Goal: Task Accomplishment & Management: Manage account settings

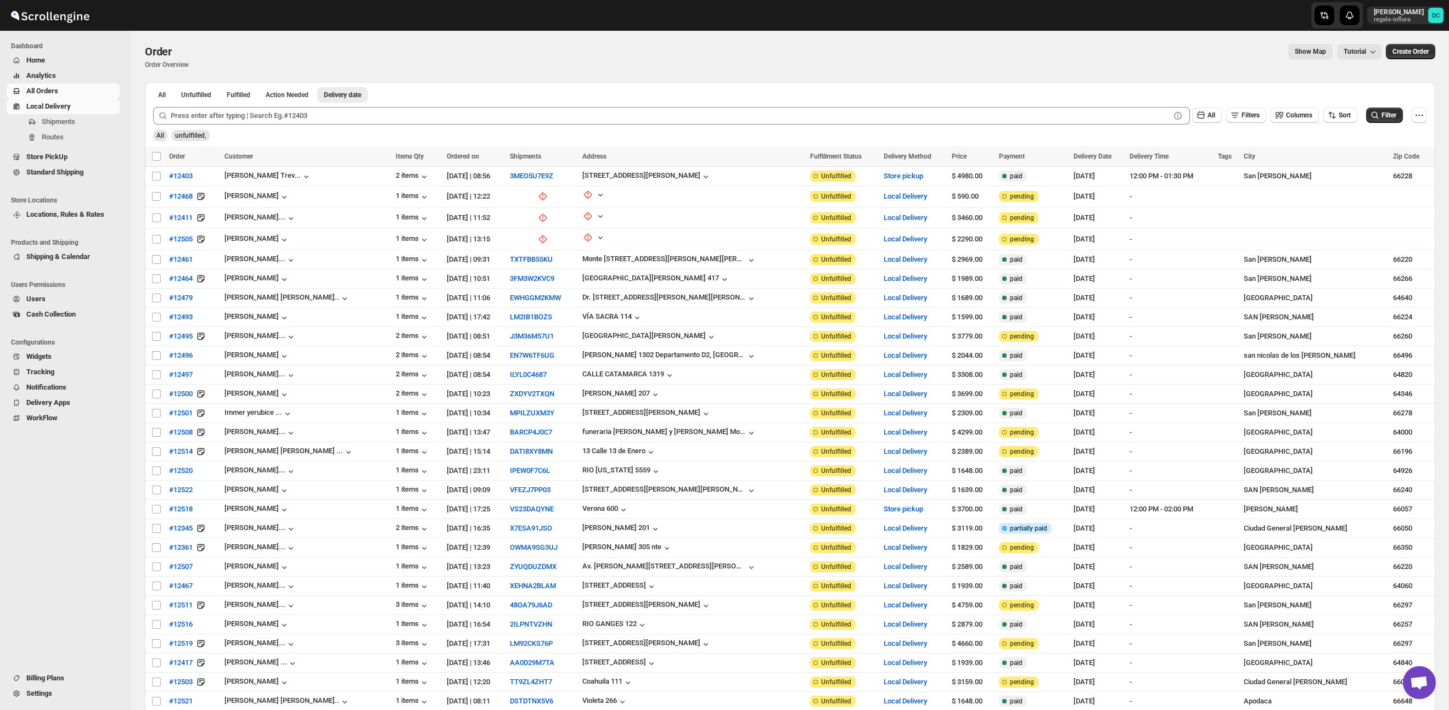
click at [61, 92] on span "All Orders" at bounding box center [71, 91] width 91 height 11
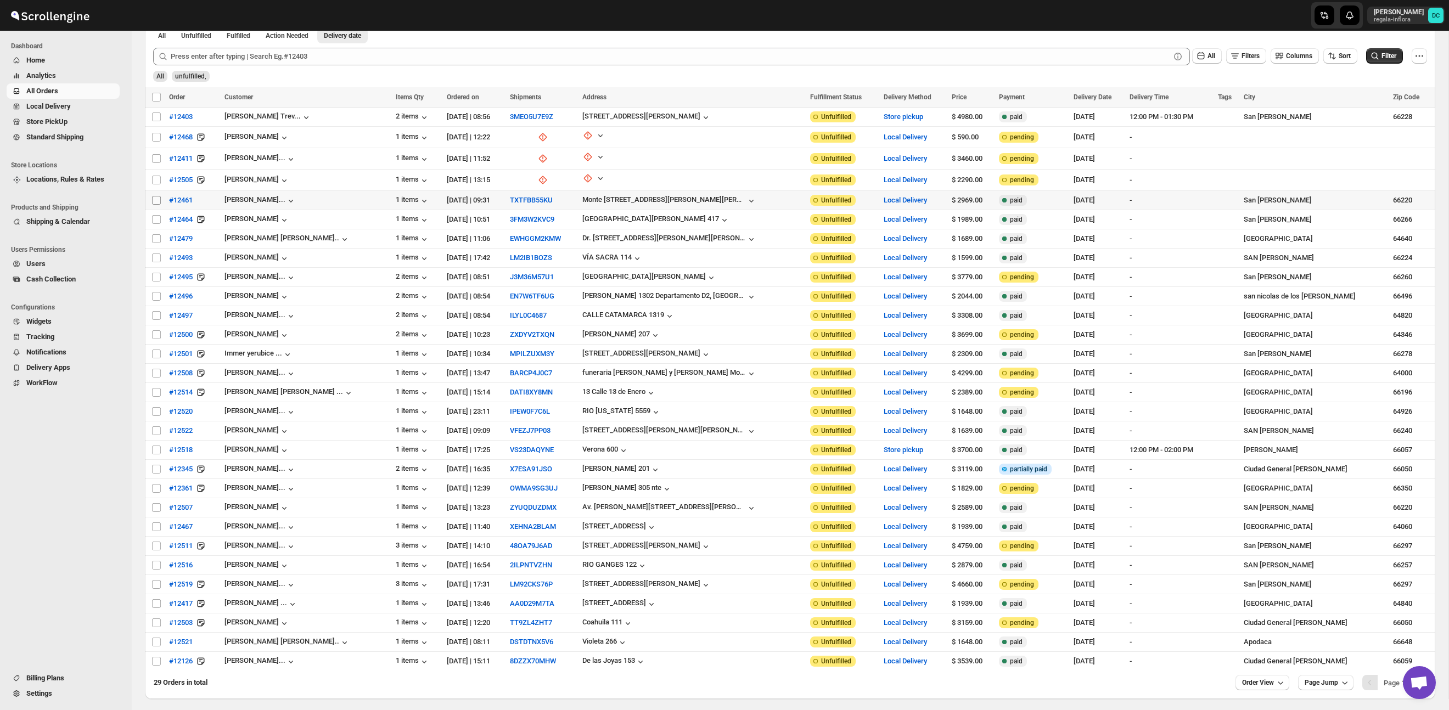
click at [158, 198] on input "Select order" at bounding box center [156, 200] width 9 height 9
checkbox input "true"
click at [155, 217] on input "Select order" at bounding box center [156, 219] width 9 height 9
checkbox input "true"
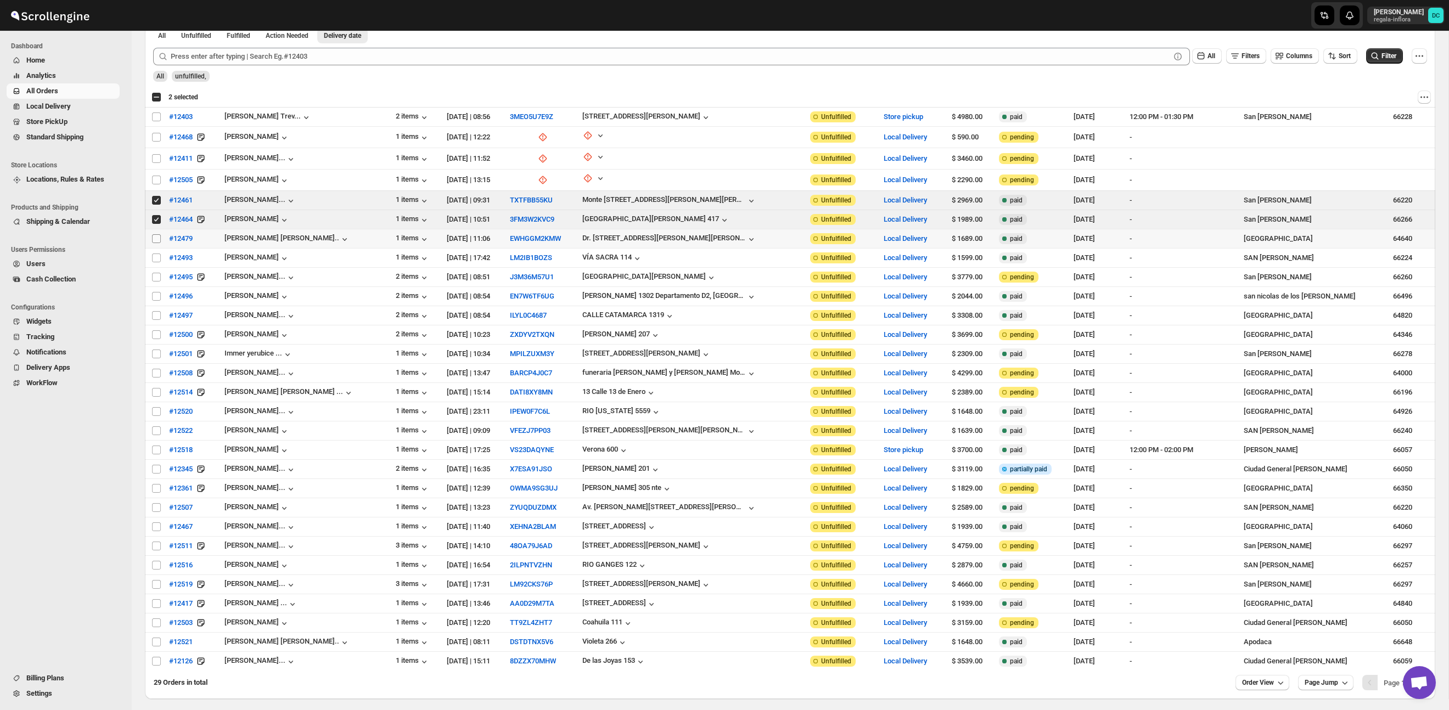
click at [159, 239] on input "Select order" at bounding box center [156, 238] width 9 height 9
checkbox input "true"
click at [157, 256] on input "Select order" at bounding box center [156, 258] width 9 height 9
checkbox input "true"
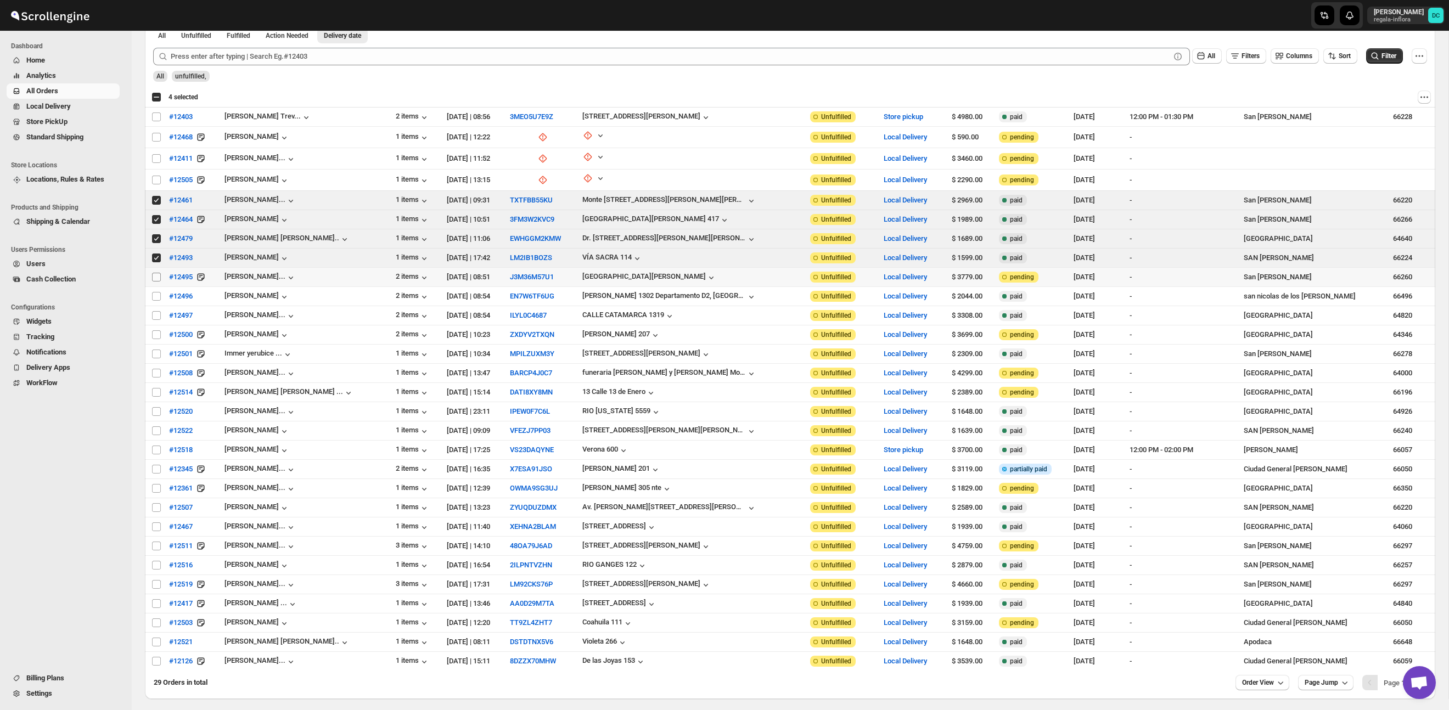
click at [156, 276] on input "Select order" at bounding box center [156, 277] width 9 height 9
checkbox input "true"
click at [156, 295] on input "Select order" at bounding box center [156, 296] width 9 height 9
checkbox input "true"
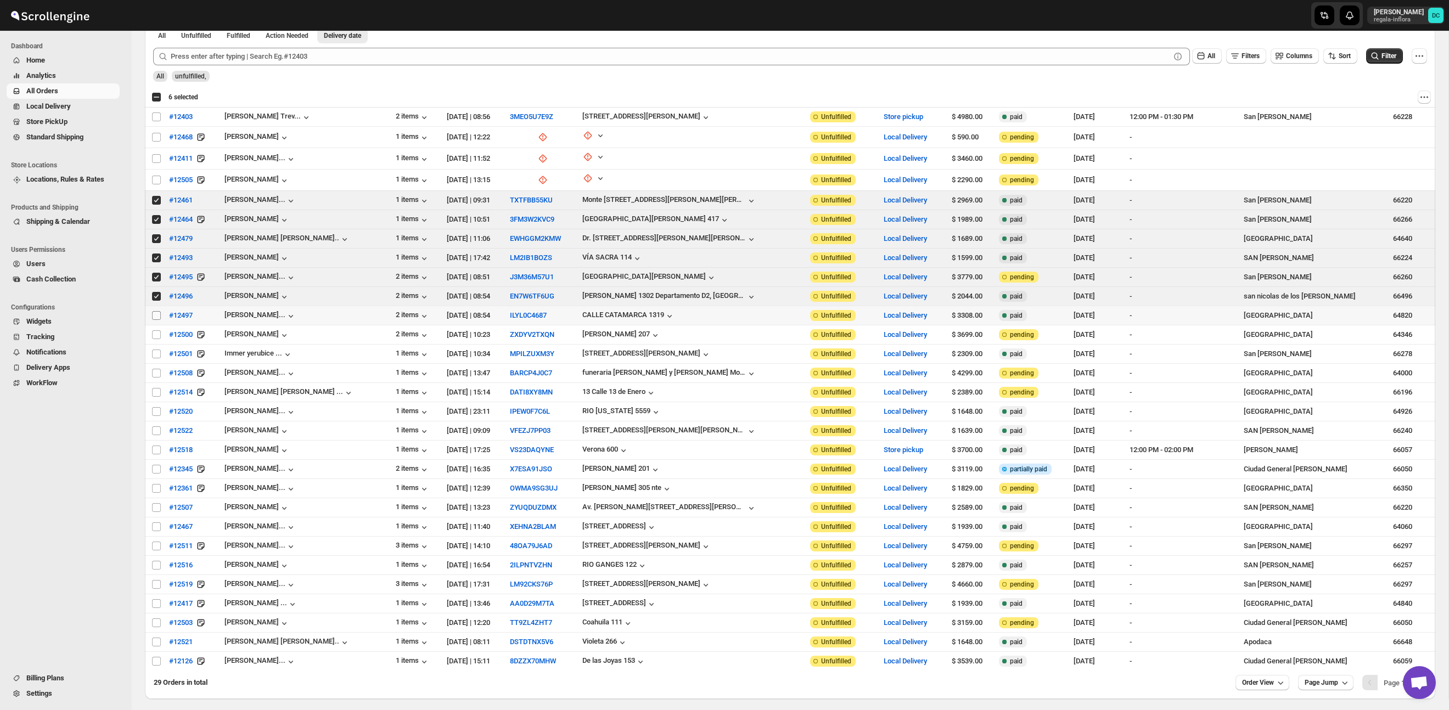
click at [156, 314] on input "Select order" at bounding box center [156, 315] width 9 height 9
checkbox input "true"
click at [156, 336] on input "Select order" at bounding box center [156, 335] width 9 height 9
checkbox input "true"
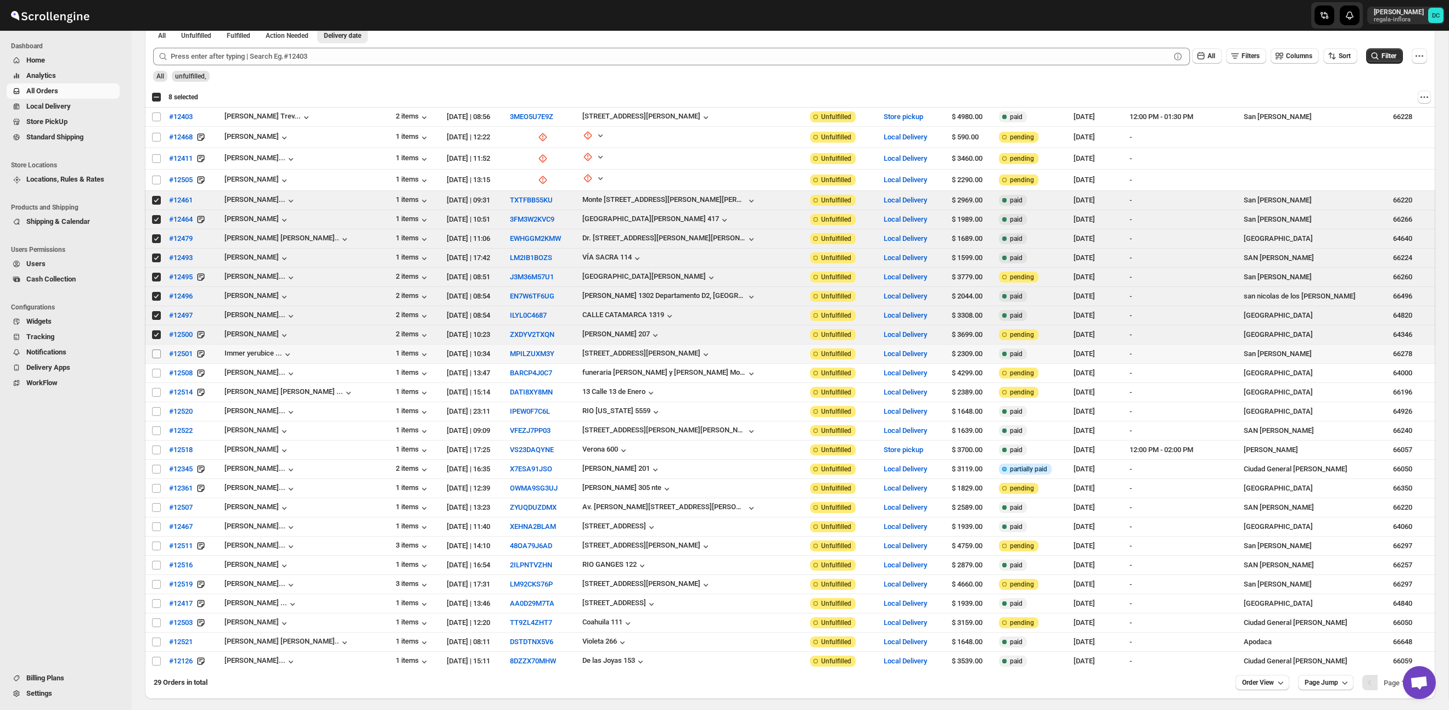
click at [157, 354] on input "Select order" at bounding box center [156, 354] width 9 height 9
checkbox input "true"
click at [158, 374] on input "Select order" at bounding box center [156, 373] width 9 height 9
checkbox input "true"
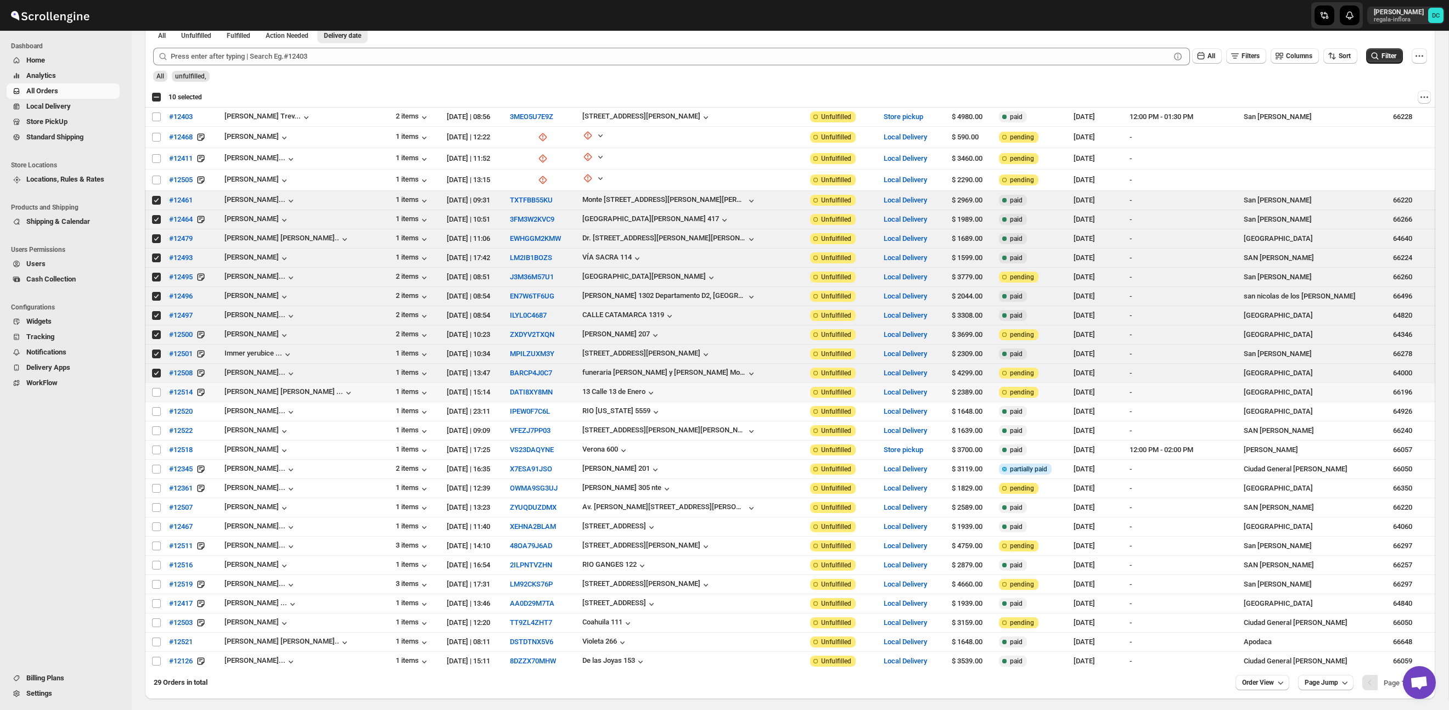
click at [159, 385] on td "Select order" at bounding box center [155, 392] width 21 height 19
checkbox input "true"
click at [158, 411] on input "Select order" at bounding box center [156, 411] width 9 height 9
checkbox input "true"
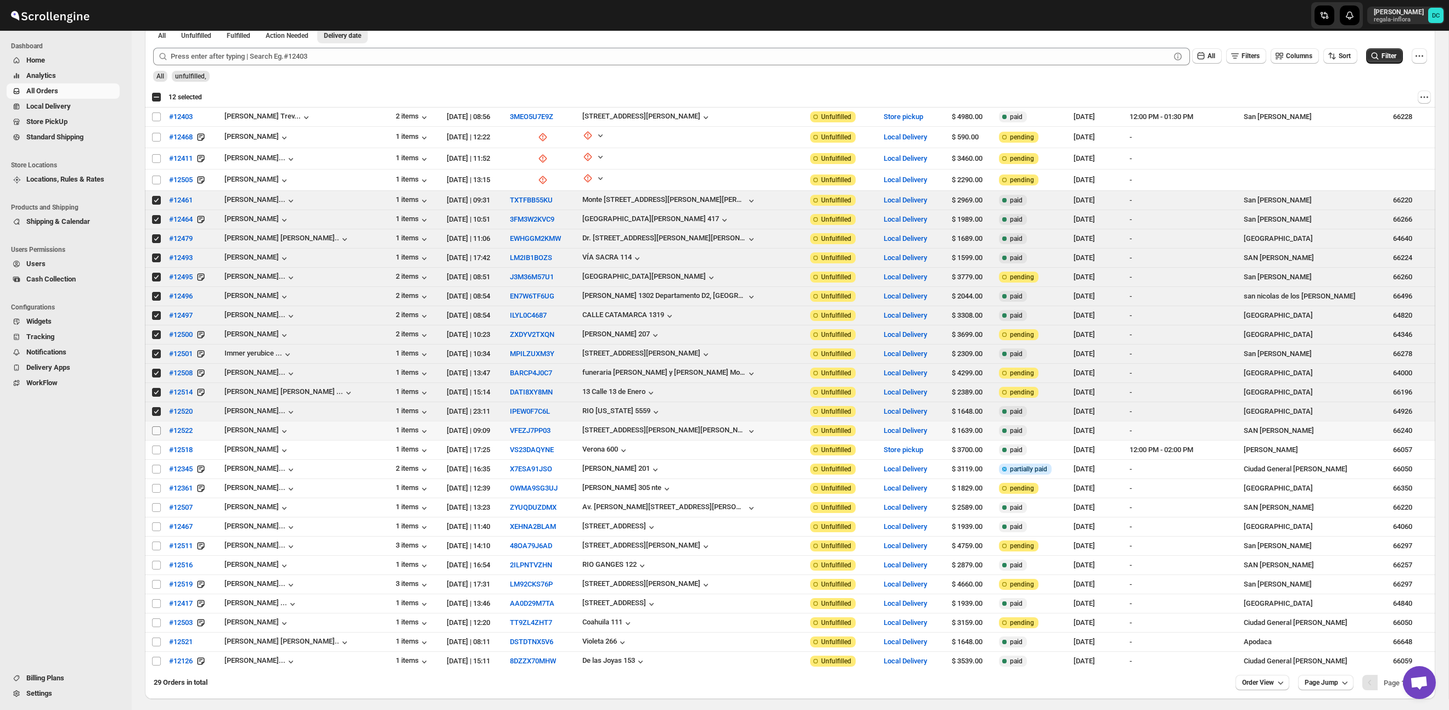
click at [159, 427] on input "Select order" at bounding box center [156, 431] width 9 height 9
click at [156, 428] on input "Select order" at bounding box center [156, 431] width 9 height 9
checkbox input "false"
drag, startPoint x: 156, startPoint y: 408, endPoint x: 154, endPoint y: 1, distance: 407.9
click at [156, 408] on input "Select order" at bounding box center [156, 411] width 9 height 9
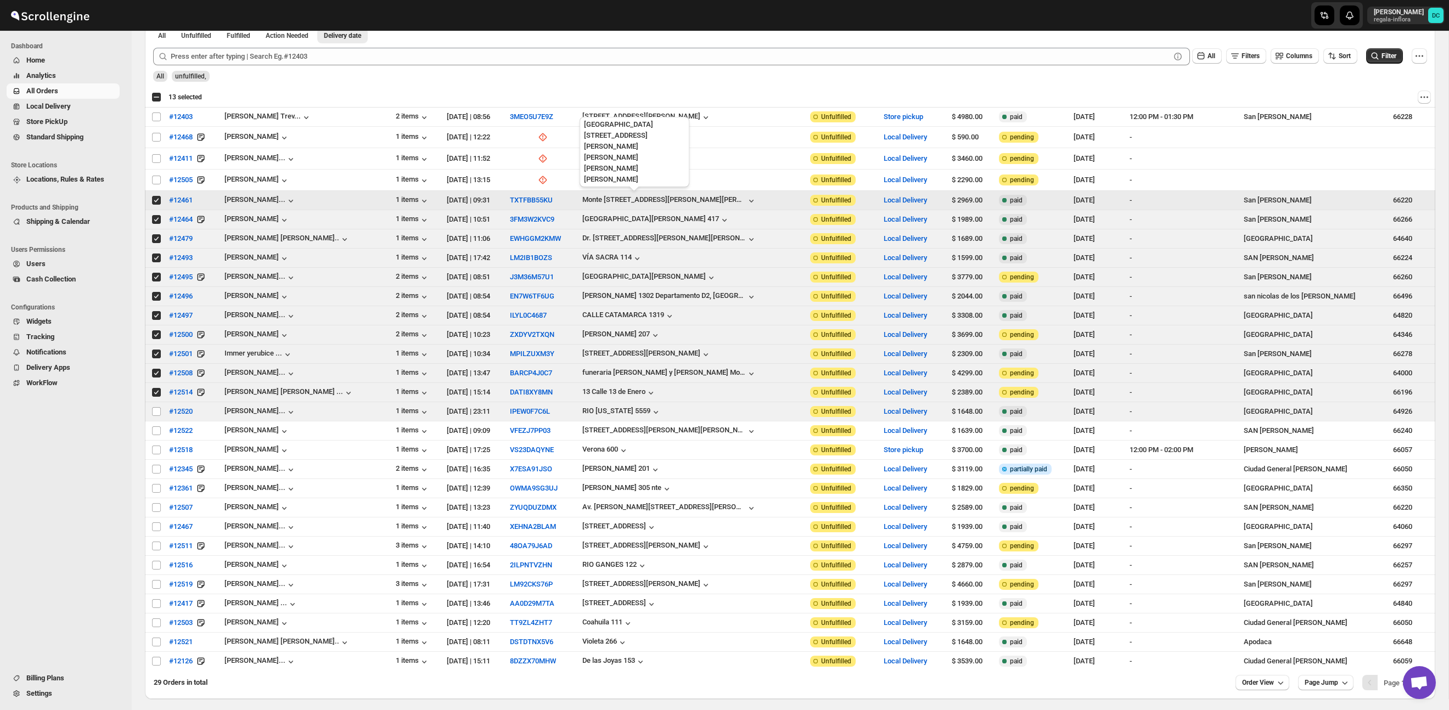
checkbox input "false"
click at [155, 388] on input "Select order" at bounding box center [156, 392] width 9 height 9
checkbox input "false"
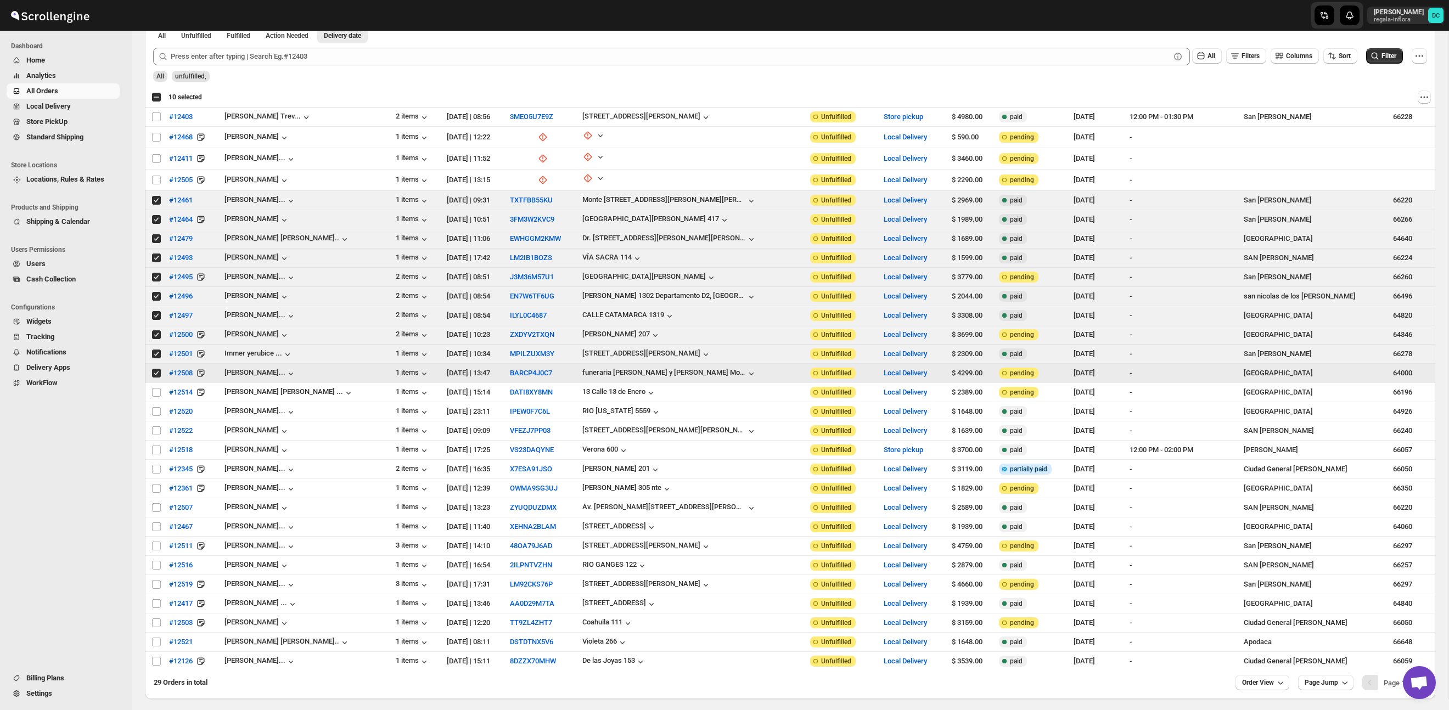
click at [155, 371] on input "Select order" at bounding box center [156, 373] width 9 height 9
checkbox input "false"
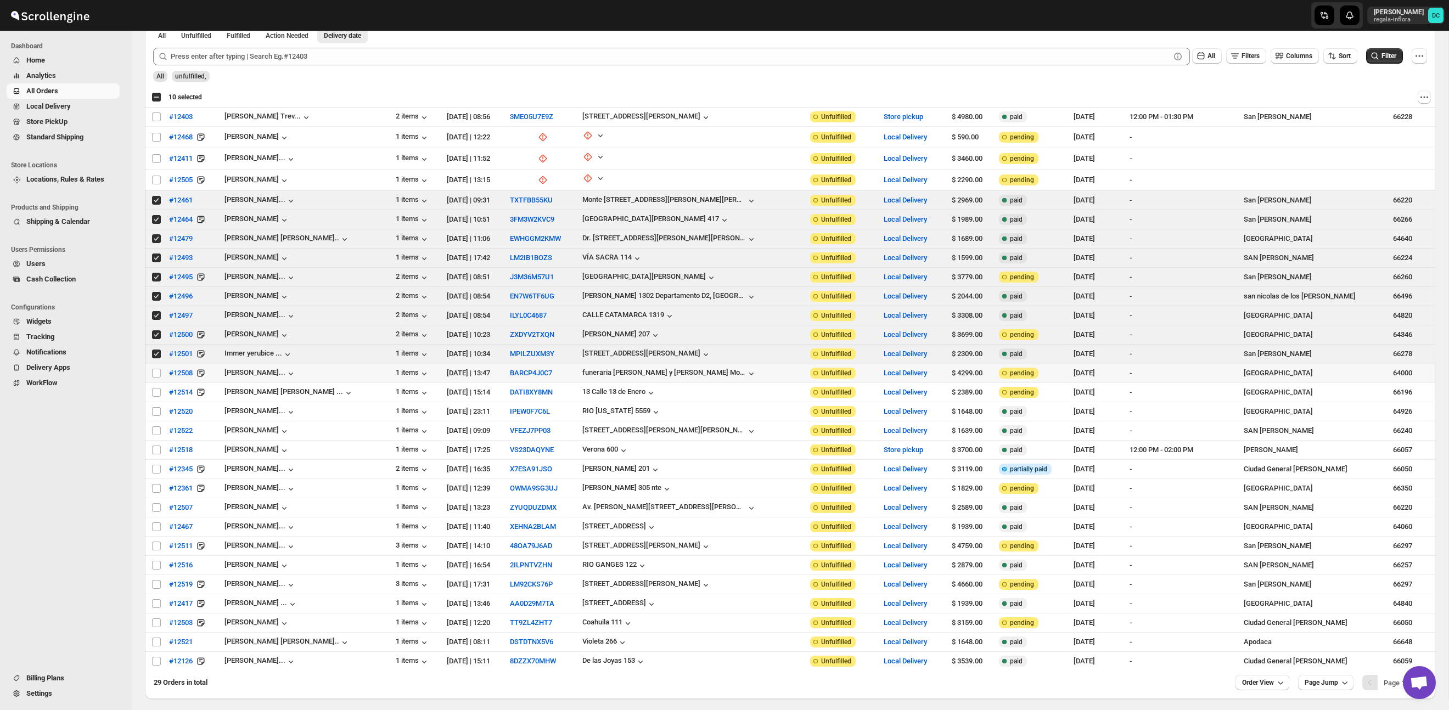
drag, startPoint x: 155, startPoint y: 354, endPoint x: 155, endPoint y: 332, distance: 21.4
click at [155, 354] on input "Select order" at bounding box center [156, 354] width 9 height 9
checkbox input "false"
click at [156, 334] on input "Select order" at bounding box center [156, 335] width 9 height 9
checkbox input "false"
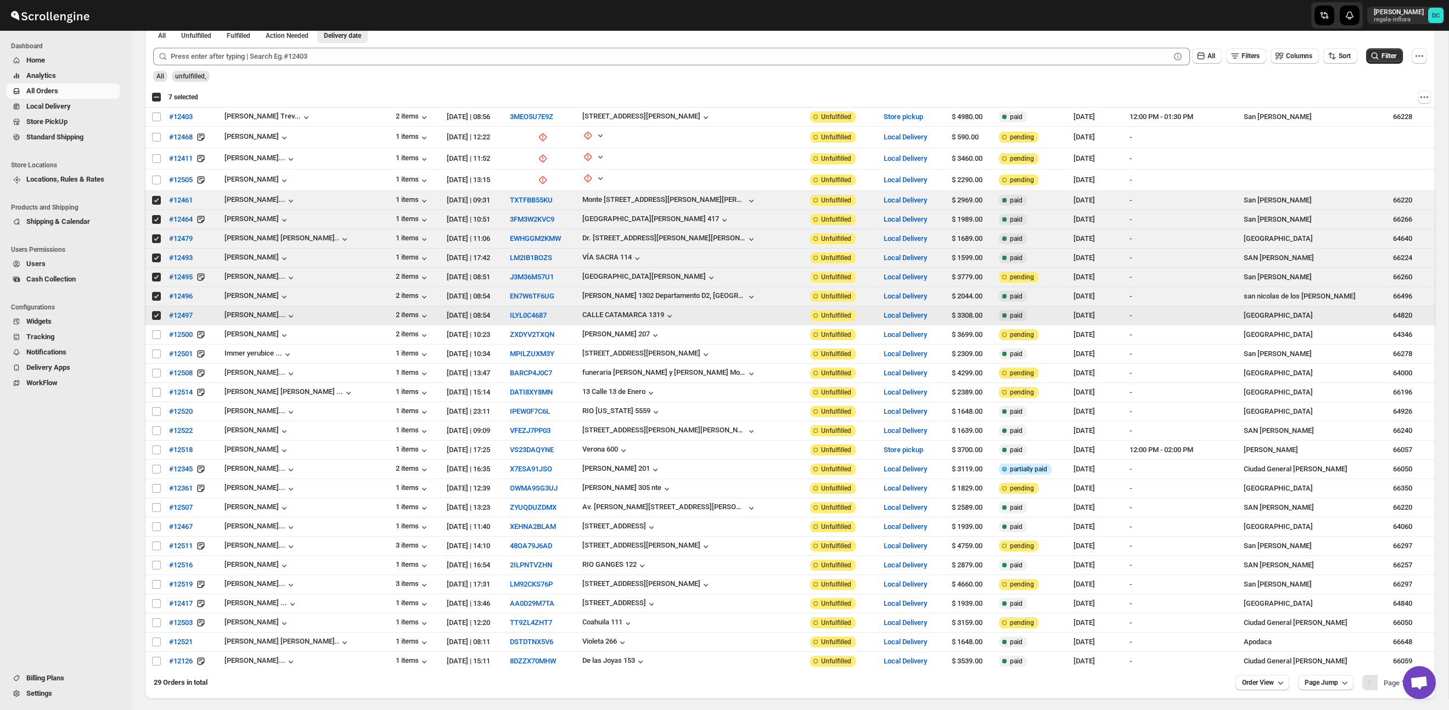
drag, startPoint x: 154, startPoint y: 313, endPoint x: 154, endPoint y: 297, distance: 15.9
click at [154, 313] on input "Select order" at bounding box center [156, 315] width 9 height 9
checkbox input "false"
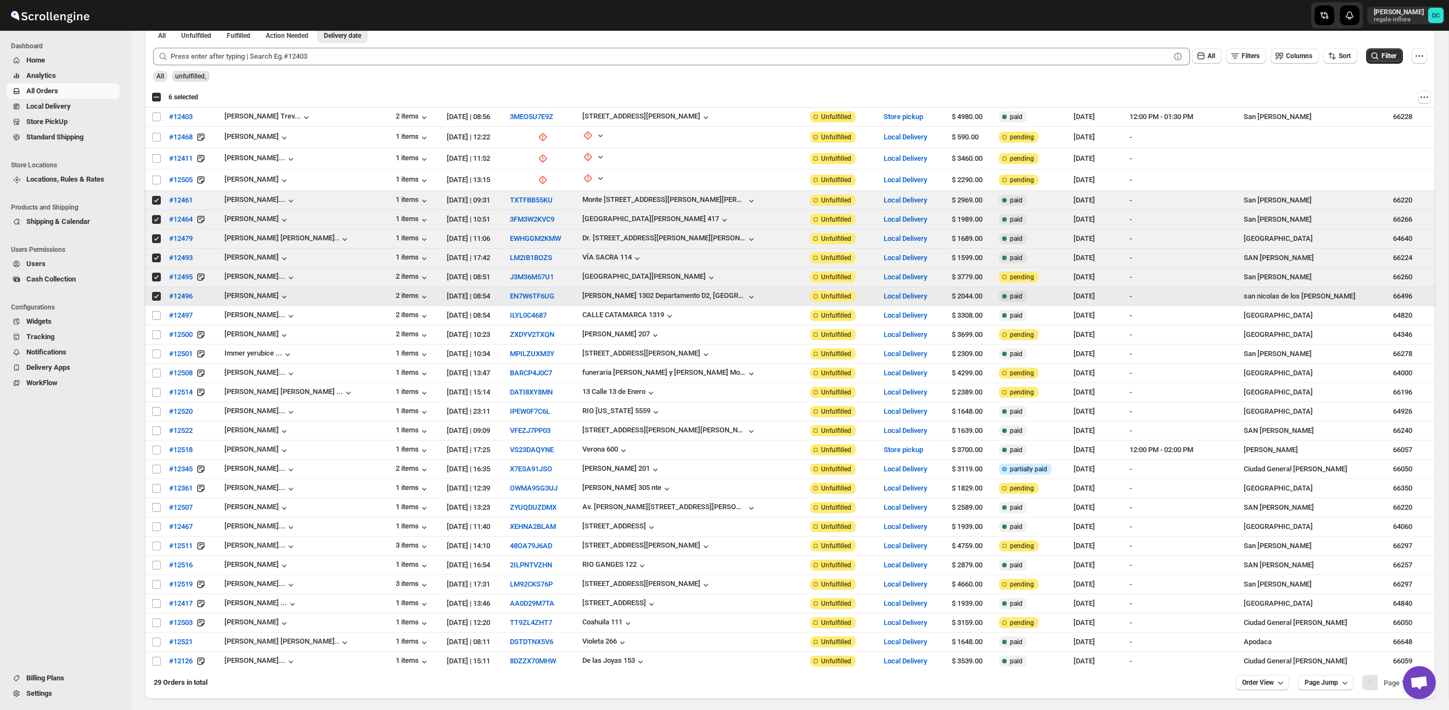
drag, startPoint x: 156, startPoint y: 293, endPoint x: 153, endPoint y: 277, distance: 16.8
click at [155, 293] on input "Select order" at bounding box center [156, 296] width 9 height 9
checkbox input "false"
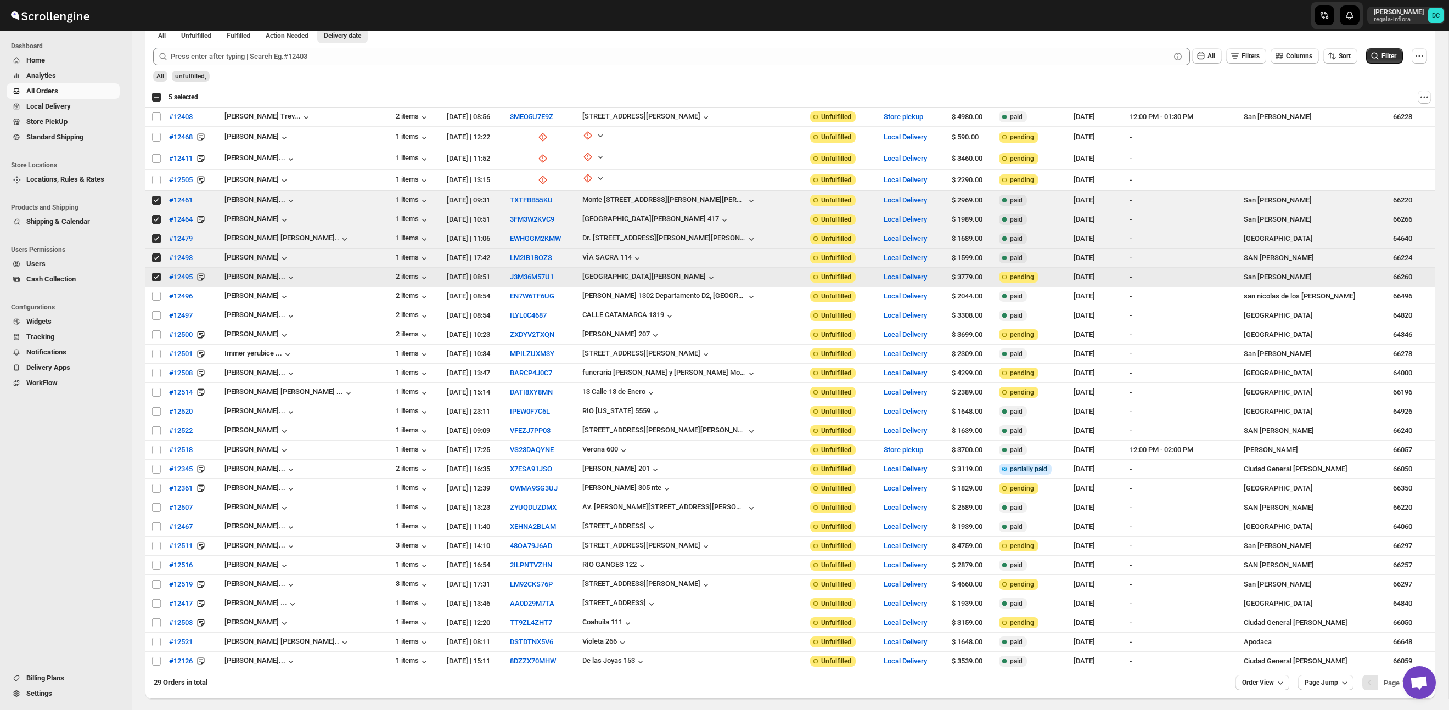
click at [153, 275] on input "Select order" at bounding box center [156, 277] width 9 height 9
checkbox input "false"
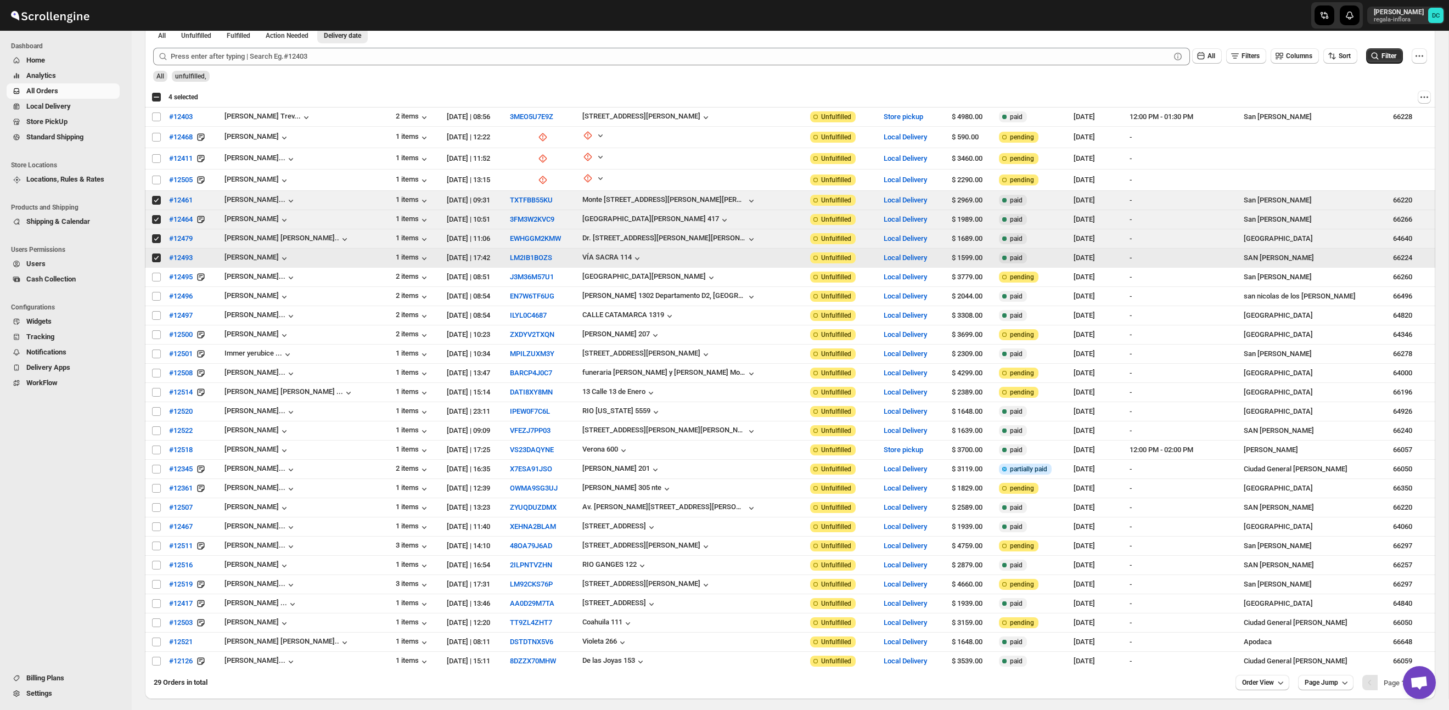
click at [154, 254] on input "Select order" at bounding box center [156, 258] width 9 height 9
checkbox input "false"
click at [155, 237] on input "Select order" at bounding box center [156, 238] width 9 height 9
checkbox input "false"
click at [154, 216] on input "Select order" at bounding box center [156, 219] width 9 height 9
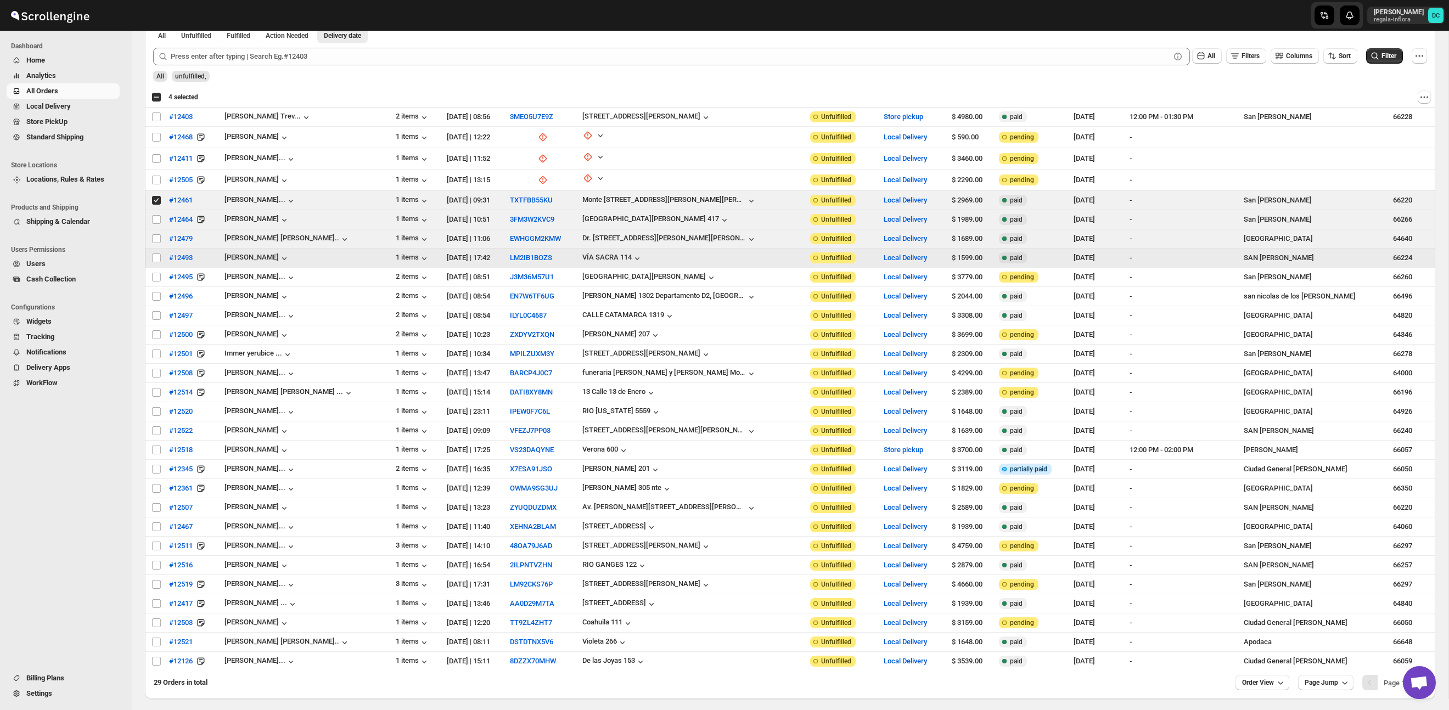
checkbox input "false"
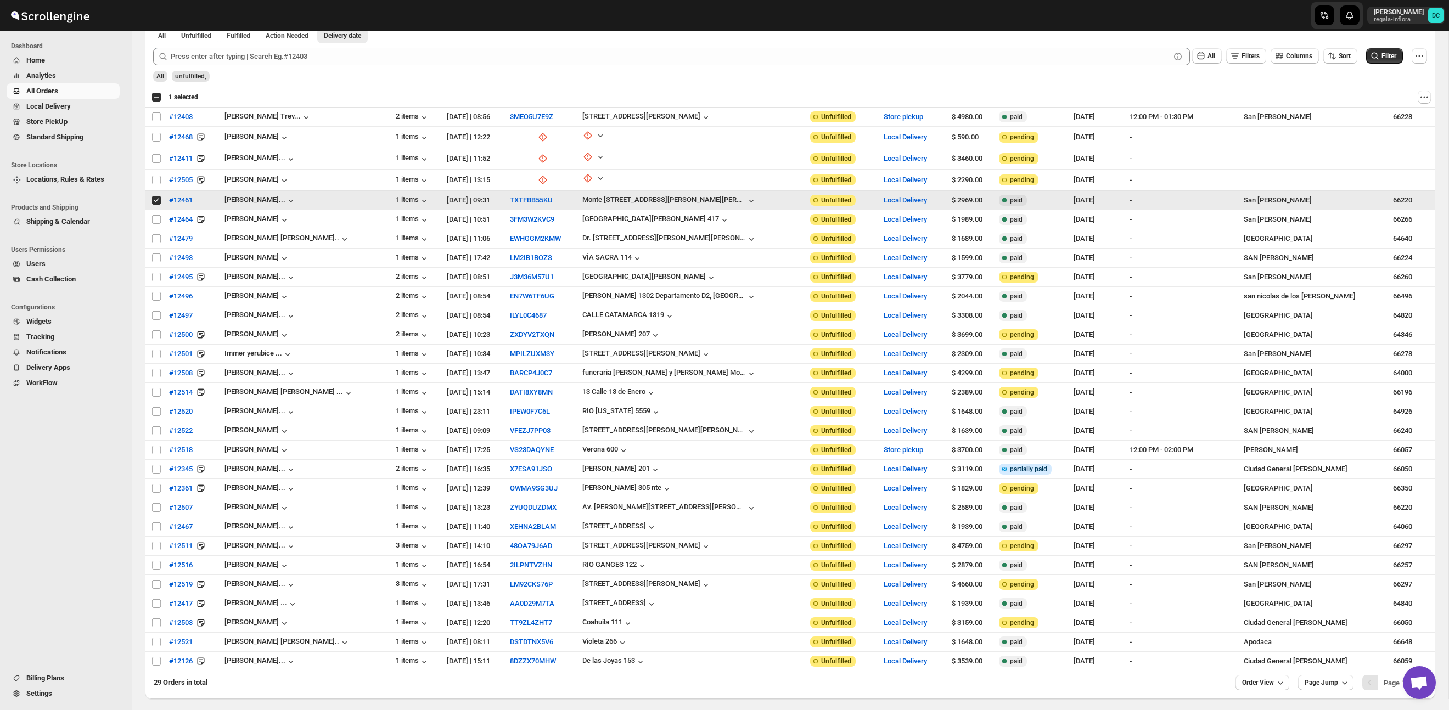
click at [155, 198] on input "Select order" at bounding box center [156, 200] width 9 height 9
checkbox input "false"
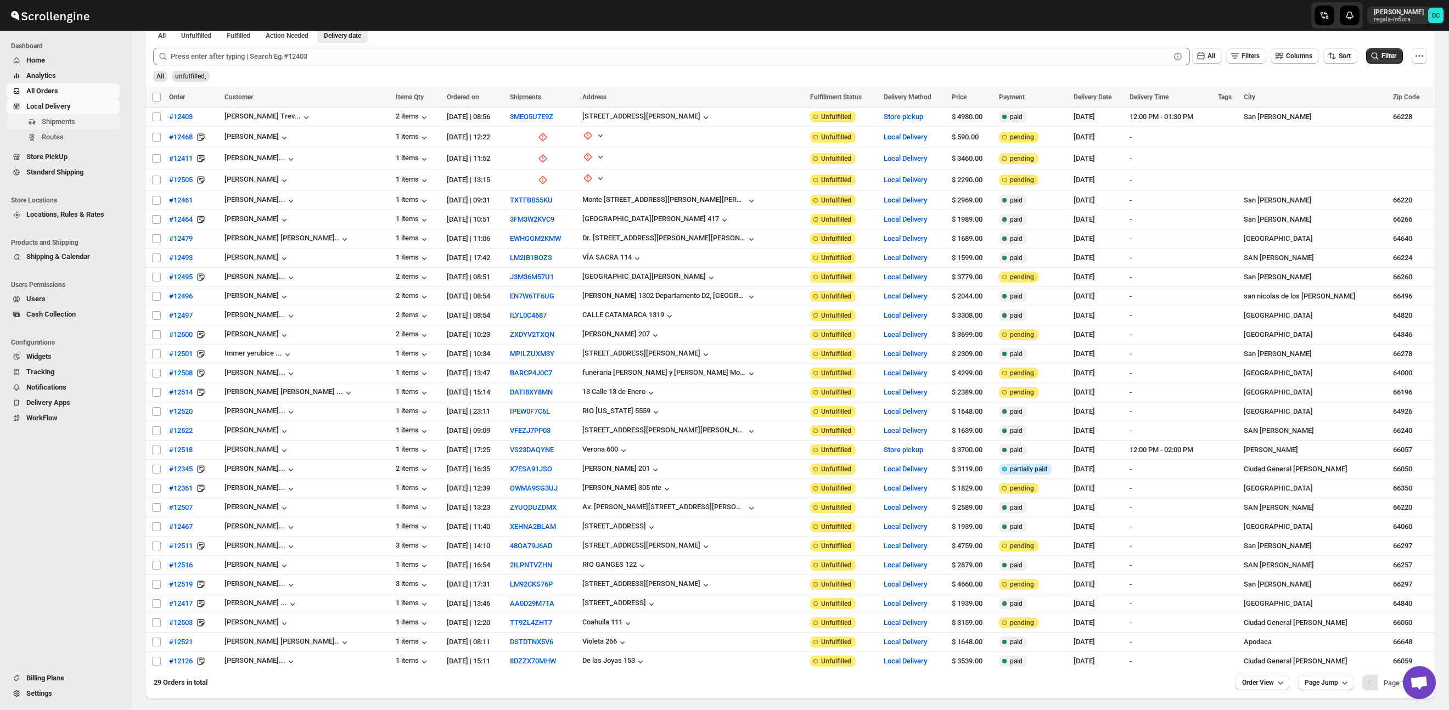
click at [83, 123] on span "Shipments" at bounding box center [80, 121] width 76 height 11
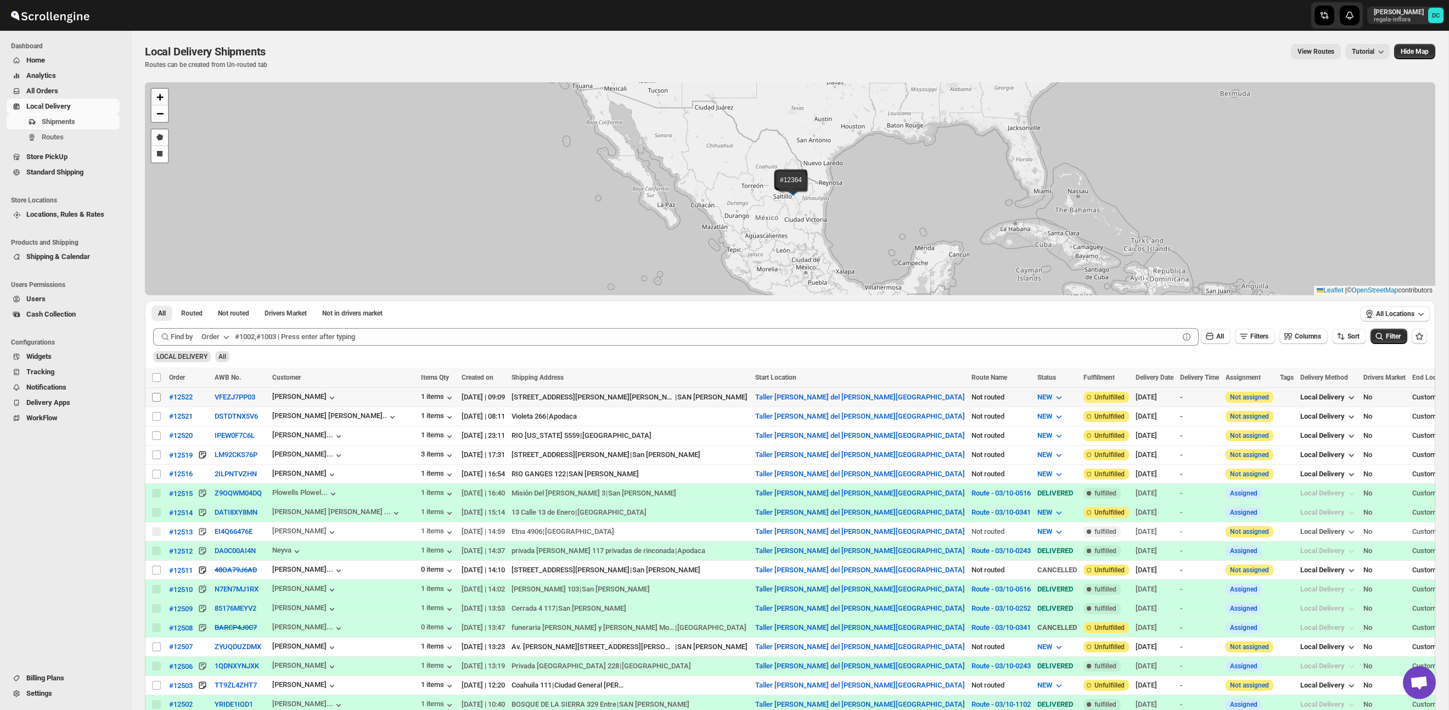
click at [156, 399] on input "Select shipment" at bounding box center [156, 397] width 9 height 9
checkbox input "true"
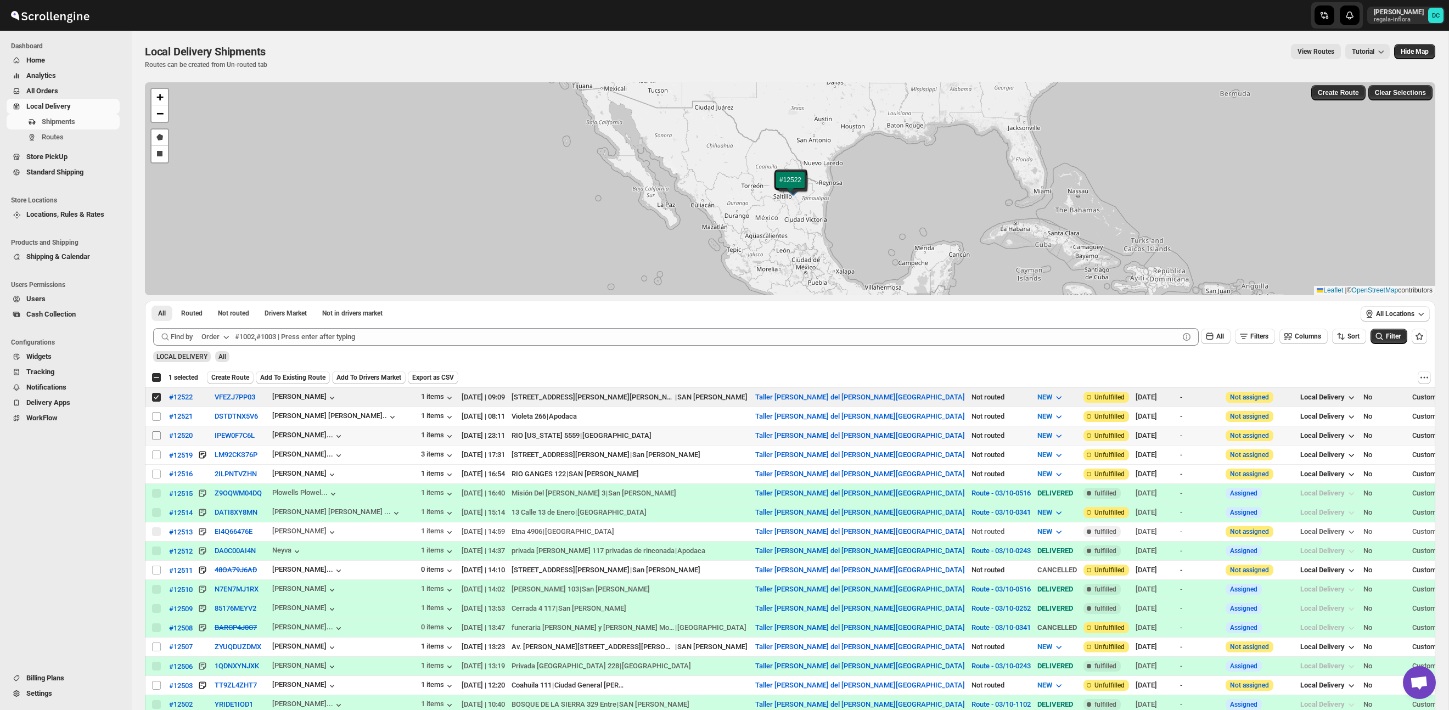
click at [155, 438] on input "Select shipment" at bounding box center [156, 436] width 9 height 9
checkbox input "true"
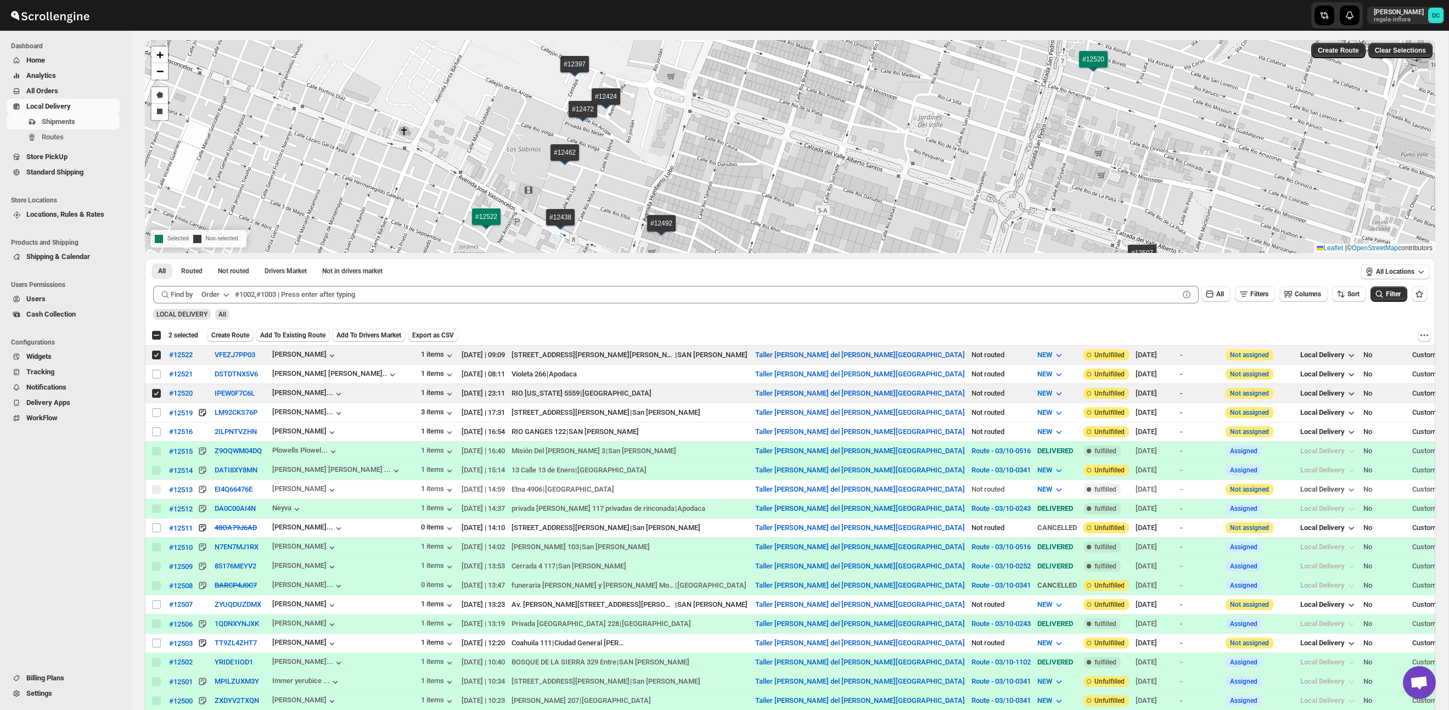
scroll to position [44, 0]
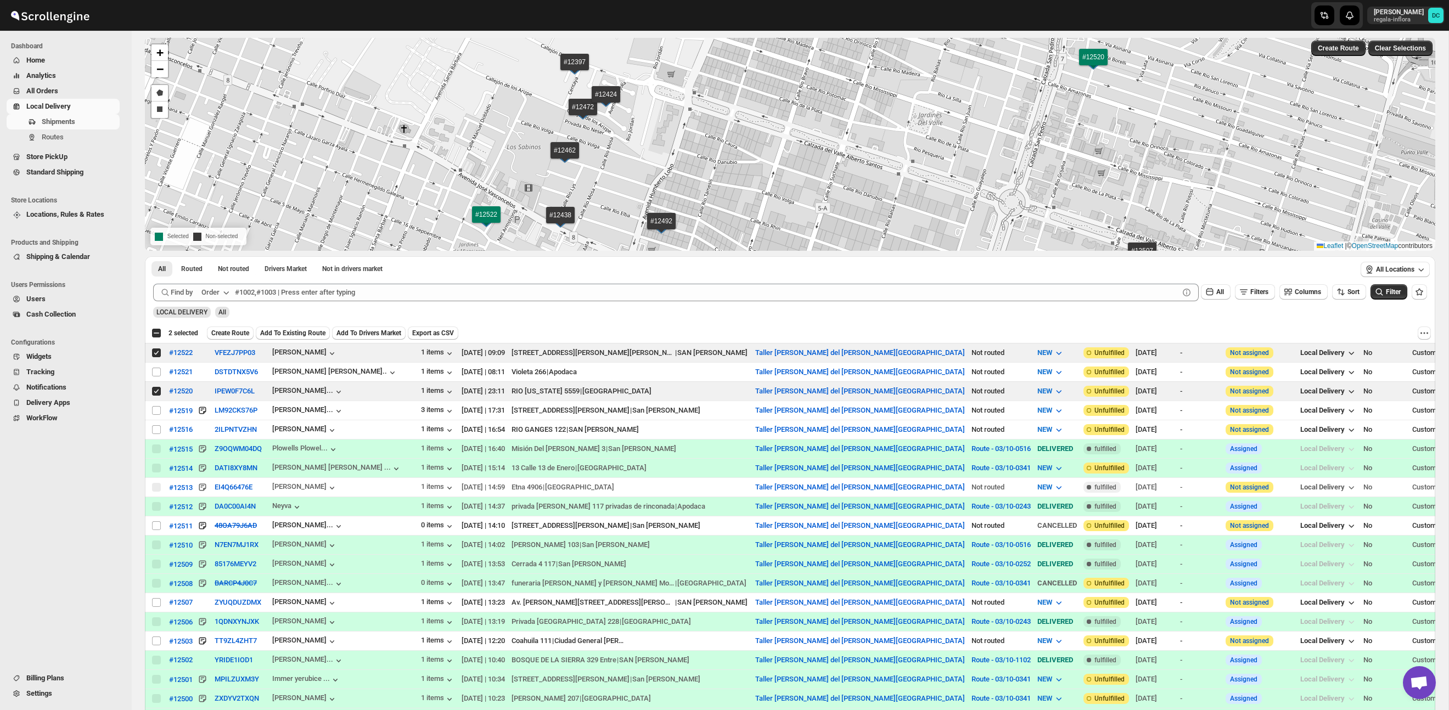
click at [58, 88] on span "All Orders" at bounding box center [42, 91] width 32 height 8
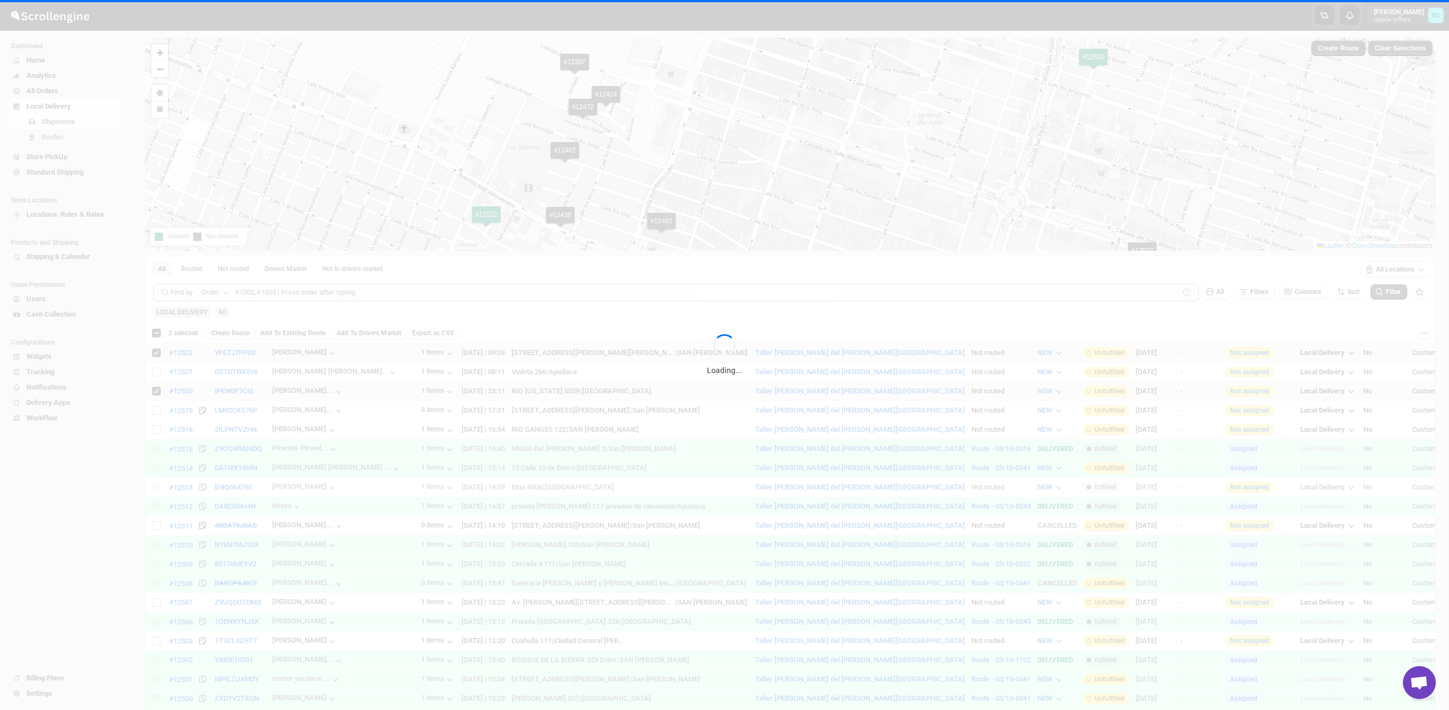
click at [69, 89] on div "Loading..." at bounding box center [724, 355] width 1449 height 710
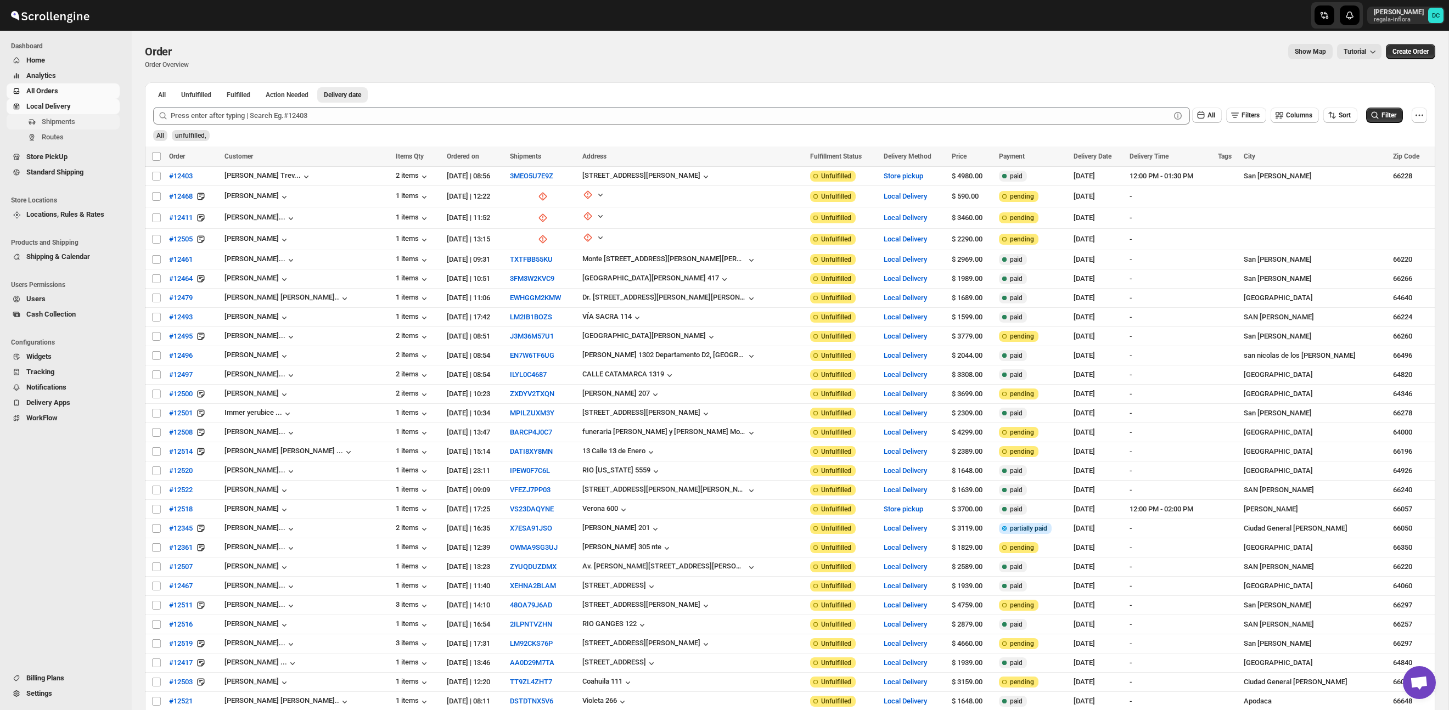
click at [80, 125] on span "Shipments" at bounding box center [80, 121] width 76 height 11
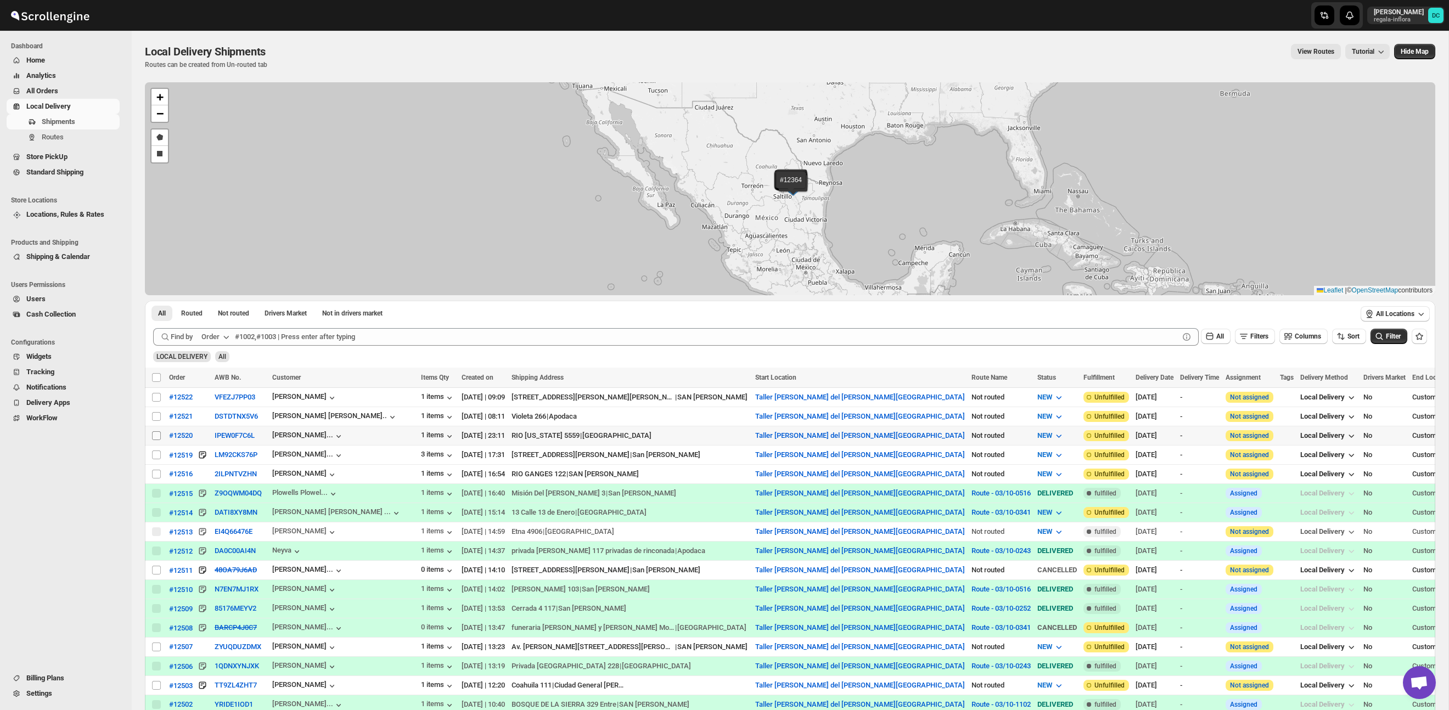
click at [155, 439] on input "Select shipment" at bounding box center [156, 436] width 9 height 9
checkbox input "true"
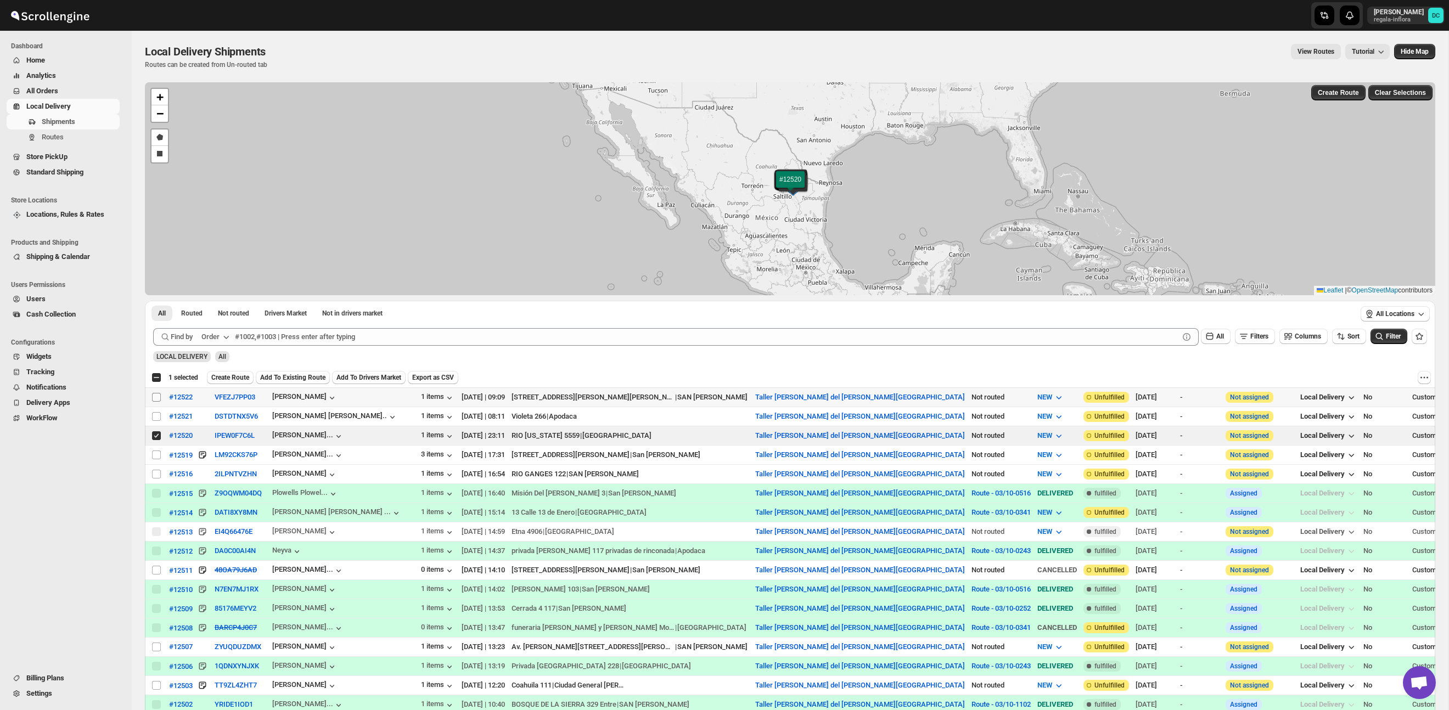
click at [158, 399] on input "Select shipment" at bounding box center [156, 397] width 9 height 9
checkbox input "true"
click at [246, 374] on span "Create Route" at bounding box center [230, 377] width 38 height 9
click at [248, 380] on div "Create Route" at bounding box center [230, 377] width 47 height 13
click at [242, 376] on div "Create Route" at bounding box center [230, 377] width 47 height 13
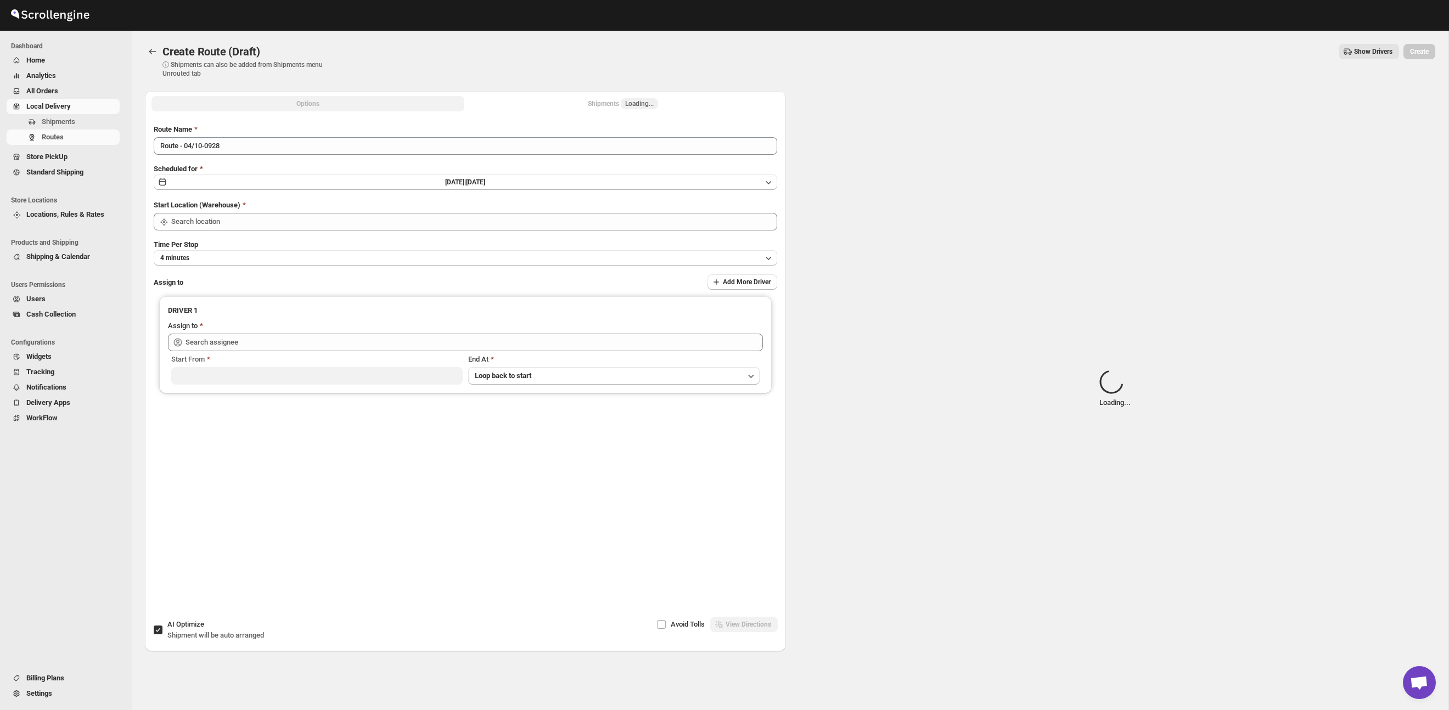
type input "Taller [PERSON_NAME] del [PERSON_NAME][GEOGRAPHIC_DATA]"
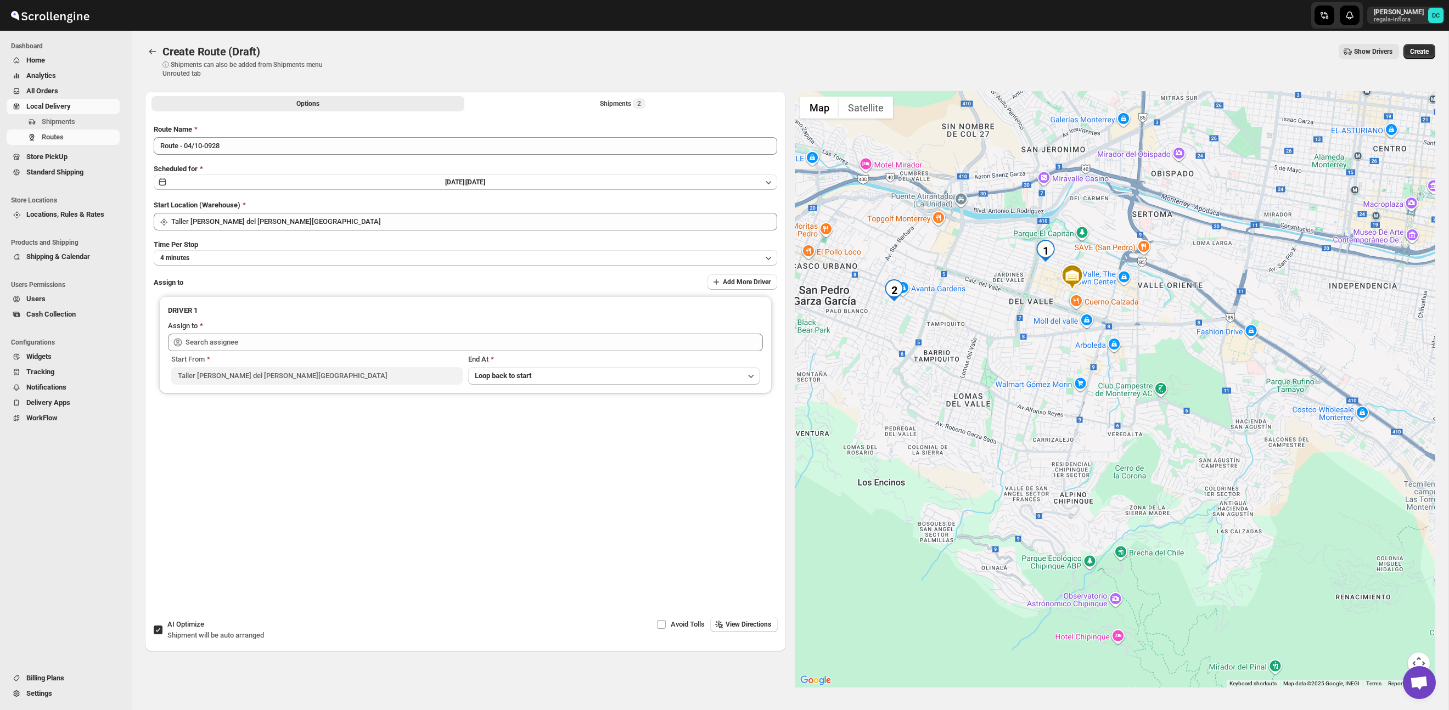
click at [155, 43] on div "Create Route (Draft). This page is ready Create Route (Draft) ⓘ Shipments can a…" at bounding box center [790, 61] width 1291 height 60
click at [150, 49] on icon "Routes" at bounding box center [152, 51] width 11 height 11
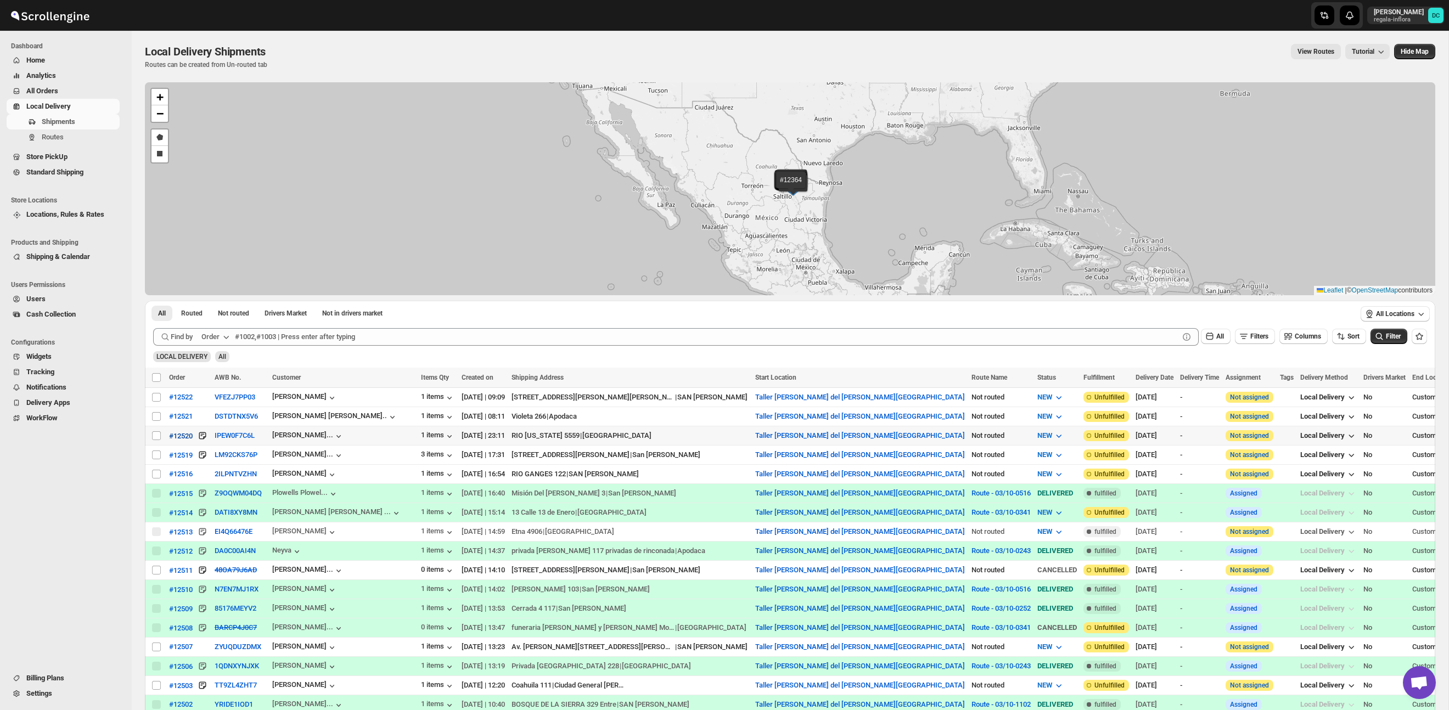
scroll to position [1, 0]
click at [158, 436] on input "Select shipment" at bounding box center [156, 435] width 9 height 9
checkbox input "true"
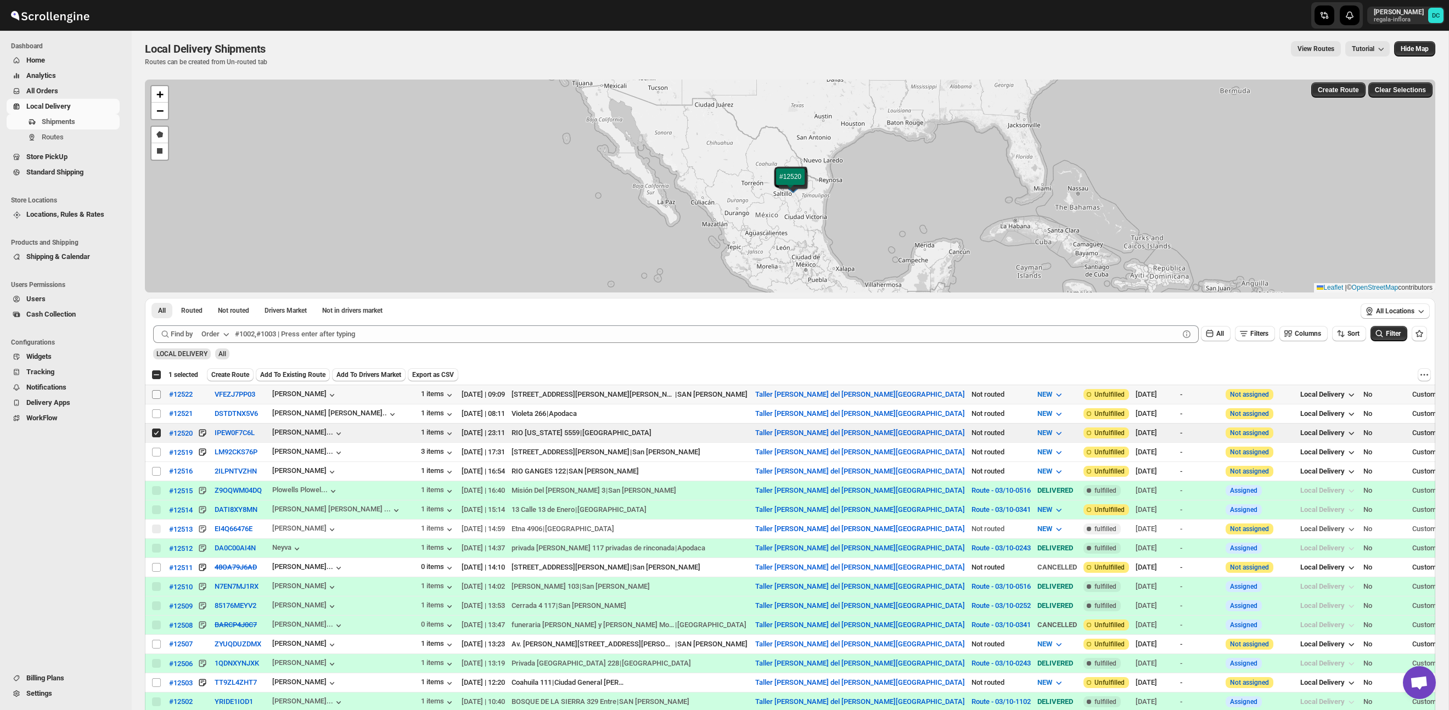
scroll to position [4, 0]
click at [159, 393] on input "Select shipment" at bounding box center [156, 393] width 9 height 9
click at [154, 388] on td "Select shipment" at bounding box center [155, 393] width 21 height 19
click at [156, 392] on input "Select shipment" at bounding box center [156, 393] width 9 height 9
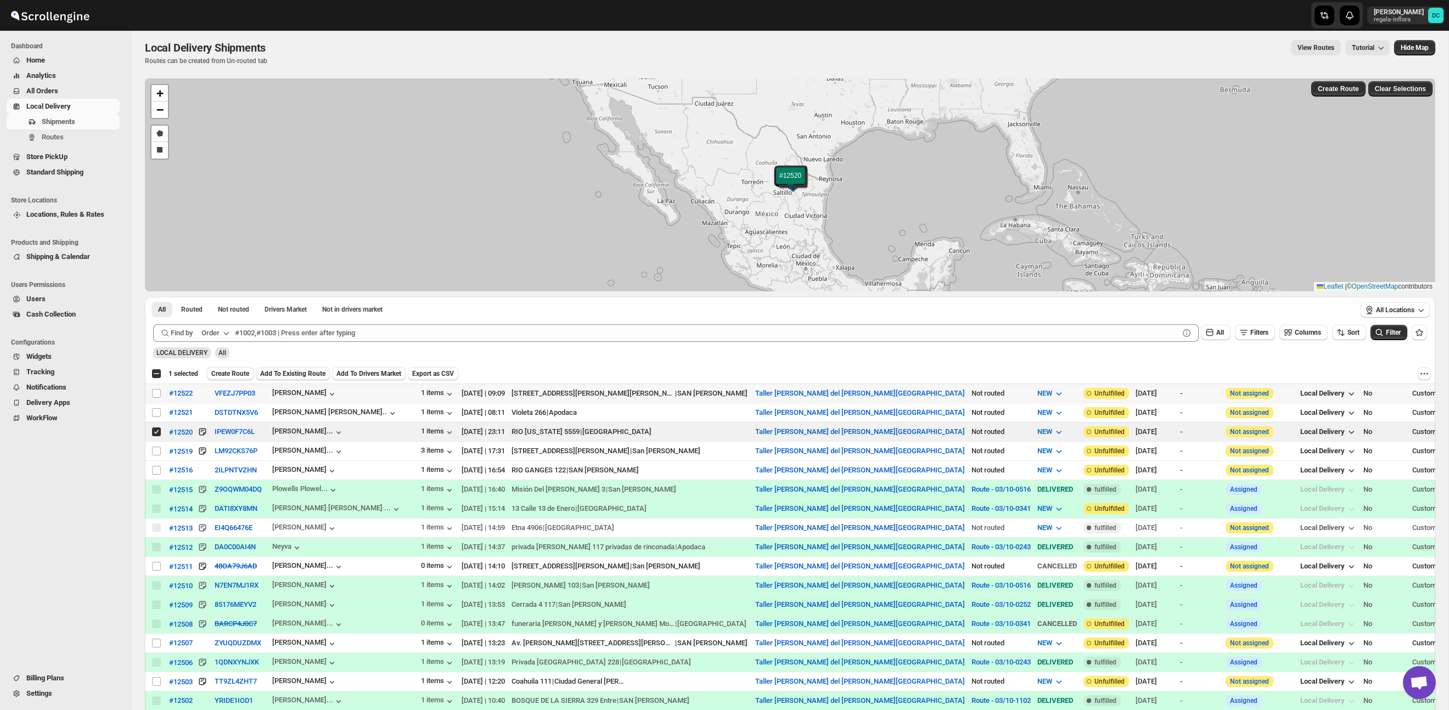
checkbox input "false"
click at [317, 373] on span "Add To Existing Route" at bounding box center [292, 374] width 65 height 9
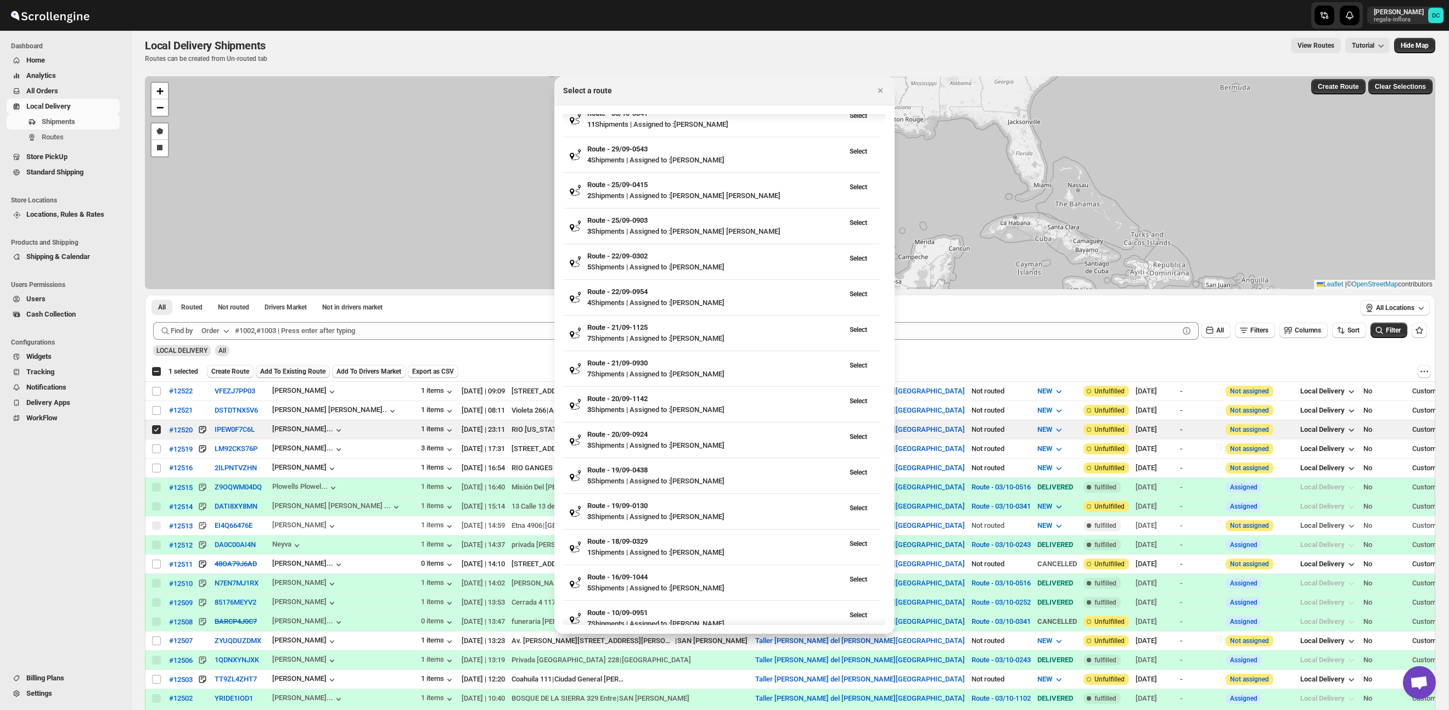
scroll to position [0, 0]
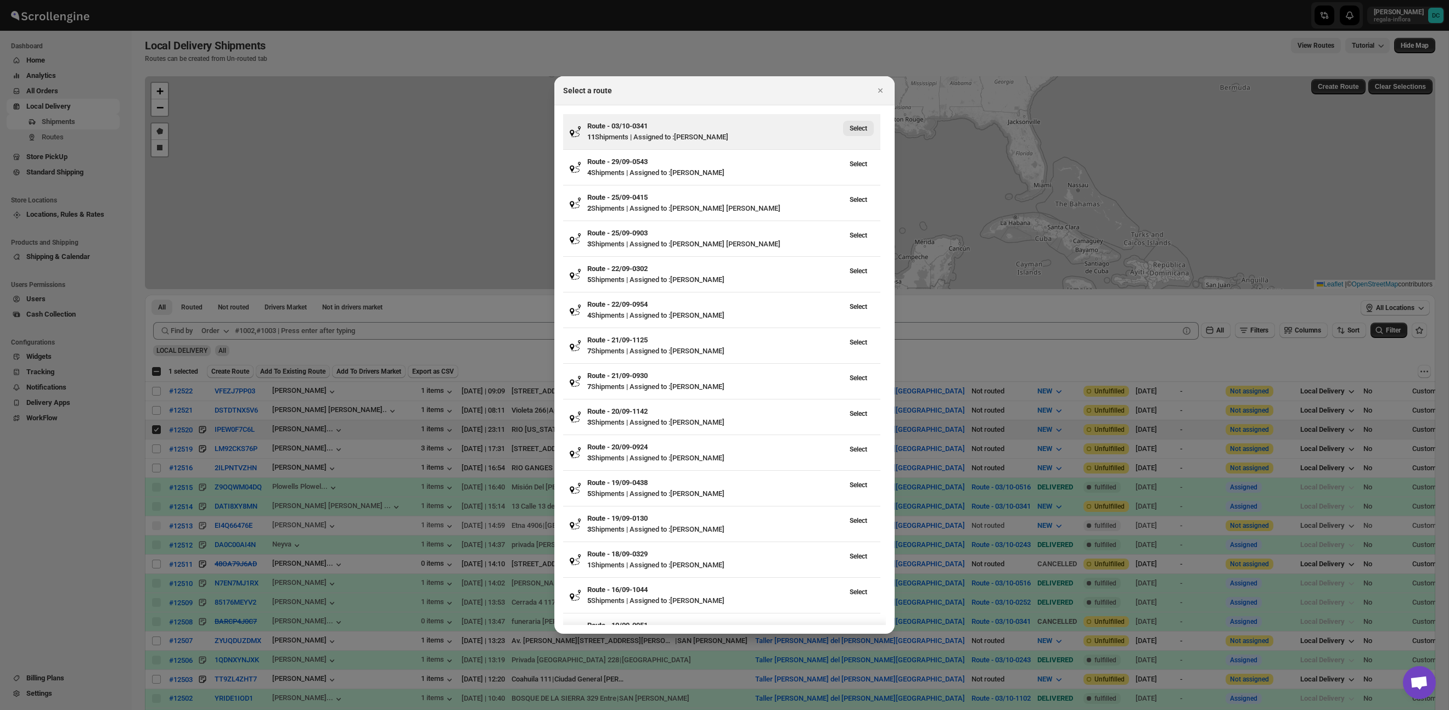
click at [860, 129] on span "Select" at bounding box center [859, 128] width 18 height 9
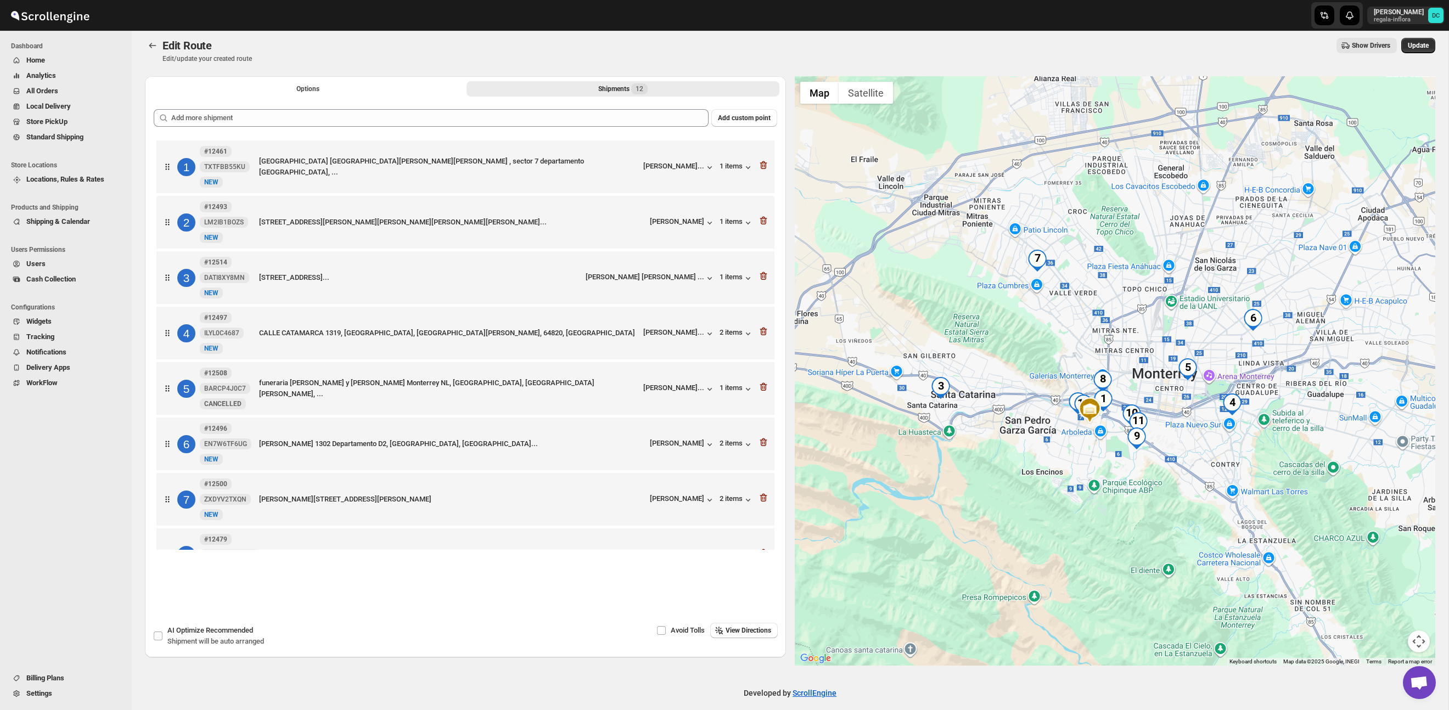
drag, startPoint x: 1149, startPoint y: 486, endPoint x: 1110, endPoint y: 467, distance: 43.2
click at [1128, 475] on div at bounding box center [1115, 371] width 641 height 590
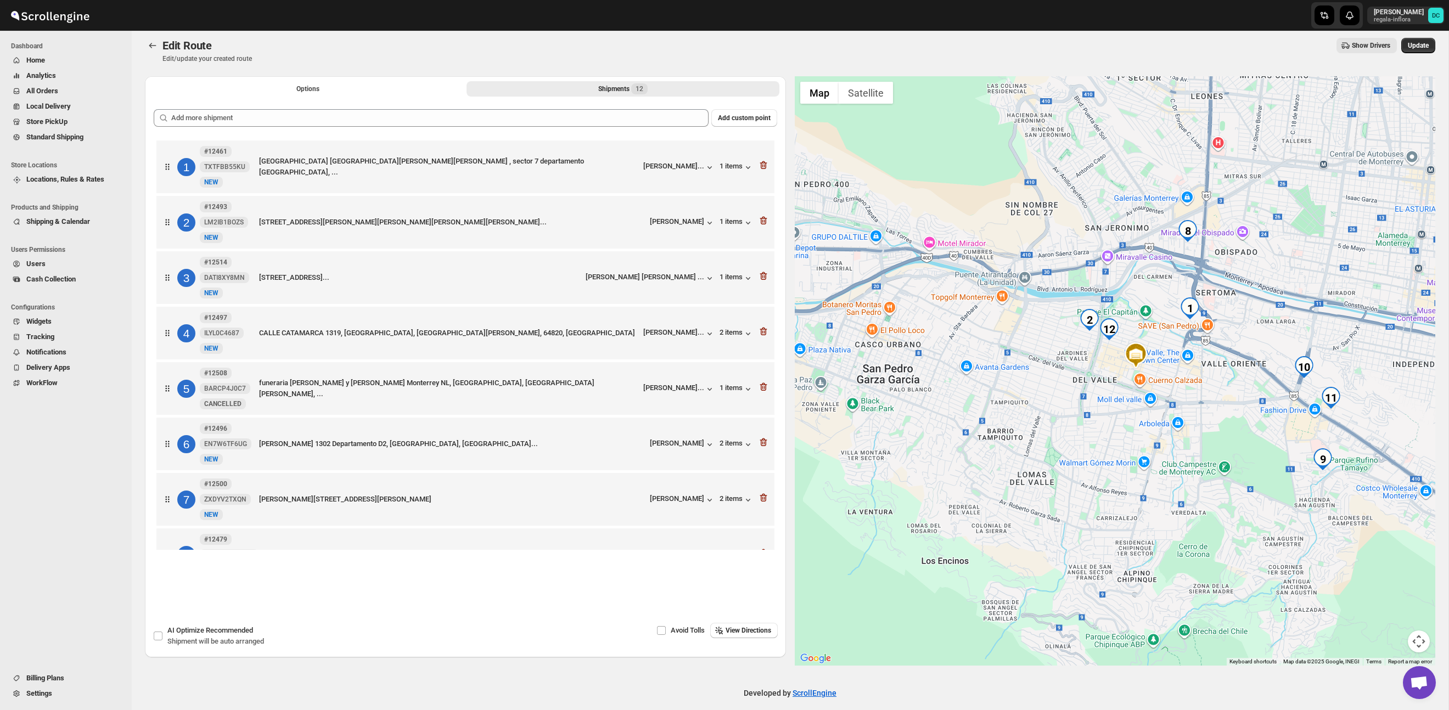
drag, startPoint x: 1027, startPoint y: 408, endPoint x: 1066, endPoint y: 404, distance: 39.2
click at [1066, 404] on div at bounding box center [1115, 371] width 641 height 590
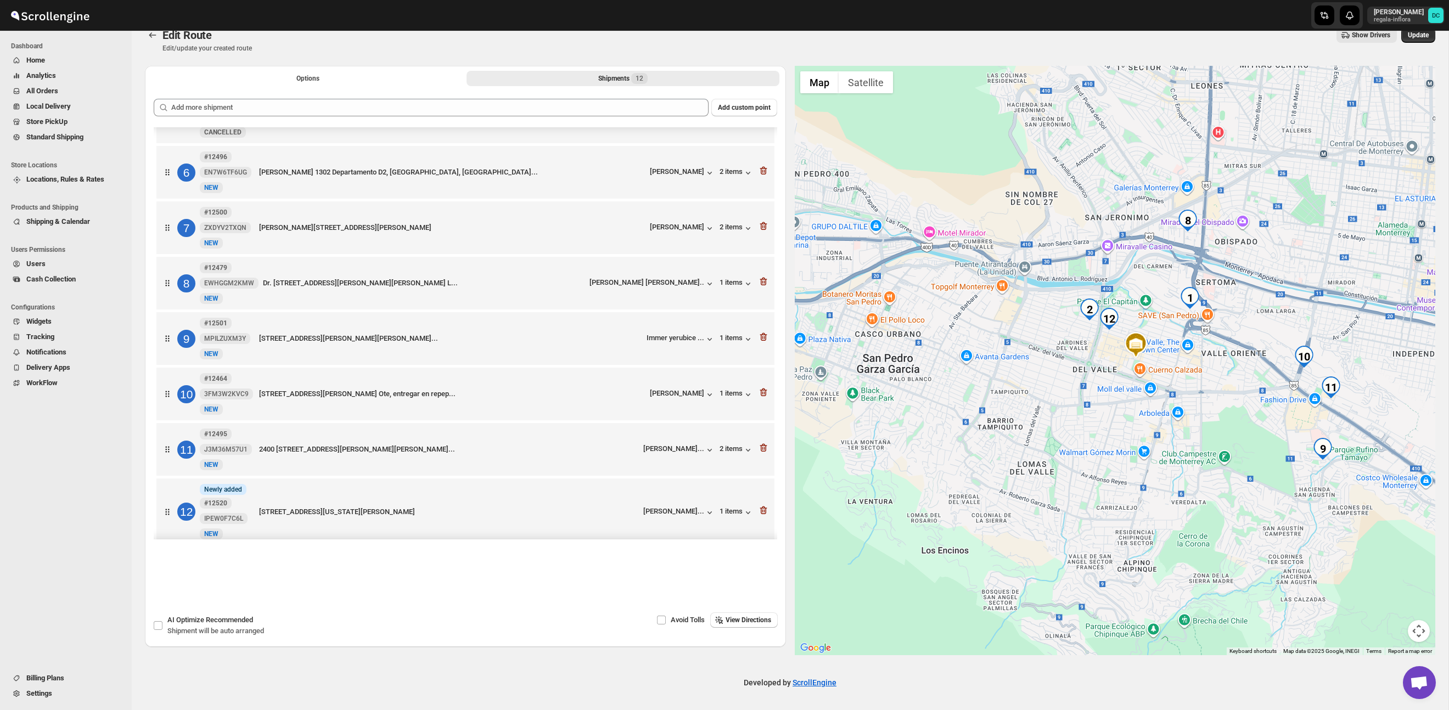
scroll to position [282, 0]
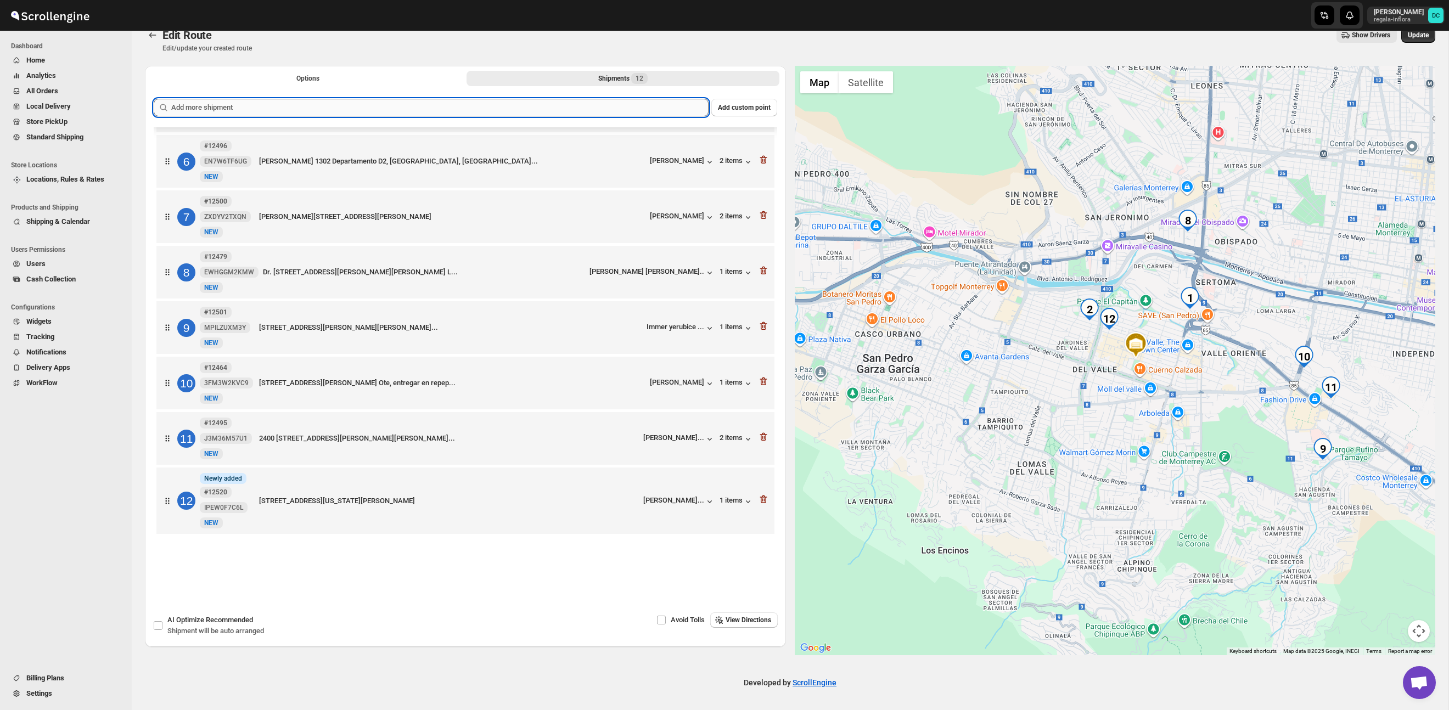
click at [520, 109] on input "text" at bounding box center [440, 108] width 538 height 18
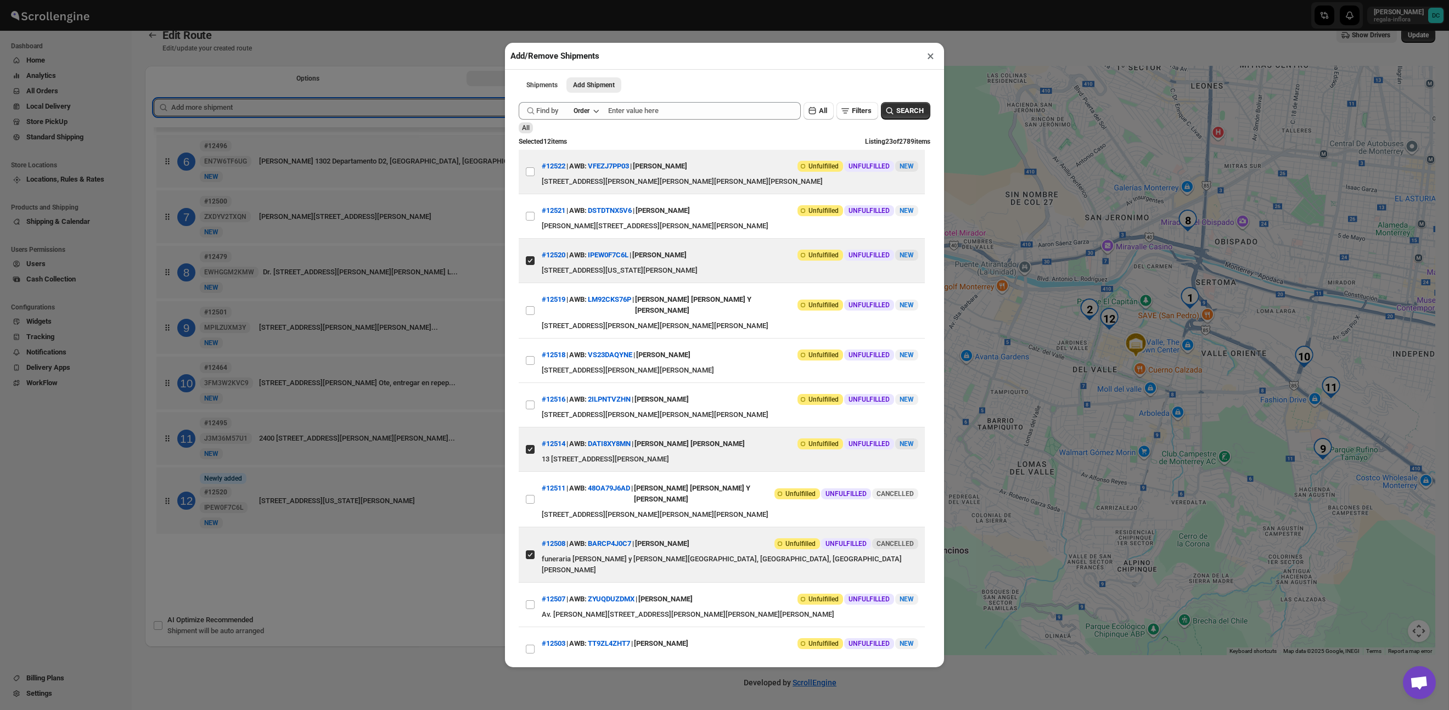
click at [528, 176] on input "View details for 68e138b802c94fc1c02c3e34" at bounding box center [530, 171] width 9 height 9
checkbox input "true"
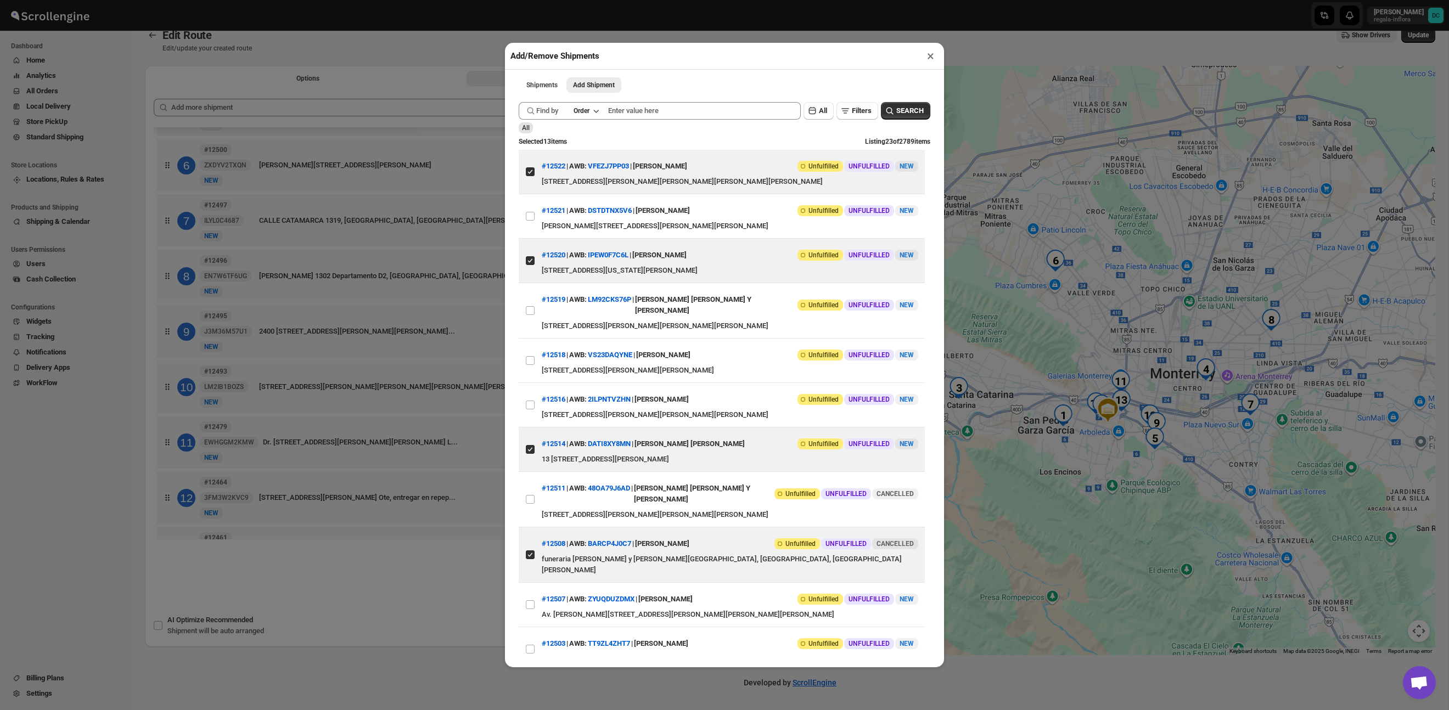
drag, startPoint x: 427, startPoint y: 47, endPoint x: 438, endPoint y: 49, distance: 11.1
click at [428, 47] on div "Add/Remove Shipments × Shipments Add Shipment More views Shipments Add Shipment…" at bounding box center [724, 355] width 1449 height 710
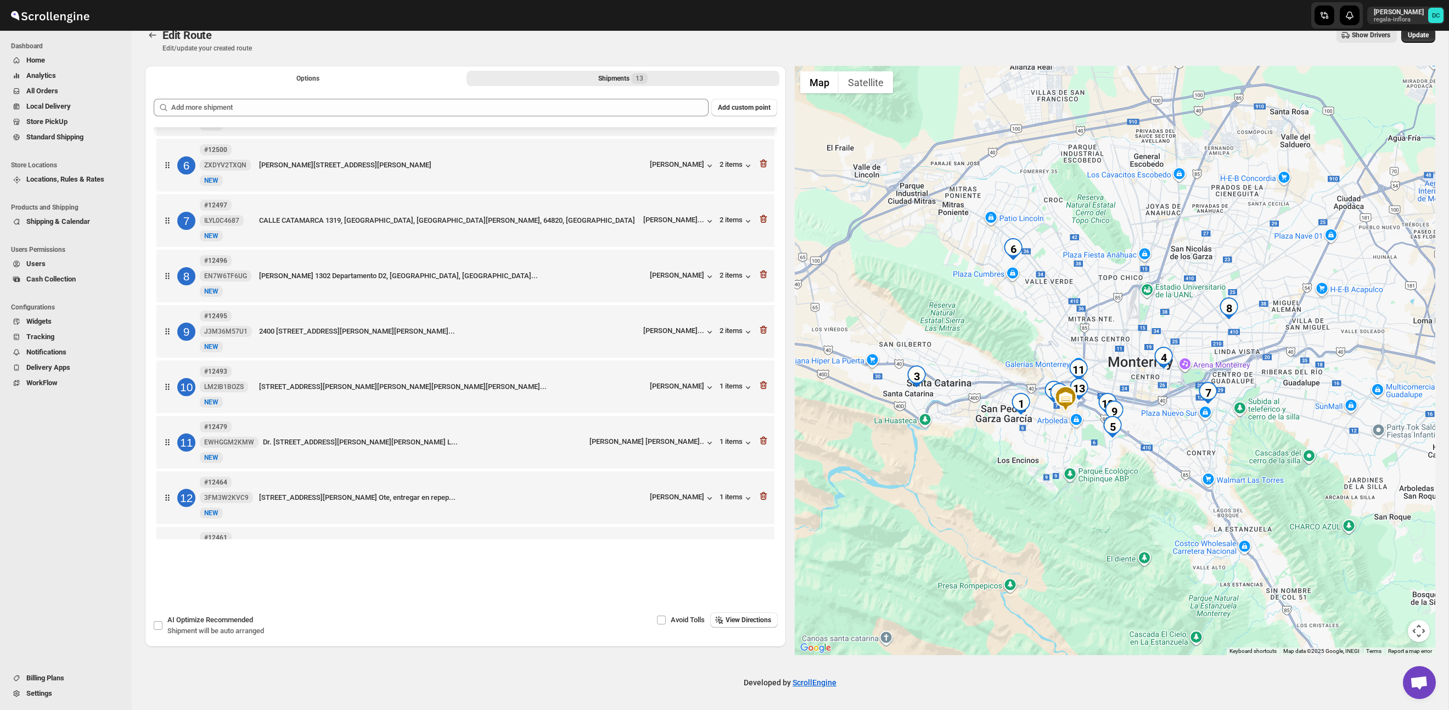
drag, startPoint x: 1180, startPoint y: 490, endPoint x: 1134, endPoint y: 478, distance: 47.7
click at [1135, 478] on div at bounding box center [1115, 361] width 641 height 590
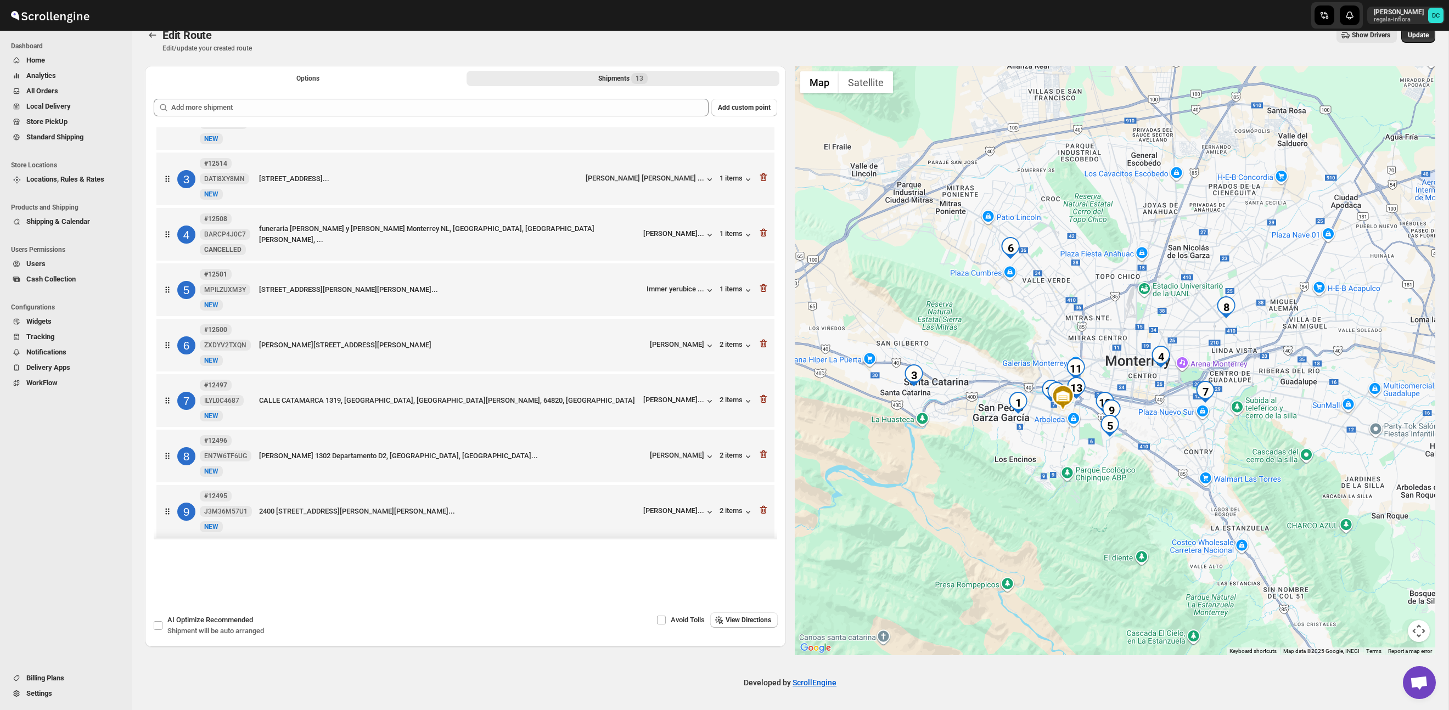
scroll to position [0, 0]
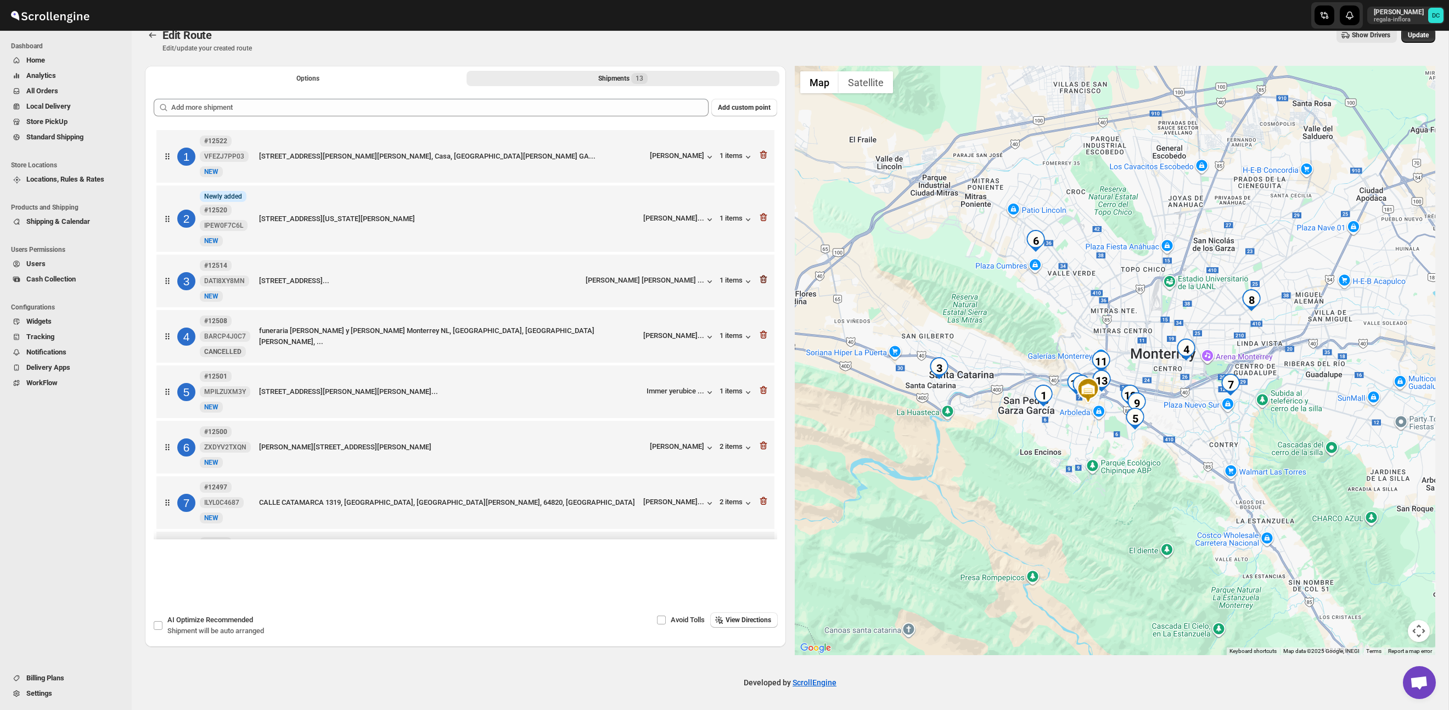
click at [765, 281] on icon "button" at bounding box center [763, 280] width 7 height 8
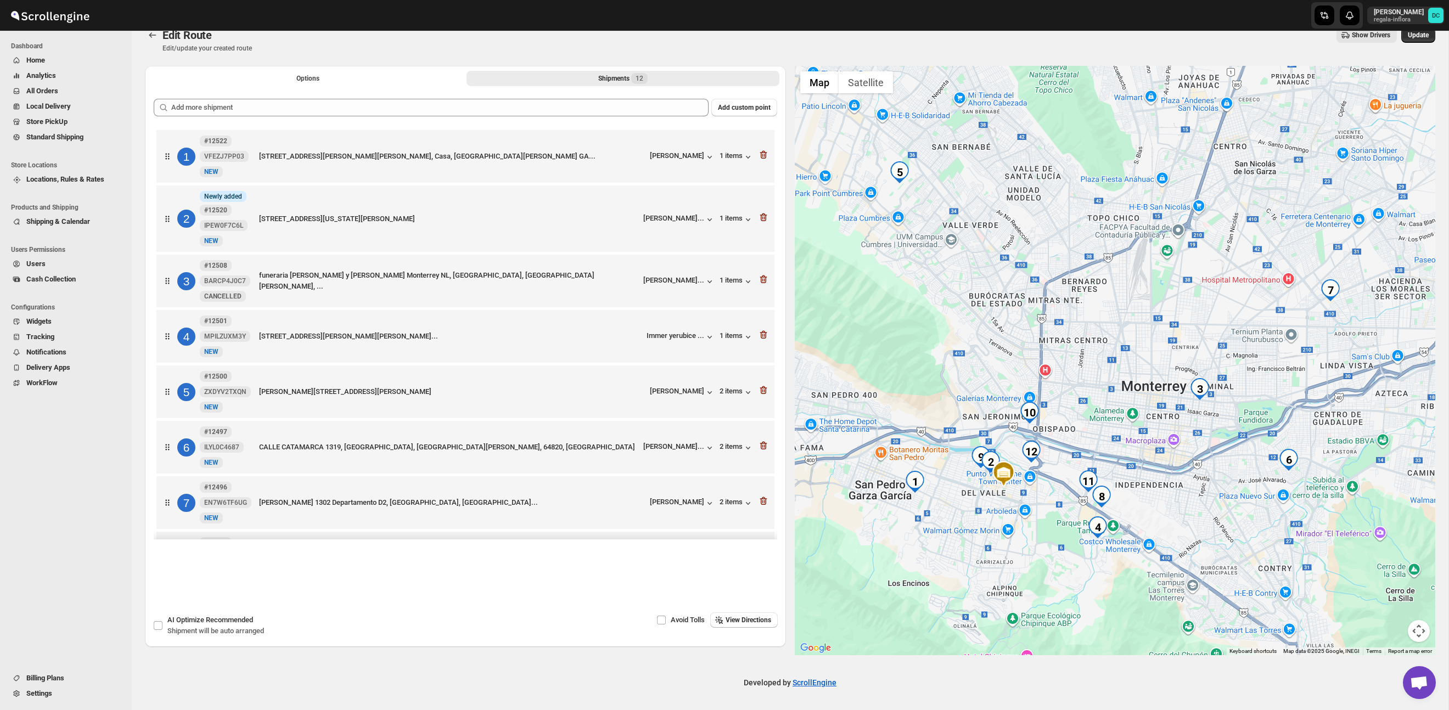
drag, startPoint x: 764, startPoint y: 393, endPoint x: 764, endPoint y: 380, distance: 13.2
click at [764, 393] on icon "button" at bounding box center [764, 390] width 1 height 3
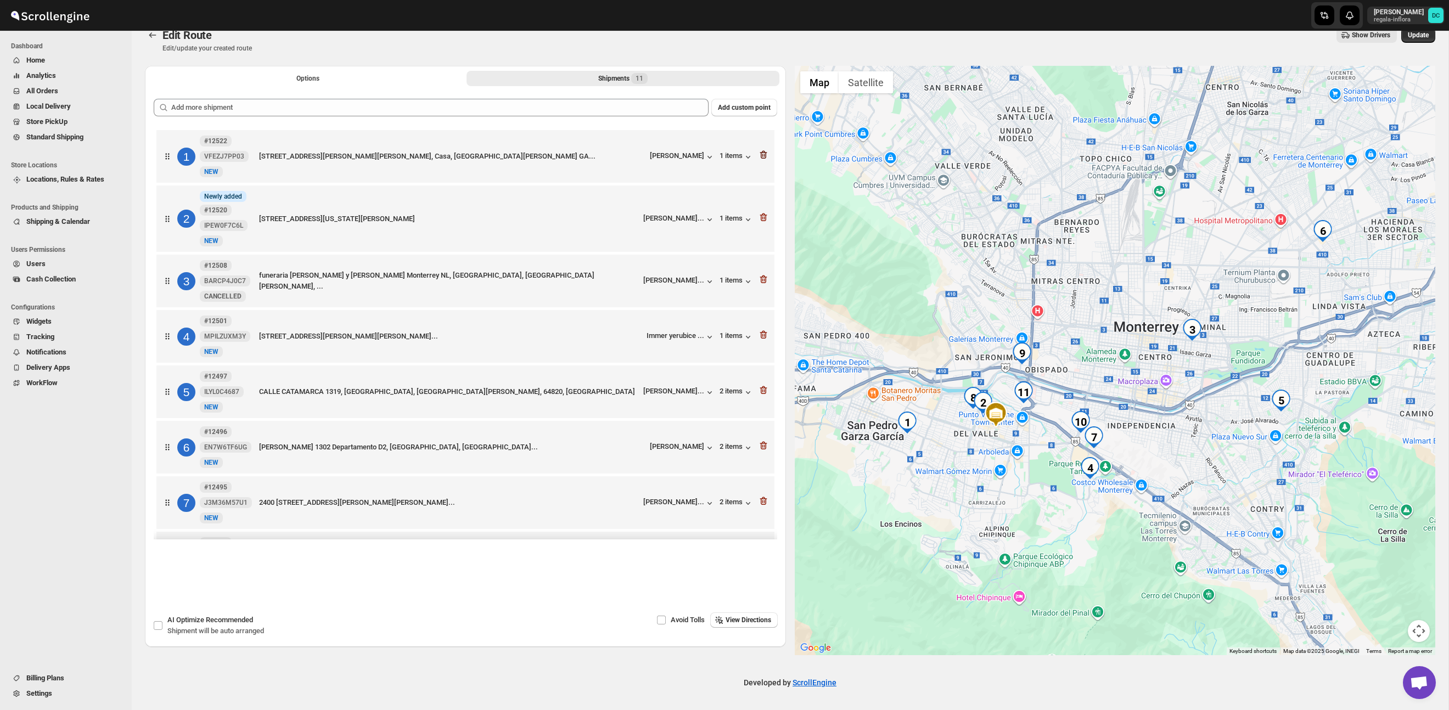
click at [764, 155] on icon "button" at bounding box center [764, 155] width 1 height 3
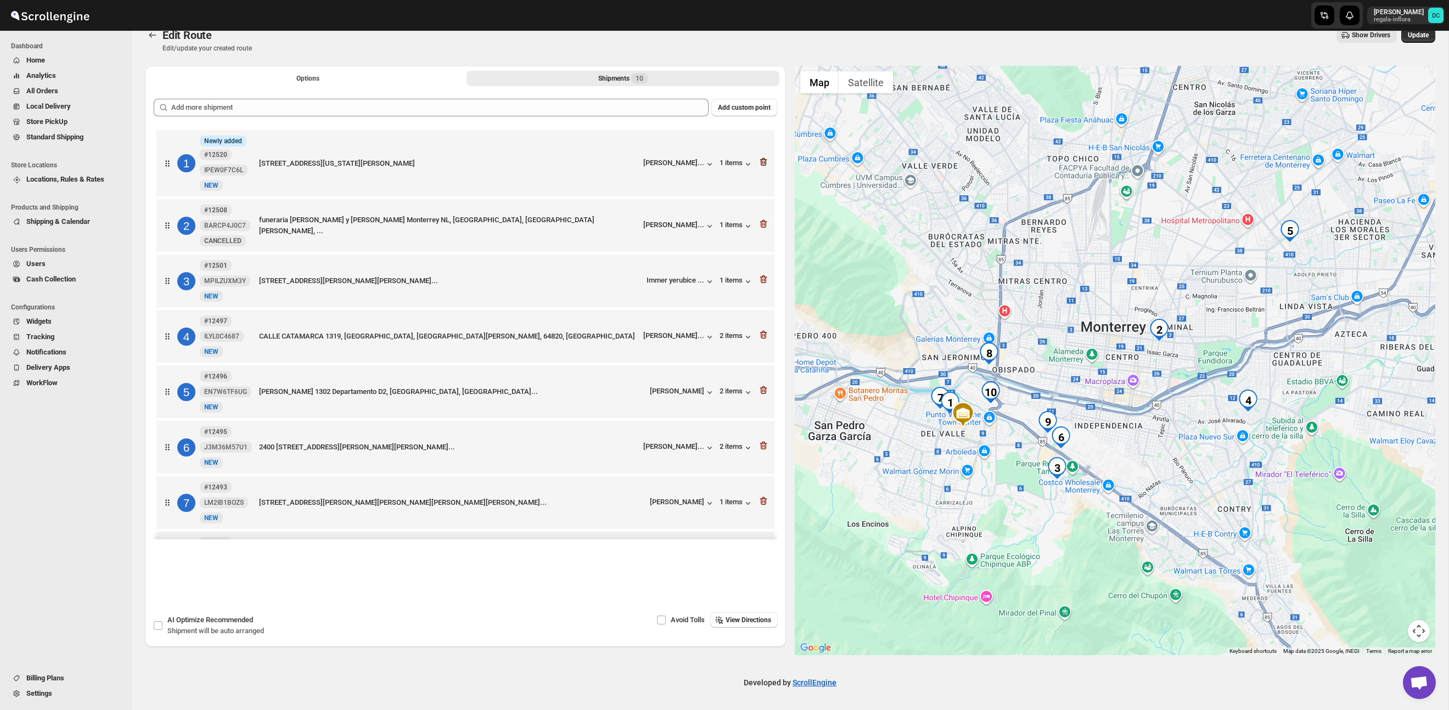
click at [763, 162] on icon "button" at bounding box center [762, 162] width 1 height 3
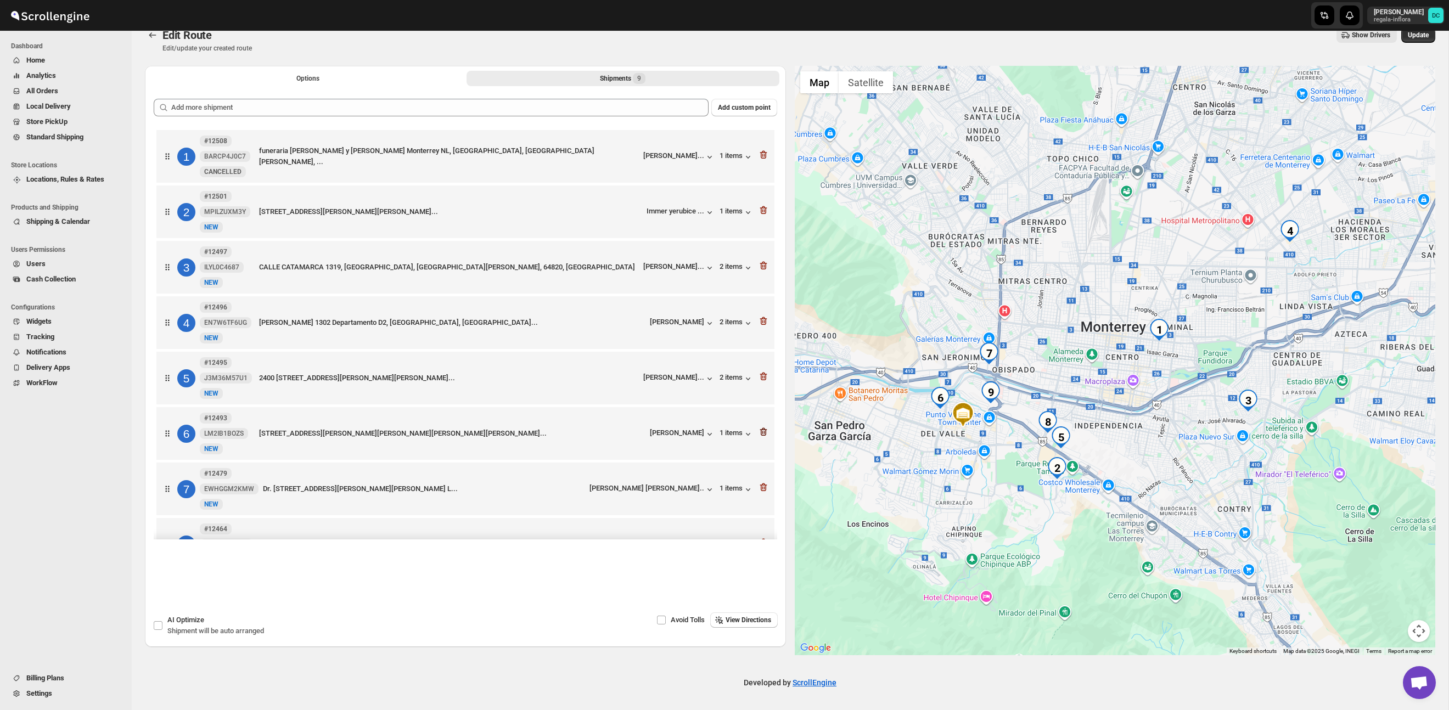
click at [764, 434] on icon "button" at bounding box center [763, 432] width 7 height 8
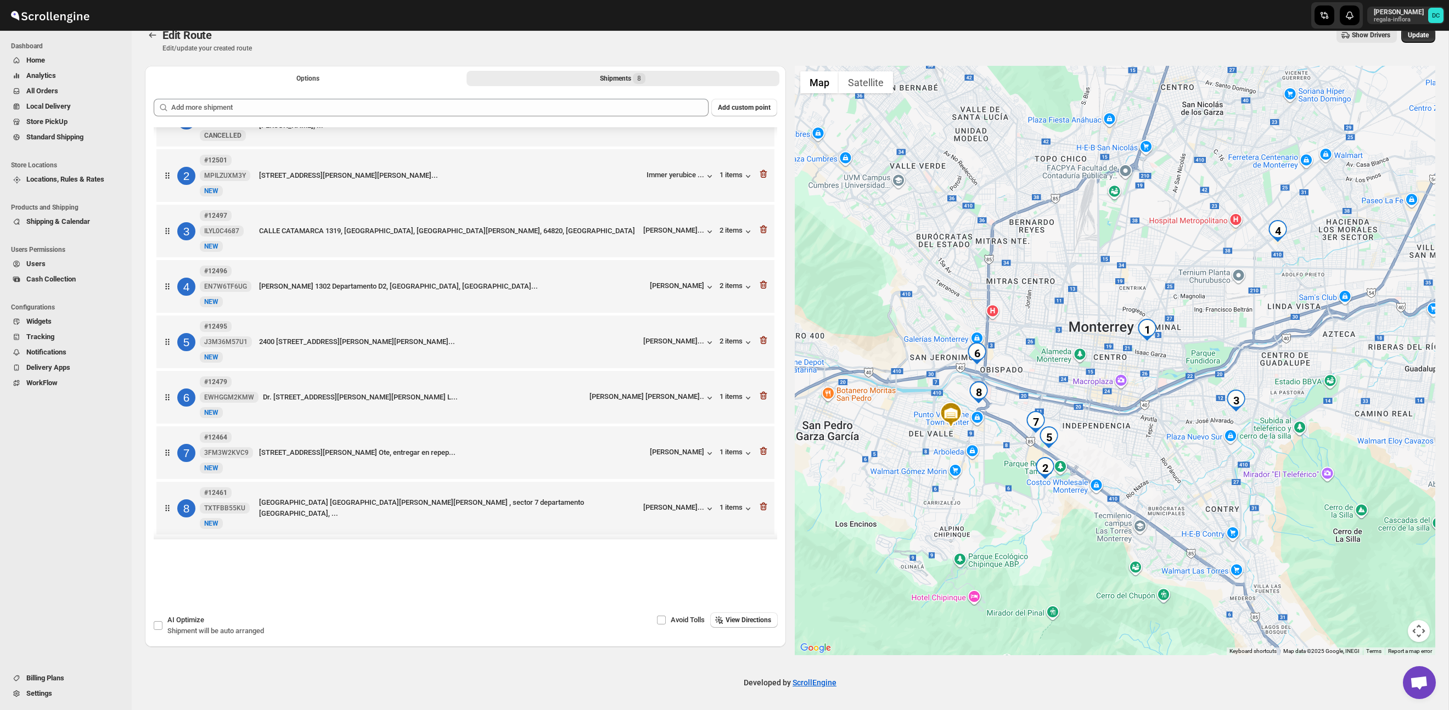
scroll to position [43, 0]
click at [763, 510] on icon "button" at bounding box center [763, 506] width 11 height 11
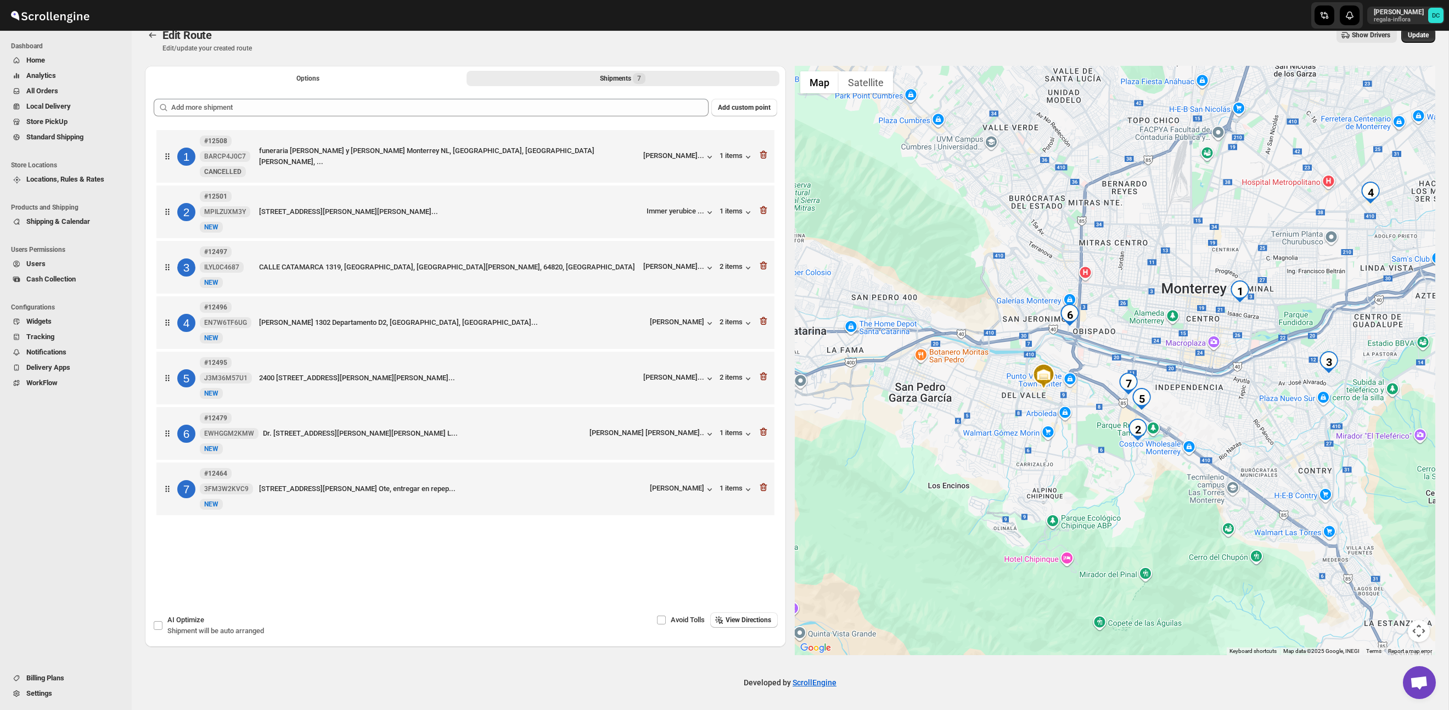
scroll to position [0, 0]
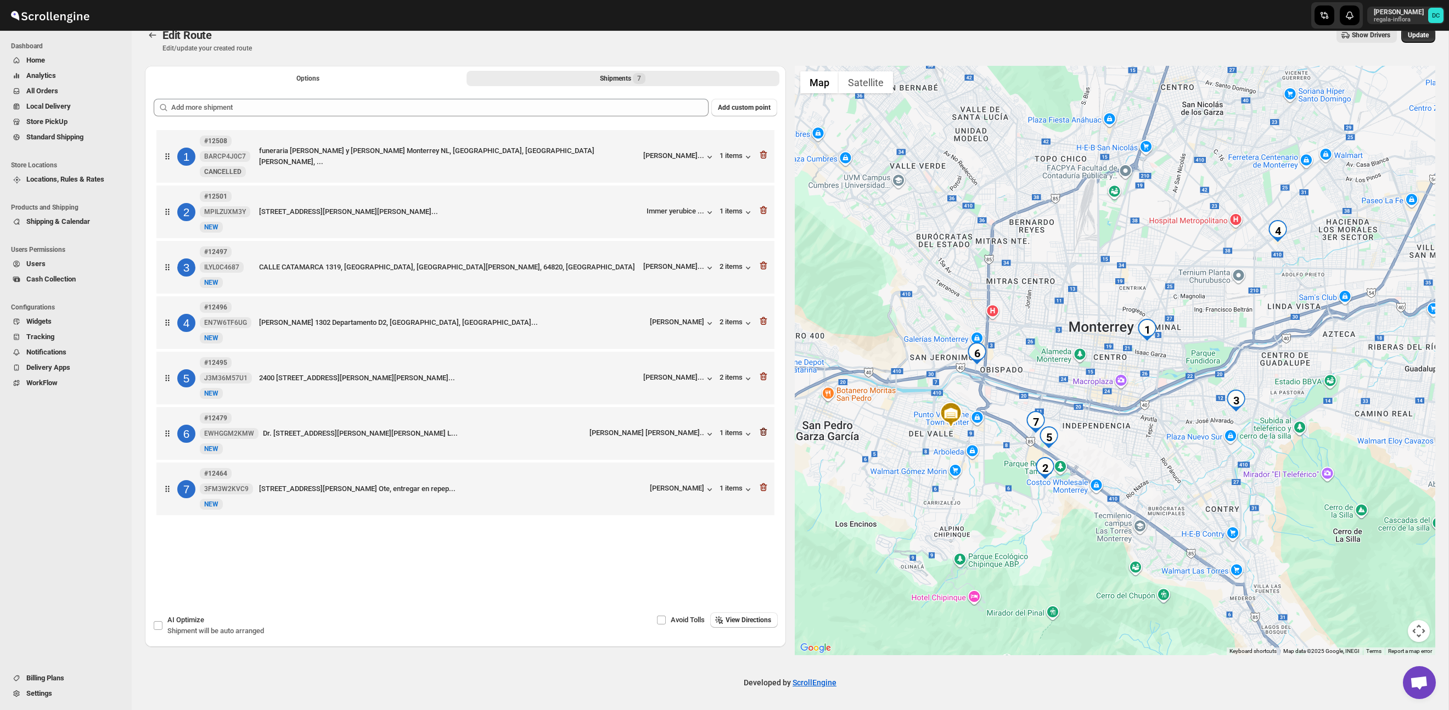
click at [765, 436] on icon "button" at bounding box center [763, 432] width 11 height 11
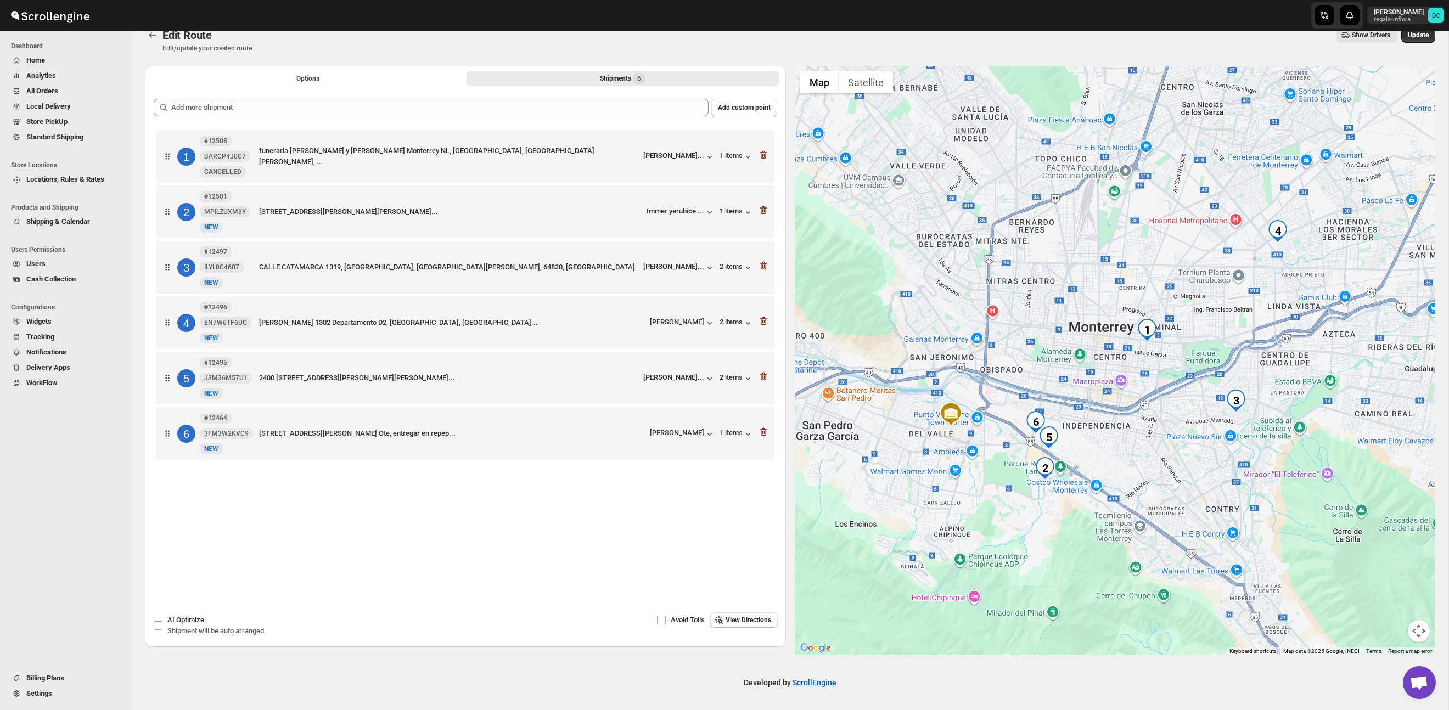
drag, startPoint x: 169, startPoint y: 384, endPoint x: 180, endPoint y: 150, distance: 234.7
click at [180, 150] on div "1 #12508 BARCP4J0C7 New CANCELLED funeraria [PERSON_NAME] y [PERSON_NAME][GEOGR…" at bounding box center [466, 296] width 624 height 338
drag, startPoint x: 163, startPoint y: 382, endPoint x: 163, endPoint y: 141, distance: 241.6
click at [163, 141] on div "1 #12508 BARCP4J0C7 New CANCELLED funeraria [PERSON_NAME] y [PERSON_NAME][GEOGR…" at bounding box center [466, 296] width 624 height 338
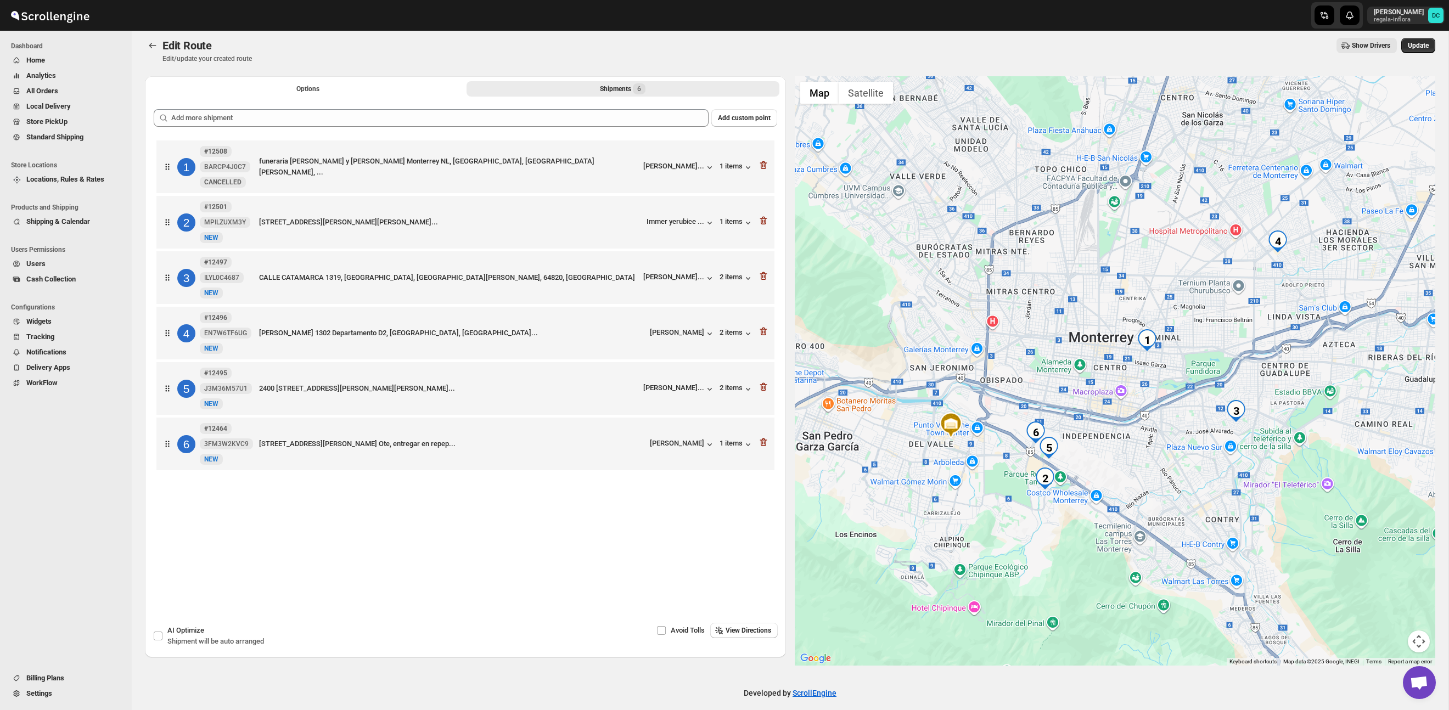
scroll to position [8, 0]
drag, startPoint x: 173, startPoint y: 393, endPoint x: 183, endPoint y: 135, distance: 258.8
click at [183, 135] on div "Add custom point 1 #12508 BARCP4J0C7 New CANCELLED funeraria [PERSON_NAME] y [P…" at bounding box center [466, 327] width 624 height 441
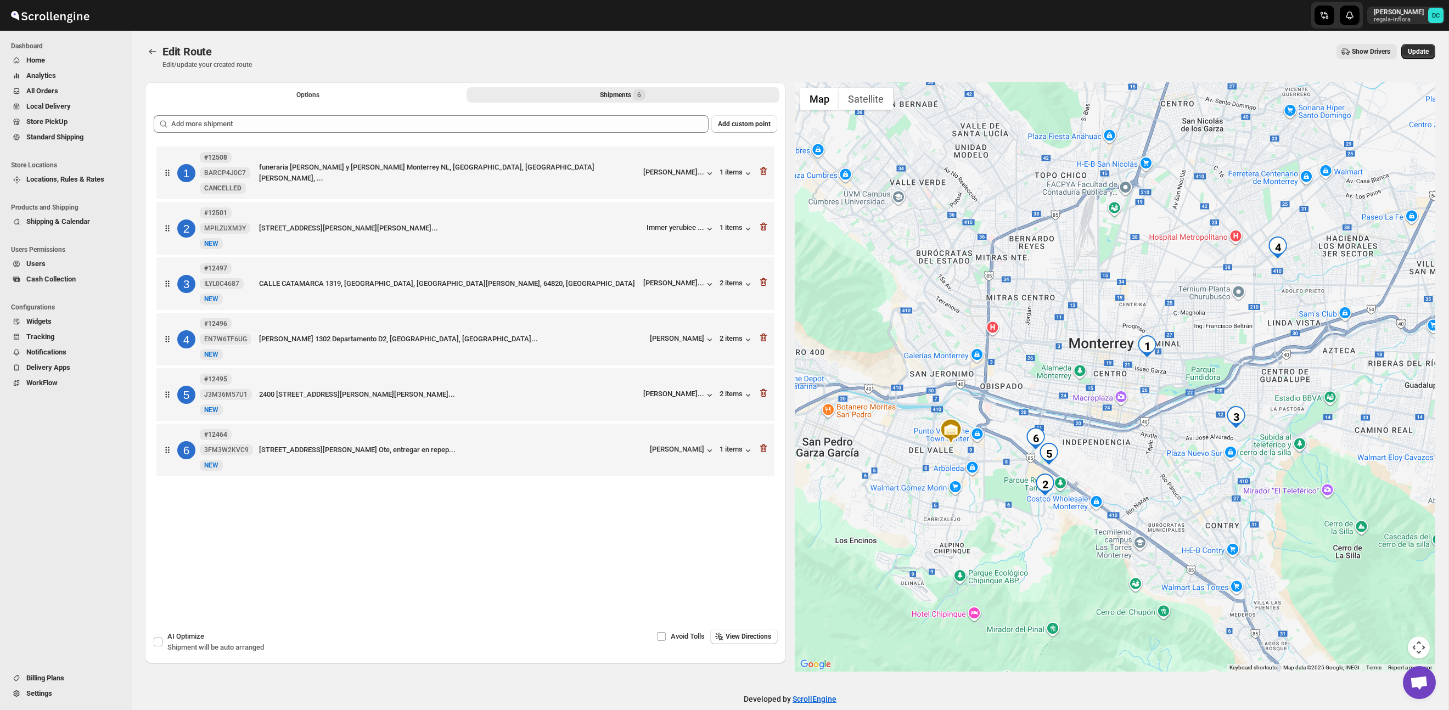
scroll to position [1, 0]
drag, startPoint x: 180, startPoint y: 398, endPoint x: 216, endPoint y: 137, distance: 262.8
click at [172, 153] on div "1 #12508 BARCP4J0C7 New CANCELLED funeraria [PERSON_NAME] y [PERSON_NAME][GEOGR…" at bounding box center [466, 312] width 624 height 338
click at [283, 89] on button "Options" at bounding box center [308, 94] width 313 height 15
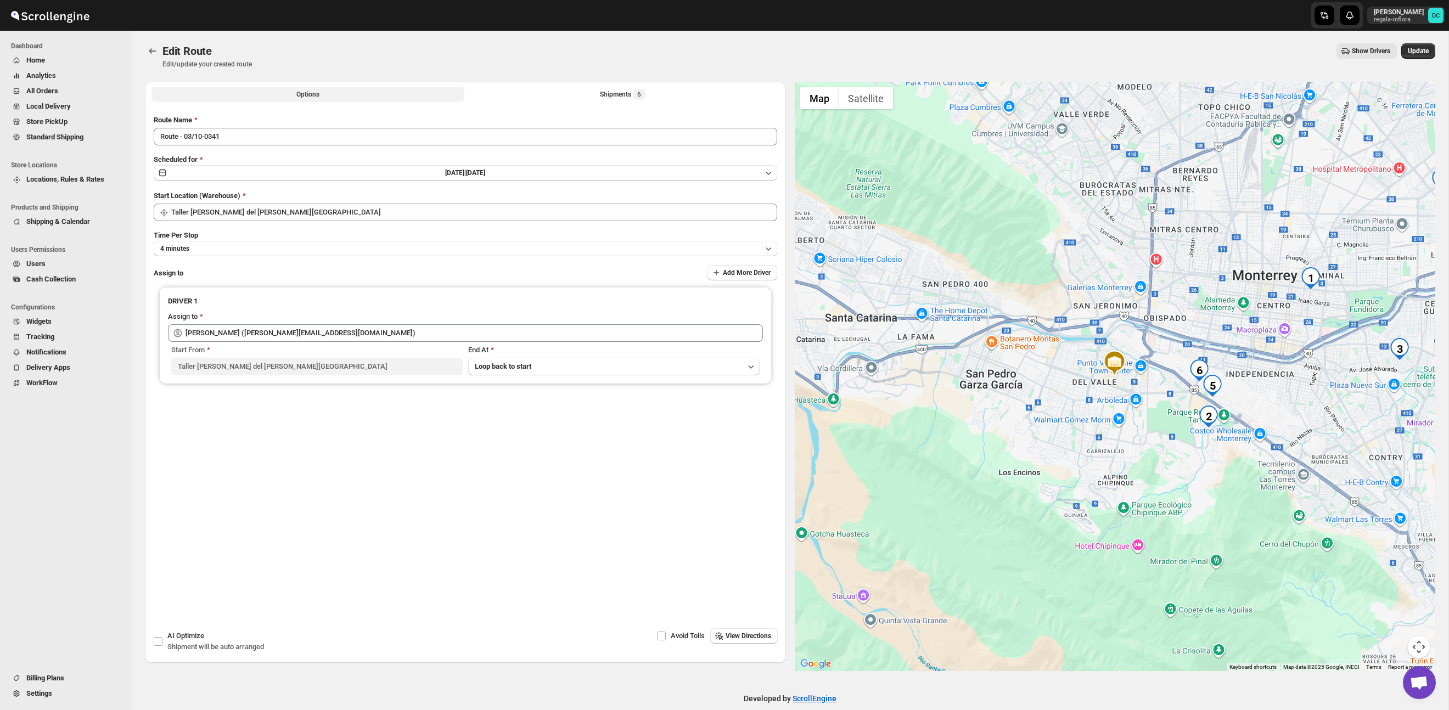
scroll to position [0, 0]
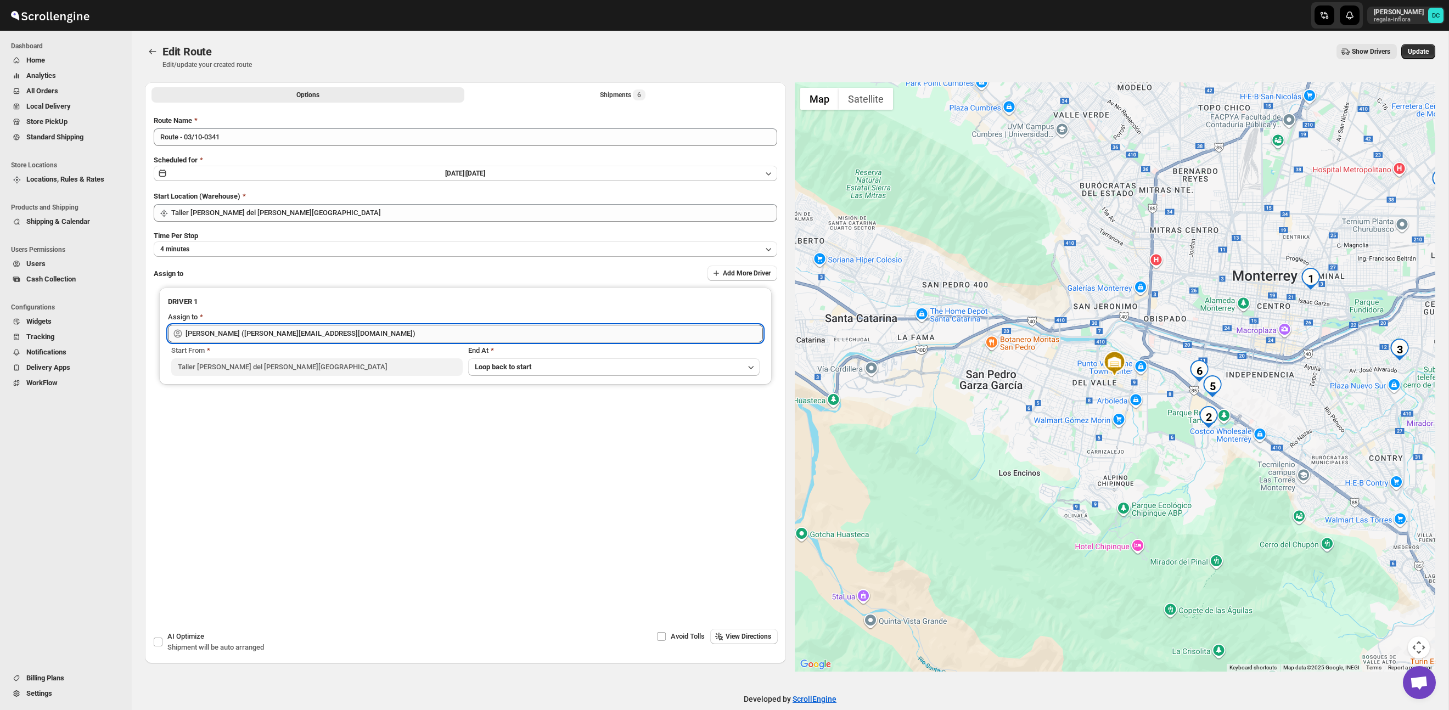
click at [368, 331] on input "[PERSON_NAME] ([PERSON_NAME][EMAIL_ADDRESS][DOMAIN_NAME])" at bounding box center [475, 334] width 578 height 18
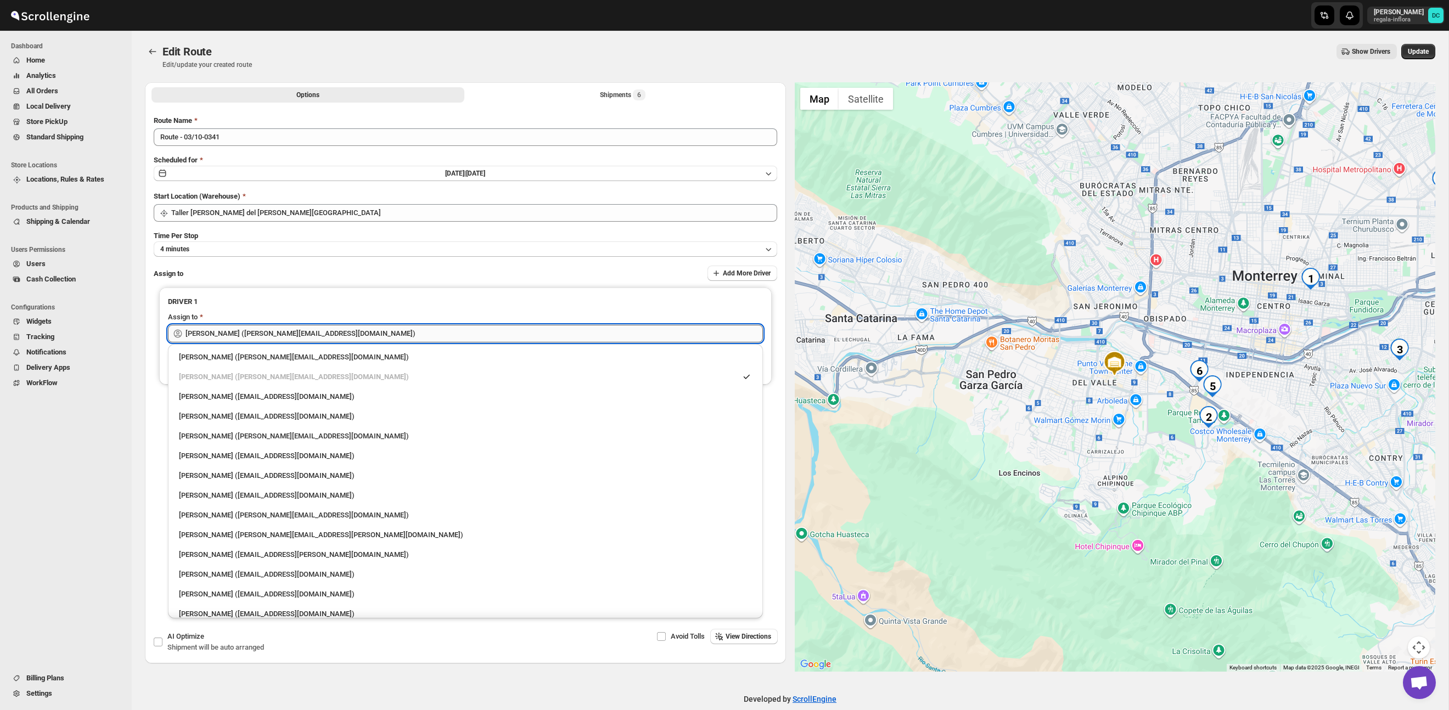
click at [368, 331] on input "[PERSON_NAME] ([PERSON_NAME][EMAIL_ADDRESS][DOMAIN_NAME])" at bounding box center [475, 334] width 578 height 18
click at [253, 335] on input "[PERSON_NAME] ([PERSON_NAME][EMAIL_ADDRESS][DOMAIN_NAME])" at bounding box center [475, 334] width 578 height 18
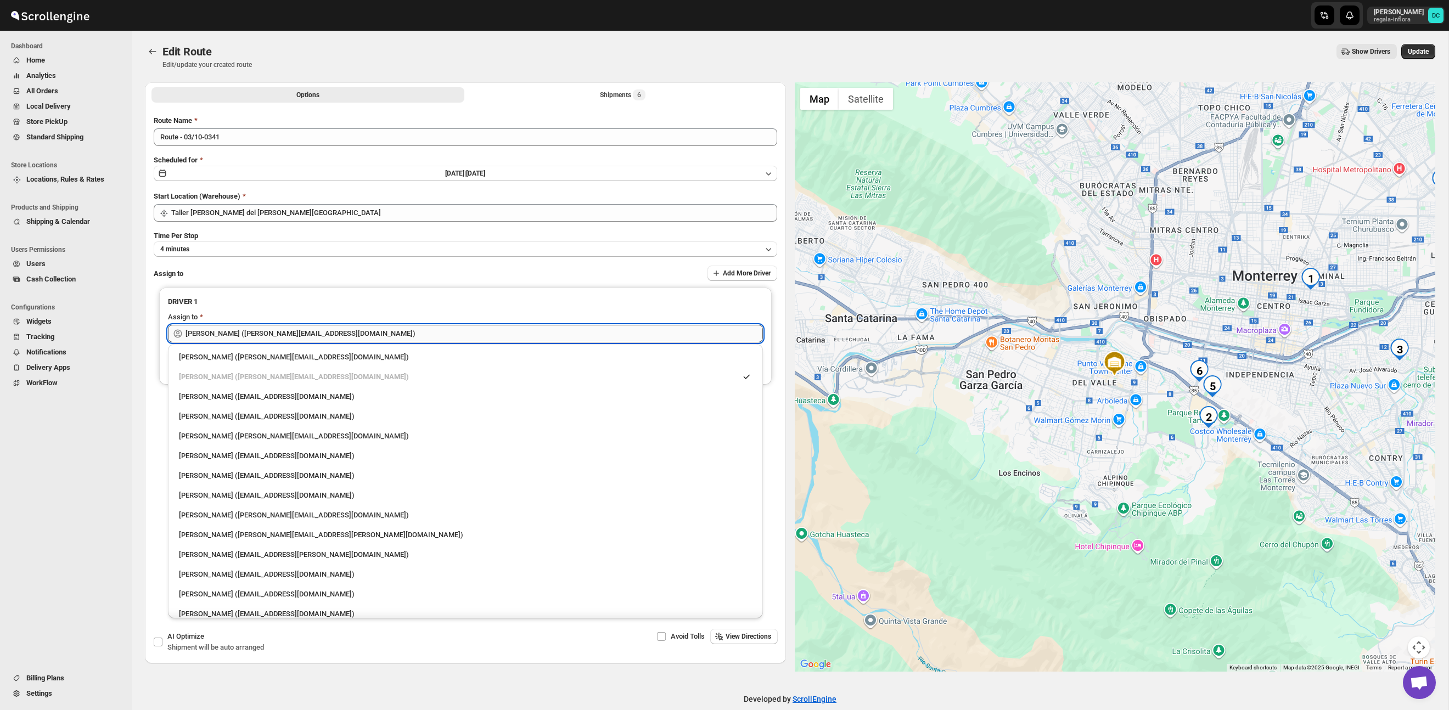
click at [253, 335] on input "[PERSON_NAME] ([PERSON_NAME][EMAIL_ADDRESS][DOMAIN_NAME])" at bounding box center [475, 334] width 578 height 18
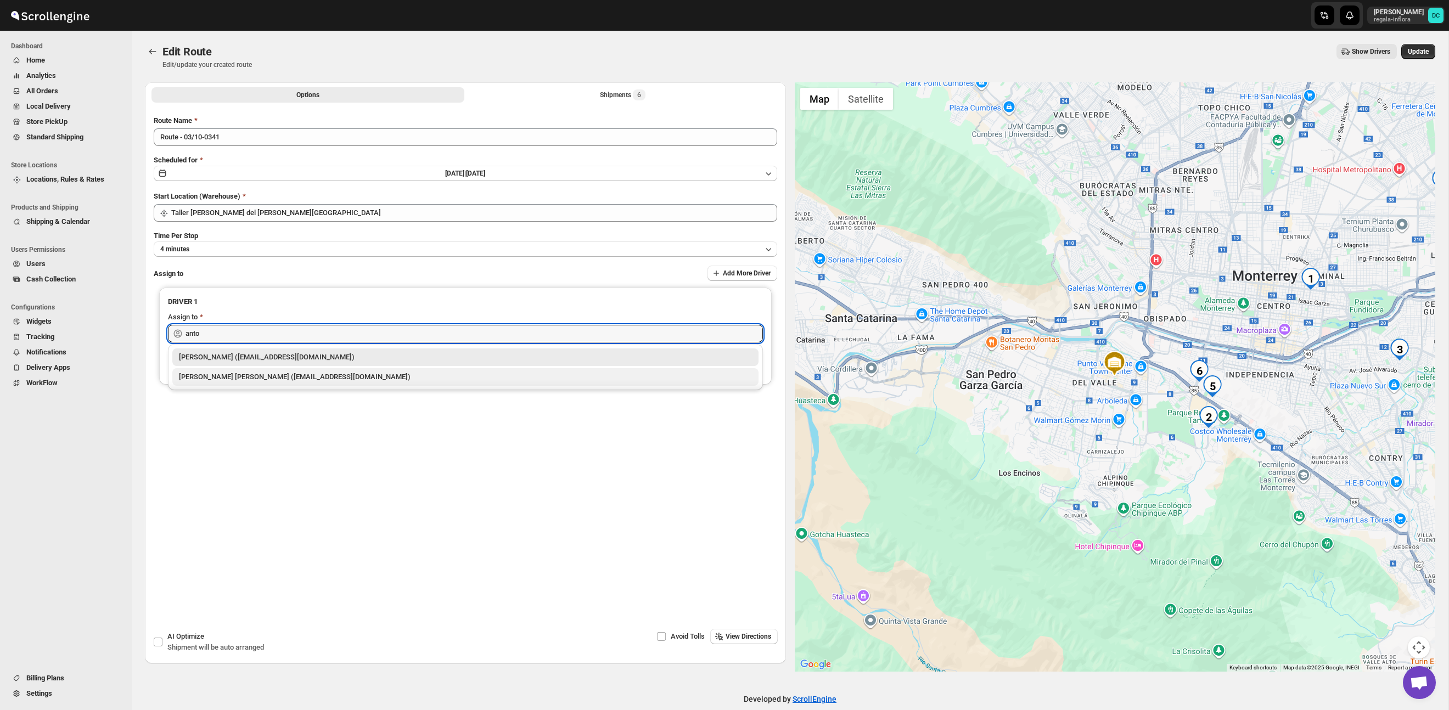
click at [263, 379] on div "[PERSON_NAME] [PERSON_NAME] ([EMAIL_ADDRESS][DOMAIN_NAME])" at bounding box center [465, 377] width 573 height 11
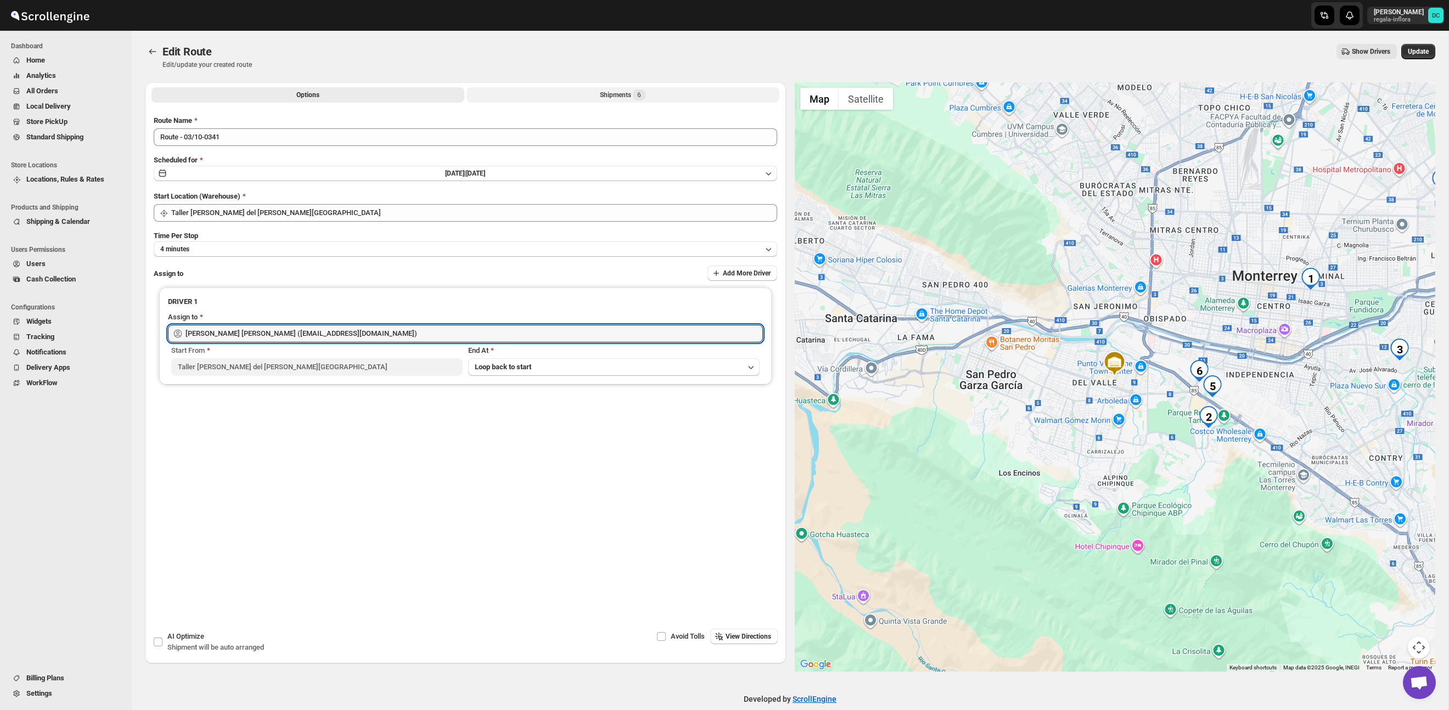
type input "[PERSON_NAME] [PERSON_NAME] ([EMAIL_ADDRESS][DOMAIN_NAME])"
click at [559, 90] on button "Shipments 6" at bounding box center [623, 94] width 313 height 15
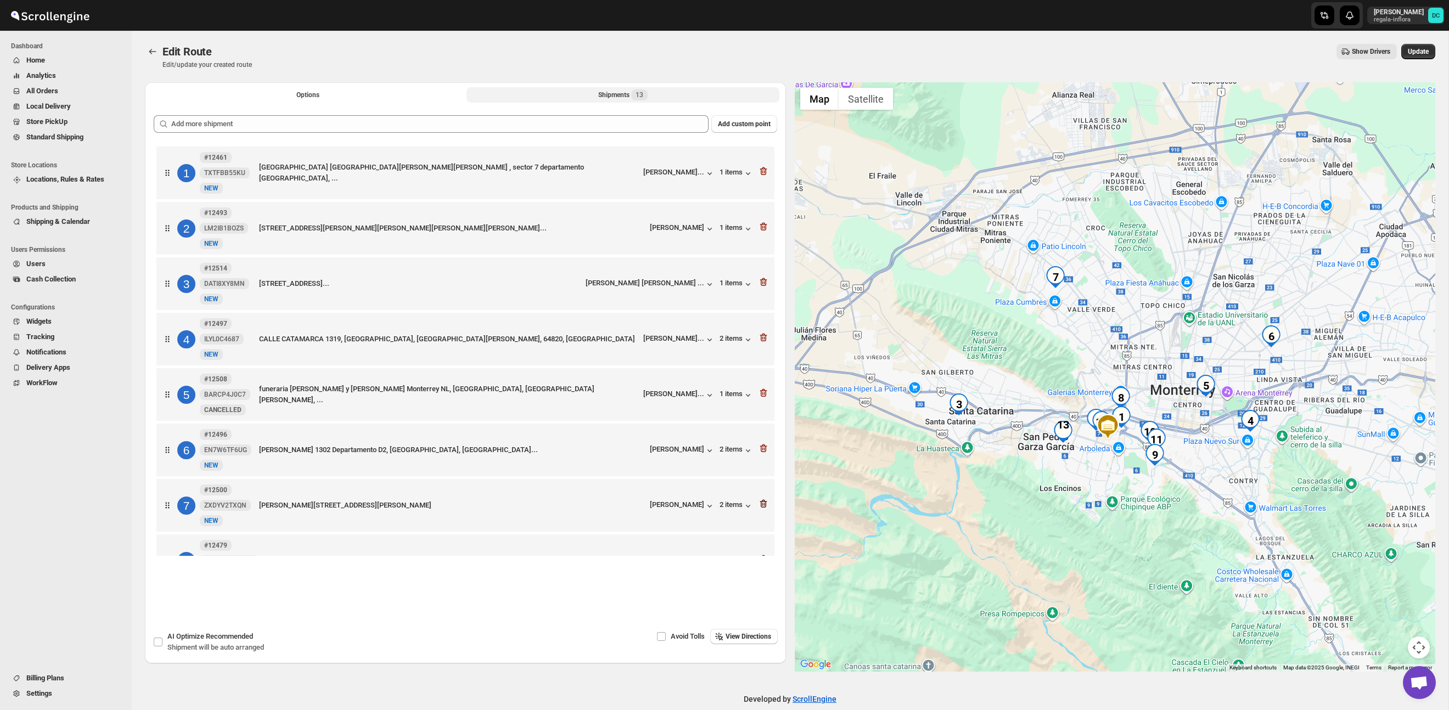
click at [760, 510] on icon "button" at bounding box center [763, 504] width 11 height 11
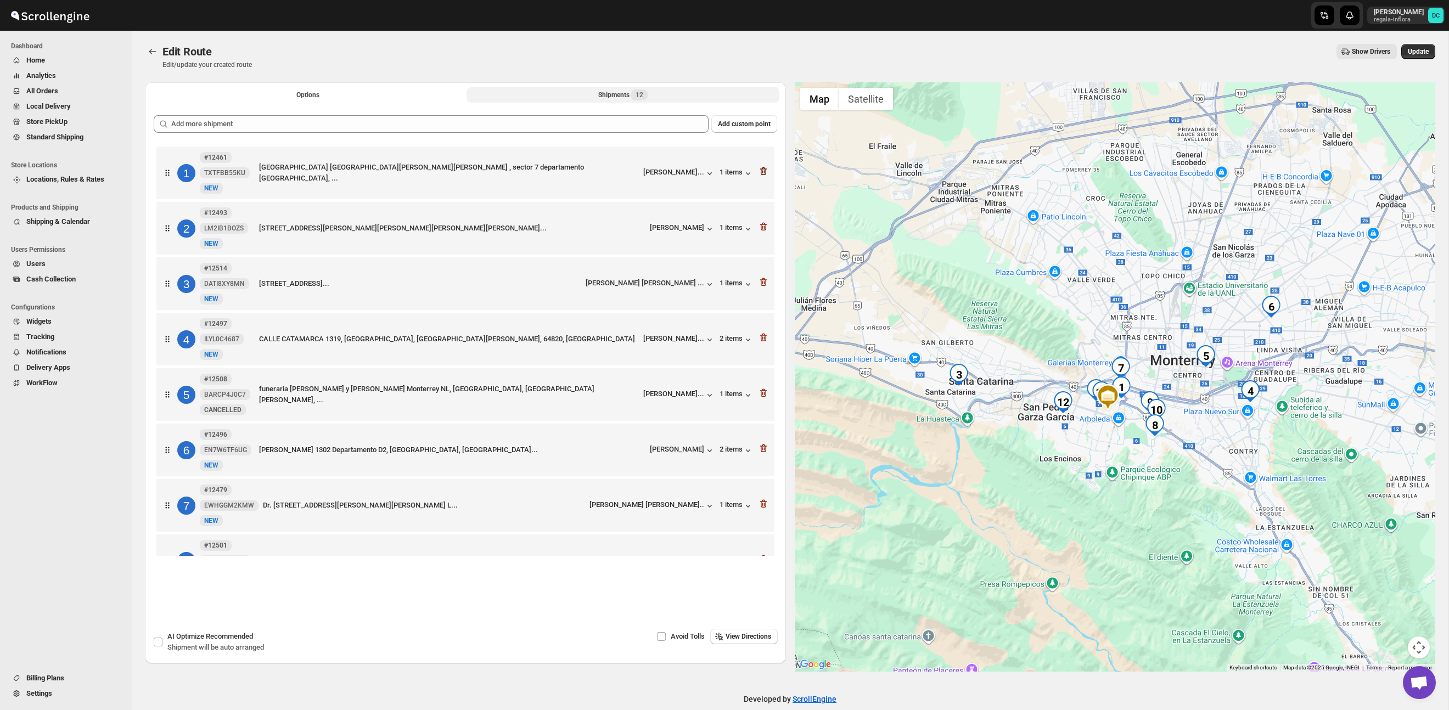
click at [763, 169] on icon "button" at bounding box center [763, 171] width 7 height 8
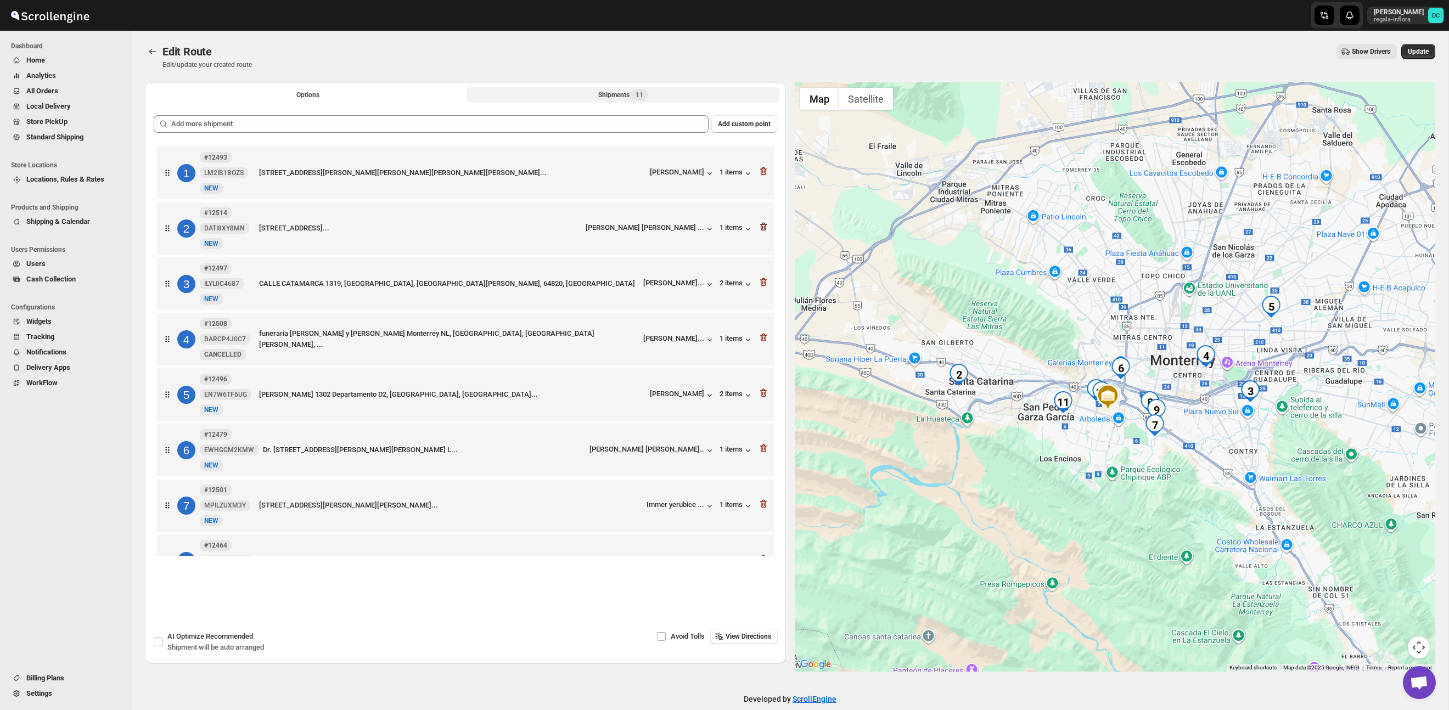
click at [763, 226] on icon "button" at bounding box center [763, 226] width 11 height 11
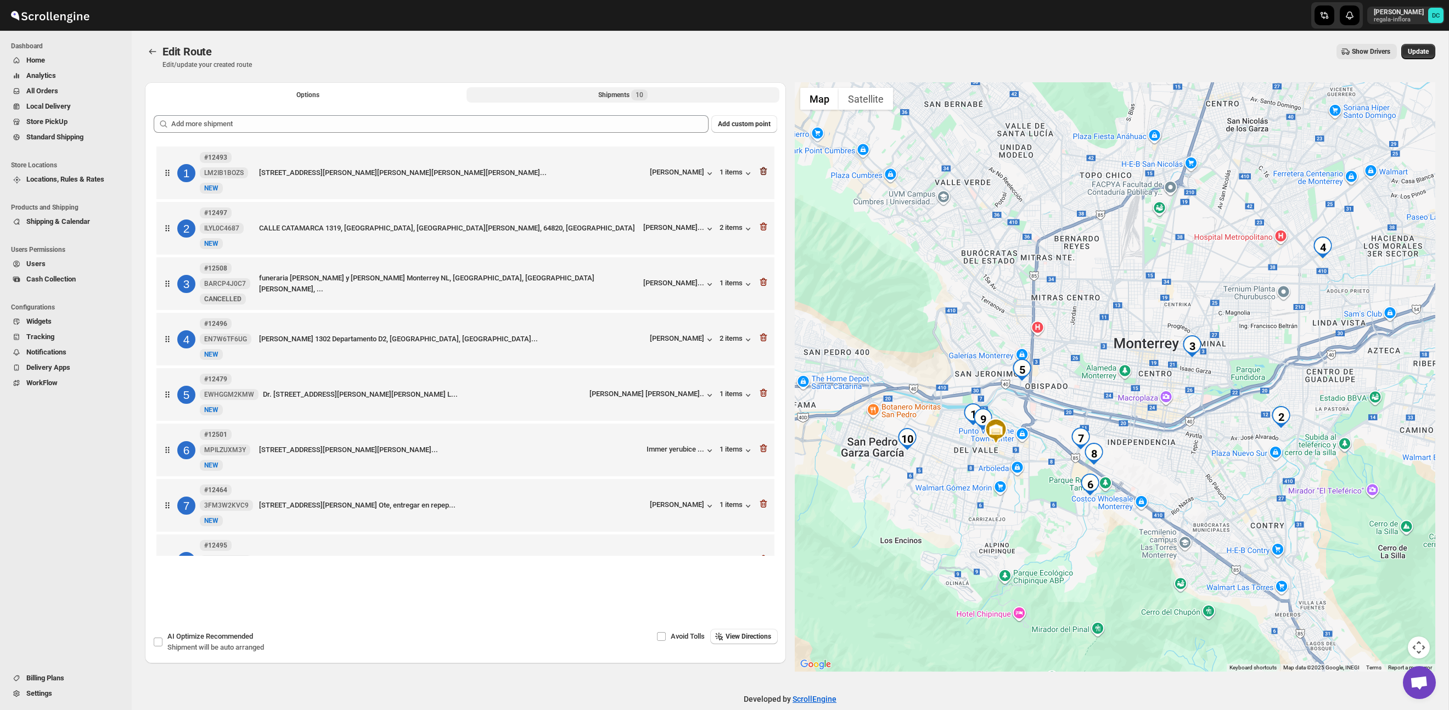
click at [760, 171] on icon "button" at bounding box center [763, 171] width 11 height 11
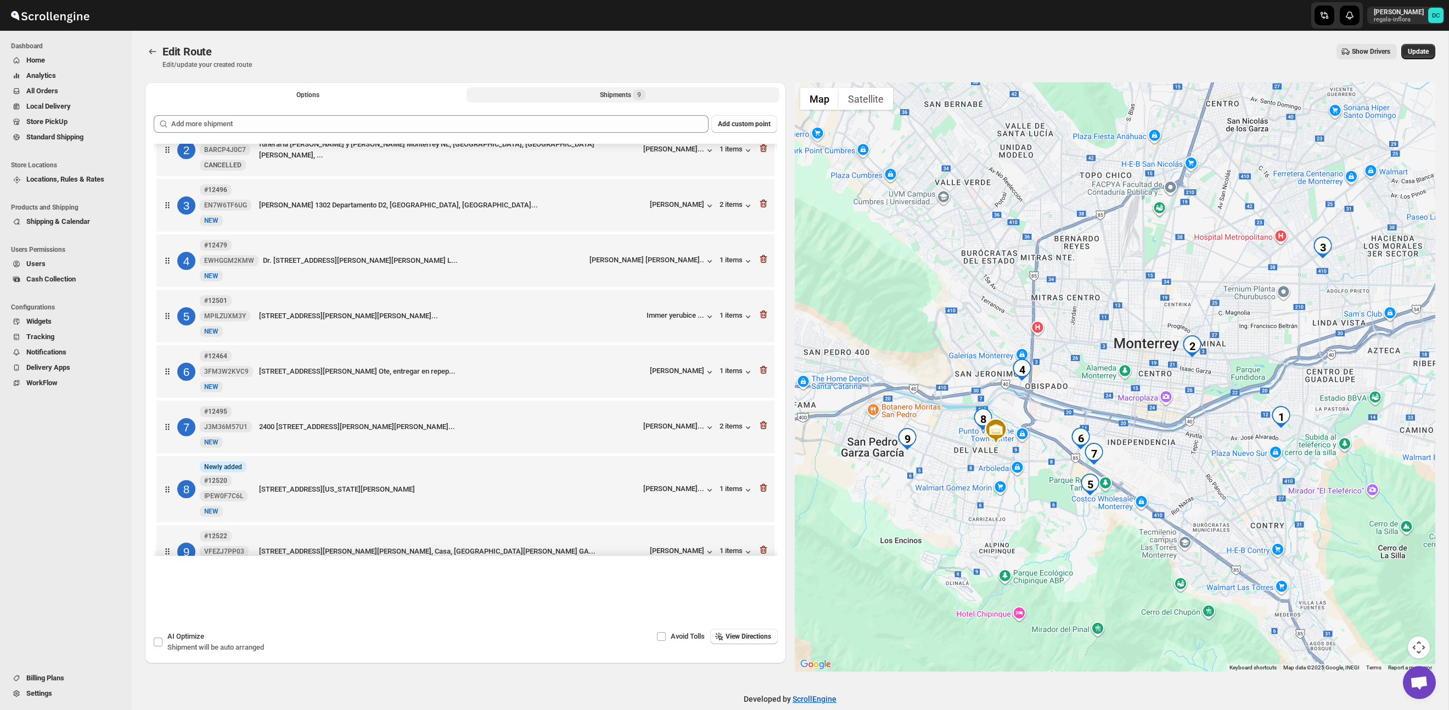
scroll to position [113, 0]
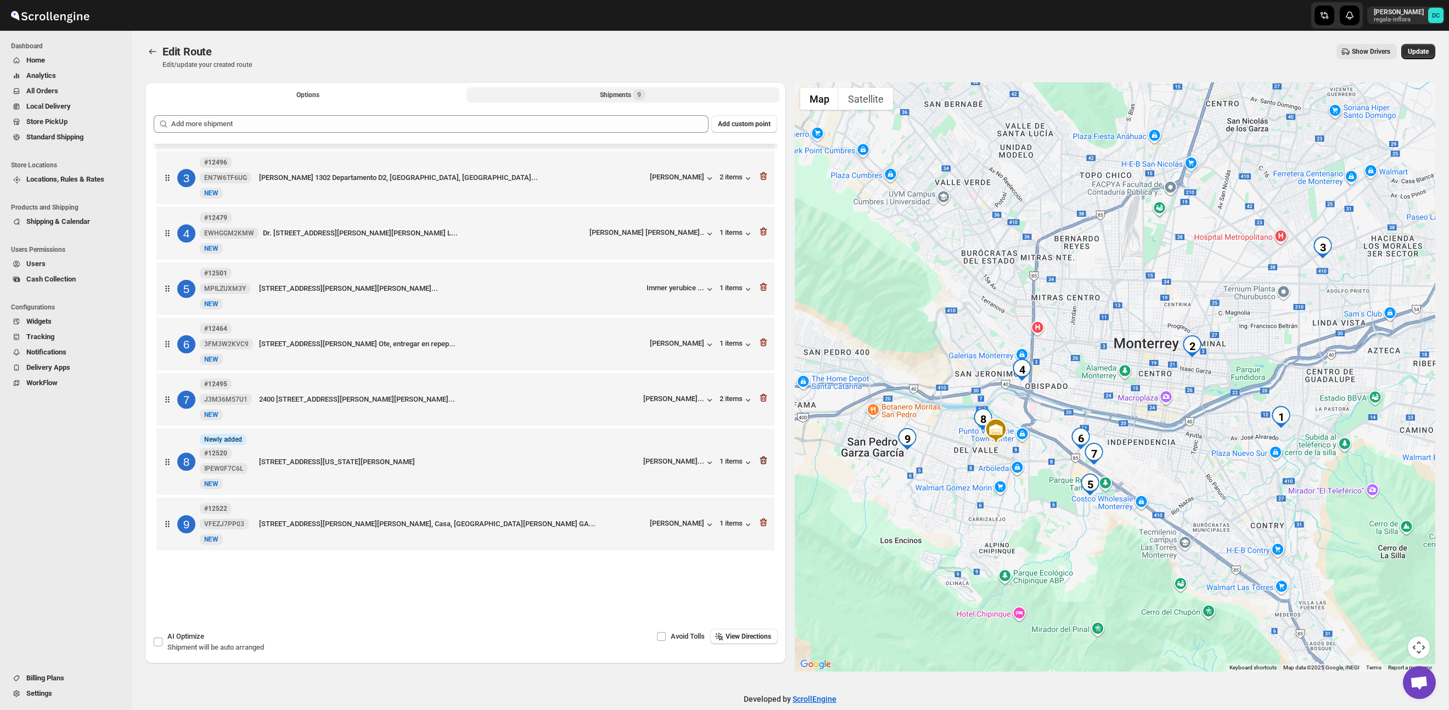
click at [762, 462] on icon "button" at bounding box center [763, 460] width 11 height 11
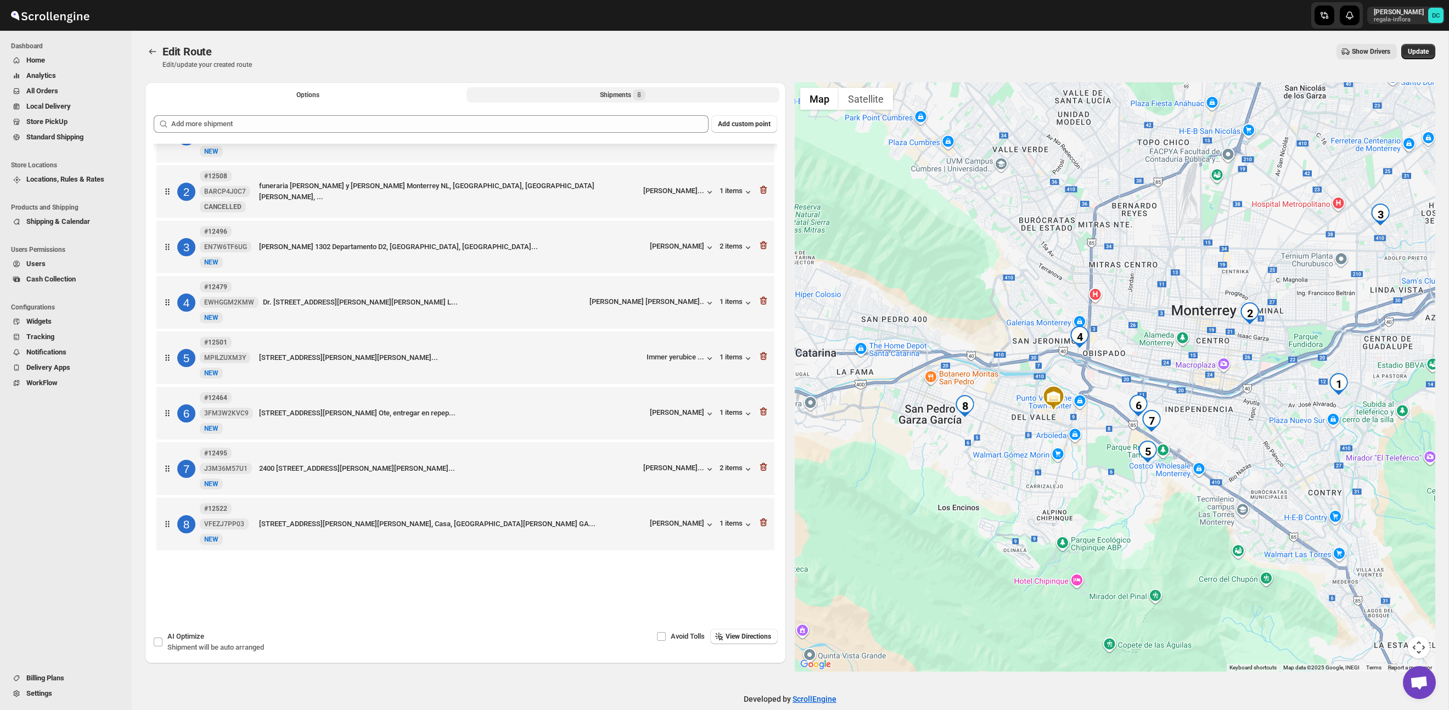
scroll to position [43, 0]
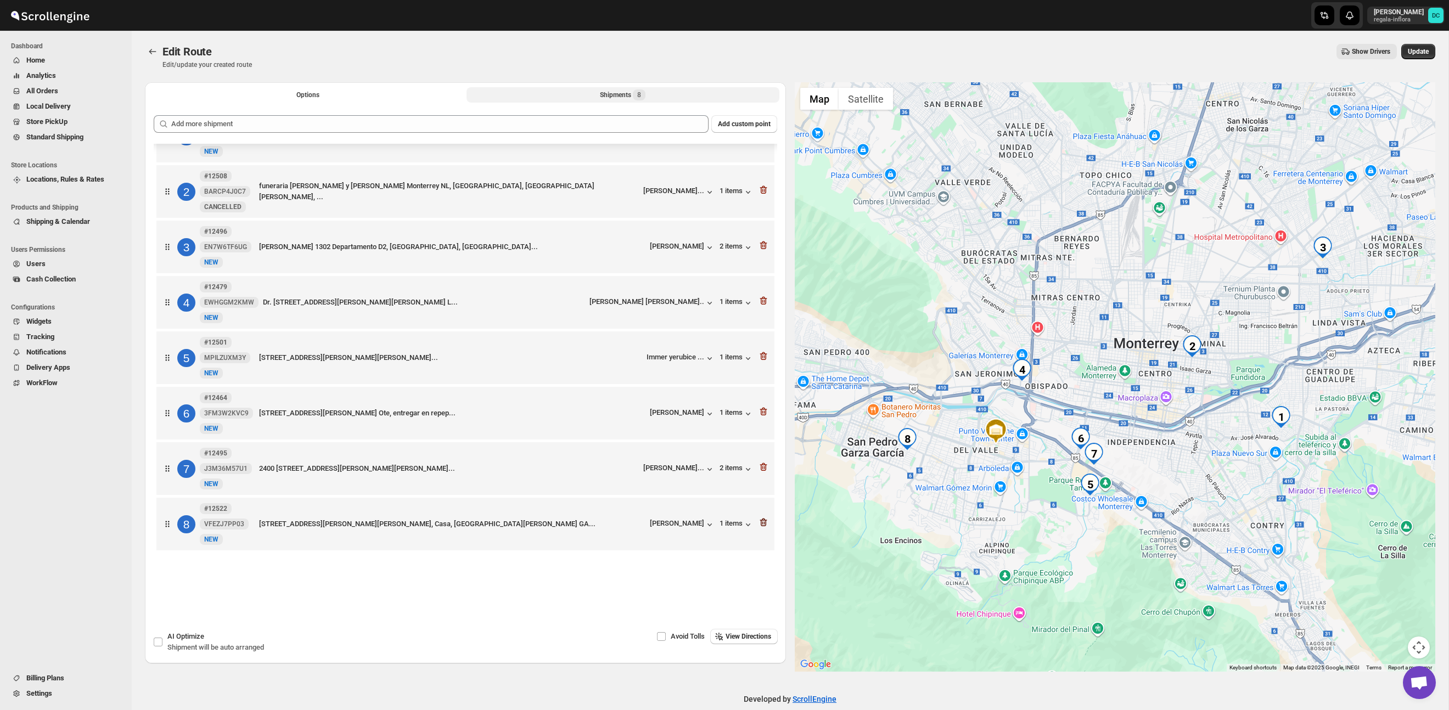
click at [763, 520] on icon "button" at bounding box center [763, 522] width 11 height 11
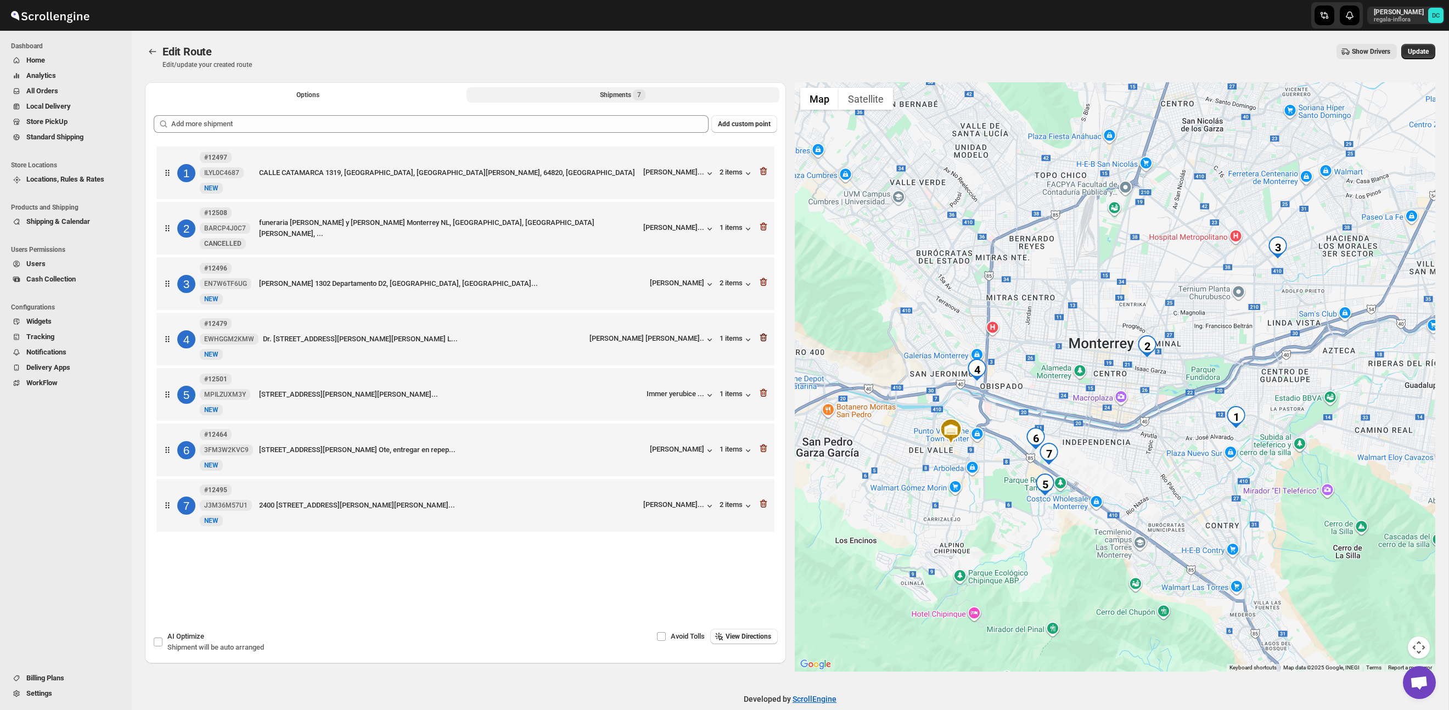
click at [763, 339] on icon "button" at bounding box center [763, 337] width 11 height 11
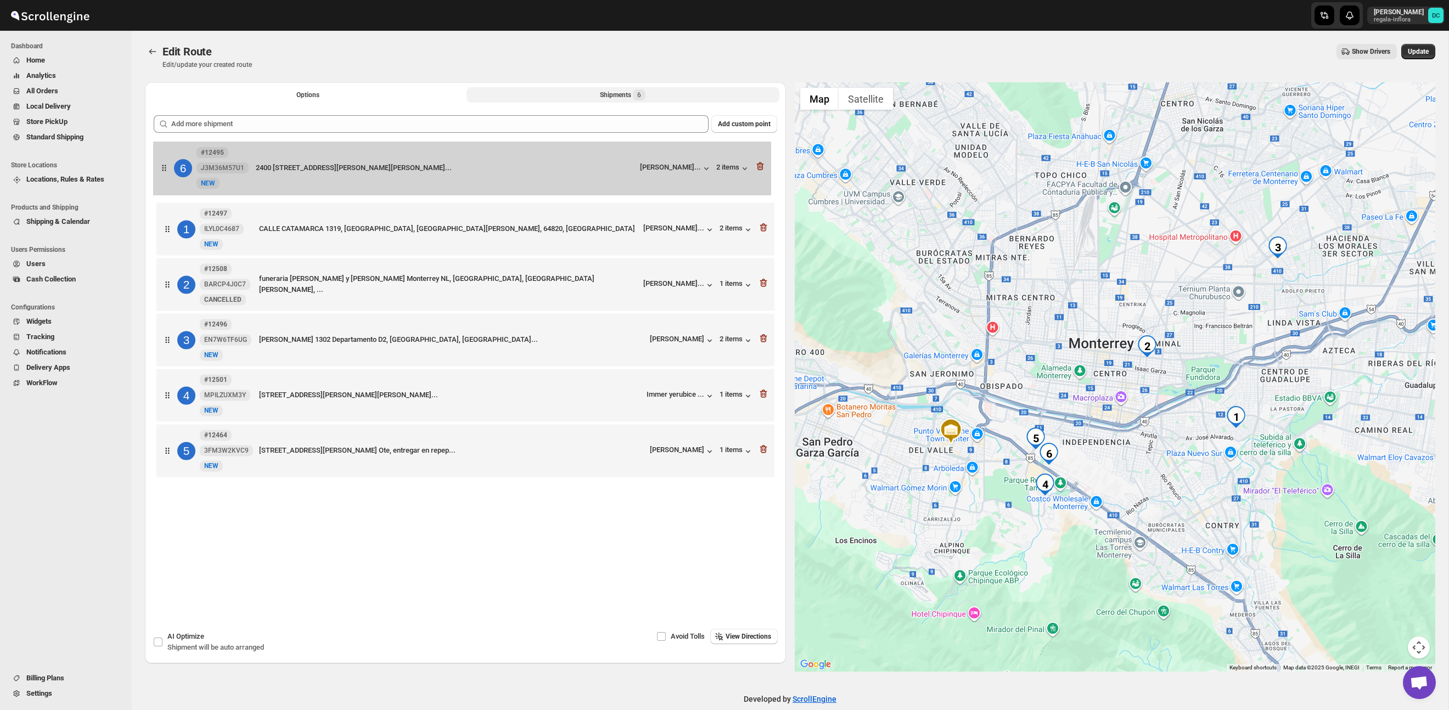
drag, startPoint x: 174, startPoint y: 452, endPoint x: 171, endPoint y: 160, distance: 291.6
click at [171, 160] on div "1 #12497 ILYL0C4687 New NEW [STREET_ADDRESS][PERSON_NAME] [PERSON_NAME]... 2 it…" at bounding box center [466, 313] width 624 height 339
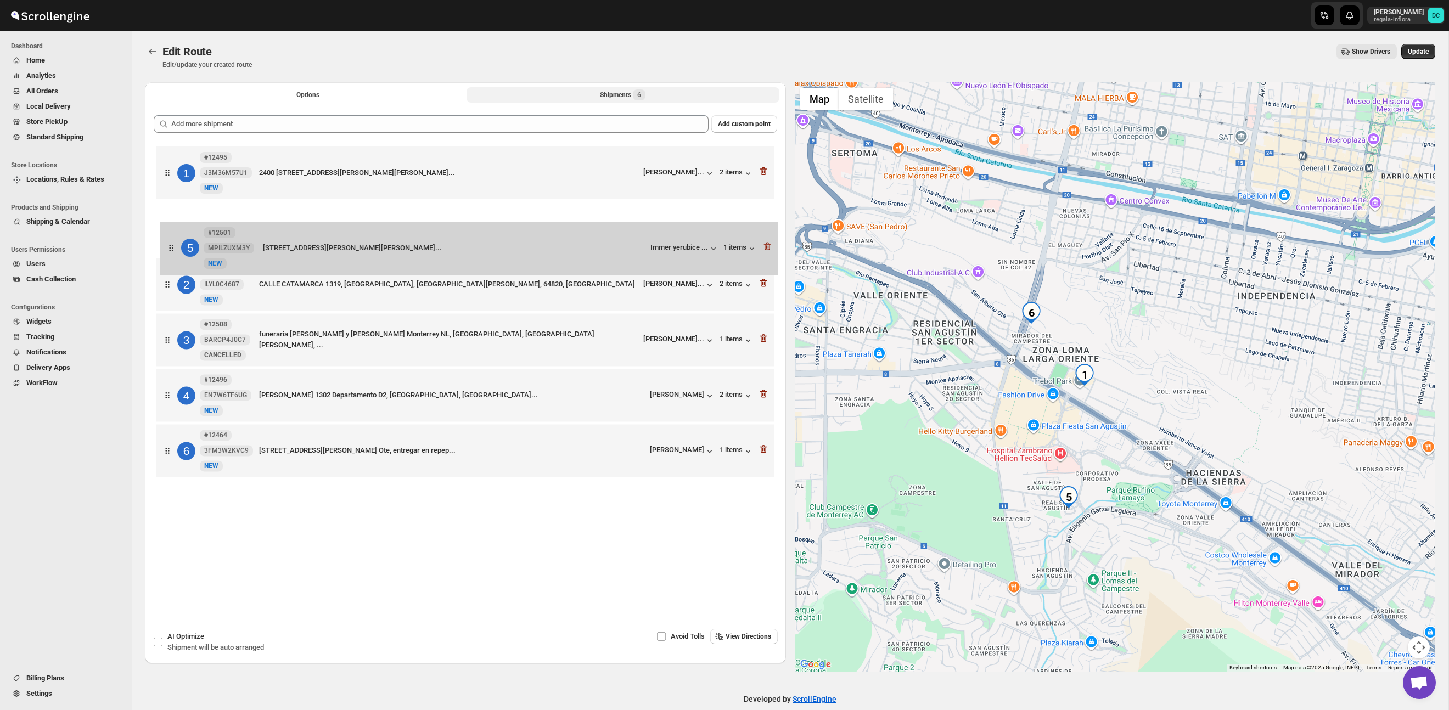
drag, startPoint x: 169, startPoint y: 402, endPoint x: 170, endPoint y: 238, distance: 164.2
click at [170, 238] on div "1 #12495 J3M36M57U1 New NEW 2400 [STREET_ADDRESS][PERSON_NAME][PERSON_NAME], Nu…" at bounding box center [466, 313] width 624 height 339
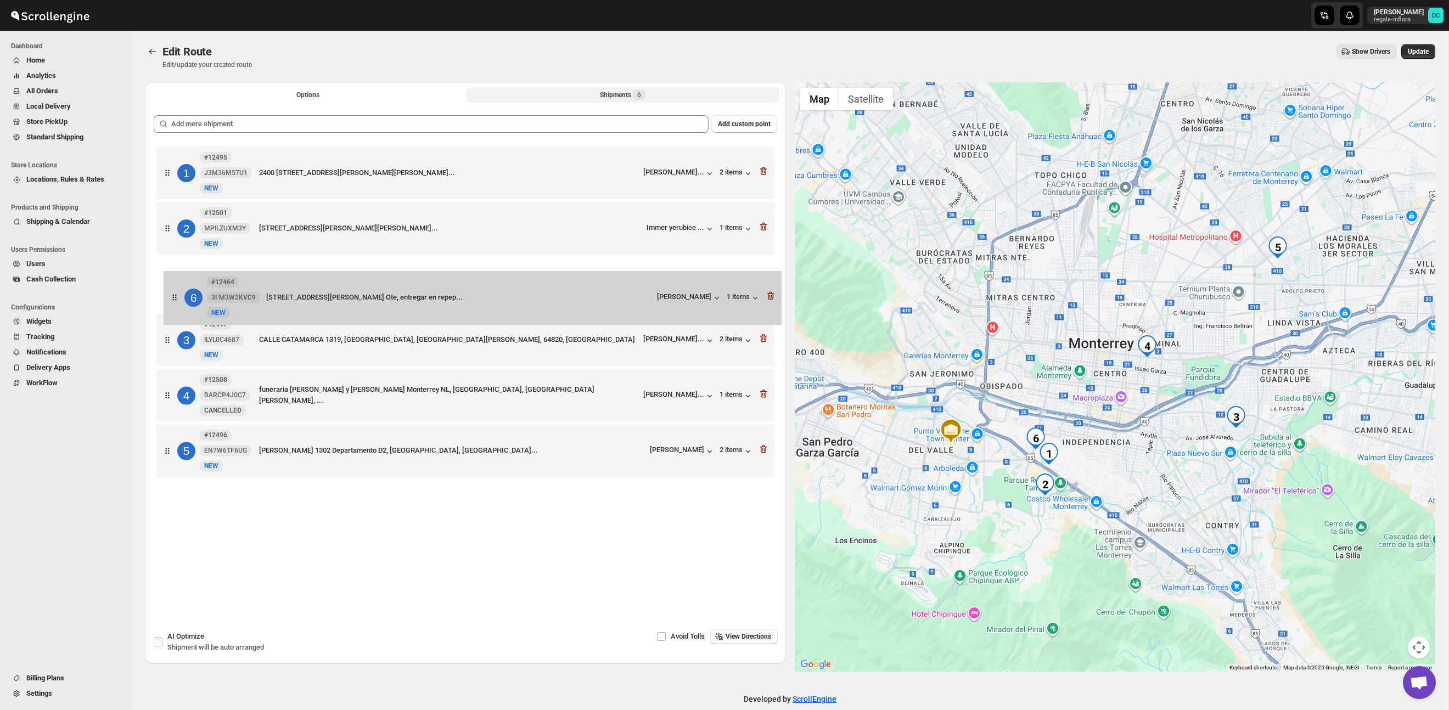
drag, startPoint x: 169, startPoint y: 457, endPoint x: 176, endPoint y: 295, distance: 162.1
click at [176, 295] on div "1 #12495 J3M36M57U1 New NEW 2400 [STREET_ADDRESS][PERSON_NAME][PERSON_NAME], Nu…" at bounding box center [466, 313] width 624 height 339
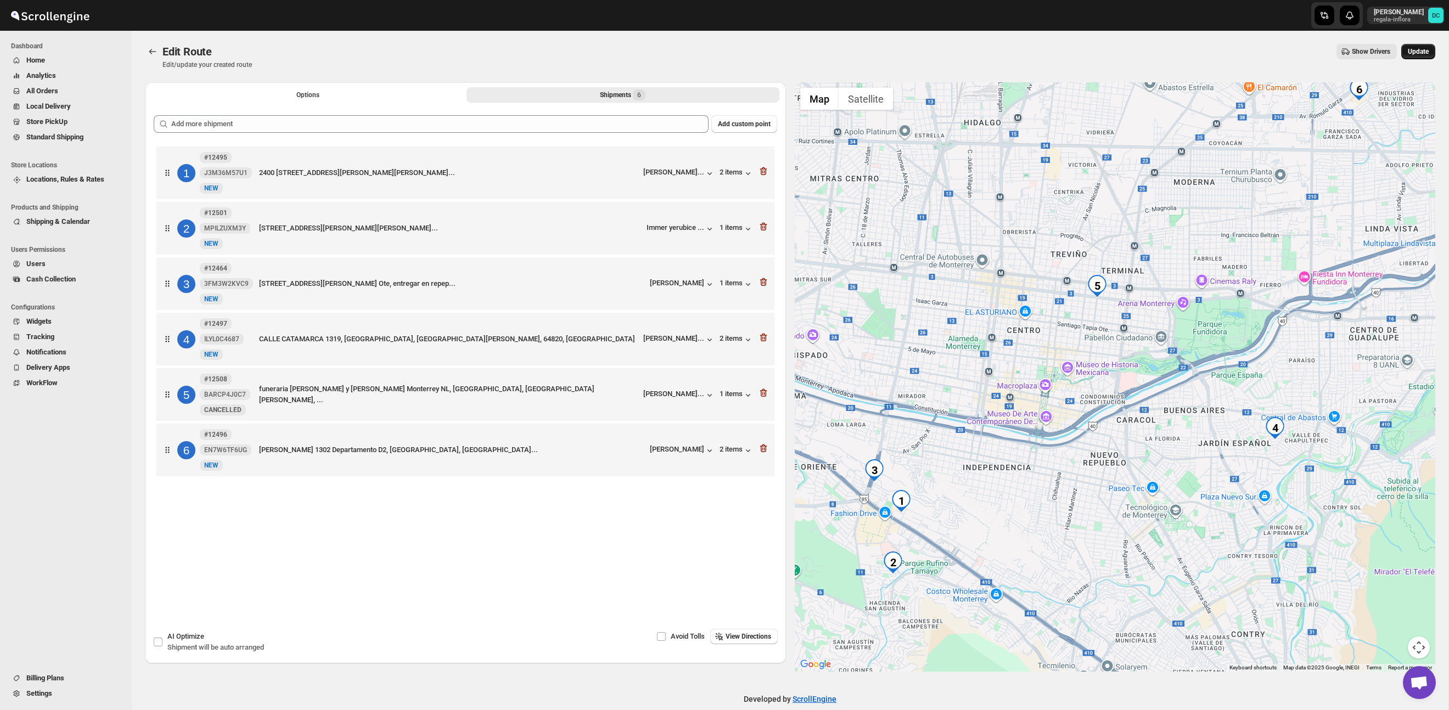
click at [1413, 54] on span "Update" at bounding box center [1418, 51] width 21 height 9
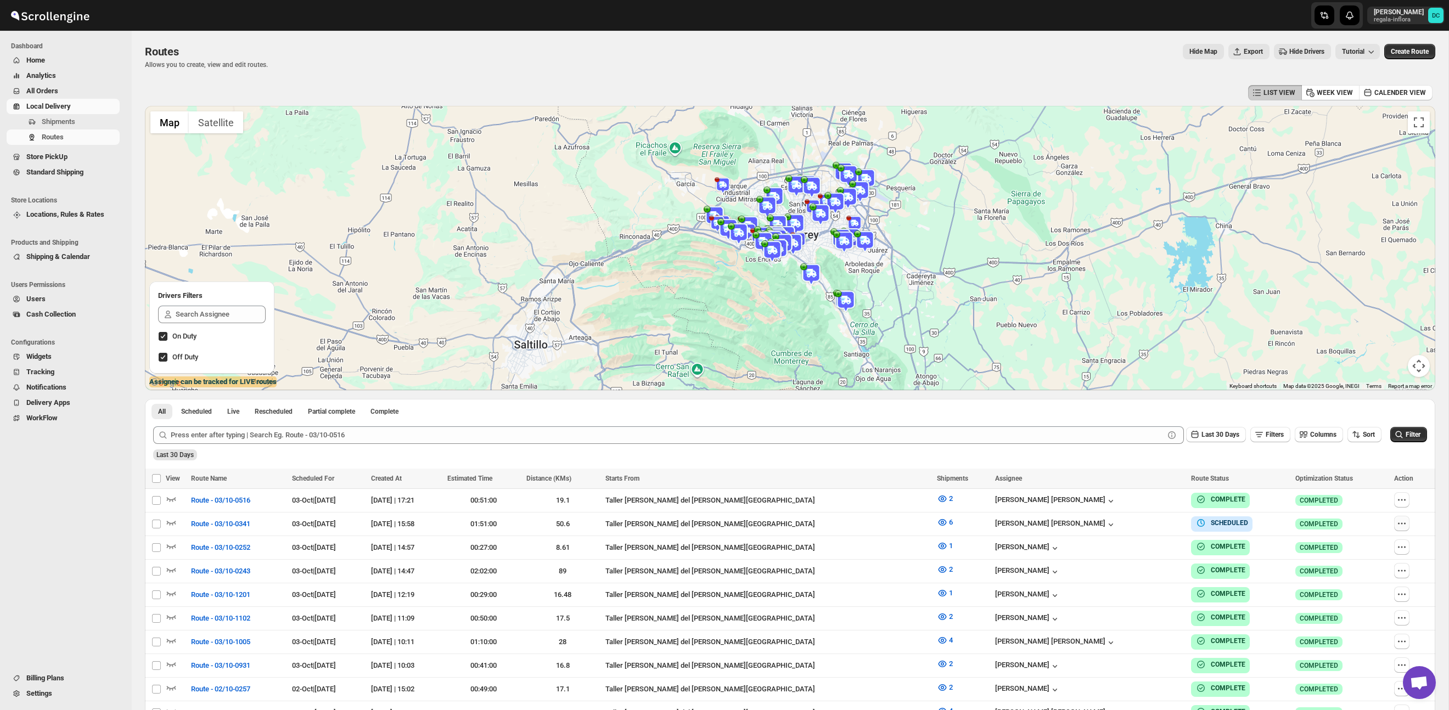
click at [1398, 525] on icon "button" at bounding box center [1402, 523] width 11 height 11
click at [1400, 524] on icon "button" at bounding box center [1402, 523] width 11 height 11
click at [1398, 524] on icon "button" at bounding box center [1402, 523] width 11 height 11
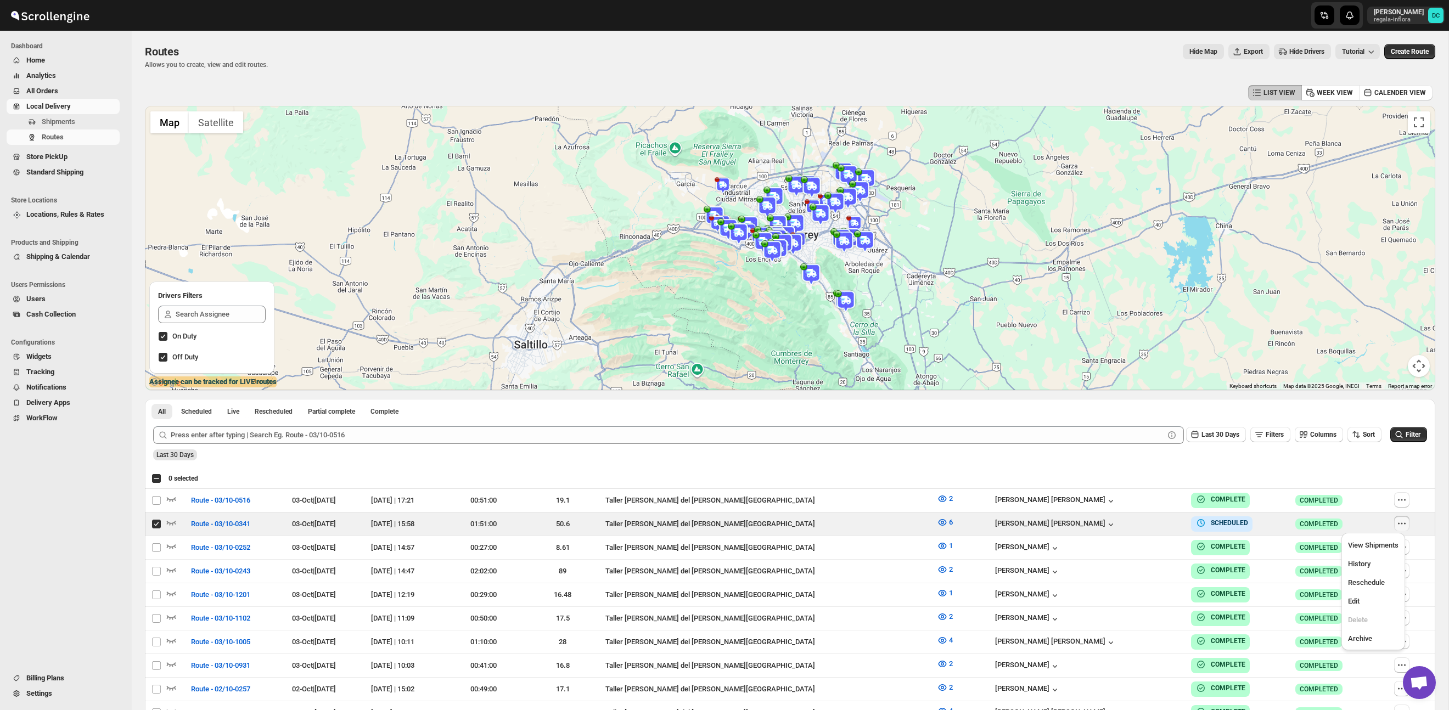
click at [1400, 521] on icon "button" at bounding box center [1402, 523] width 11 height 11
click at [1398, 525] on icon "button" at bounding box center [1402, 523] width 11 height 11
click at [1364, 602] on span "Edit" at bounding box center [1373, 601] width 51 height 11
checkbox input "false"
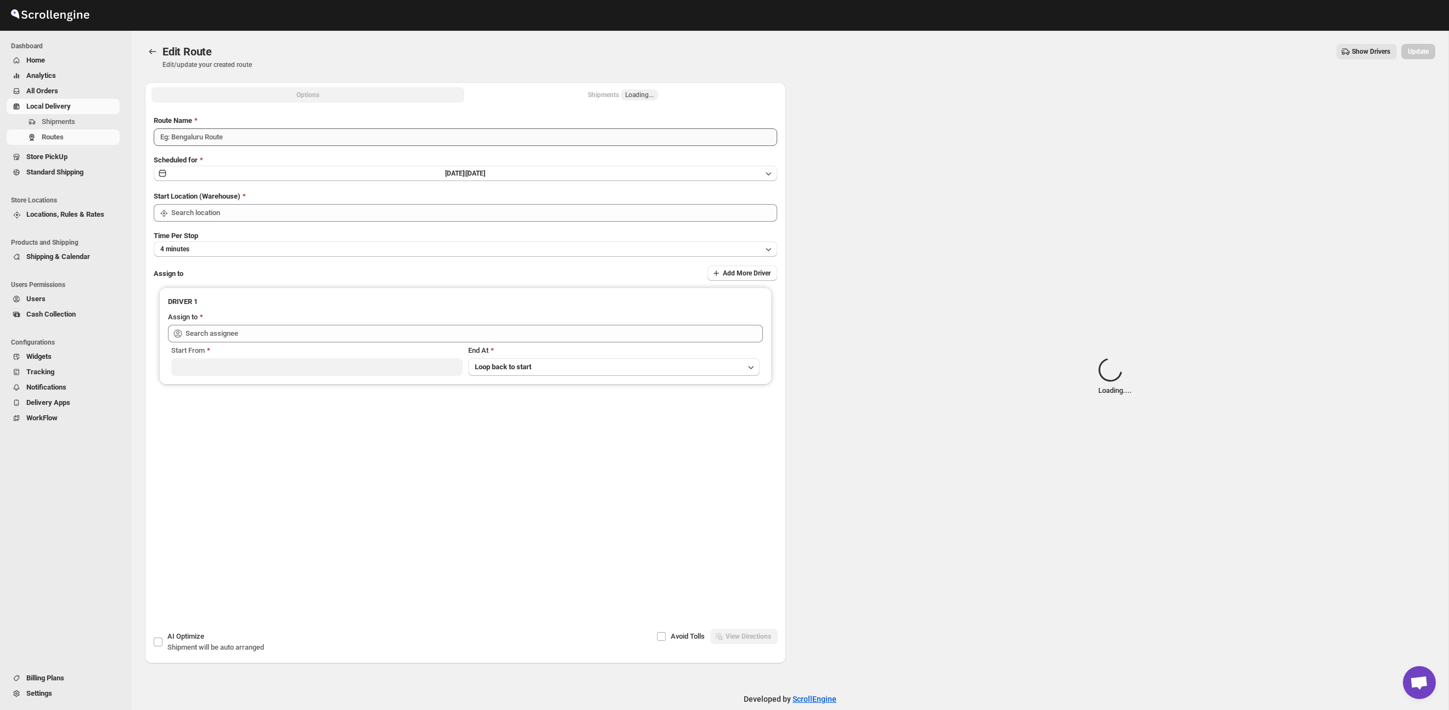
type input "Route - 03/10-0341"
type input "Taller [PERSON_NAME] del [PERSON_NAME][GEOGRAPHIC_DATA]"
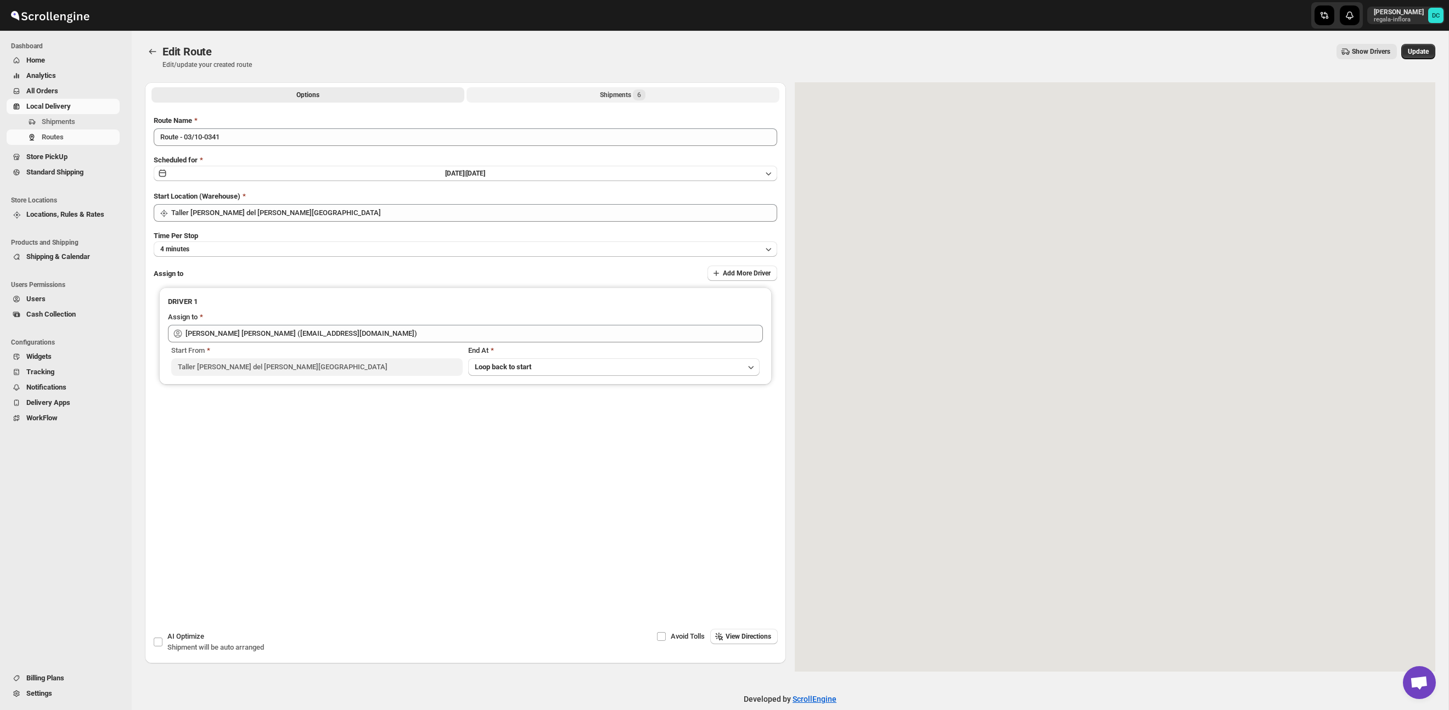
type input "[PERSON_NAME] [PERSON_NAME] ([EMAIL_ADDRESS][DOMAIN_NAME])"
click at [609, 94] on div "Shipments 6" at bounding box center [623, 94] width 46 height 11
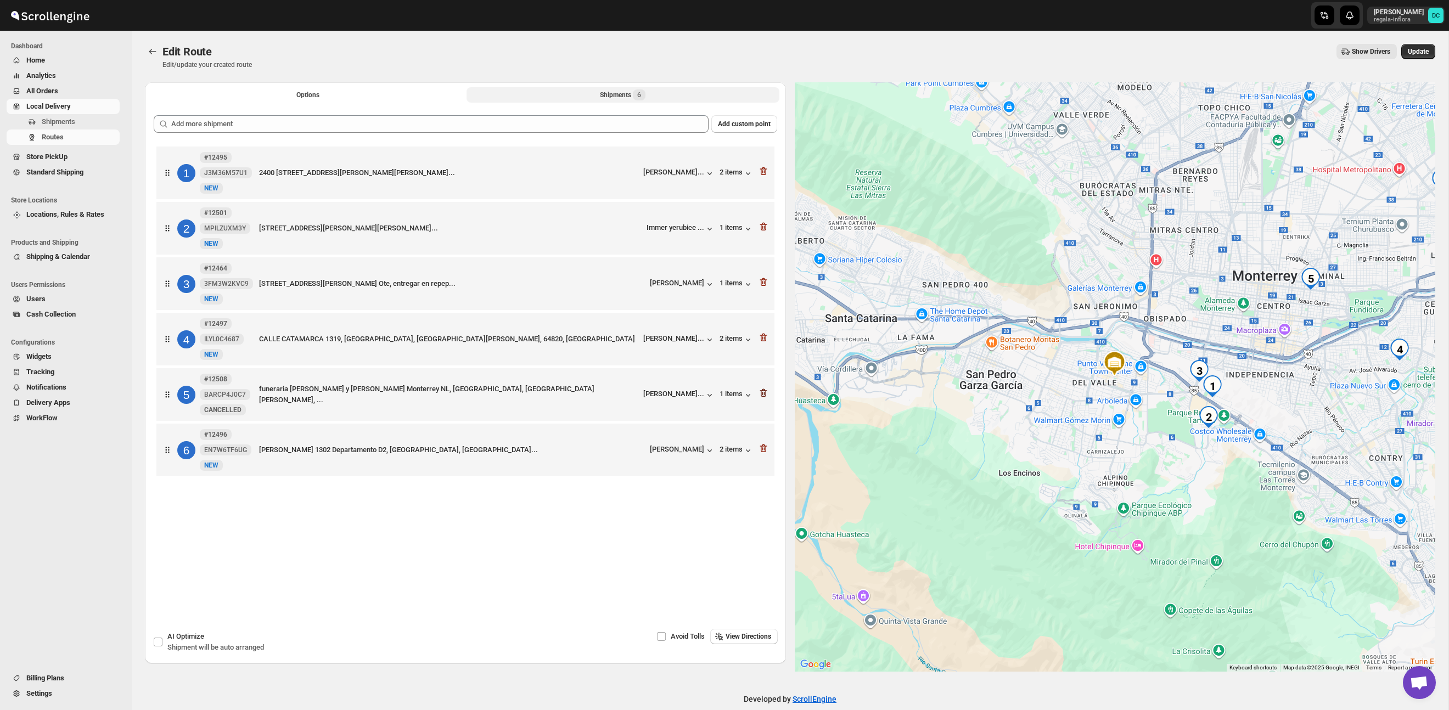
click at [764, 395] on icon "button" at bounding box center [764, 393] width 1 height 3
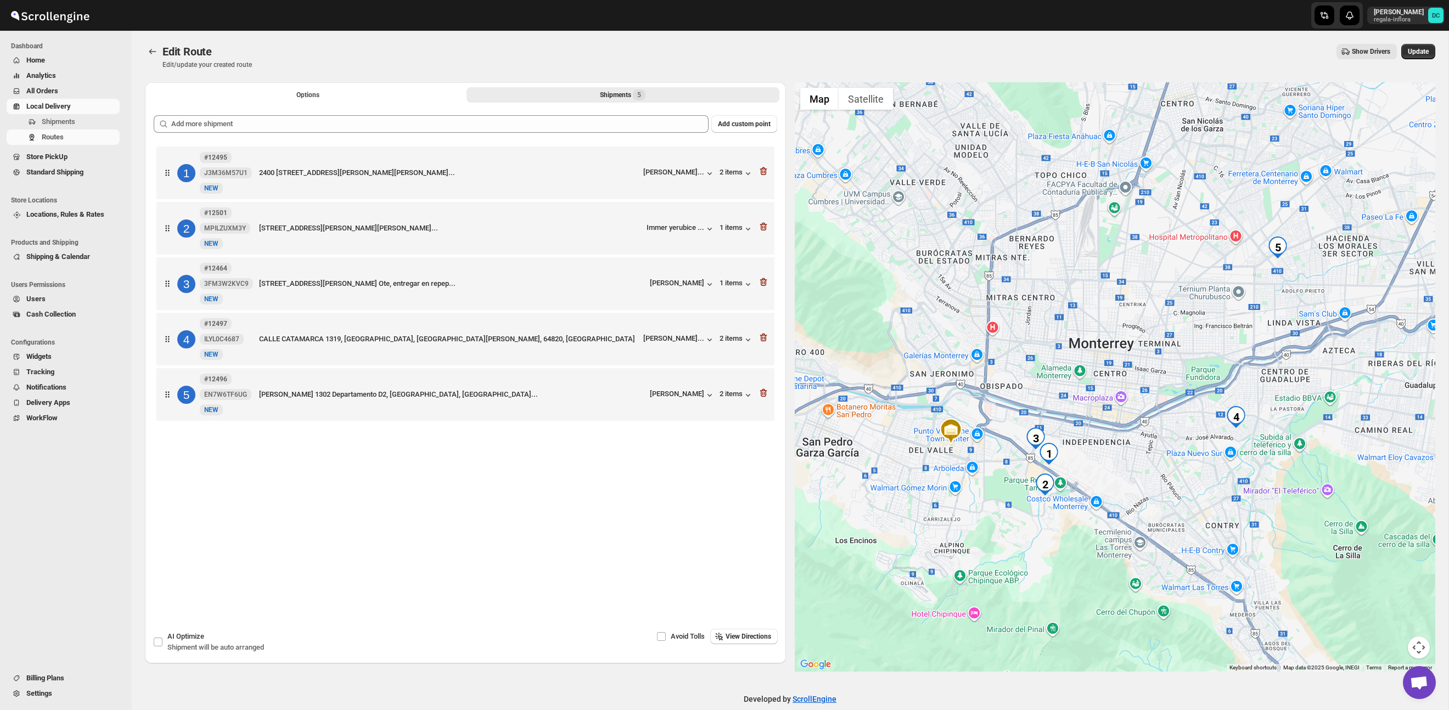
click at [1408, 50] on span "Update" at bounding box center [1418, 51] width 21 height 9
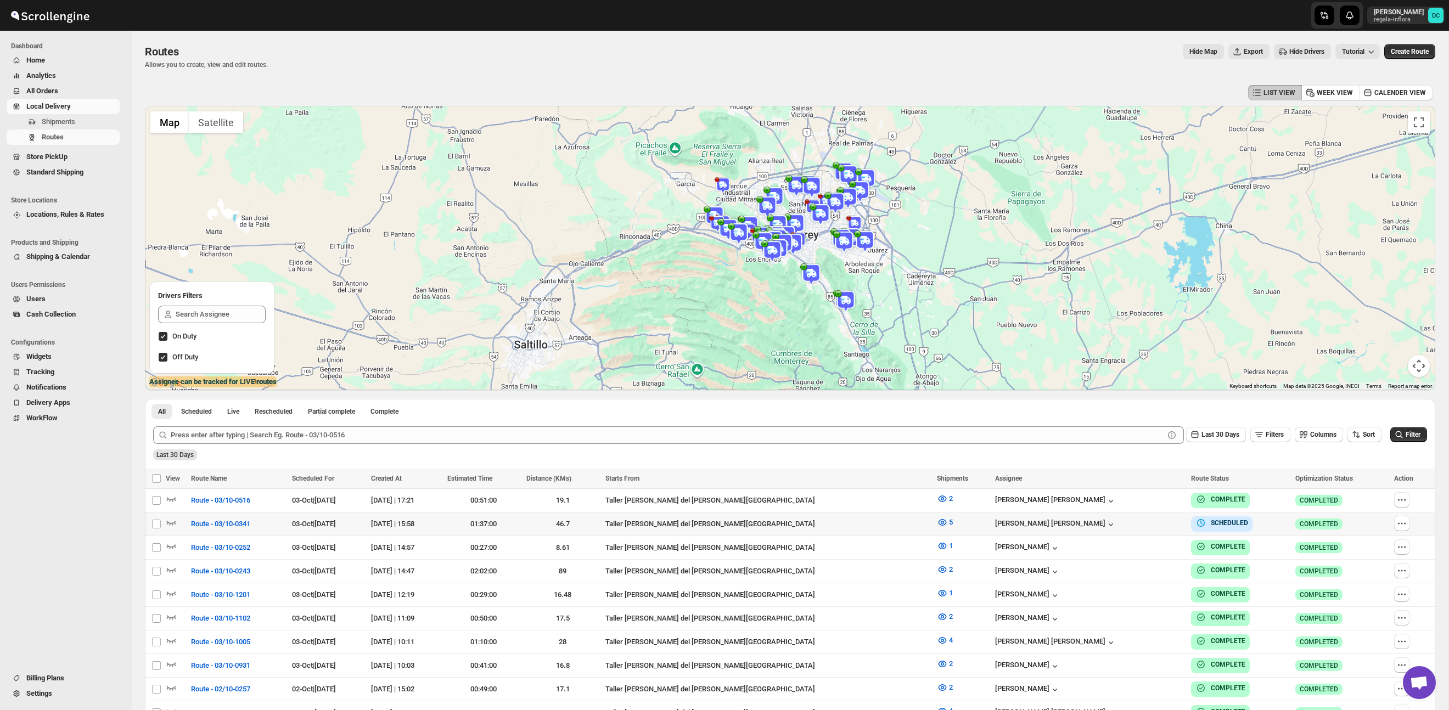
click at [1407, 519] on div at bounding box center [1412, 524] width 35 height 16
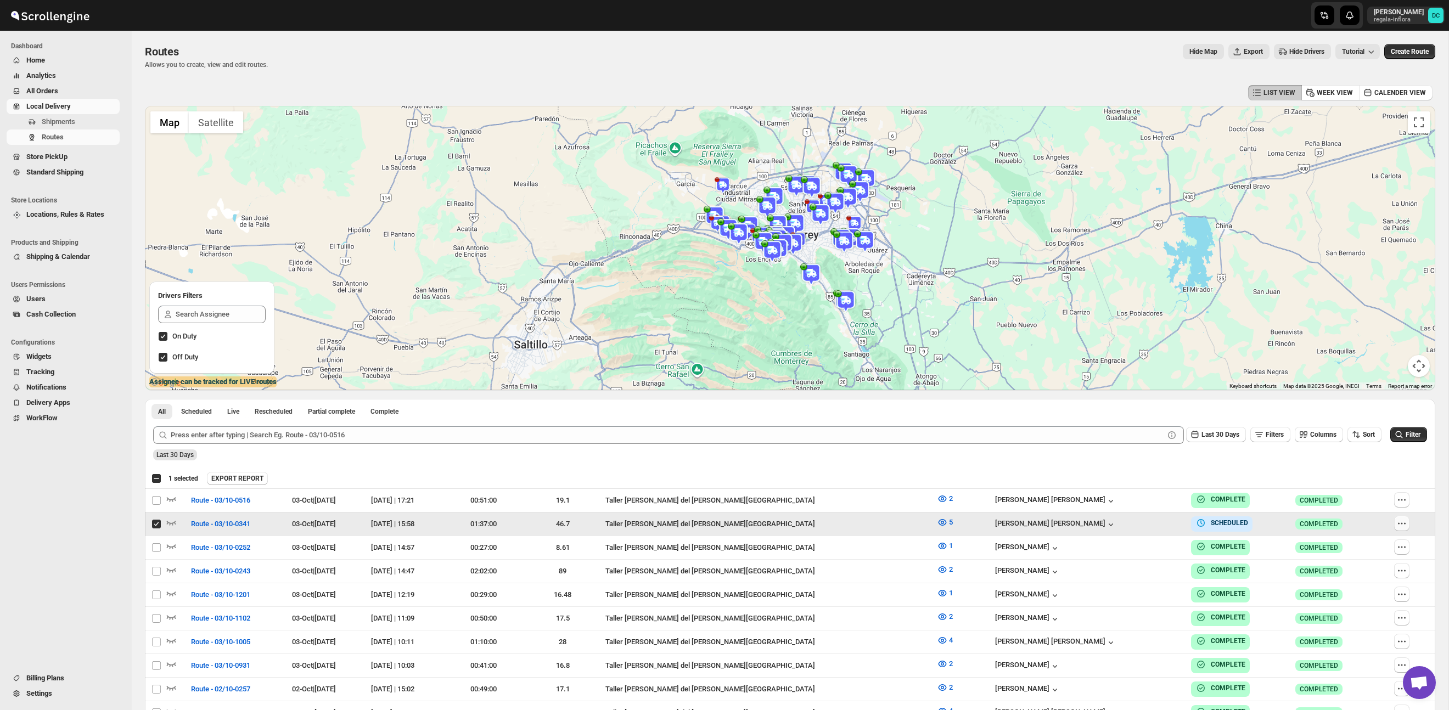
click at [1401, 525] on icon "button" at bounding box center [1402, 523] width 11 height 11
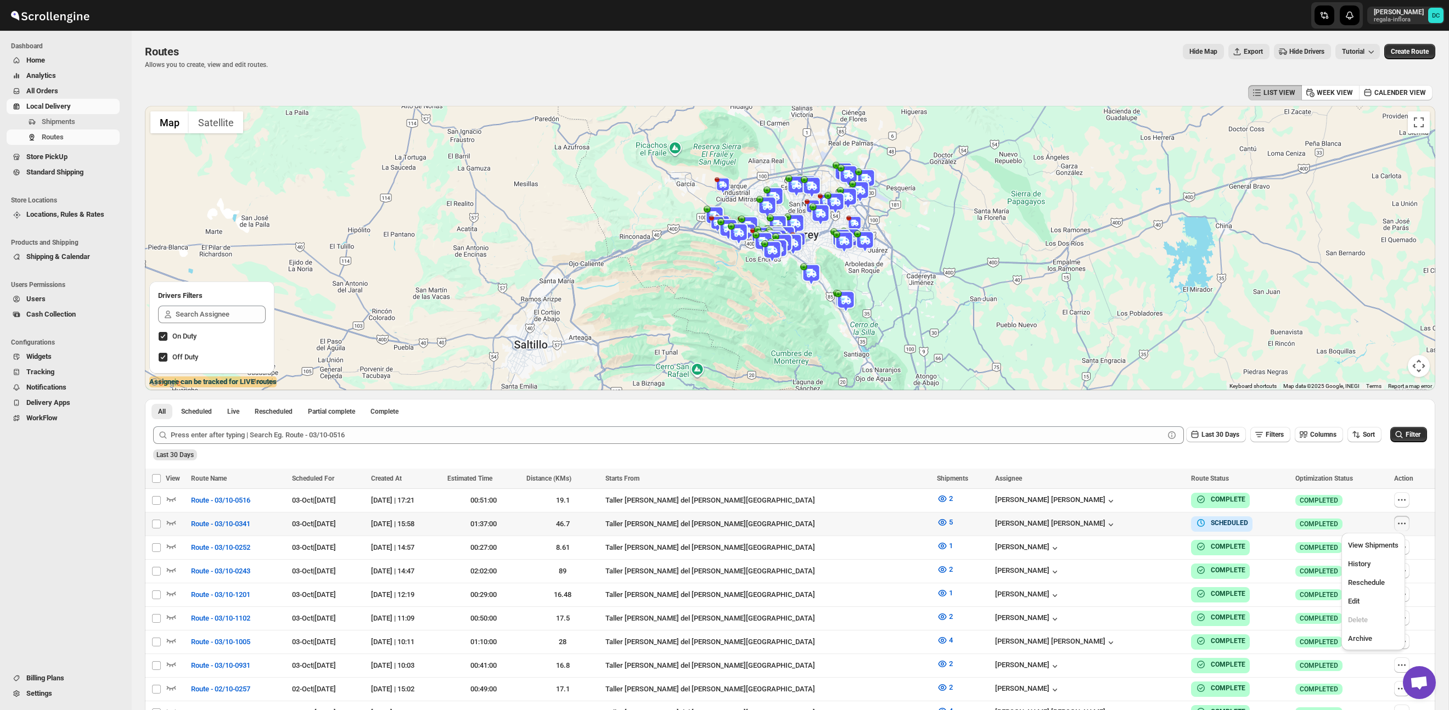
click at [1401, 523] on icon "button" at bounding box center [1402, 523] width 11 height 11
click at [1400, 524] on icon "button" at bounding box center [1402, 523] width 11 height 11
click at [1362, 604] on span "Edit" at bounding box center [1373, 601] width 51 height 11
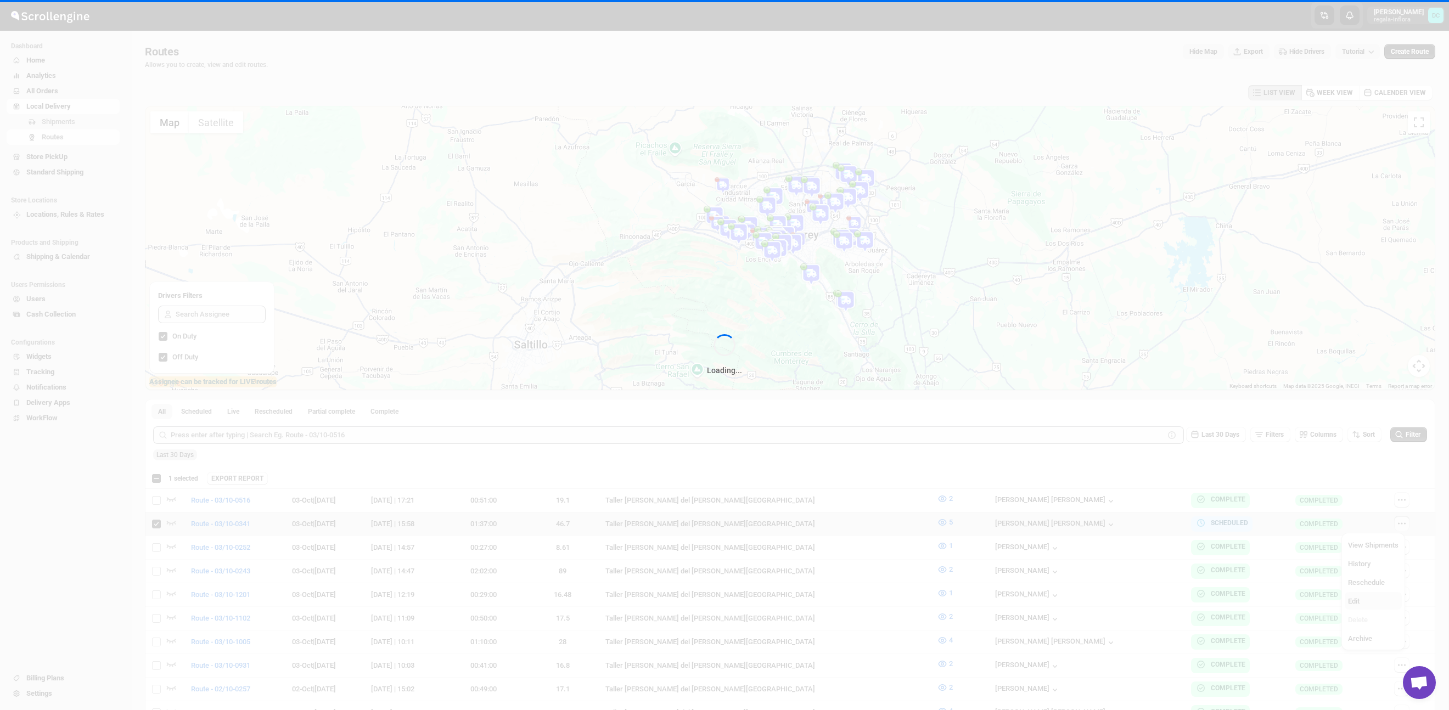
checkbox input "true"
click at [1367, 597] on div "Loading..." at bounding box center [724, 355] width 1449 height 710
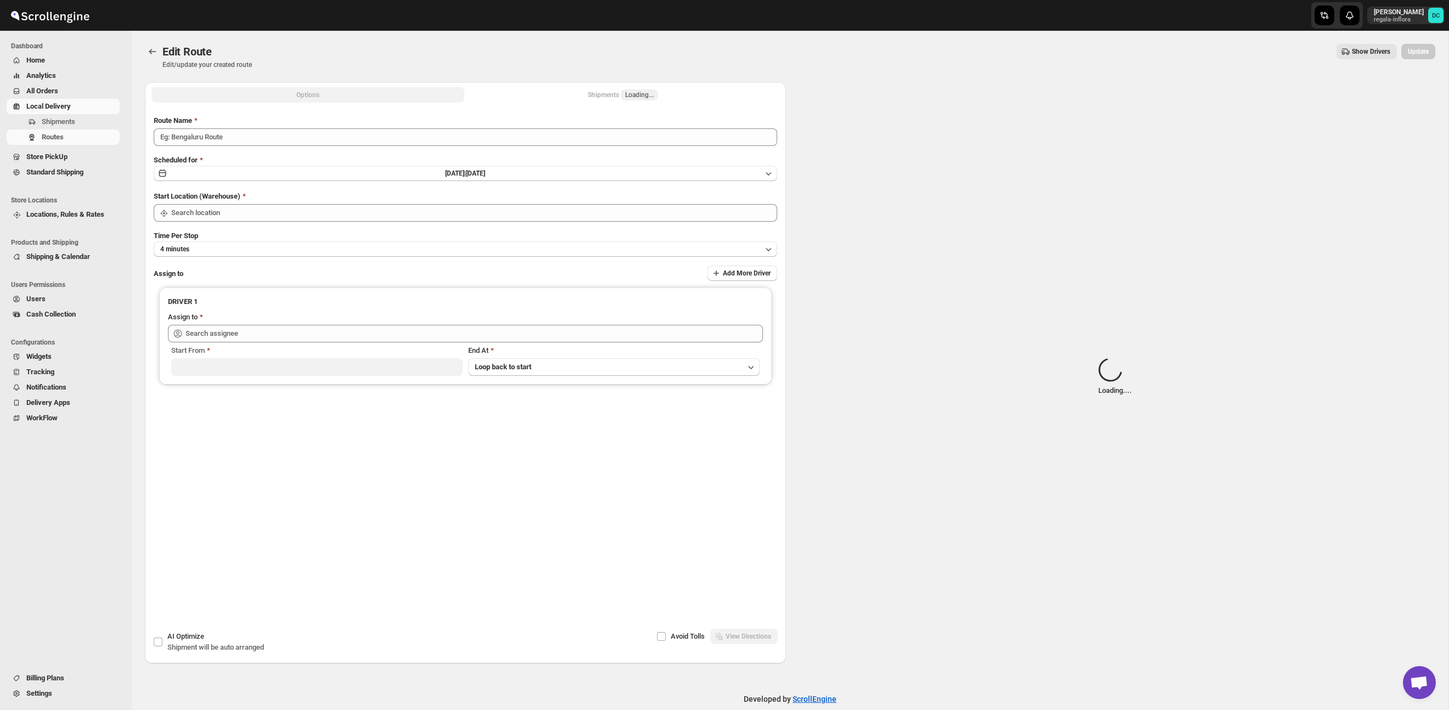
type input "Route - 03/10-0341"
type input "Taller [PERSON_NAME] del [PERSON_NAME][GEOGRAPHIC_DATA]"
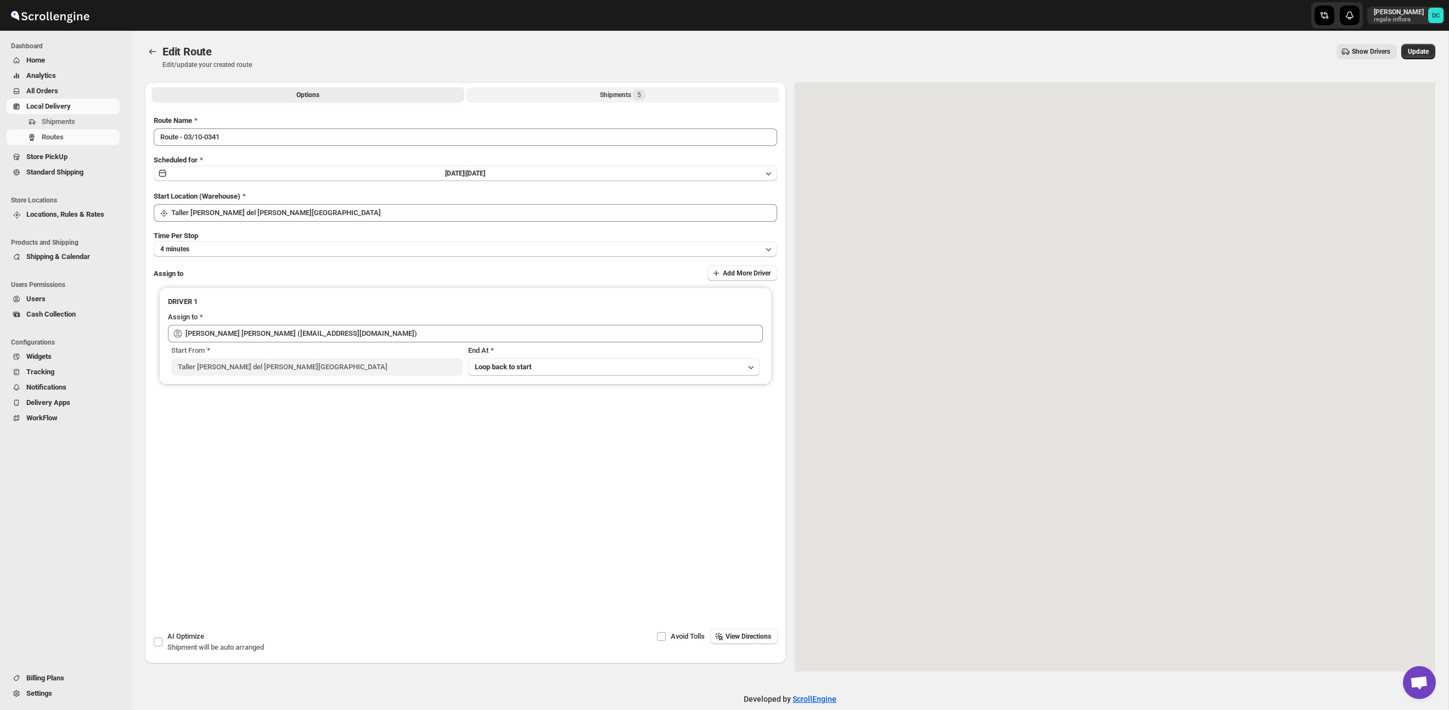
type input "[PERSON_NAME] [PERSON_NAME] ([EMAIL_ADDRESS][DOMAIN_NAME])"
click at [628, 94] on div "Shipments 5" at bounding box center [623, 94] width 46 height 11
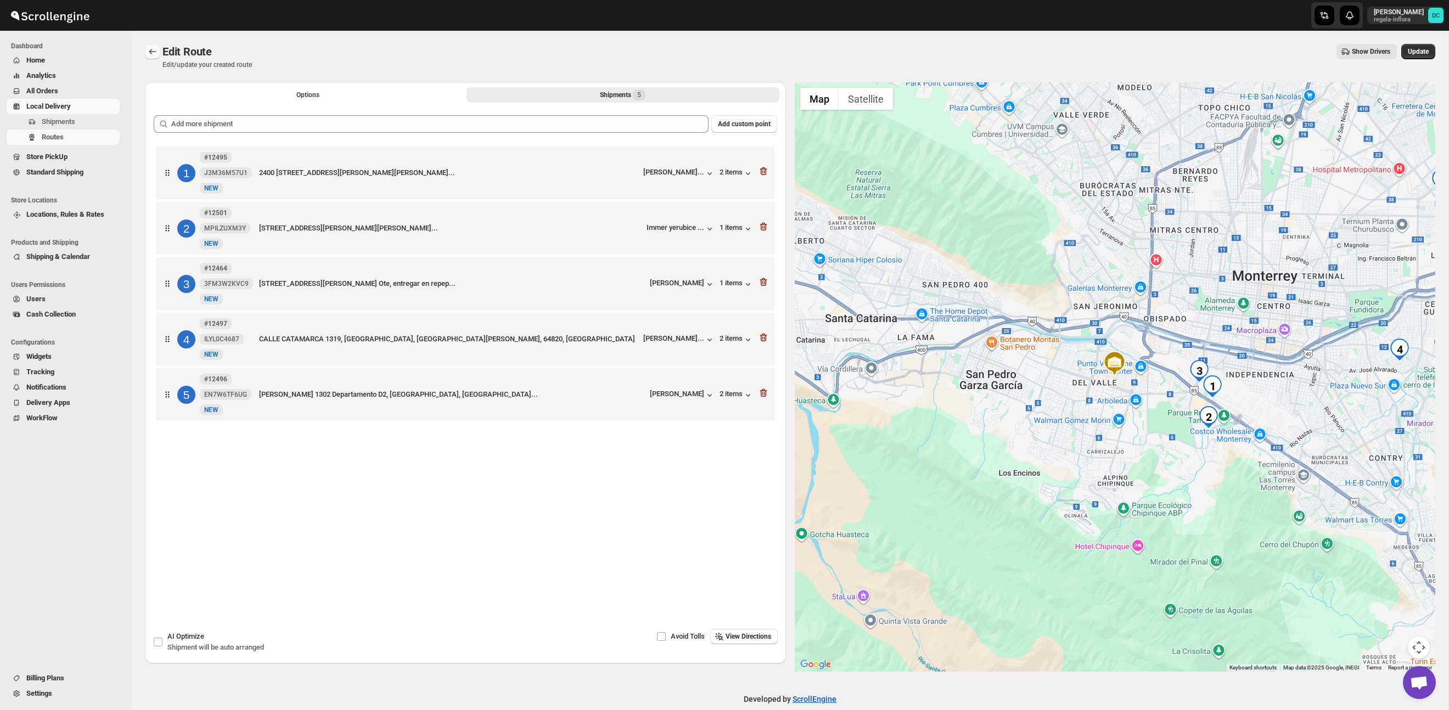
click at [153, 53] on icon "Routes" at bounding box center [152, 51] width 11 height 11
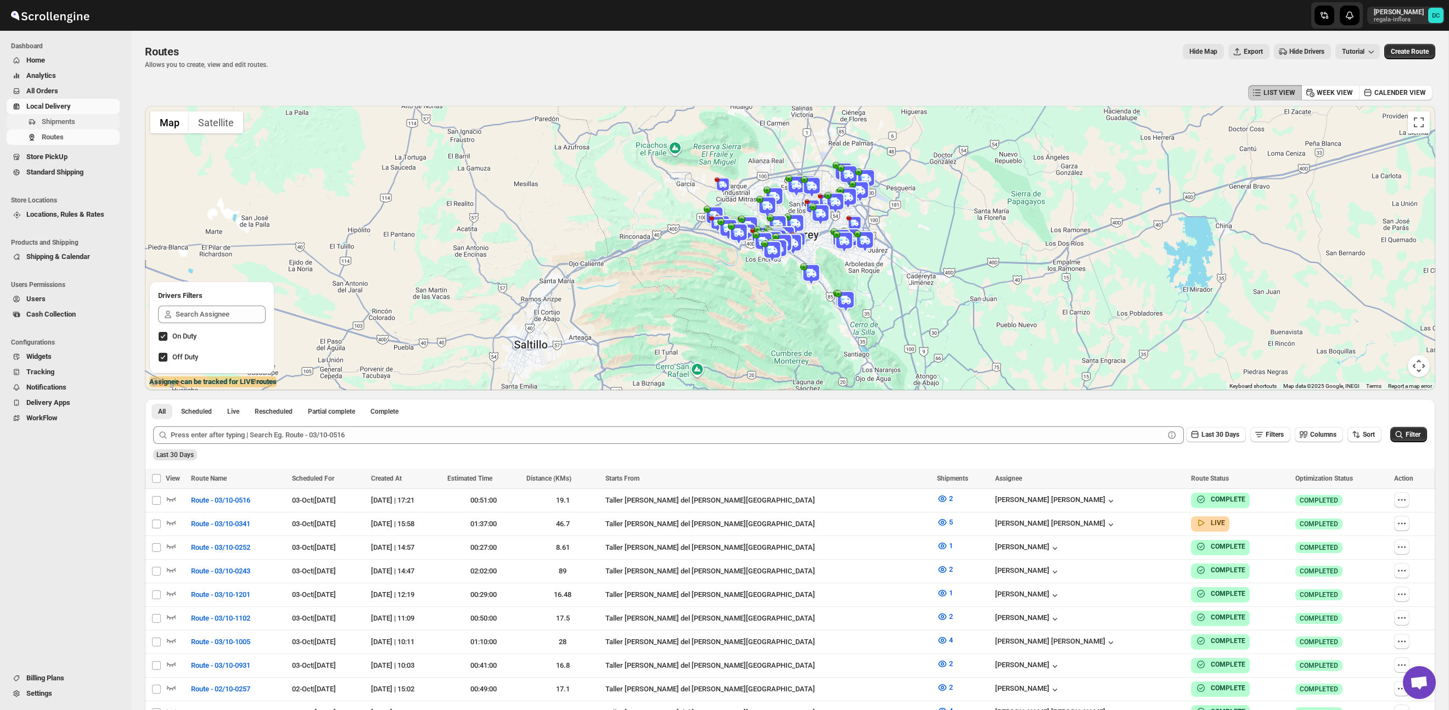
click at [63, 124] on span "Shipments" at bounding box center [58, 121] width 33 height 8
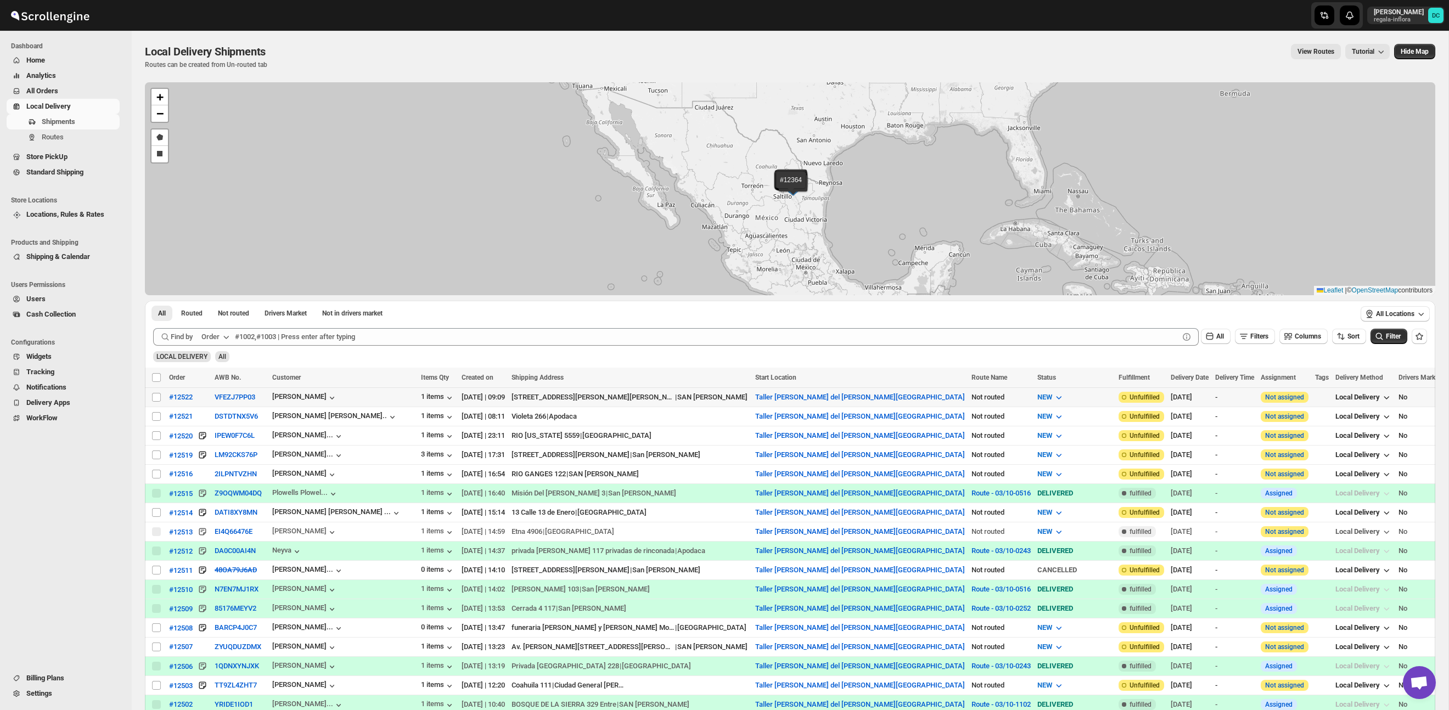
drag, startPoint x: 157, startPoint y: 398, endPoint x: 158, endPoint y: 427, distance: 29.1
click at [157, 398] on input "Select shipment" at bounding box center [156, 397] width 9 height 9
checkbox input "true"
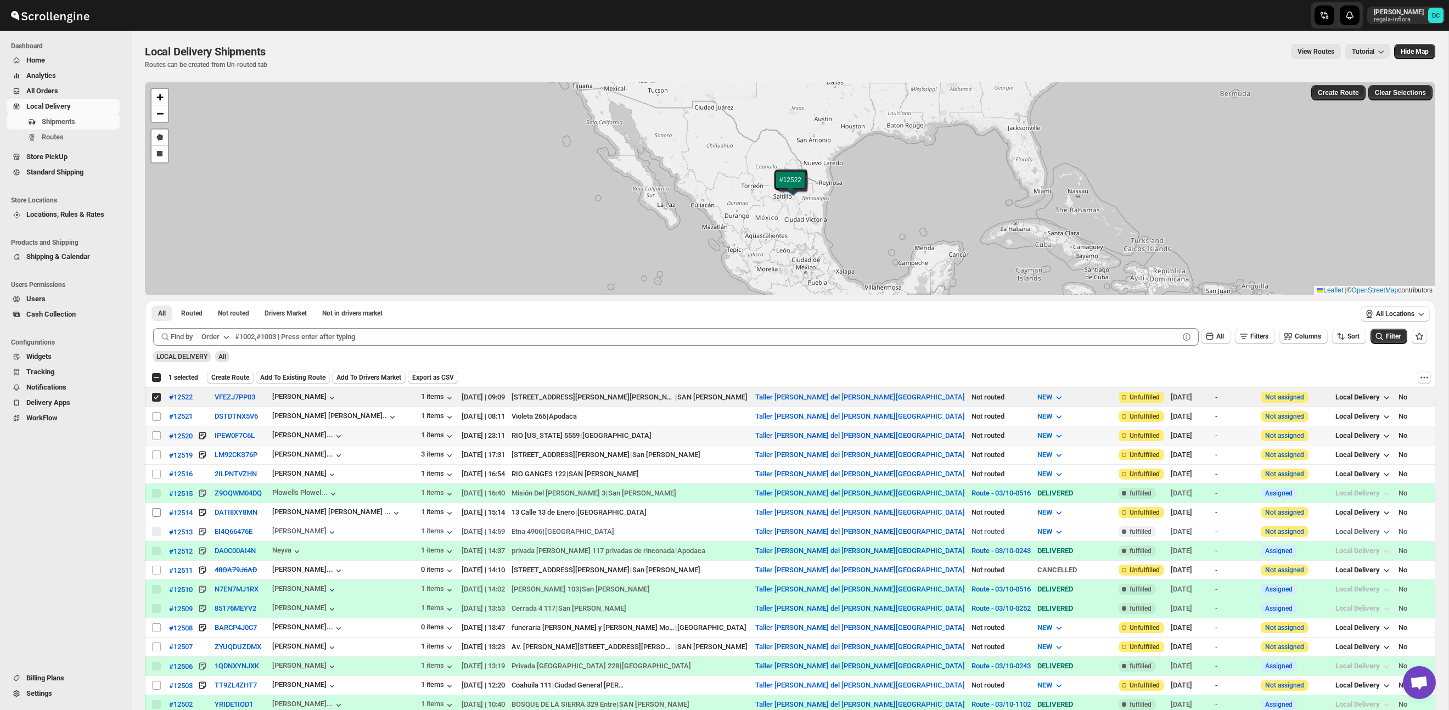
drag, startPoint x: 158, startPoint y: 436, endPoint x: 156, endPoint y: 513, distance: 77.4
click at [158, 436] on input "Select shipment" at bounding box center [156, 436] width 9 height 9
checkbox input "true"
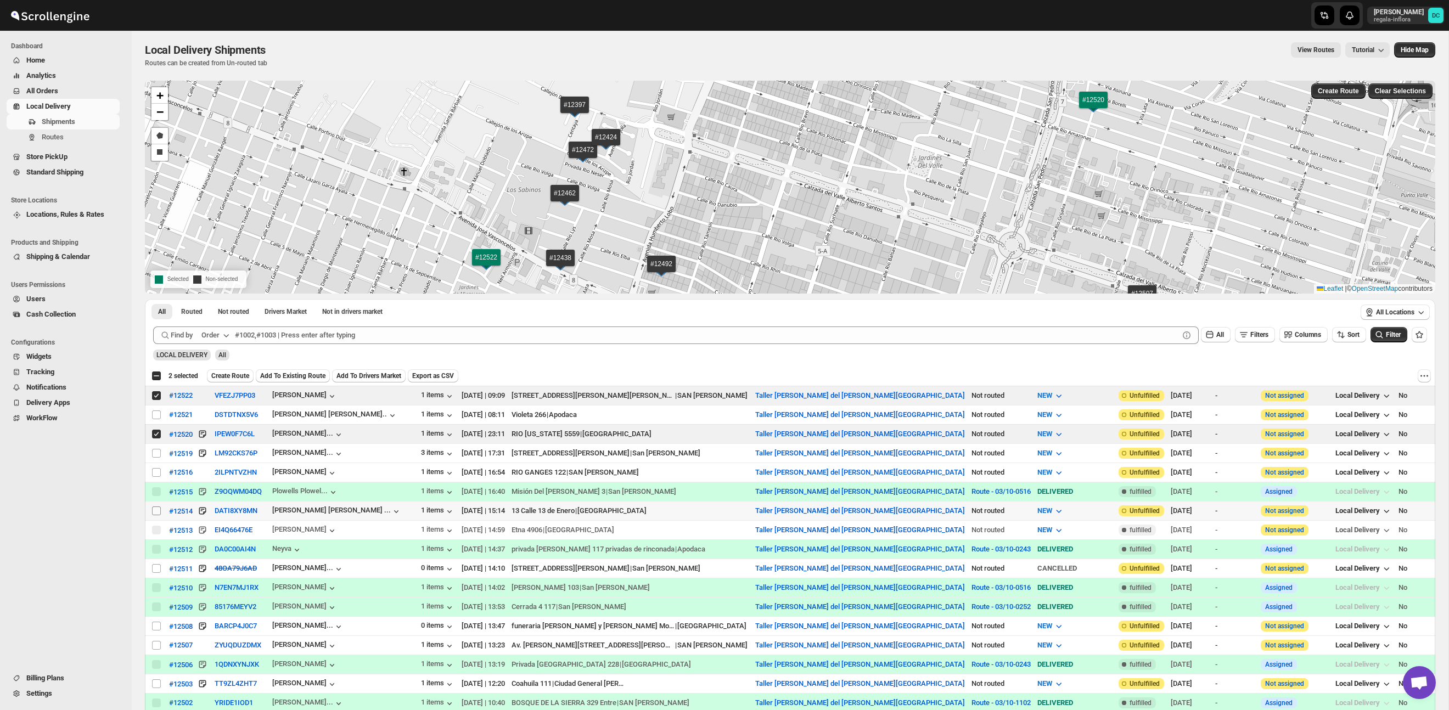
click at [157, 511] on input "Select shipment" at bounding box center [156, 511] width 9 height 9
checkbox input "true"
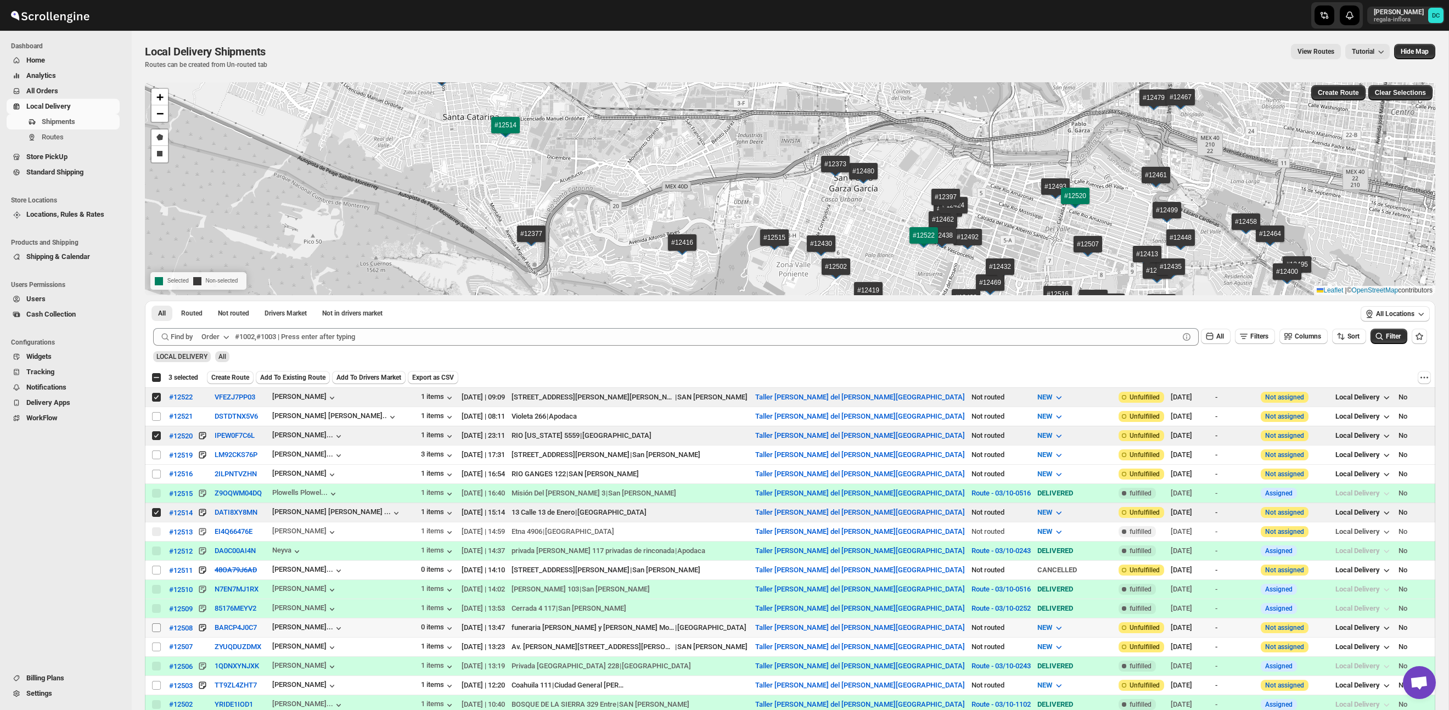
click at [156, 629] on input "Select shipment" at bounding box center [156, 628] width 9 height 9
checkbox input "true"
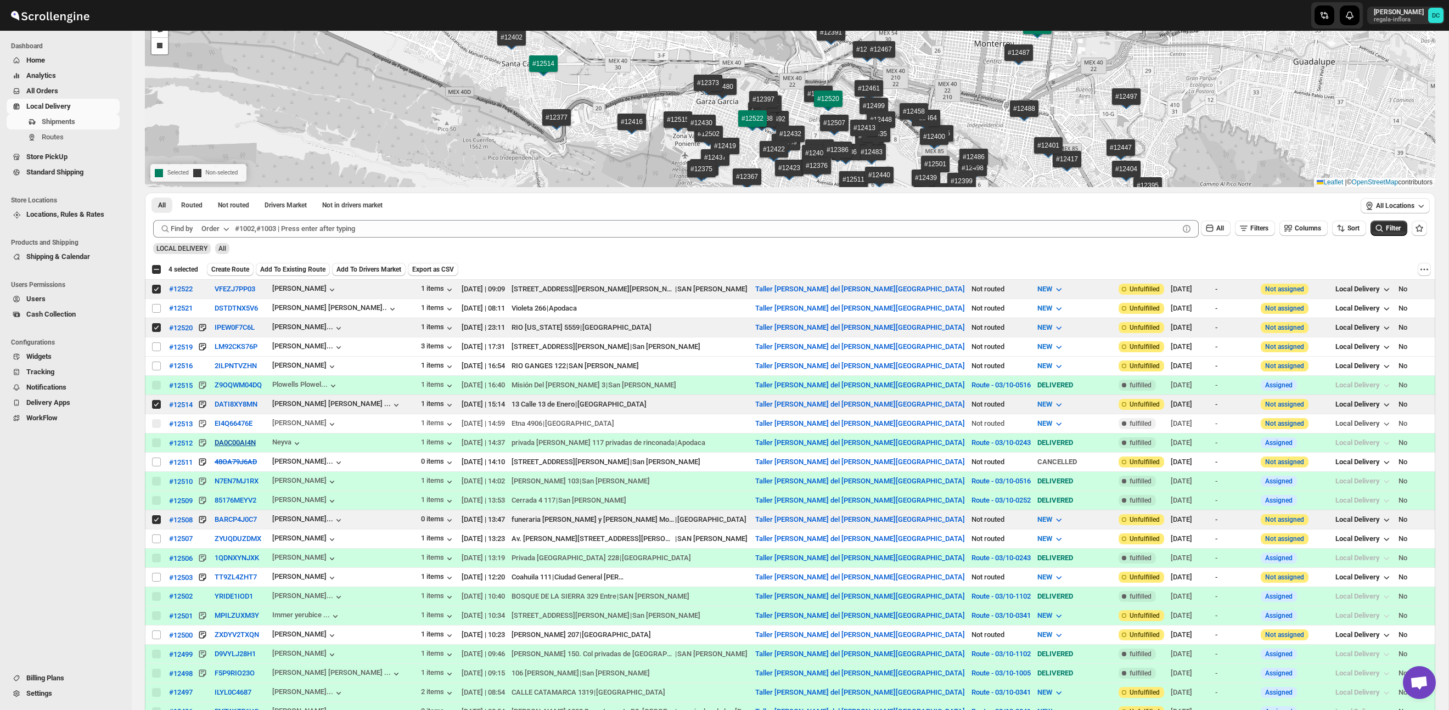
scroll to position [130, 0]
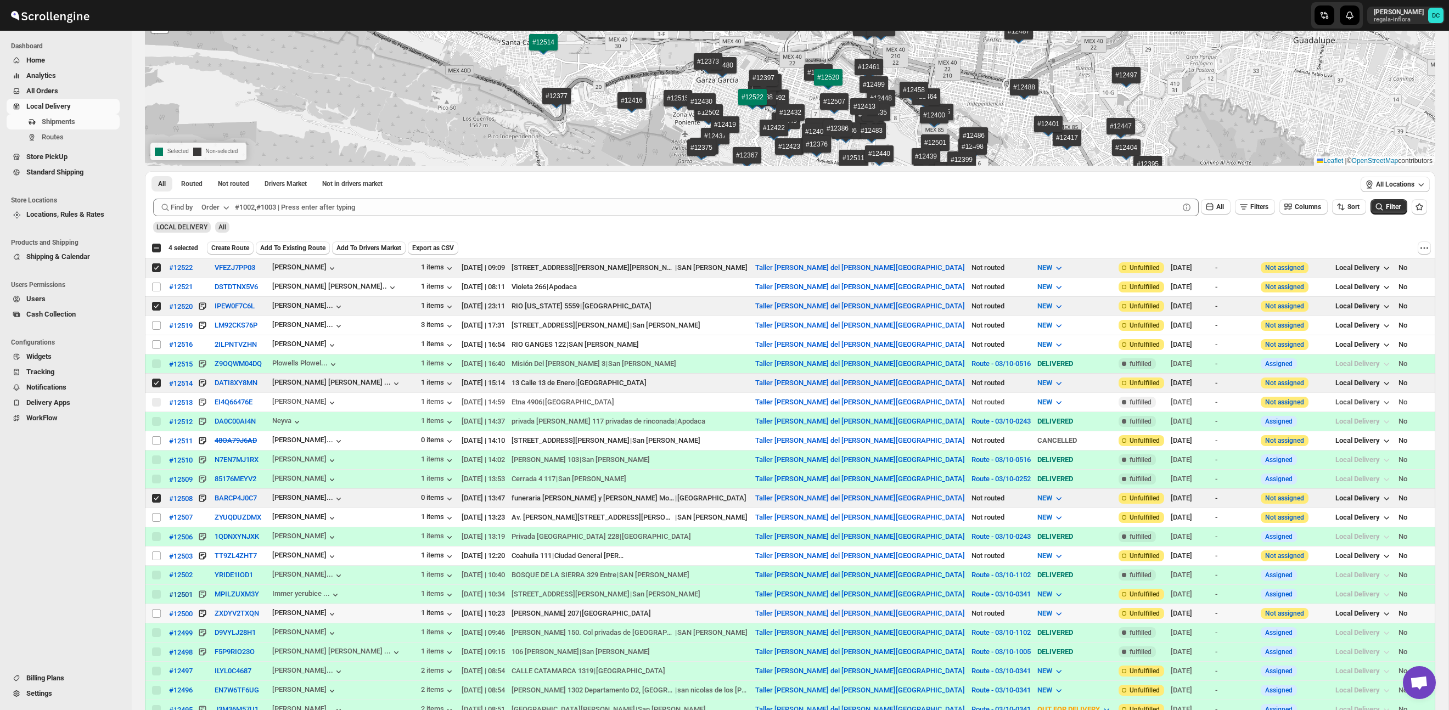
drag, startPoint x: 153, startPoint y: 614, endPoint x: 193, endPoint y: 589, distance: 47.4
click at [153, 614] on input "Select shipment" at bounding box center [156, 613] width 9 height 9
checkbox input "true"
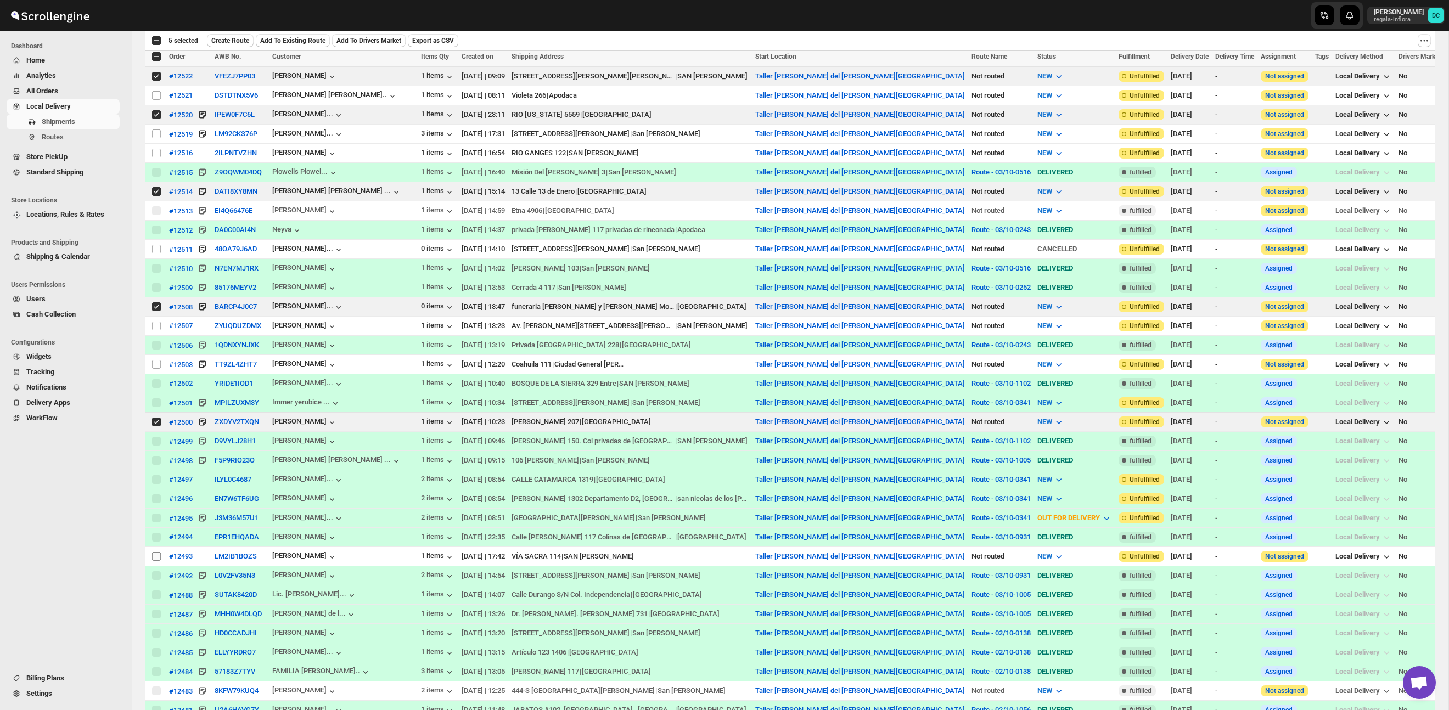
scroll to position [383, 0]
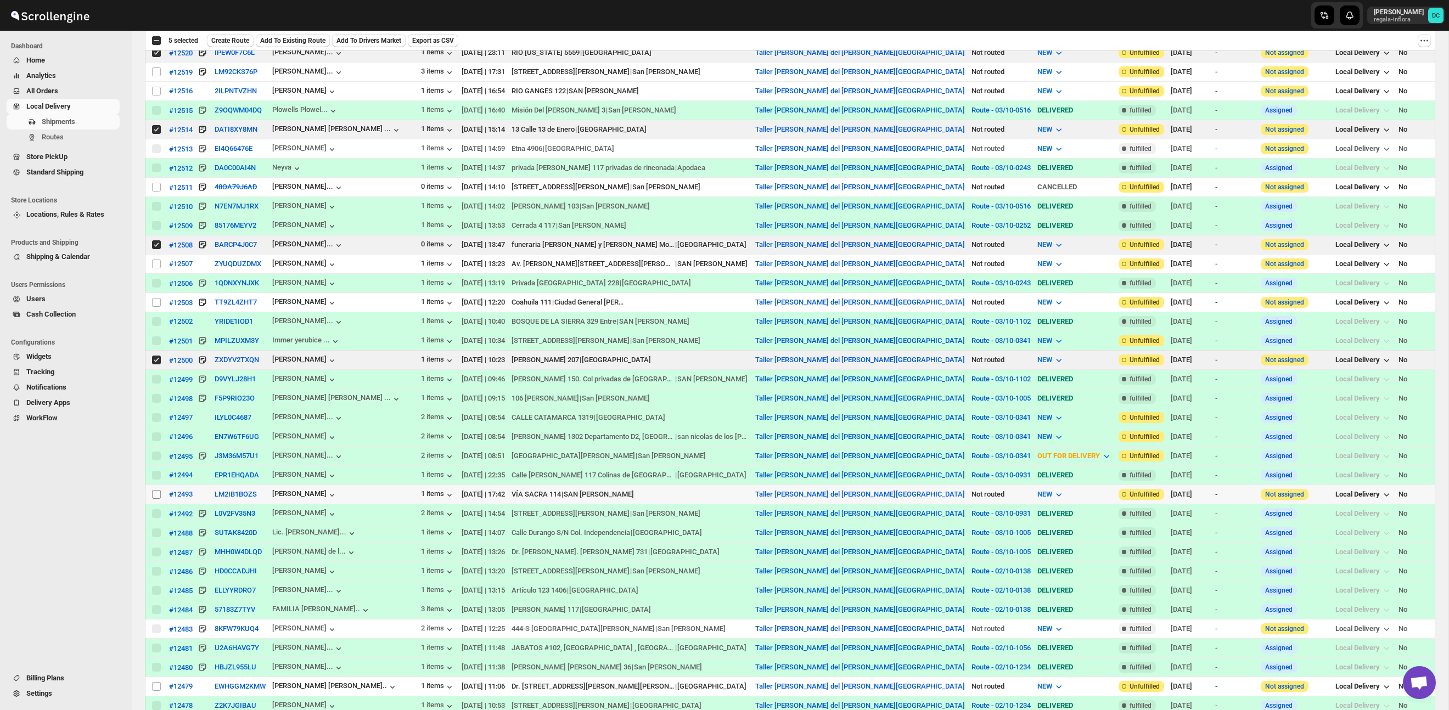
click at [155, 496] on input "Select shipment" at bounding box center [156, 494] width 9 height 9
checkbox input "true"
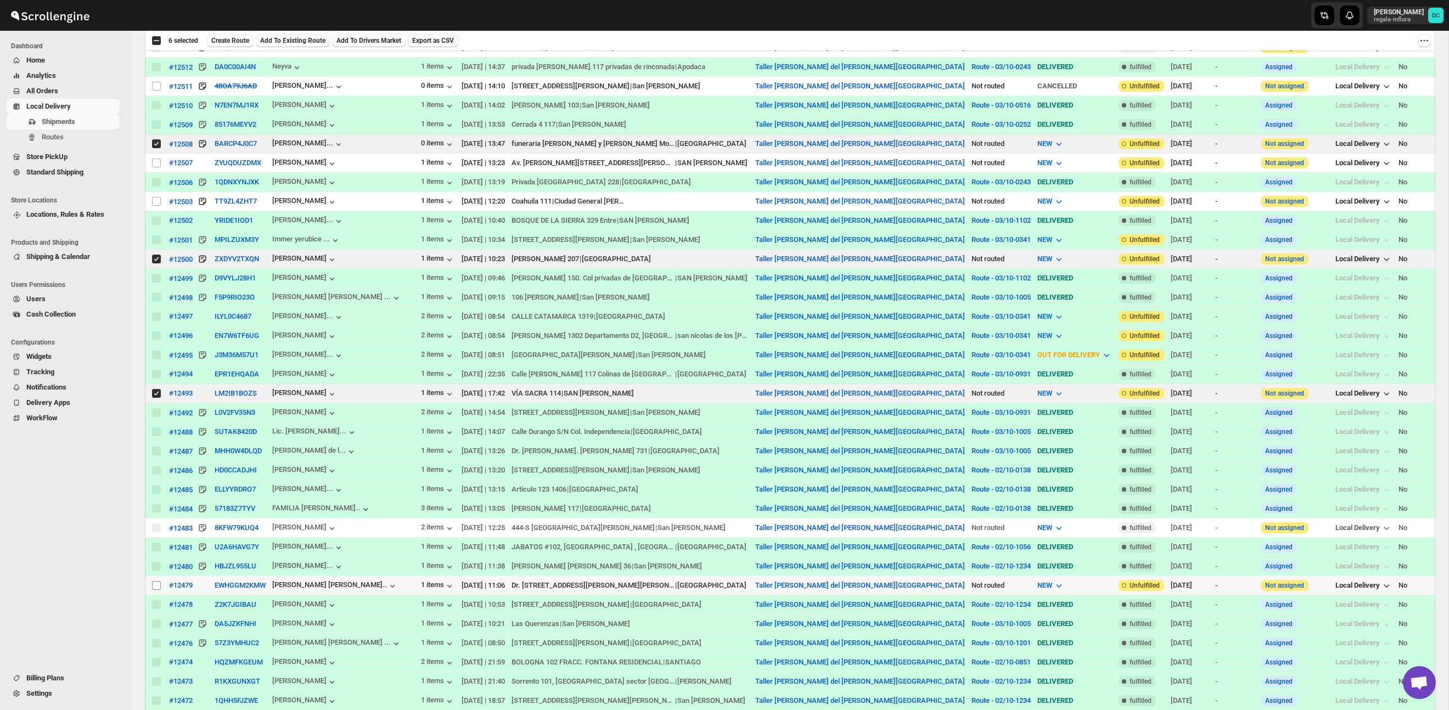
click at [156, 589] on input "Select shipment" at bounding box center [156, 585] width 9 height 9
checkbox input "true"
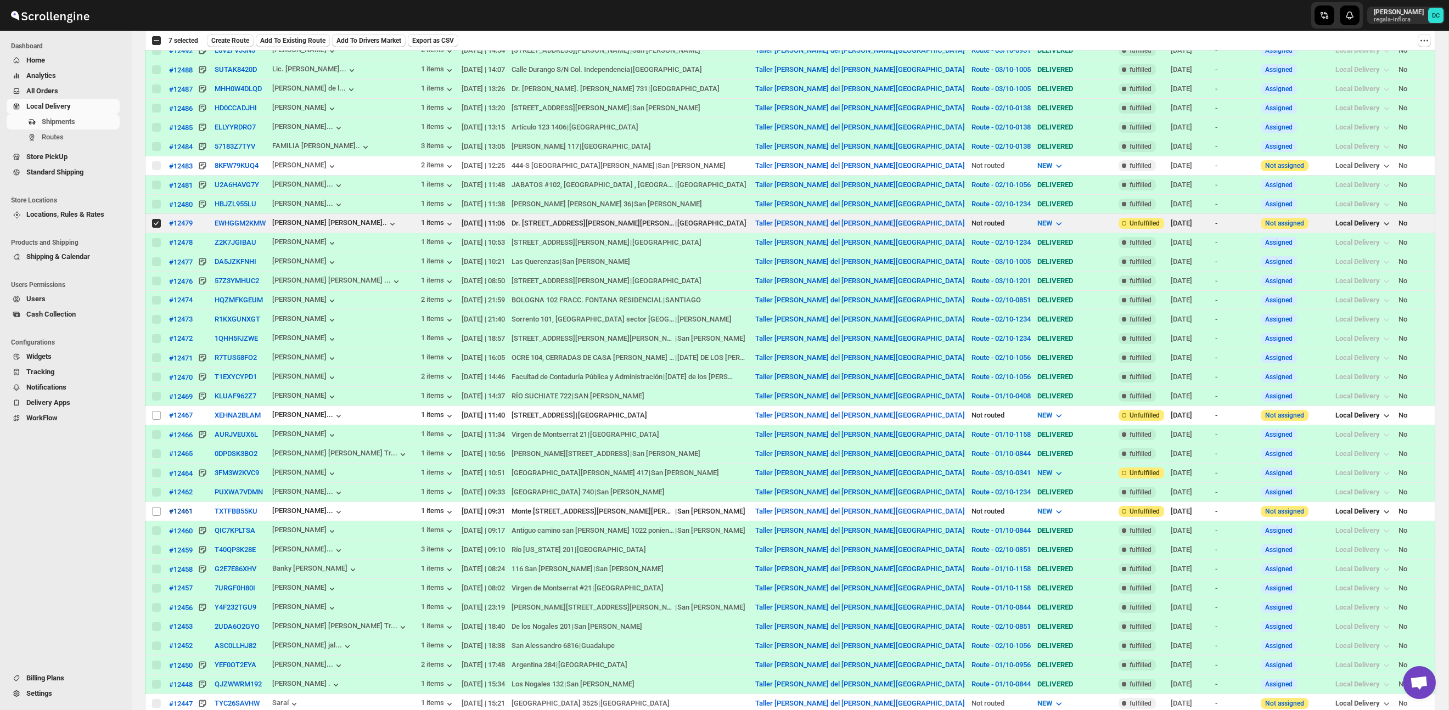
scroll to position [847, 0]
click at [155, 514] on input "Select shipment" at bounding box center [156, 511] width 9 height 9
checkbox input "true"
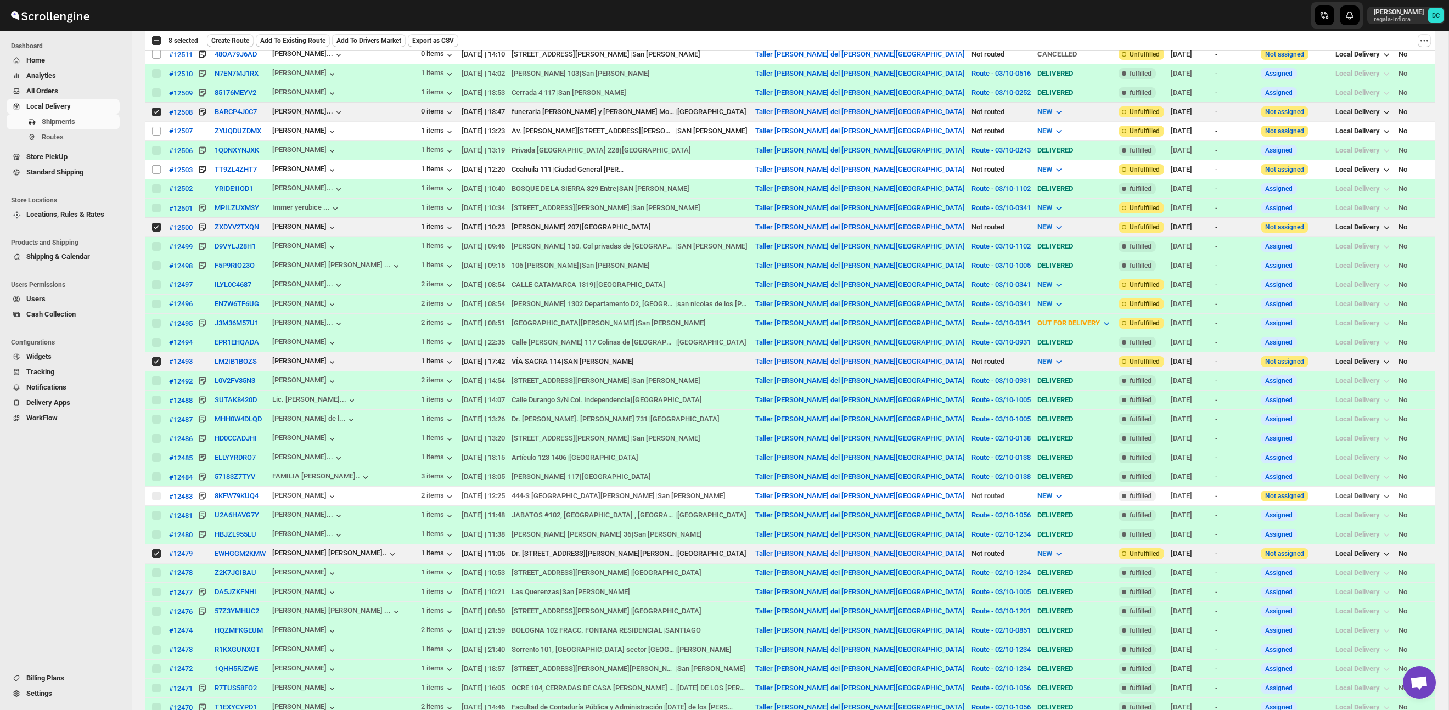
scroll to position [0, 0]
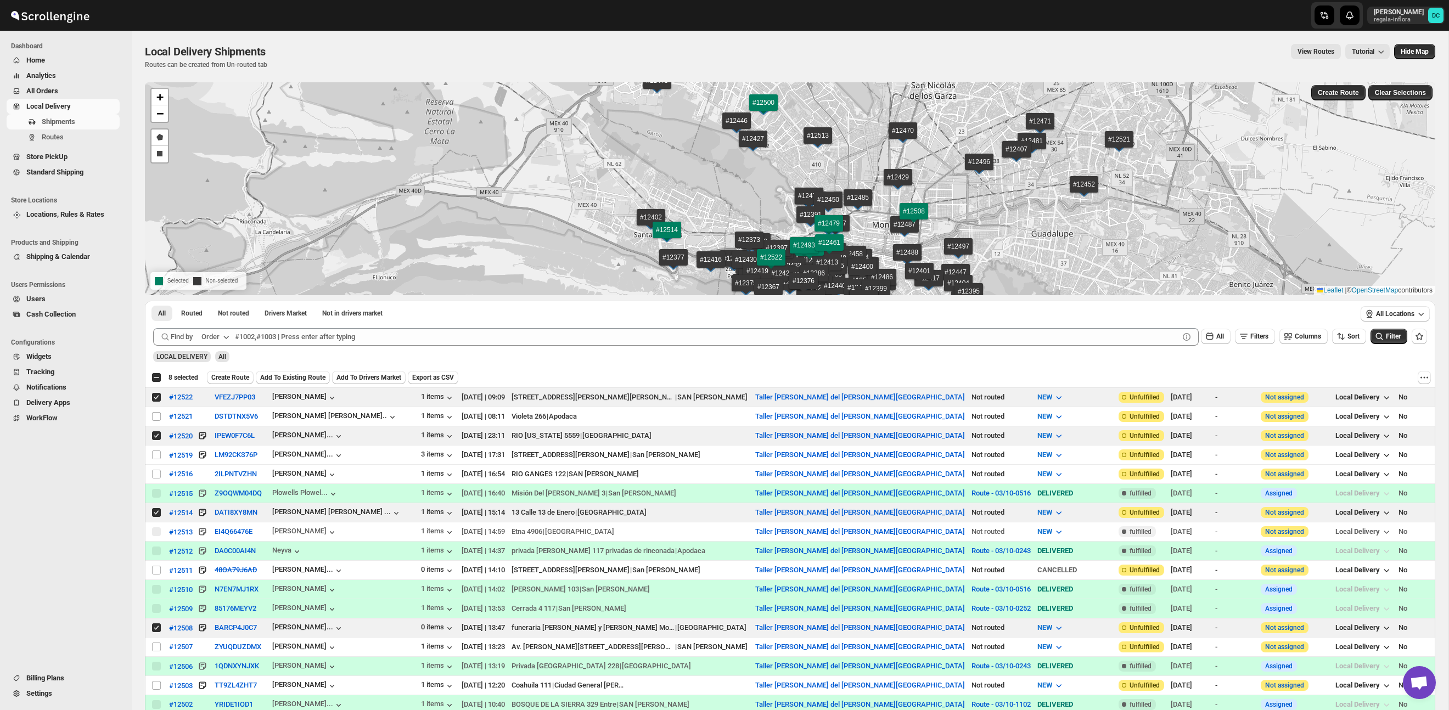
click at [242, 376] on span "Create Route" at bounding box center [230, 377] width 38 height 9
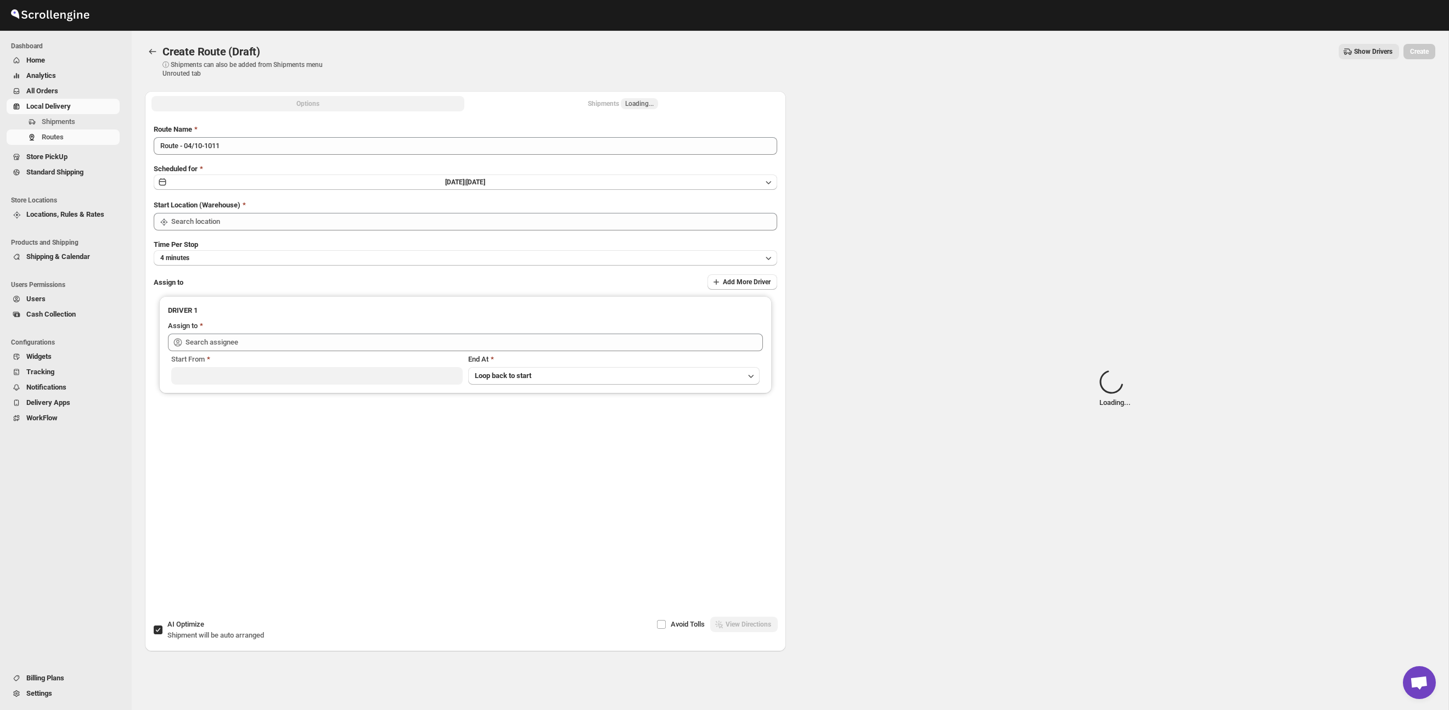
type input "Taller [PERSON_NAME] del [PERSON_NAME][GEOGRAPHIC_DATA]"
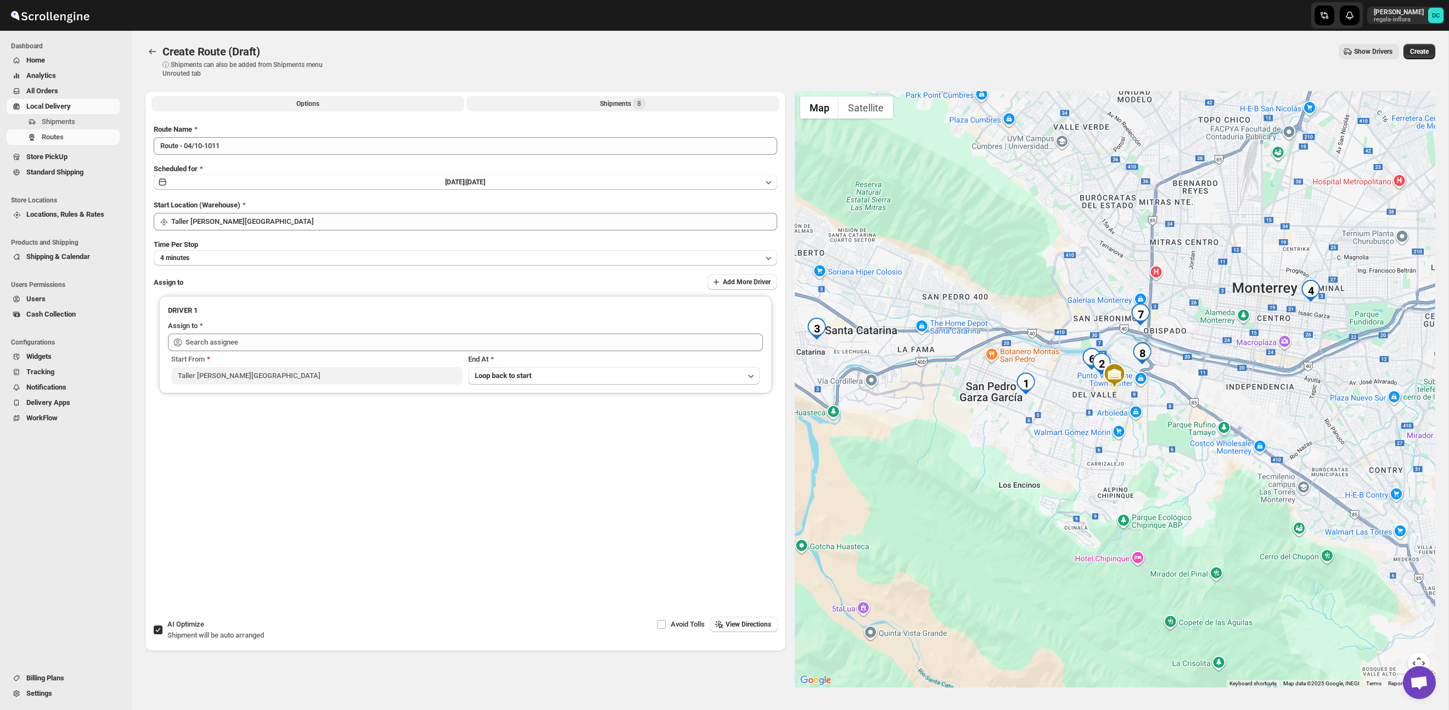
click at [600, 103] on div "Shipments 8" at bounding box center [623, 103] width 46 height 11
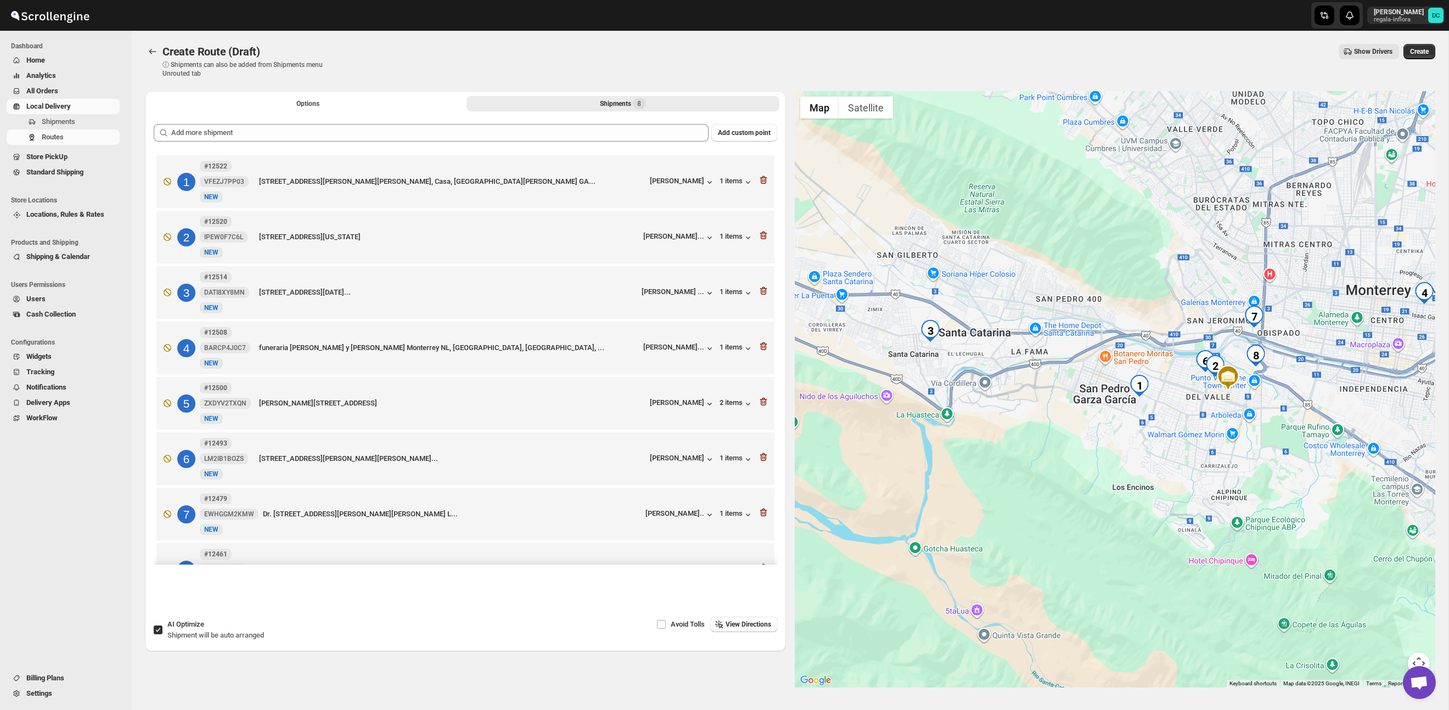
drag, startPoint x: 1081, startPoint y: 493, endPoint x: 1199, endPoint y: 466, distance: 121.6
click at [1194, 495] on div at bounding box center [1115, 389] width 641 height 597
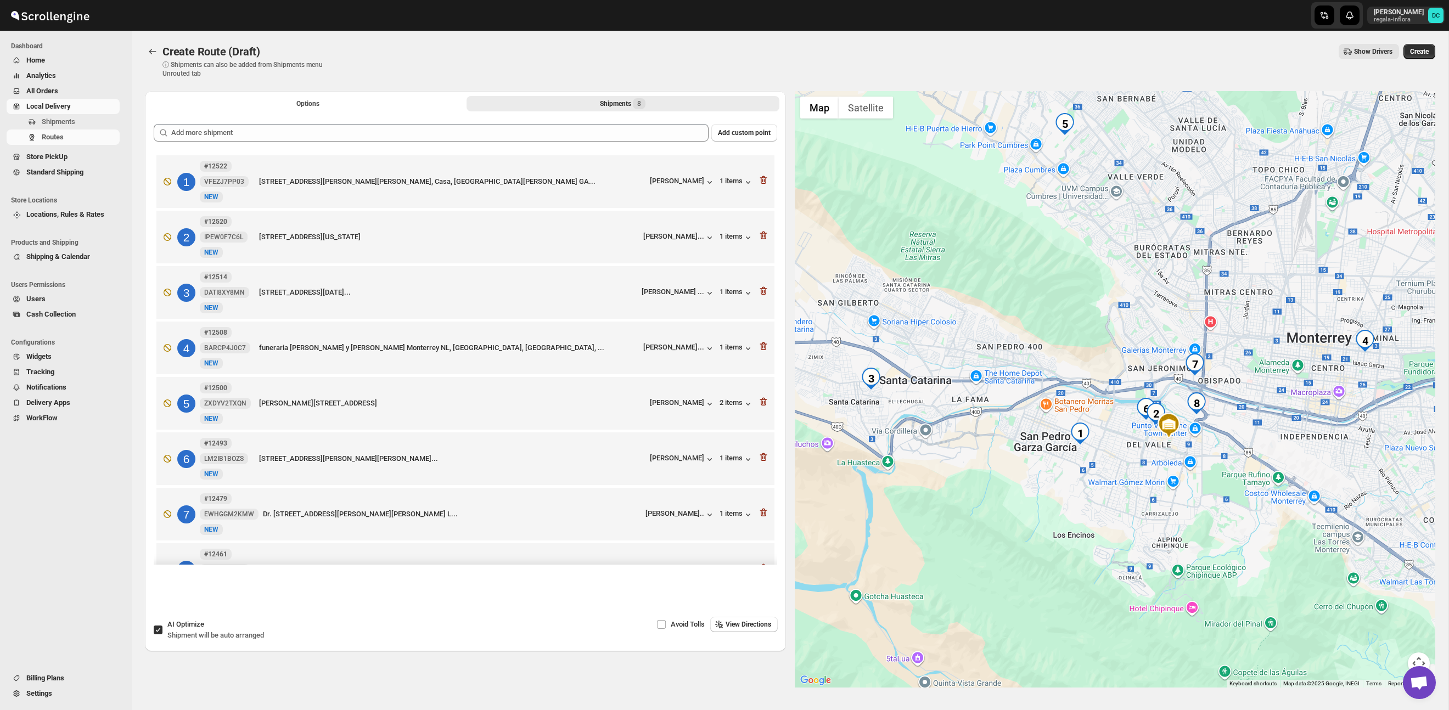
drag, startPoint x: 1166, startPoint y: 397, endPoint x: 1125, endPoint y: 441, distance: 60.2
click at [1096, 445] on div at bounding box center [1115, 389] width 641 height 597
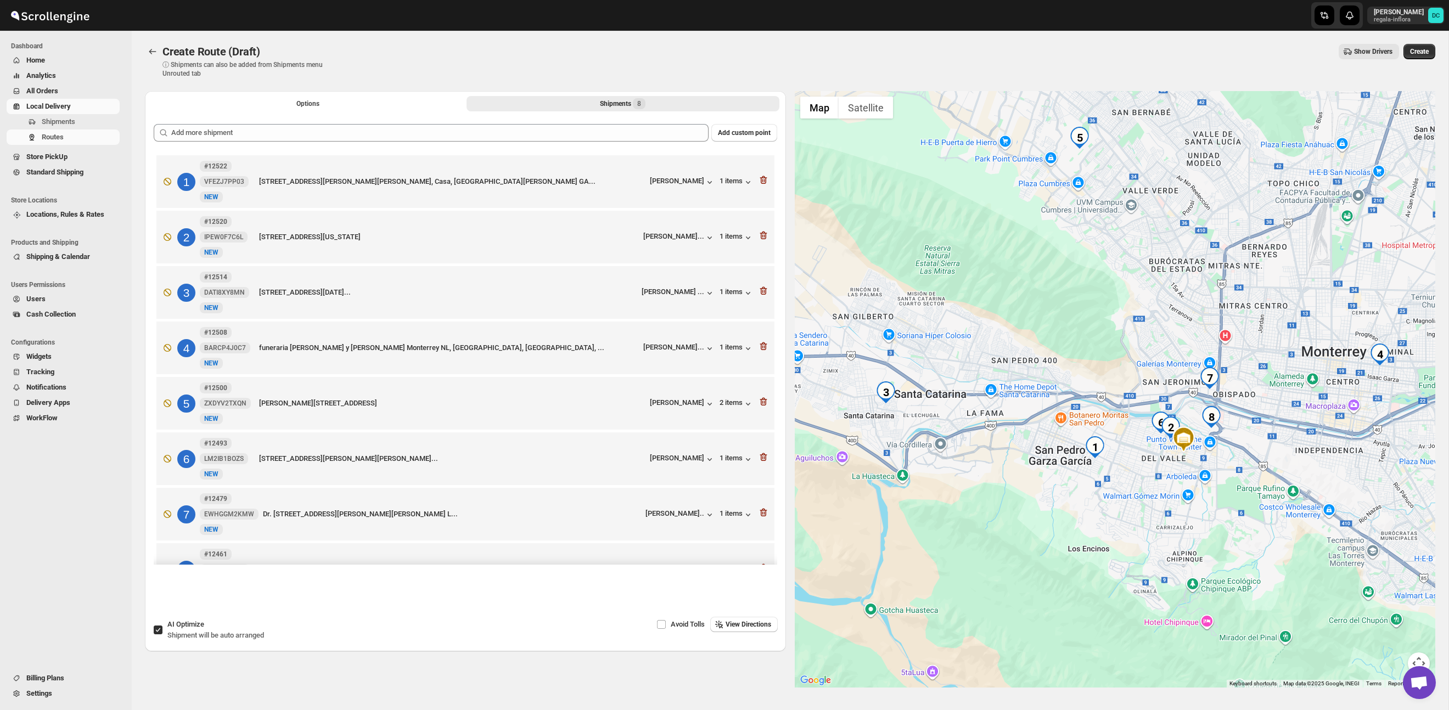
drag, startPoint x: 1210, startPoint y: 451, endPoint x: 1269, endPoint y: 439, distance: 60.5
click at [1269, 439] on div at bounding box center [1115, 389] width 641 height 597
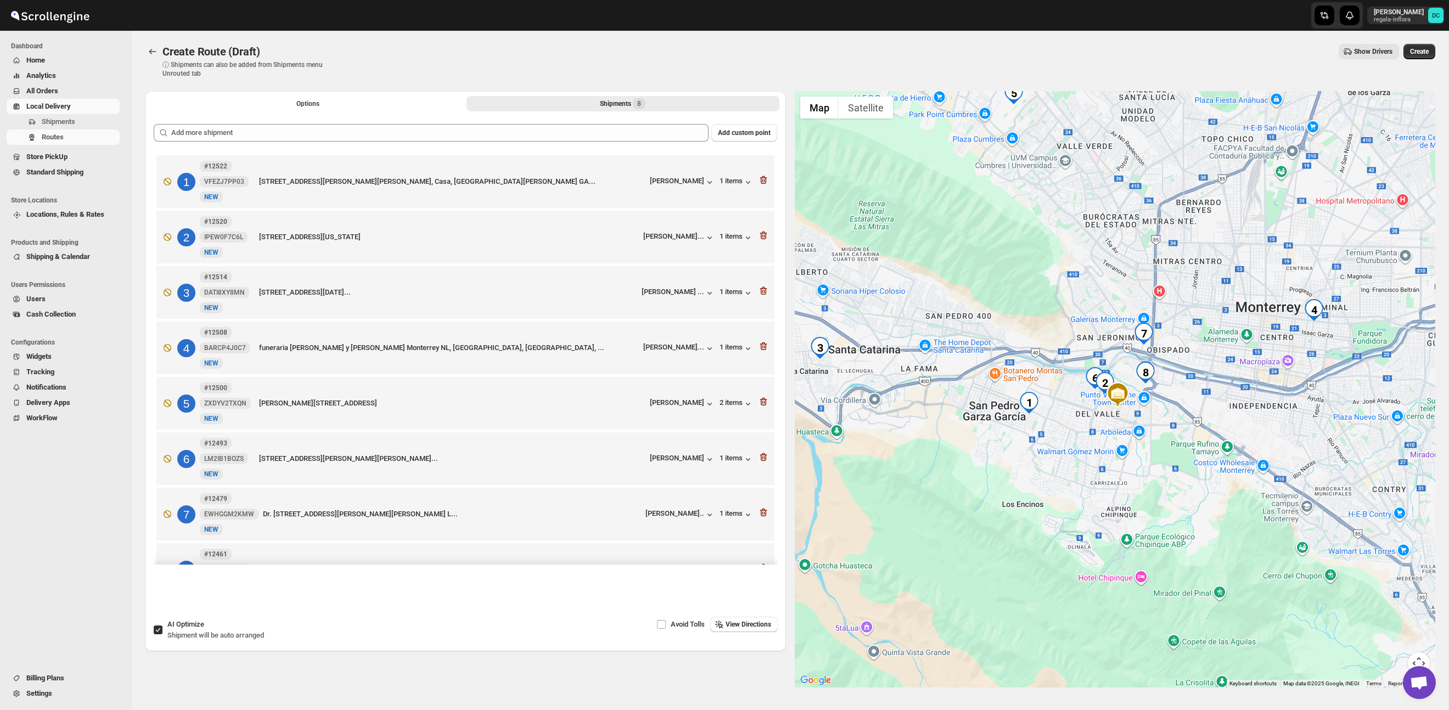
drag, startPoint x: 1169, startPoint y: 402, endPoint x: 1078, endPoint y: 360, distance: 100.7
click at [1078, 360] on div at bounding box center [1115, 389] width 641 height 597
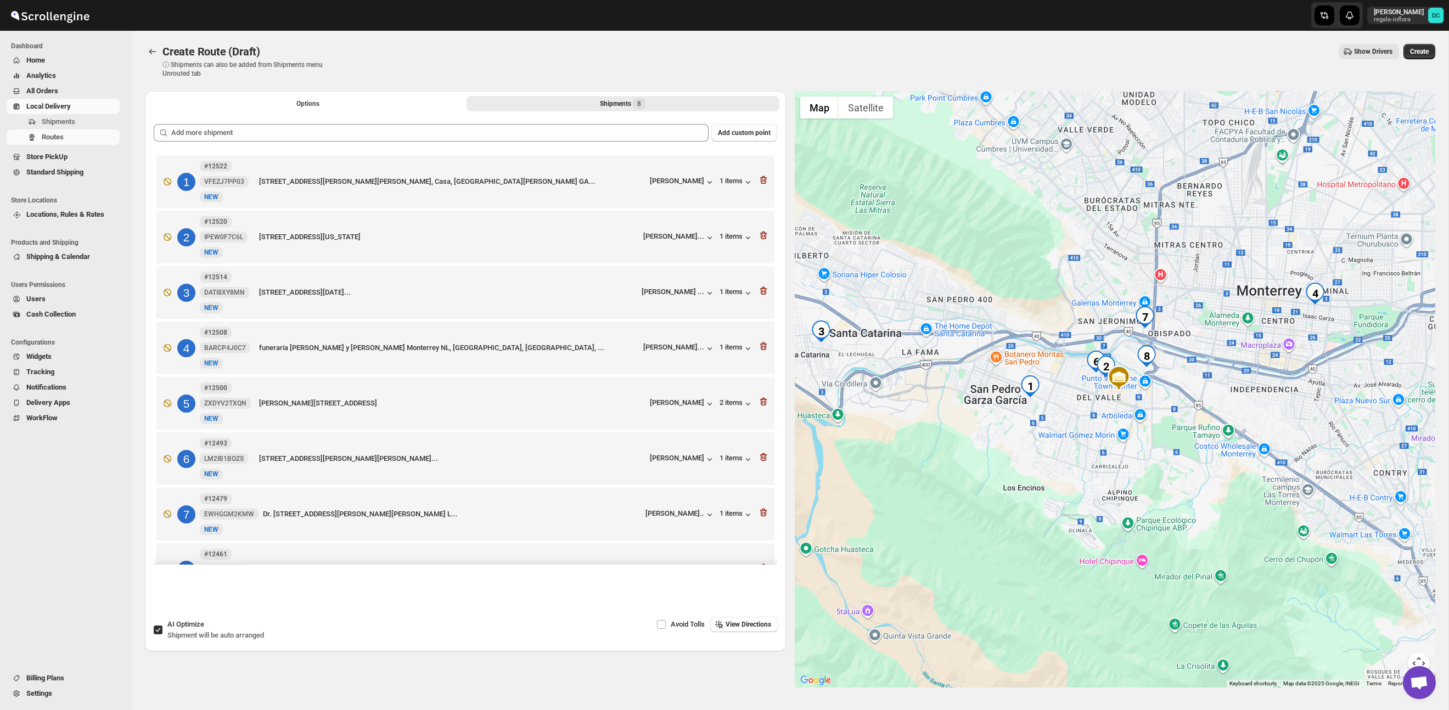
drag, startPoint x: 977, startPoint y: 379, endPoint x: 979, endPoint y: 359, distance: 19.8
click at [979, 359] on div at bounding box center [1115, 389] width 641 height 597
click at [760, 627] on span "View Directions" at bounding box center [749, 624] width 46 height 9
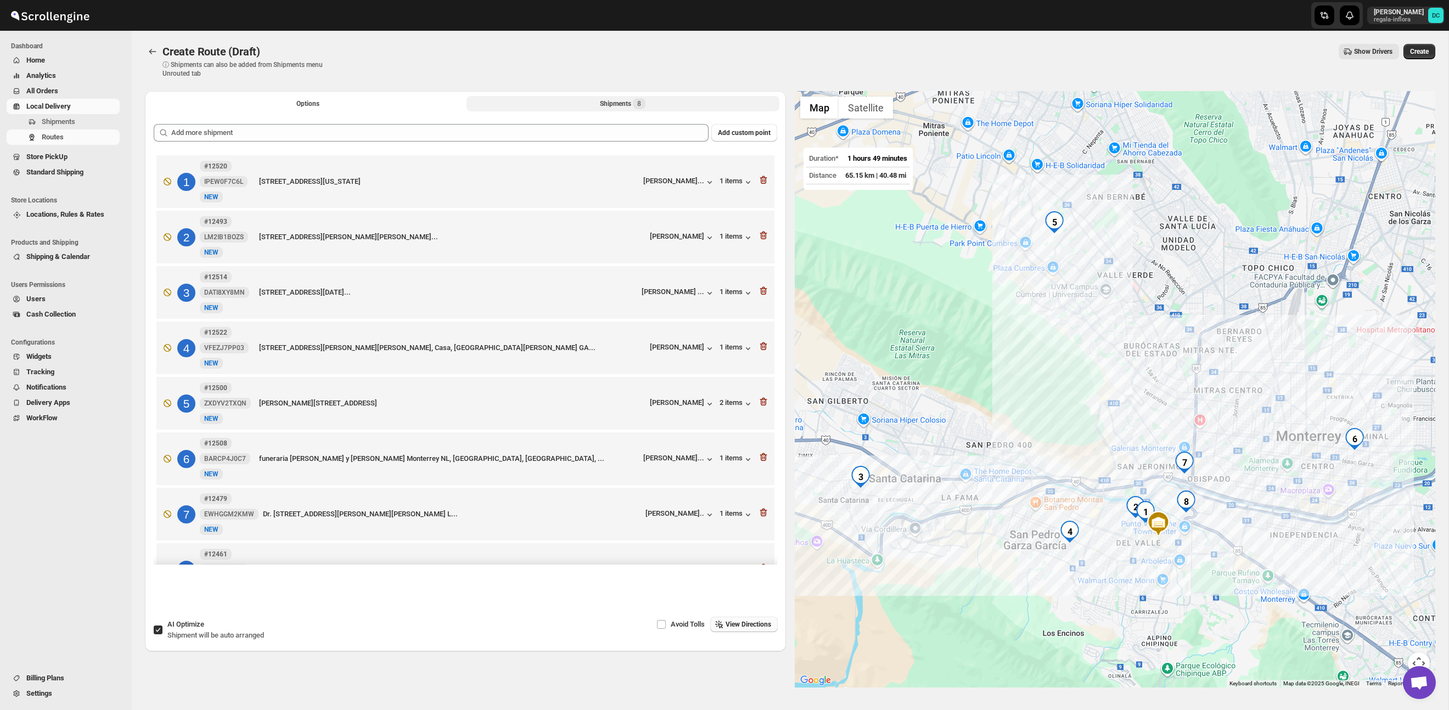
scroll to position [1, 0]
click at [760, 457] on icon "button" at bounding box center [763, 456] width 11 height 11
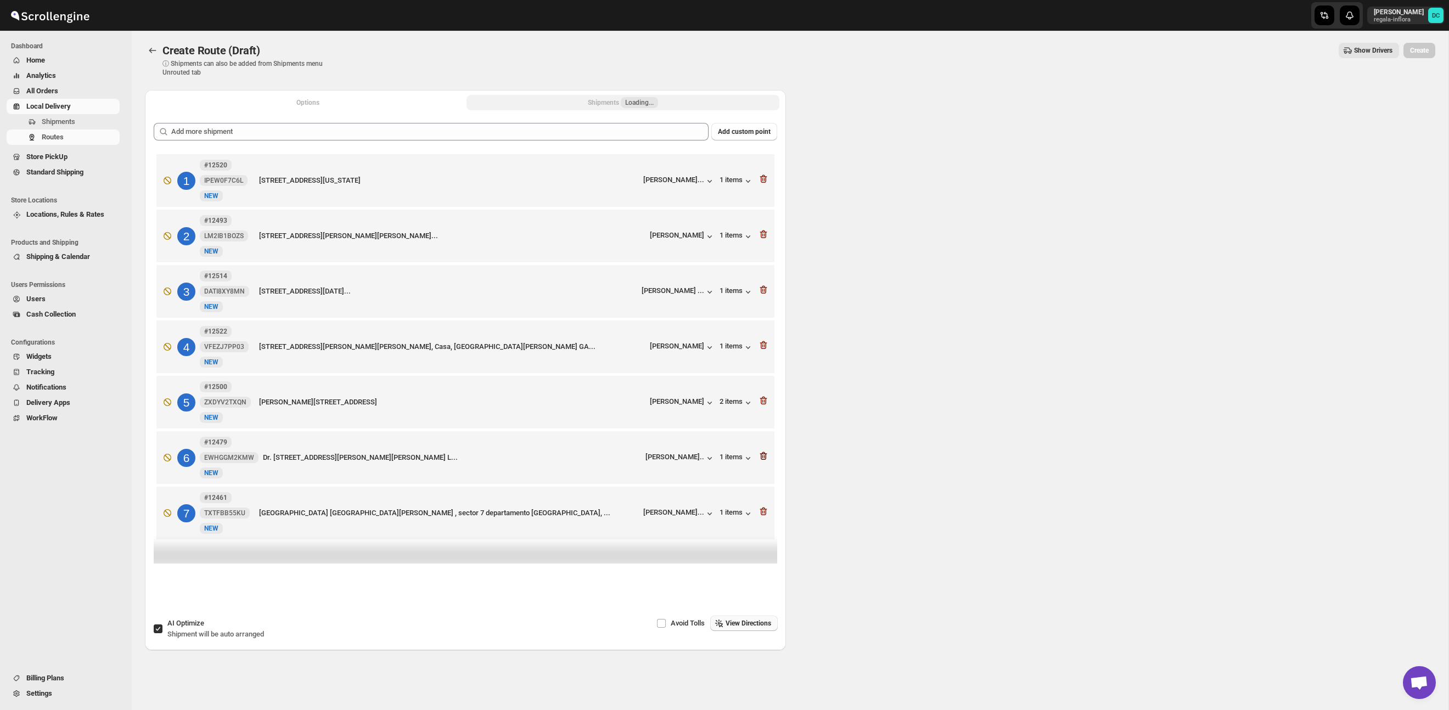
scroll to position [0, 0]
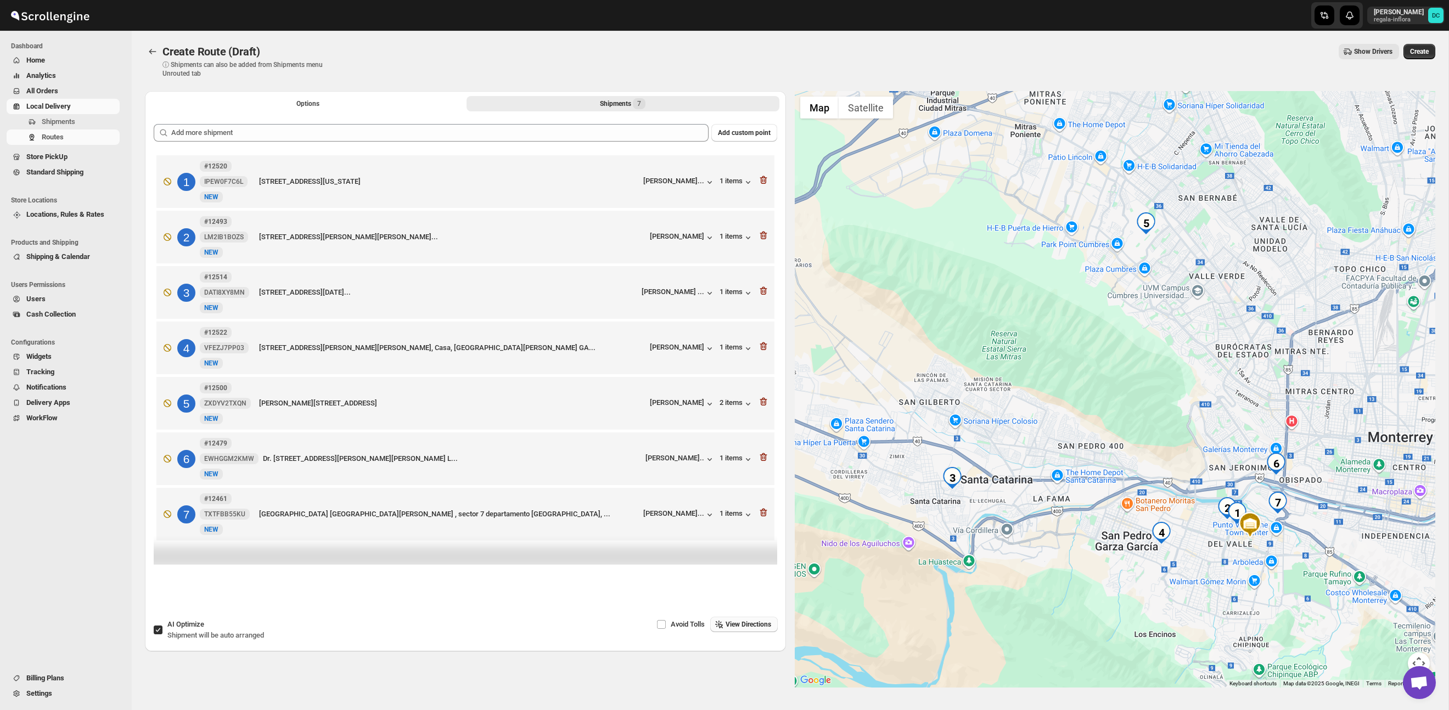
click at [329, 94] on div "Options Shipments 7 More views Options Shipments 7 More views" at bounding box center [465, 103] width 641 height 24
click at [331, 100] on button "Options" at bounding box center [308, 103] width 313 height 15
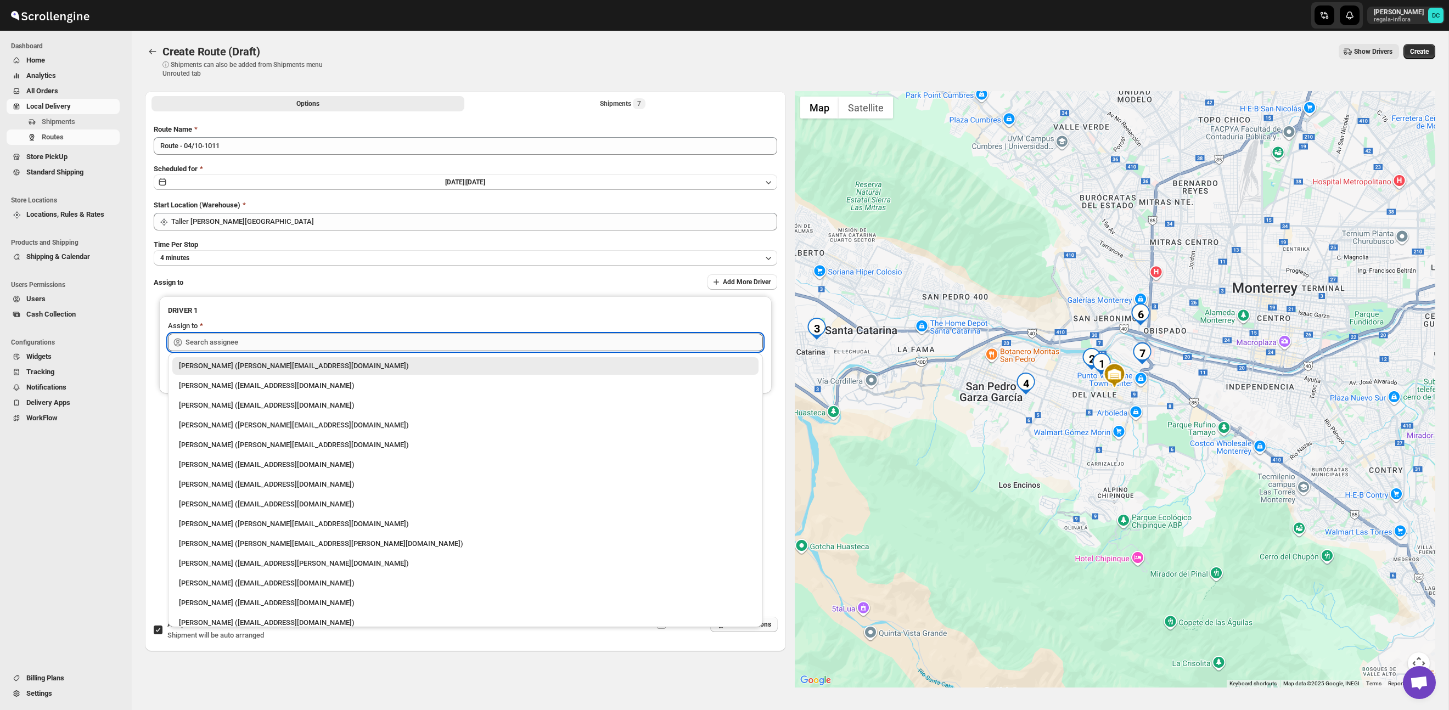
click at [387, 344] on input "text" at bounding box center [475, 343] width 578 height 18
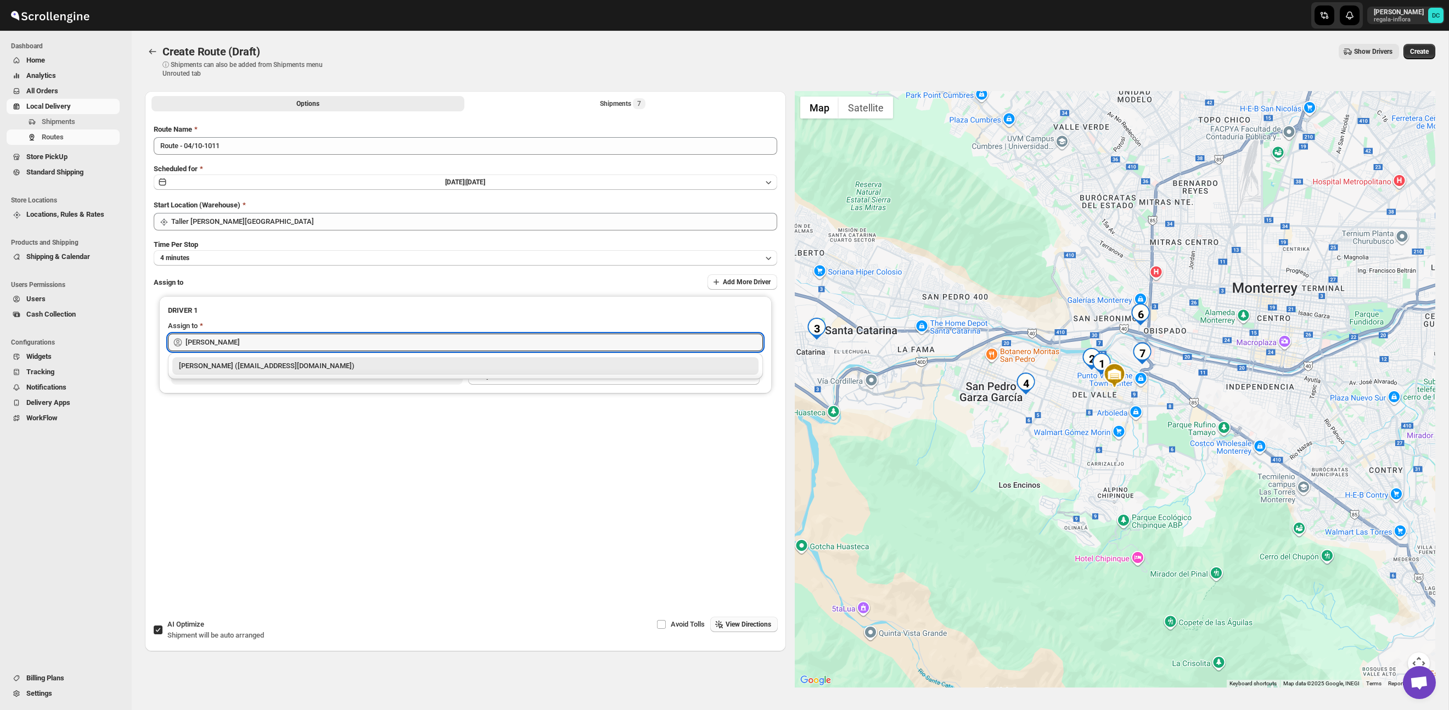
drag, startPoint x: 388, startPoint y: 365, endPoint x: 362, endPoint y: 376, distance: 28.0
click at [388, 365] on div "[PERSON_NAME] ([PERSON_NAME][EMAIL_ADDRESS][DOMAIN_NAME])" at bounding box center [465, 366] width 573 height 11
type input "[PERSON_NAME] ([PERSON_NAME][EMAIL_ADDRESS][DOMAIN_NAME])"
click at [1418, 51] on span "Create" at bounding box center [1419, 51] width 19 height 9
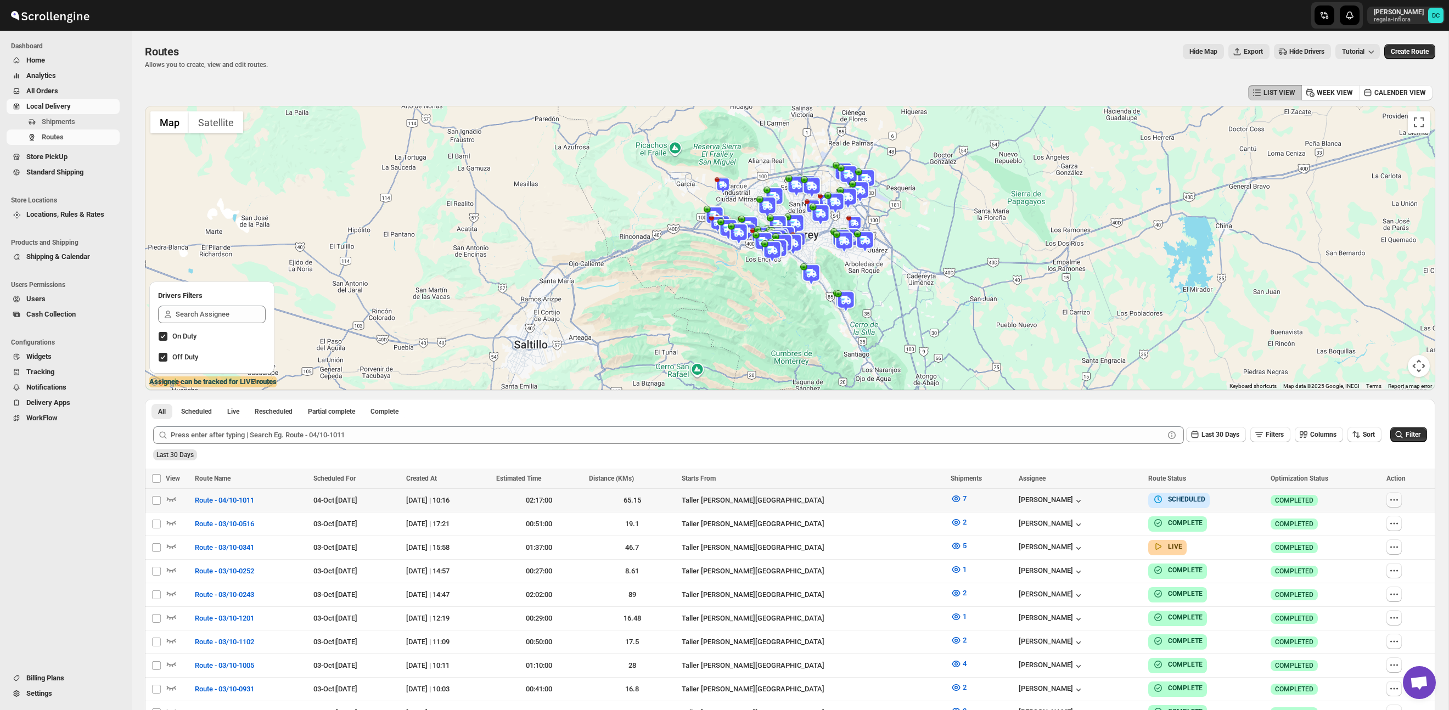
click at [1399, 500] on icon "button" at bounding box center [1394, 500] width 11 height 11
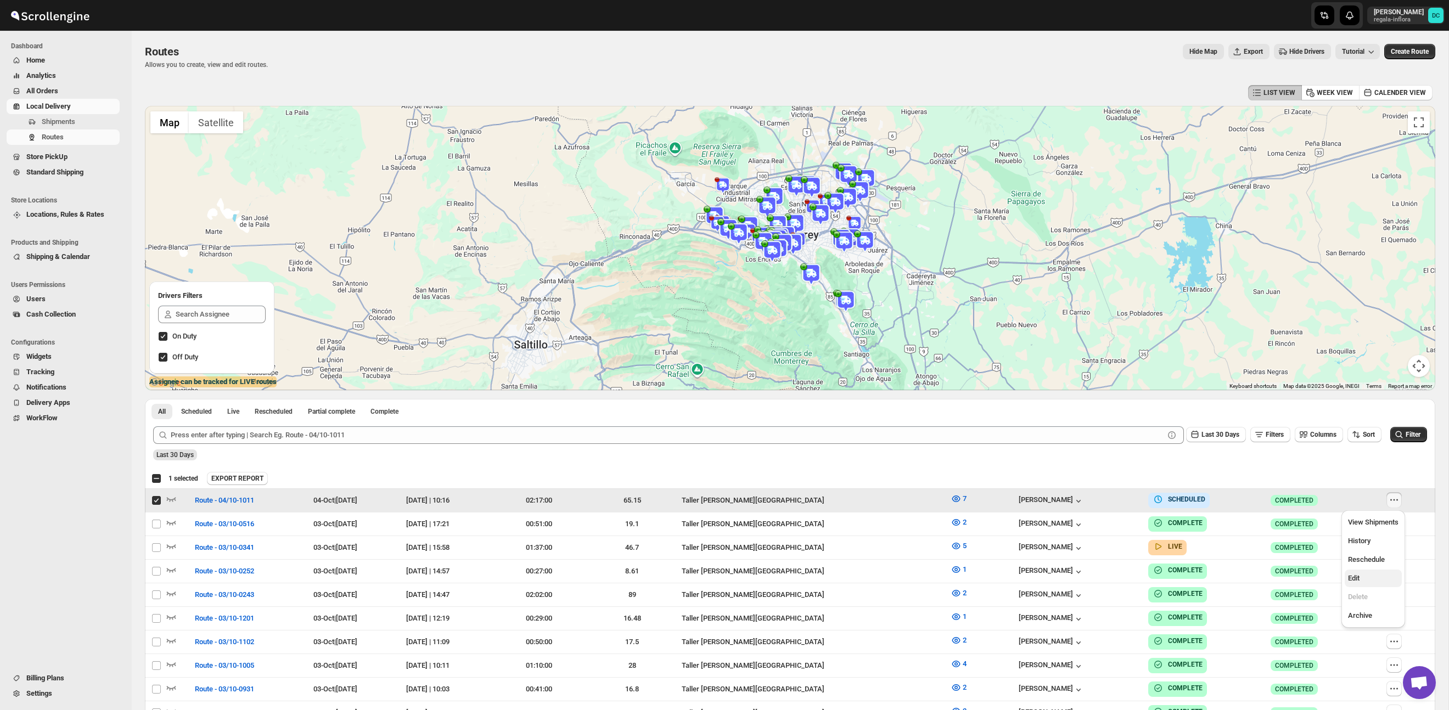
click at [1374, 580] on span "Edit" at bounding box center [1373, 578] width 51 height 11
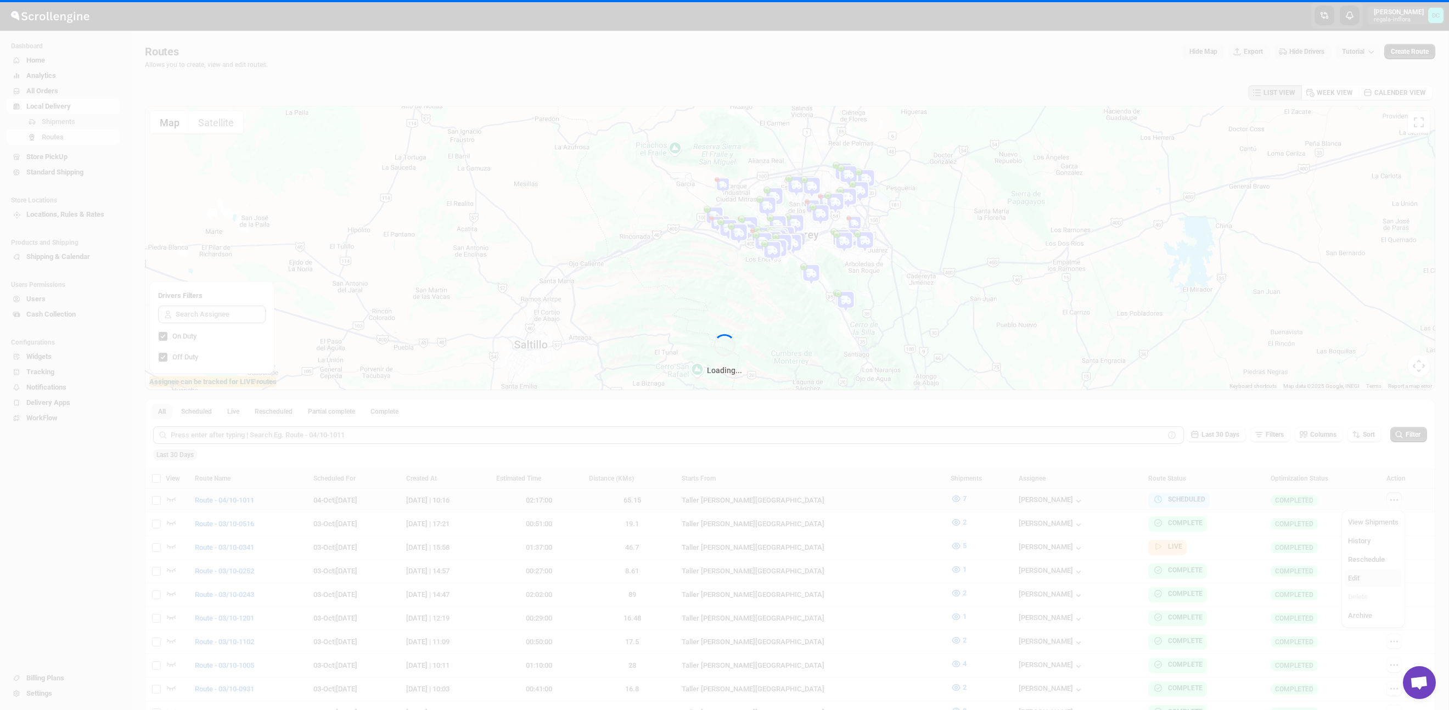
checkbox input "false"
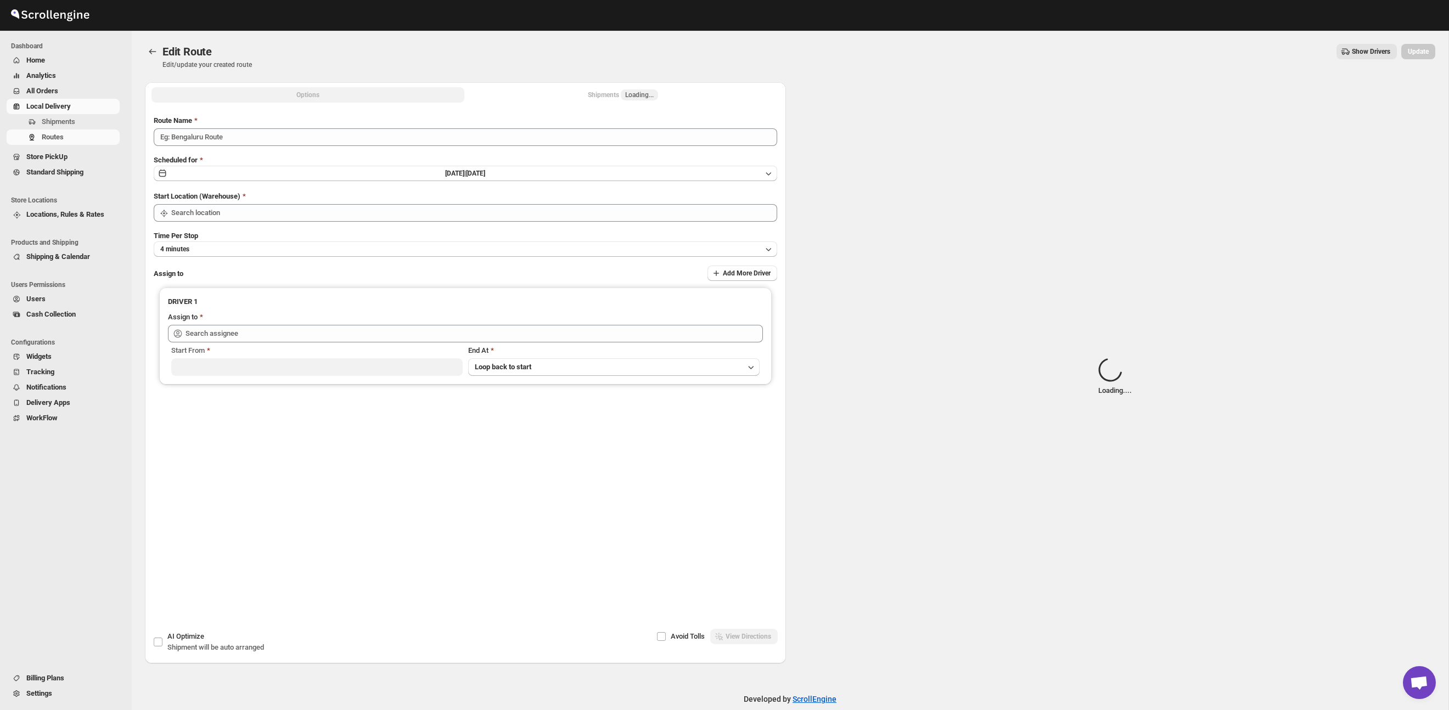
type input "Route - 04/10-1011"
type input "Taller [PERSON_NAME] del [PERSON_NAME][GEOGRAPHIC_DATA]"
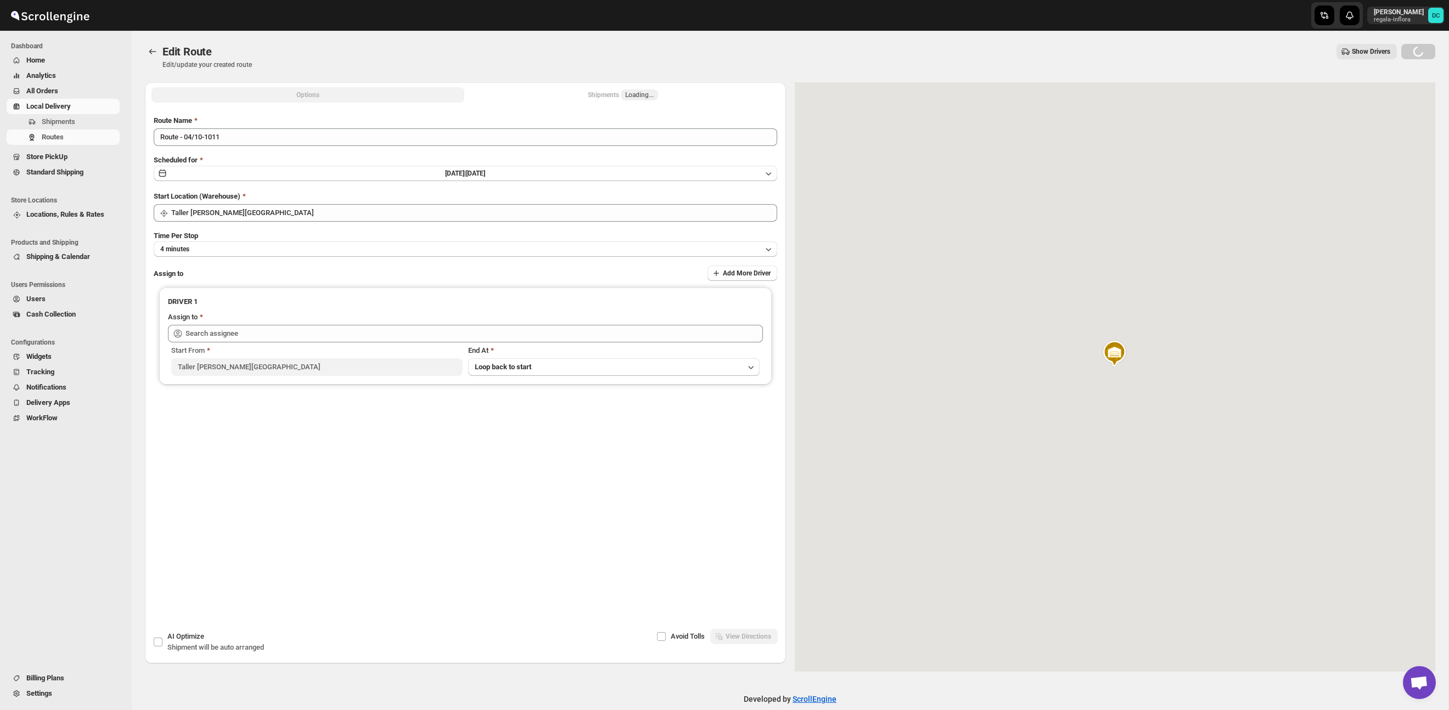
type input "[PERSON_NAME] ([PERSON_NAME][EMAIL_ADDRESS][DOMAIN_NAME])"
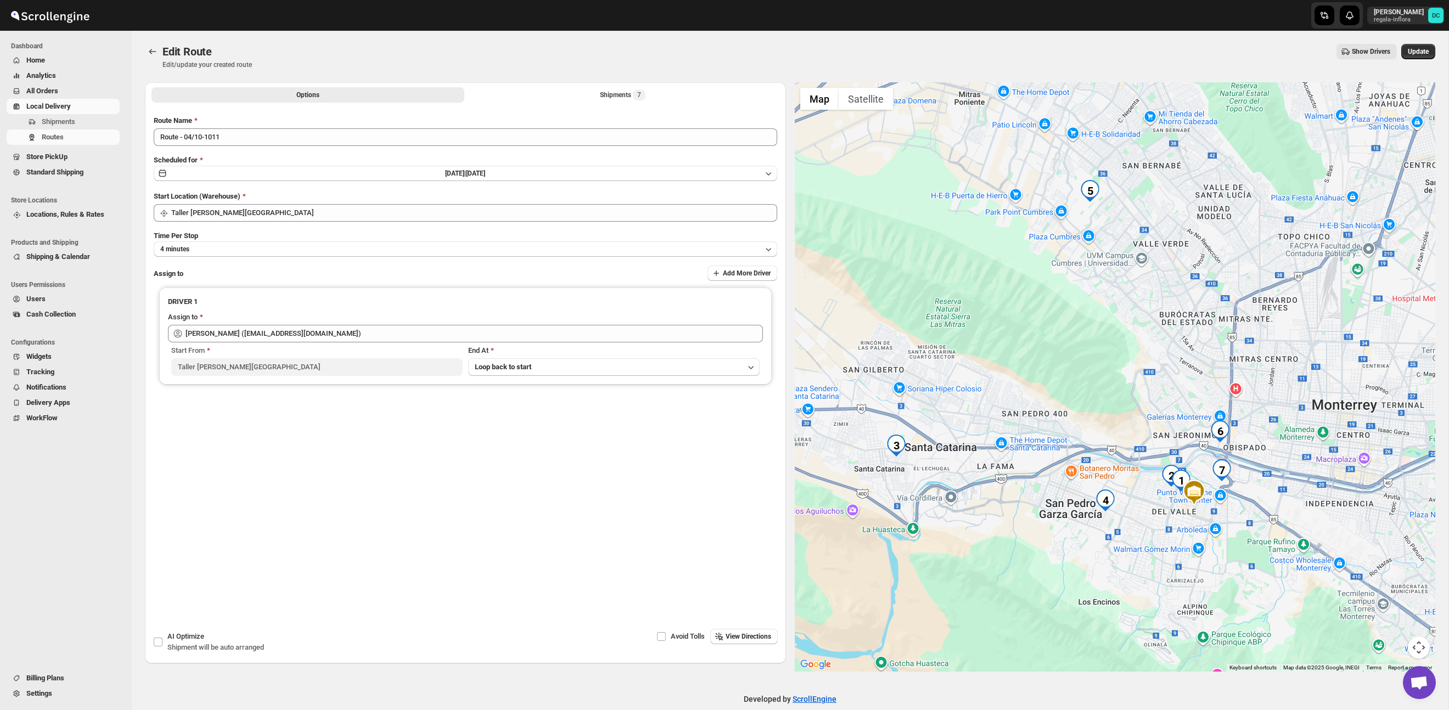
drag, startPoint x: 1194, startPoint y: 535, endPoint x: 1175, endPoint y: 489, distance: 49.2
click at [1156, 522] on div at bounding box center [1115, 377] width 641 height 590
click at [1141, 422] on div at bounding box center [1115, 377] width 641 height 590
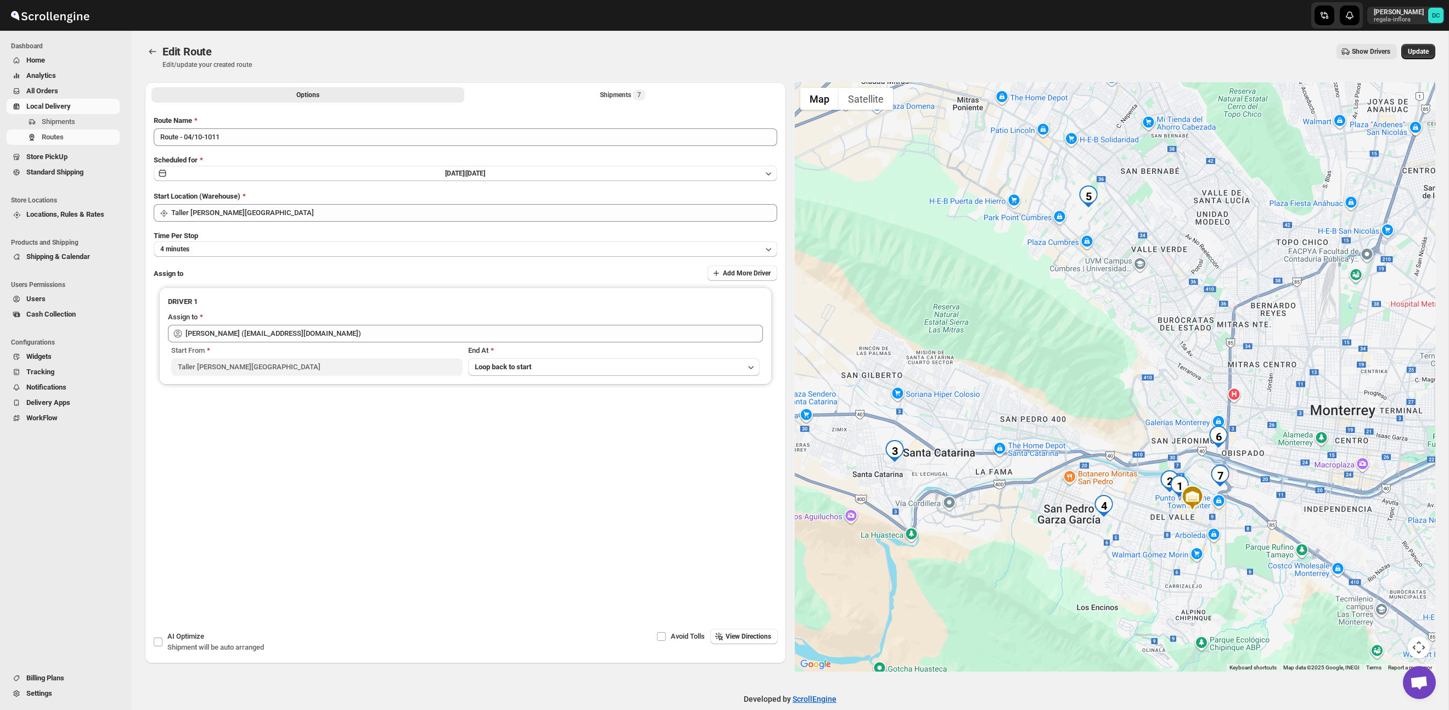
drag, startPoint x: 1128, startPoint y: 329, endPoint x: 1101, endPoint y: 323, distance: 27.7
click at [1120, 365] on div at bounding box center [1115, 377] width 641 height 590
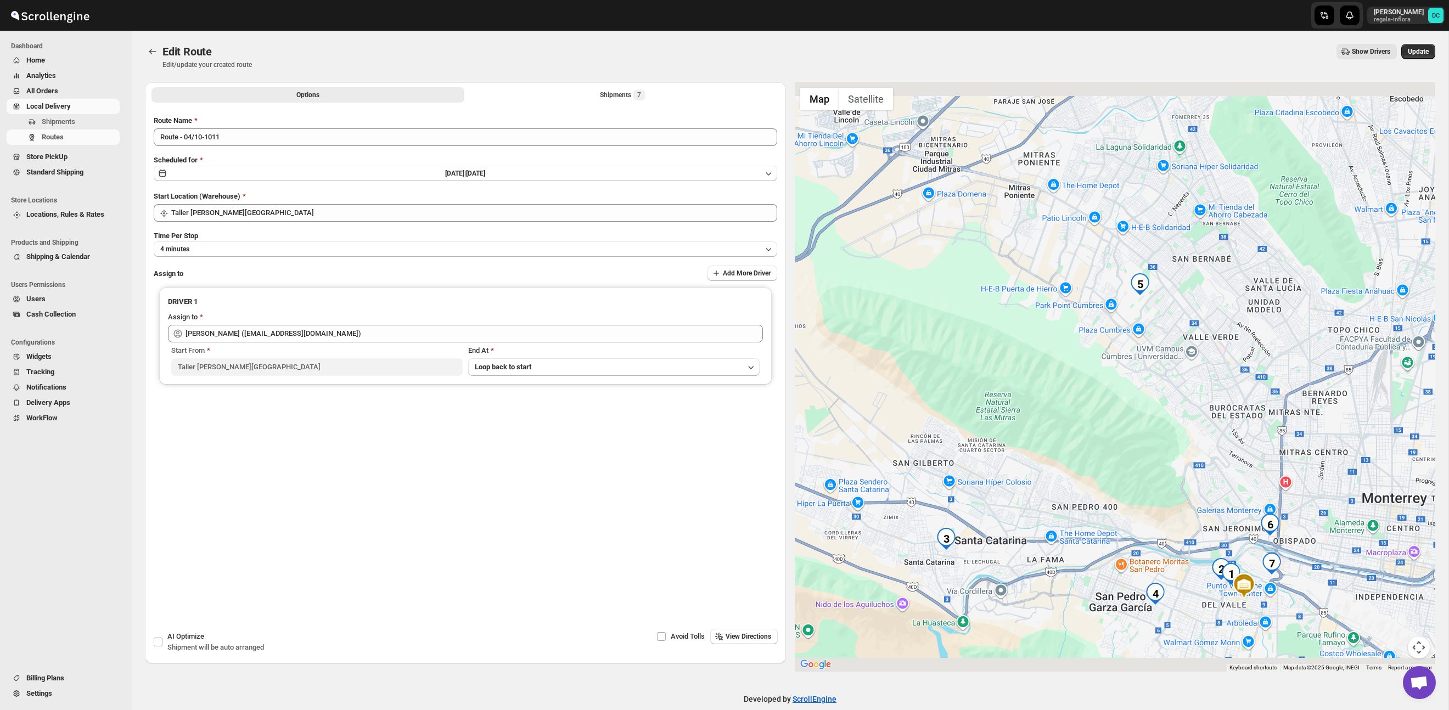
click at [1220, 361] on div at bounding box center [1115, 377] width 641 height 590
drag, startPoint x: 1286, startPoint y: 467, endPoint x: 1177, endPoint y: 454, distance: 110.1
click at [1206, 379] on div at bounding box center [1115, 377] width 641 height 590
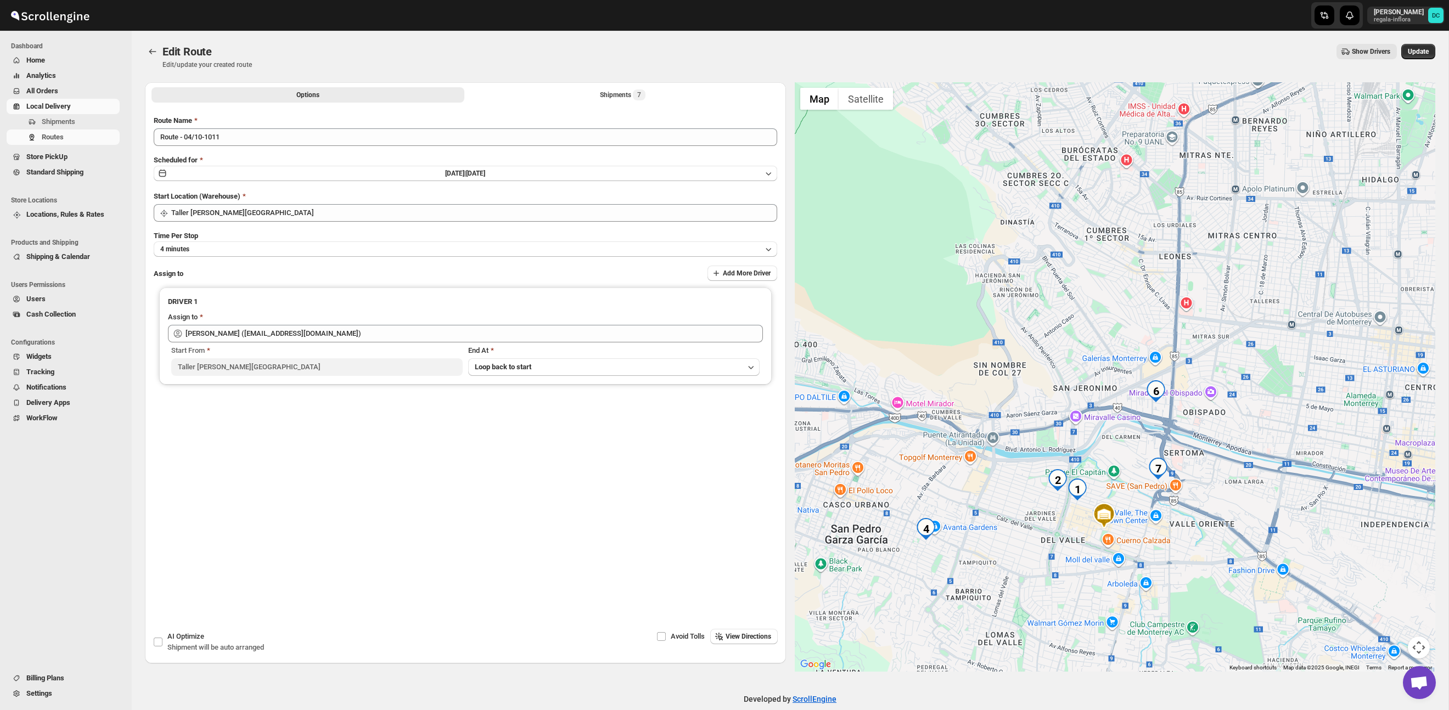
drag, startPoint x: 1280, startPoint y: 508, endPoint x: 1205, endPoint y: 464, distance: 87.9
click at [1223, 466] on div at bounding box center [1115, 377] width 641 height 590
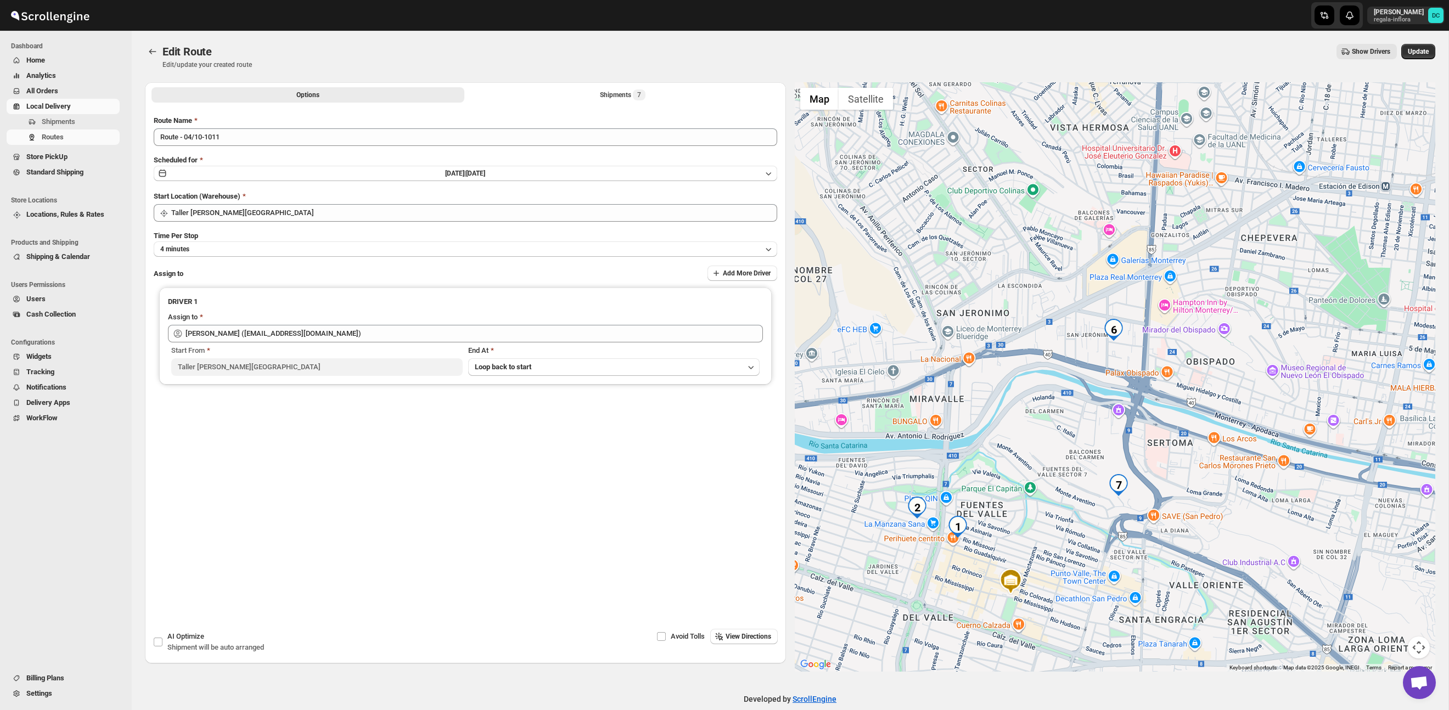
click at [1066, 430] on div at bounding box center [1115, 377] width 641 height 590
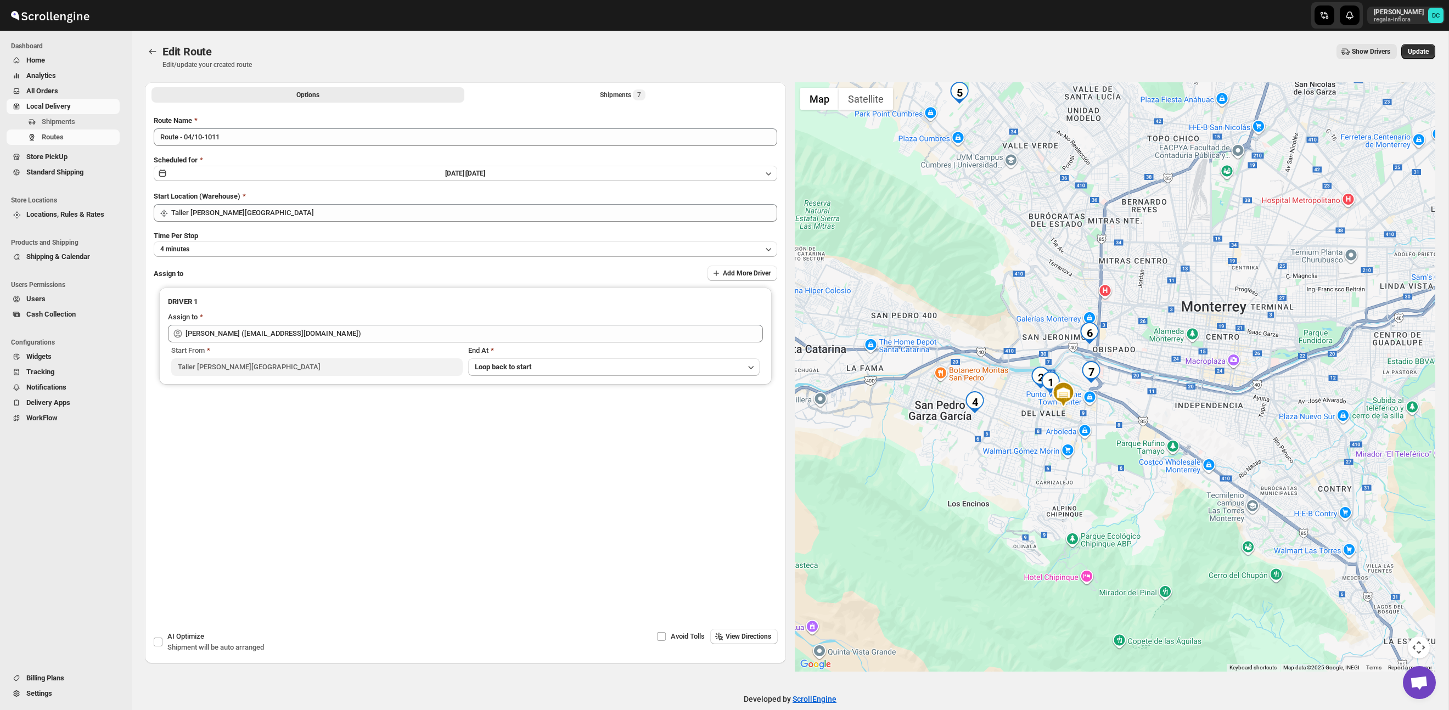
drag, startPoint x: 1194, startPoint y: 456, endPoint x: 1198, endPoint y: 416, distance: 40.3
click at [1198, 416] on div at bounding box center [1115, 377] width 641 height 590
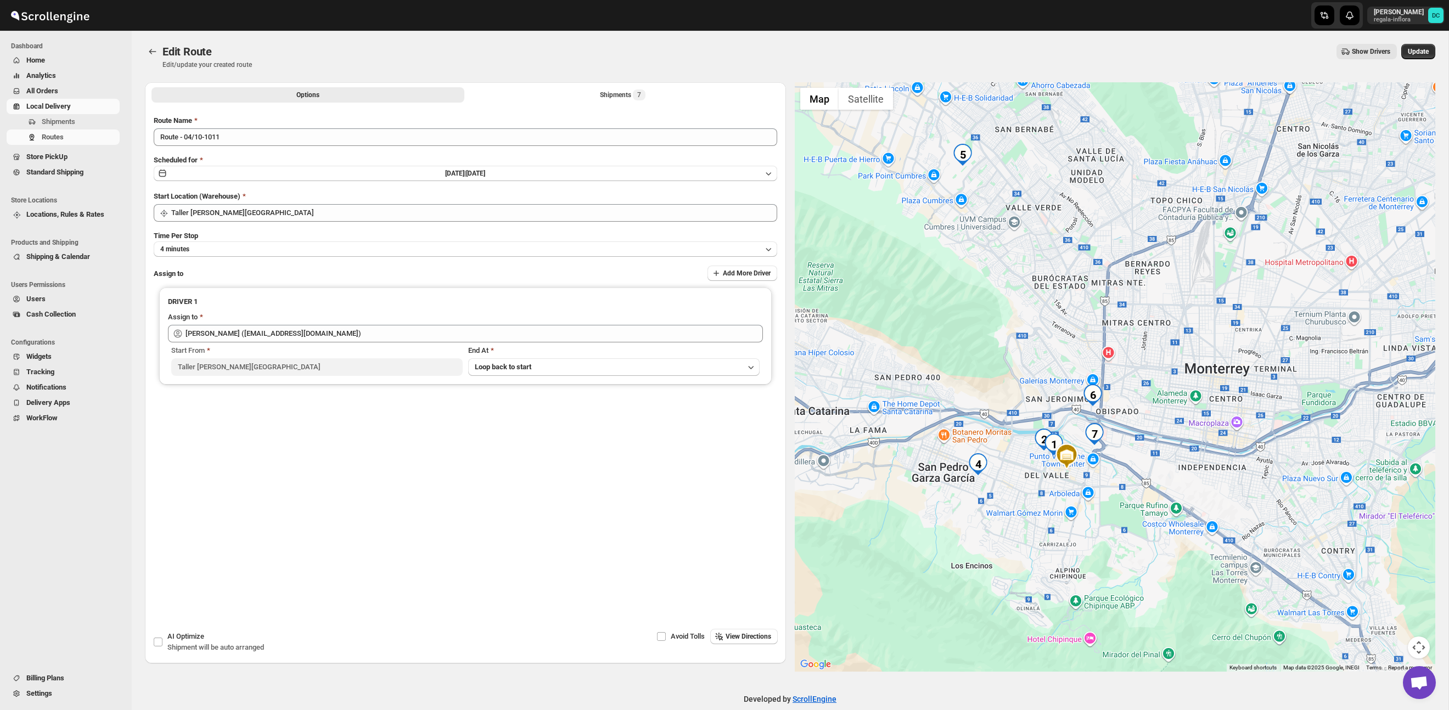
drag, startPoint x: 1011, startPoint y: 251, endPoint x: 1014, endPoint y: 315, distance: 64.3
click at [1014, 315] on div at bounding box center [1115, 377] width 641 height 590
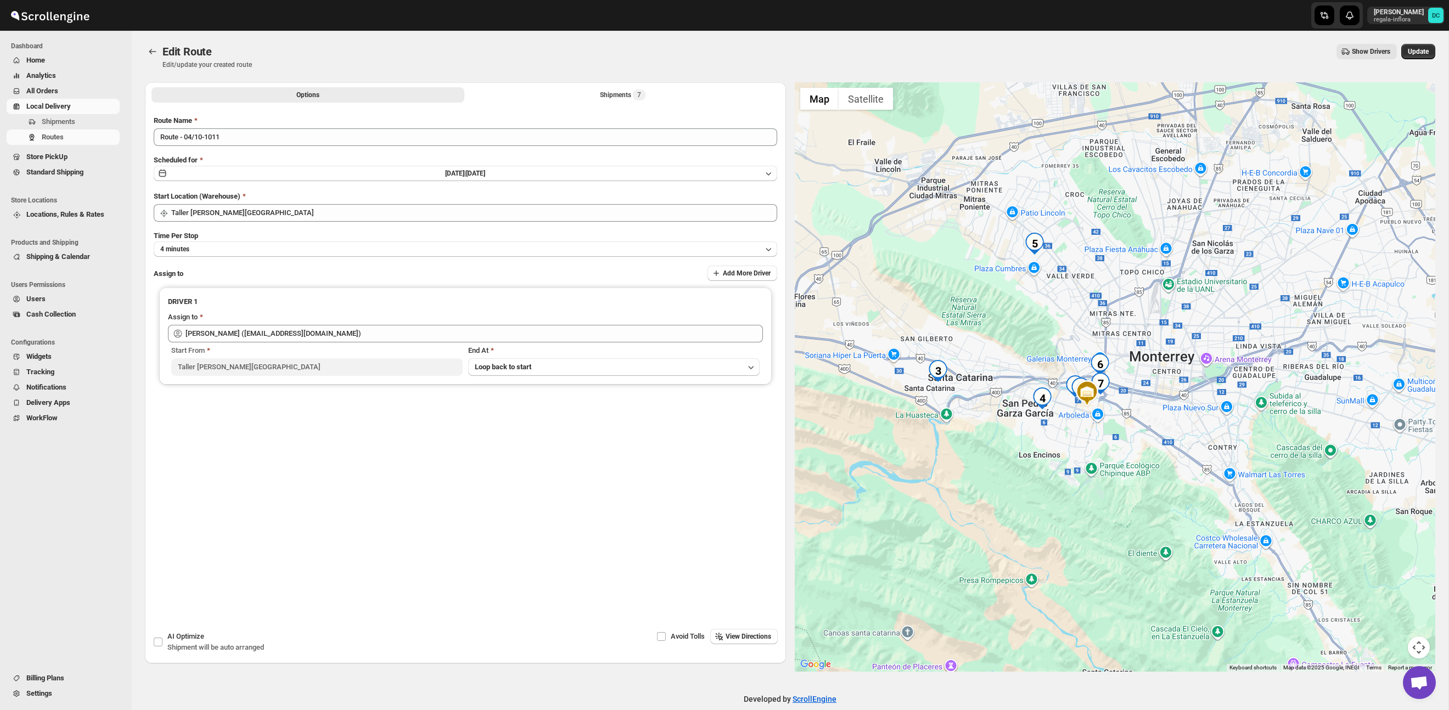
click at [307, 93] on span "Options" at bounding box center [307, 95] width 23 height 9
drag, startPoint x: 1421, startPoint y: 55, endPoint x: 1419, endPoint y: 70, distance: 15.1
click at [1421, 55] on button "Update" at bounding box center [1419, 51] width 34 height 15
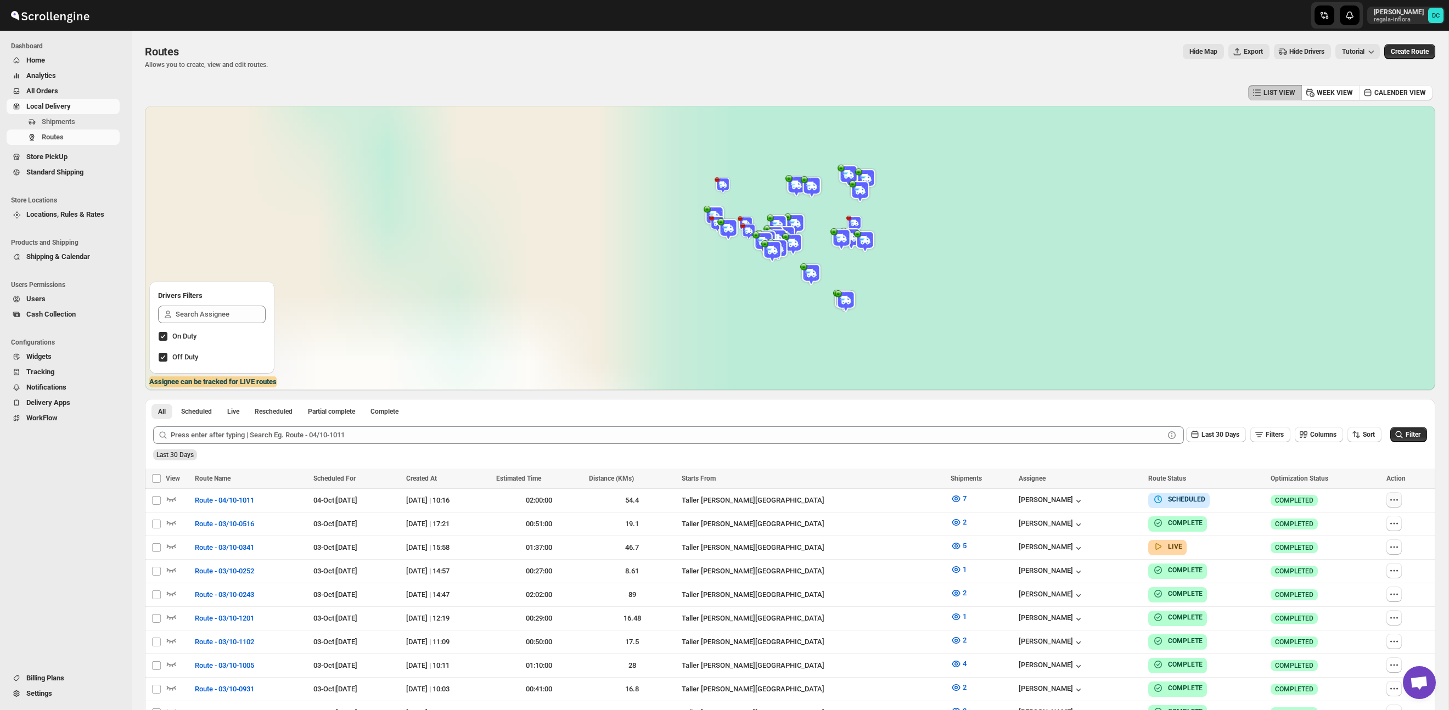
click at [1395, 500] on icon "button" at bounding box center [1394, 500] width 2 height 2
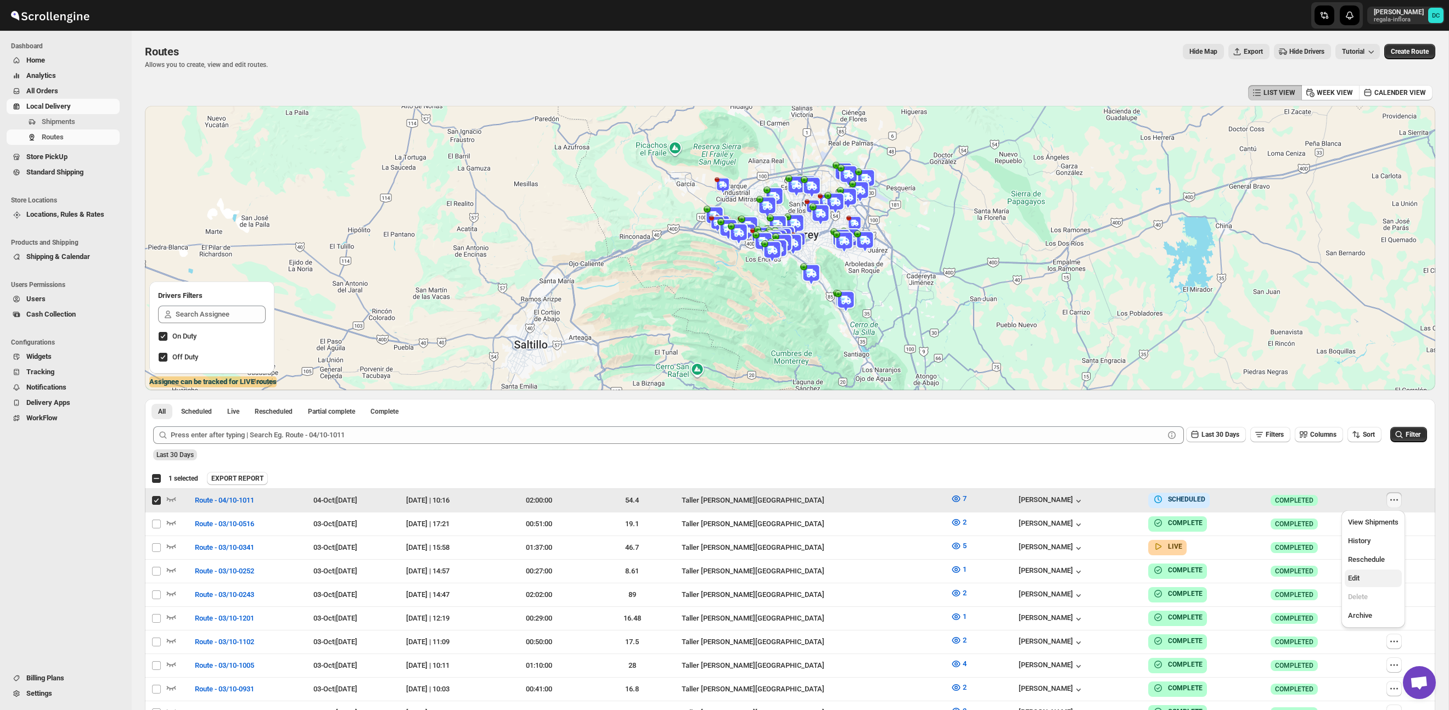
click at [1370, 580] on span "Edit" at bounding box center [1373, 578] width 51 height 11
checkbox input "false"
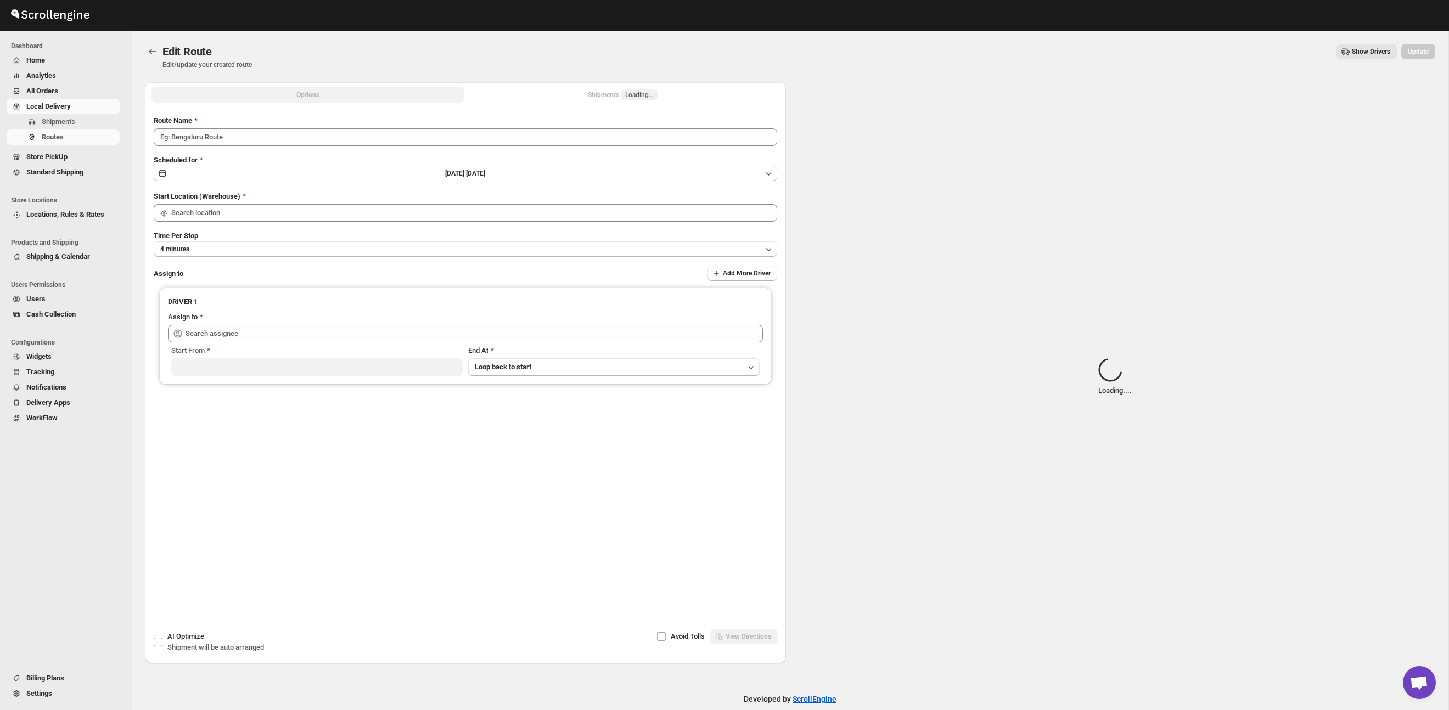
type input "Route - 04/10-1011"
type input "Taller [PERSON_NAME] del [PERSON_NAME][GEOGRAPHIC_DATA]"
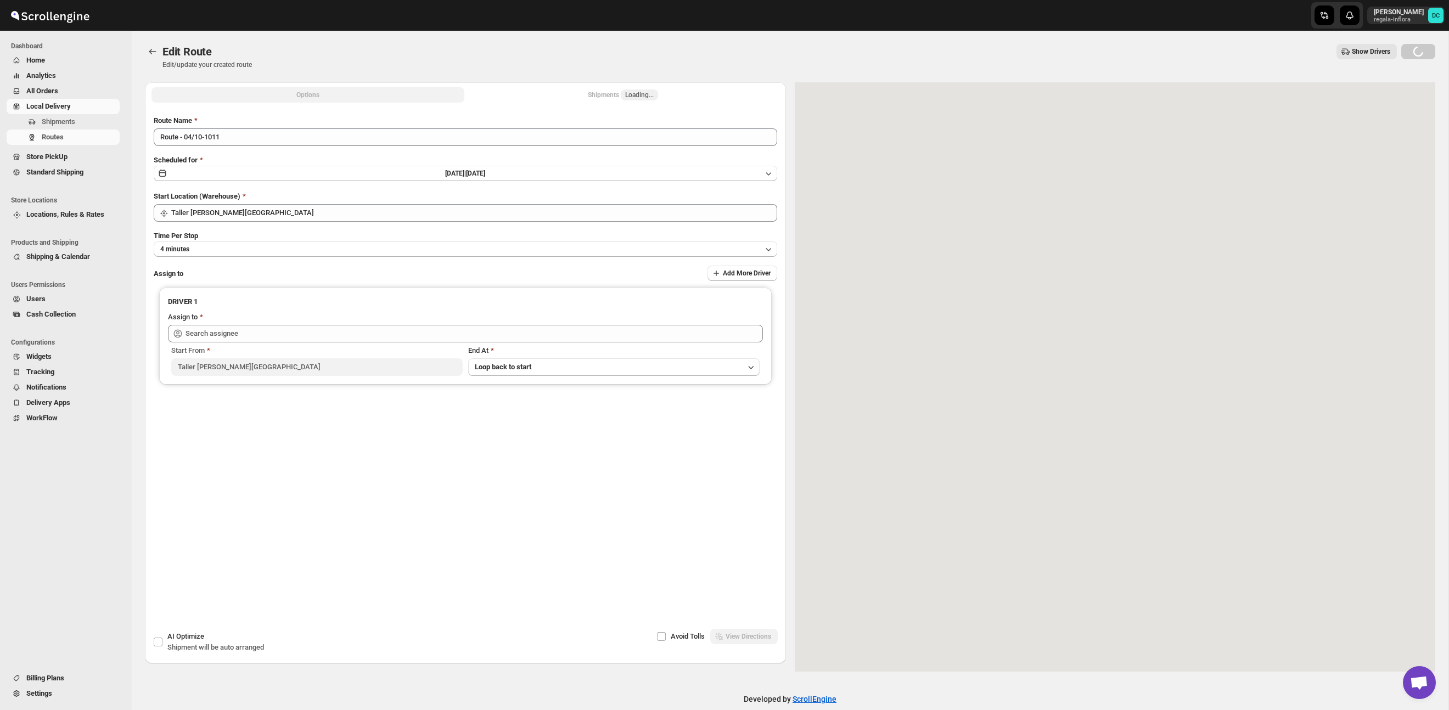
type input "[PERSON_NAME] ([PERSON_NAME][EMAIL_ADDRESS][DOMAIN_NAME])"
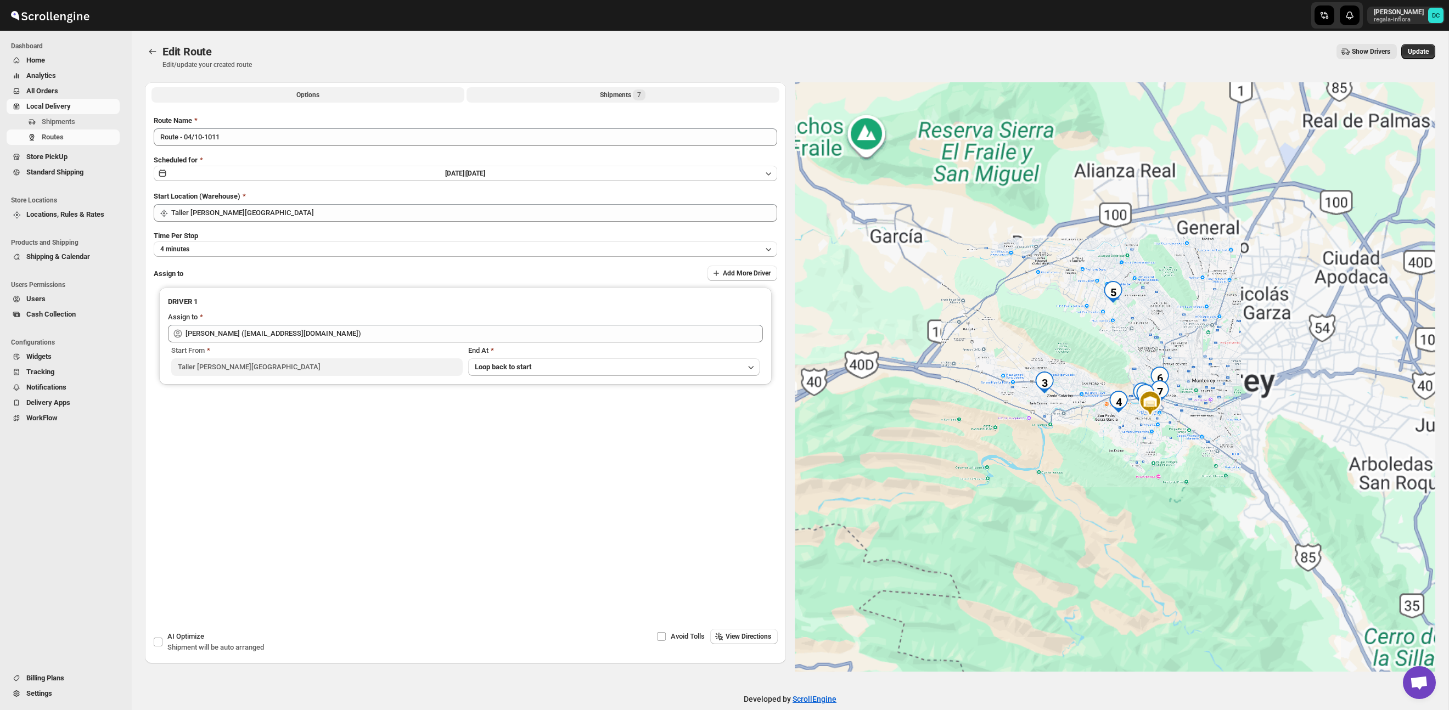
click at [589, 98] on button "Shipments 7" at bounding box center [623, 94] width 313 height 15
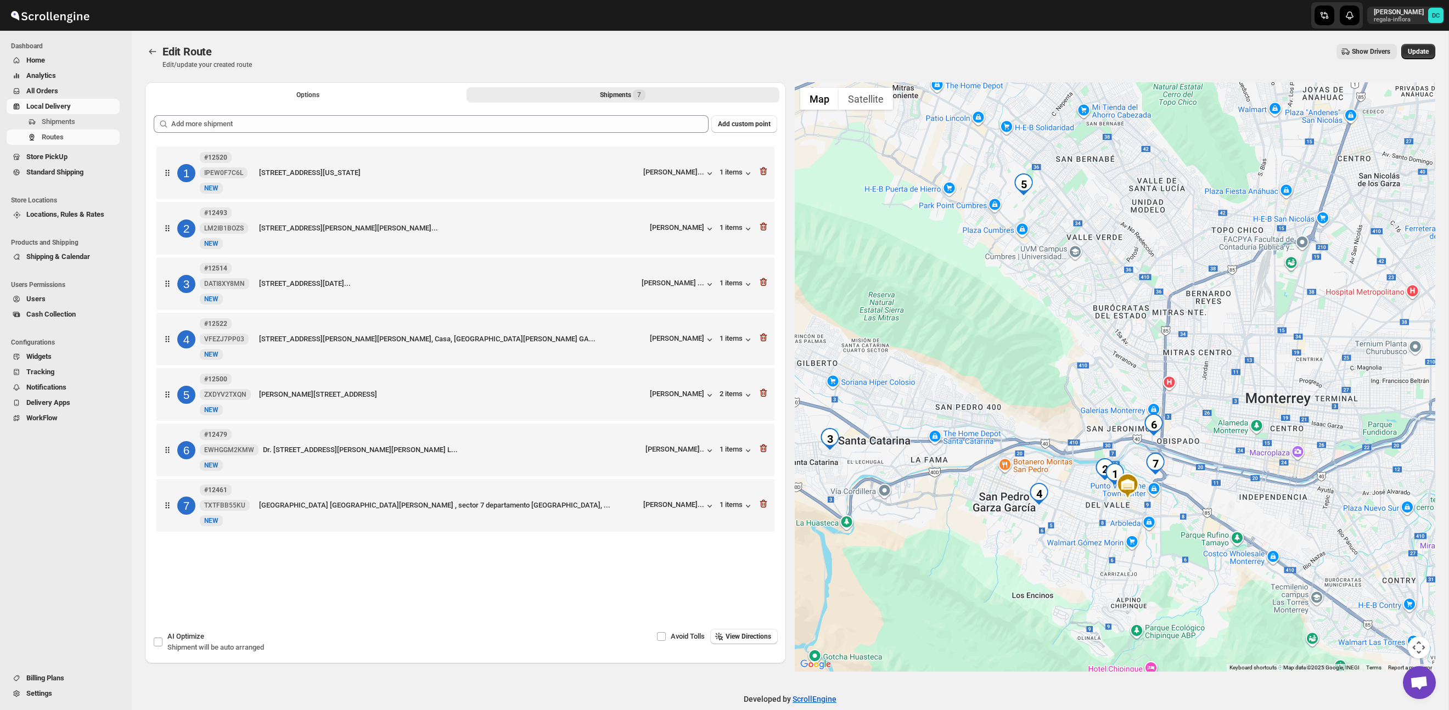
drag, startPoint x: 957, startPoint y: 265, endPoint x: 970, endPoint y: 387, distance: 123.1
click at [970, 387] on div at bounding box center [1115, 377] width 641 height 590
click at [767, 396] on icon "button" at bounding box center [763, 393] width 11 height 11
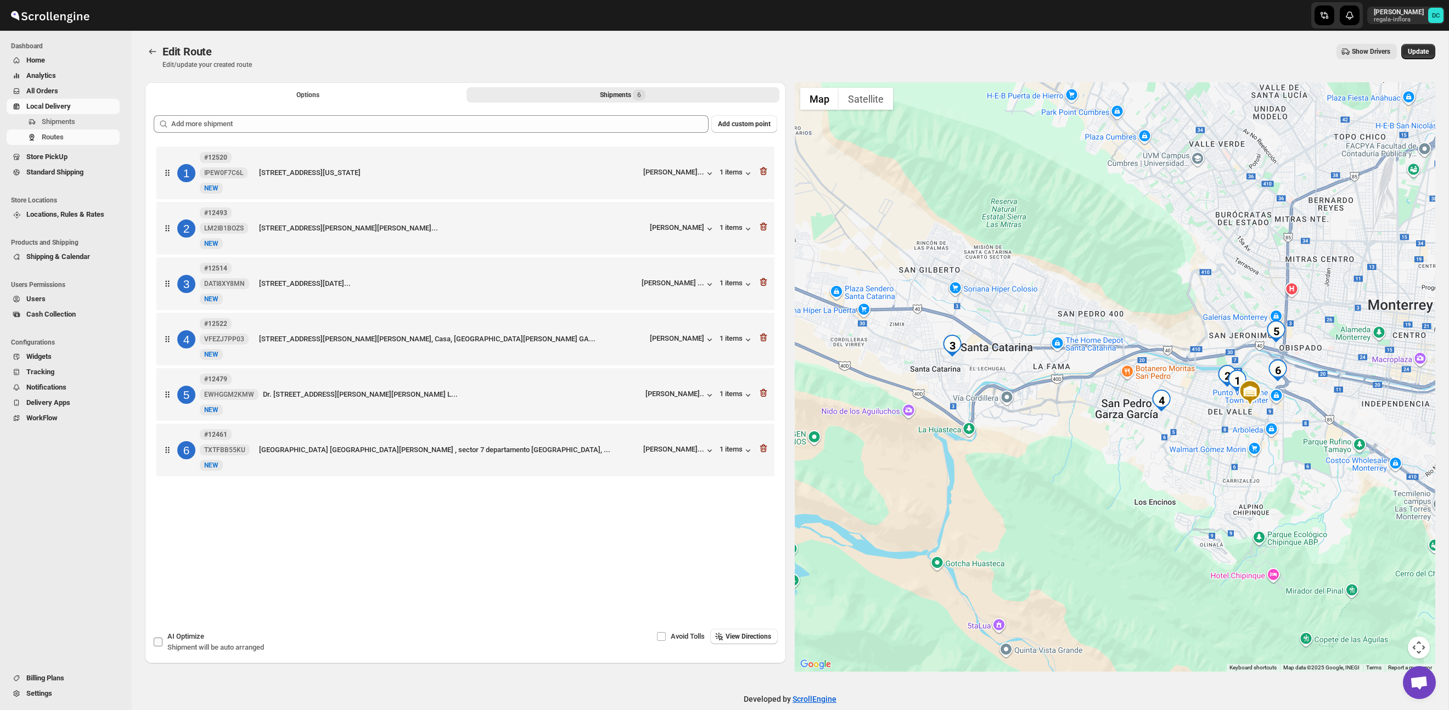
click at [155, 645] on input "AI Optimize Shipment will be auto arranged" at bounding box center [158, 642] width 9 height 9
checkbox input "true"
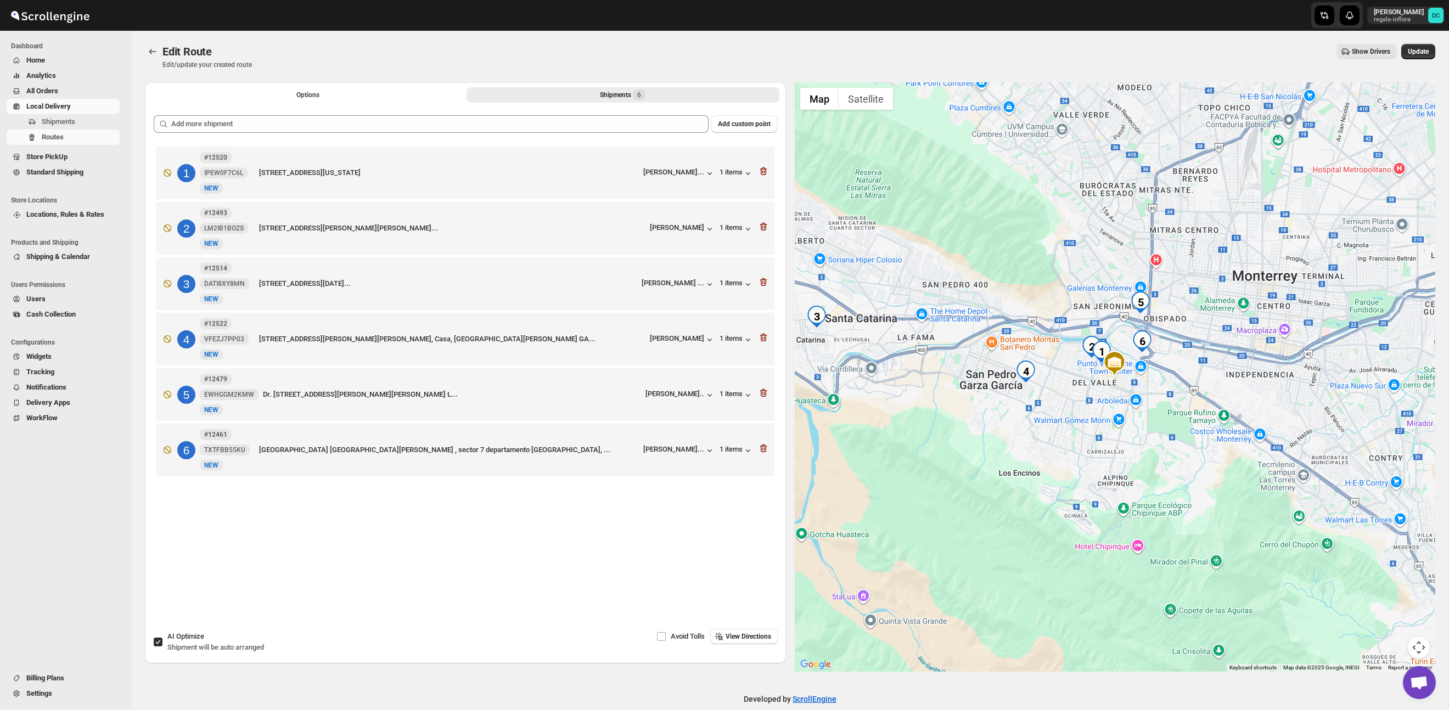
click at [757, 637] on span "View Directions" at bounding box center [749, 636] width 46 height 9
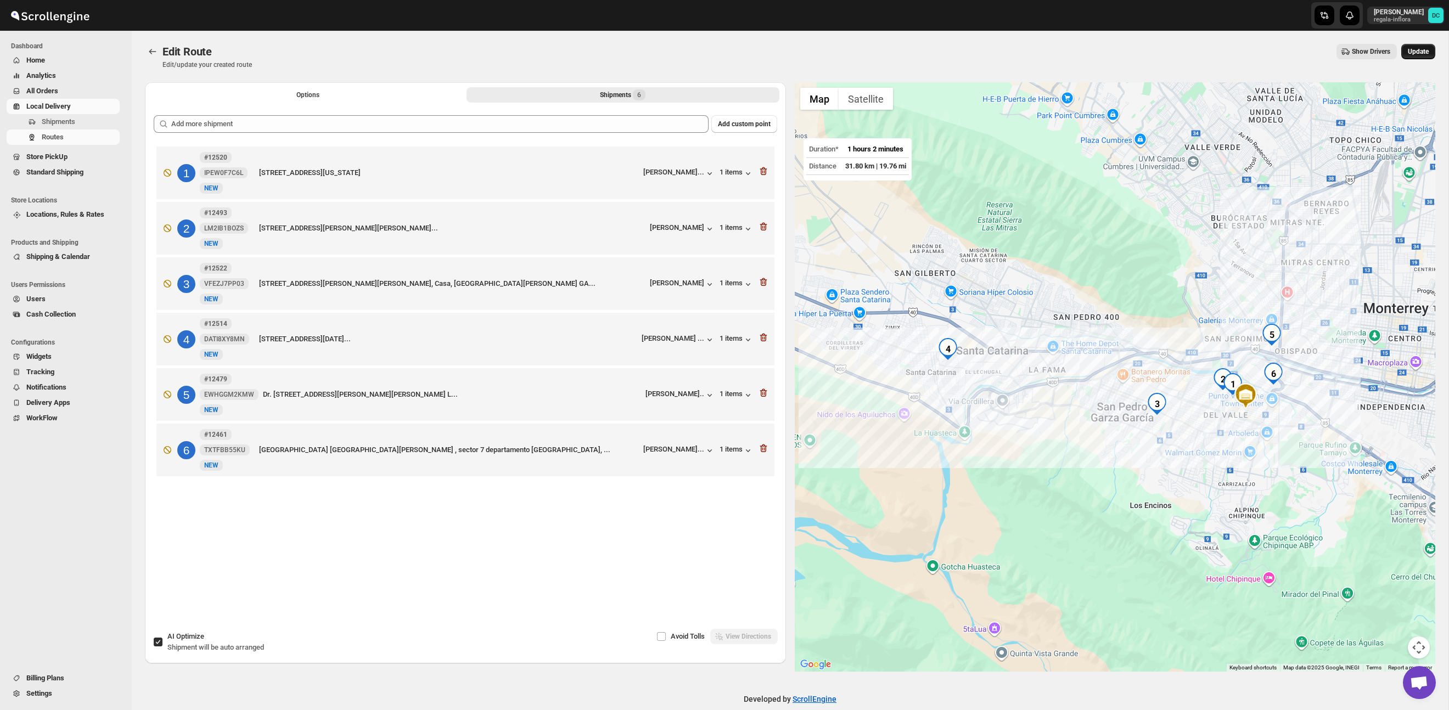
click at [1421, 49] on span "Update" at bounding box center [1418, 51] width 21 height 9
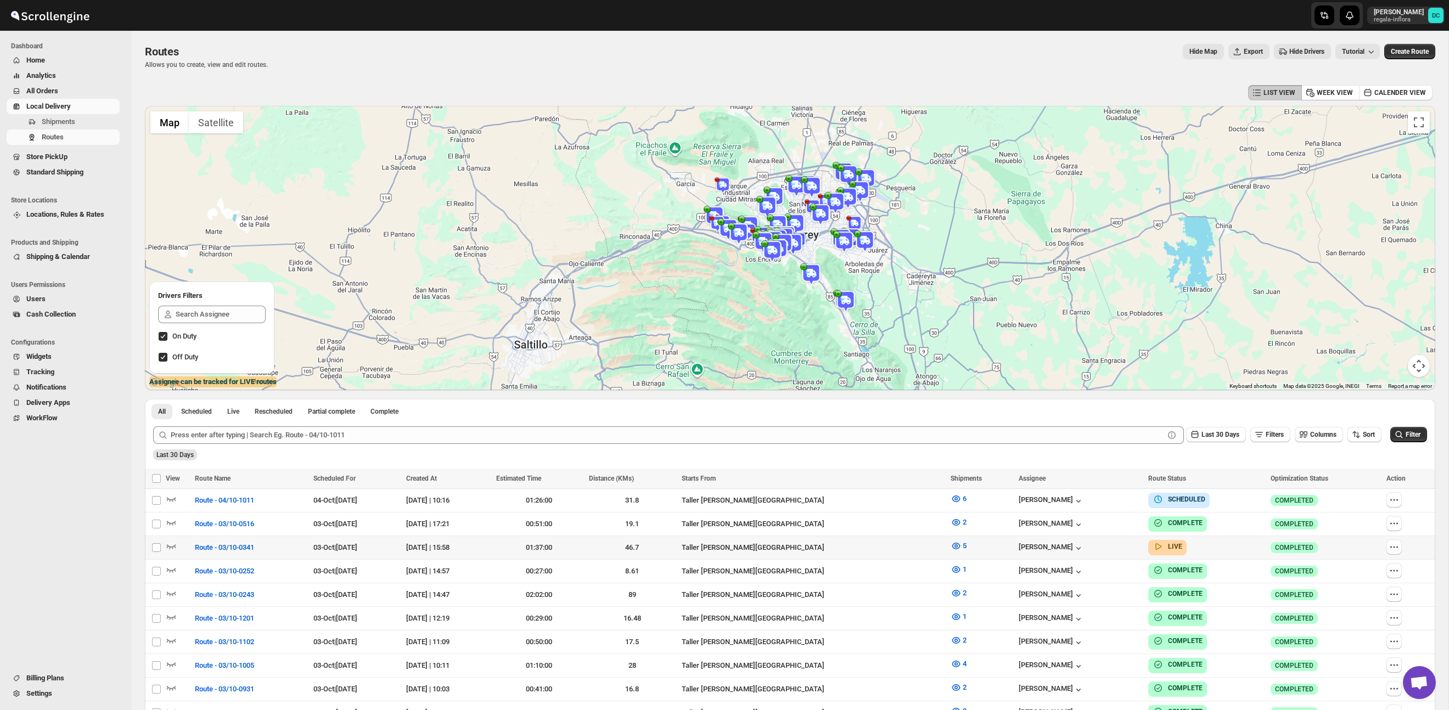
click at [1399, 547] on icon "button" at bounding box center [1394, 547] width 11 height 11
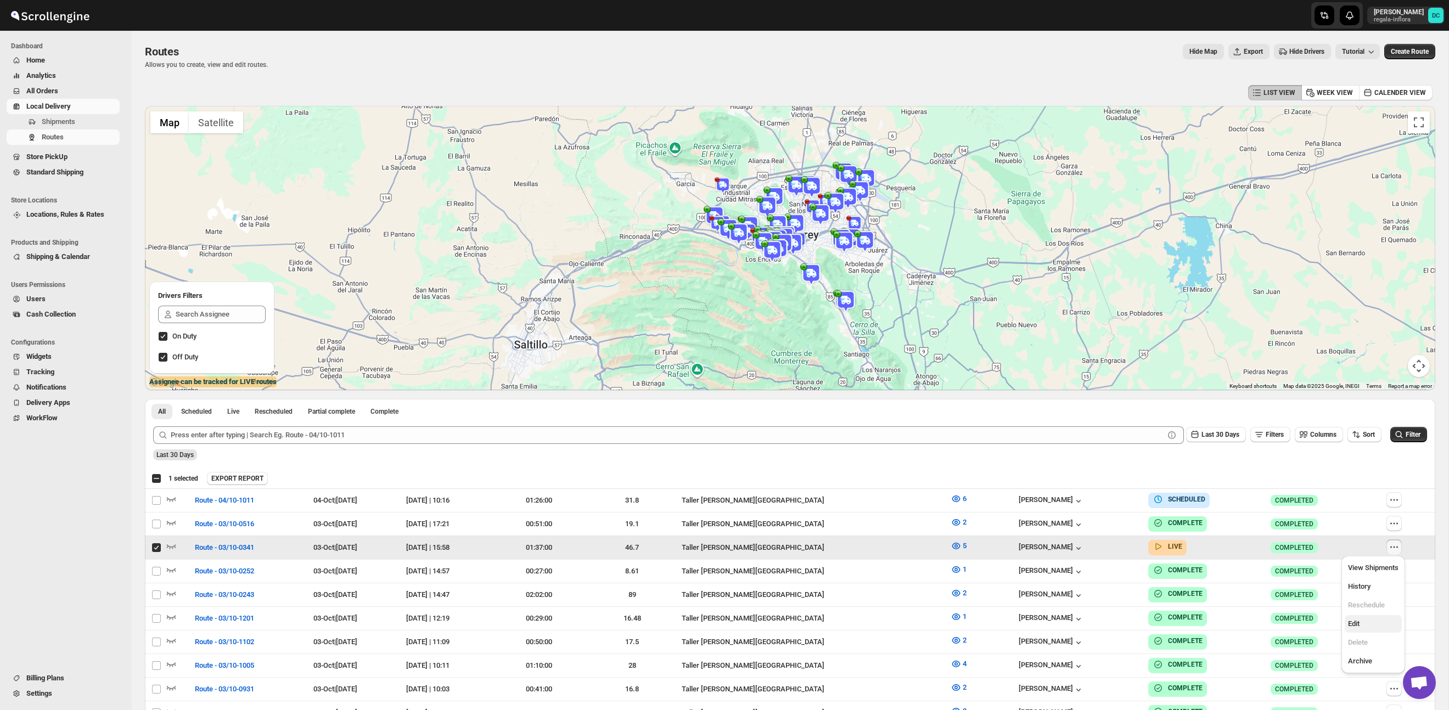
click at [1356, 628] on span "Edit" at bounding box center [1354, 624] width 12 height 8
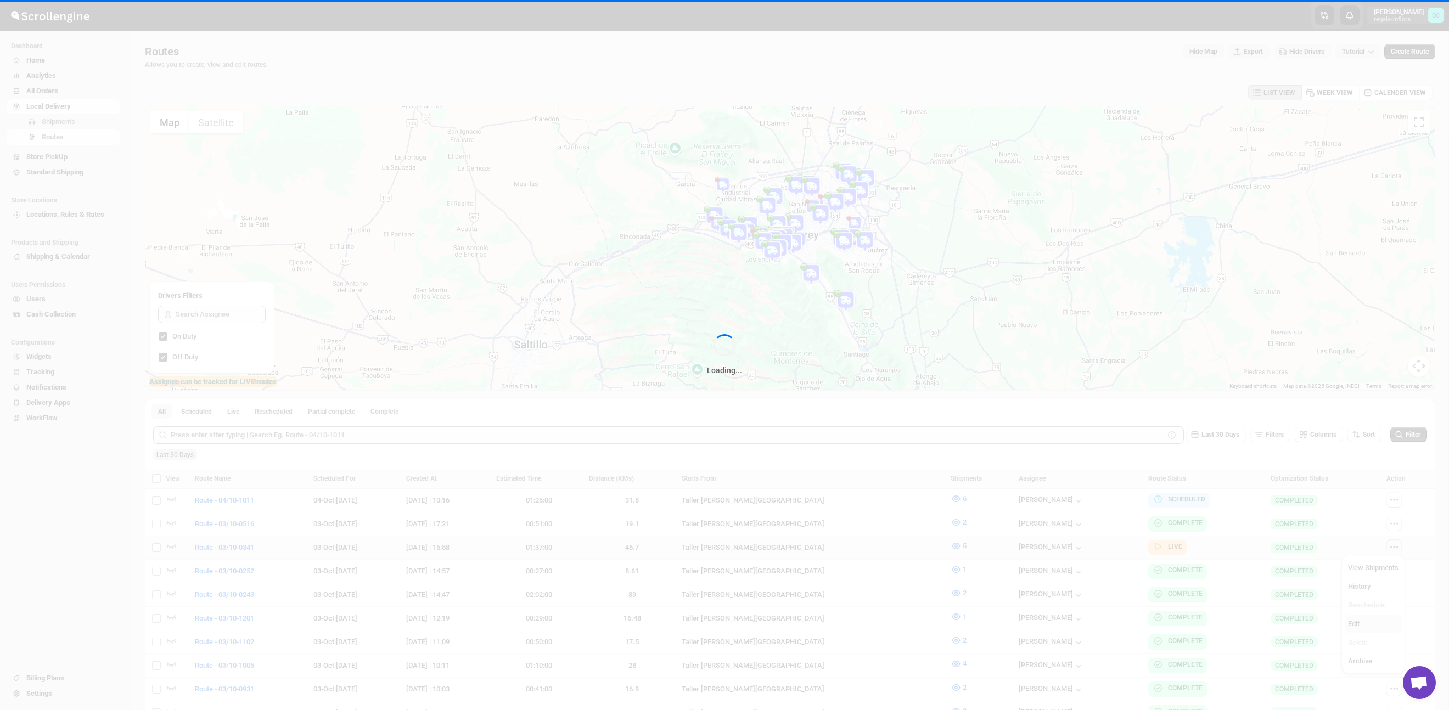
checkbox input "false"
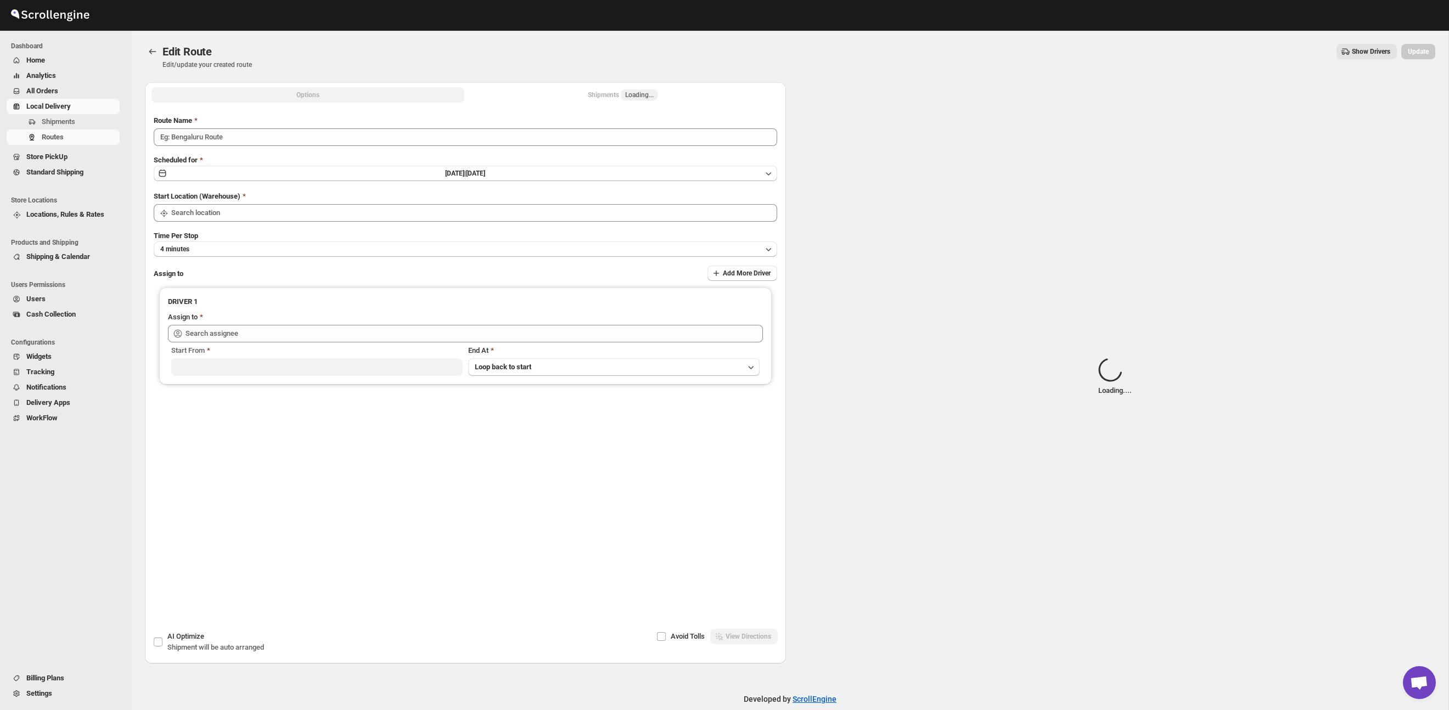
type input "Route - 03/10-0341"
type input "Taller [PERSON_NAME] del [PERSON_NAME][GEOGRAPHIC_DATA]"
type input "[PERSON_NAME] [PERSON_NAME] ([EMAIL_ADDRESS][DOMAIN_NAME])"
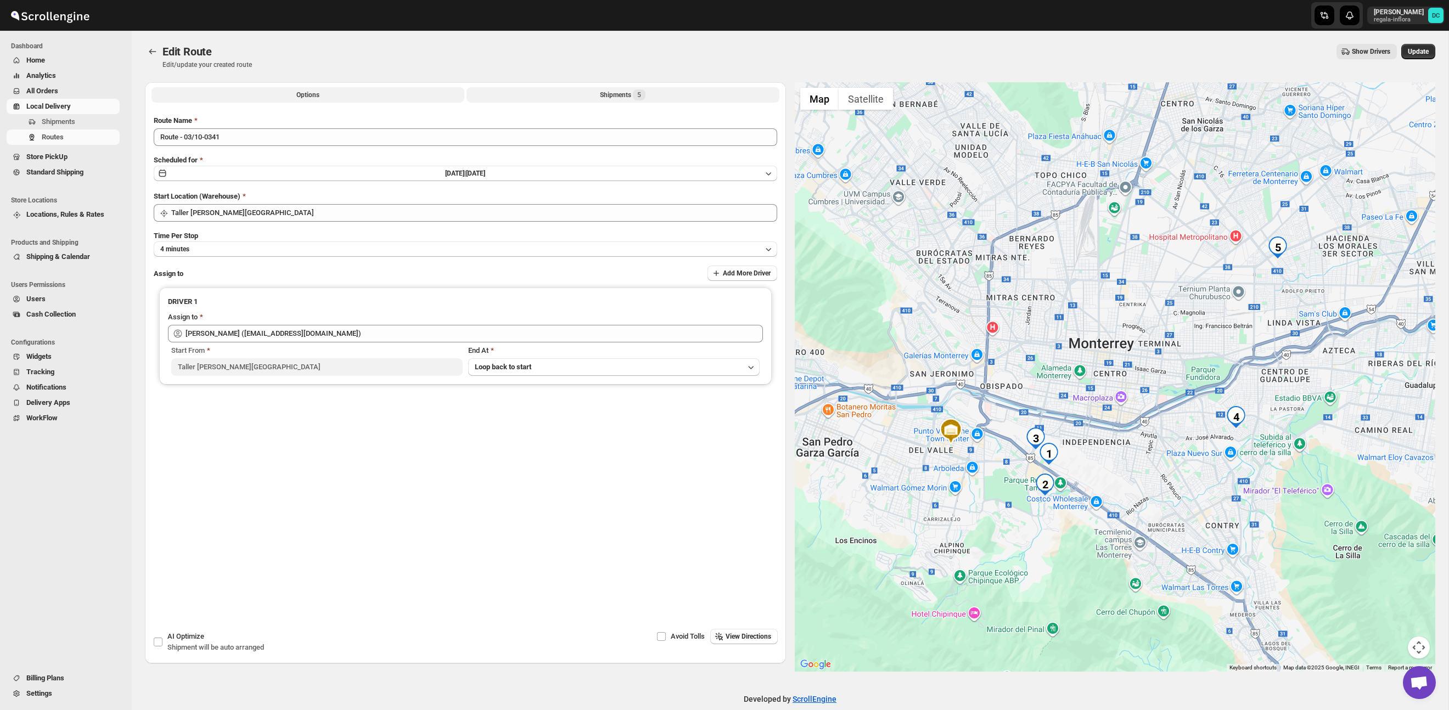
click at [572, 94] on button "Shipments 5" at bounding box center [623, 94] width 313 height 15
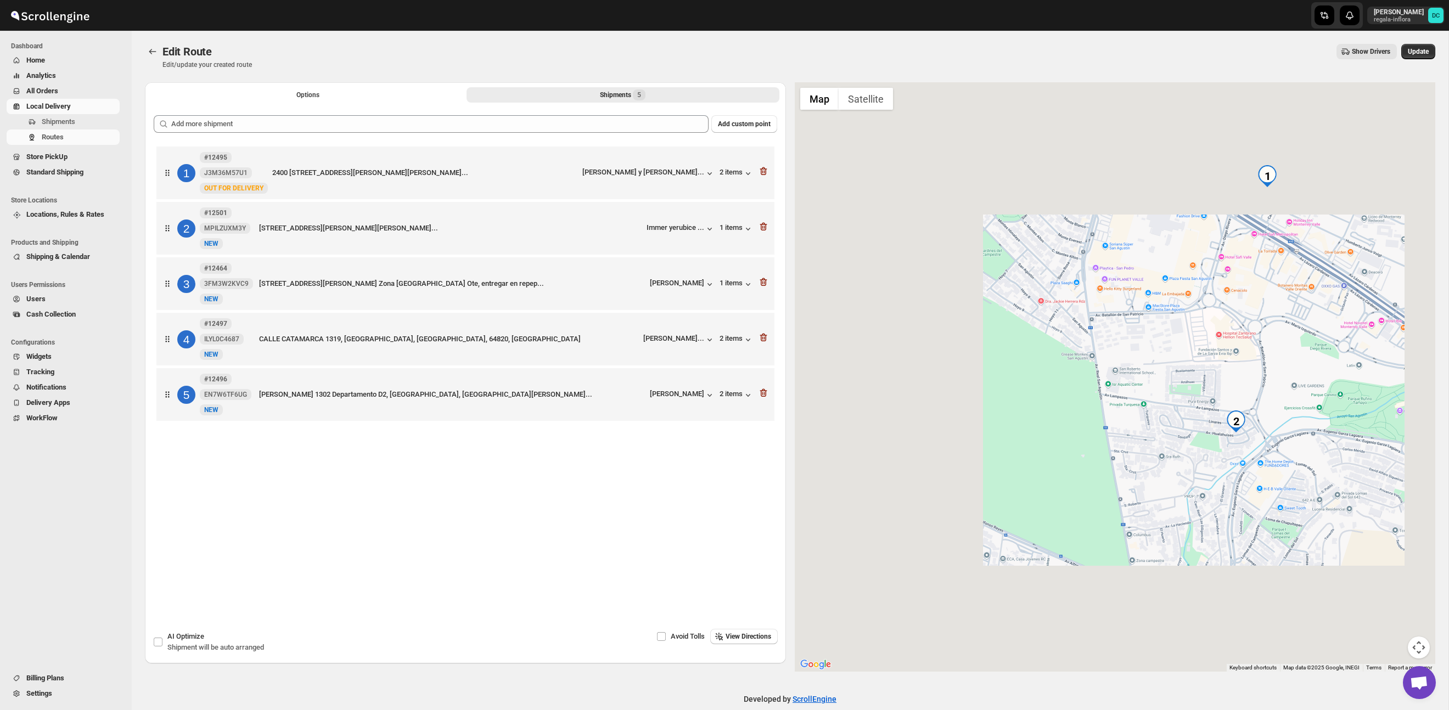
click at [1191, 422] on div at bounding box center [1115, 377] width 641 height 590
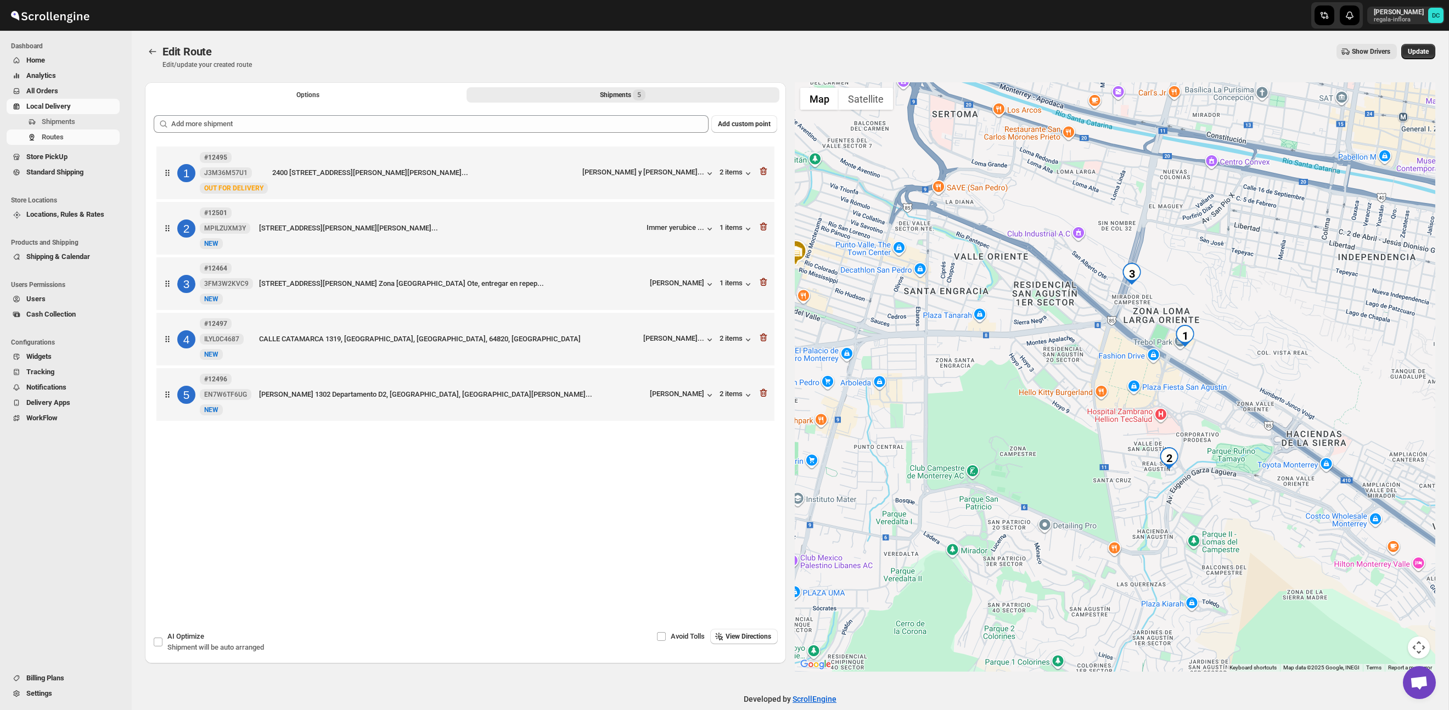
drag, startPoint x: 1297, startPoint y: 385, endPoint x: 1190, endPoint y: 383, distance: 107.1
click at [1228, 419] on div at bounding box center [1115, 377] width 641 height 590
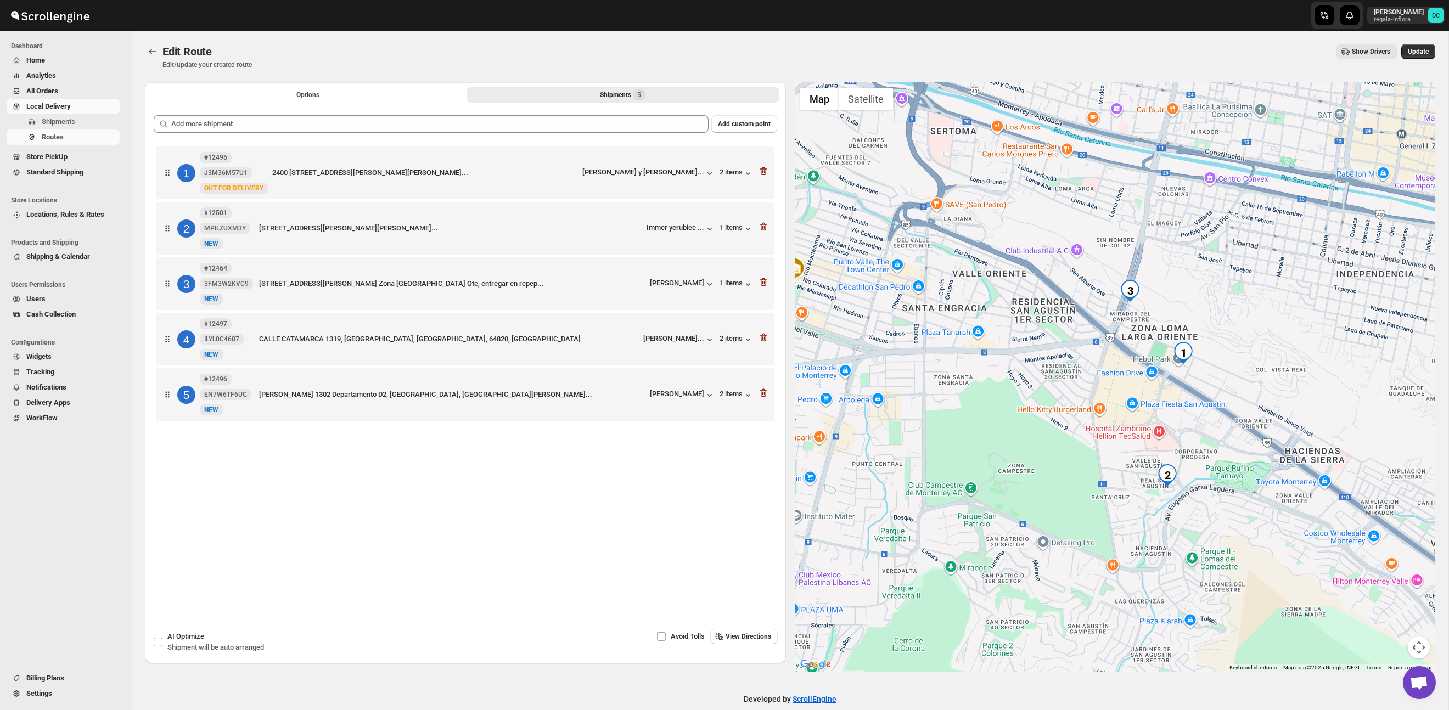
drag, startPoint x: 1136, startPoint y: 321, endPoint x: 1171, endPoint y: 350, distance: 46.0
click at [1195, 367] on div at bounding box center [1115, 377] width 641 height 590
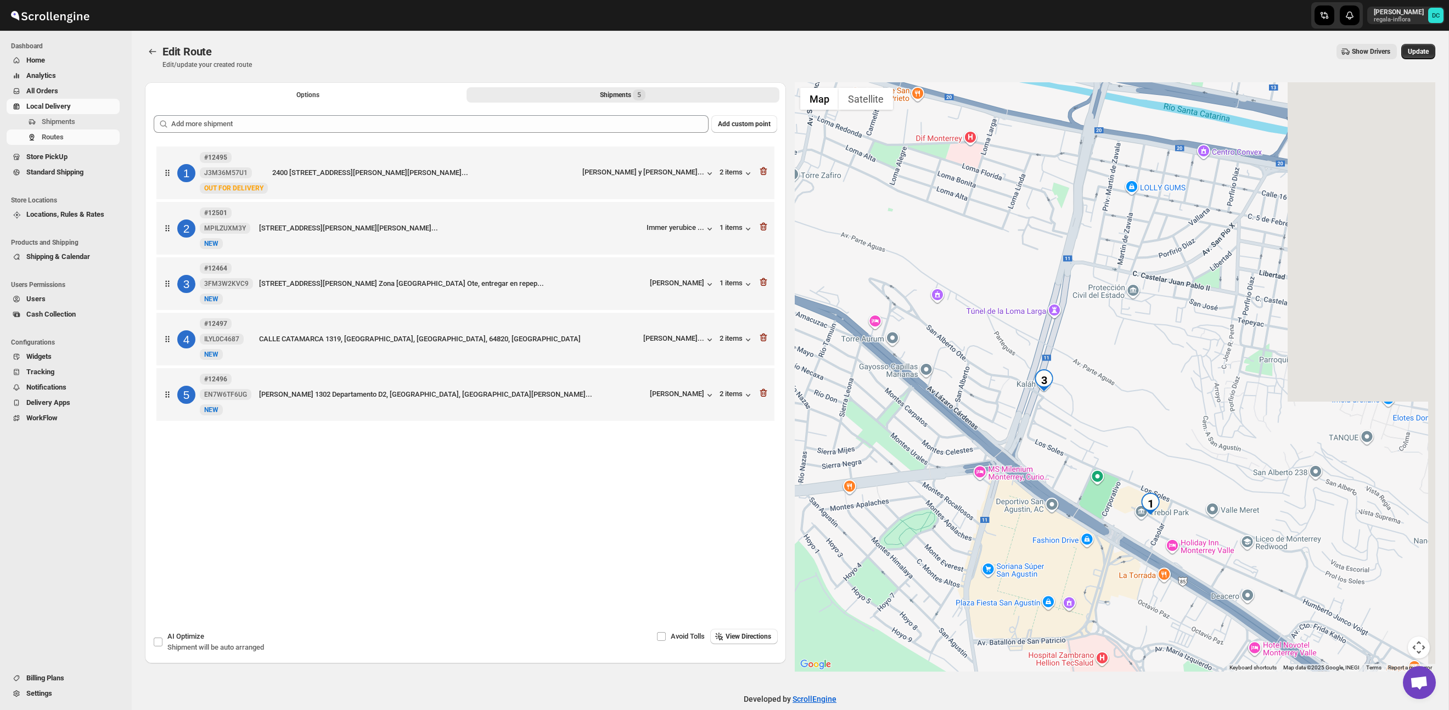
drag, startPoint x: 1196, startPoint y: 383, endPoint x: 1158, endPoint y: 430, distance: 59.8
click at [1093, 394] on div at bounding box center [1115, 377] width 641 height 590
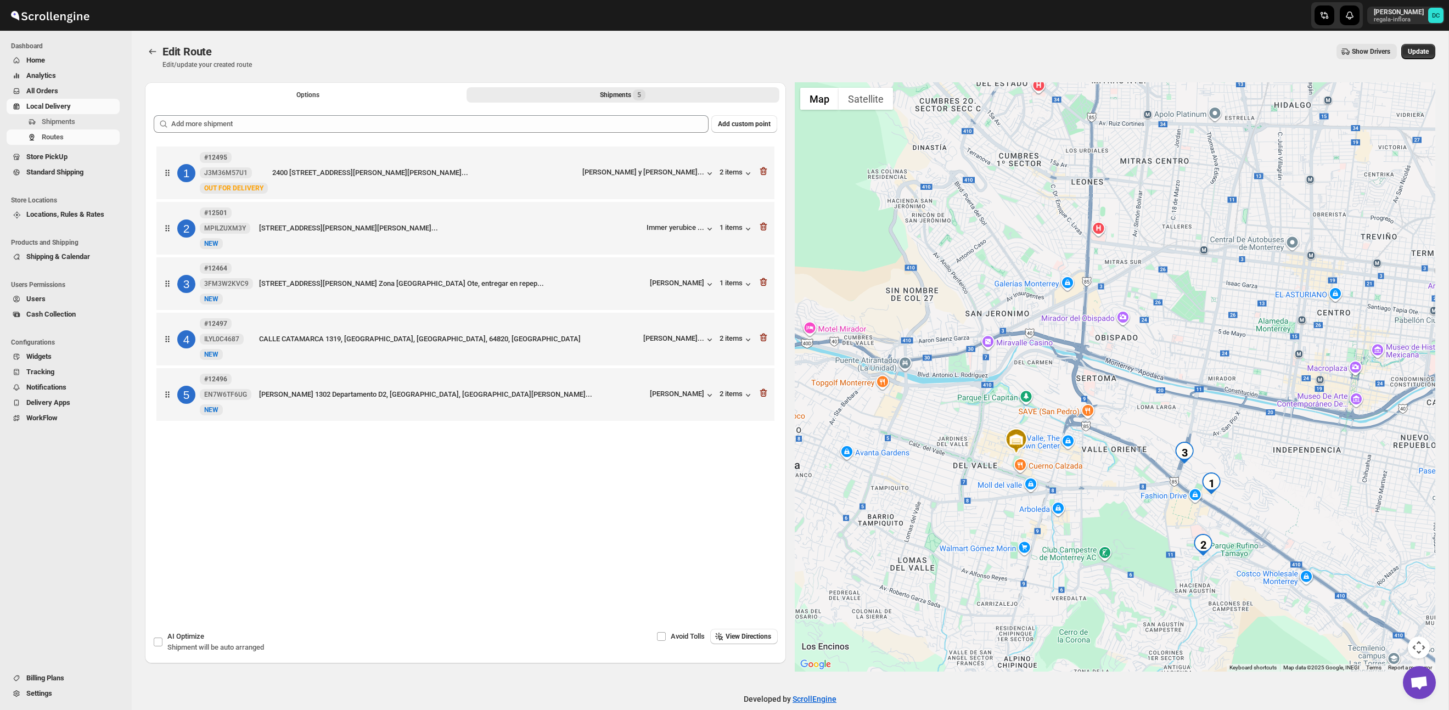
drag, startPoint x: 1311, startPoint y: 434, endPoint x: 1294, endPoint y: 471, distance: 40.5
click at [1043, 422] on div at bounding box center [1115, 377] width 641 height 590
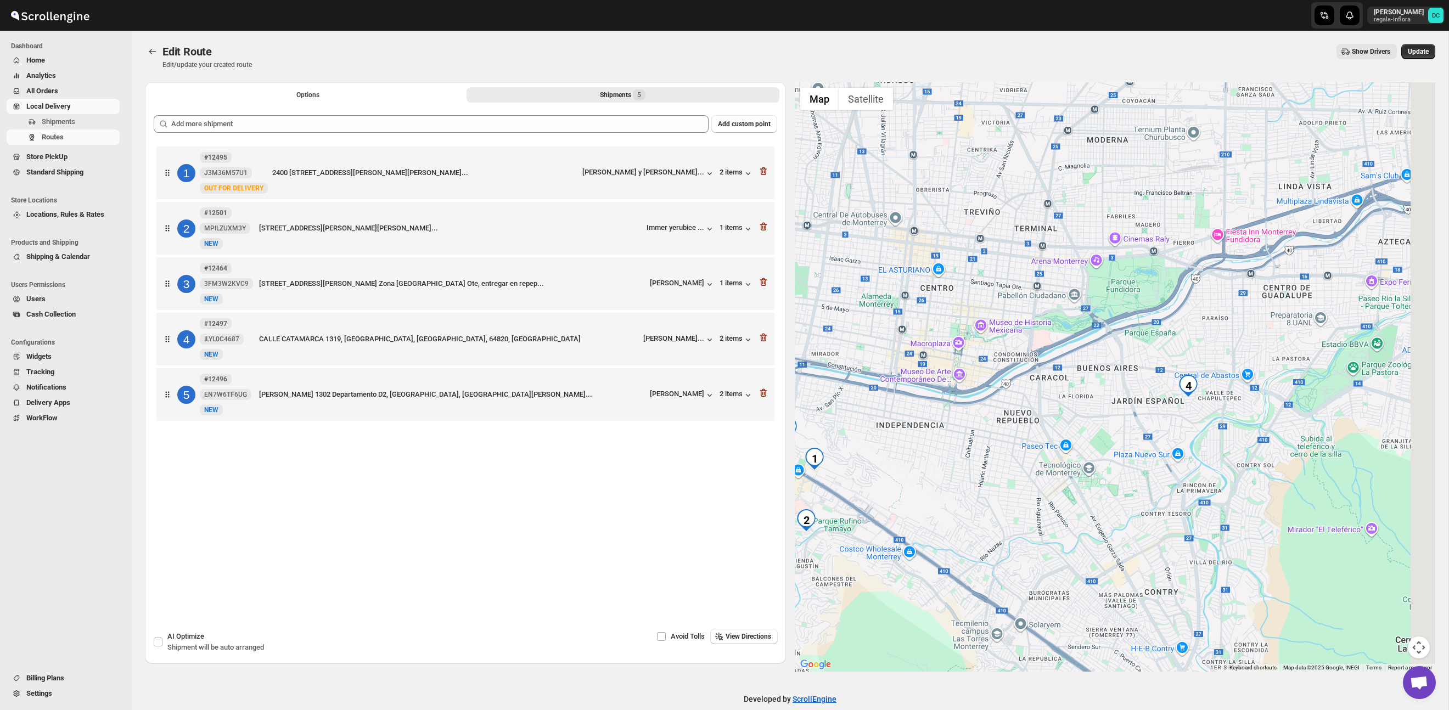
drag, startPoint x: 1310, startPoint y: 473, endPoint x: 1180, endPoint y: 451, distance: 132.1
click at [1173, 462] on div at bounding box center [1115, 377] width 641 height 590
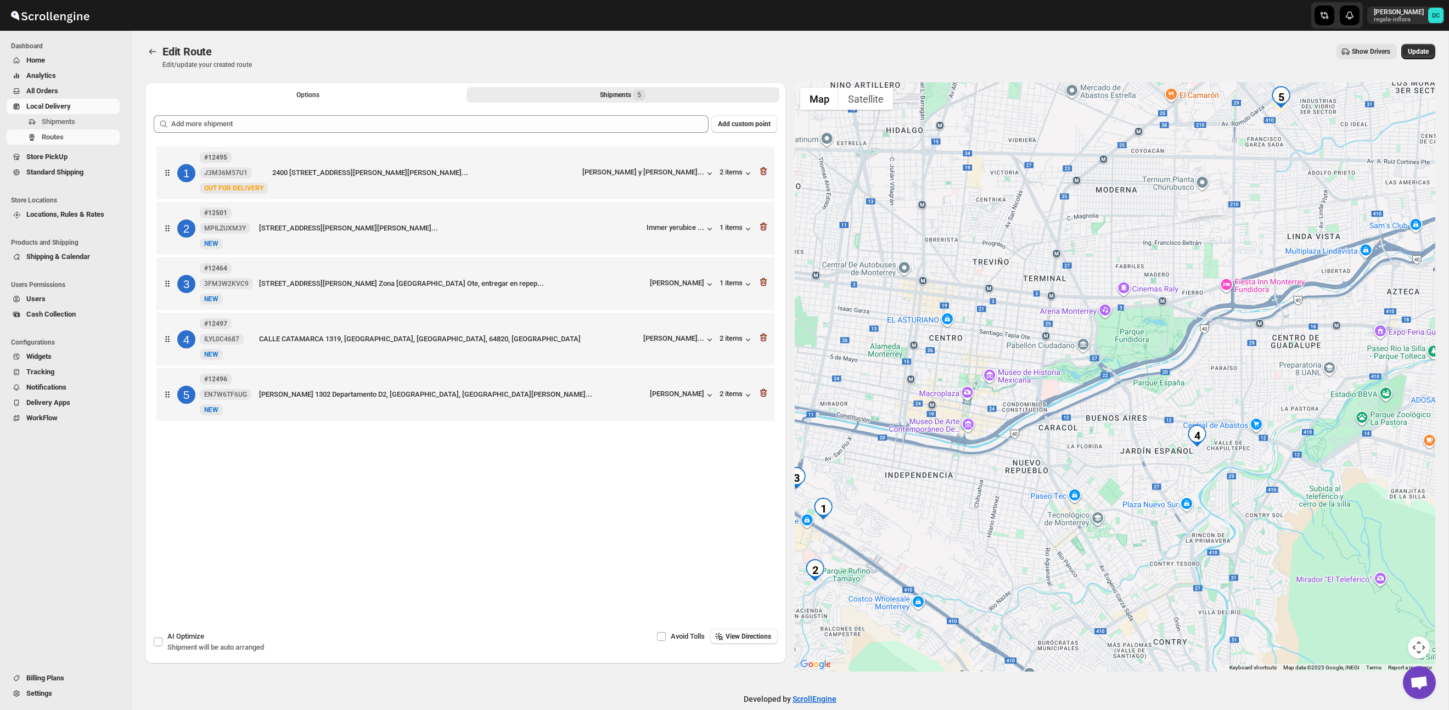
drag, startPoint x: 1287, startPoint y: 278, endPoint x: 1246, endPoint y: 370, distance: 100.5
click at [1246, 371] on div at bounding box center [1115, 377] width 641 height 590
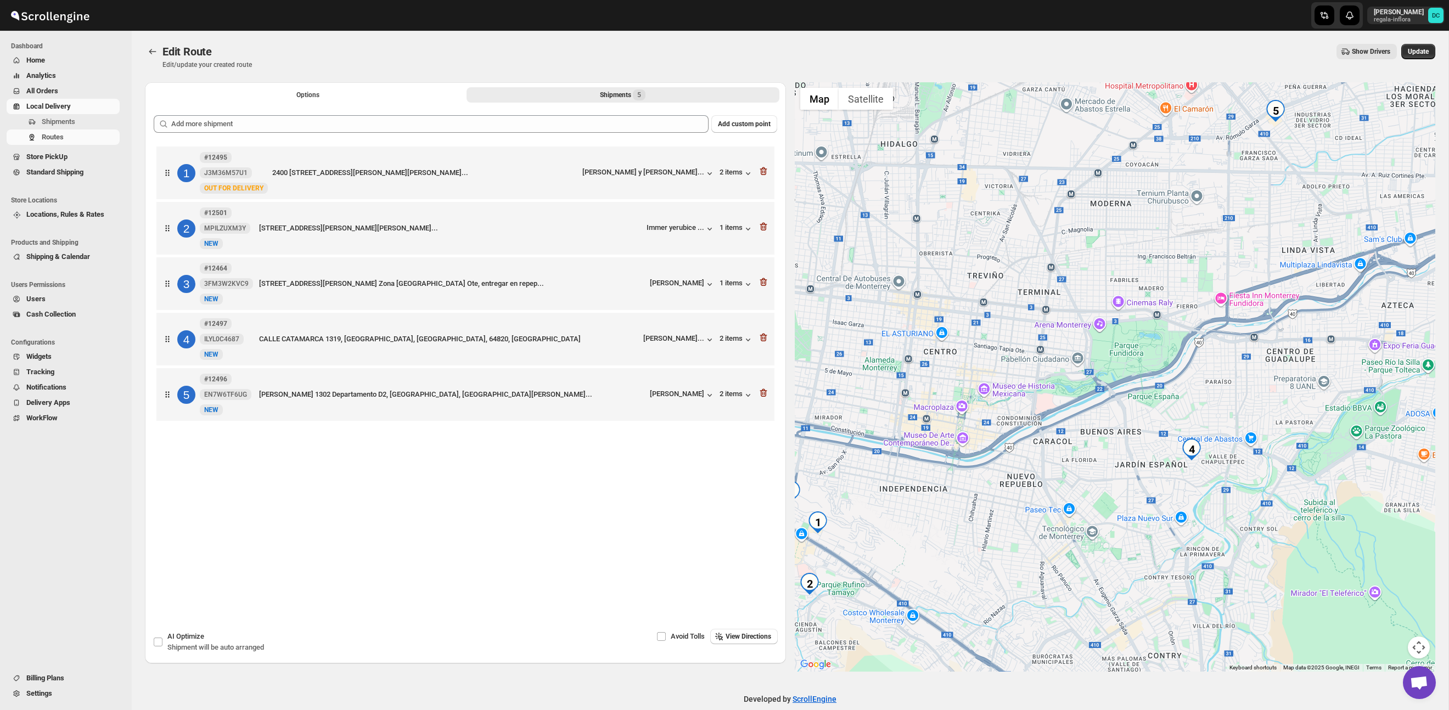
drag, startPoint x: 1288, startPoint y: 223, endPoint x: 1223, endPoint y: 359, distance: 150.8
click at [1216, 377] on div at bounding box center [1115, 377] width 641 height 590
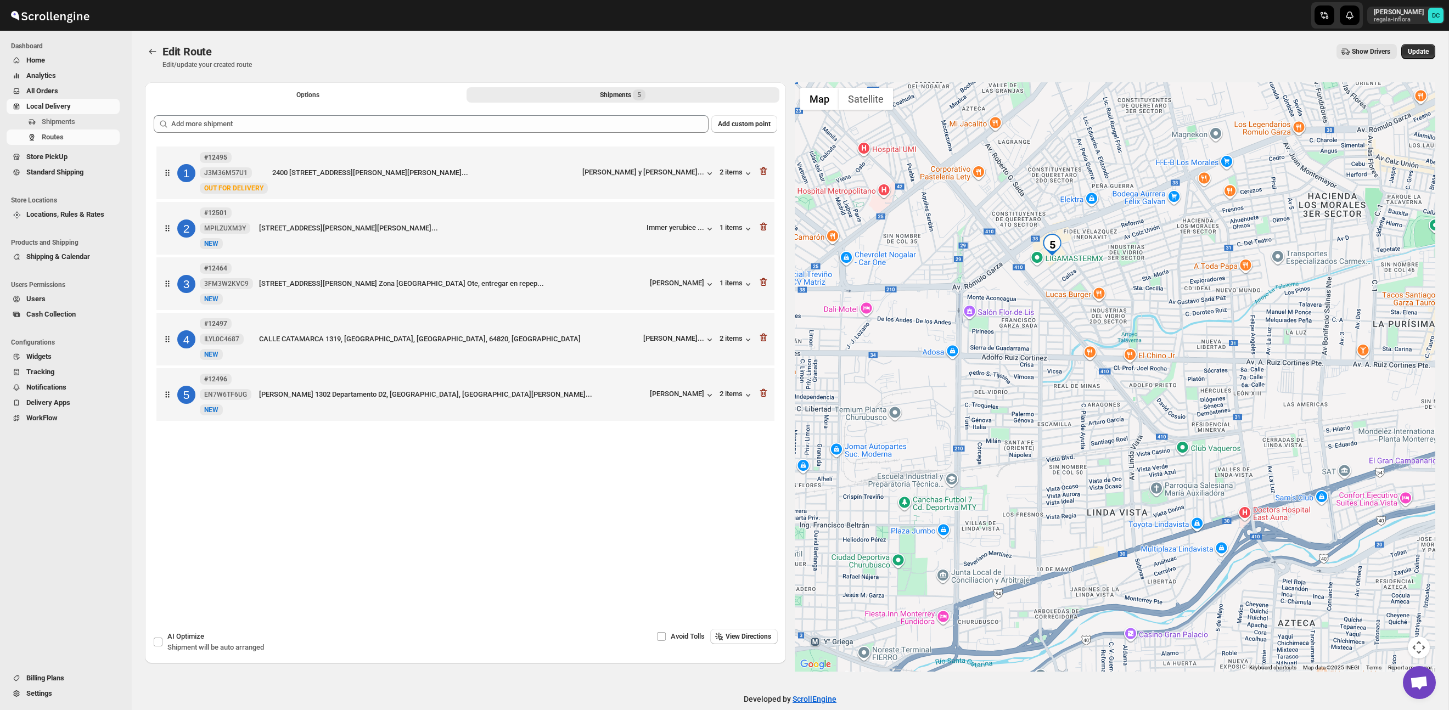
drag, startPoint x: 1425, startPoint y: 54, endPoint x: 1396, endPoint y: 57, distance: 28.7
click at [1424, 54] on span "Update" at bounding box center [1418, 51] width 21 height 9
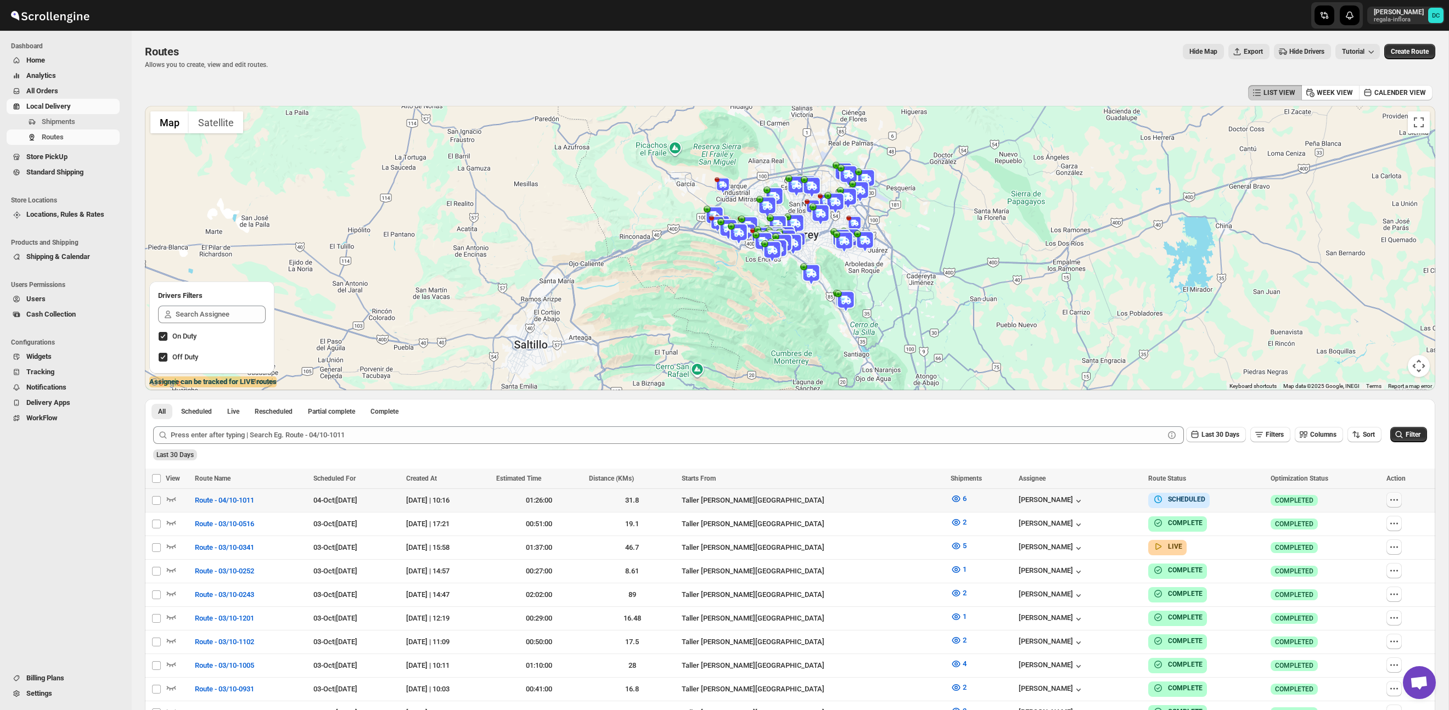
click at [1398, 502] on icon "button" at bounding box center [1394, 500] width 11 height 11
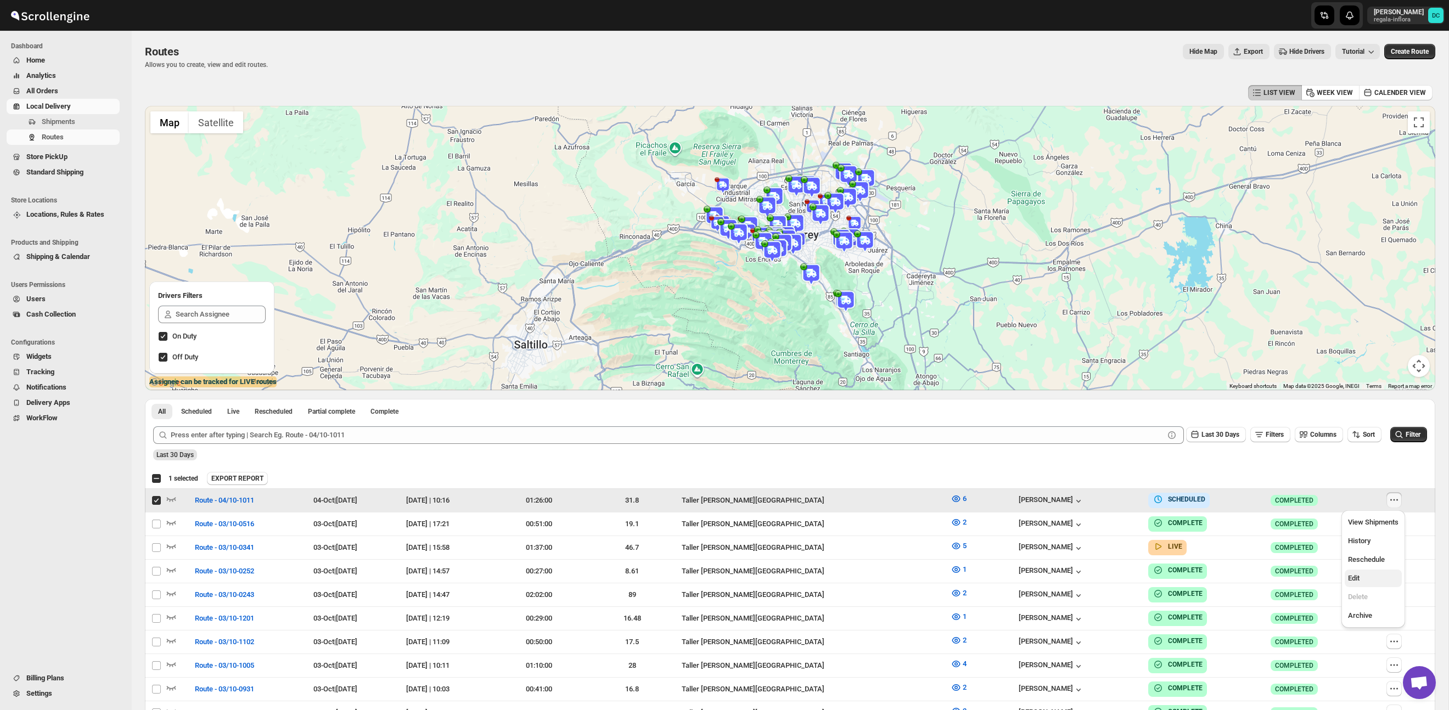
click at [1394, 578] on span "Edit" at bounding box center [1373, 578] width 51 height 11
checkbox input "false"
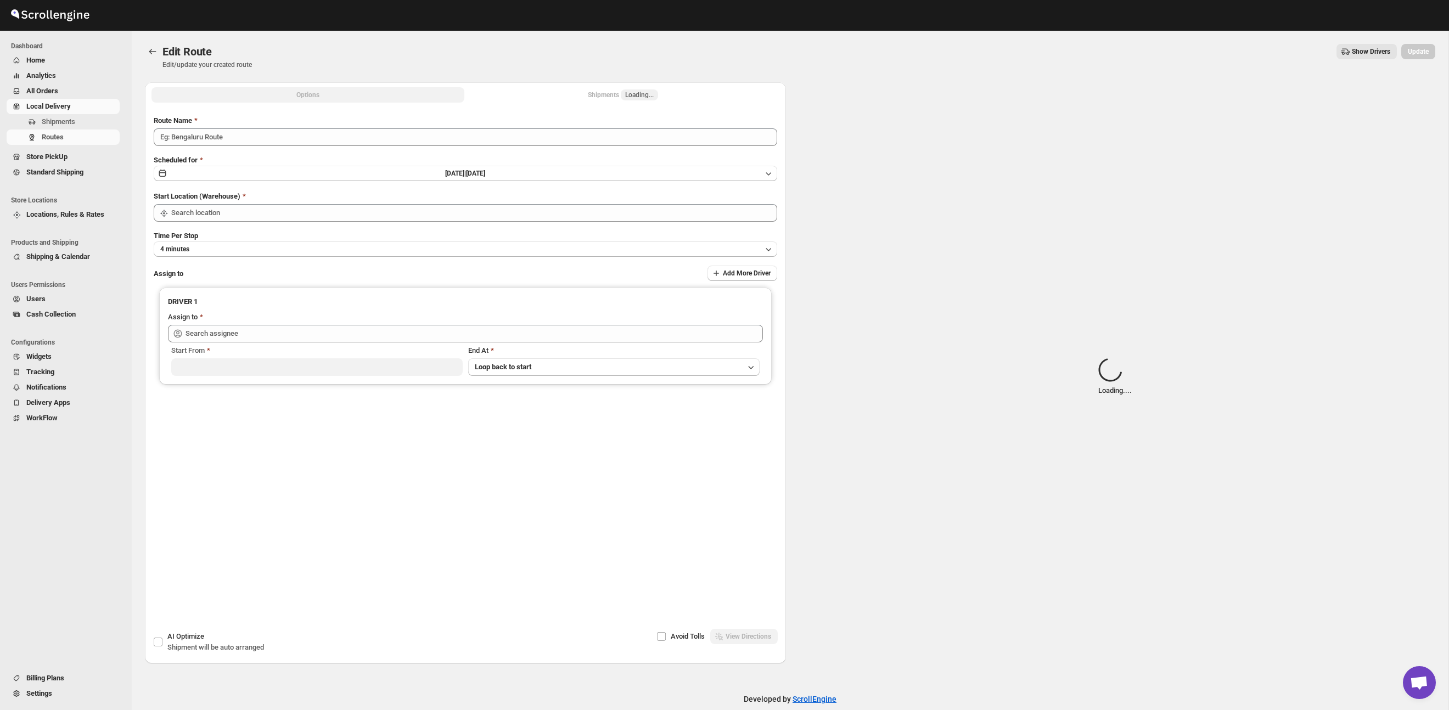
type input "Route - 04/10-1011"
type input "Taller [PERSON_NAME] del [PERSON_NAME][GEOGRAPHIC_DATA]"
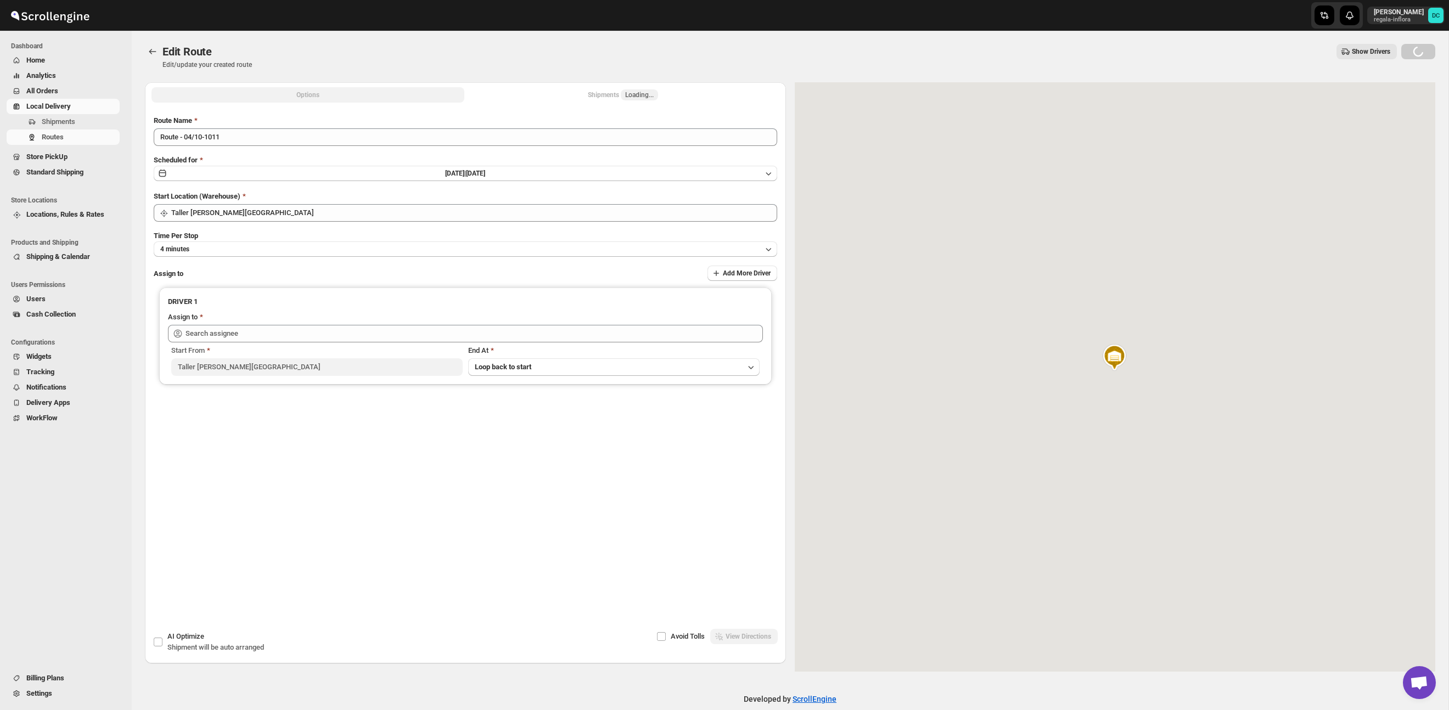
type input "[PERSON_NAME] ([PERSON_NAME][EMAIL_ADDRESS][DOMAIN_NAME])"
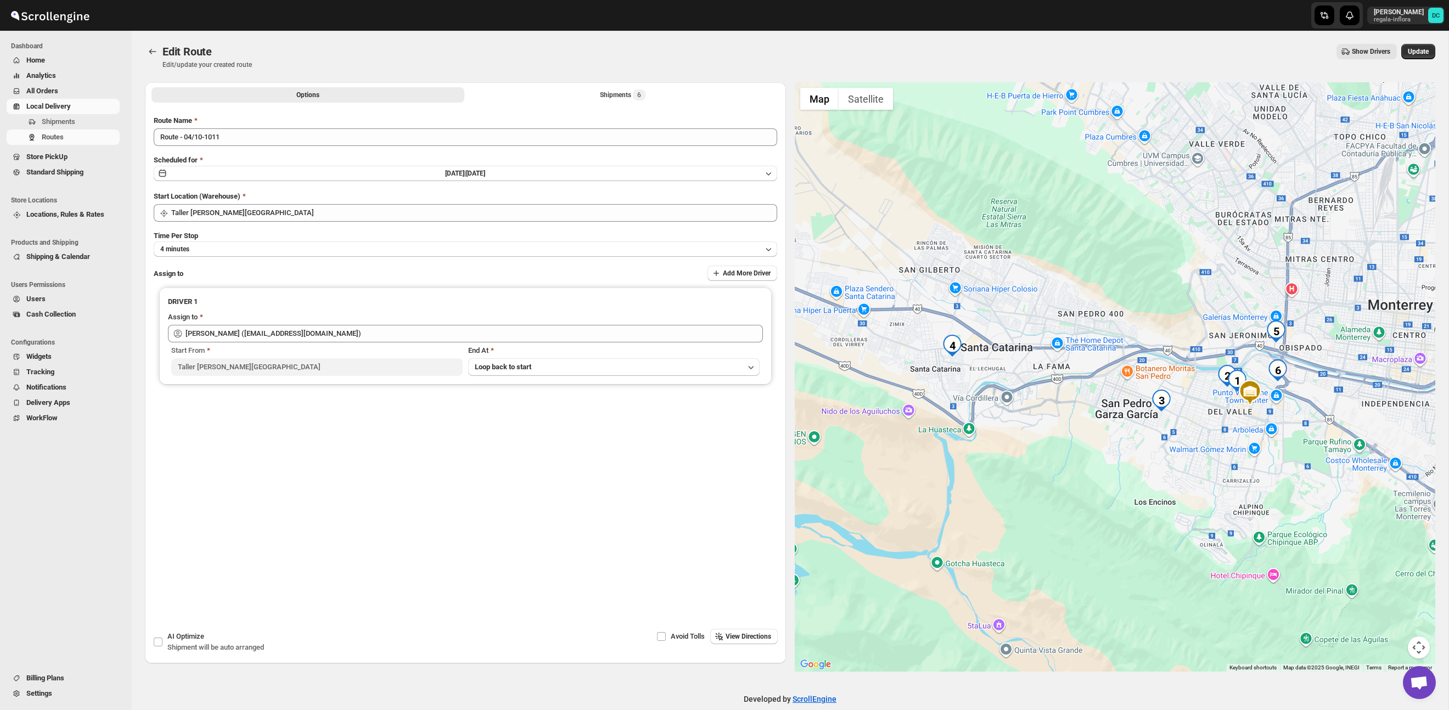
click at [555, 104] on div "Options Shipments 6 More views Options Shipments 6 More views" at bounding box center [465, 94] width 641 height 24
click at [566, 92] on button "Shipments 6" at bounding box center [623, 94] width 313 height 15
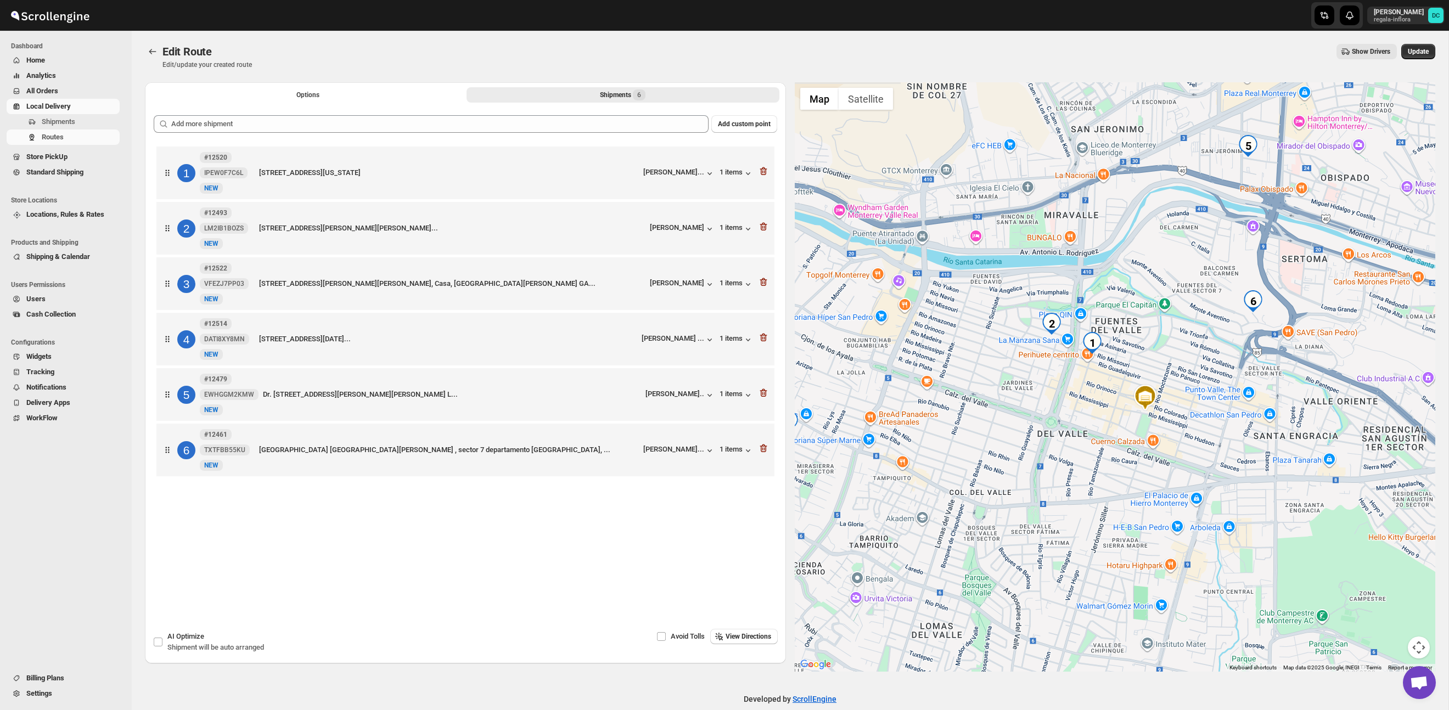
drag, startPoint x: 1179, startPoint y: 278, endPoint x: 1178, endPoint y: 339, distance: 60.9
click at [1178, 339] on div at bounding box center [1115, 377] width 641 height 590
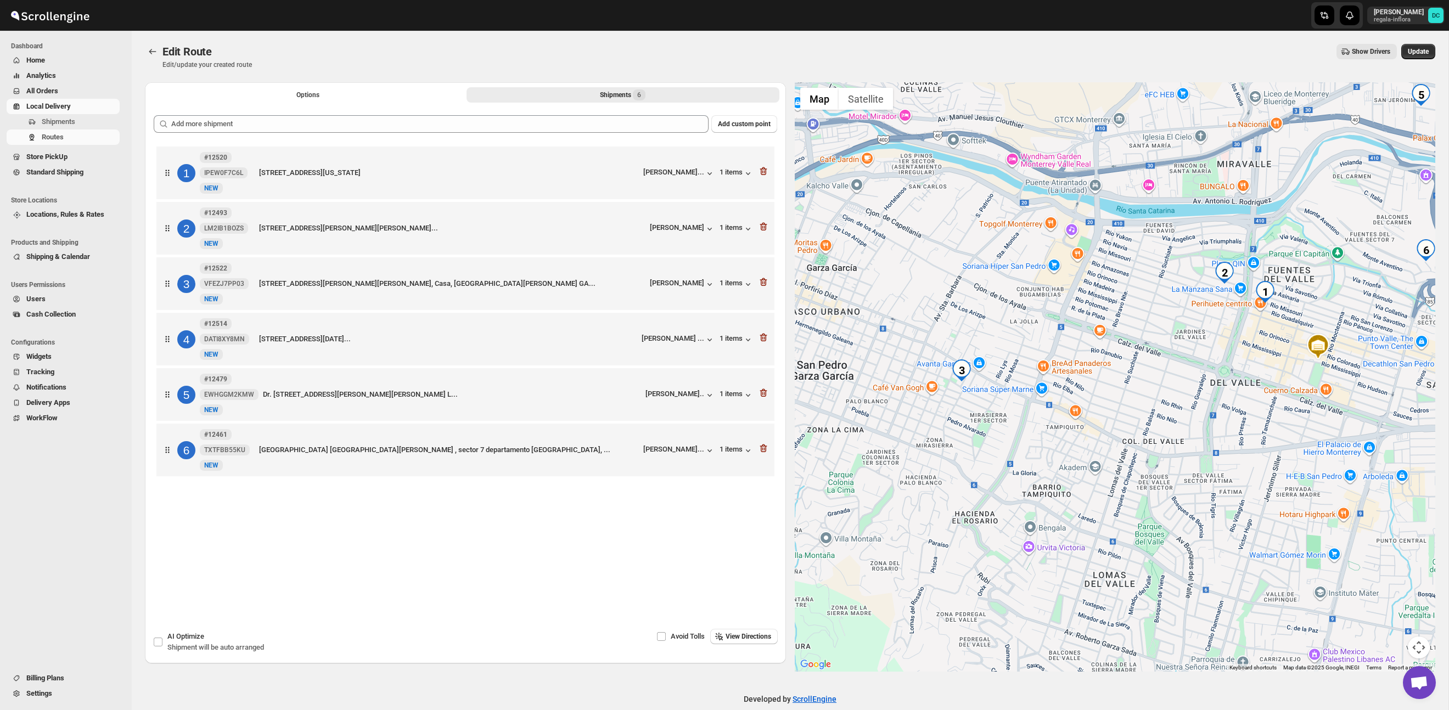
drag, startPoint x: 1188, startPoint y: 349, endPoint x: 1312, endPoint y: 315, distance: 128.7
click at [1312, 315] on div at bounding box center [1115, 377] width 641 height 590
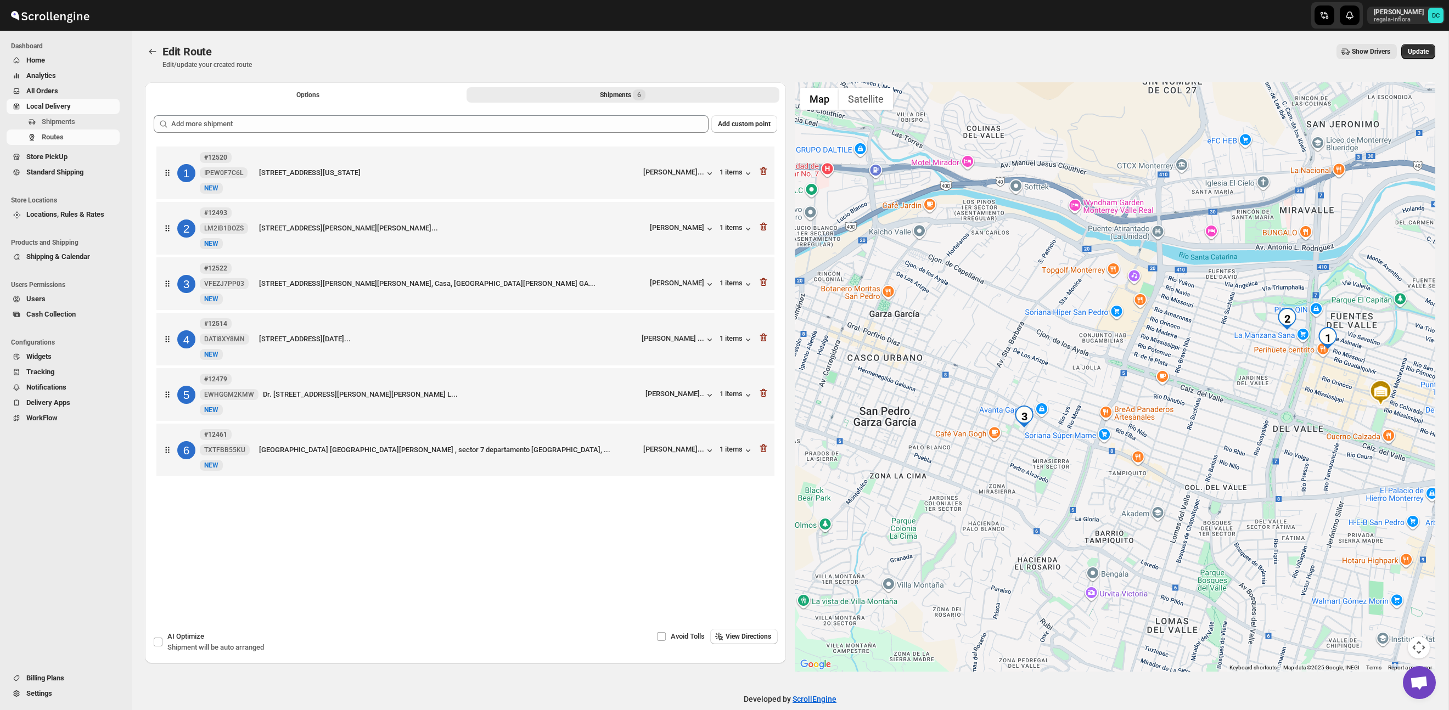
drag, startPoint x: 1219, startPoint y: 333, endPoint x: 1279, endPoint y: 381, distance: 77.3
click at [1284, 381] on div at bounding box center [1115, 377] width 641 height 590
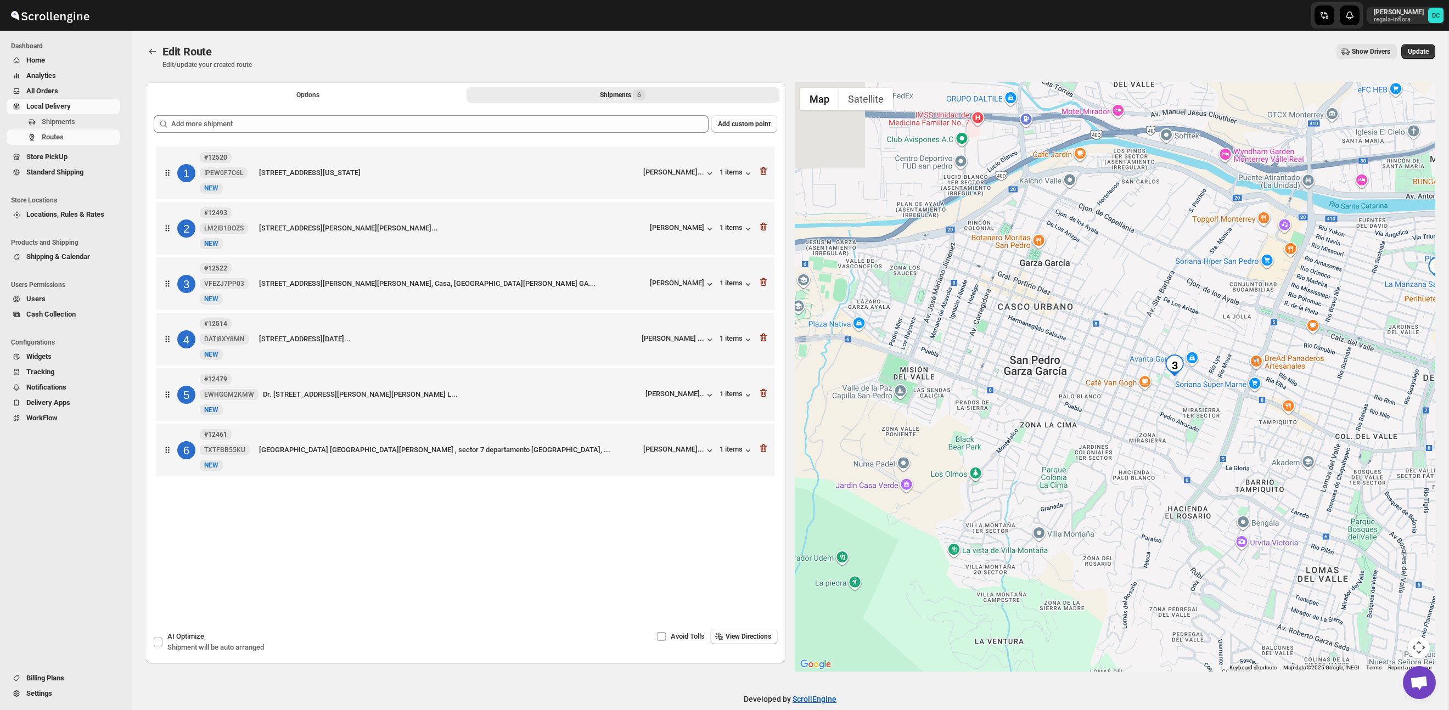
drag, startPoint x: 1264, startPoint y: 334, endPoint x: 1306, endPoint y: 312, distance: 47.2
click at [1308, 312] on div at bounding box center [1115, 377] width 641 height 590
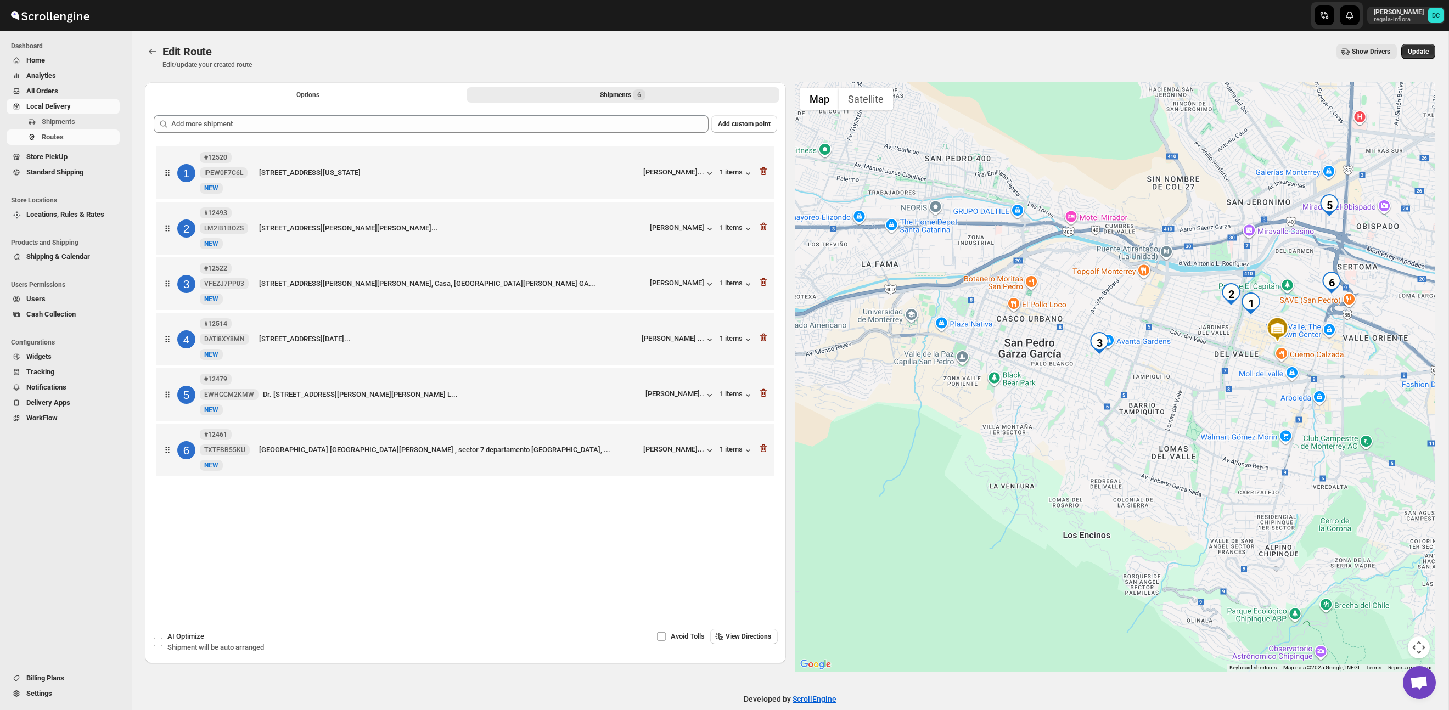
drag, startPoint x: 1231, startPoint y: 348, endPoint x: 1149, endPoint y: 335, distance: 82.9
click at [1149, 335] on div at bounding box center [1115, 377] width 641 height 590
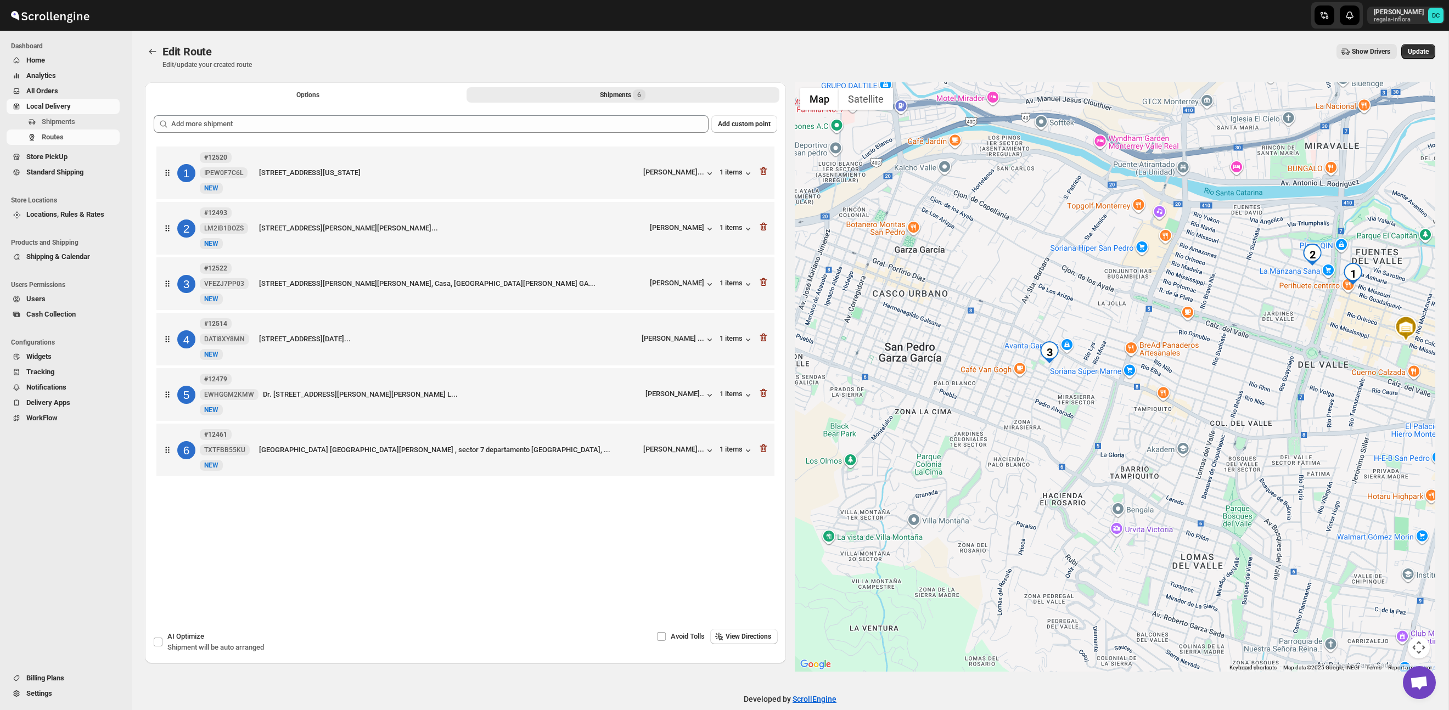
drag, startPoint x: 1037, startPoint y: 321, endPoint x: 1232, endPoint y: 294, distance: 197.2
click at [1233, 294] on div at bounding box center [1115, 377] width 641 height 590
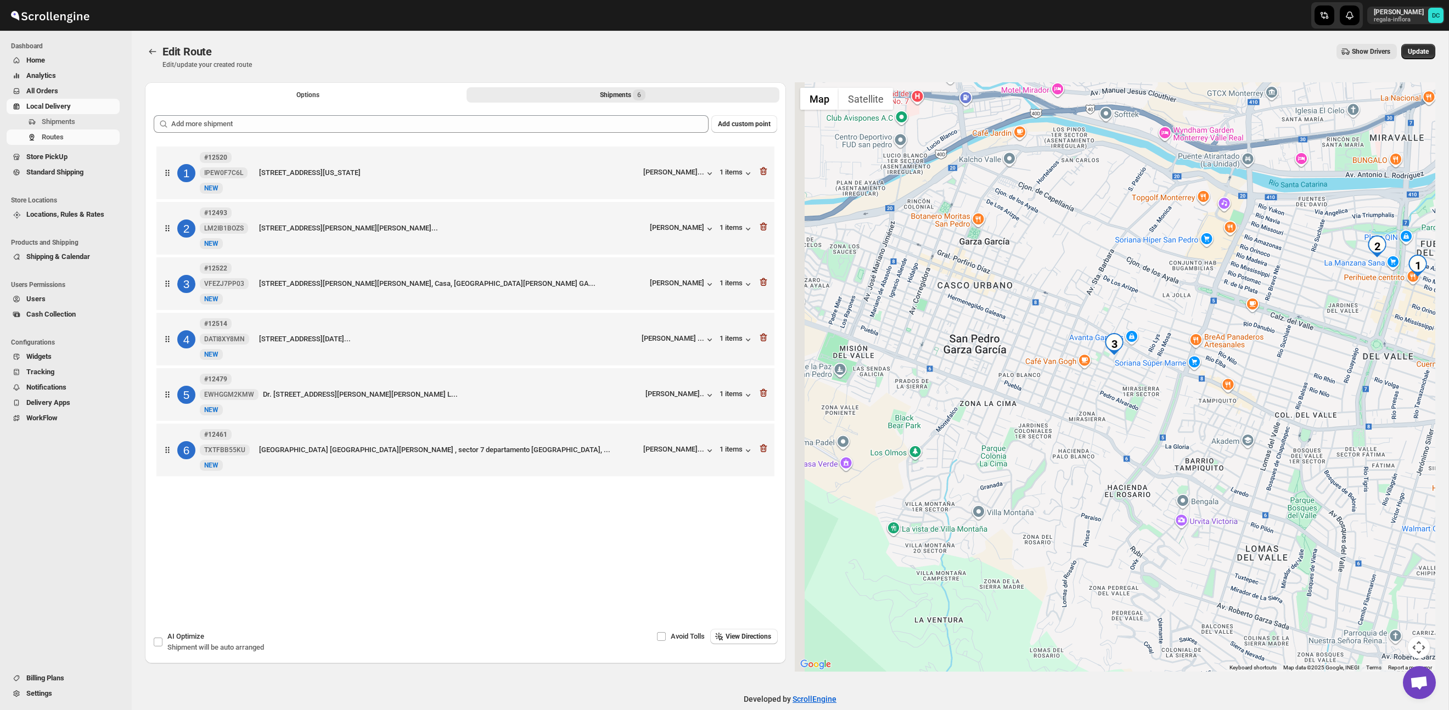
drag, startPoint x: 1162, startPoint y: 315, endPoint x: 1238, endPoint y: 300, distance: 77.2
click at [1239, 300] on div at bounding box center [1115, 377] width 641 height 590
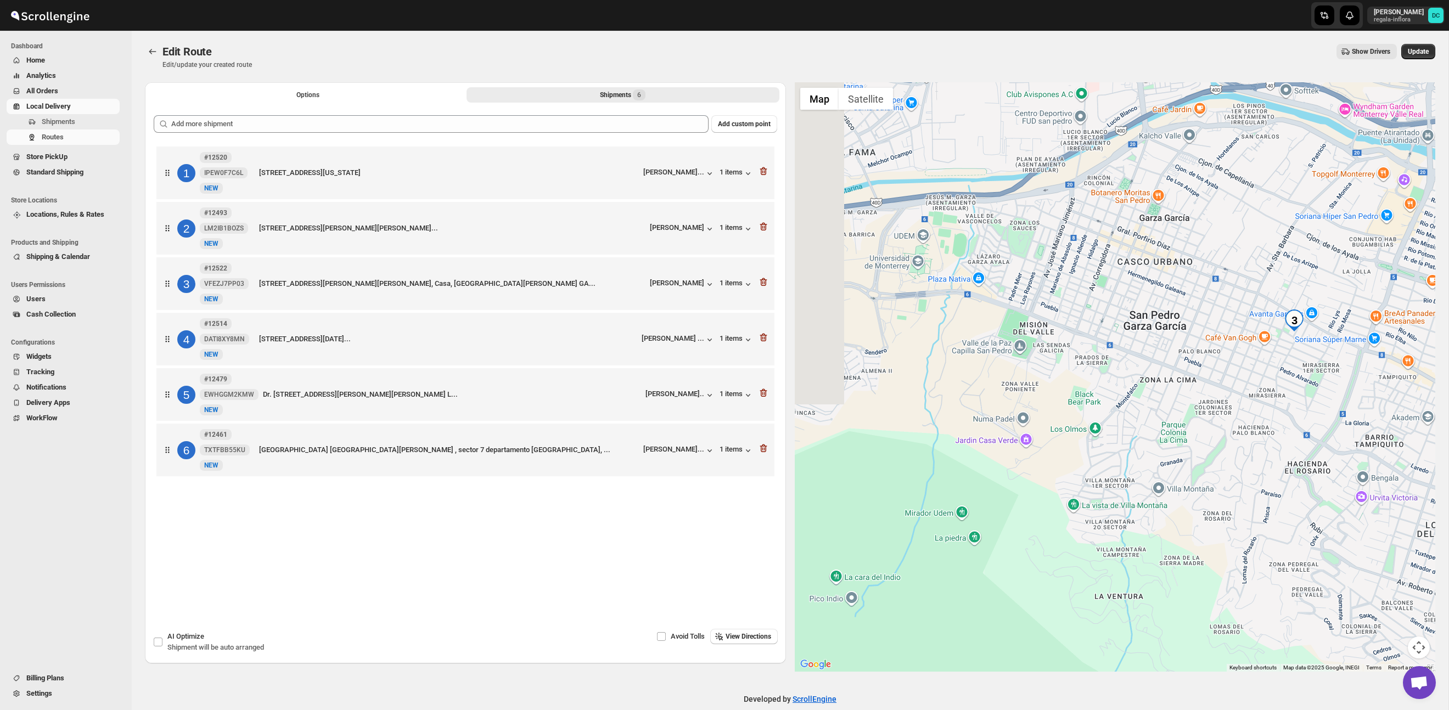
drag, startPoint x: 1096, startPoint y: 300, endPoint x: 1216, endPoint y: 287, distance: 121.0
click at [1216, 287] on div at bounding box center [1115, 377] width 641 height 590
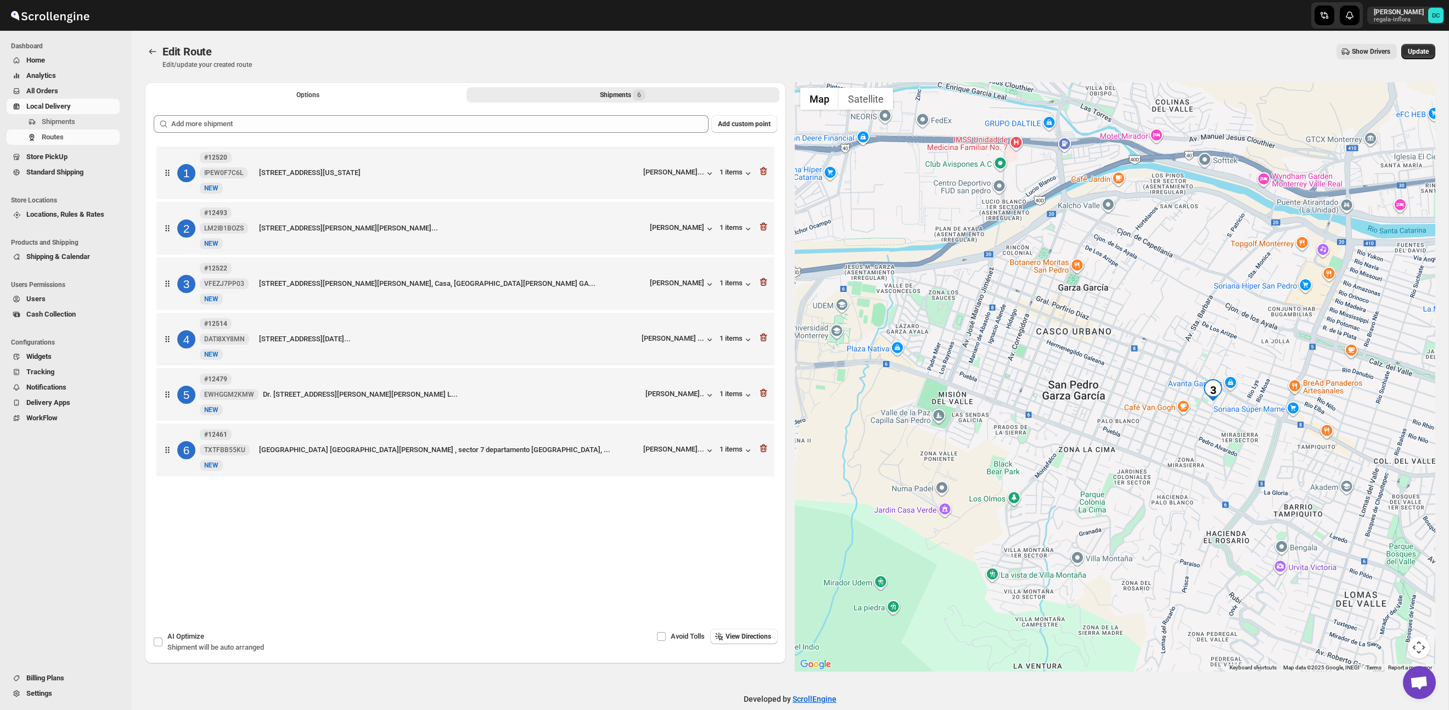
drag, startPoint x: 1213, startPoint y: 304, endPoint x: 1145, endPoint y: 339, distance: 76.4
click at [1095, 362] on div at bounding box center [1115, 377] width 641 height 590
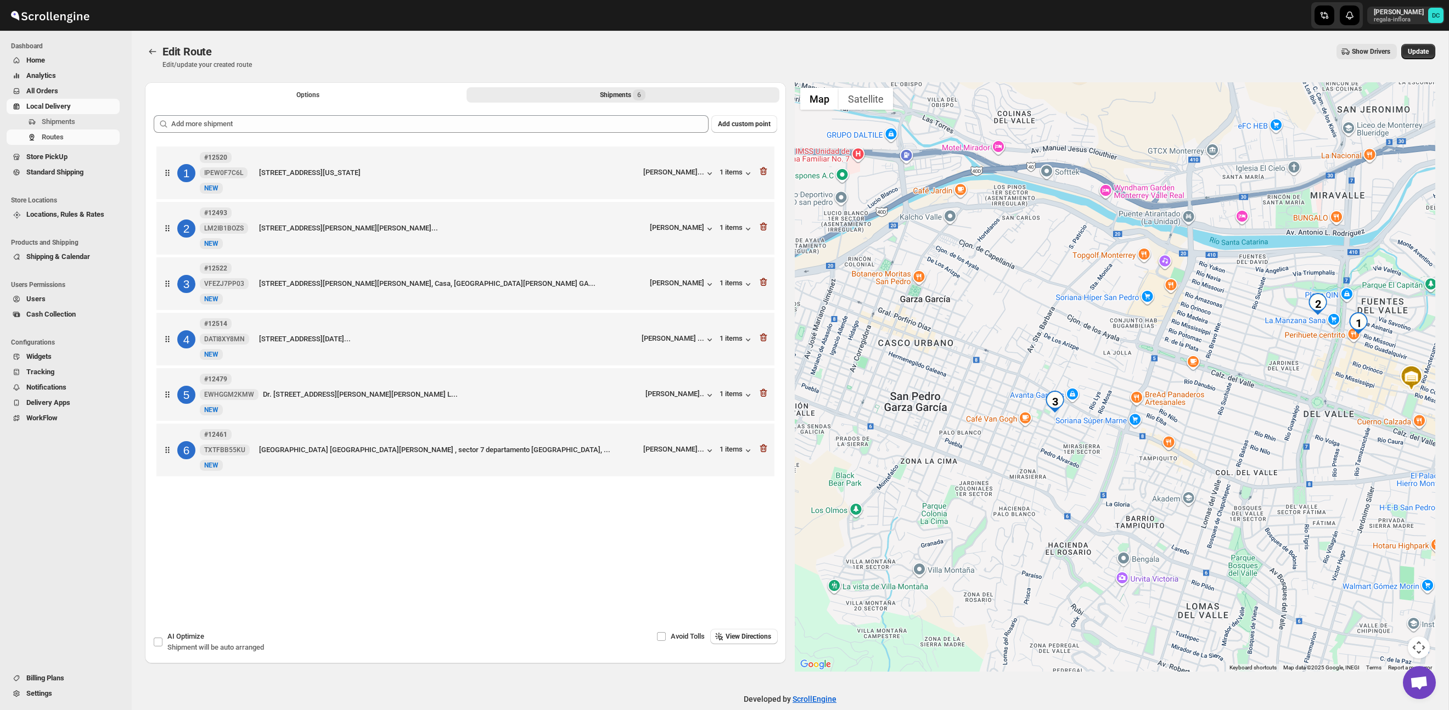
drag, startPoint x: 1168, startPoint y: 331, endPoint x: 1054, endPoint y: 337, distance: 114.3
click at [1050, 338] on div at bounding box center [1115, 377] width 641 height 590
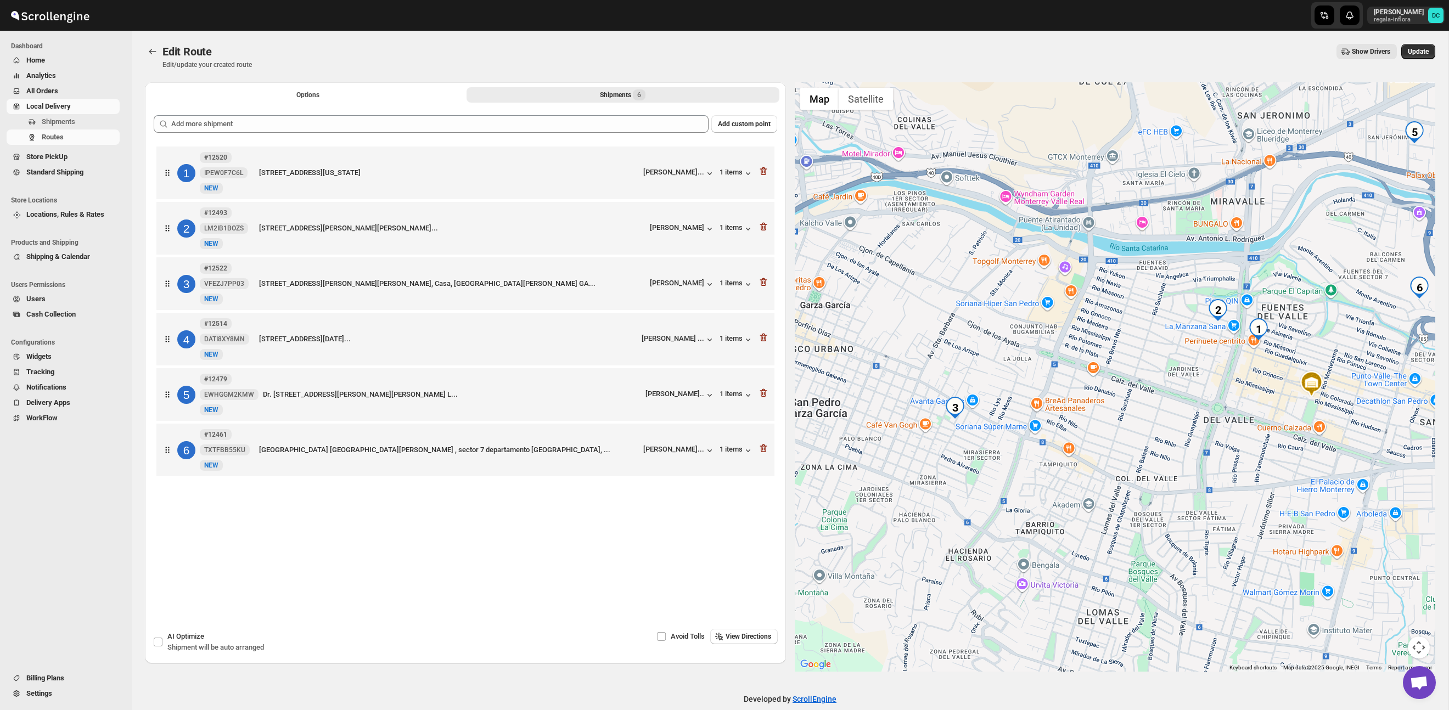
drag, startPoint x: 1096, startPoint y: 329, endPoint x: 989, endPoint y: 366, distance: 113.4
click at [1064, 335] on div at bounding box center [1115, 377] width 641 height 590
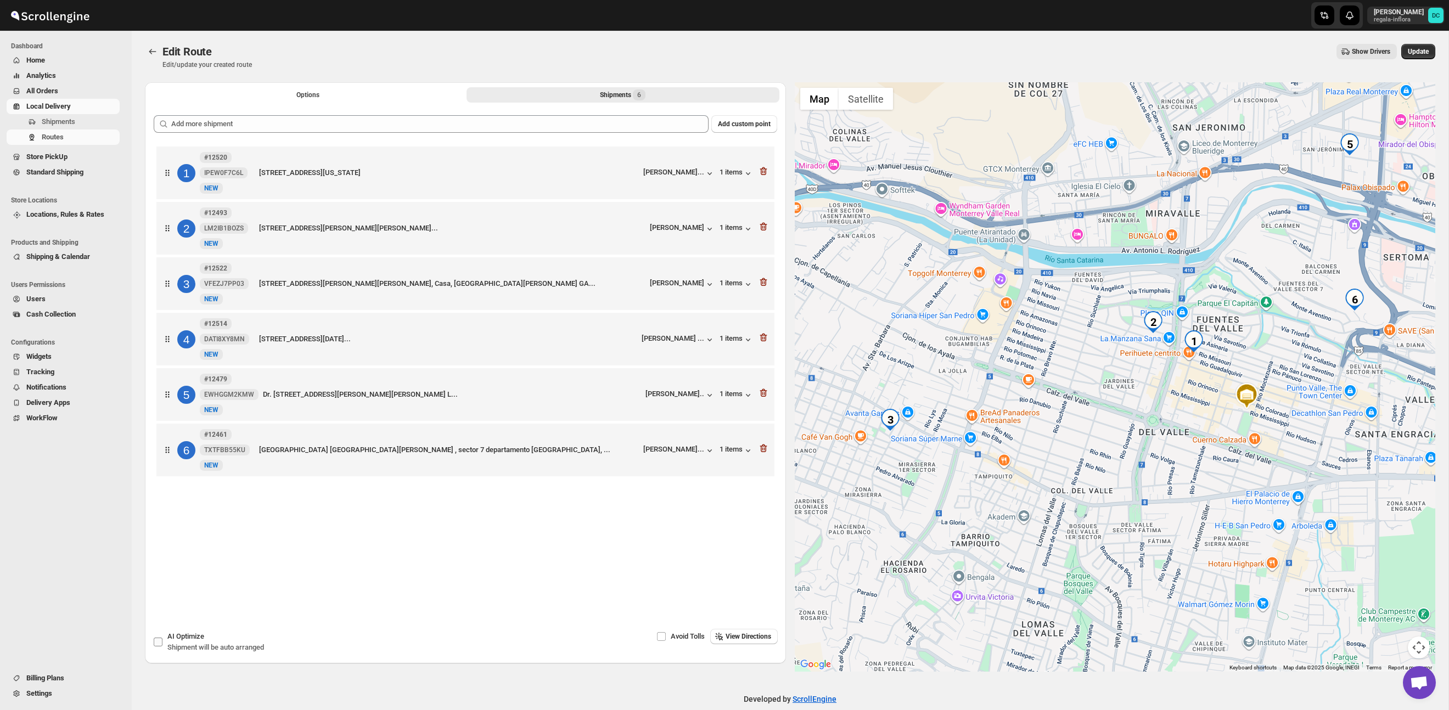
click at [161, 640] on input "AI Optimize Shipment will be auto arranged" at bounding box center [158, 642] width 9 height 9
checkbox input "true"
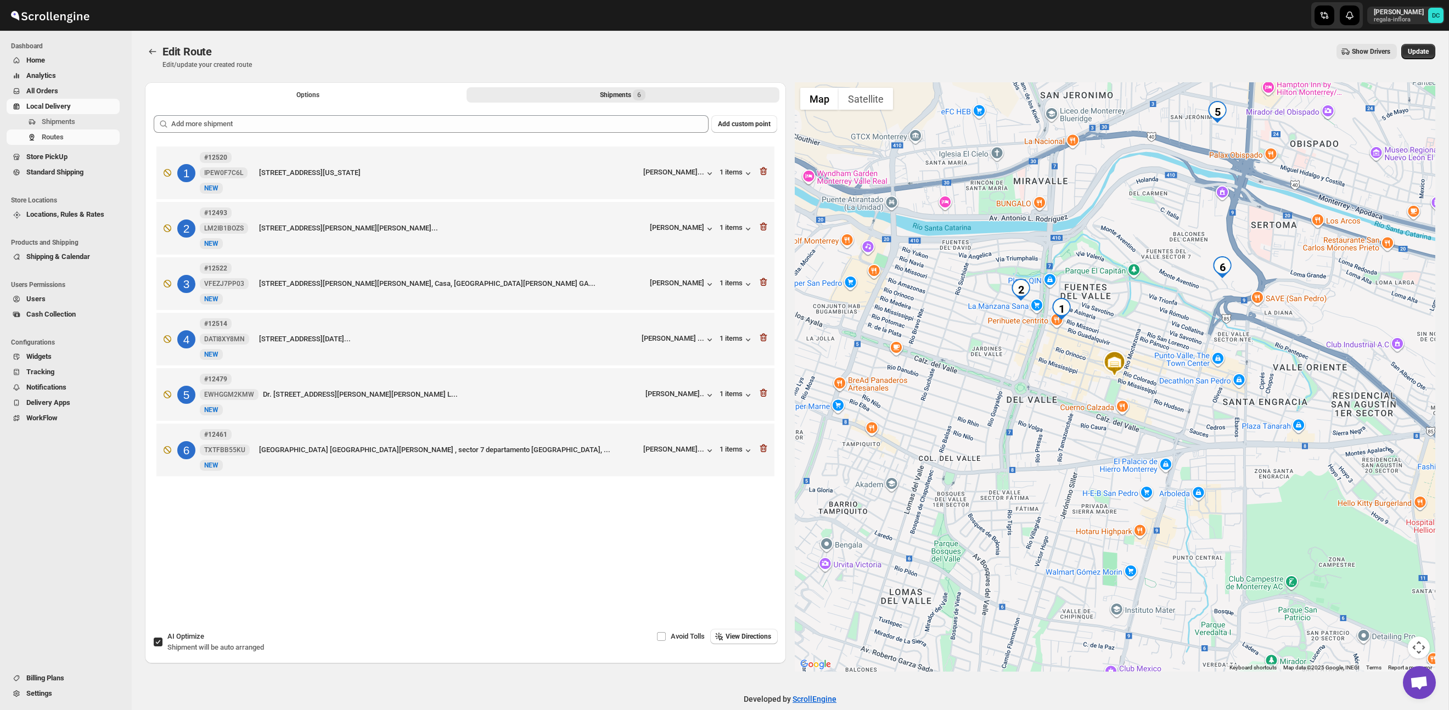
click at [752, 640] on span "View Directions" at bounding box center [749, 636] width 46 height 9
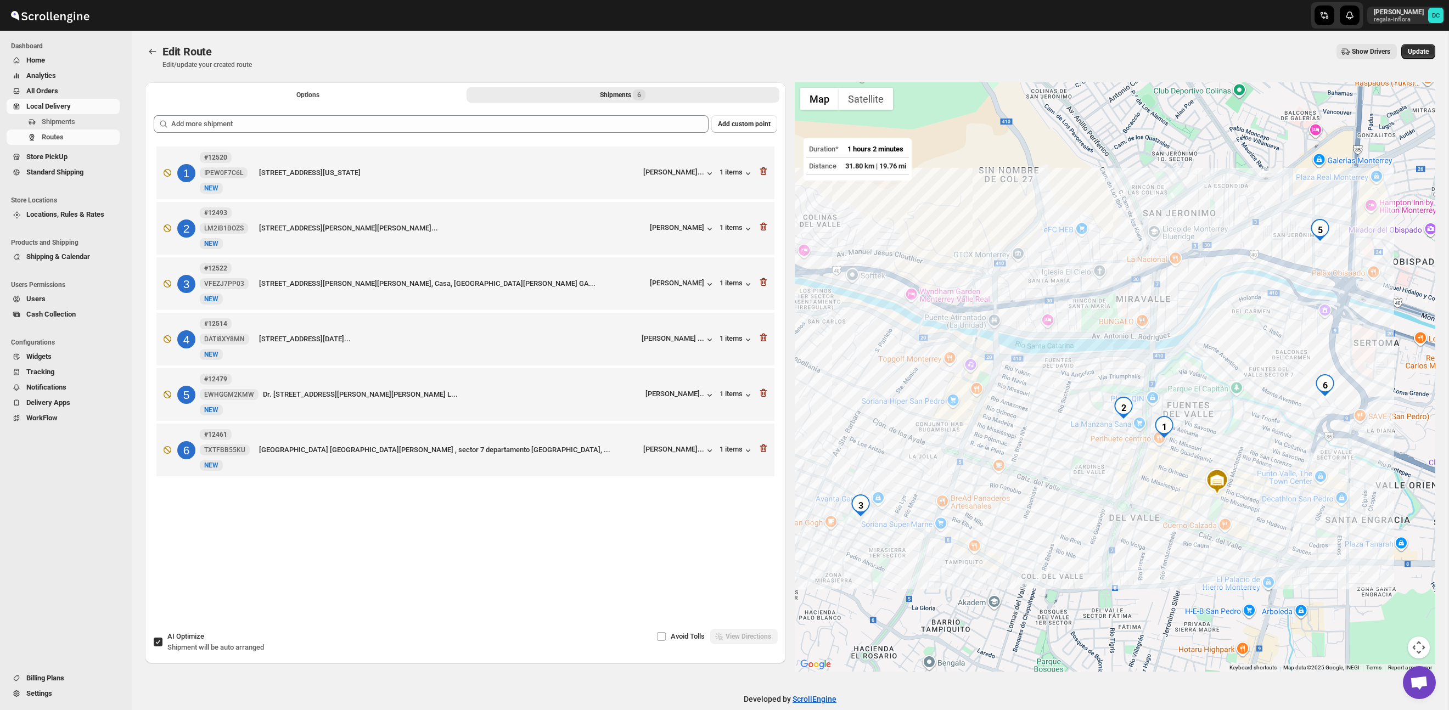
drag, startPoint x: 1323, startPoint y: 408, endPoint x: 1231, endPoint y: 430, distance: 94.4
click at [1231, 430] on div at bounding box center [1115, 377] width 641 height 590
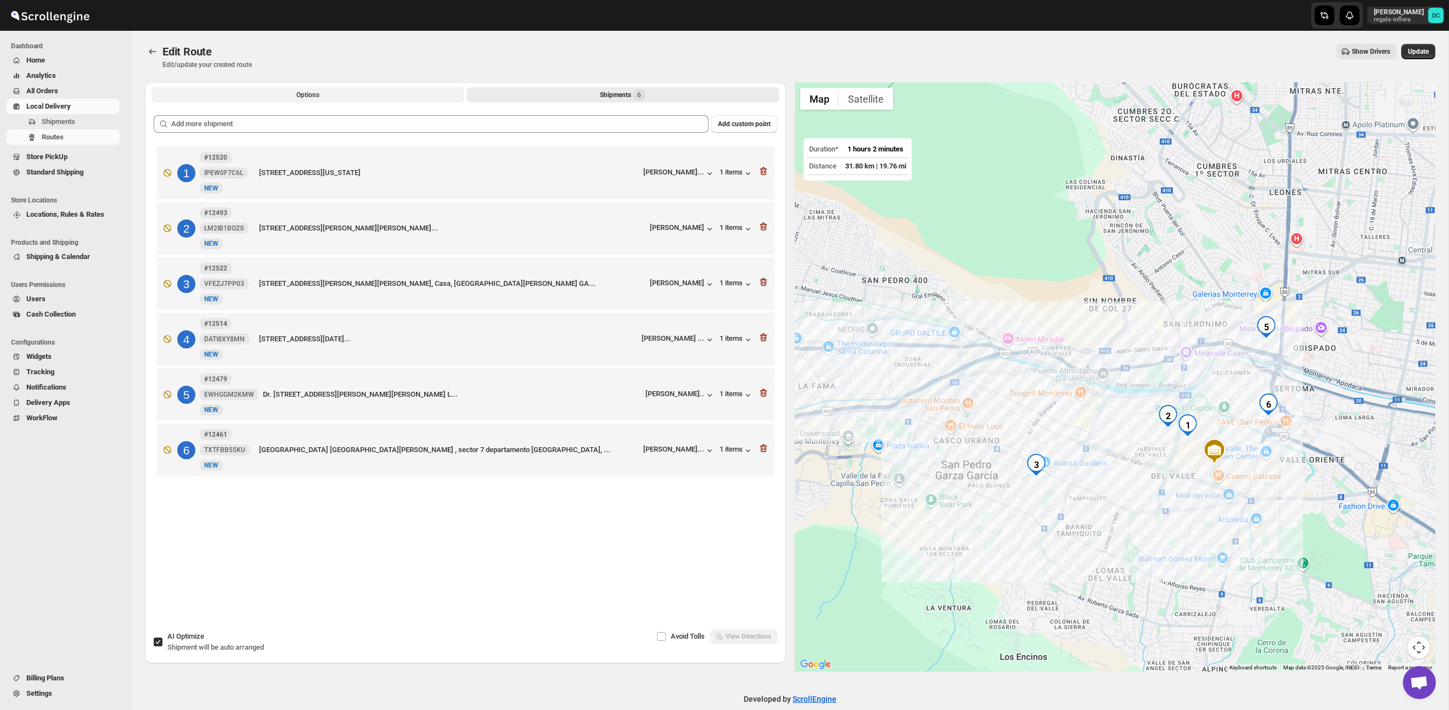
click at [415, 98] on button "Options" at bounding box center [308, 94] width 313 height 15
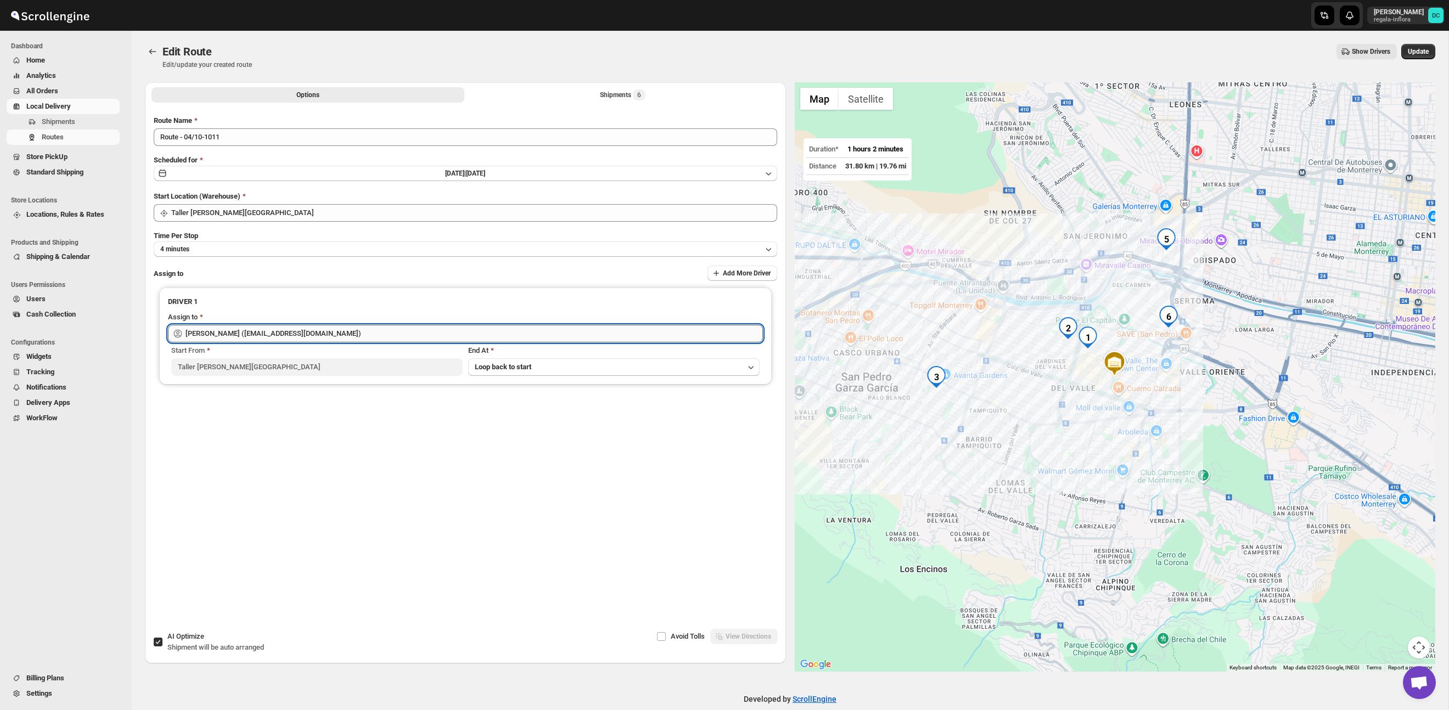
click at [368, 329] on input "[PERSON_NAME] ([PERSON_NAME][EMAIL_ADDRESS][DOMAIN_NAME])" at bounding box center [475, 334] width 578 height 18
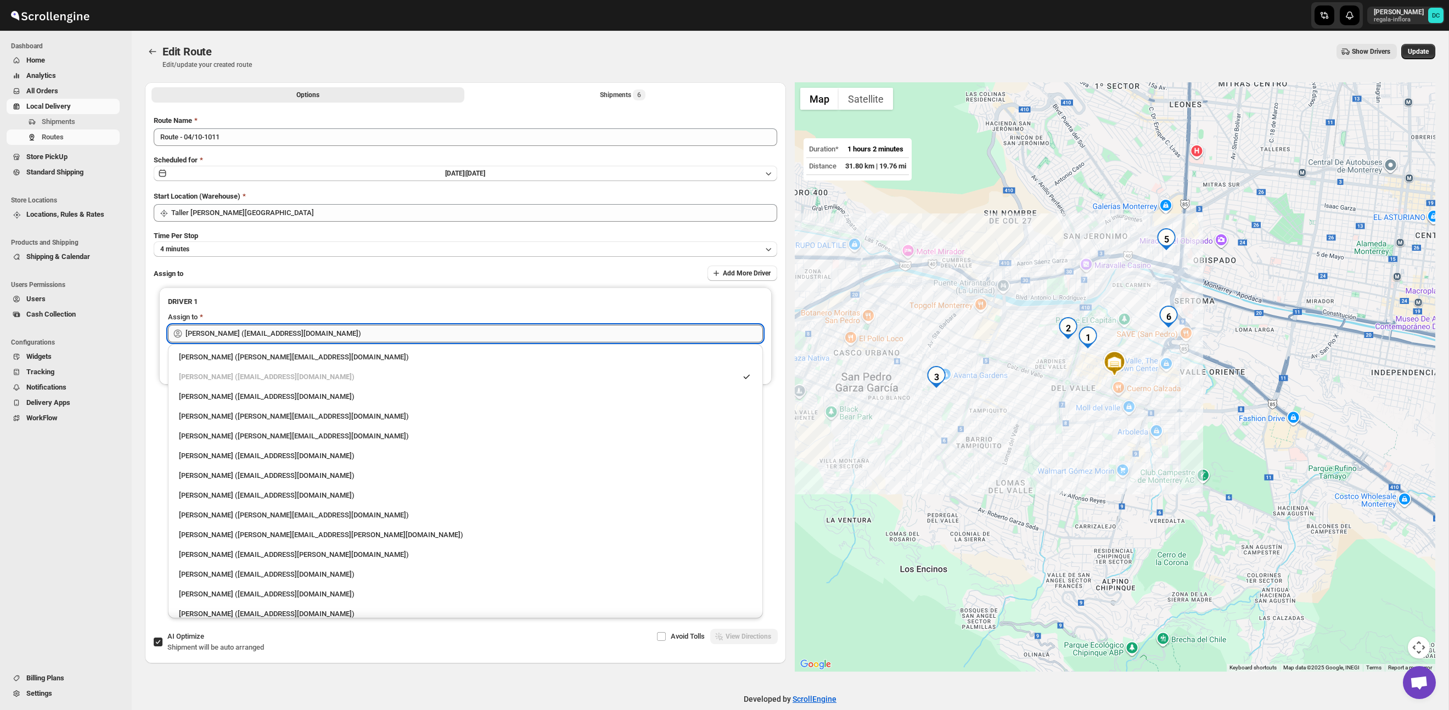
click at [368, 329] on input "[PERSON_NAME] ([PERSON_NAME][EMAIL_ADDRESS][DOMAIN_NAME])" at bounding box center [475, 334] width 578 height 18
click at [369, 329] on input "[PERSON_NAME] ([PERSON_NAME][EMAIL_ADDRESS][DOMAIN_NAME])" at bounding box center [475, 334] width 578 height 18
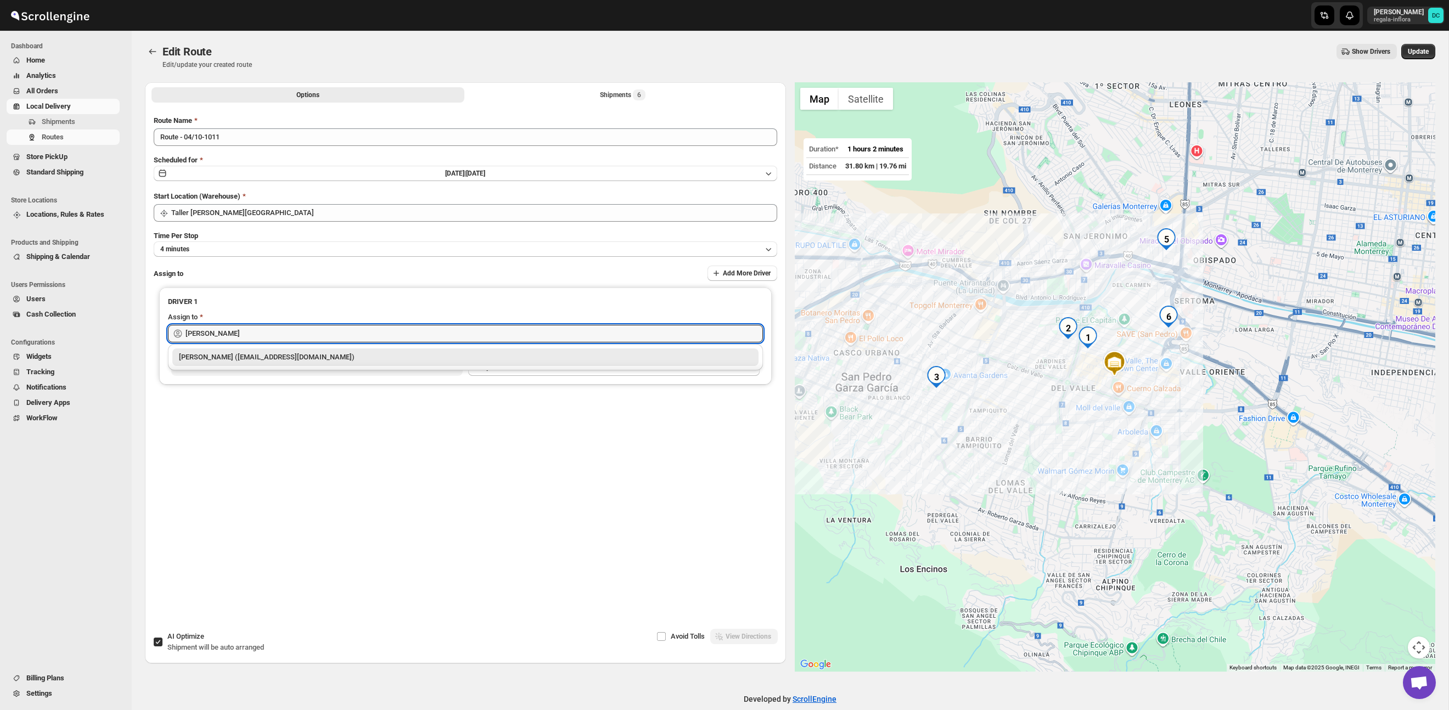
click at [378, 363] on div "[PERSON_NAME] ([EMAIL_ADDRESS][DOMAIN_NAME])" at bounding box center [465, 358] width 586 height 18
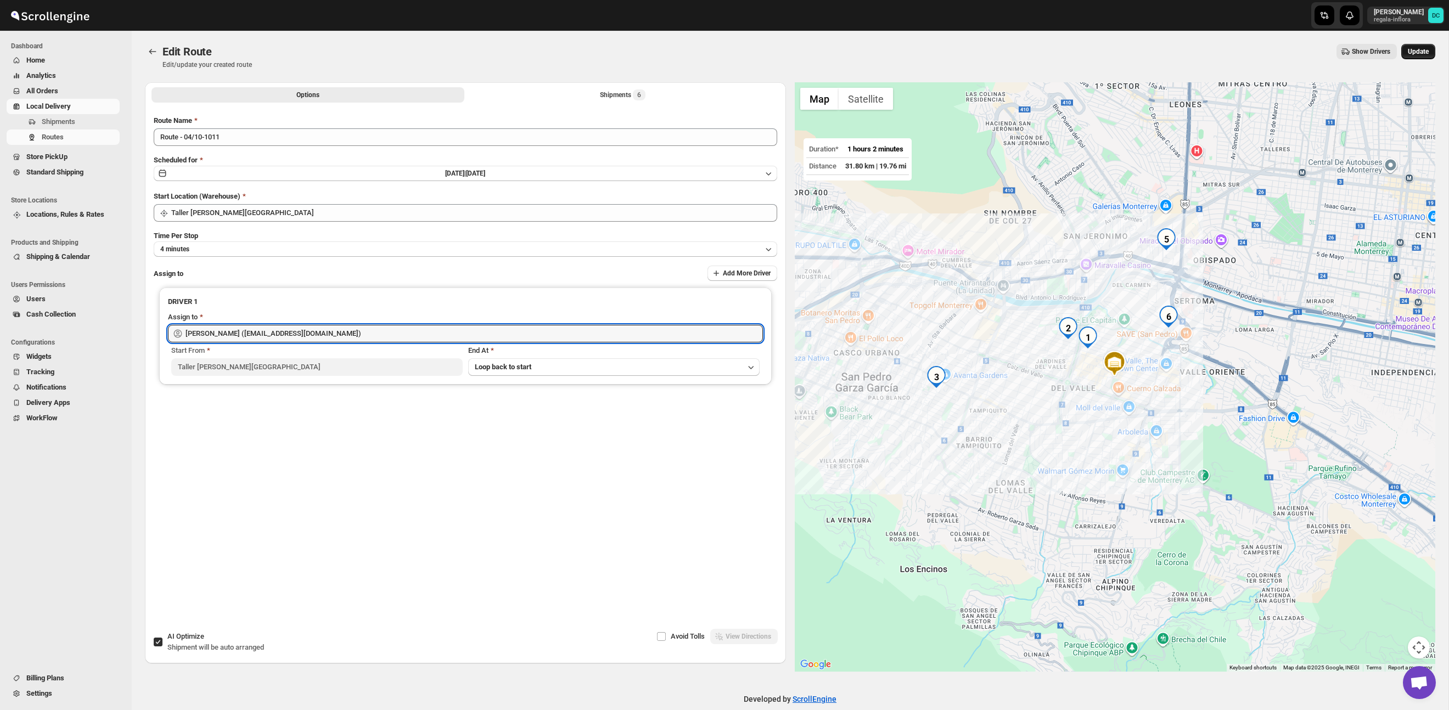
type input "[PERSON_NAME] ([EMAIL_ADDRESS][DOMAIN_NAME])"
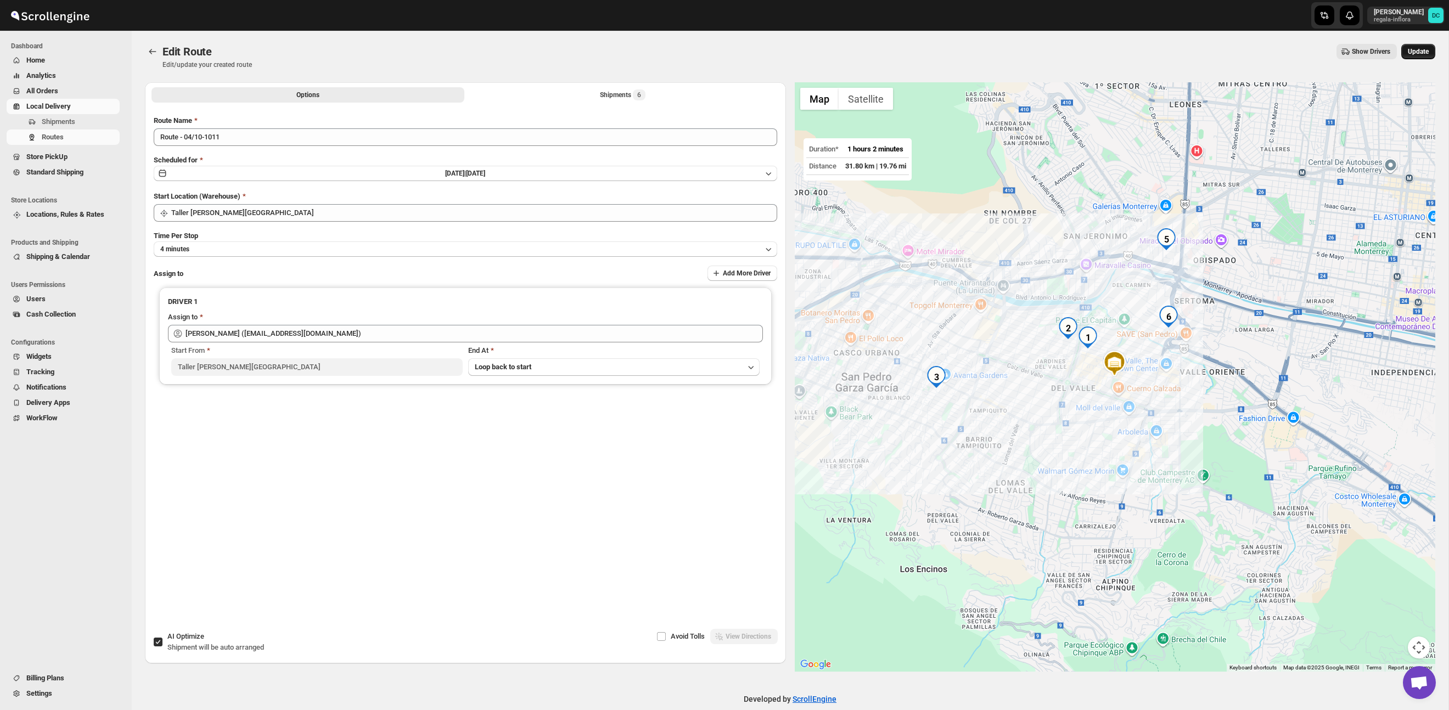
click at [1408, 54] on span "Update" at bounding box center [1418, 51] width 21 height 9
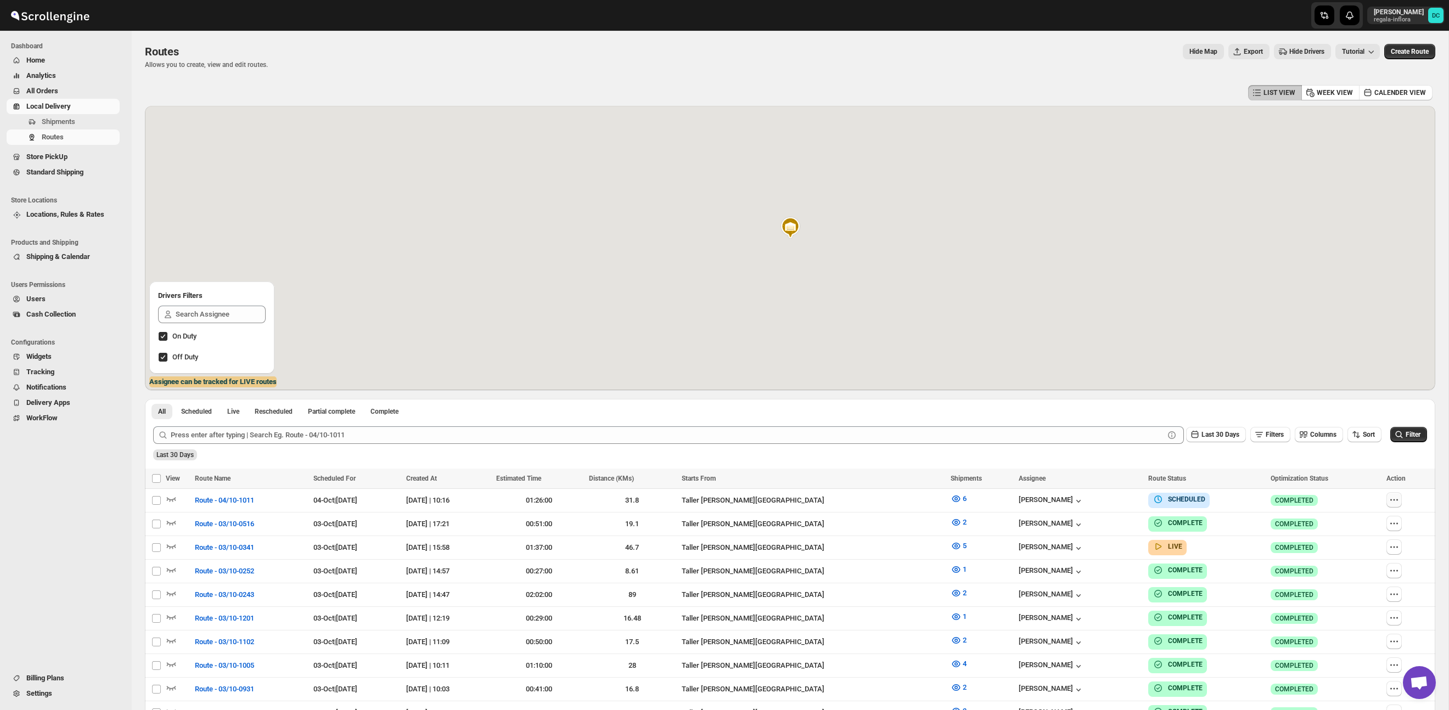
click at [1396, 502] on icon "button" at bounding box center [1394, 500] width 11 height 11
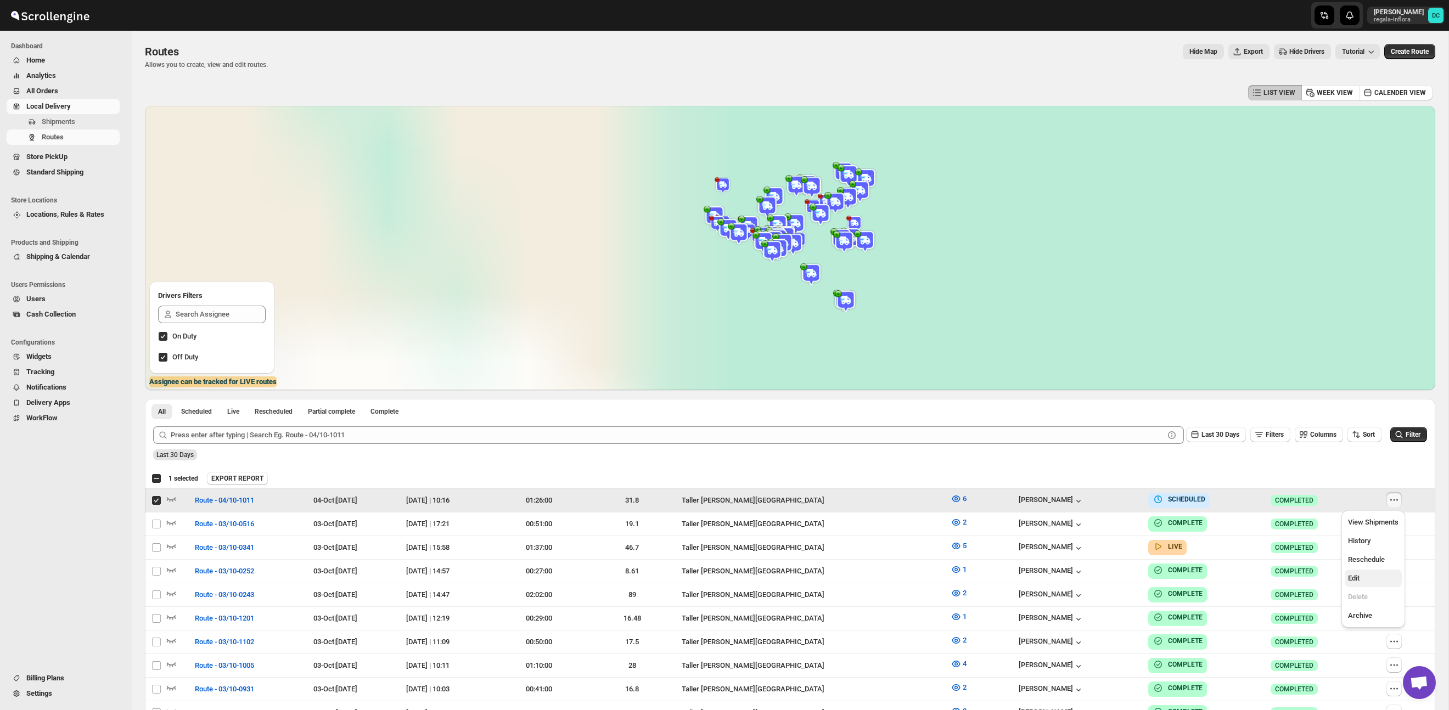
click at [1356, 580] on span "Edit" at bounding box center [1354, 578] width 12 height 8
checkbox input "false"
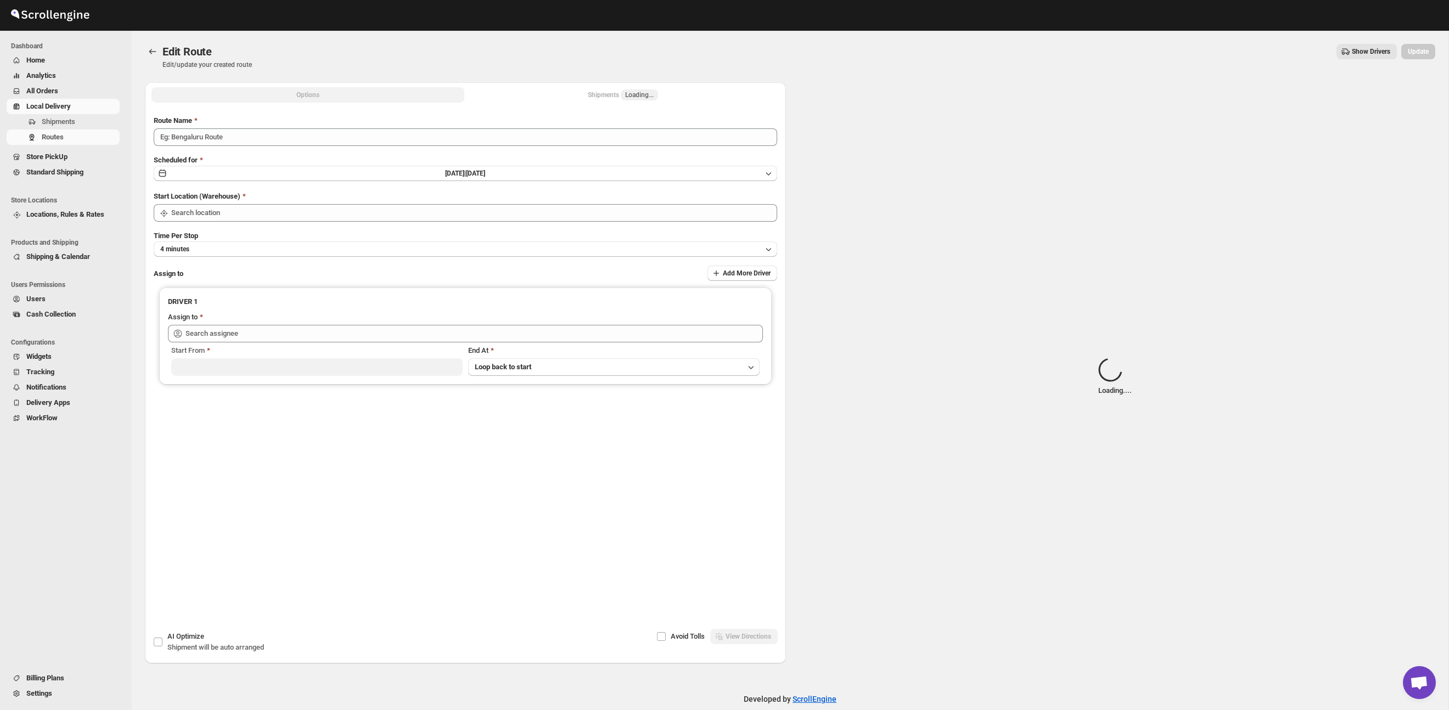
type input "Route - 04/10-1011"
type input "Taller [PERSON_NAME] del [PERSON_NAME][GEOGRAPHIC_DATA]"
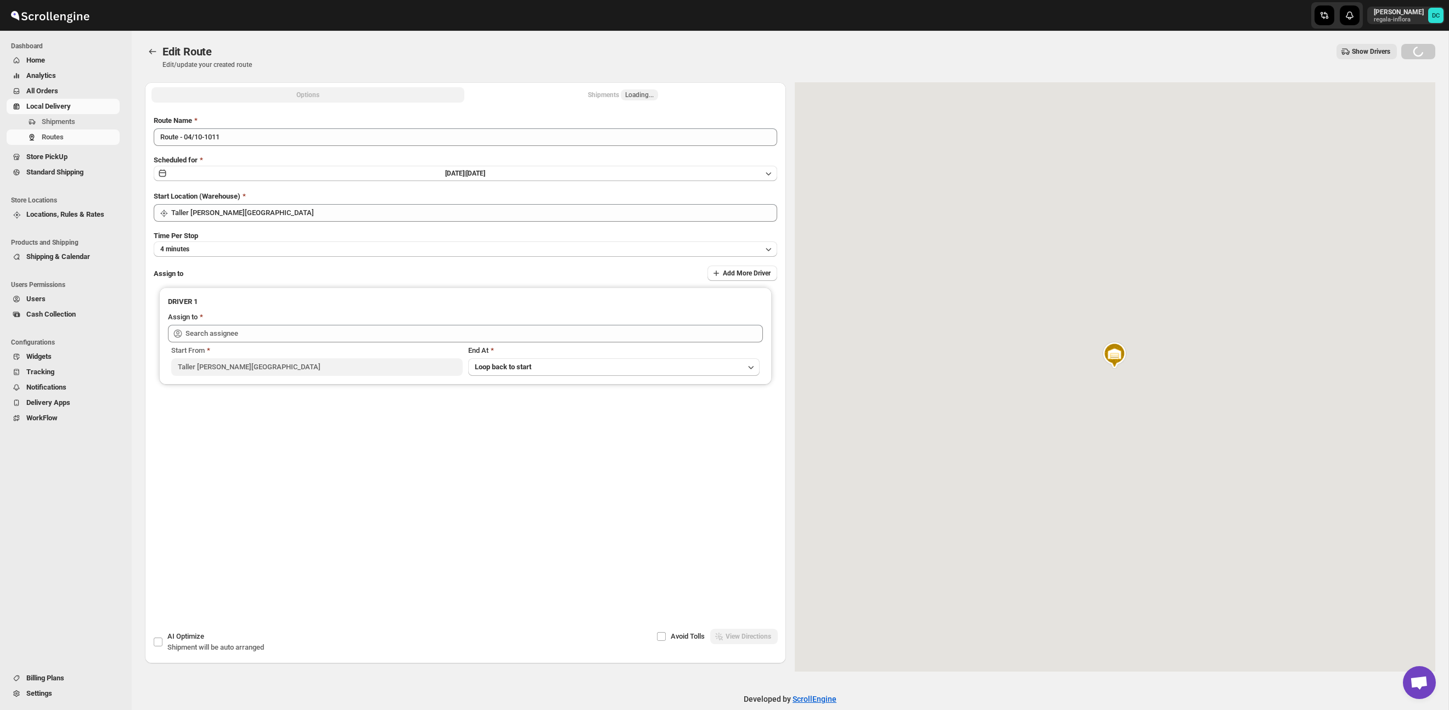
type input "[PERSON_NAME] ([EMAIL_ADDRESS][DOMAIN_NAME])"
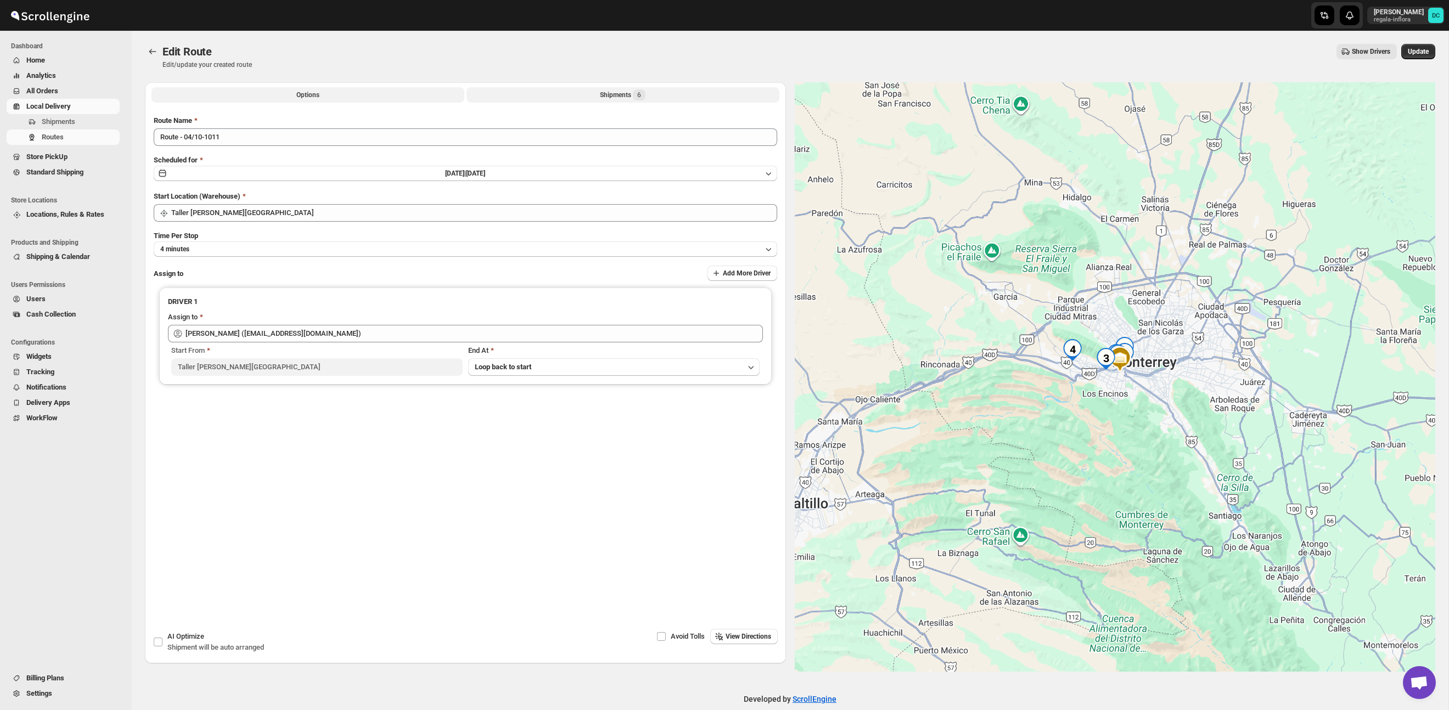
click at [669, 96] on button "Shipments 6" at bounding box center [623, 94] width 313 height 15
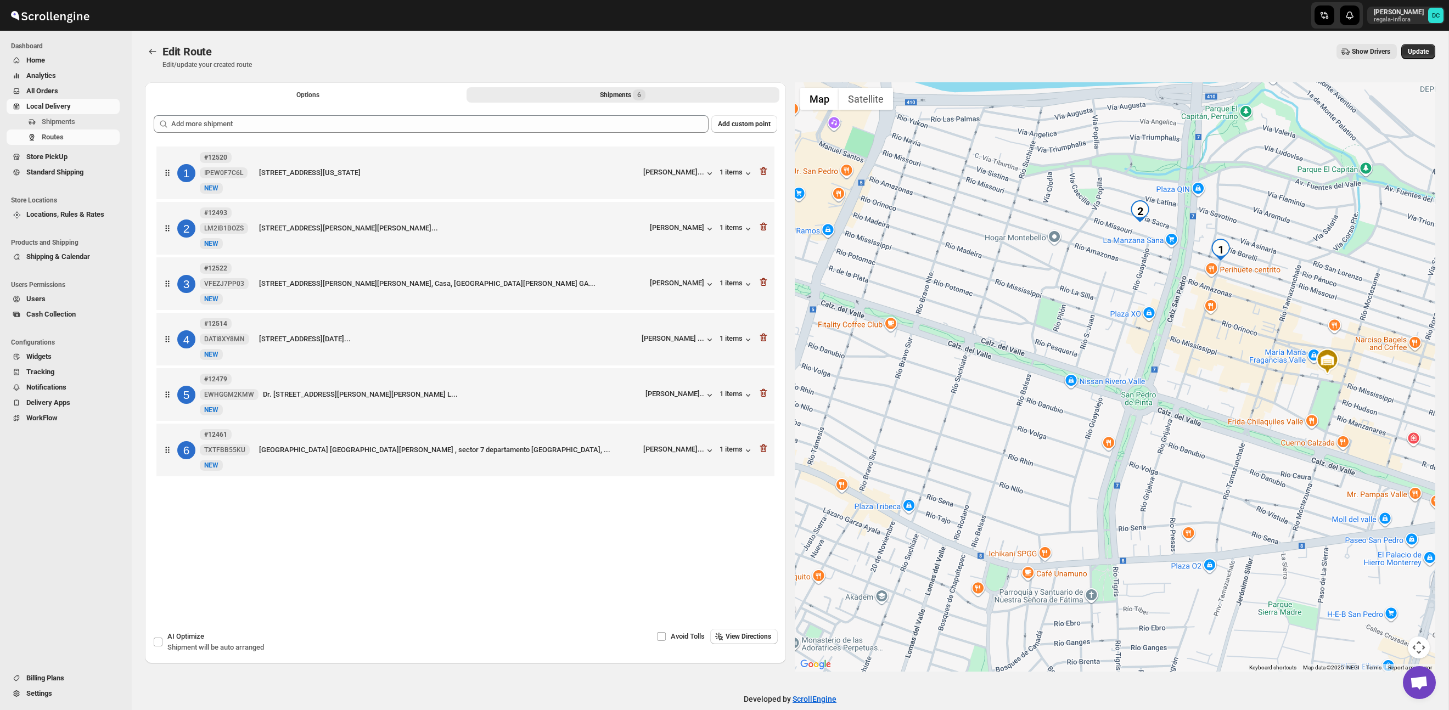
drag, startPoint x: 1263, startPoint y: 271, endPoint x: 1193, endPoint y: 304, distance: 77.6
click at [1193, 304] on div at bounding box center [1115, 377] width 641 height 590
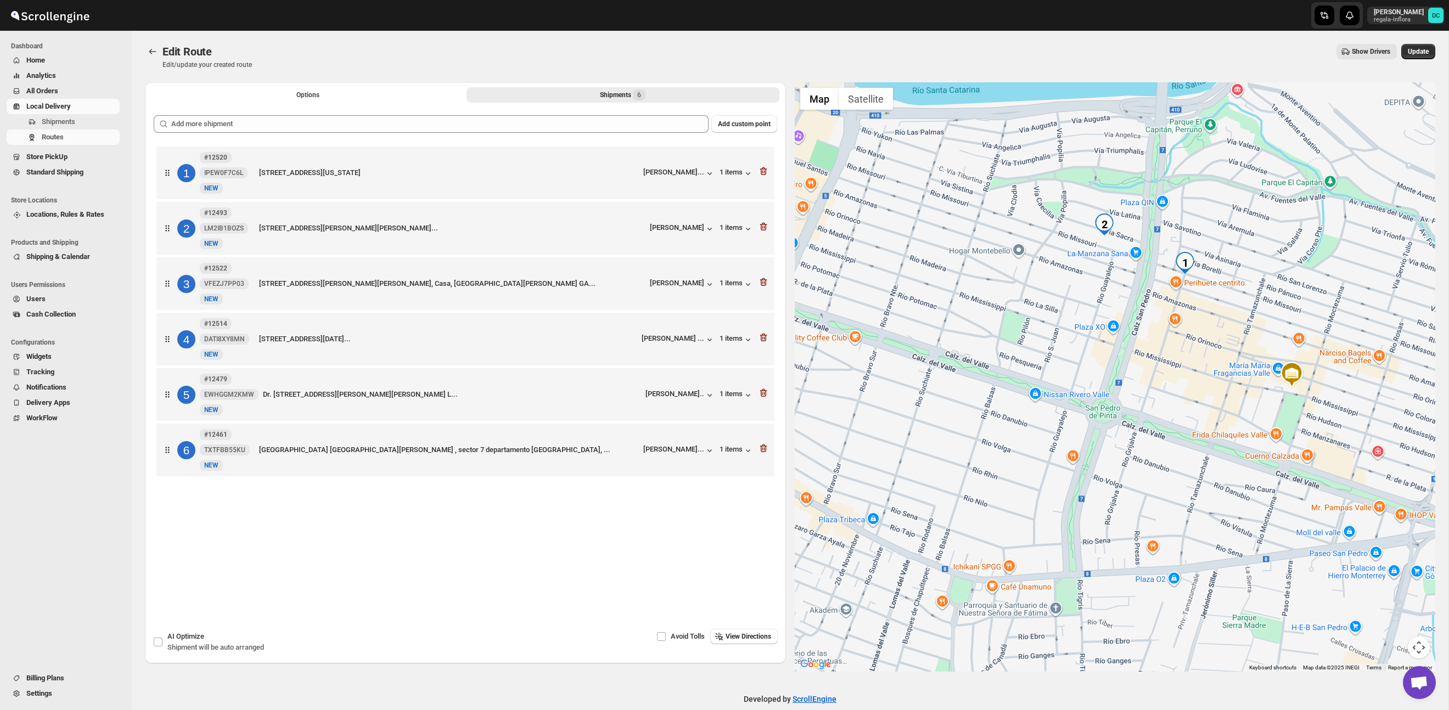
drag, startPoint x: 1246, startPoint y: 286, endPoint x: 1210, endPoint y: 300, distance: 38.9
click at [1210, 300] on div at bounding box center [1115, 377] width 641 height 590
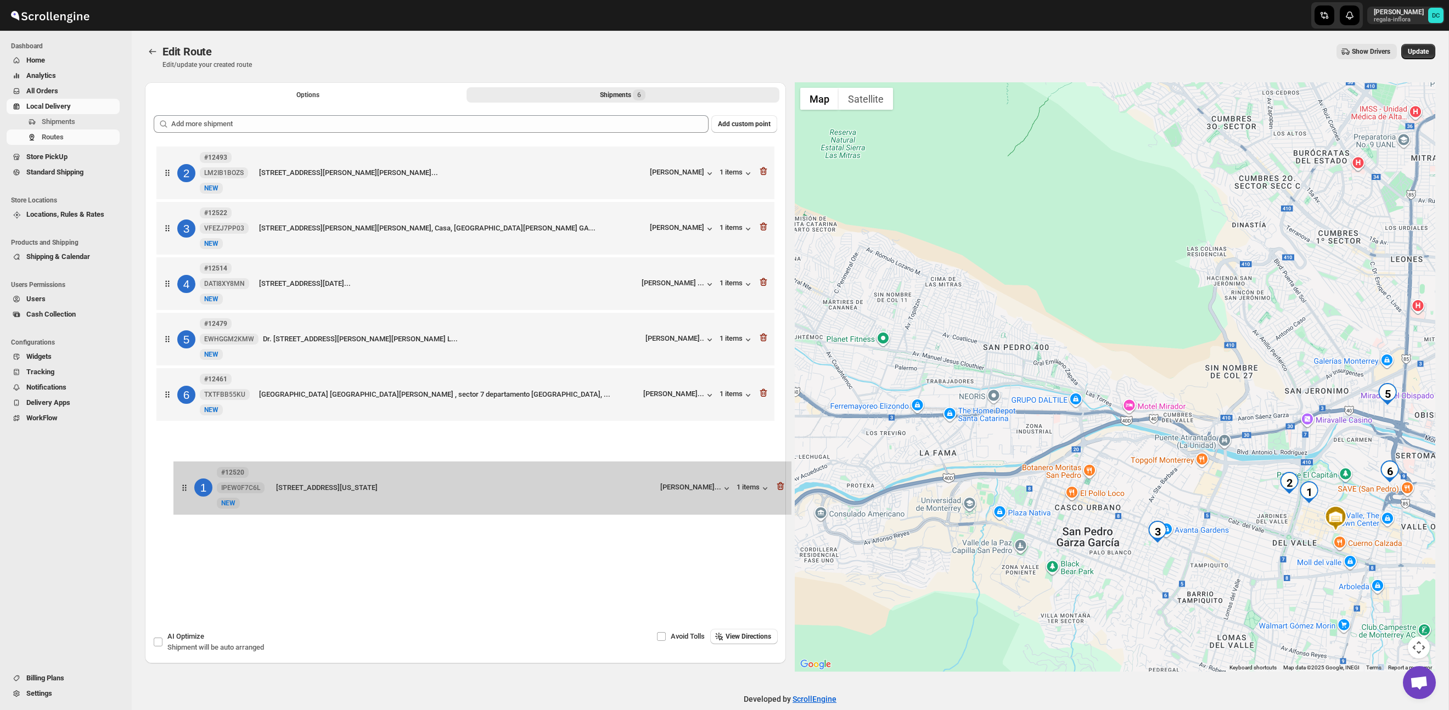
drag, startPoint x: 167, startPoint y: 229, endPoint x: 184, endPoint y: 488, distance: 259.2
click at [182, 490] on div "1 #12520 IPEW0F7C6L New NEW RIO MISSOURI 5559, MONTERREY, Nuevo León, 64926, Me…" at bounding box center [466, 350] width 624 height 412
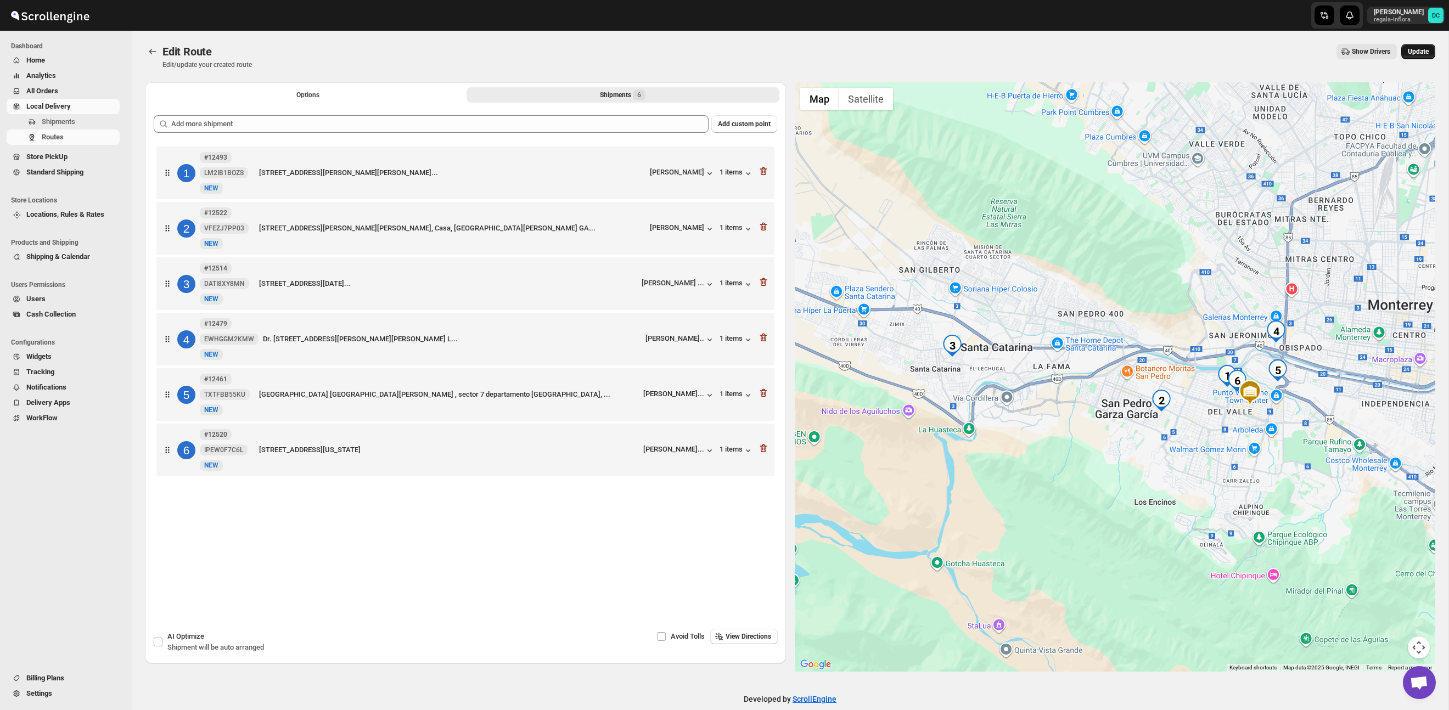
click at [1425, 49] on span "Update" at bounding box center [1418, 51] width 21 height 9
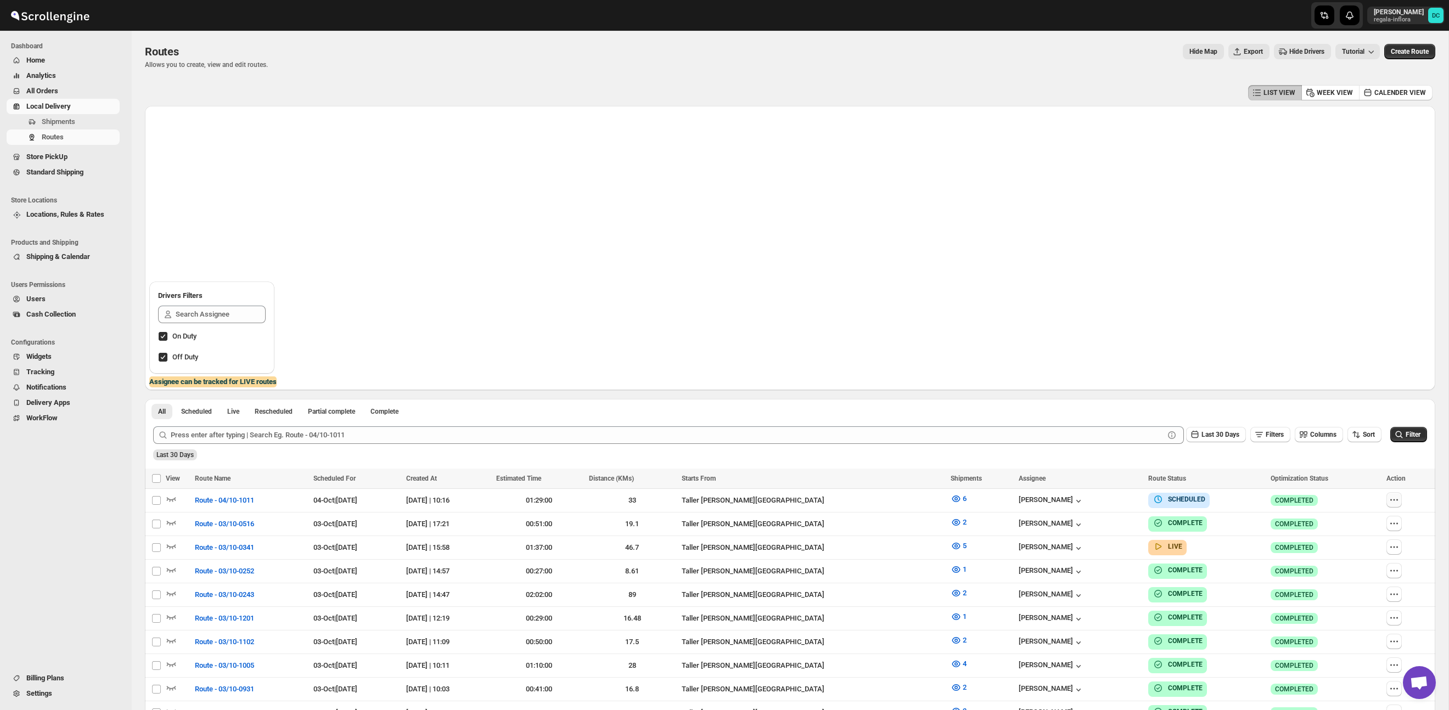
click at [1393, 501] on icon "button" at bounding box center [1394, 500] width 11 height 11
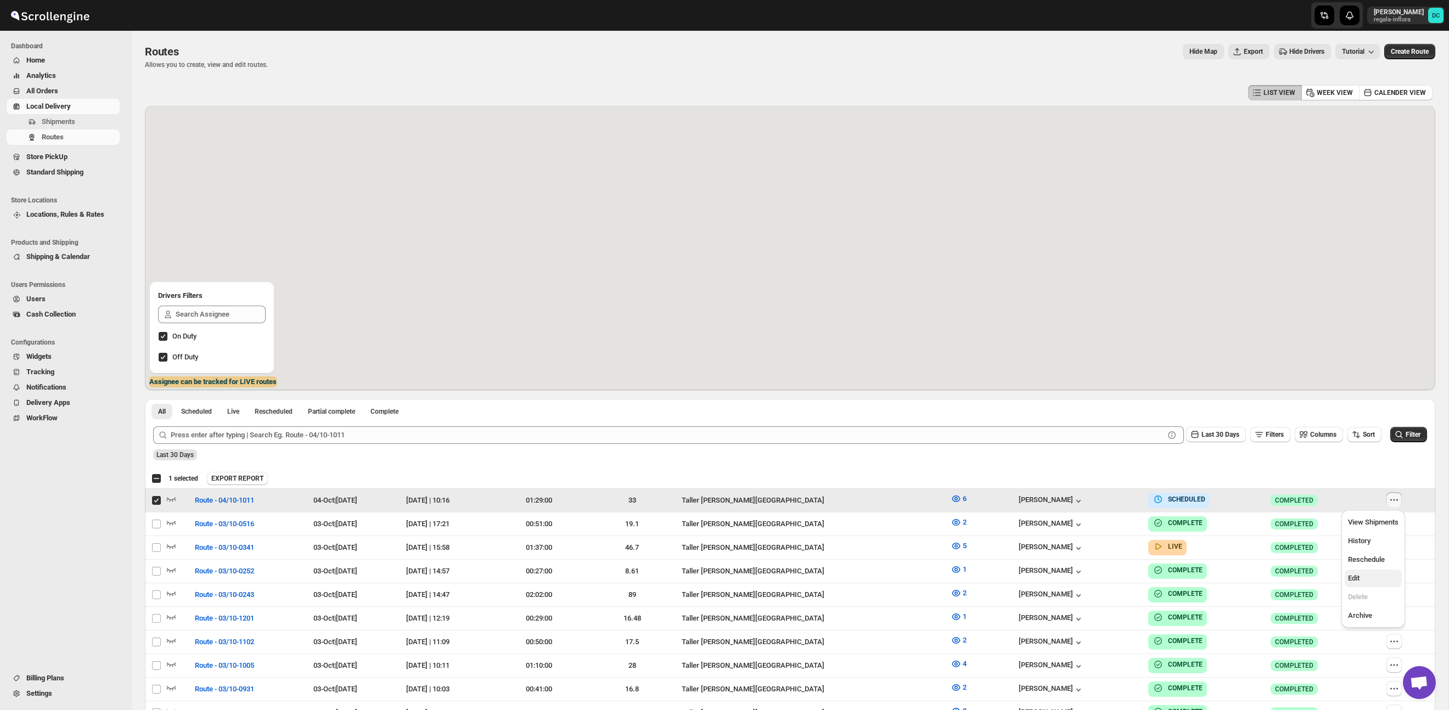
click at [1363, 579] on span "Edit" at bounding box center [1373, 578] width 51 height 11
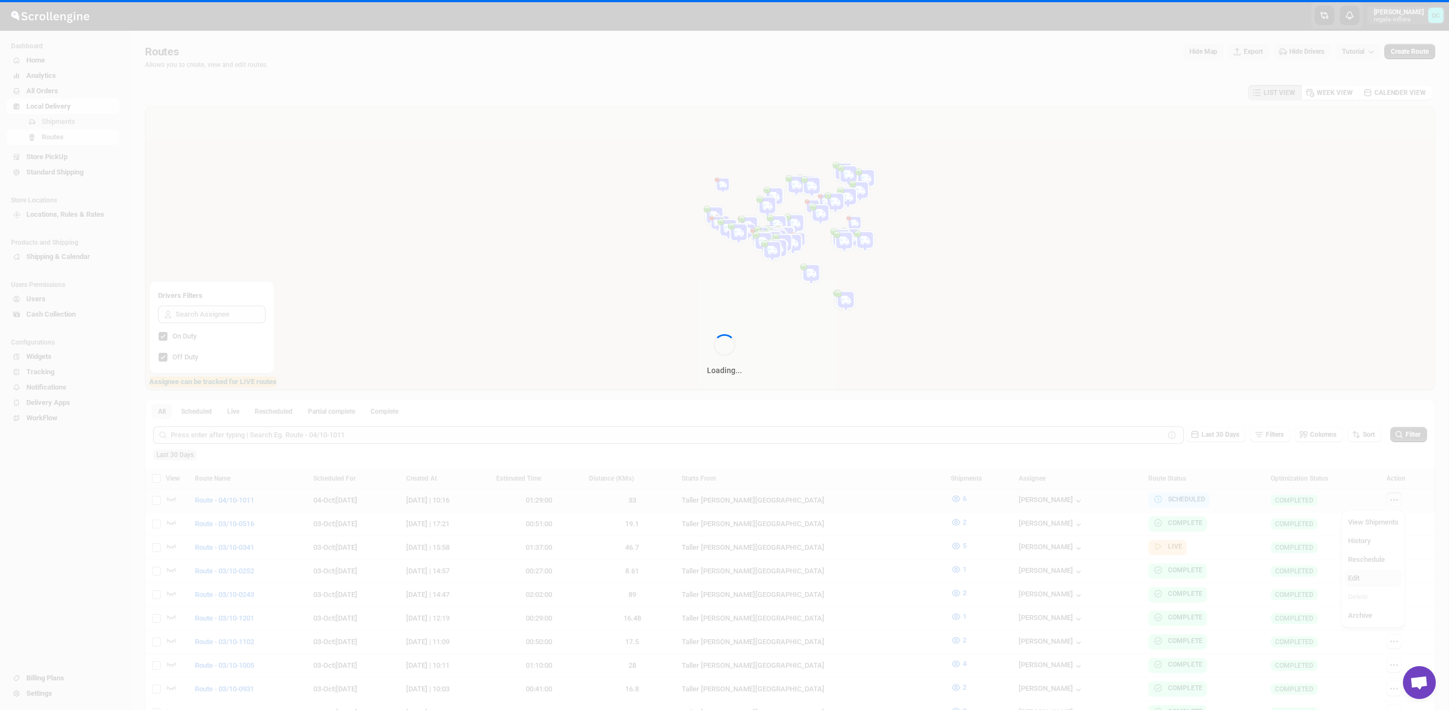
checkbox input "false"
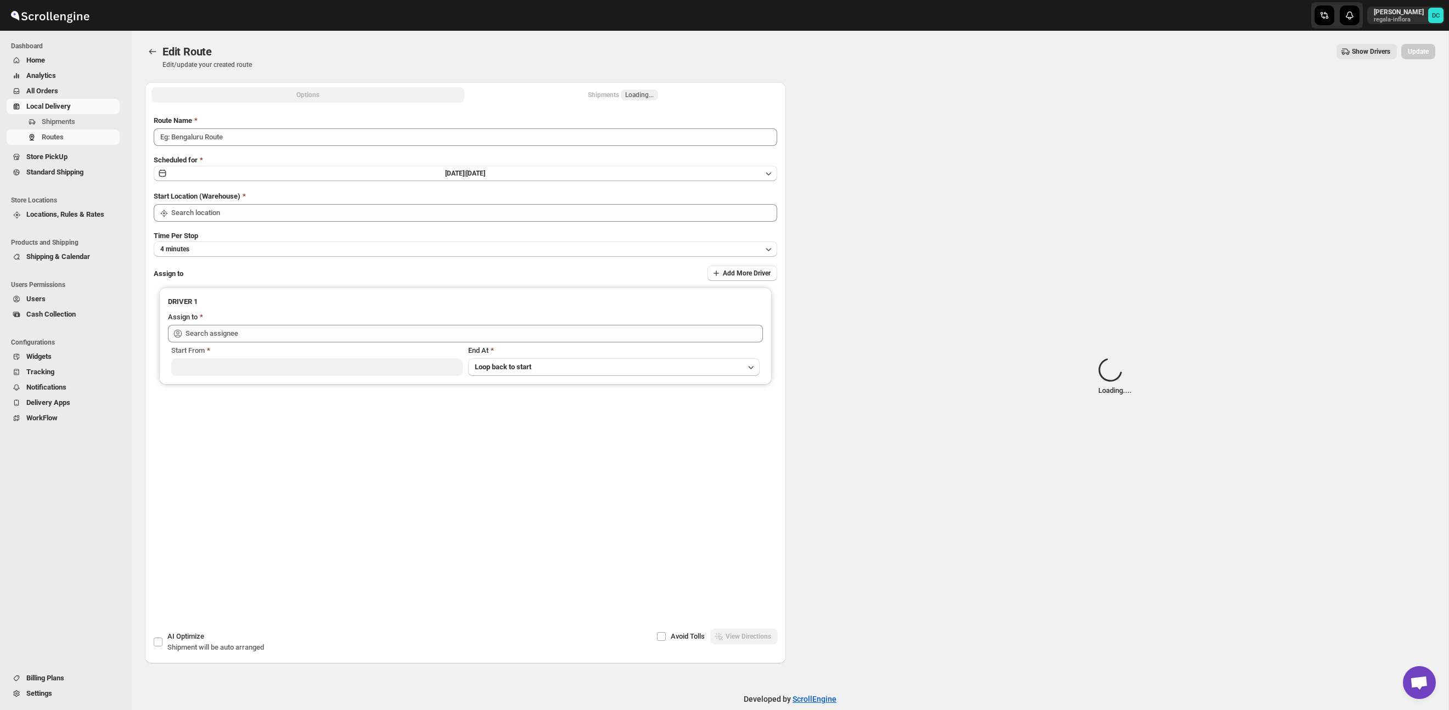
type input "Route - 04/10-1011"
type input "Taller [PERSON_NAME] del [PERSON_NAME][GEOGRAPHIC_DATA]"
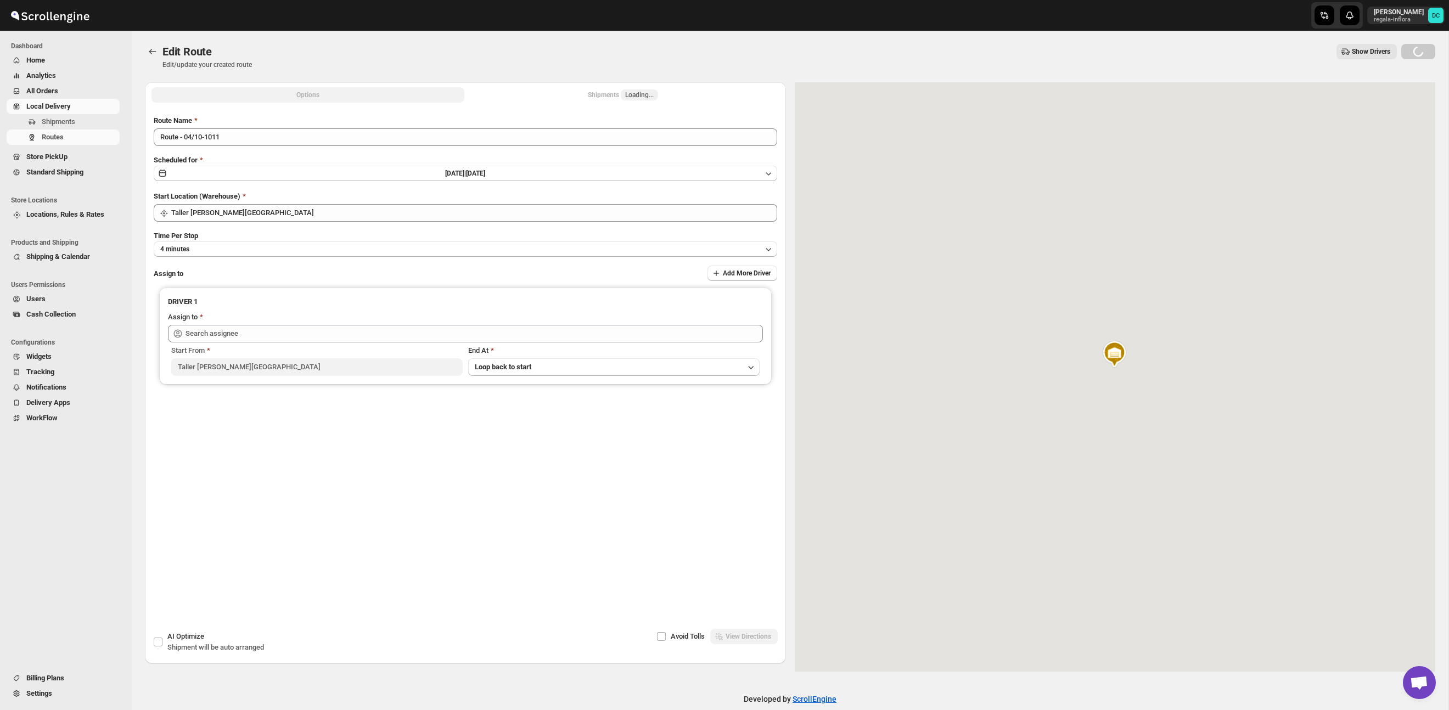
type input "[PERSON_NAME] ([EMAIL_ADDRESS][DOMAIN_NAME])"
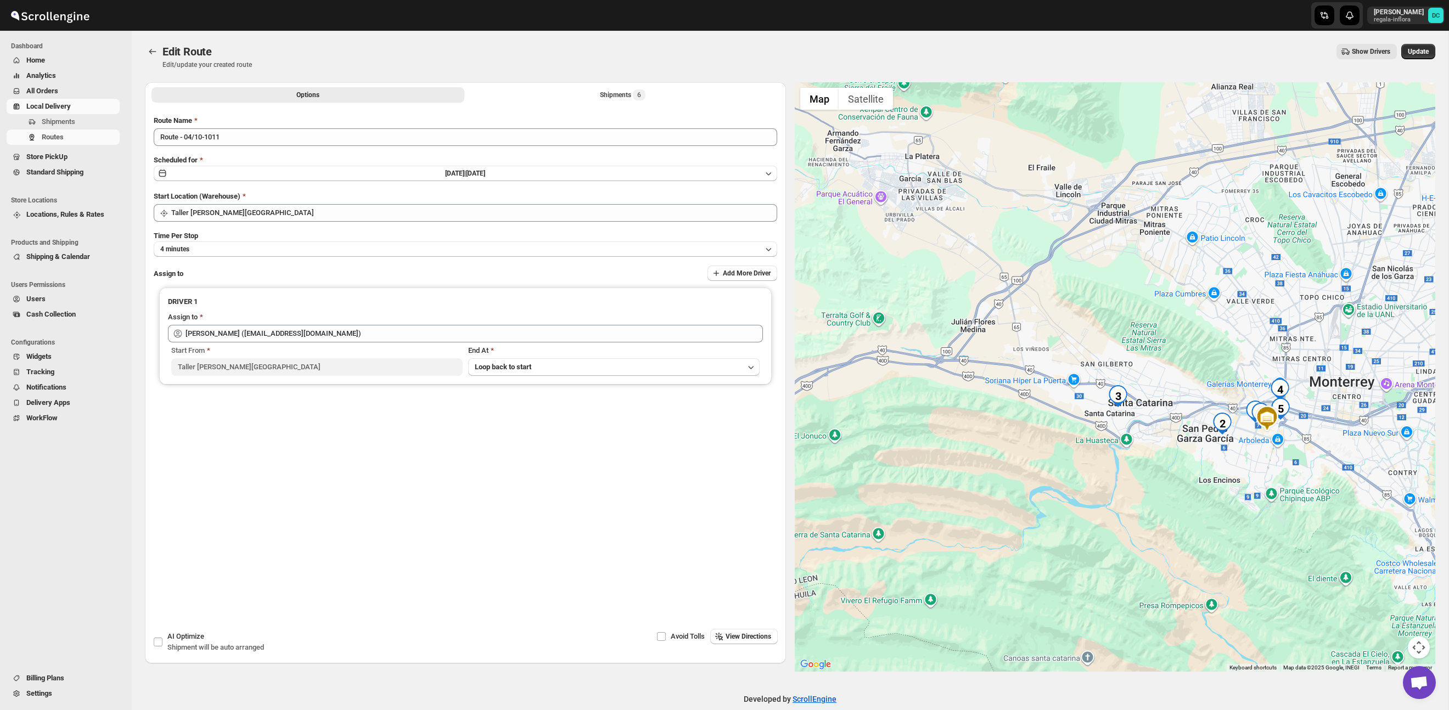
drag, startPoint x: 1239, startPoint y: 438, endPoint x: 1261, endPoint y: 450, distance: 25.1
click at [1262, 452] on div at bounding box center [1115, 377] width 641 height 590
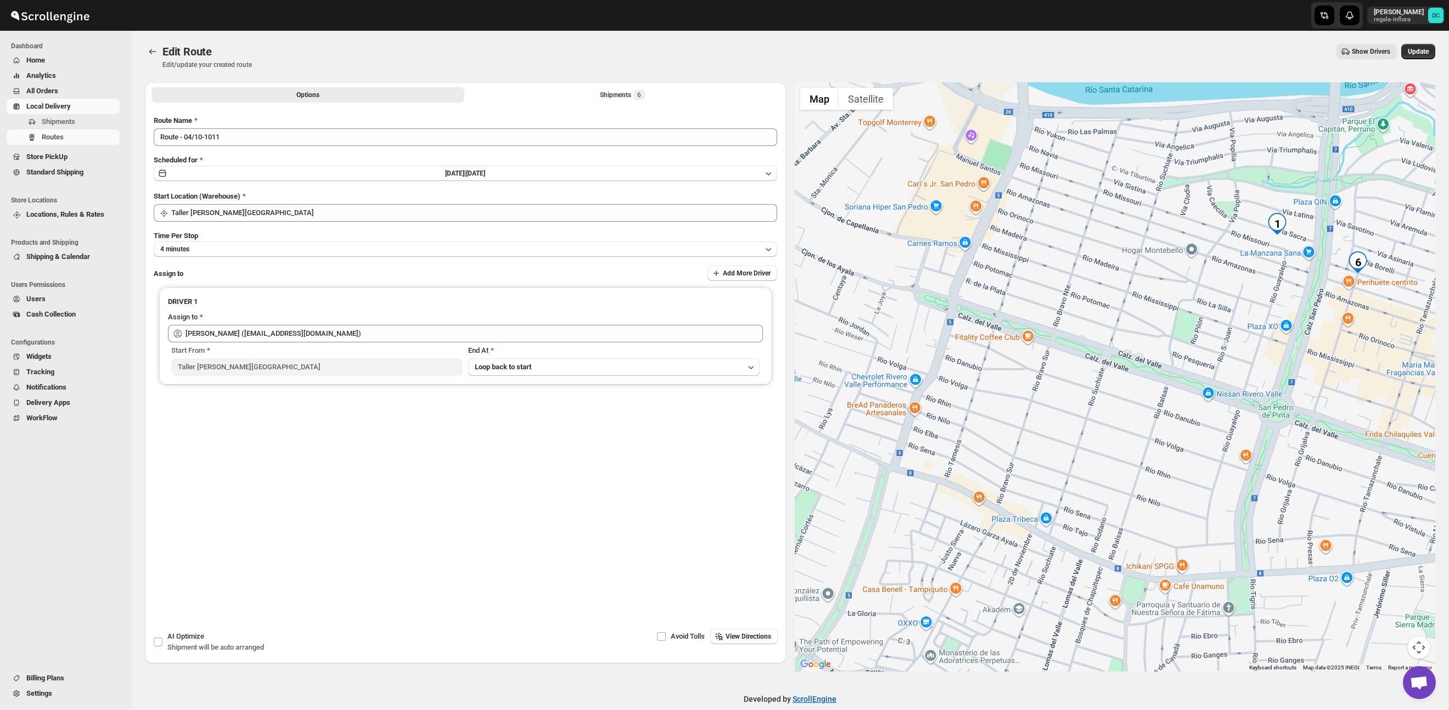
click at [610, 103] on div "Options Shipments 6 More views Options Shipments 6 More views" at bounding box center [465, 94] width 641 height 24
click at [612, 96] on div "Shipments 6" at bounding box center [623, 94] width 46 height 11
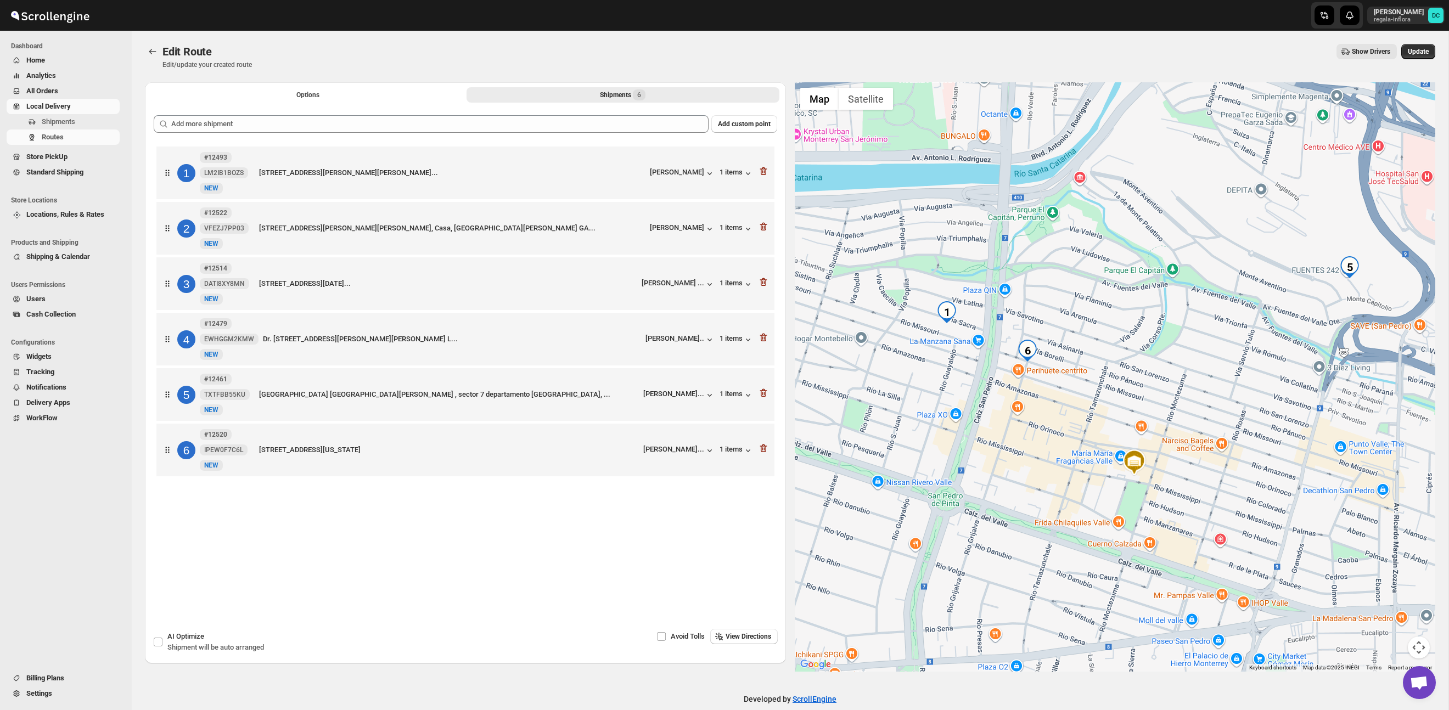
drag, startPoint x: 1261, startPoint y: 344, endPoint x: 1331, endPoint y: 415, distance: 99.4
click at [1357, 421] on div at bounding box center [1115, 377] width 641 height 590
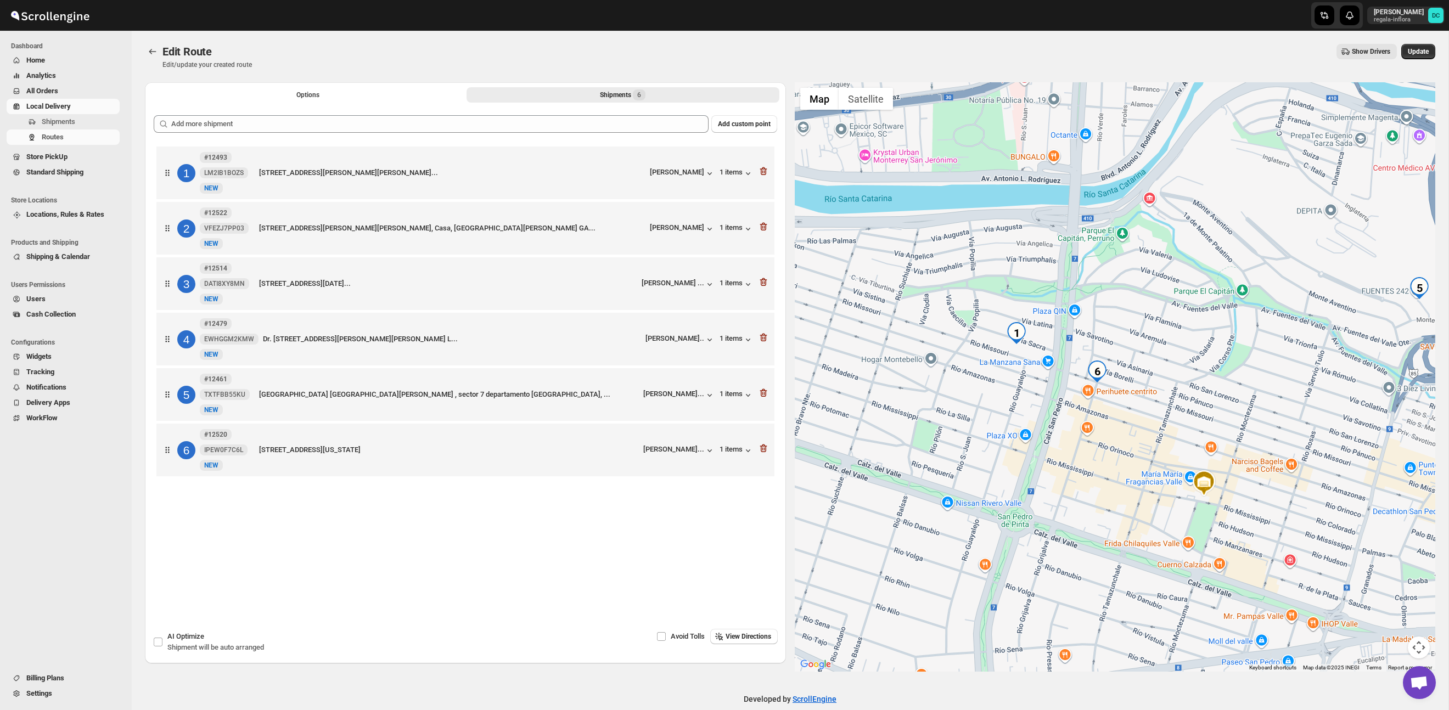
drag, startPoint x: 1060, startPoint y: 374, endPoint x: 1143, endPoint y: 379, distance: 83.0
click at [1141, 379] on div at bounding box center [1115, 377] width 641 height 590
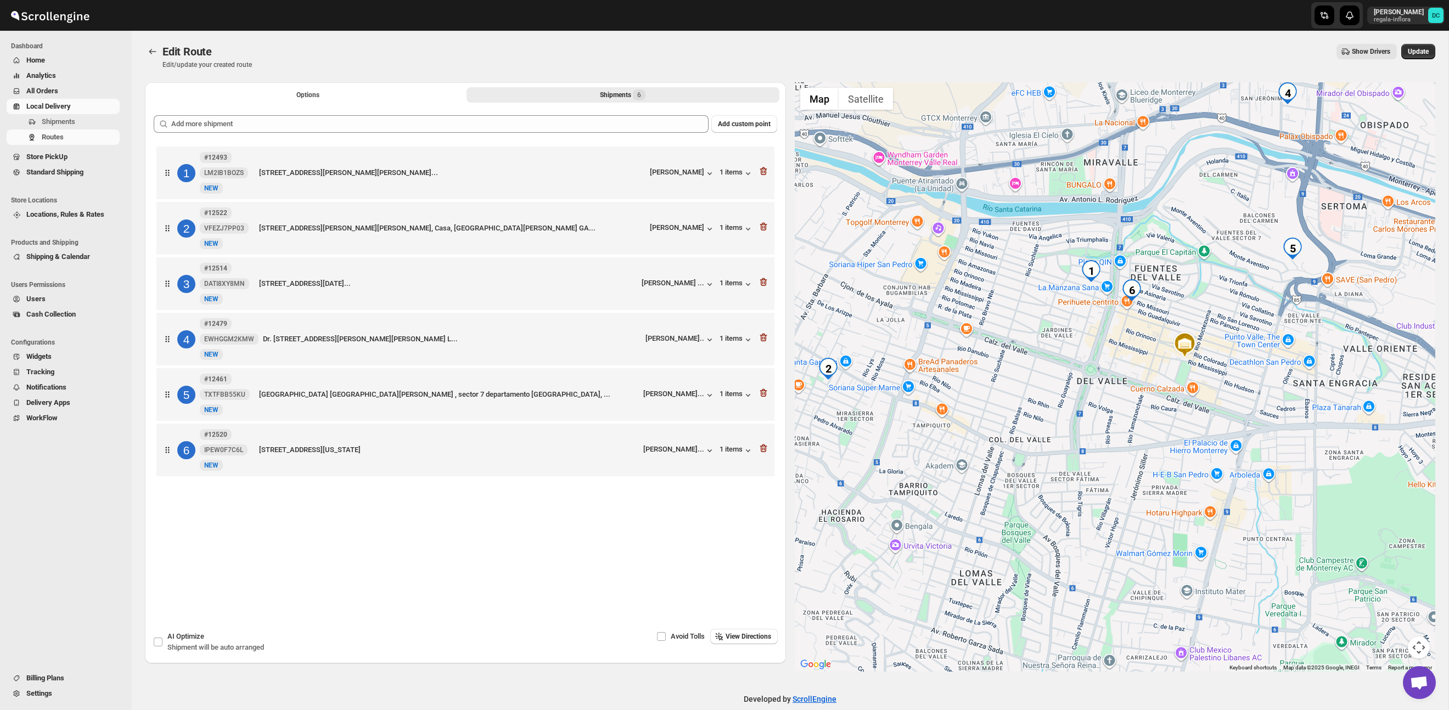
drag, startPoint x: 1353, startPoint y: 338, endPoint x: 1275, endPoint y: 310, distance: 83.5
click at [1275, 310] on div at bounding box center [1115, 377] width 641 height 590
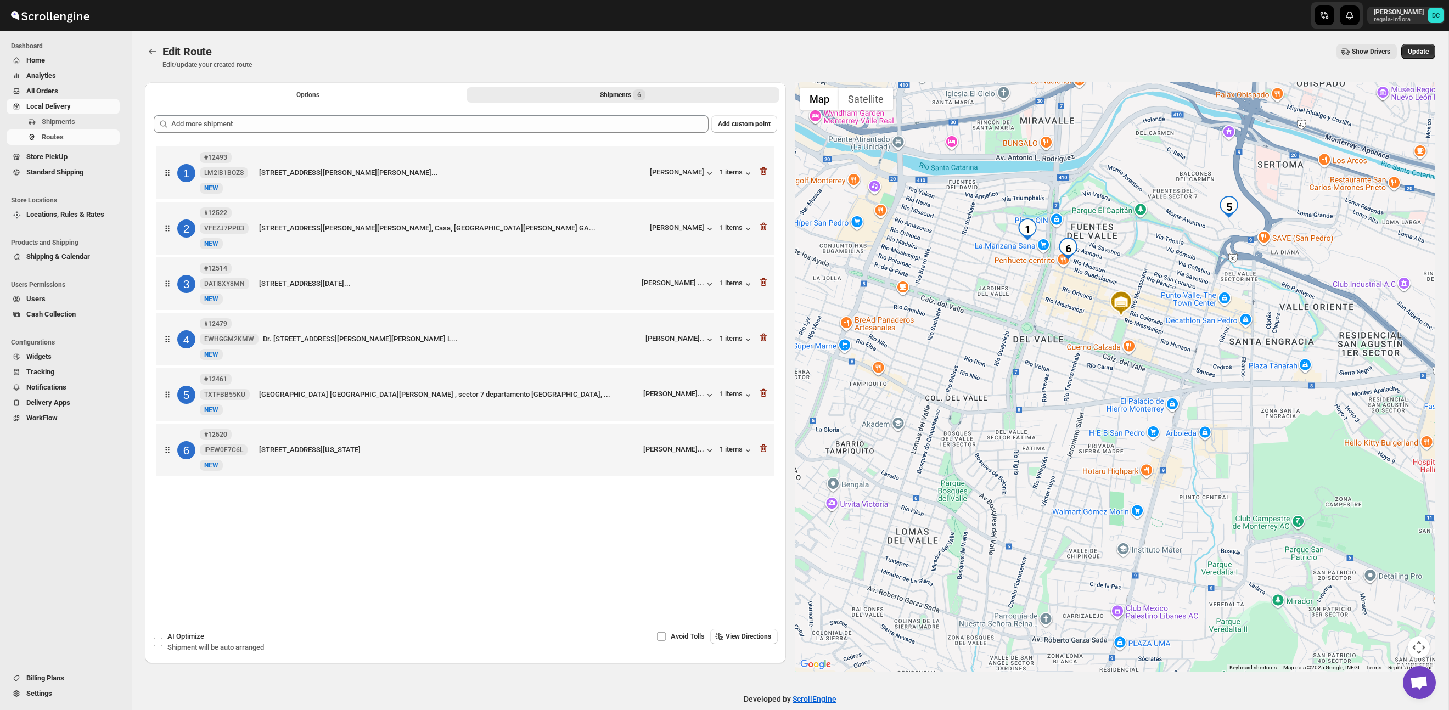
drag, startPoint x: 1279, startPoint y: 373, endPoint x: 1226, endPoint y: 338, distance: 63.3
click at [1226, 338] on div at bounding box center [1115, 377] width 641 height 590
click at [1165, 303] on div at bounding box center [1115, 377] width 641 height 590
drag, startPoint x: 1261, startPoint y: 446, endPoint x: 888, endPoint y: 31, distance: 557.5
click at [1260, 445] on div at bounding box center [1115, 377] width 641 height 590
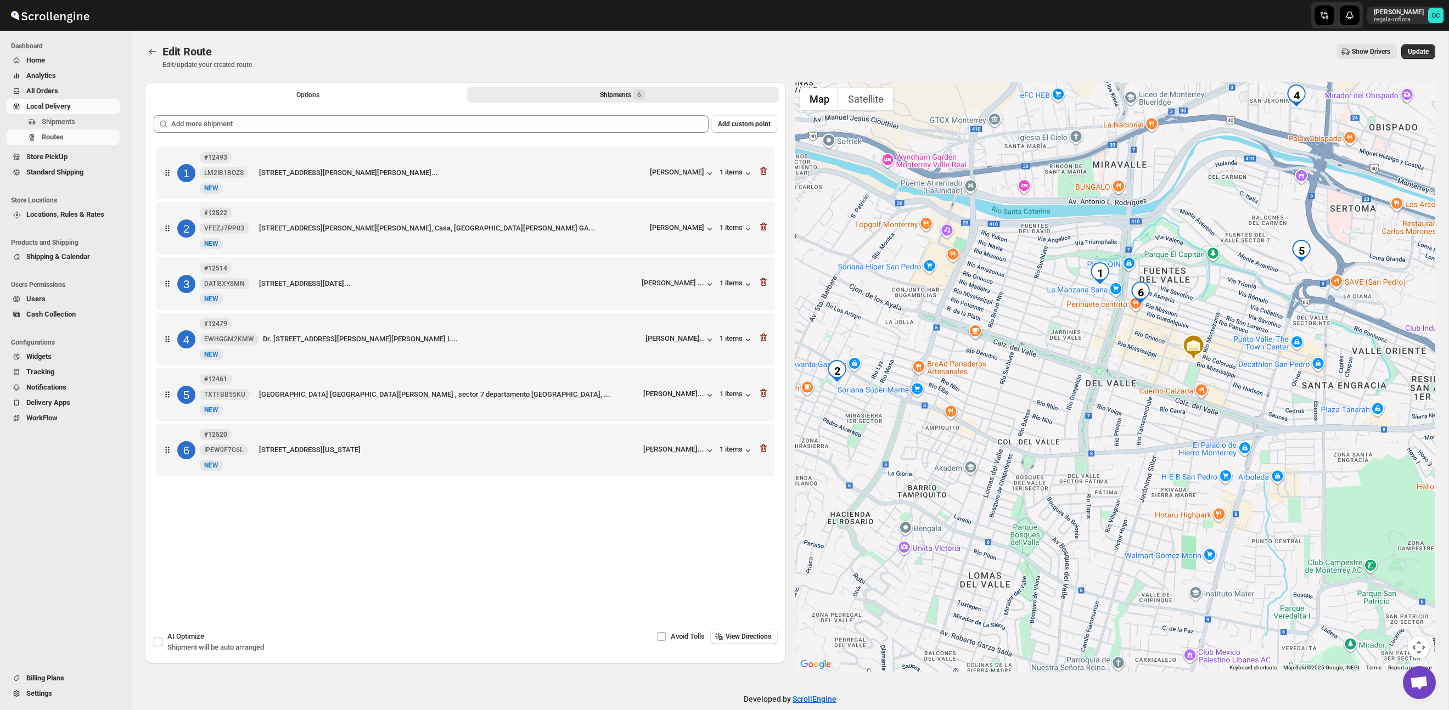
drag, startPoint x: 1059, startPoint y: 297, endPoint x: 1141, endPoint y: 354, distance: 100.4
click at [1143, 354] on div at bounding box center [1115, 377] width 641 height 590
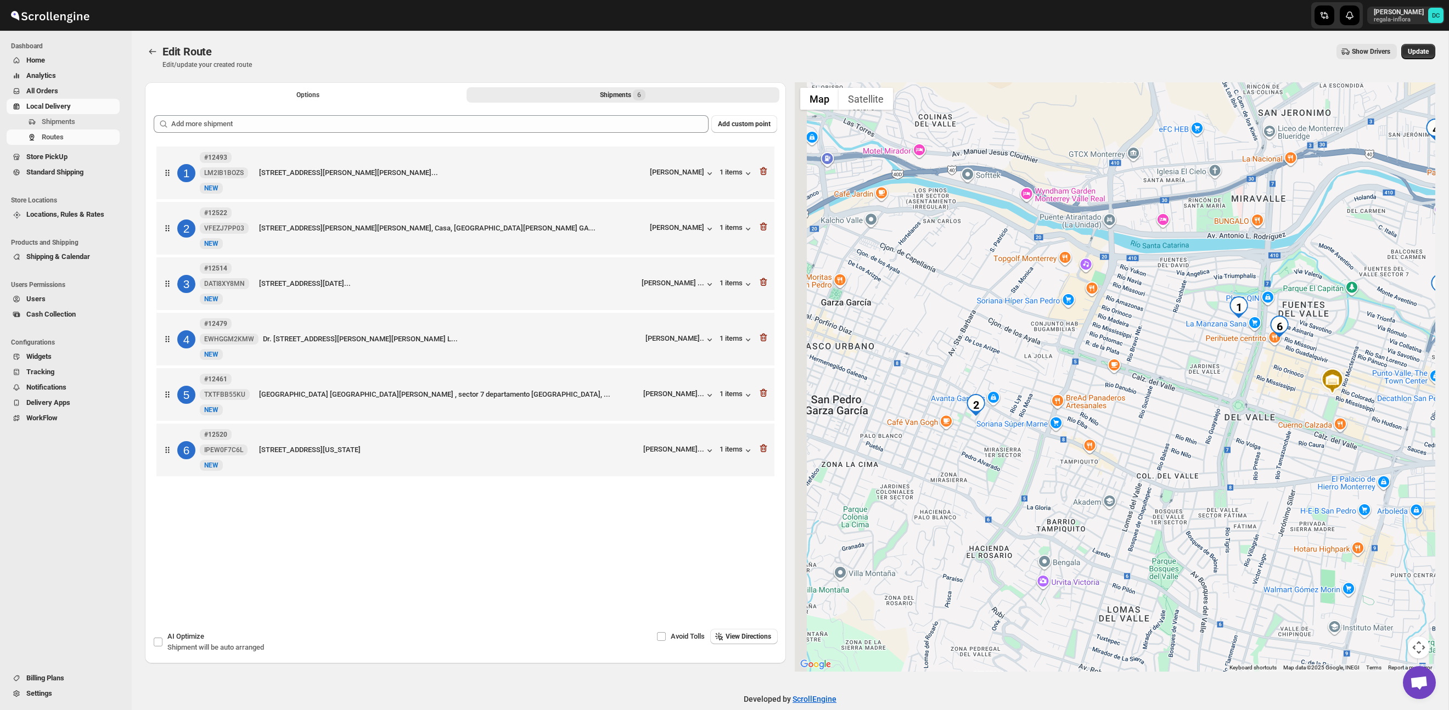
drag, startPoint x: 1091, startPoint y: 338, endPoint x: 1073, endPoint y: 428, distance: 91.3
click at [1233, 360] on div at bounding box center [1115, 377] width 641 height 590
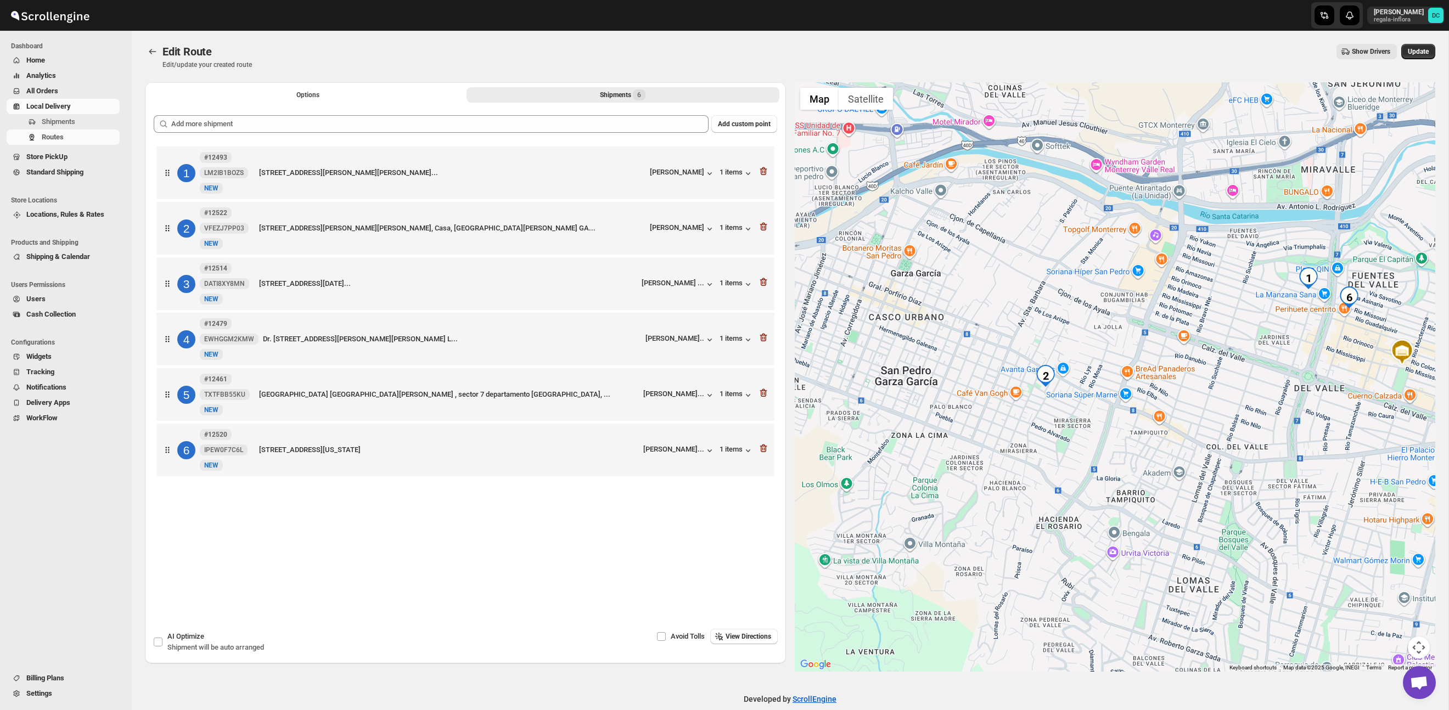
drag, startPoint x: 1100, startPoint y: 404, endPoint x: 1054, endPoint y: 388, distance: 48.3
click at [1109, 392] on div at bounding box center [1115, 377] width 641 height 590
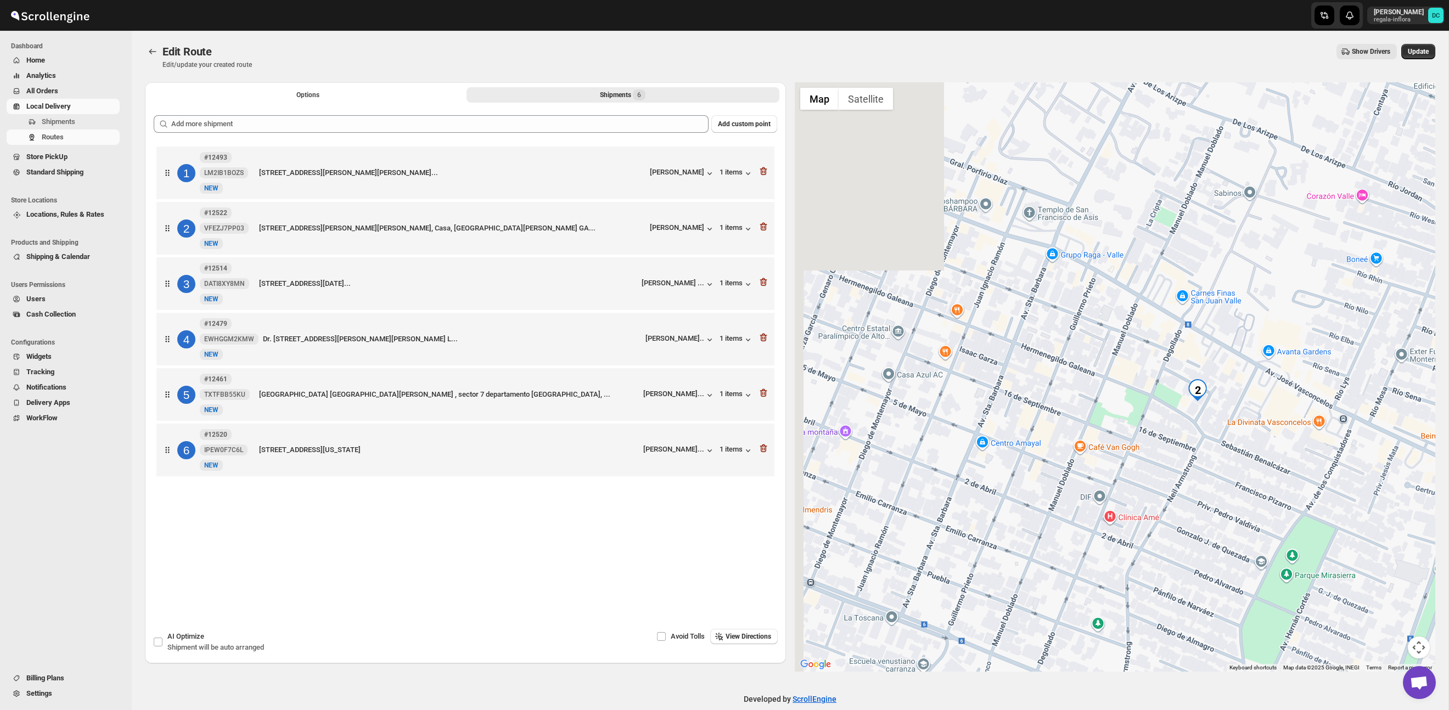
drag, startPoint x: 996, startPoint y: 388, endPoint x: 1275, endPoint y: 403, distance: 279.9
click at [1275, 403] on div at bounding box center [1115, 377] width 641 height 590
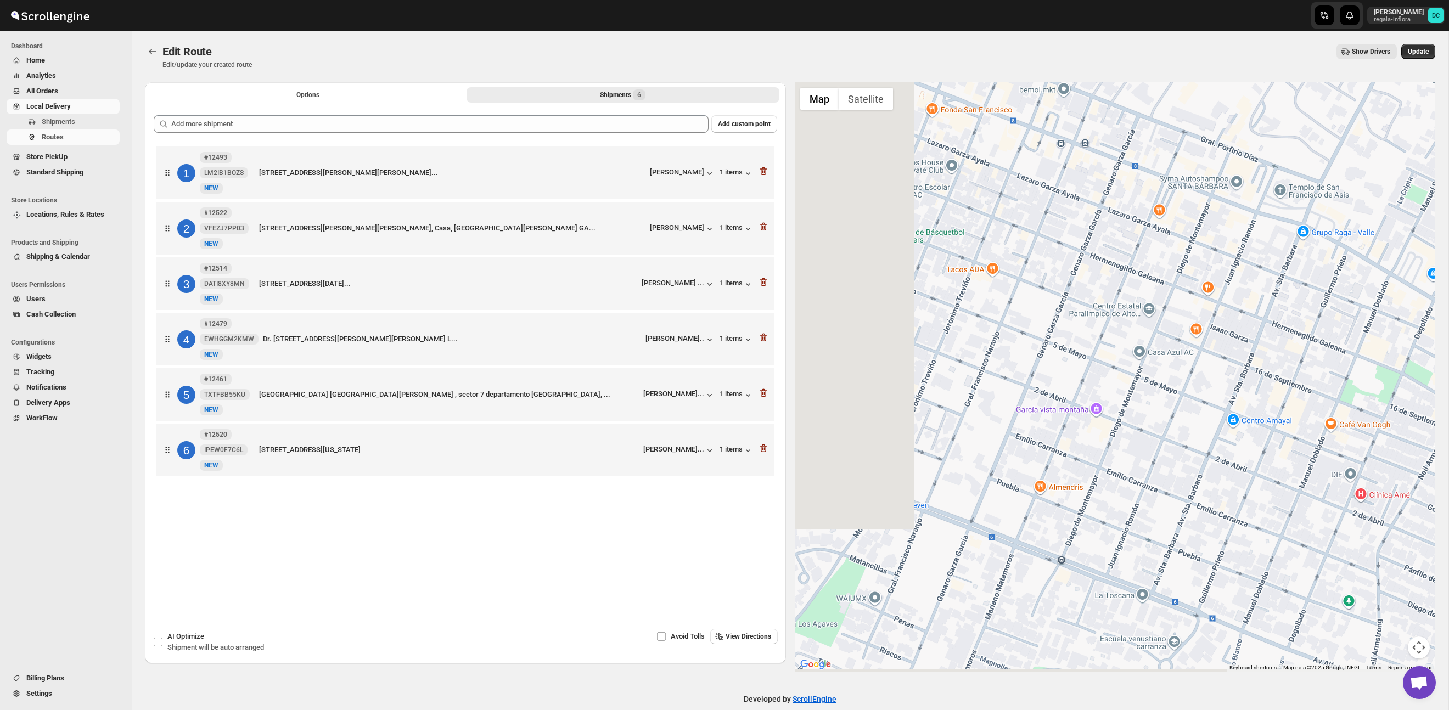
drag, startPoint x: 1302, startPoint y: 368, endPoint x: 1401, endPoint y: 362, distance: 98.5
click at [1401, 362] on div at bounding box center [1115, 377] width 641 height 590
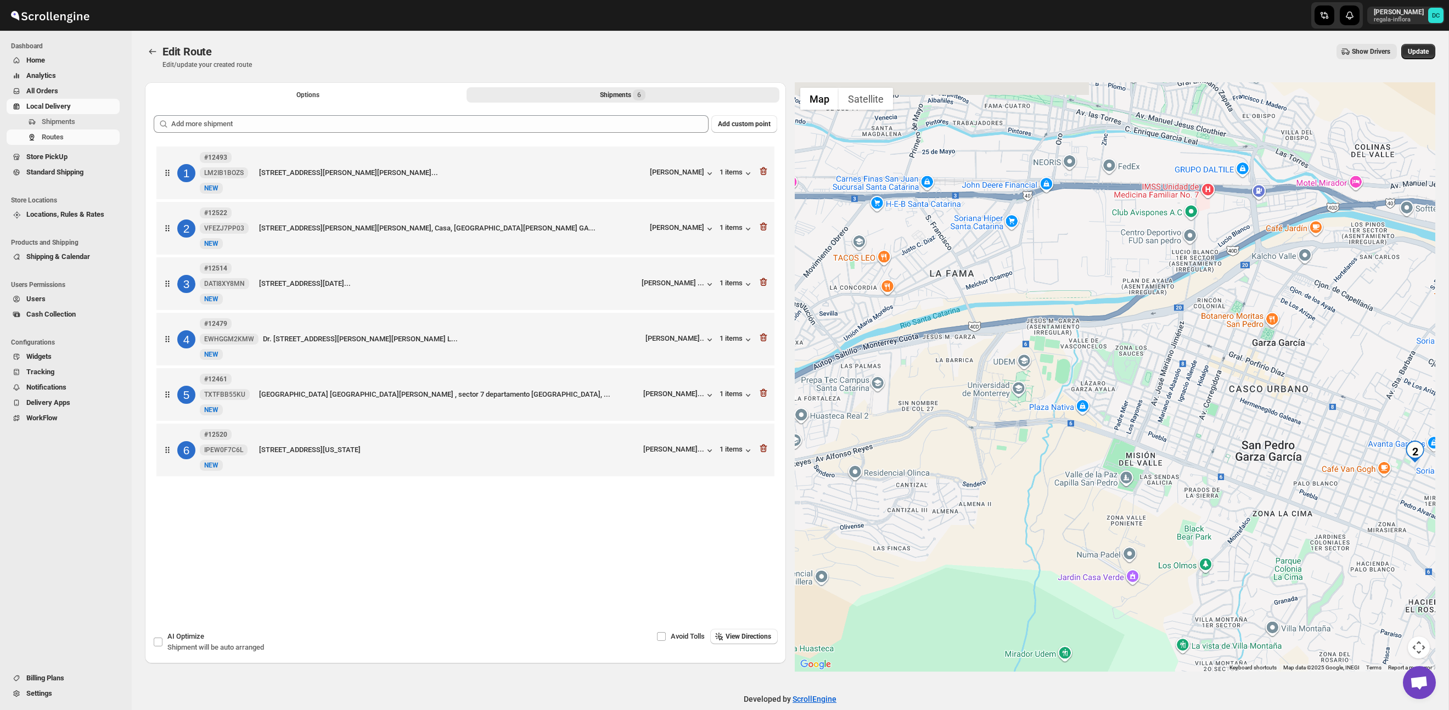
drag, startPoint x: 1071, startPoint y: 373, endPoint x: 1197, endPoint y: 427, distance: 136.8
click at [1197, 427] on div at bounding box center [1115, 377] width 641 height 590
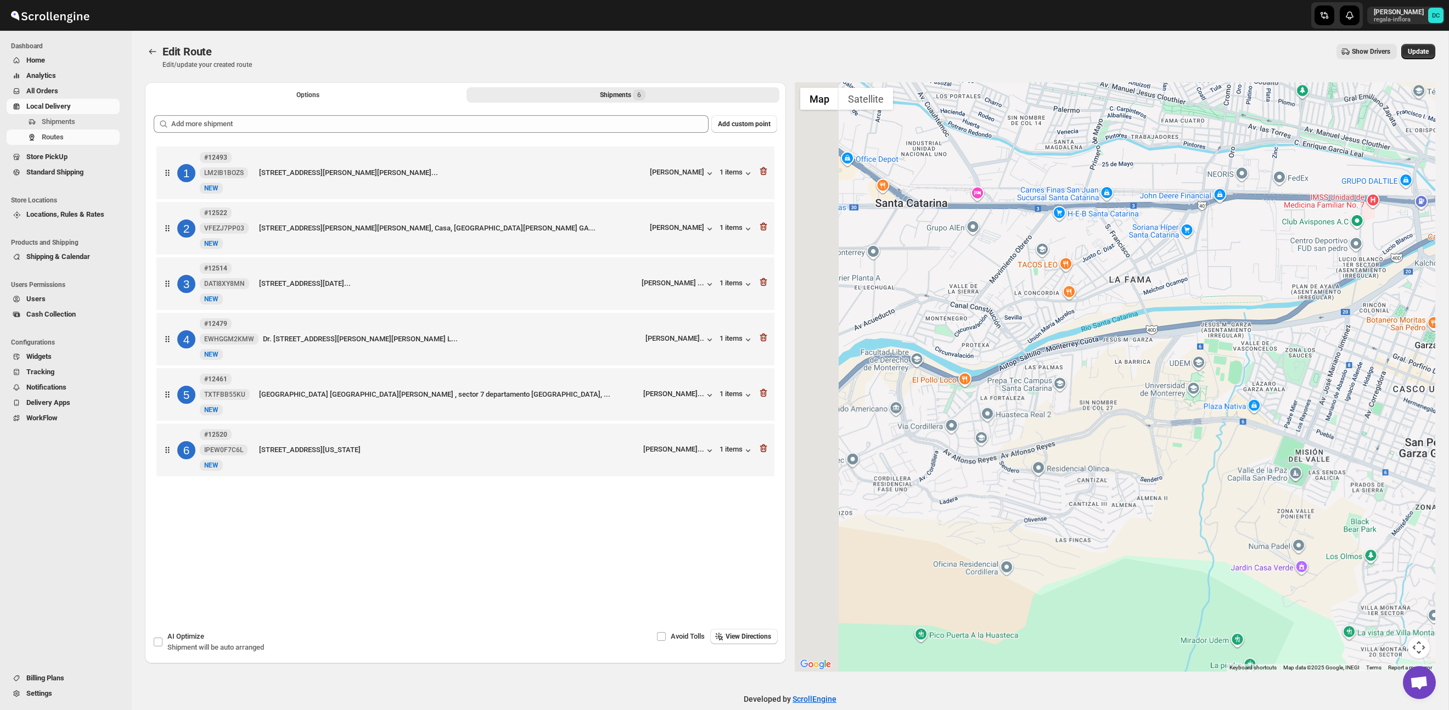
drag, startPoint x: 908, startPoint y: 389, endPoint x: 1080, endPoint y: 374, distance: 173.0
click at [1080, 374] on div at bounding box center [1115, 377] width 641 height 590
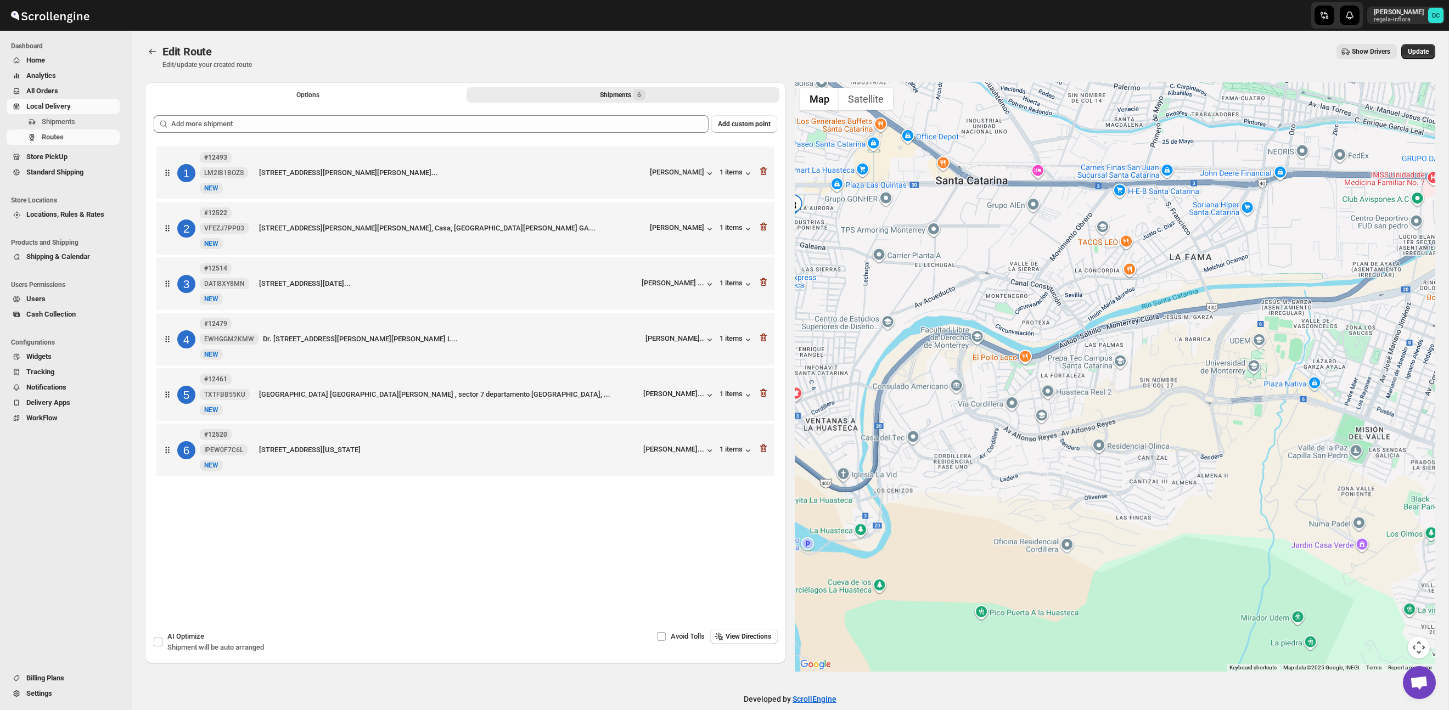
drag, startPoint x: 1033, startPoint y: 420, endPoint x: 1128, endPoint y: 330, distance: 131.3
click at [1128, 329] on div at bounding box center [1115, 377] width 641 height 590
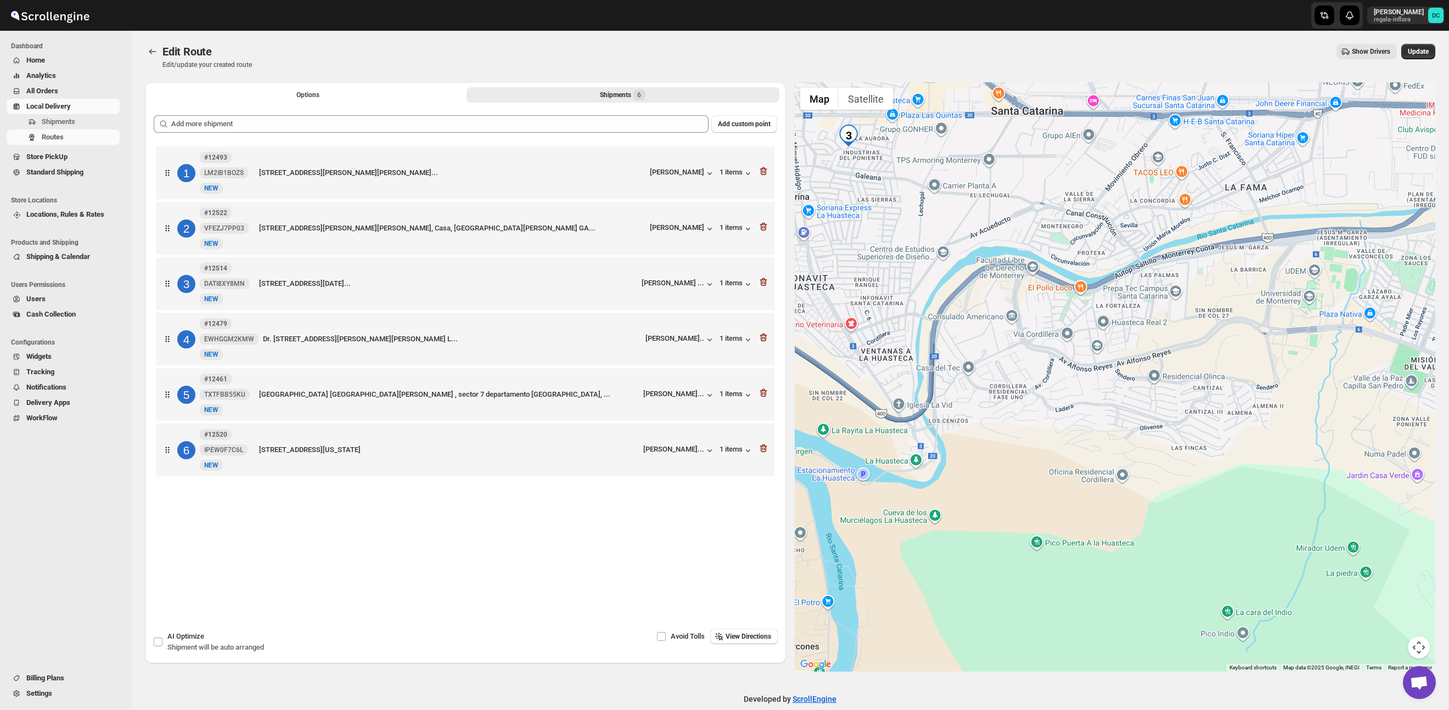
drag, startPoint x: 1061, startPoint y: 419, endPoint x: 1049, endPoint y: 434, distance: 19.6
click at [1004, 461] on div at bounding box center [1115, 377] width 641 height 590
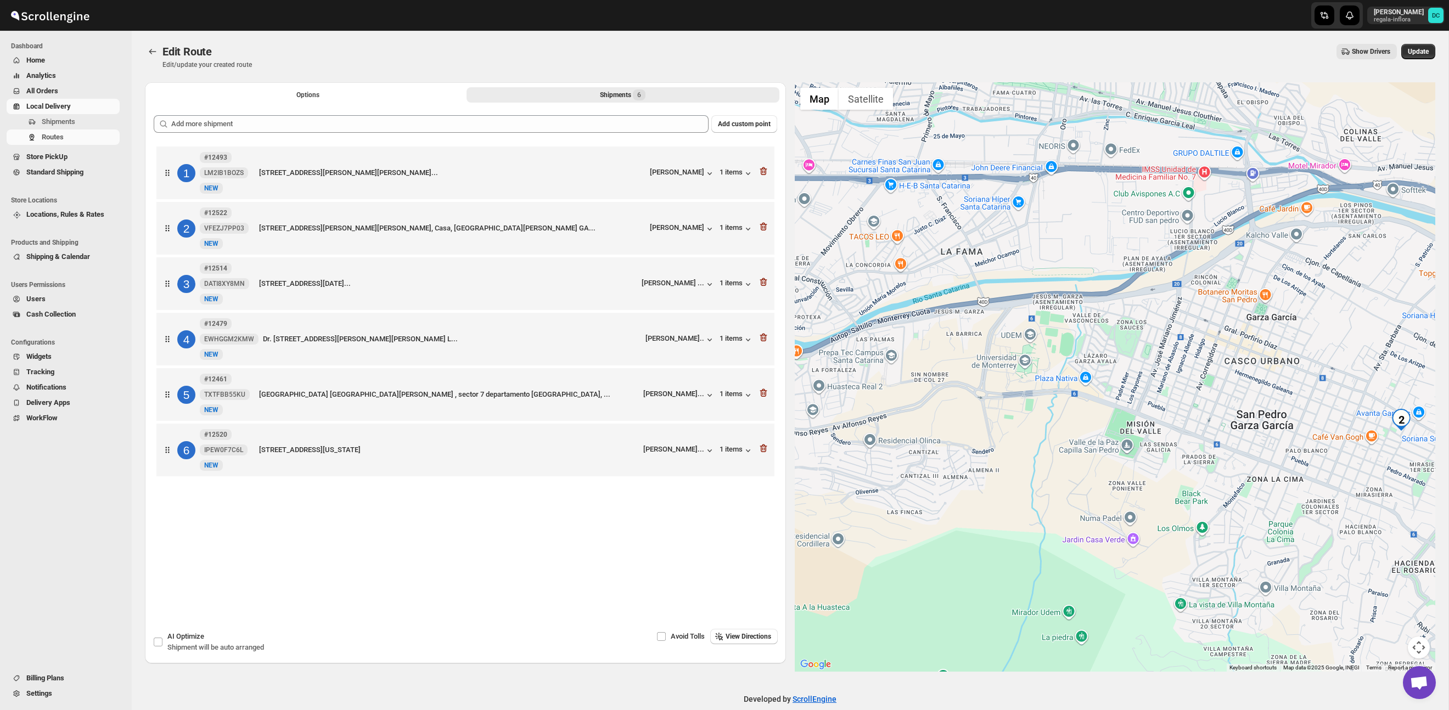
drag, startPoint x: 1232, startPoint y: 389, endPoint x: 1028, endPoint y: 360, distance: 206.3
click at [1028, 360] on div at bounding box center [1115, 377] width 641 height 590
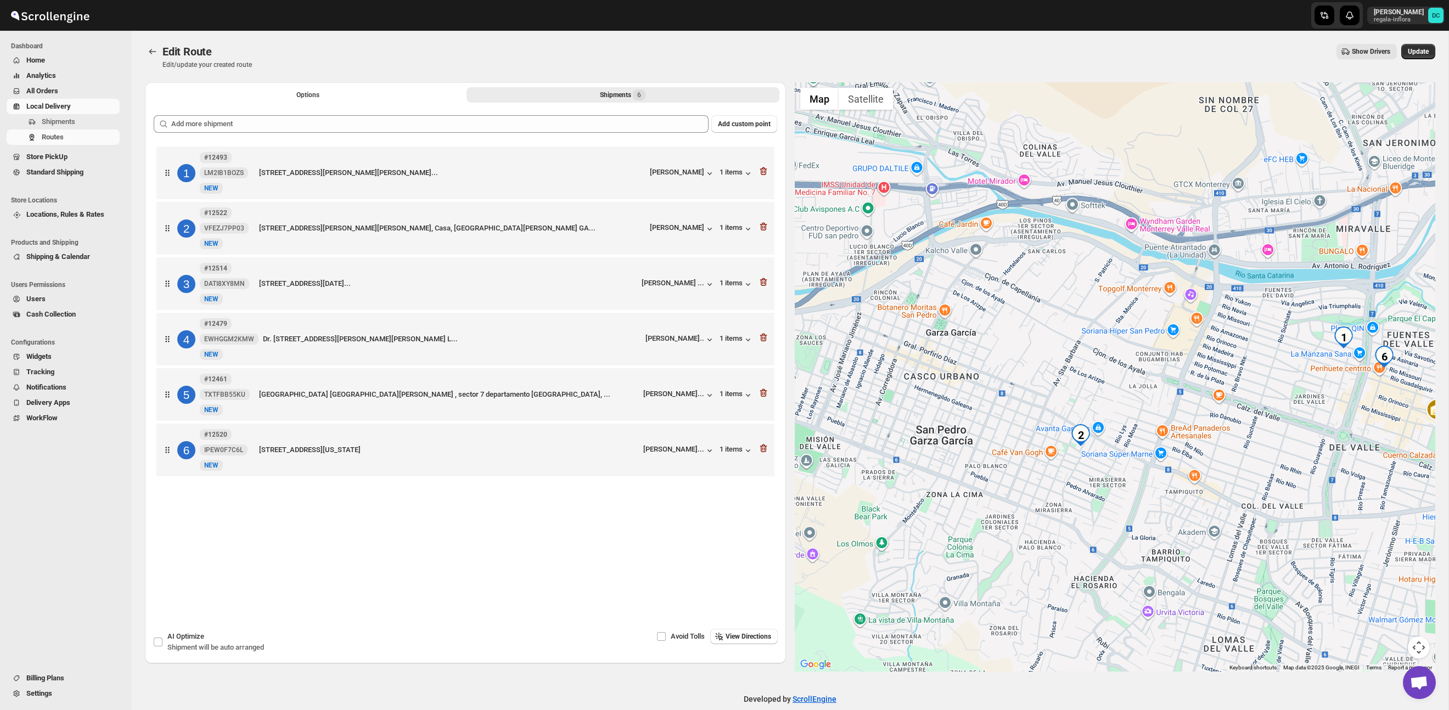
drag, startPoint x: 1149, startPoint y: 377, endPoint x: 1007, endPoint y: 422, distance: 148.8
click at [1007, 422] on div at bounding box center [1115, 377] width 641 height 590
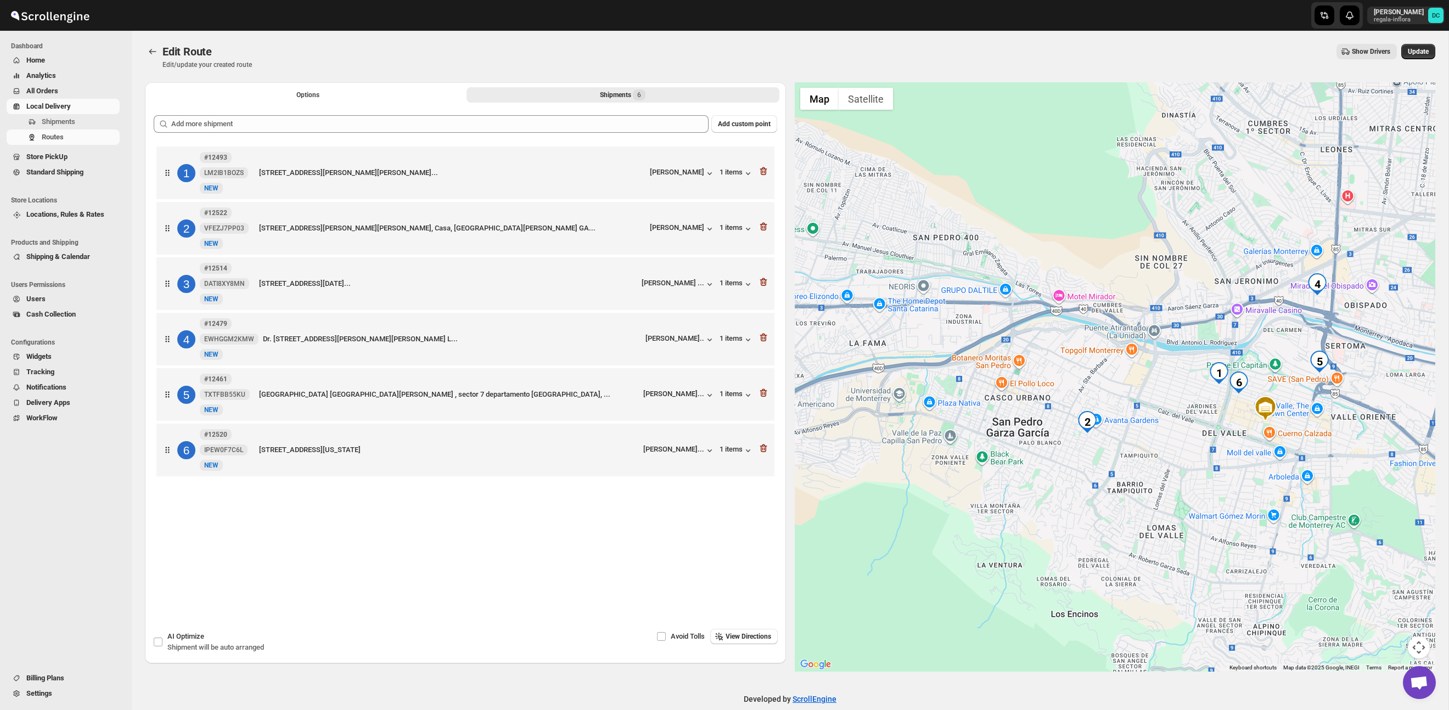
drag, startPoint x: 997, startPoint y: 411, endPoint x: 1119, endPoint y: 375, distance: 127.0
click at [1118, 375] on div at bounding box center [1115, 377] width 641 height 590
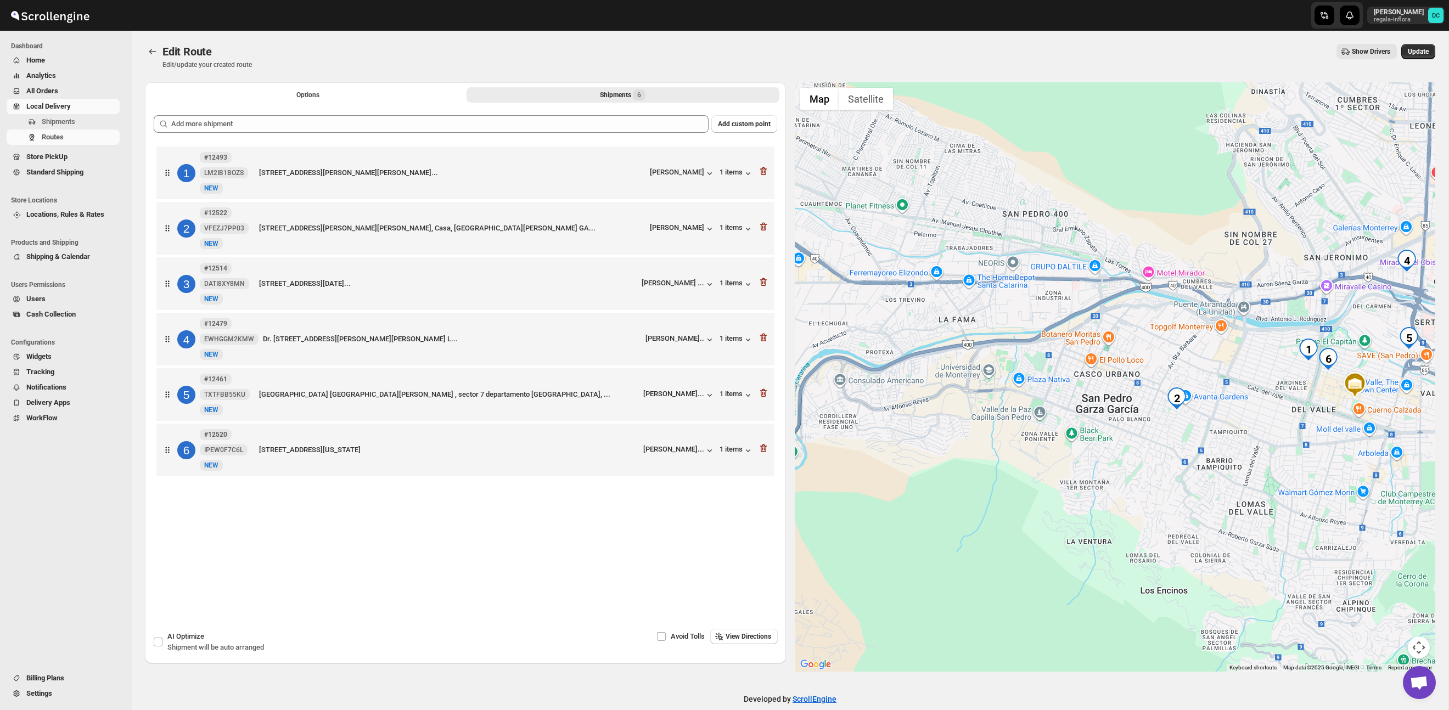
click at [1130, 293] on div at bounding box center [1115, 377] width 641 height 590
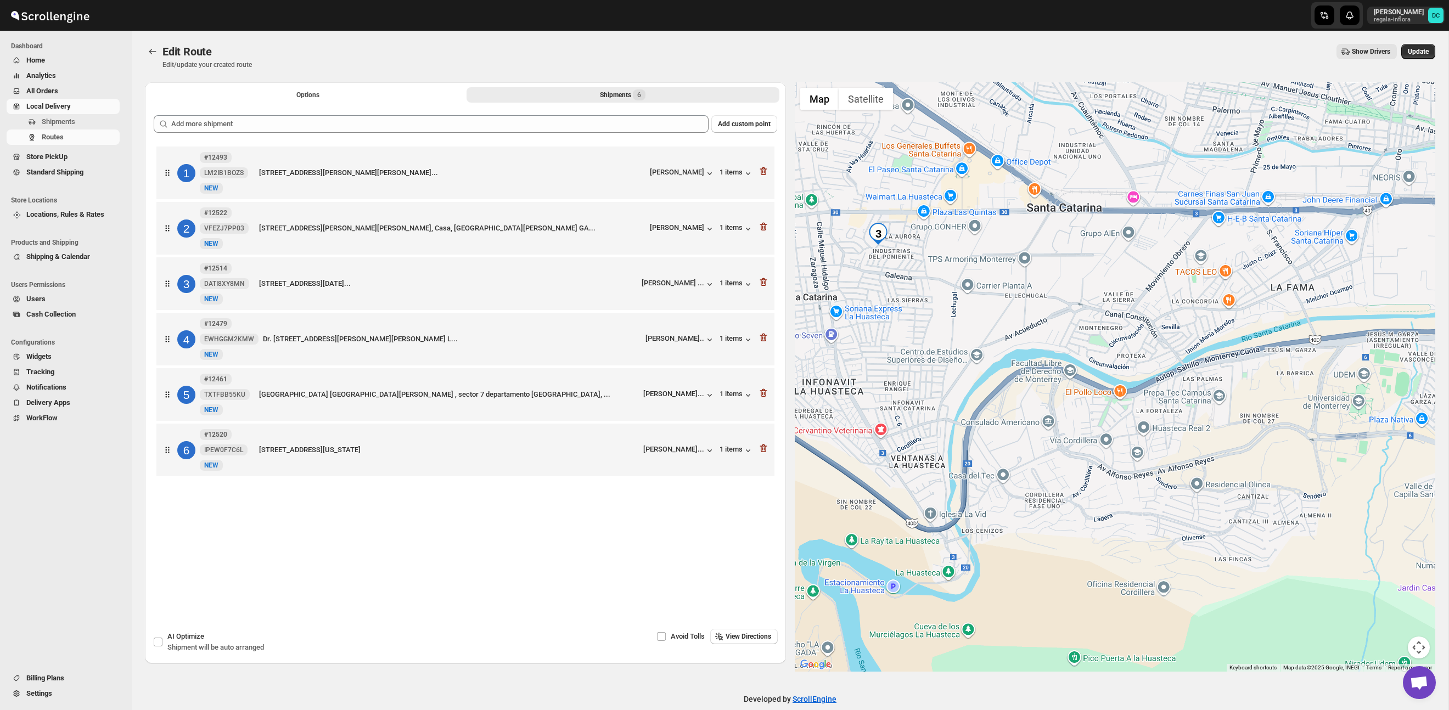
click at [984, 335] on div at bounding box center [1115, 377] width 641 height 590
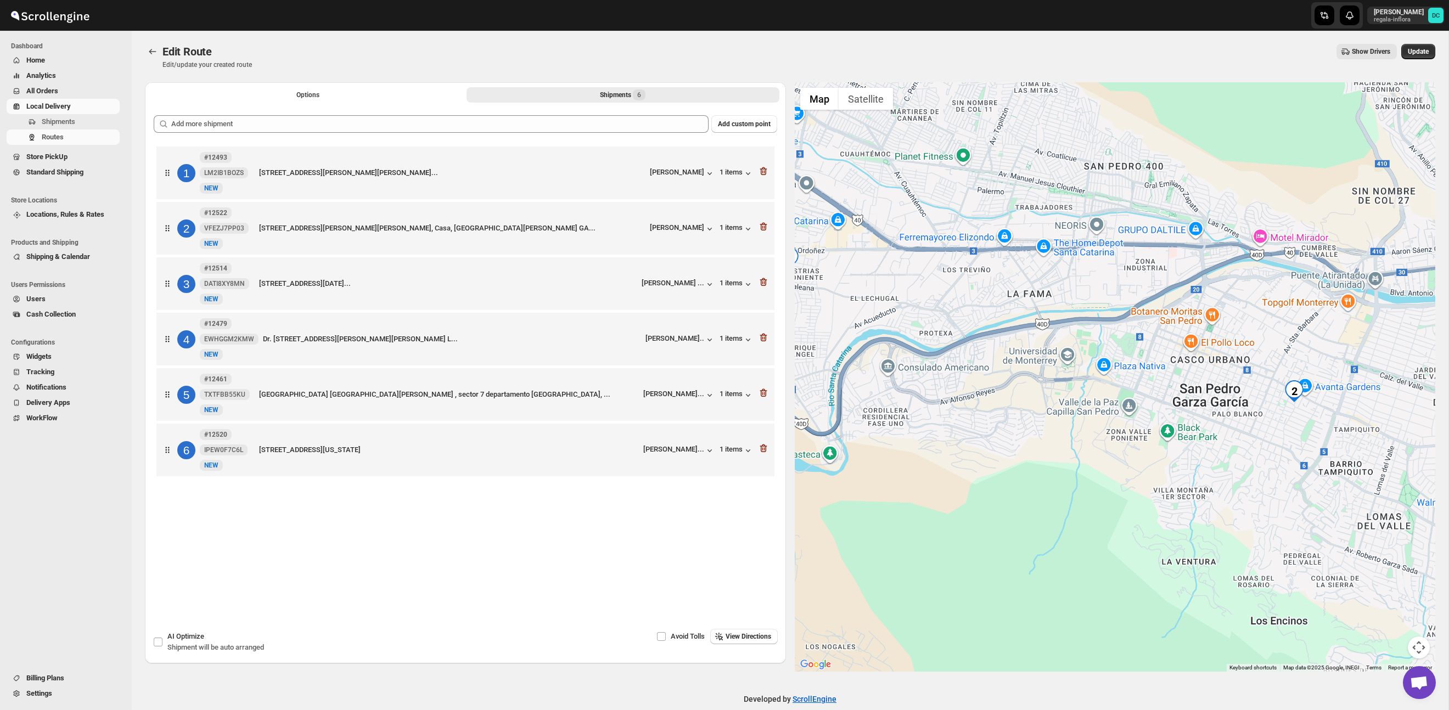
drag, startPoint x: 1119, startPoint y: 350, endPoint x: 1102, endPoint y: 336, distance: 21.9
click at [1055, 346] on div at bounding box center [1115, 377] width 641 height 590
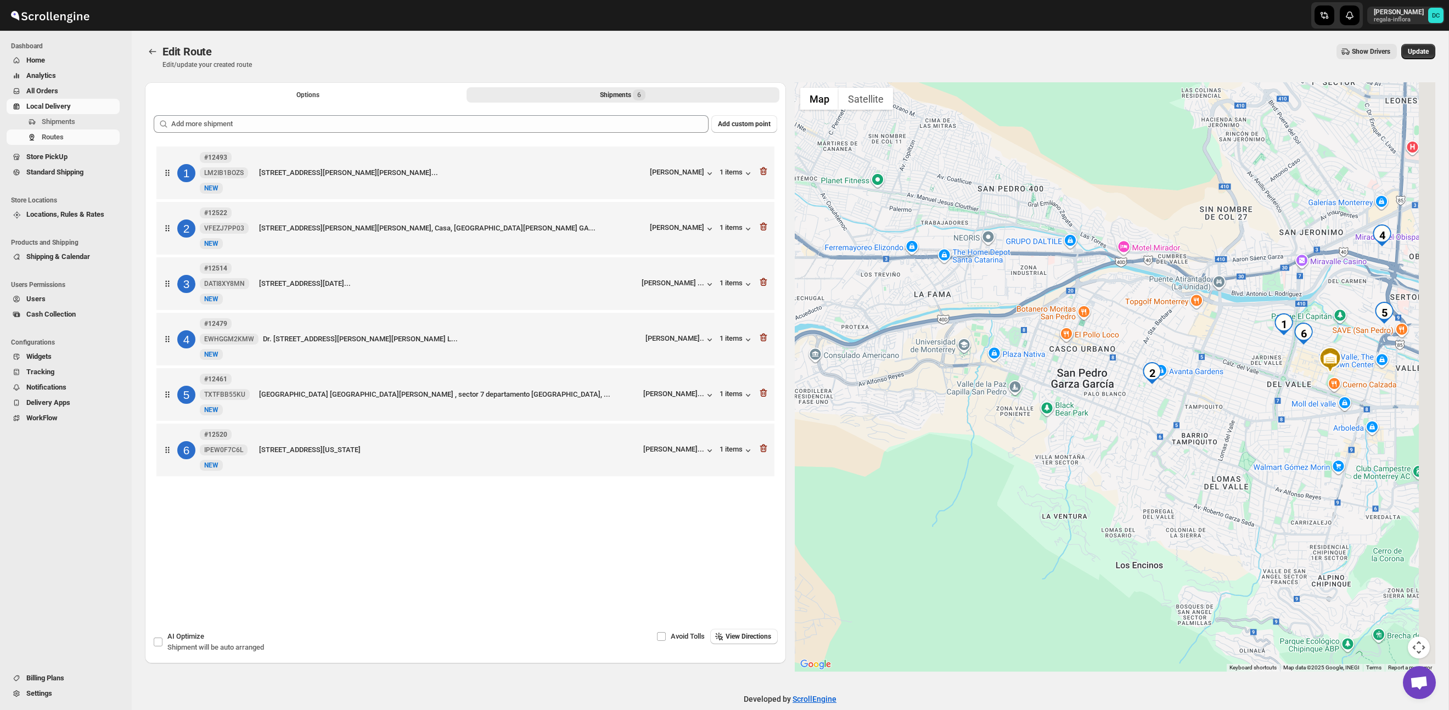
drag, startPoint x: 1200, startPoint y: 299, endPoint x: 1105, endPoint y: 284, distance: 95.7
click at [1105, 284] on div at bounding box center [1115, 377] width 641 height 590
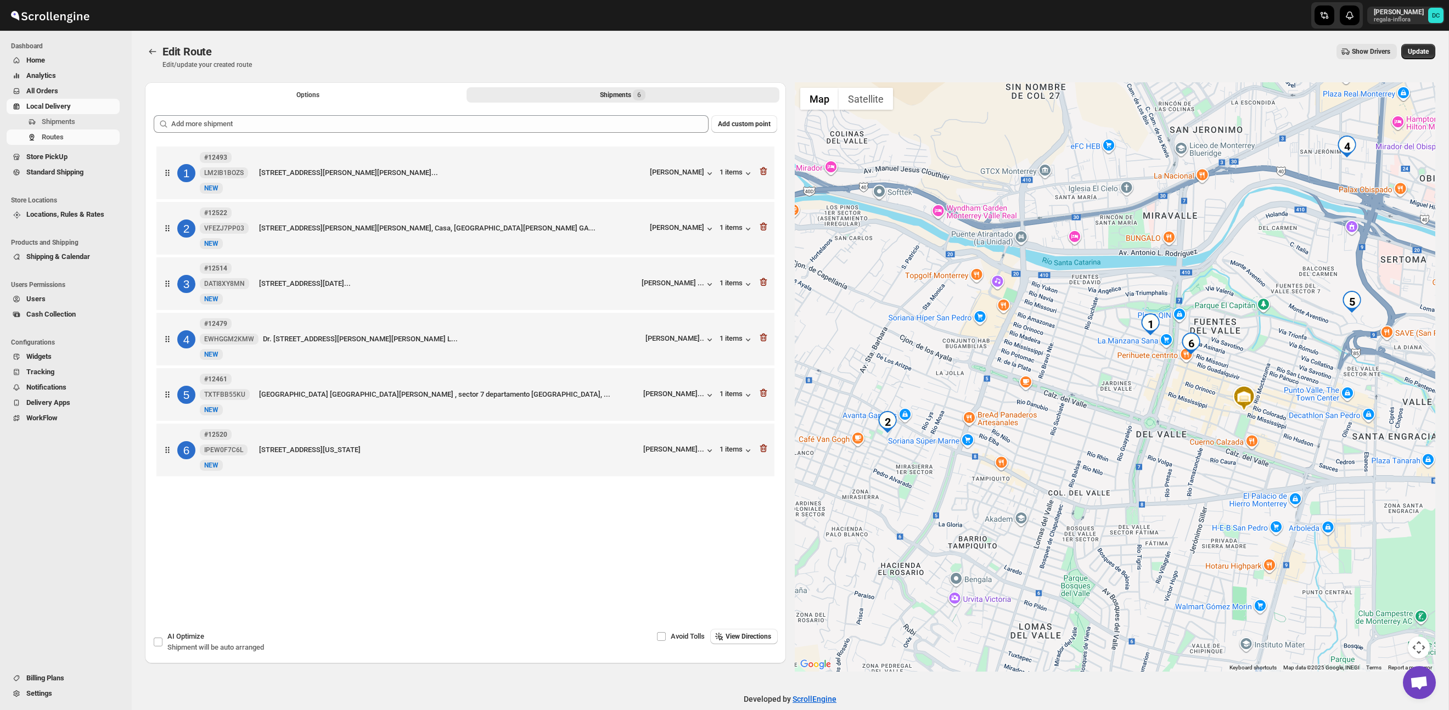
drag, startPoint x: 1042, startPoint y: 301, endPoint x: 1056, endPoint y: 300, distance: 14.3
click at [1057, 300] on div at bounding box center [1115, 377] width 641 height 590
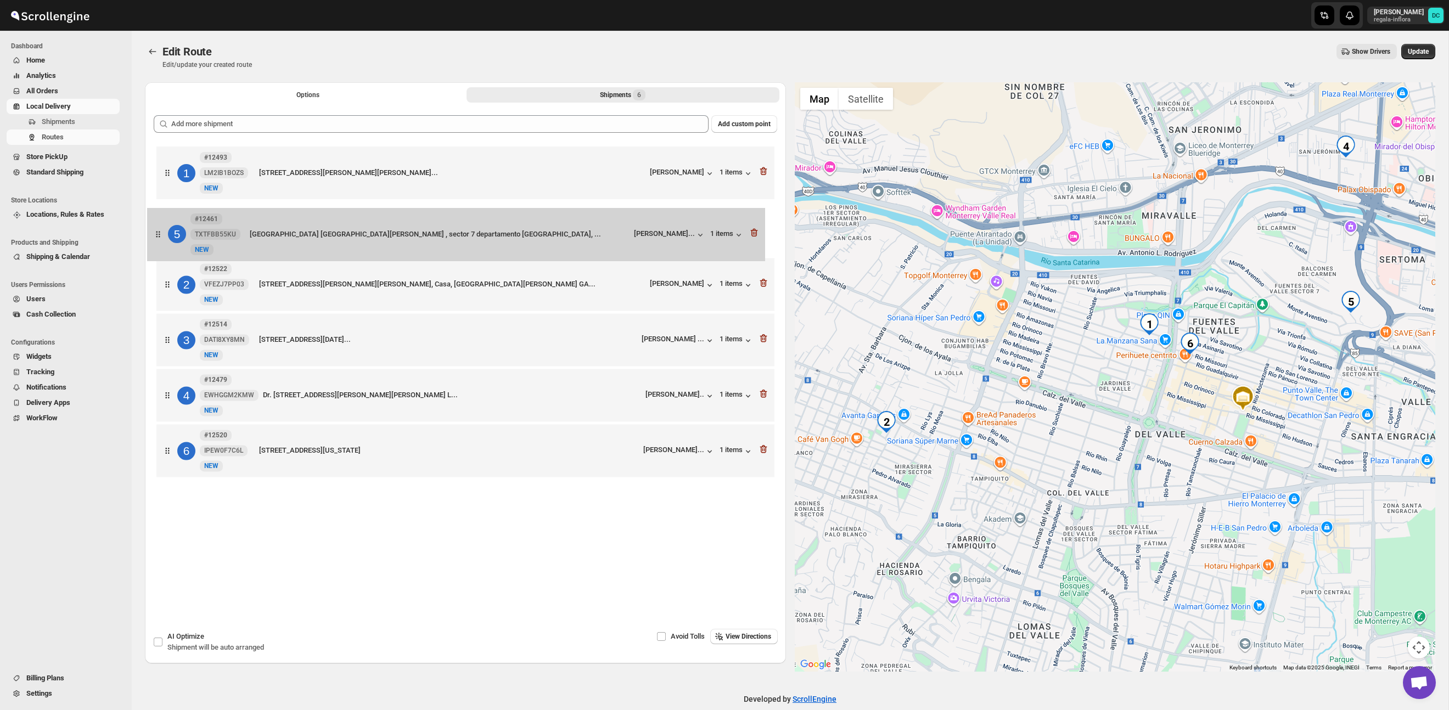
drag, startPoint x: 167, startPoint y: 401, endPoint x: 156, endPoint y: 221, distance: 180.4
click at [156, 221] on div "1 #12493 LM2IB1BOZS New NEW VÍA SACRA 114, Fuentes del Valle, SAN PEDRO GARZA G…" at bounding box center [466, 313] width 624 height 339
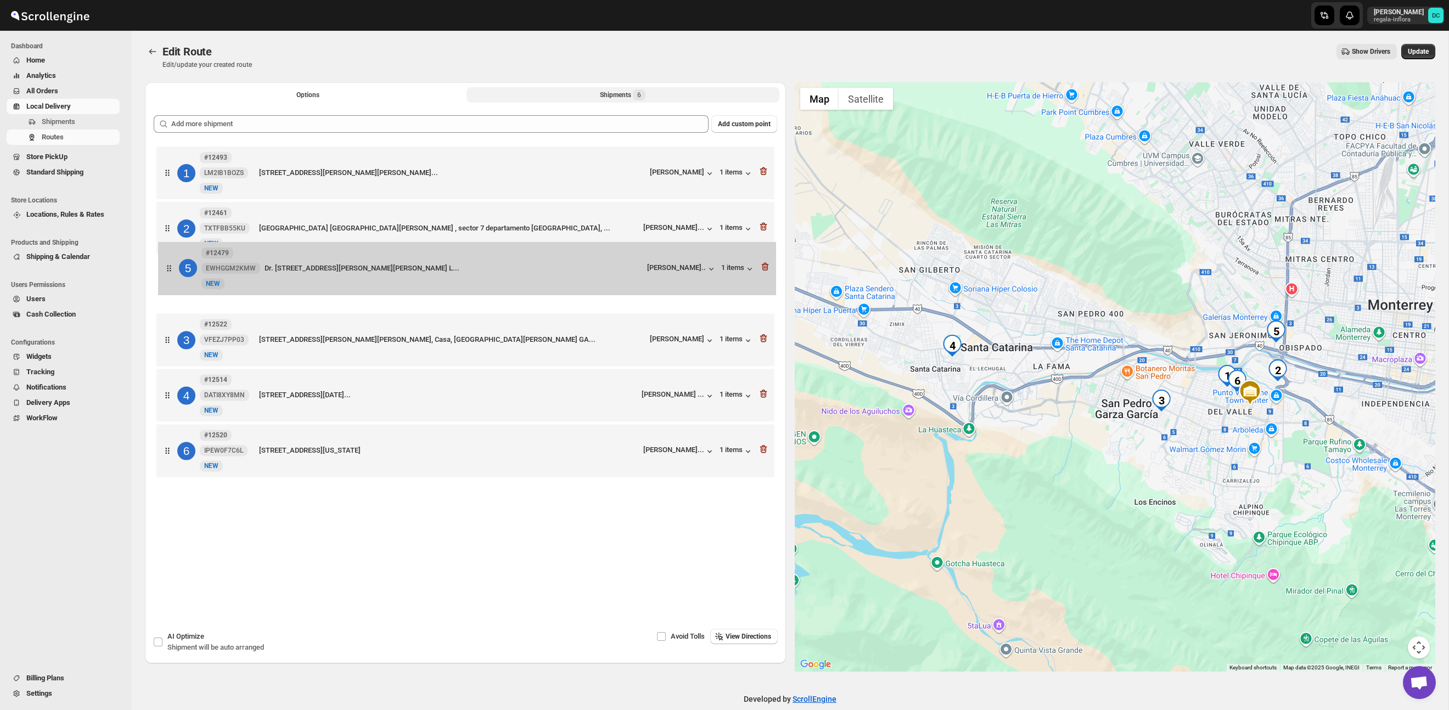
drag, startPoint x: 168, startPoint y: 406, endPoint x: 175, endPoint y: 276, distance: 130.3
click at [171, 271] on div "1 #12493 LM2IB1BOZS New NEW VÍA SACRA 114, Fuentes del Valle, SAN PEDRO GARZA G…" at bounding box center [466, 313] width 624 height 339
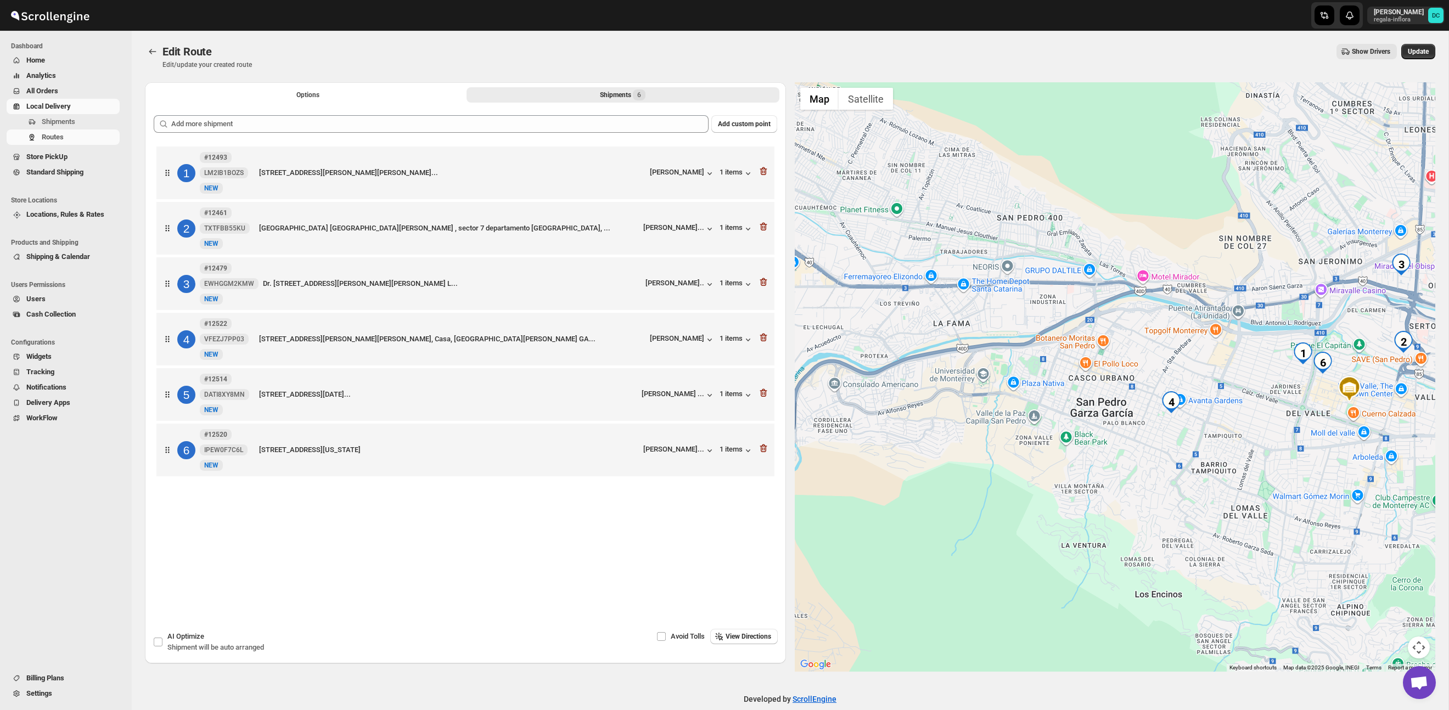
drag, startPoint x: 1001, startPoint y: 318, endPoint x: 1107, endPoint y: 313, distance: 106.1
click at [1119, 312] on div at bounding box center [1115, 377] width 641 height 590
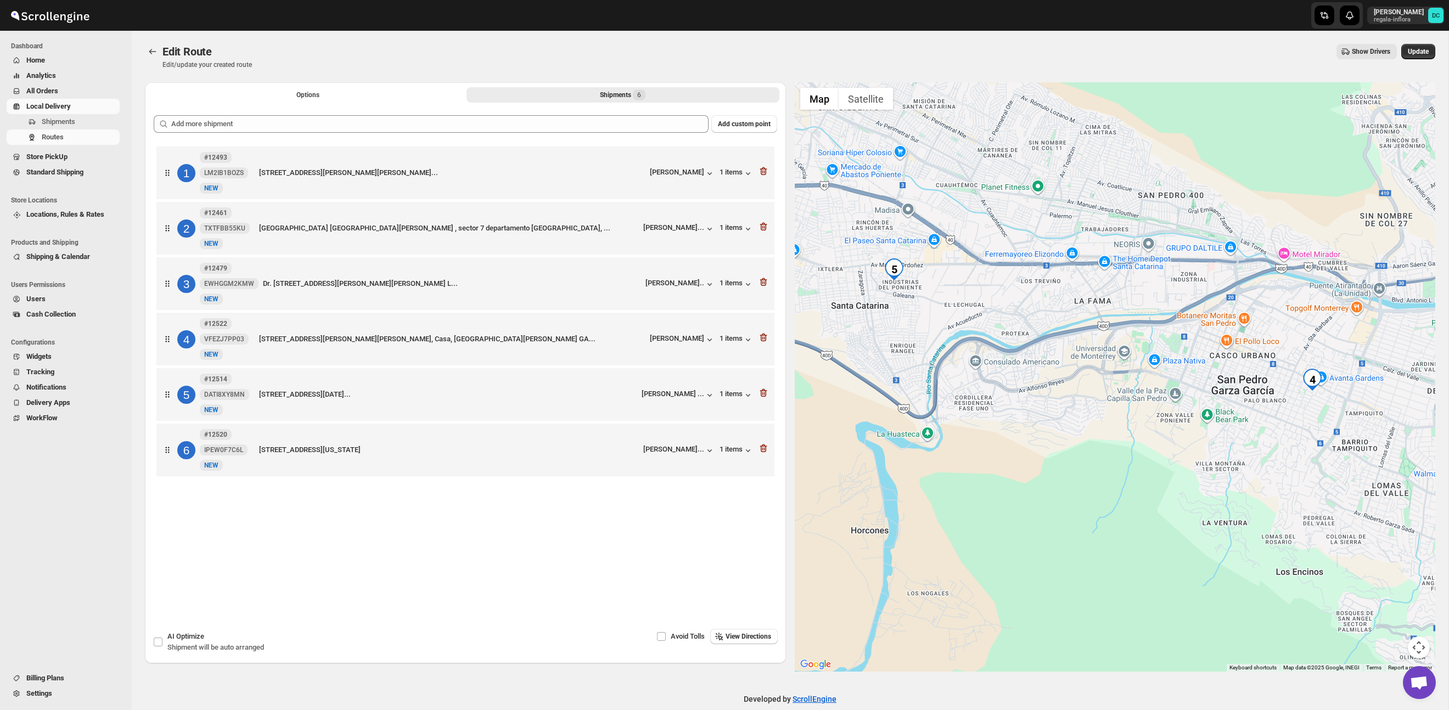
drag, startPoint x: 989, startPoint y: 330, endPoint x: 1122, endPoint y: 306, distance: 134.4
click at [1122, 306] on div at bounding box center [1115, 377] width 641 height 590
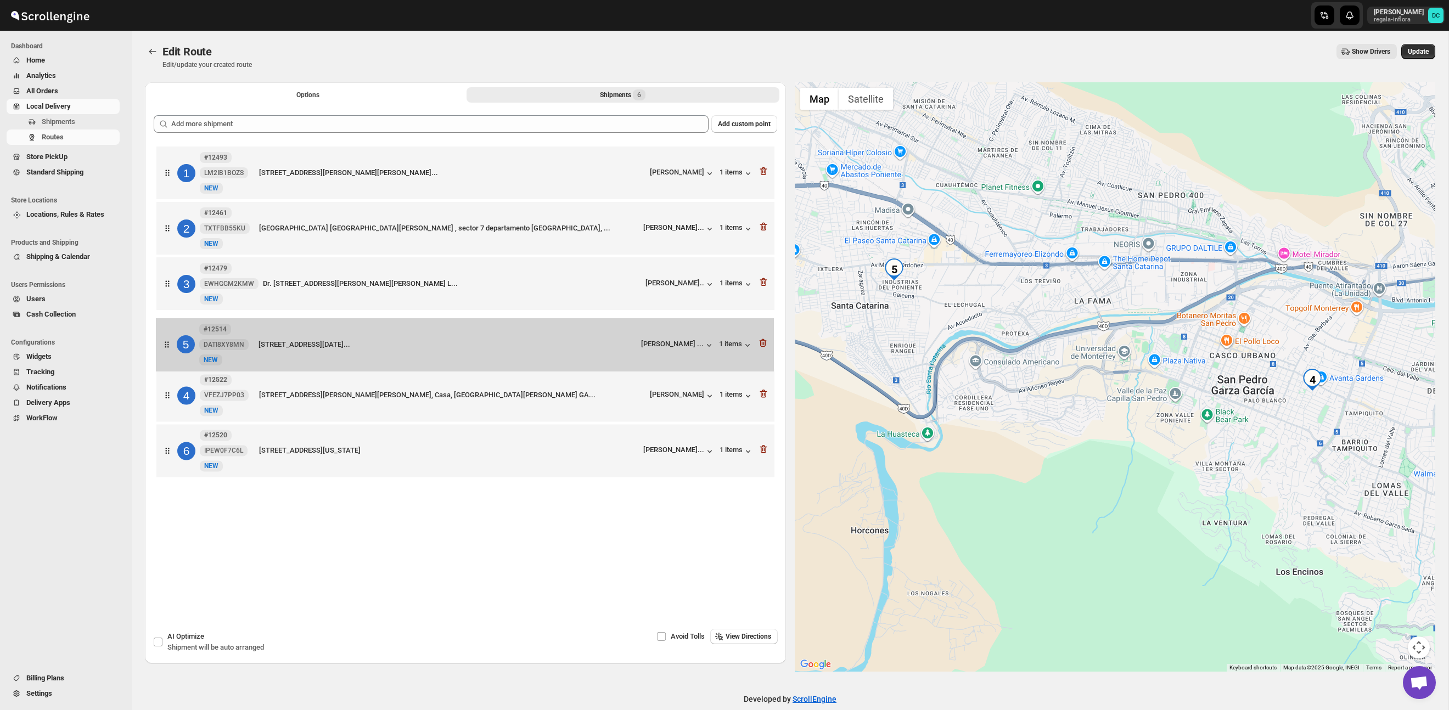
drag, startPoint x: 168, startPoint y: 402, endPoint x: 176, endPoint y: 337, distance: 65.8
click at [168, 335] on div "1 #12493 LM2IB1BOZS New NEW VÍA SACRA 114, Fuentes del Valle, SAN PEDRO GARZA G…" at bounding box center [466, 313] width 624 height 339
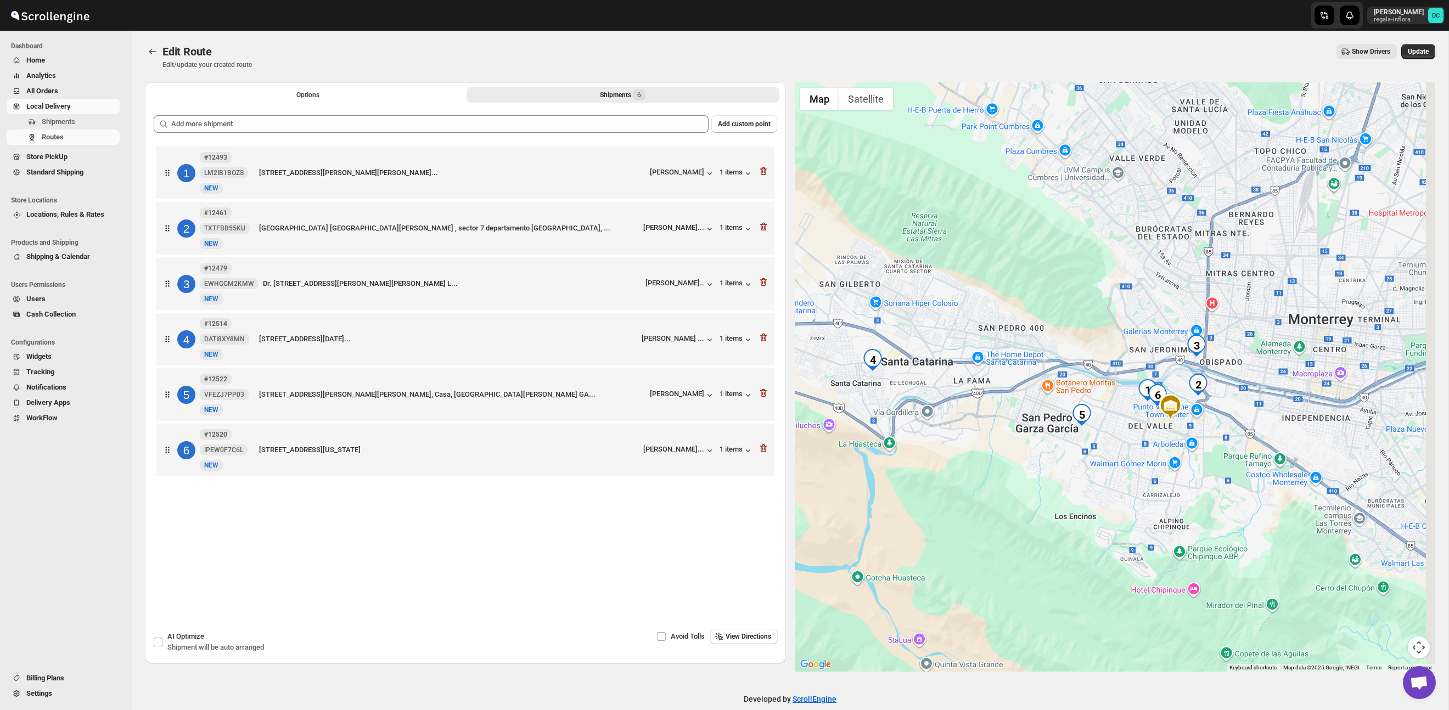
drag, startPoint x: 1197, startPoint y: 432, endPoint x: 1158, endPoint y: 413, distance: 43.0
click at [1141, 438] on div at bounding box center [1115, 377] width 641 height 590
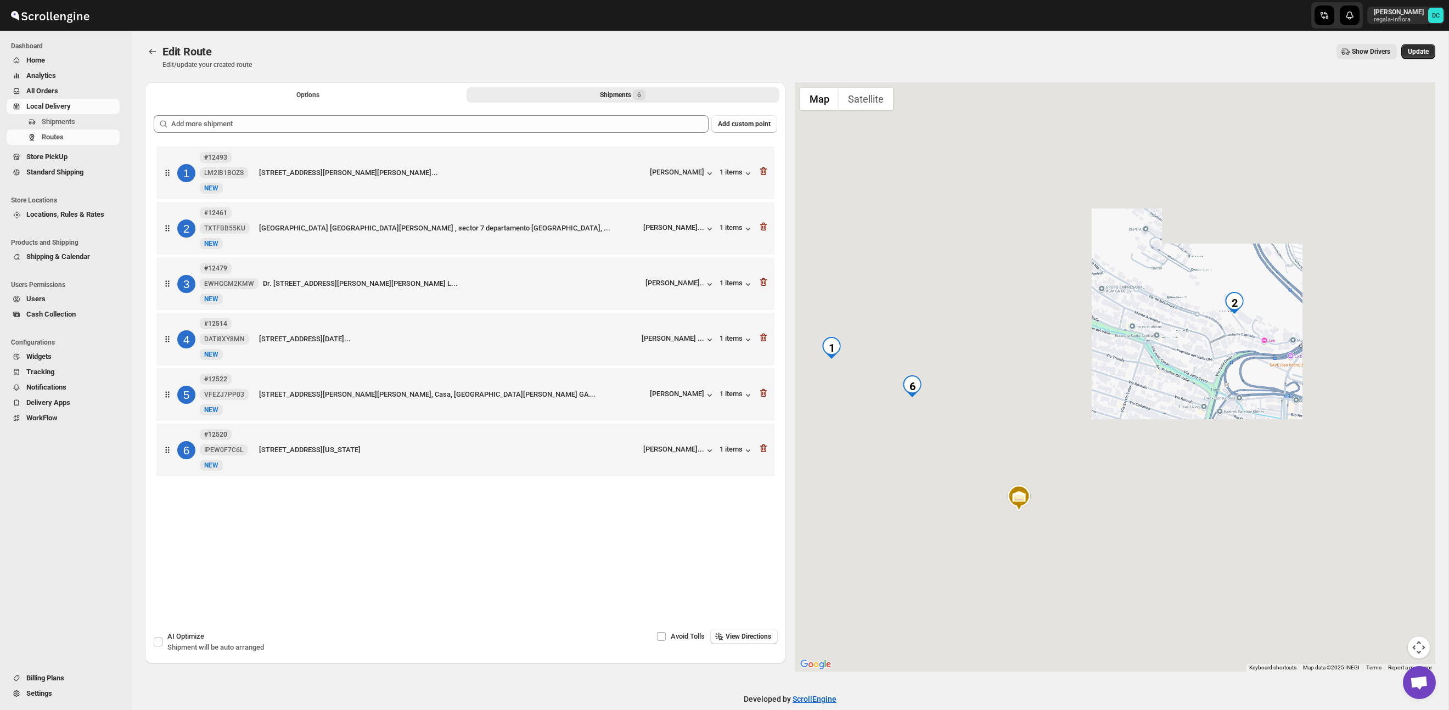
drag, startPoint x: 1419, startPoint y: 56, endPoint x: 1201, endPoint y: 192, distance: 256.5
click at [1419, 56] on button "Update" at bounding box center [1419, 51] width 34 height 15
click at [1409, 52] on span "Update" at bounding box center [1418, 51] width 21 height 9
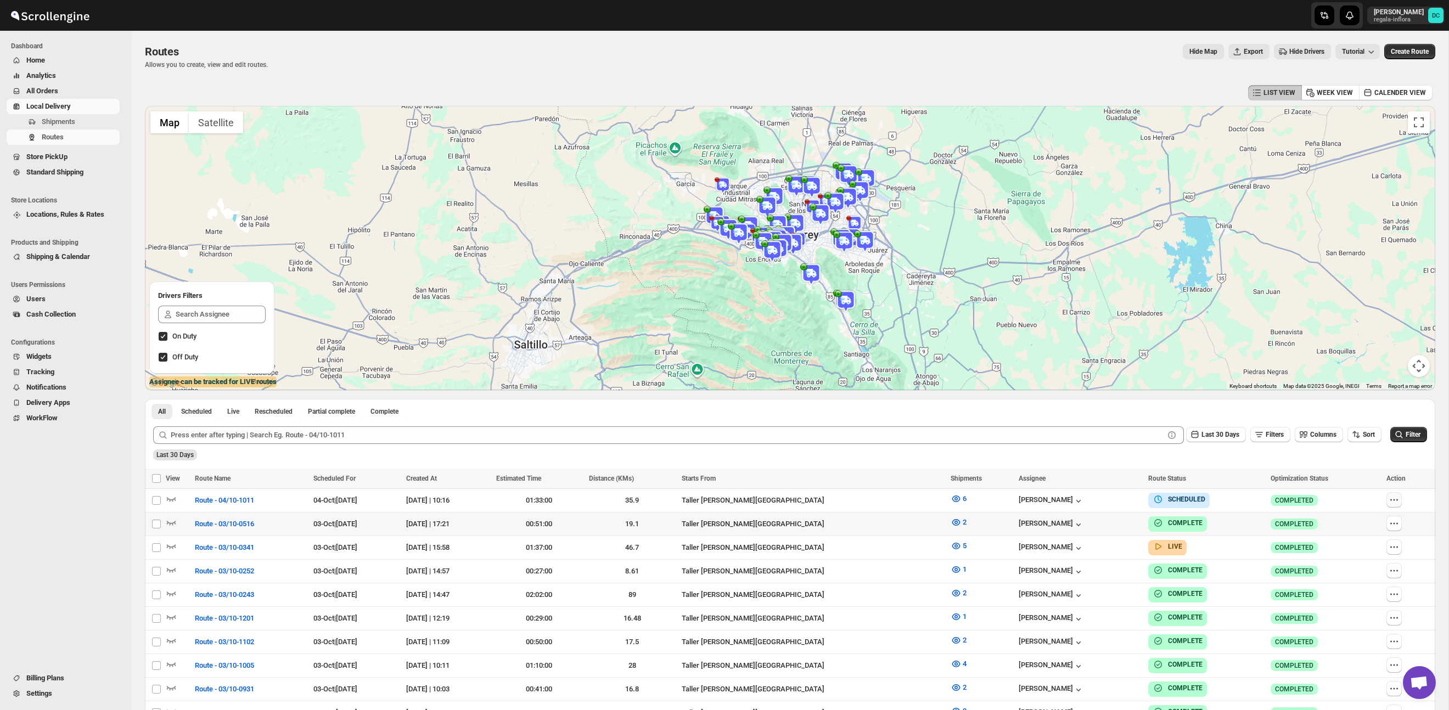
click at [1400, 505] on icon "button" at bounding box center [1394, 500] width 11 height 11
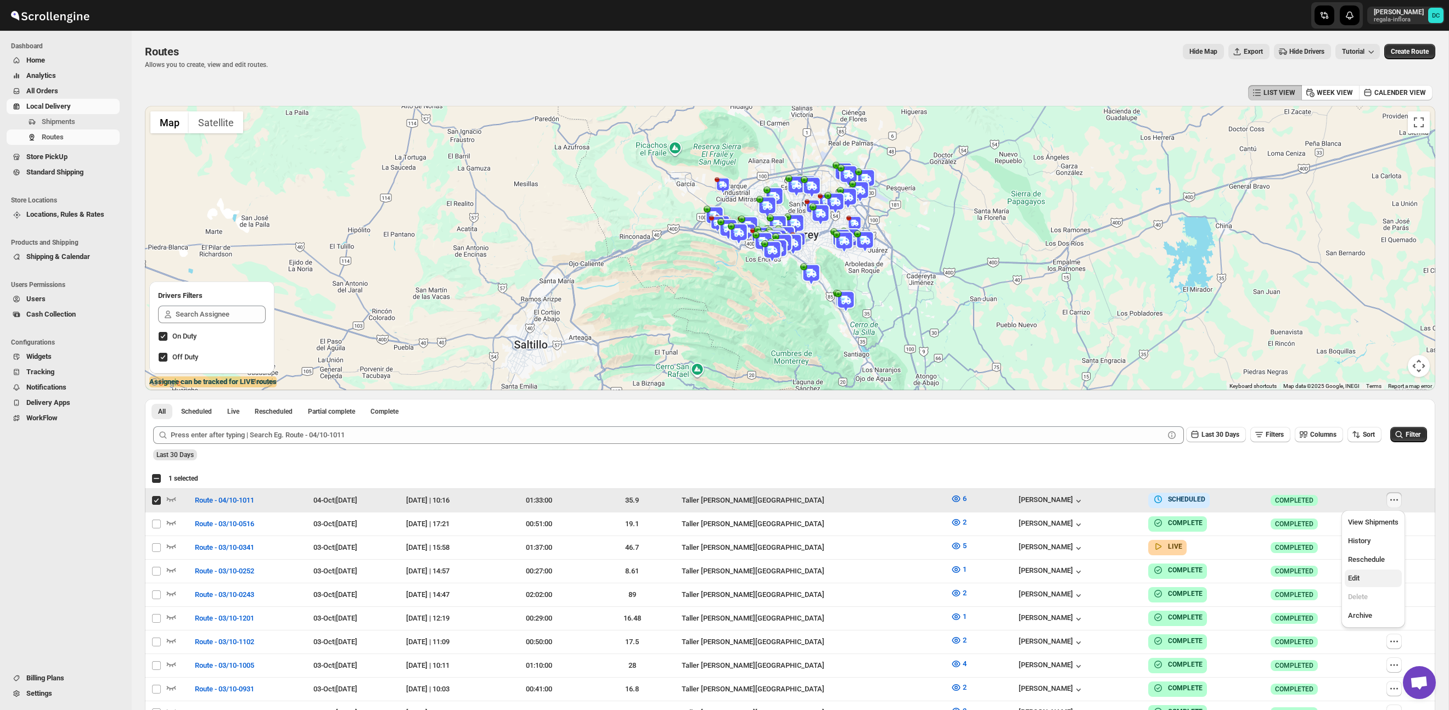
click at [1365, 577] on span "Edit" at bounding box center [1373, 578] width 51 height 11
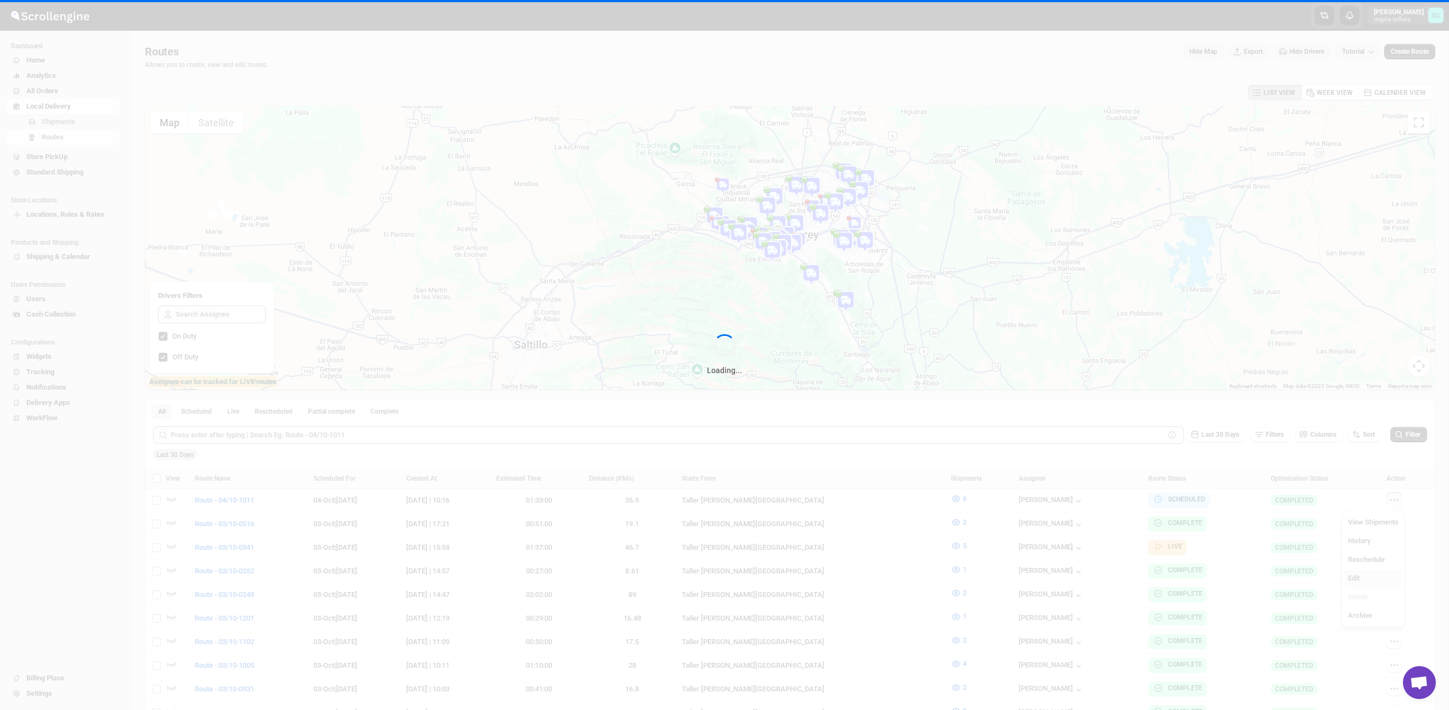
checkbox input "false"
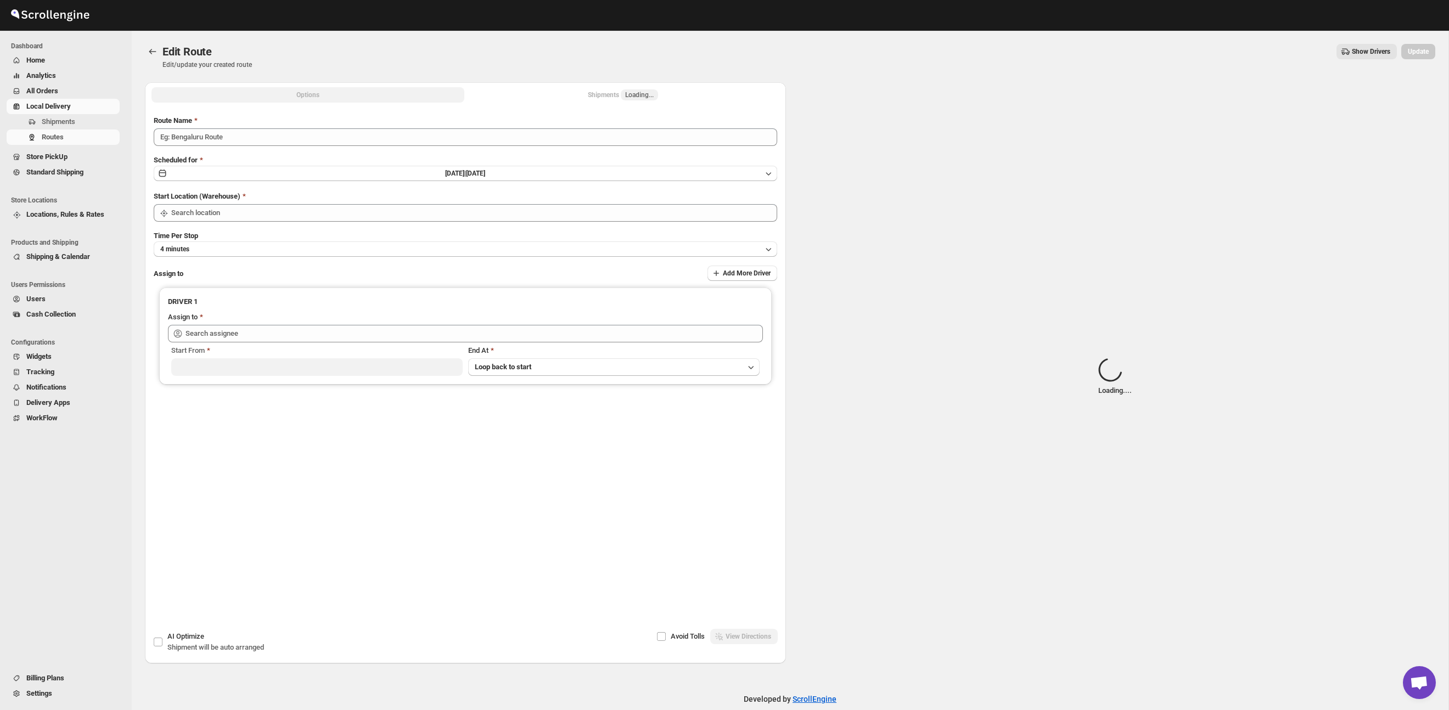
type input "Route - 04/10-1011"
type input "Taller [PERSON_NAME] del [PERSON_NAME][GEOGRAPHIC_DATA]"
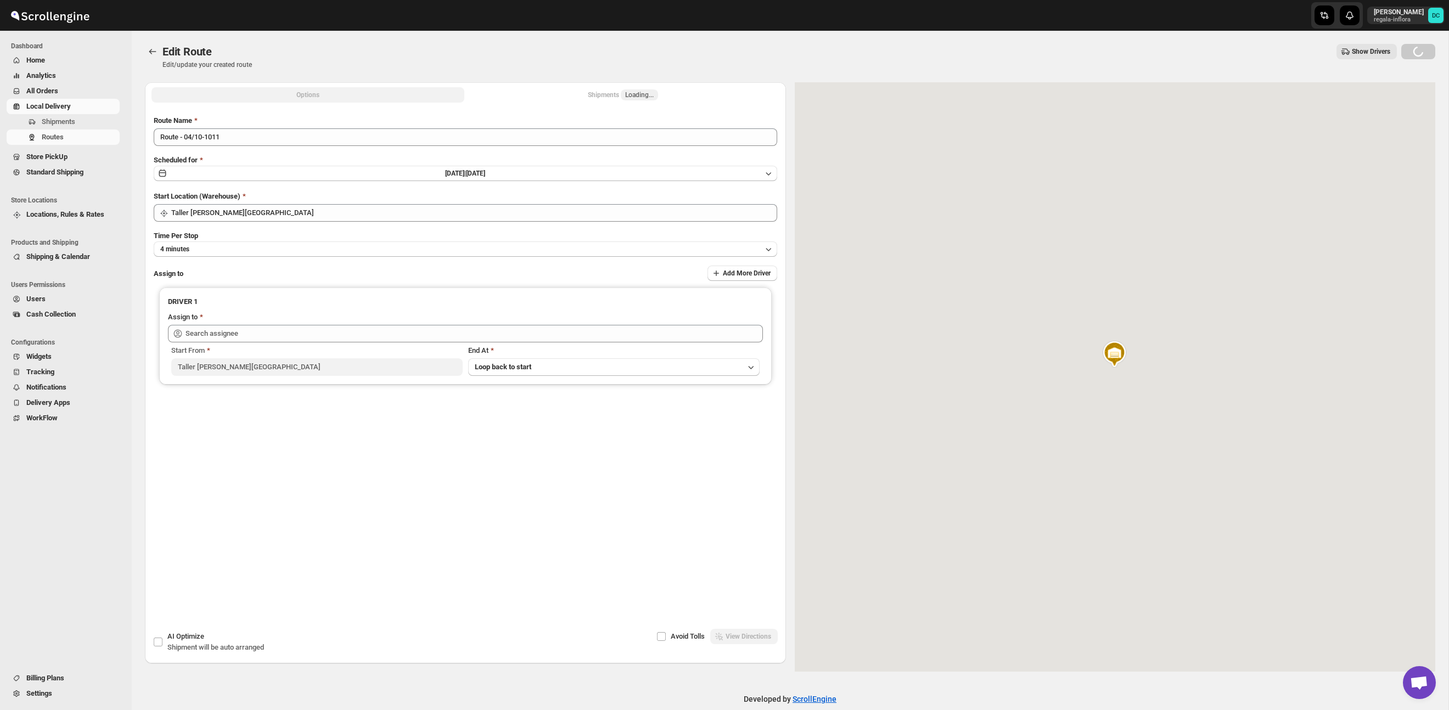
type input "[PERSON_NAME] ([EMAIL_ADDRESS][DOMAIN_NAME])"
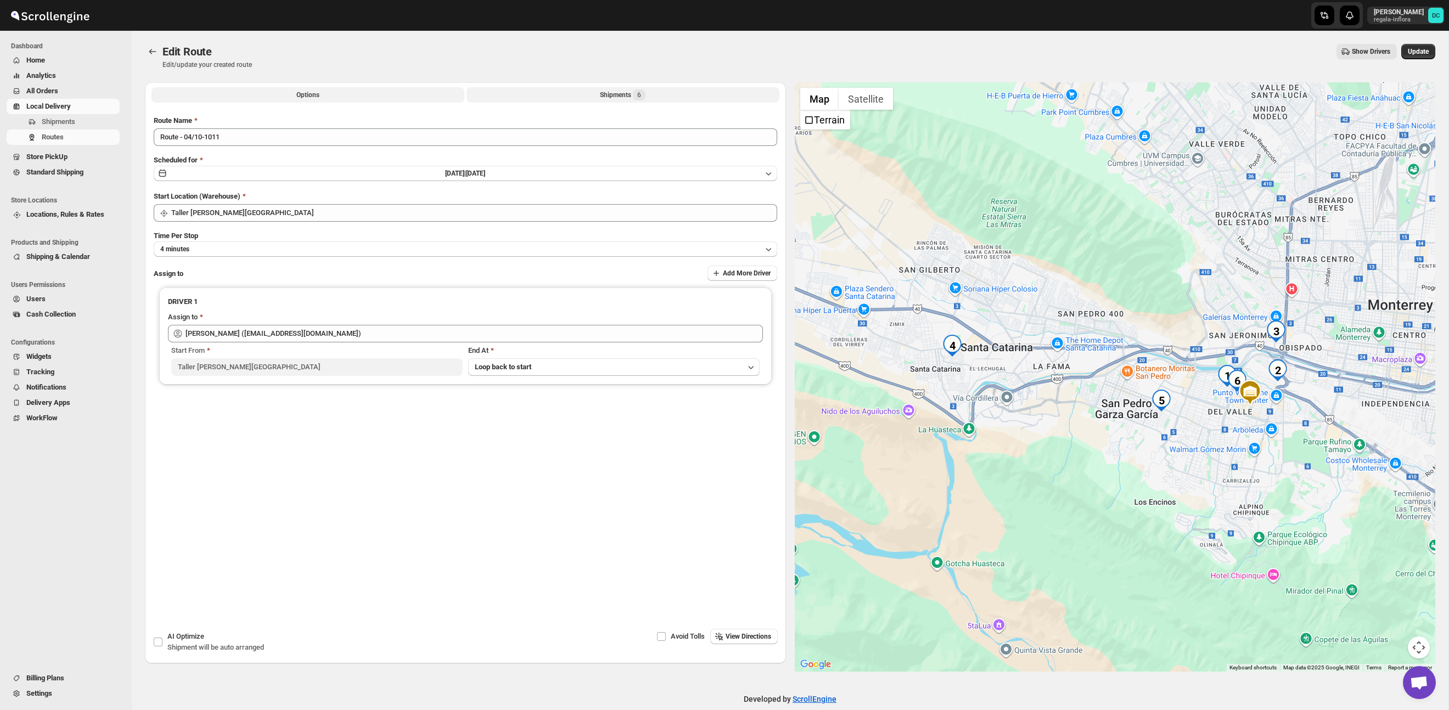
click at [656, 97] on button "Shipments 6" at bounding box center [623, 94] width 313 height 15
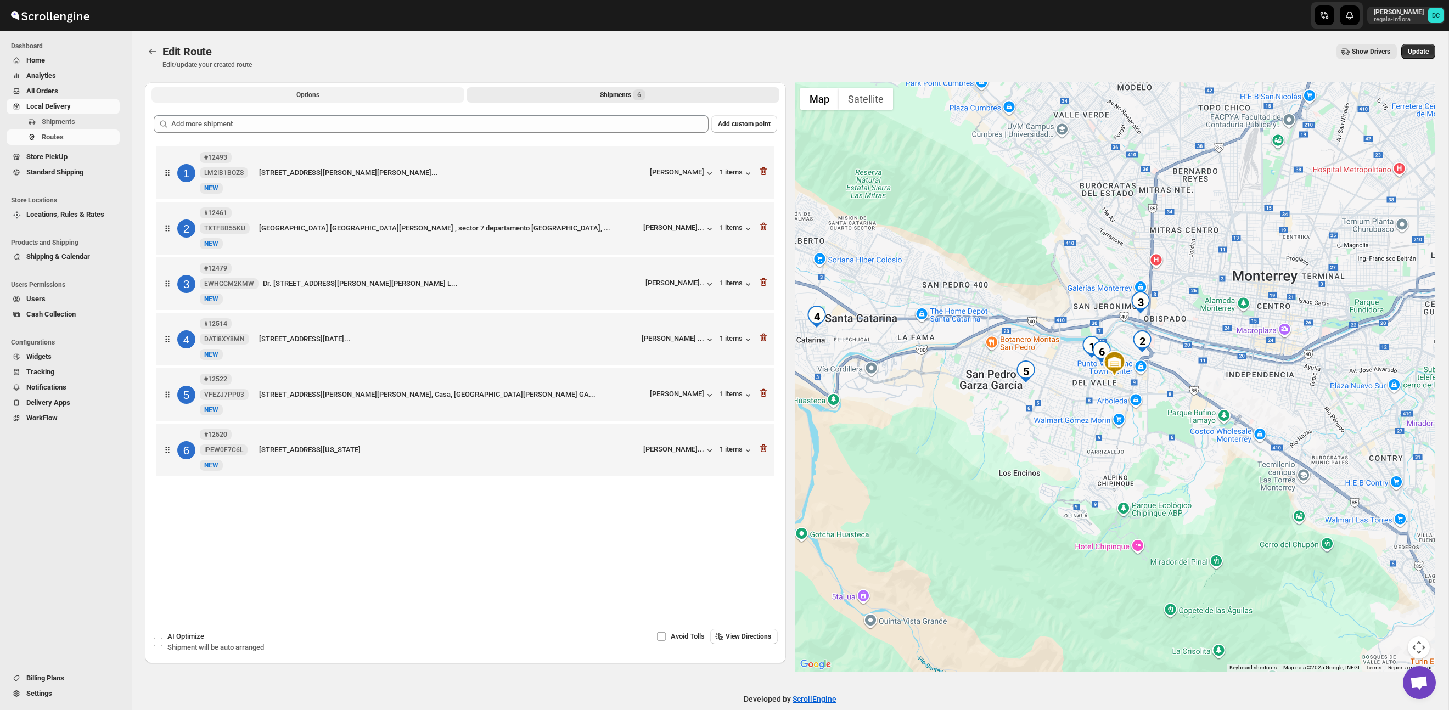
click at [311, 98] on span "Options" at bounding box center [307, 95] width 23 height 9
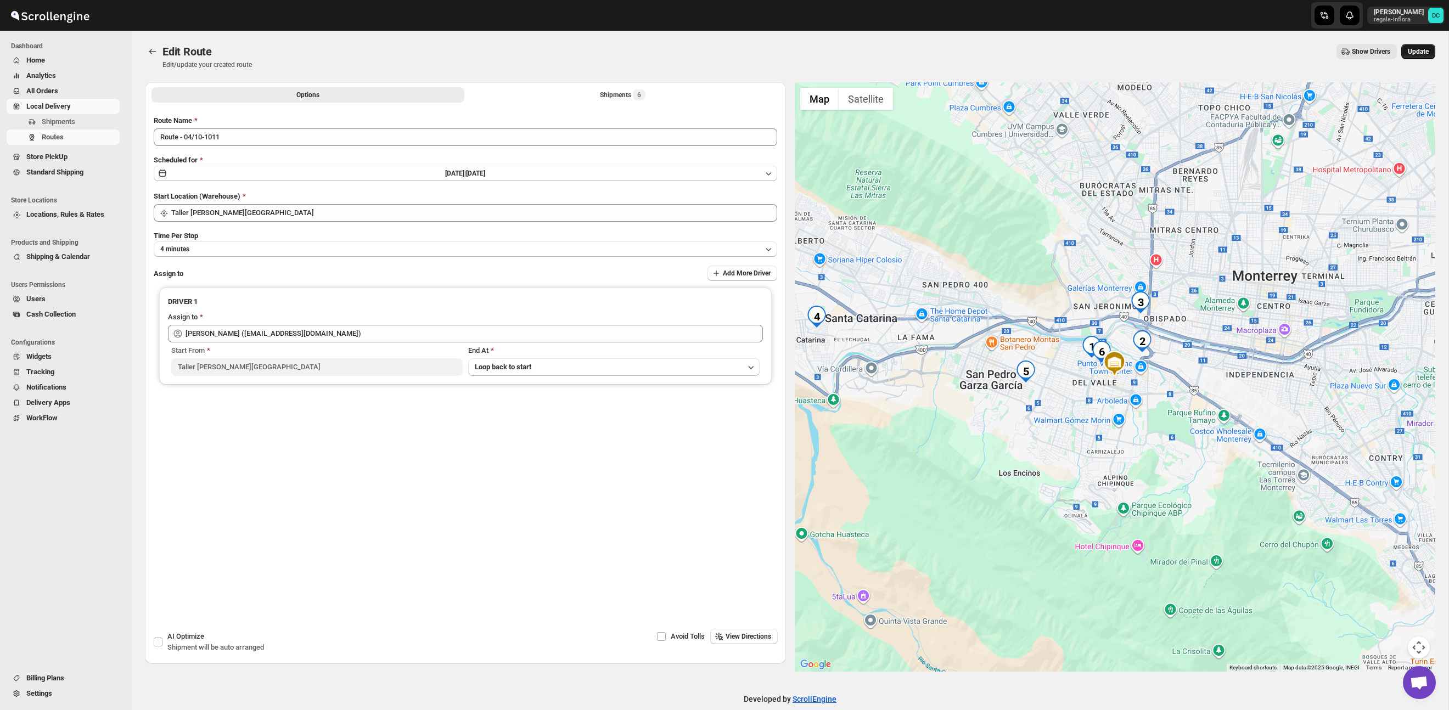
click at [1410, 46] on button "Update" at bounding box center [1419, 51] width 34 height 15
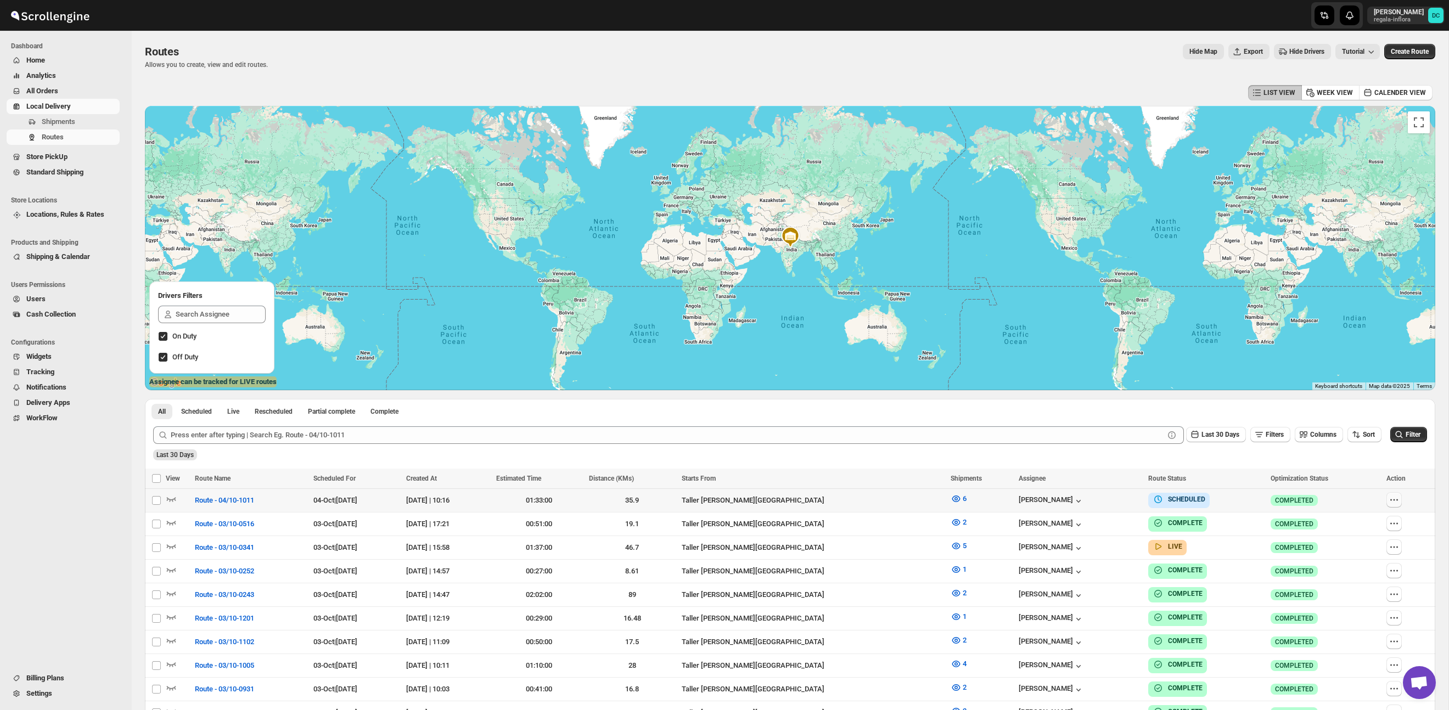
click at [1402, 497] on button "button" at bounding box center [1394, 499] width 15 height 15
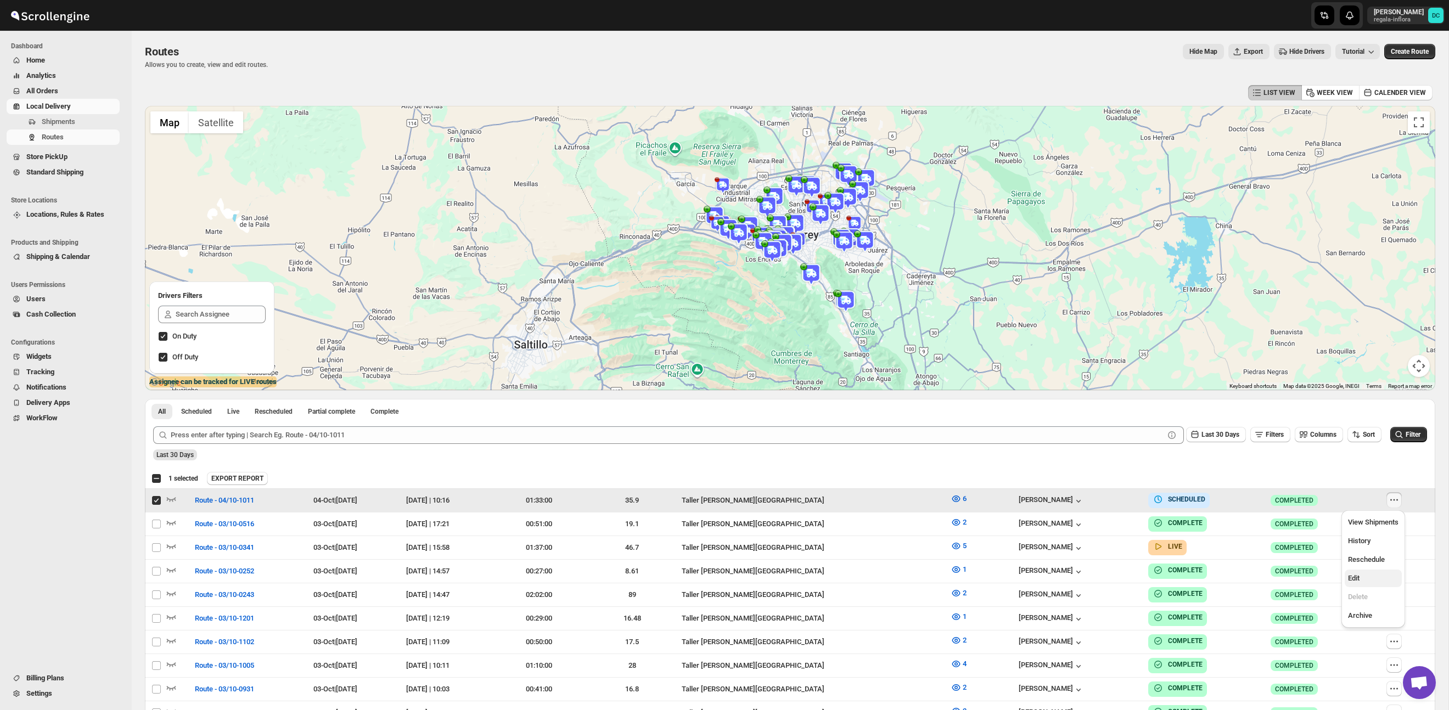
click at [1375, 581] on span "Edit" at bounding box center [1373, 578] width 51 height 11
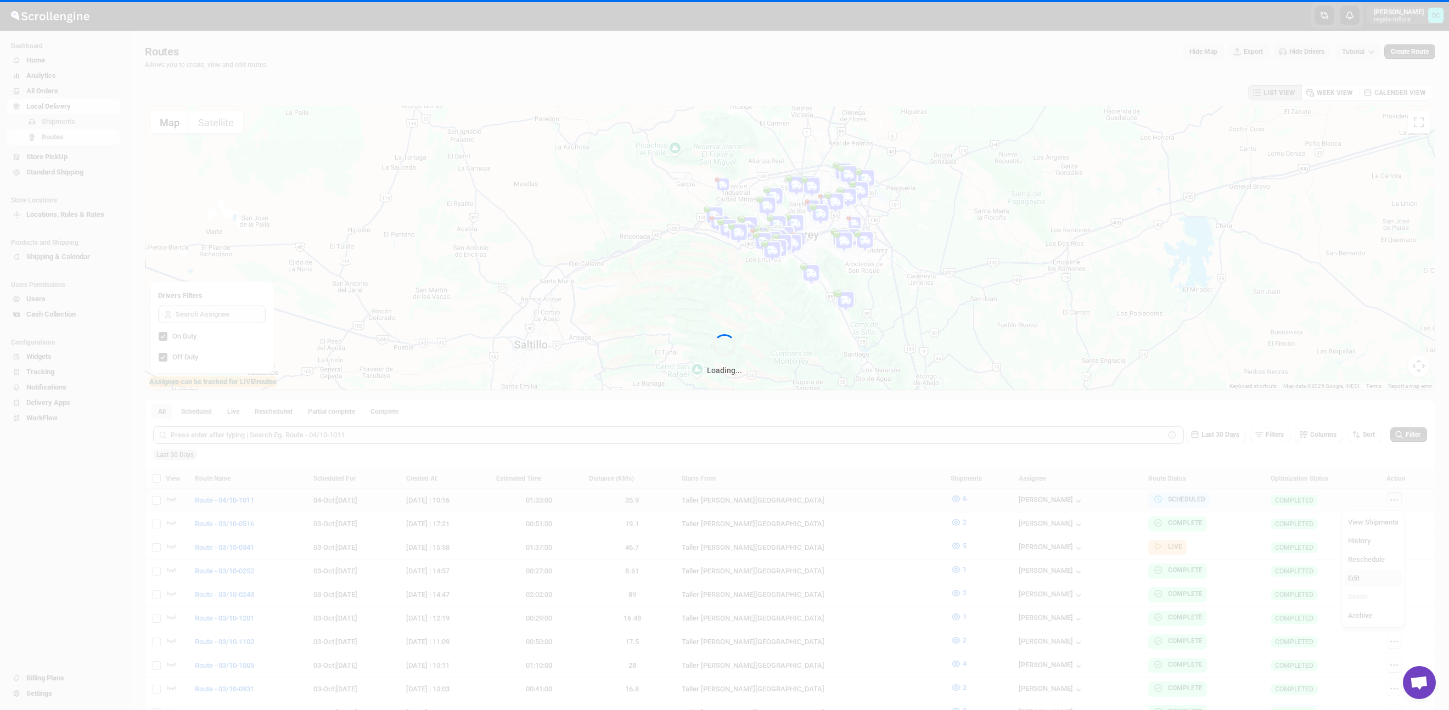
checkbox input "false"
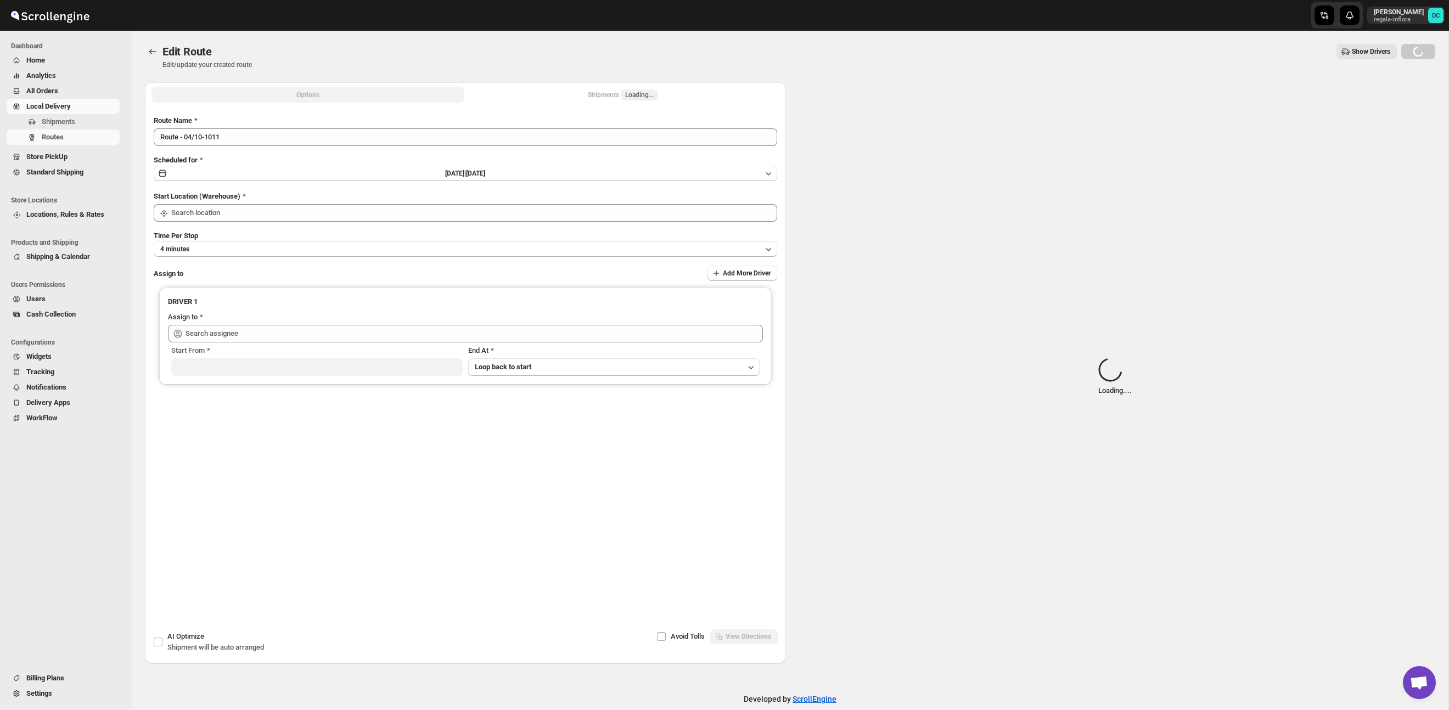
type input "Route - 04/10-1011"
type input "Taller [PERSON_NAME] del [PERSON_NAME][GEOGRAPHIC_DATA]"
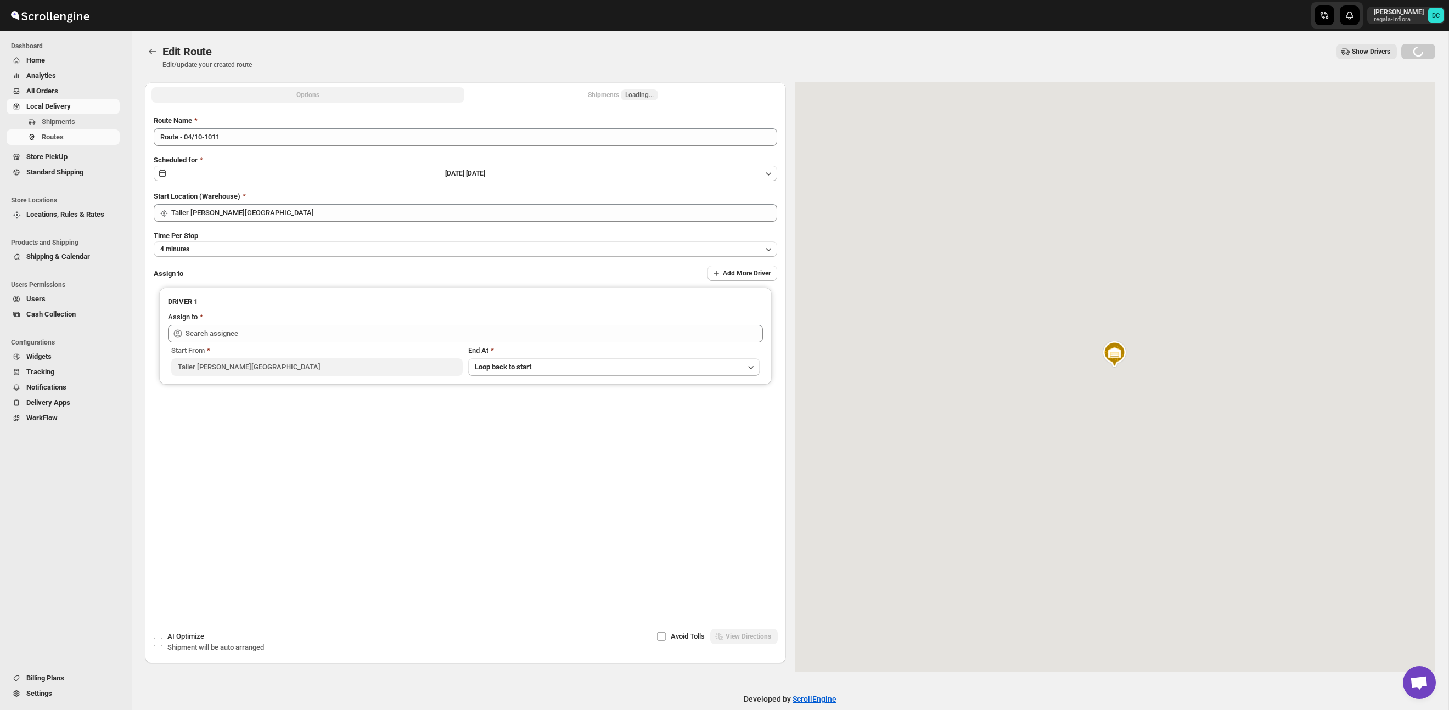
type input "[PERSON_NAME] ([EMAIL_ADDRESS][DOMAIN_NAME])"
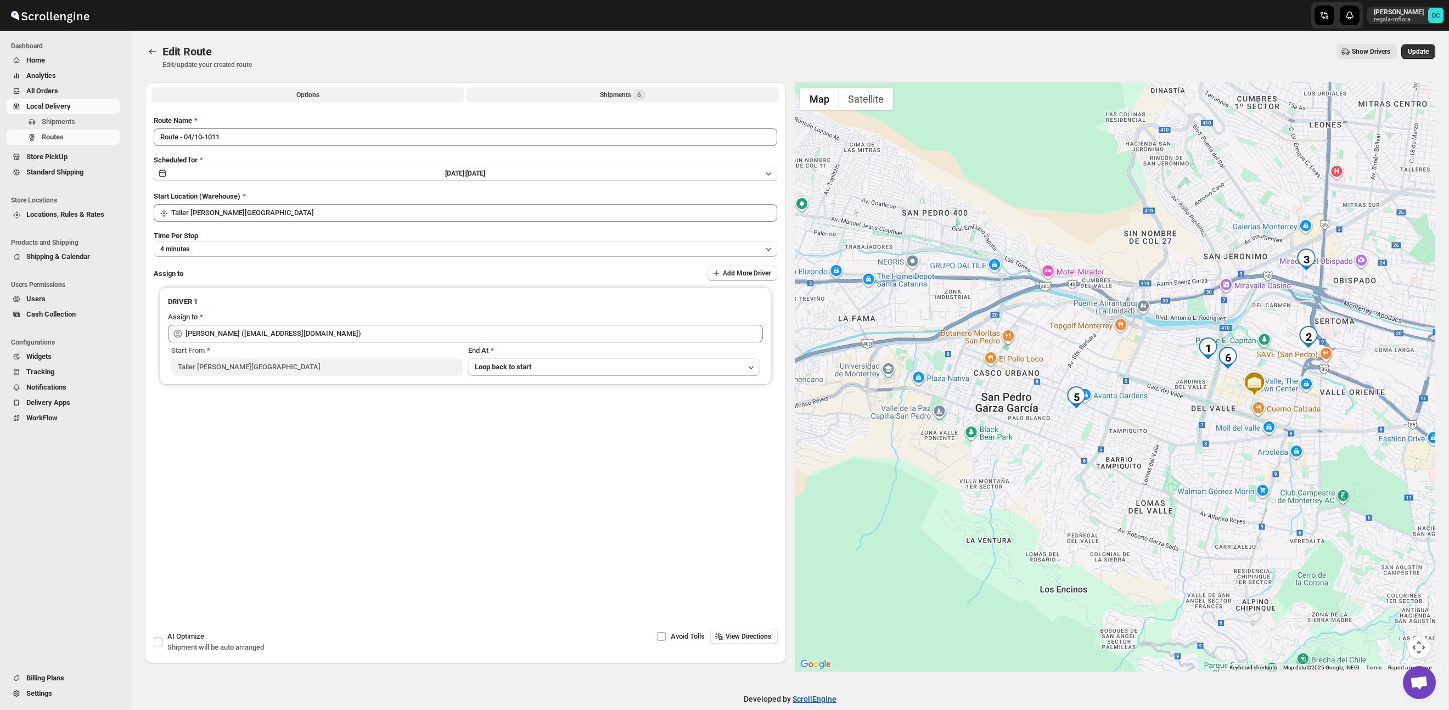
click at [601, 99] on div "Shipments 6" at bounding box center [623, 94] width 46 height 11
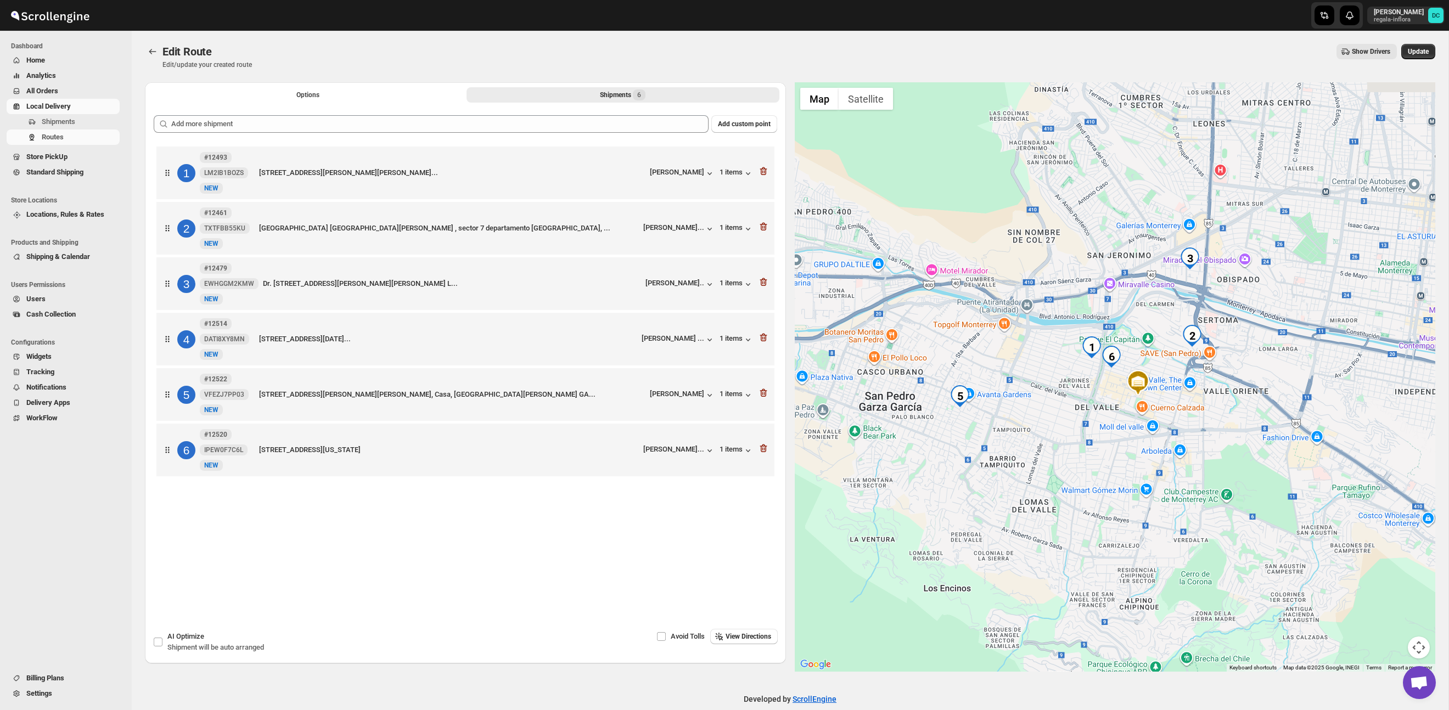
drag, startPoint x: 977, startPoint y: 290, endPoint x: 1158, endPoint y: 413, distance: 218.2
click at [1159, 413] on div at bounding box center [1115, 377] width 641 height 590
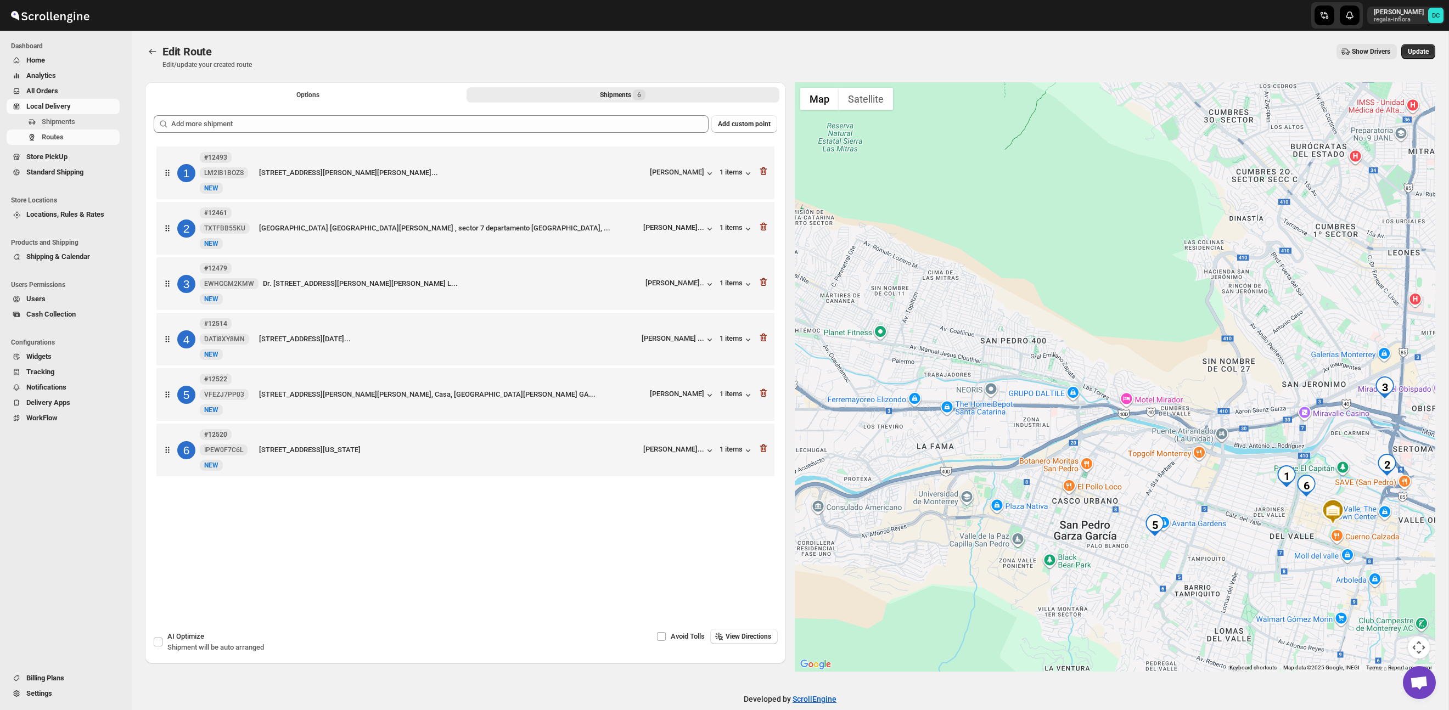
click at [1199, 368] on div at bounding box center [1115, 377] width 641 height 590
drag, startPoint x: 933, startPoint y: 350, endPoint x: 986, endPoint y: 336, distance: 54.5
click at [986, 336] on div at bounding box center [1115, 377] width 641 height 590
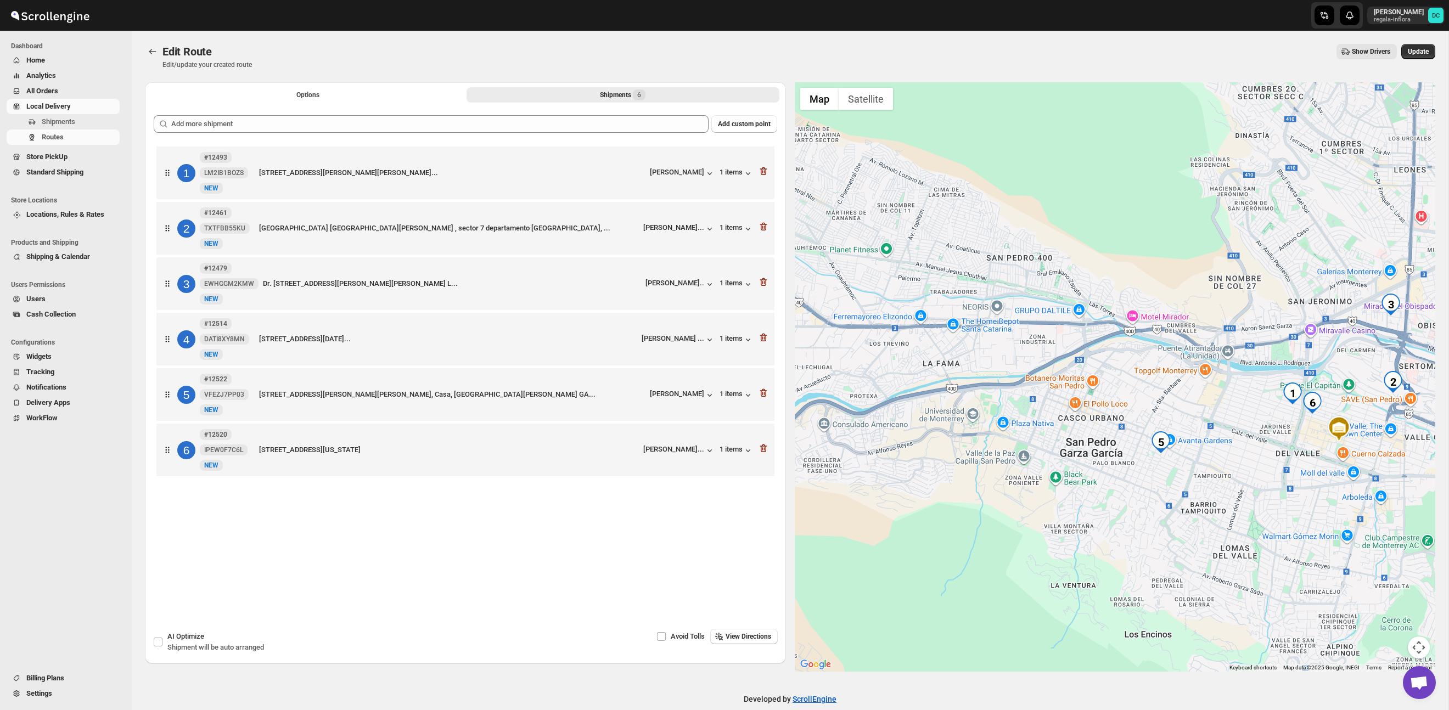
drag, startPoint x: 1085, startPoint y: 376, endPoint x: 1091, endPoint y: 287, distance: 89.7
click at [1091, 287] on div at bounding box center [1115, 377] width 641 height 590
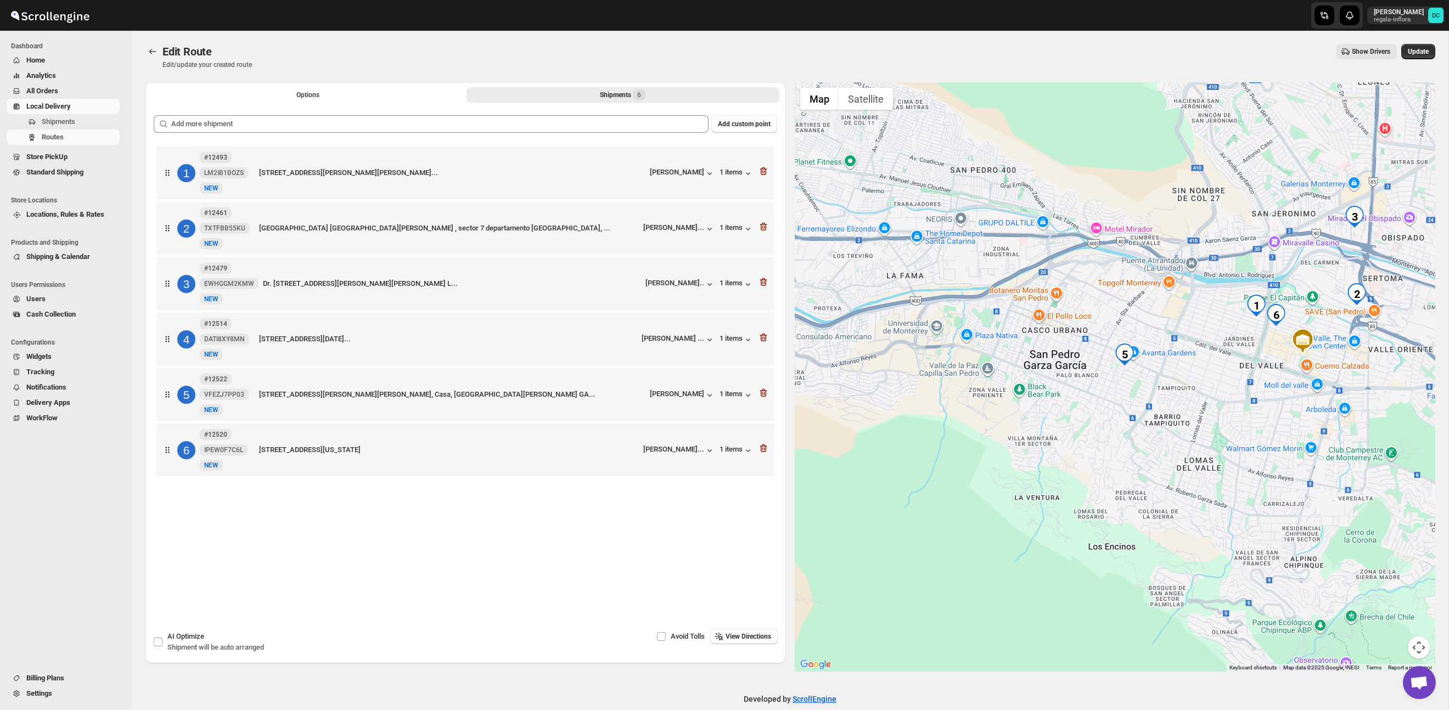
drag, startPoint x: 1182, startPoint y: 412, endPoint x: 1145, endPoint y: 330, distance: 90.4
click at [1145, 330] on div at bounding box center [1115, 377] width 641 height 590
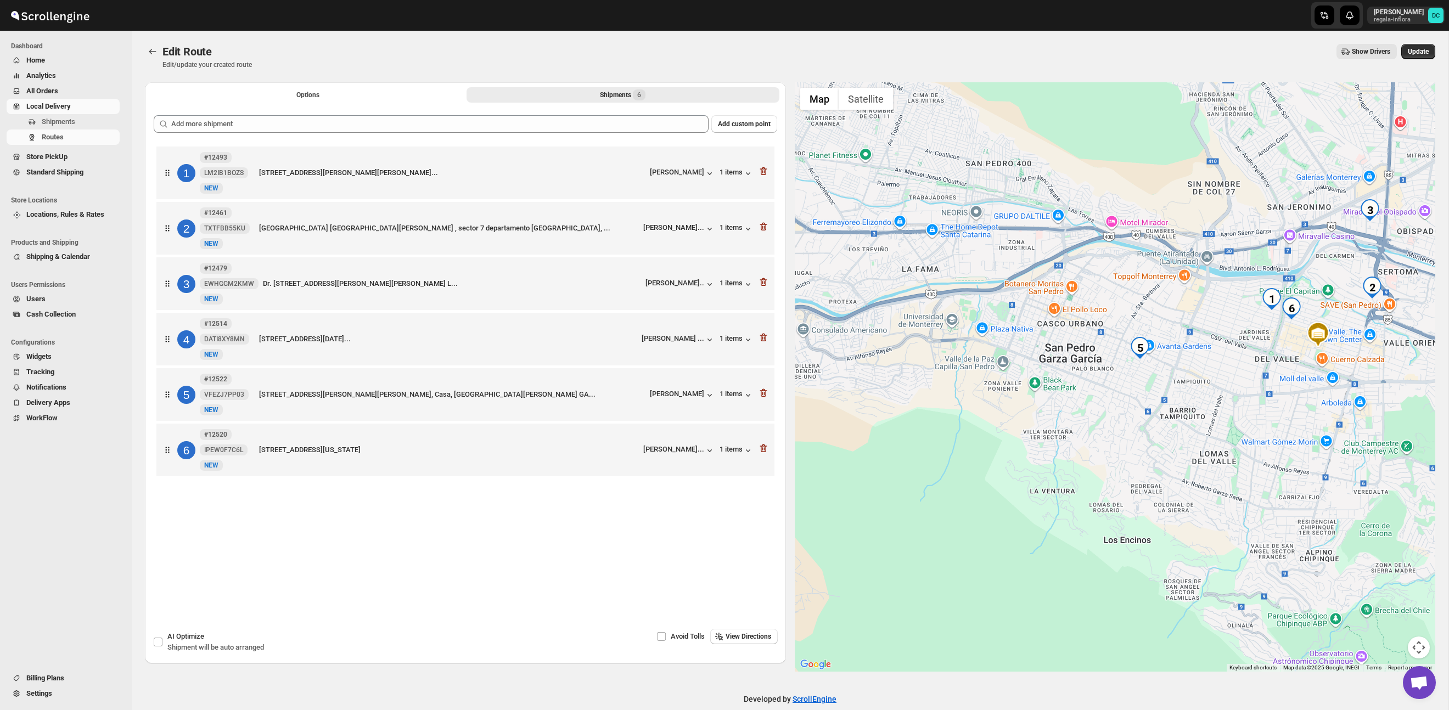
drag, startPoint x: 1180, startPoint y: 348, endPoint x: 1207, endPoint y: 337, distance: 29.1
click at [1207, 337] on div at bounding box center [1115, 377] width 641 height 590
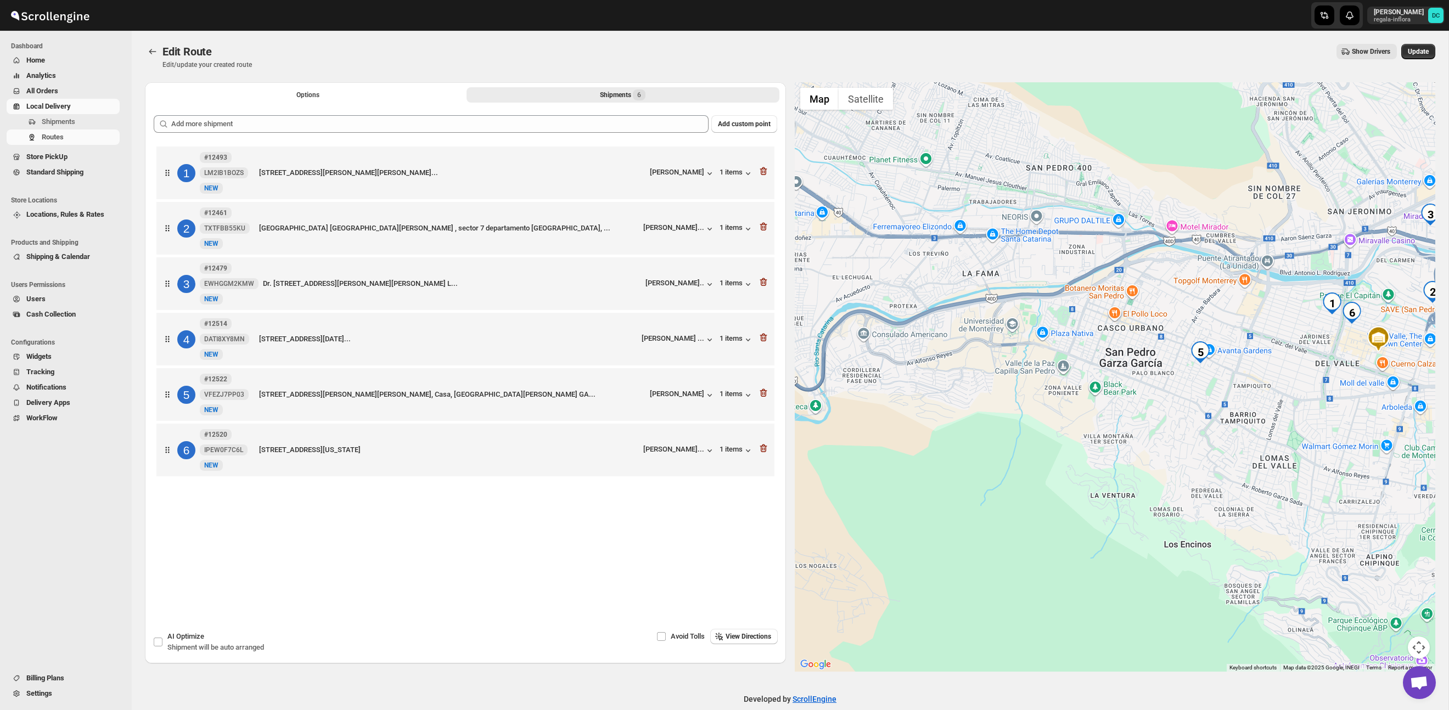
drag, startPoint x: 1254, startPoint y: 317, endPoint x: 1305, endPoint y: 327, distance: 52.1
click at [1305, 327] on div at bounding box center [1115, 377] width 641 height 590
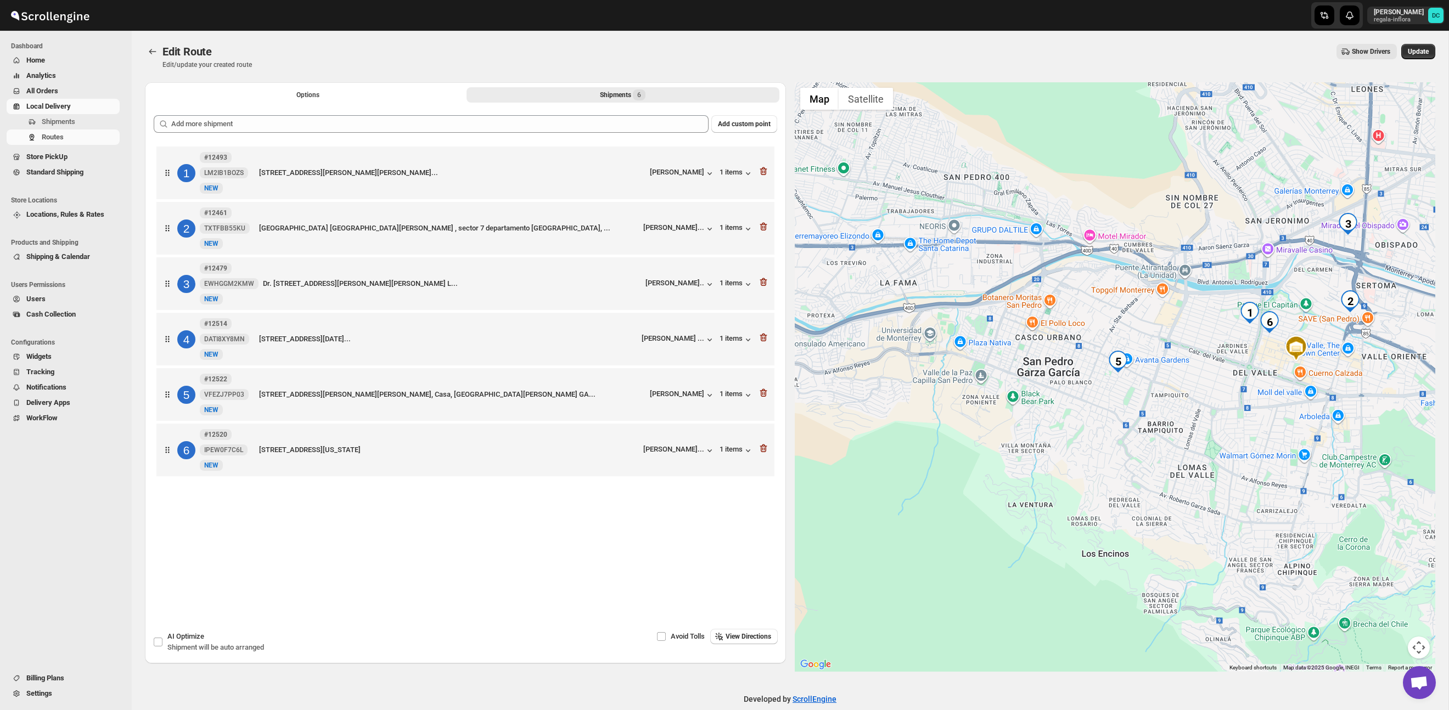
drag, startPoint x: 1301, startPoint y: 331, endPoint x: 1219, endPoint y: 340, distance: 82.9
click at [1219, 340] on div at bounding box center [1115, 377] width 641 height 590
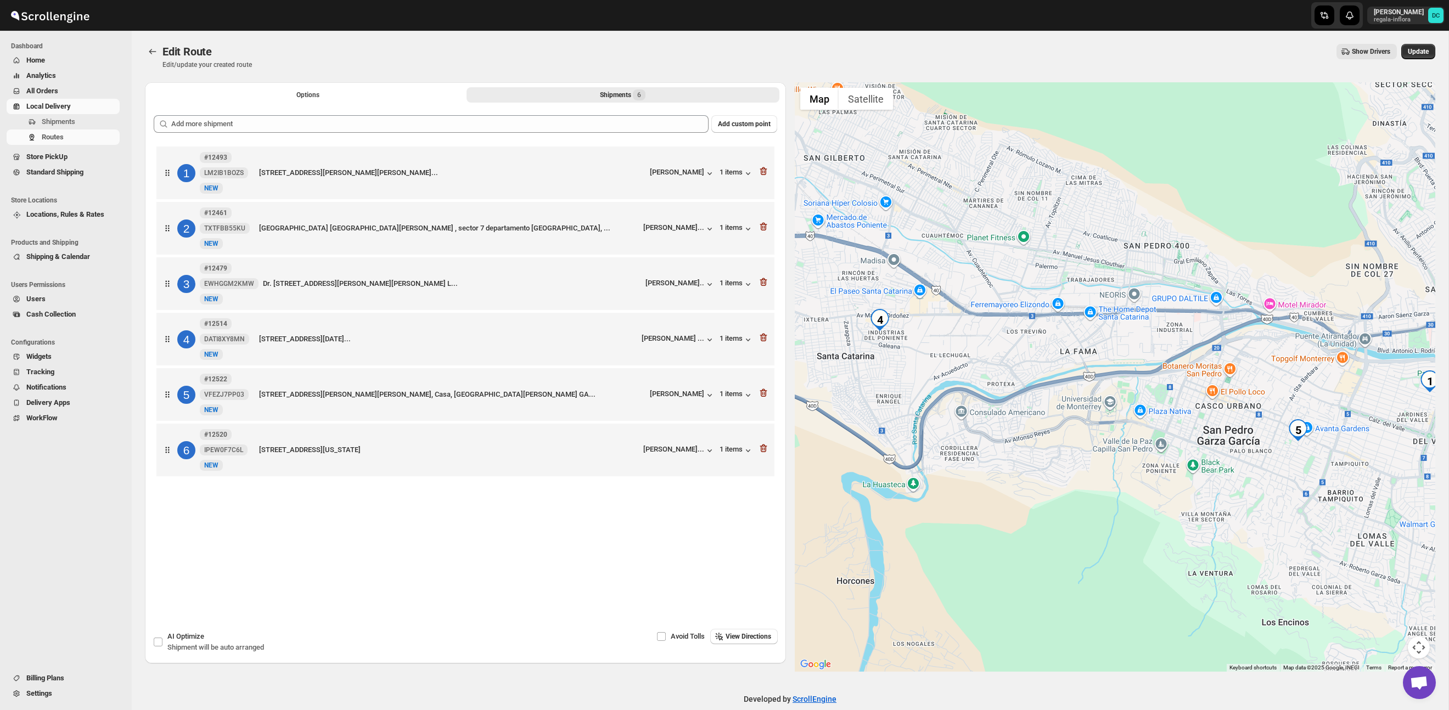
drag, startPoint x: 1029, startPoint y: 354, endPoint x: 1206, endPoint y: 423, distance: 189.6
click at [1207, 423] on div at bounding box center [1115, 377] width 641 height 590
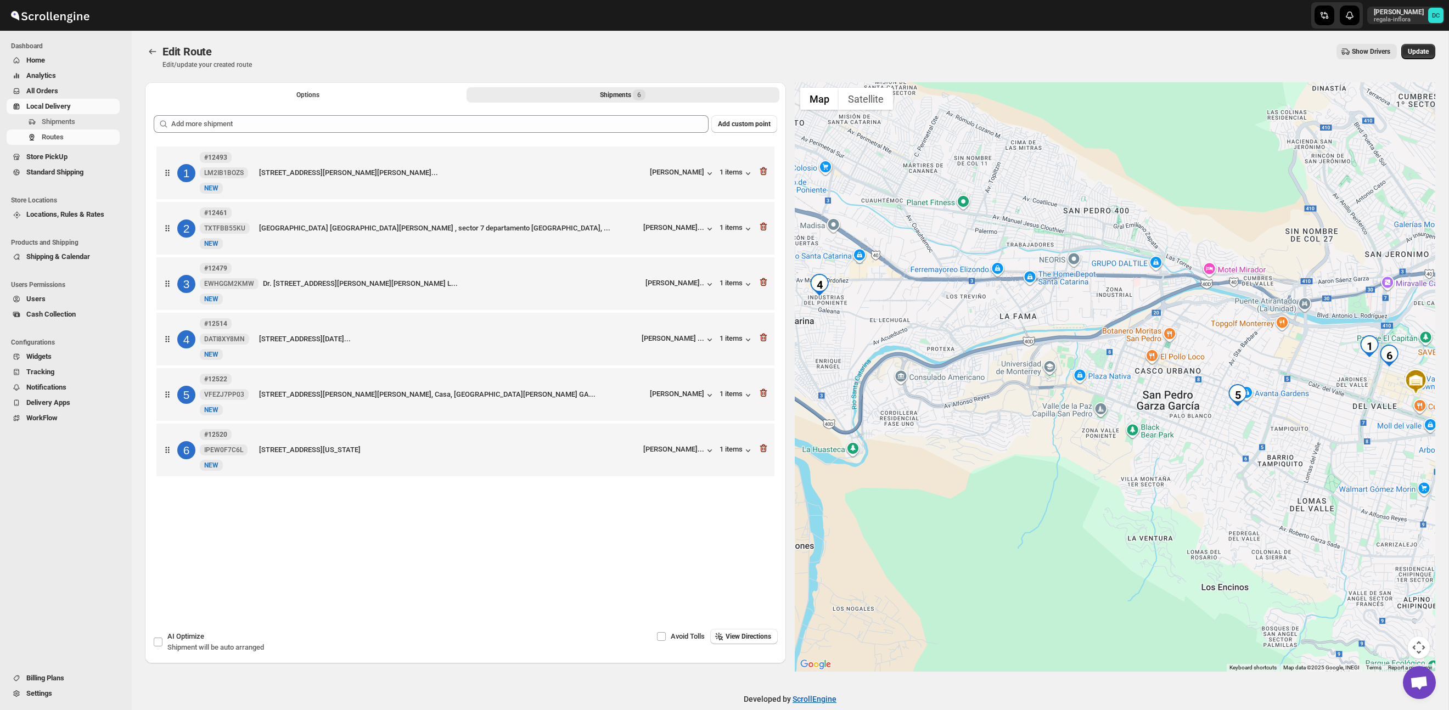
drag, startPoint x: 1161, startPoint y: 407, endPoint x: 292, endPoint y: 275, distance: 878.5
click at [1091, 367] on div at bounding box center [1115, 377] width 641 height 590
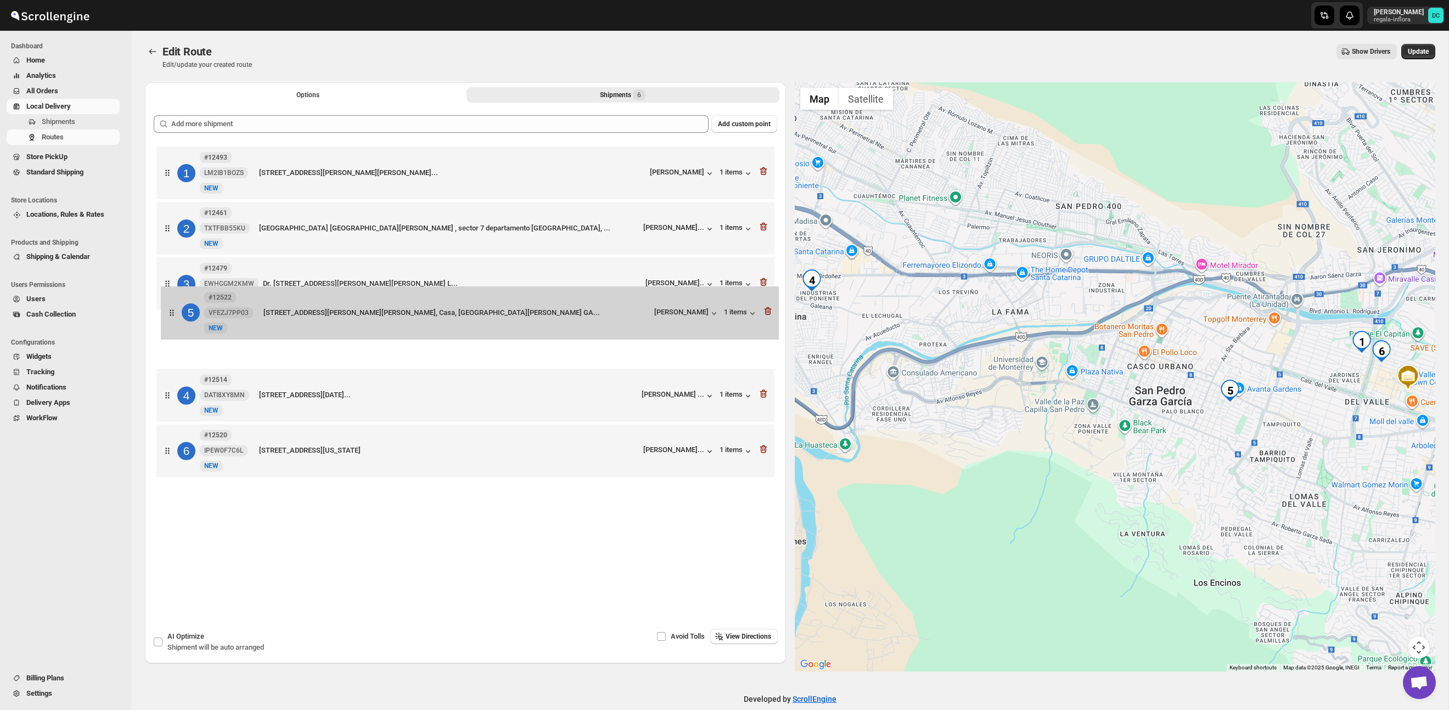
drag, startPoint x: 167, startPoint y: 406, endPoint x: 200, endPoint y: 219, distance: 190.6
click at [200, 219] on div "1 #12493 LM2IB1BOZS New NEW VÍA SACRA 114, Fuentes del Valle, SAN PEDRO GARZA G…" at bounding box center [466, 313] width 624 height 339
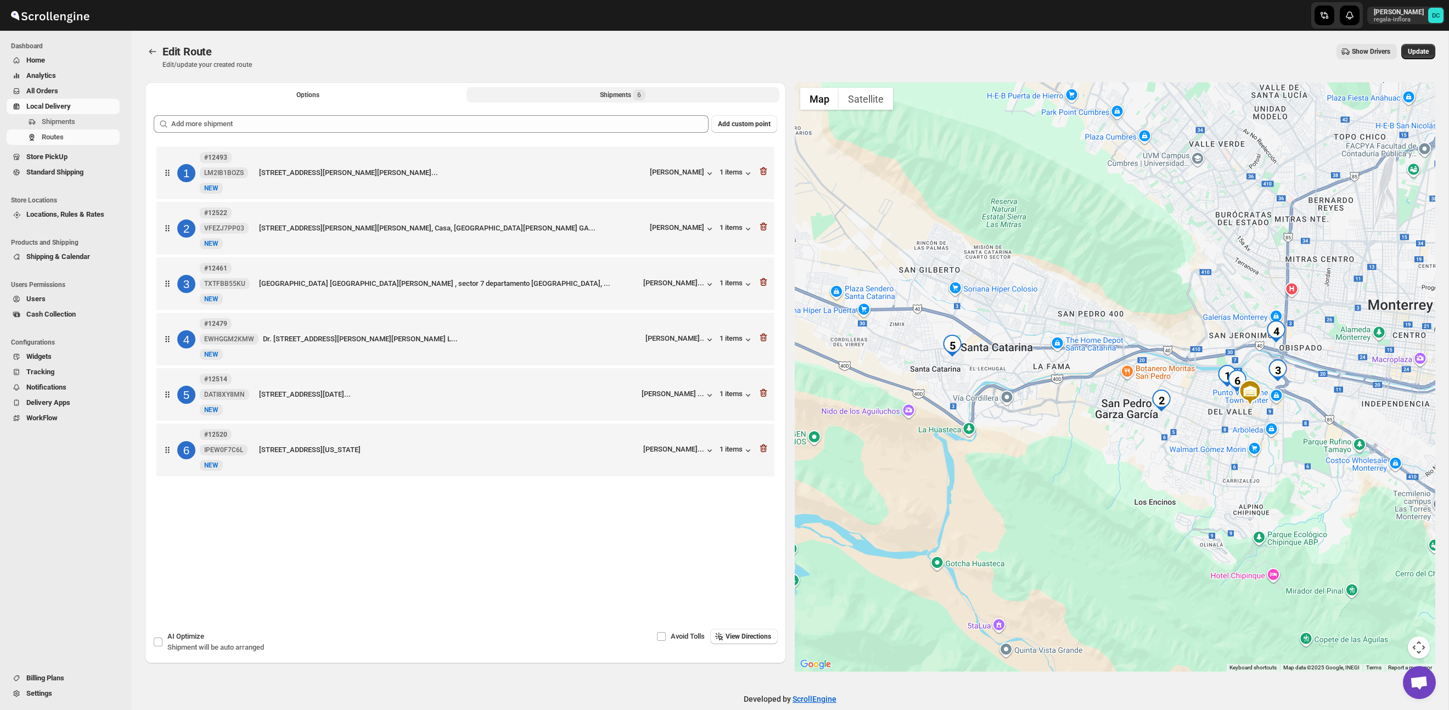
click at [167, 398] on icon at bounding box center [167, 394] width 11 height 11
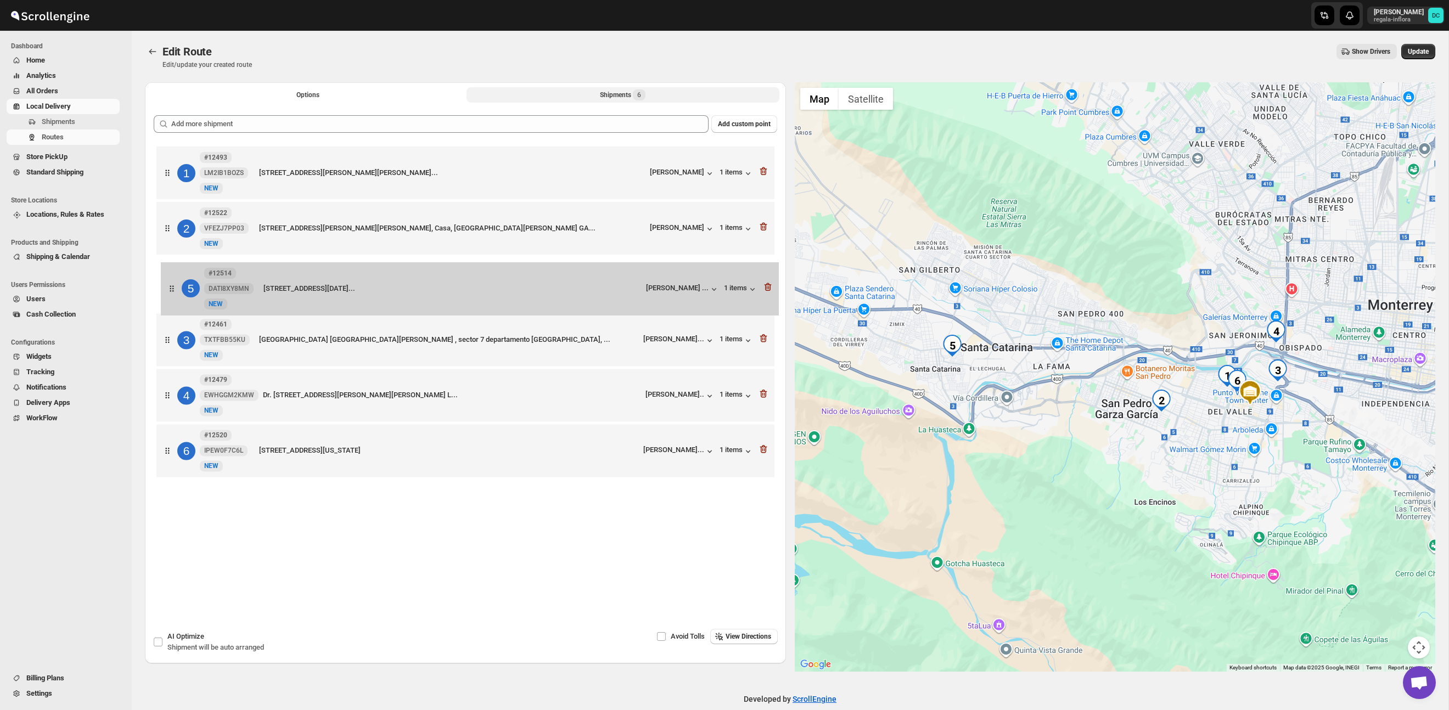
drag, startPoint x: 167, startPoint y: 400, endPoint x: 172, endPoint y: 288, distance: 112.7
click at [172, 288] on div "1 #12493 LM2IB1BOZS New NEW VÍA SACRA 114, Fuentes del Valle, SAN PEDRO GARZA G…" at bounding box center [466, 313] width 624 height 339
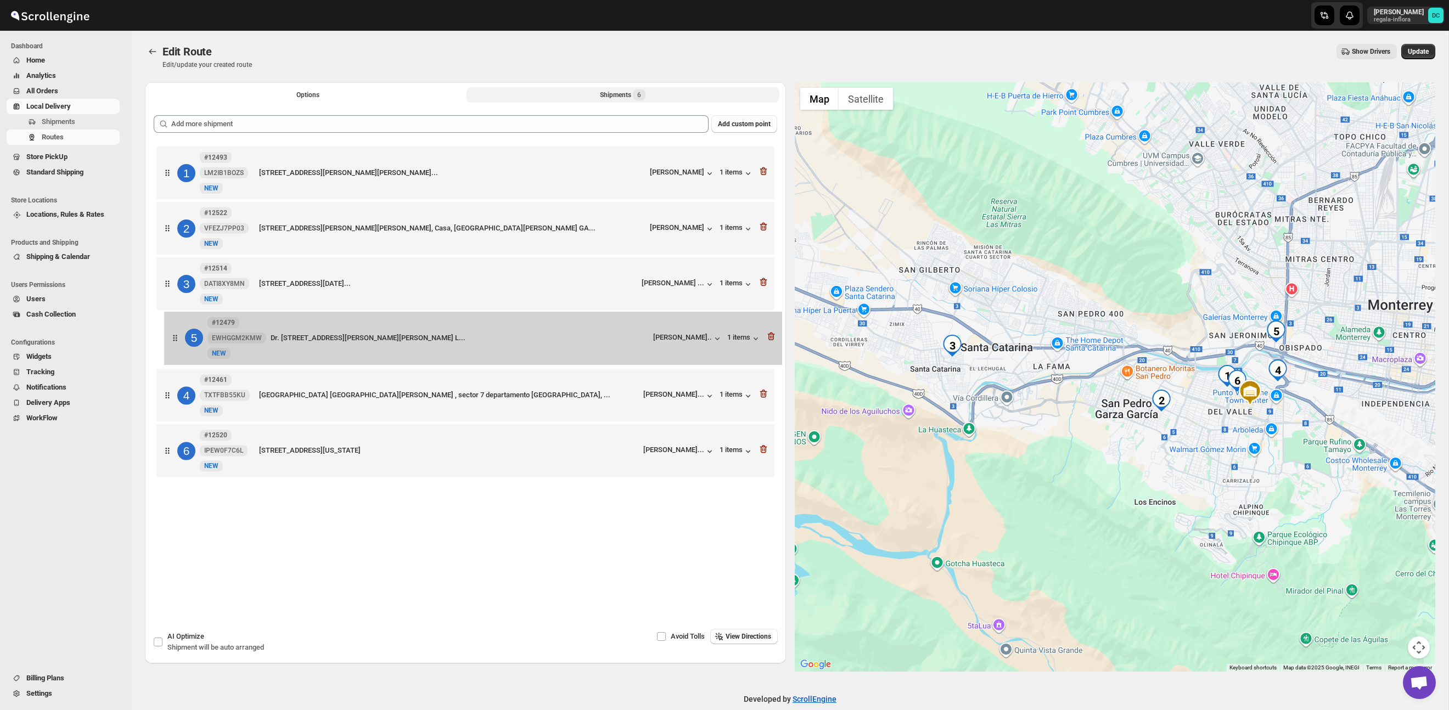
drag, startPoint x: 170, startPoint y: 402, endPoint x: 179, endPoint y: 339, distance: 63.7
click at [179, 339] on div "1 #12493 LM2IB1BOZS New NEW VÍA SACRA 114, Fuentes del Valle, SAN PEDRO GARZA G…" at bounding box center [466, 313] width 624 height 339
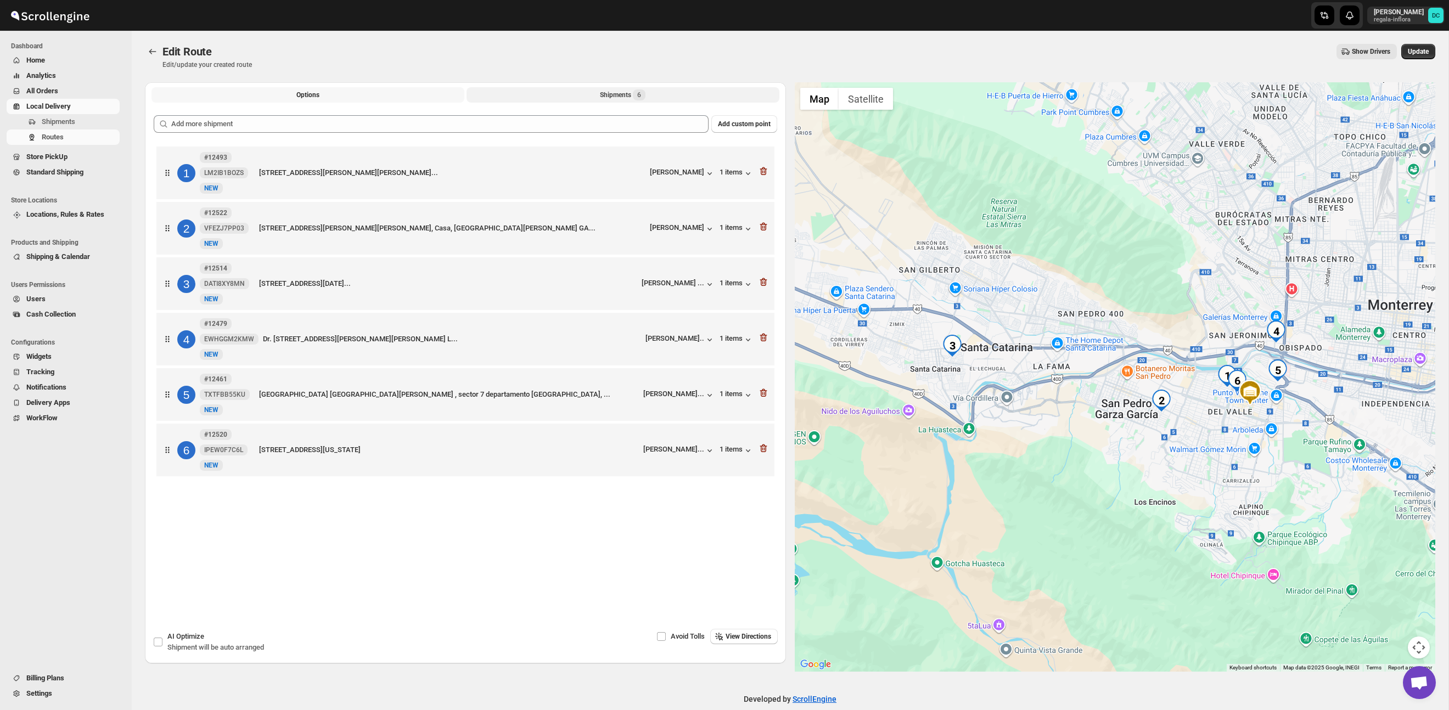
drag, startPoint x: 328, startPoint y: 97, endPoint x: 557, endPoint y: 87, distance: 229.2
click at [328, 97] on button "Options" at bounding box center [308, 94] width 313 height 15
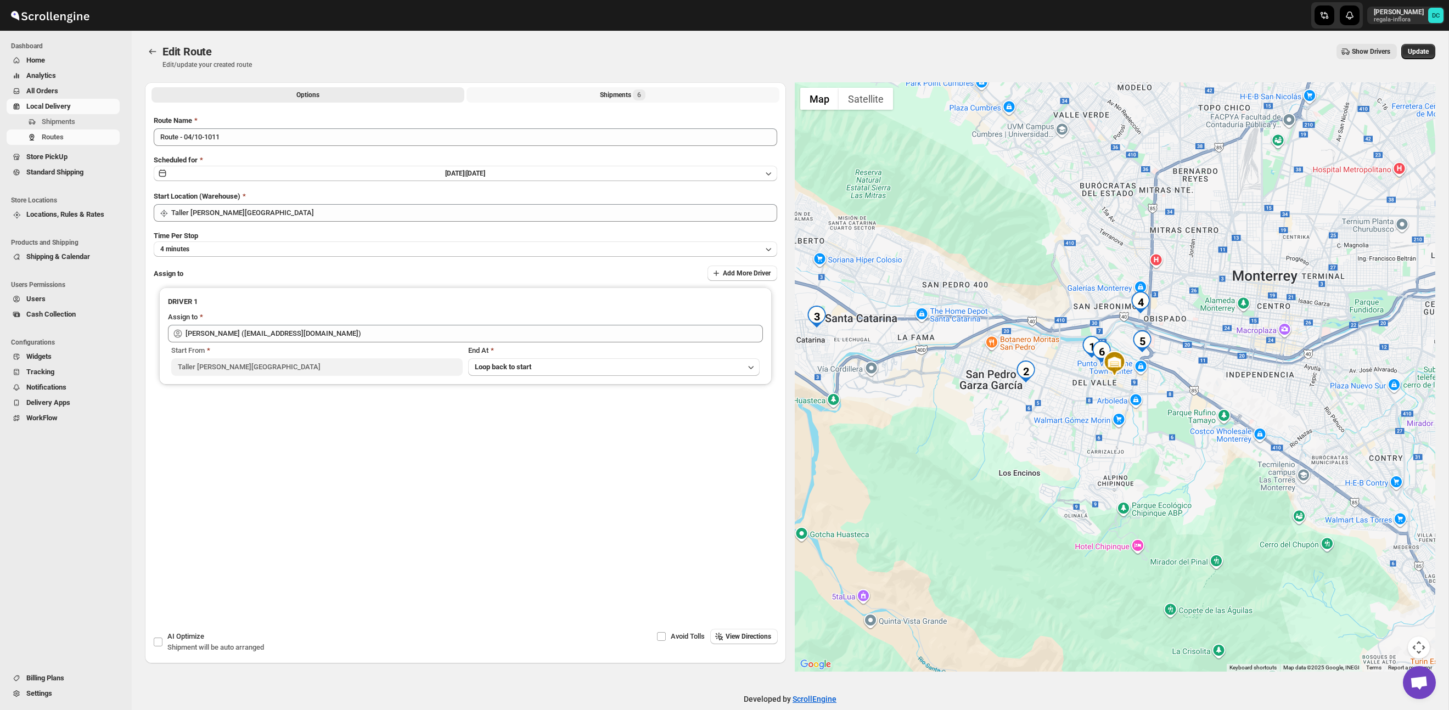
drag, startPoint x: 582, startPoint y: 89, endPoint x: 595, endPoint y: 88, distance: 13.3
click at [582, 89] on button "Shipments 6" at bounding box center [623, 94] width 313 height 15
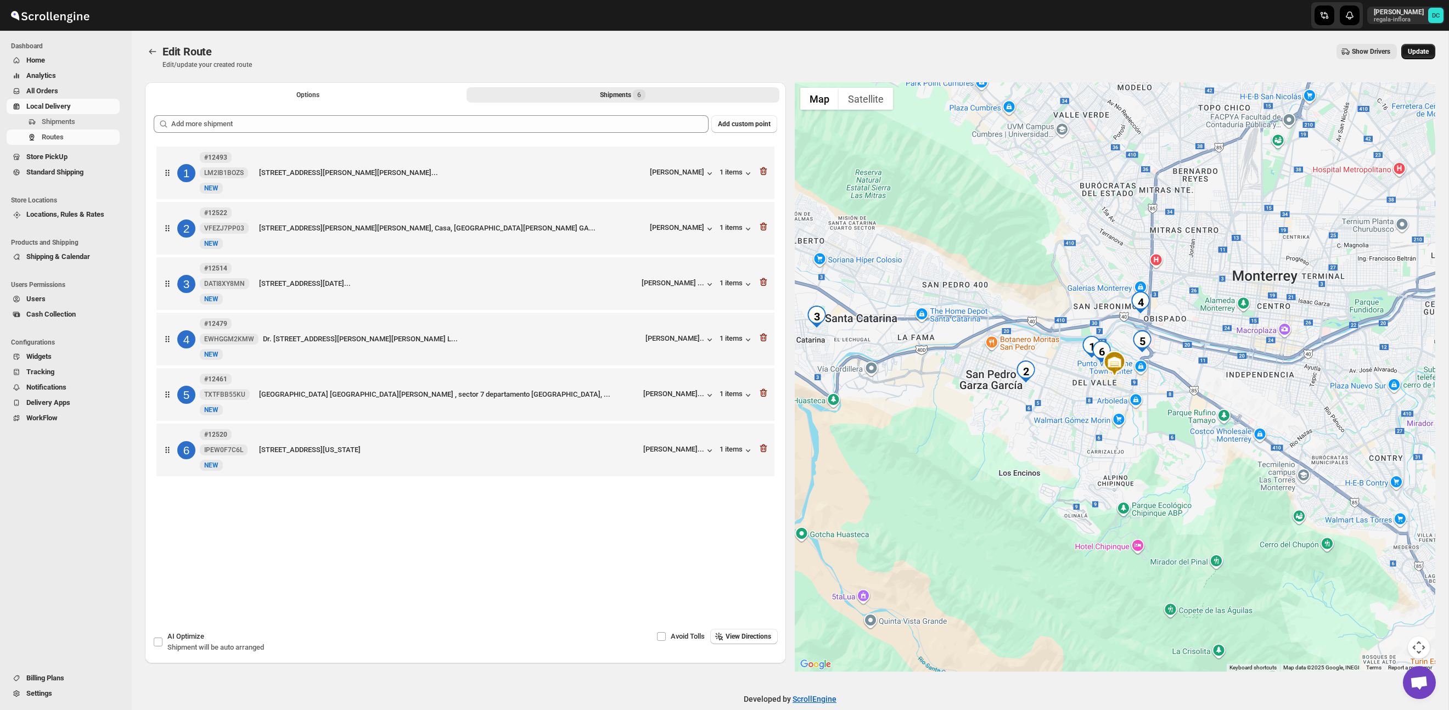
click at [1419, 52] on span "Update" at bounding box center [1418, 51] width 21 height 9
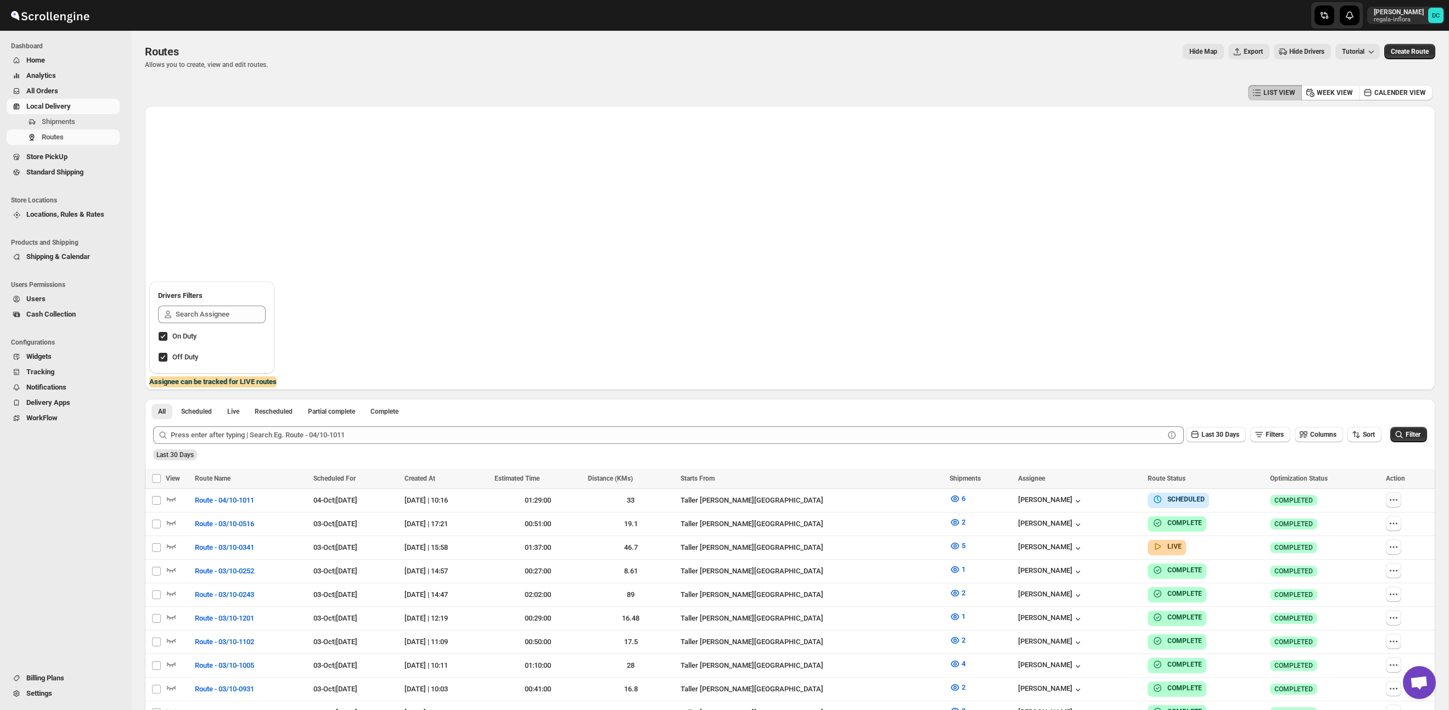
click at [1395, 499] on icon "button" at bounding box center [1394, 500] width 11 height 11
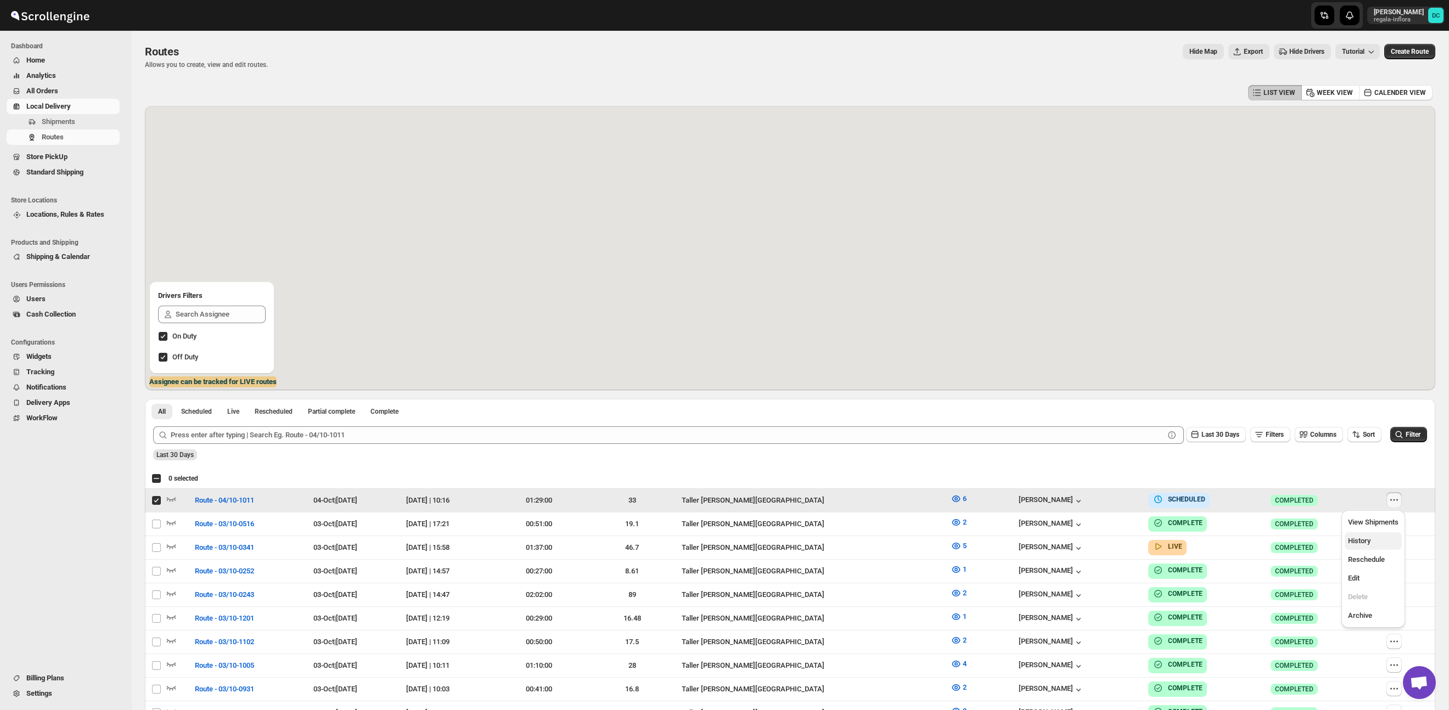
checkbox input "true"
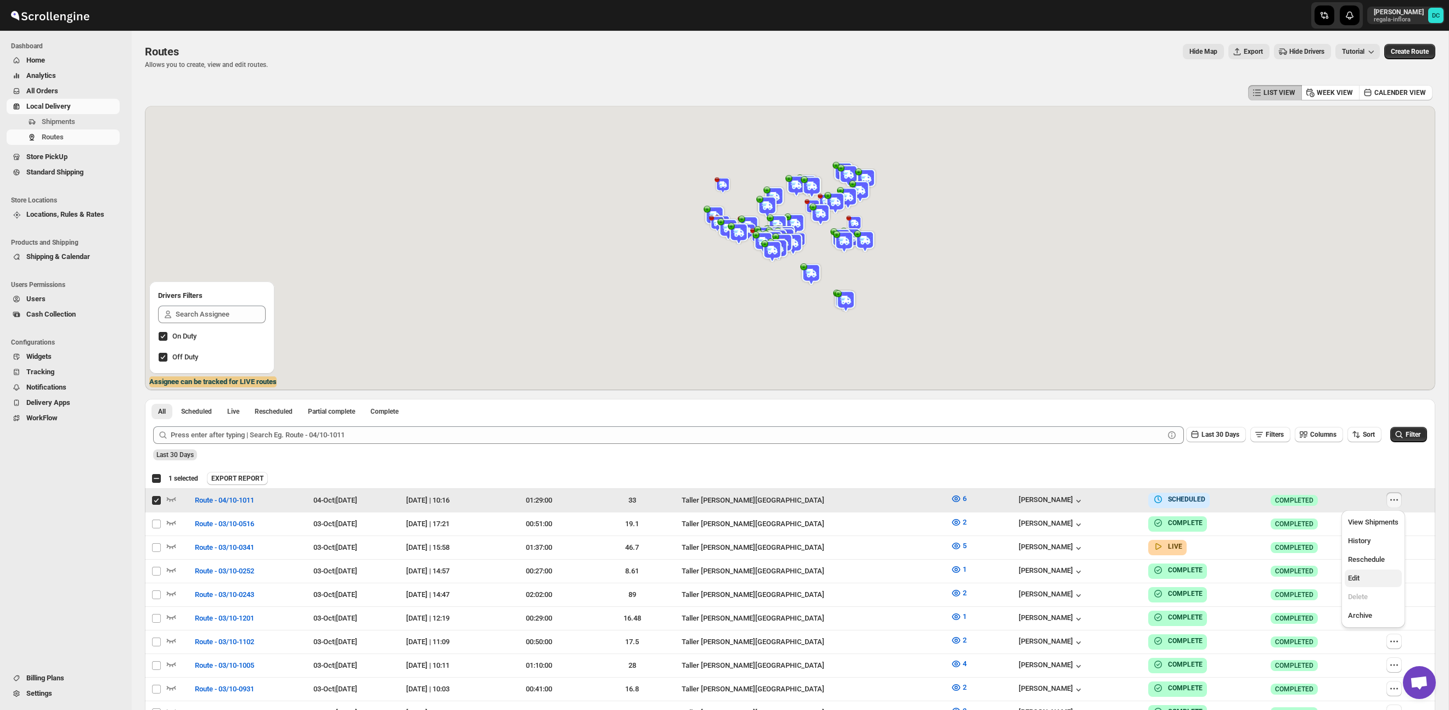
click at [1371, 578] on span "Edit" at bounding box center [1373, 578] width 51 height 11
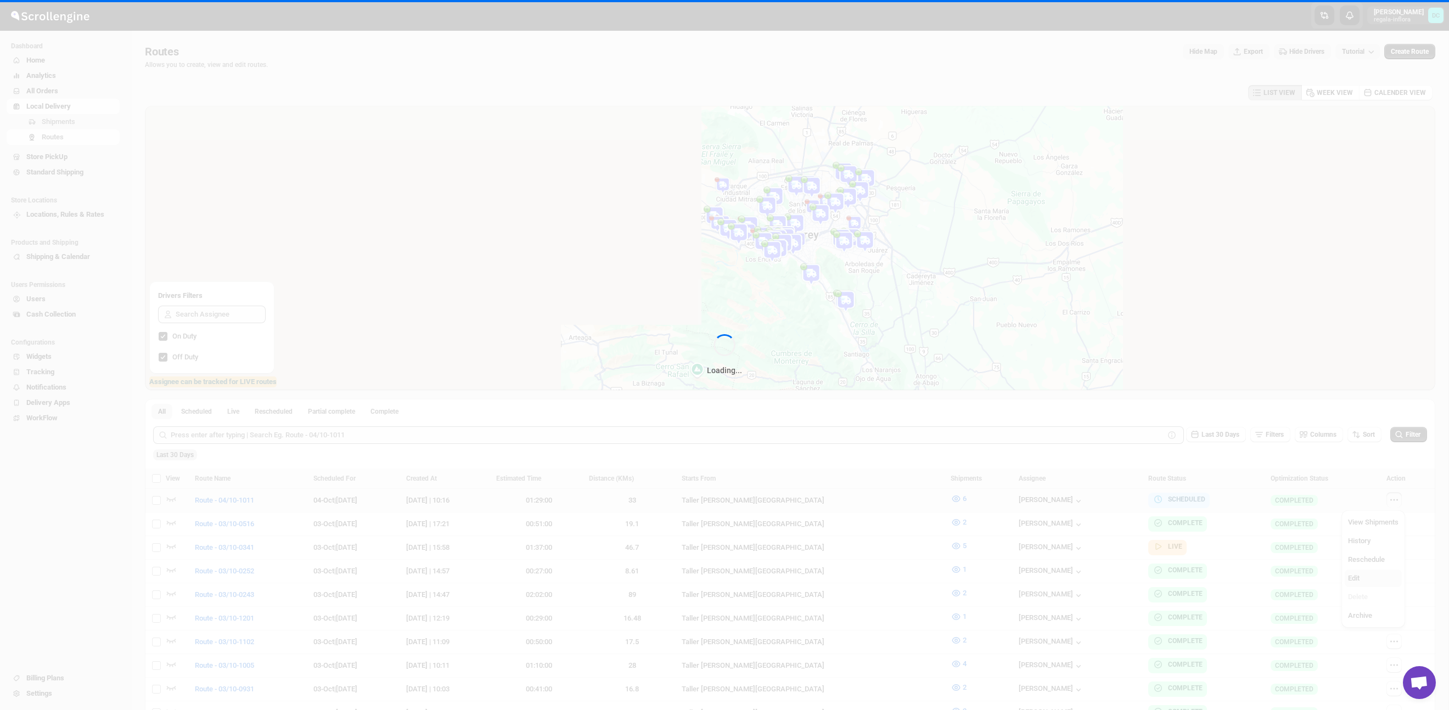
drag, startPoint x: 1371, startPoint y: 578, endPoint x: 822, endPoint y: 348, distance: 595.3
click at [1360, 579] on div "Loading..." at bounding box center [724, 355] width 1449 height 710
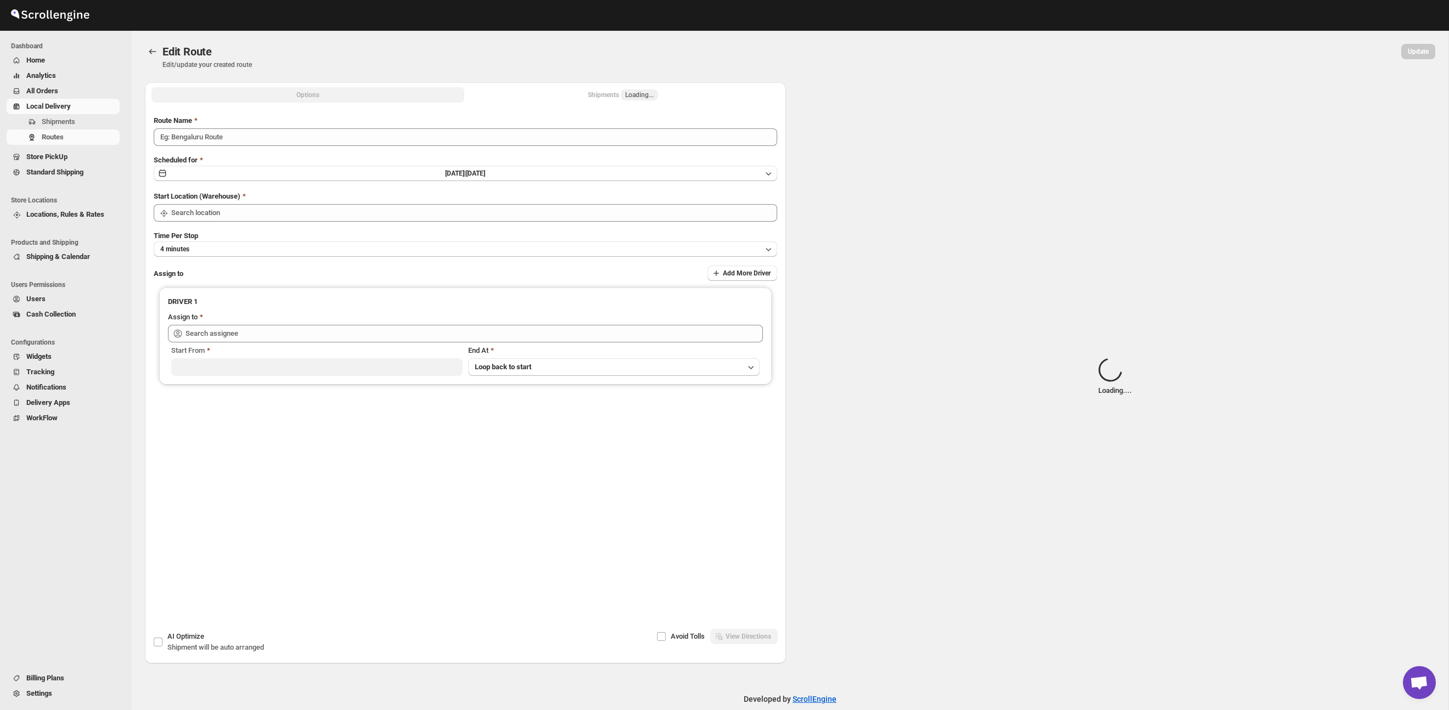
type input "Route - 04/10-1011"
type input "Taller [PERSON_NAME] del [PERSON_NAME][GEOGRAPHIC_DATA]"
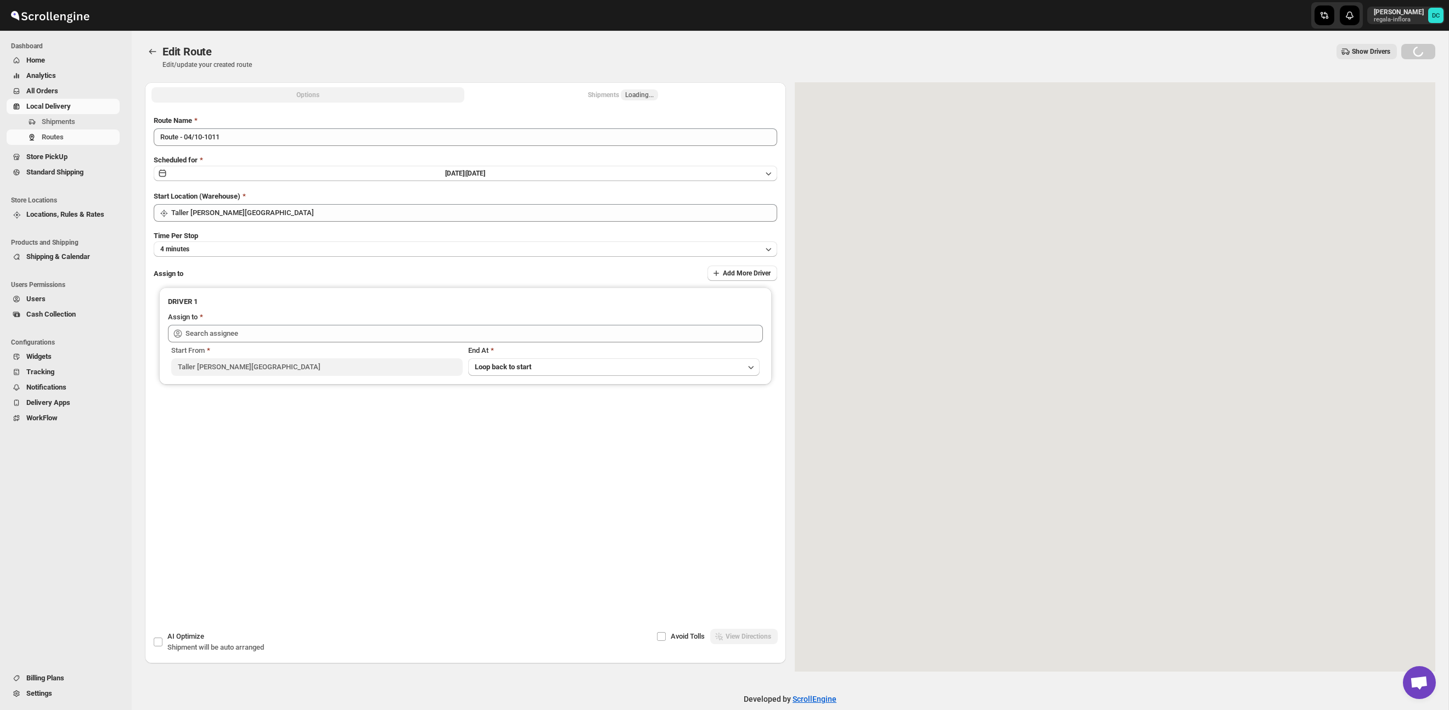
type input "[PERSON_NAME] ([EMAIL_ADDRESS][DOMAIN_NAME])"
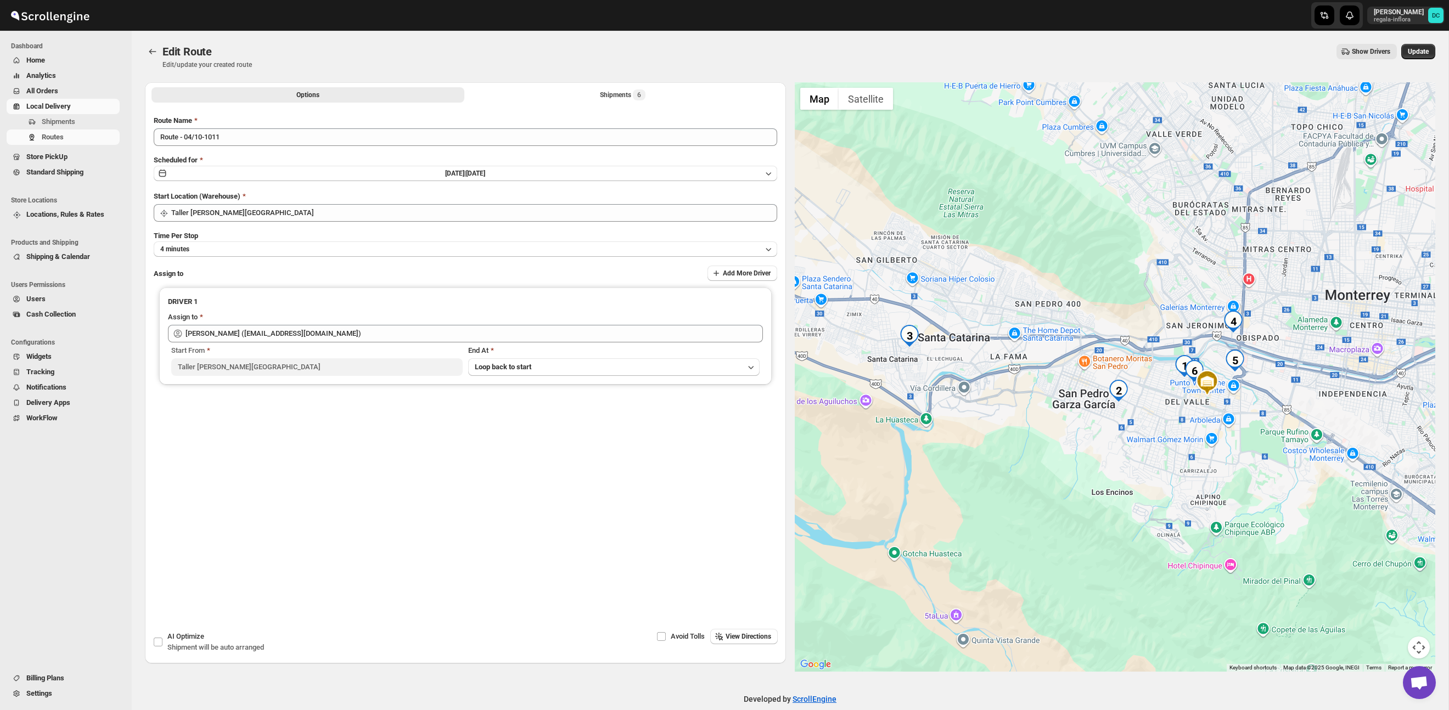
drag, startPoint x: 1200, startPoint y: 446, endPoint x: 1160, endPoint y: 433, distance: 42.5
click at [1156, 436] on div at bounding box center [1115, 377] width 641 height 590
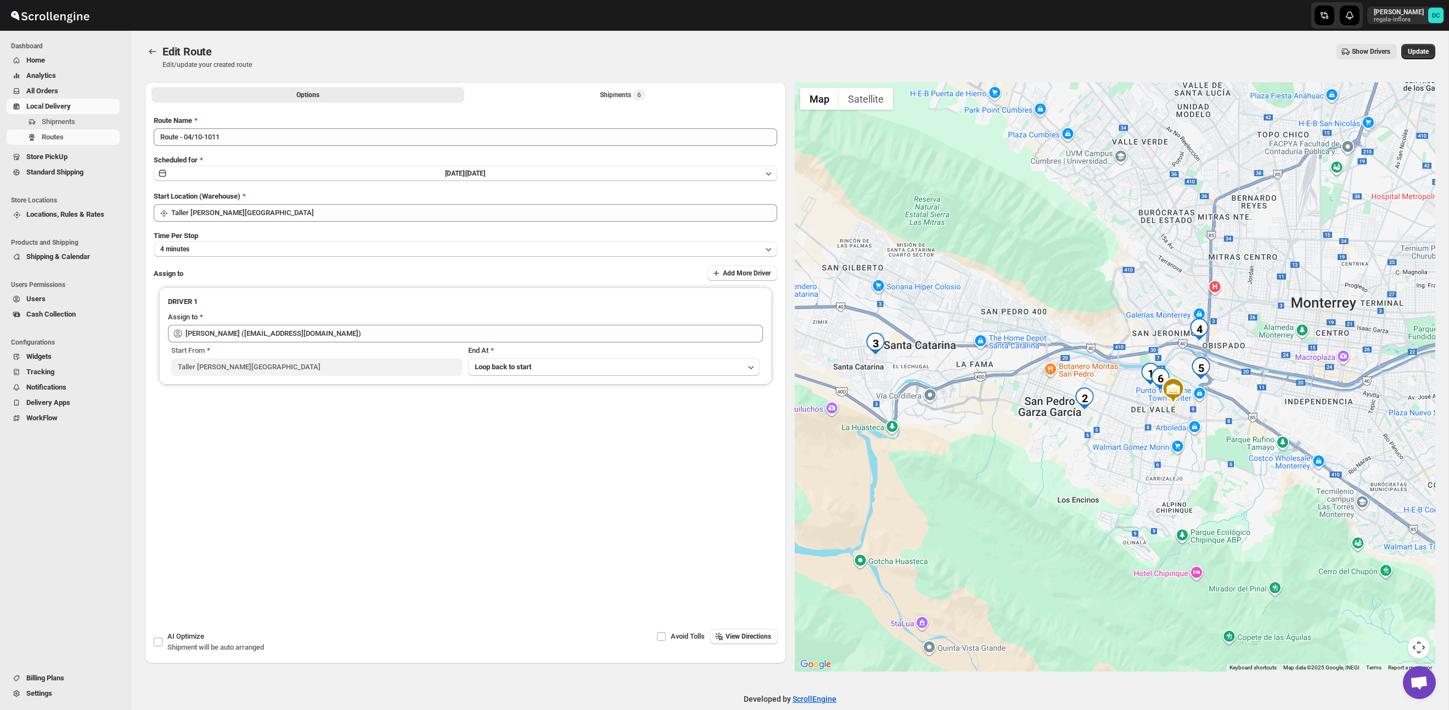
drag, startPoint x: 1166, startPoint y: 399, endPoint x: 1130, endPoint y: 407, distance: 36.1
click at [1130, 407] on div at bounding box center [1115, 377] width 641 height 590
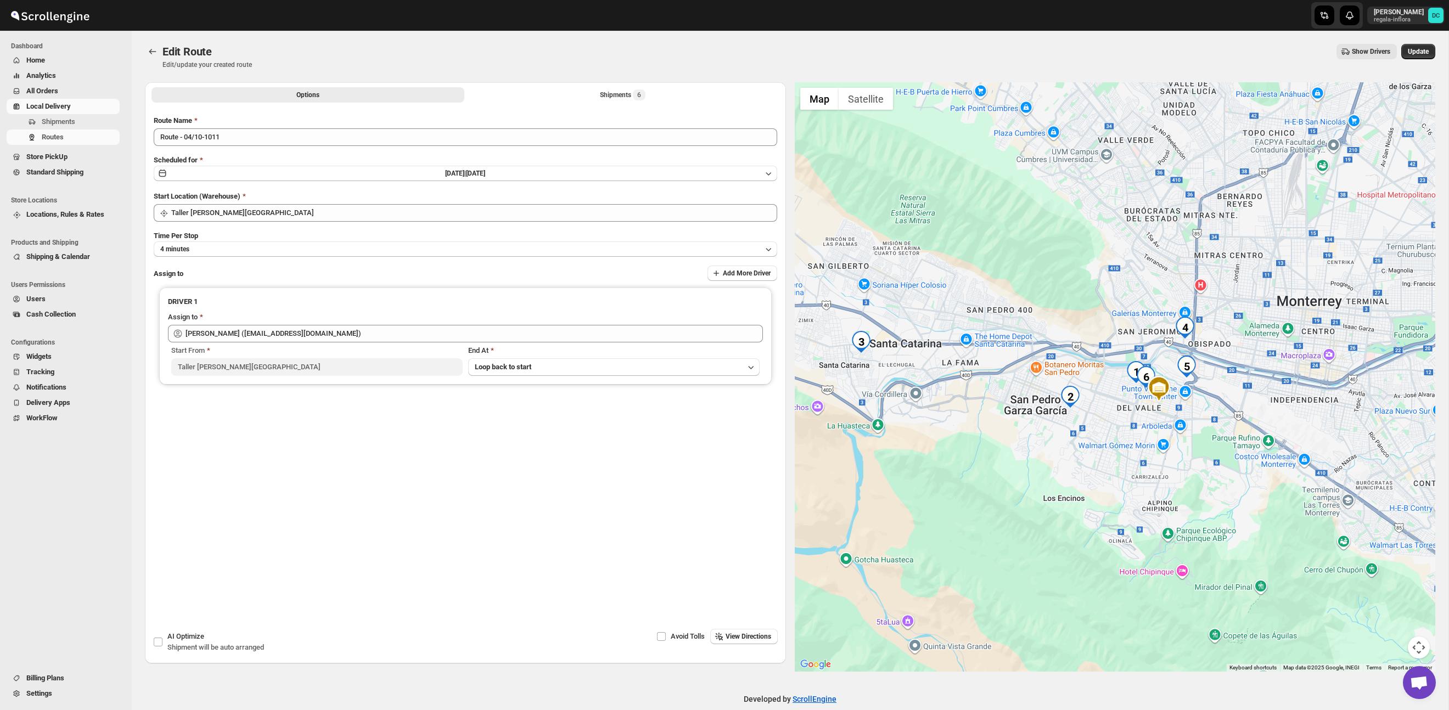
drag, startPoint x: 1252, startPoint y: 427, endPoint x: 1232, endPoint y: 424, distance: 20.4
click at [1232, 424] on div at bounding box center [1115, 377] width 641 height 590
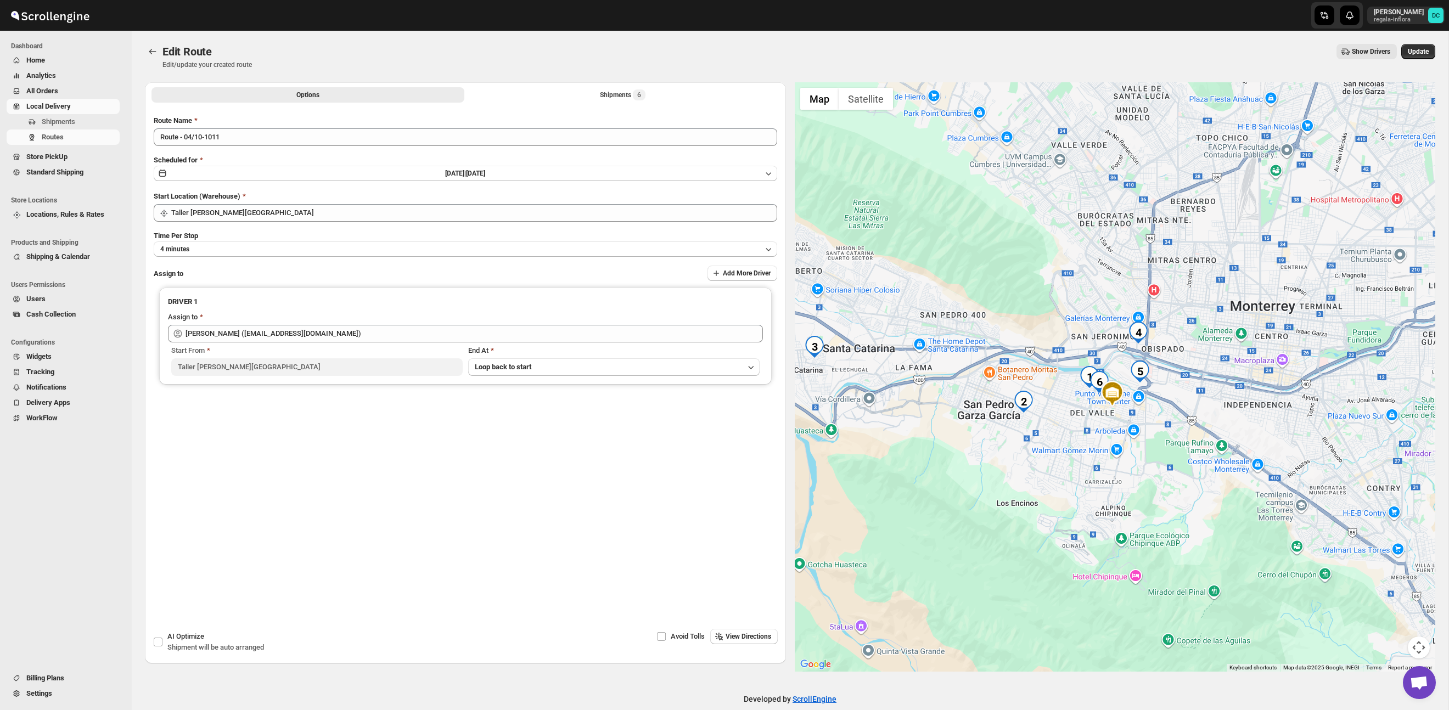
drag, startPoint x: 1252, startPoint y: 403, endPoint x: 1212, endPoint y: 409, distance: 40.0
click at [1212, 409] on div at bounding box center [1115, 377] width 641 height 590
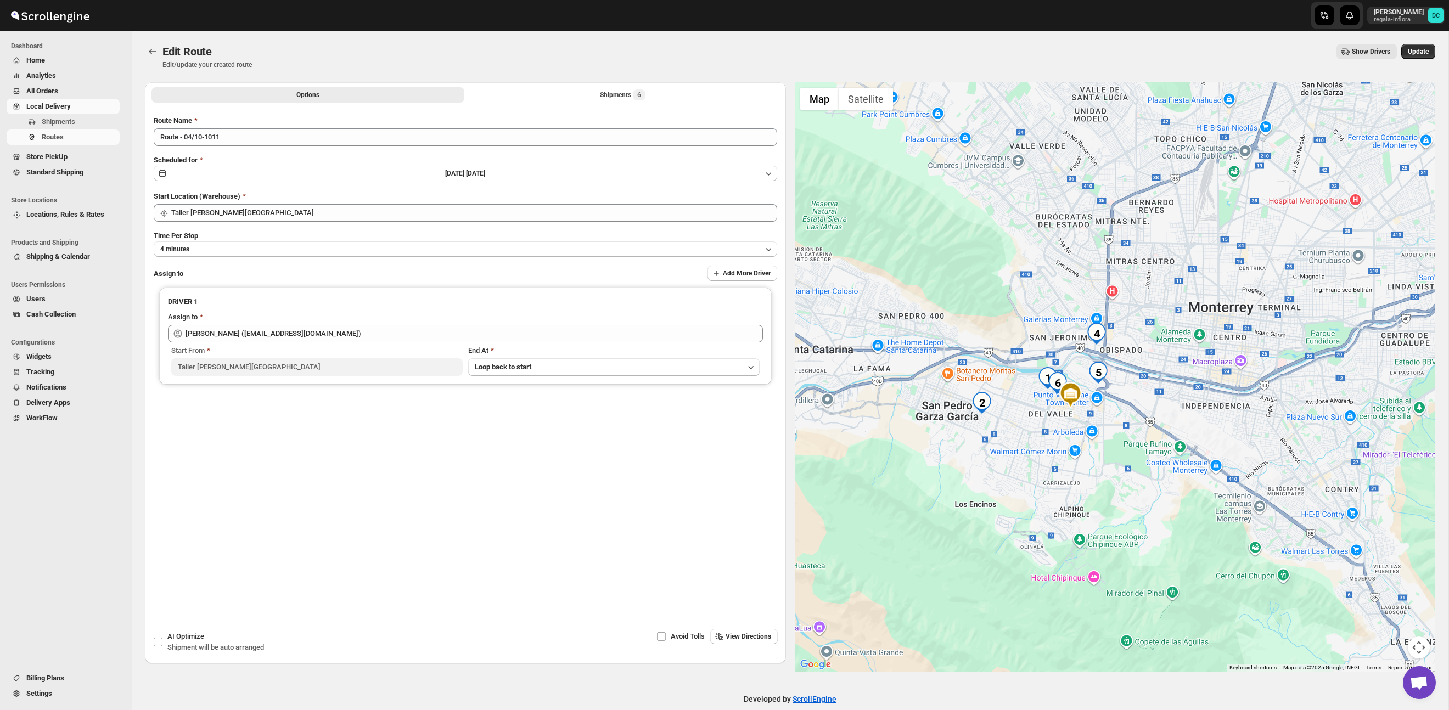
drag, startPoint x: 1221, startPoint y: 409, endPoint x: 1179, endPoint y: 410, distance: 42.3
click at [1179, 410] on div at bounding box center [1115, 377] width 641 height 590
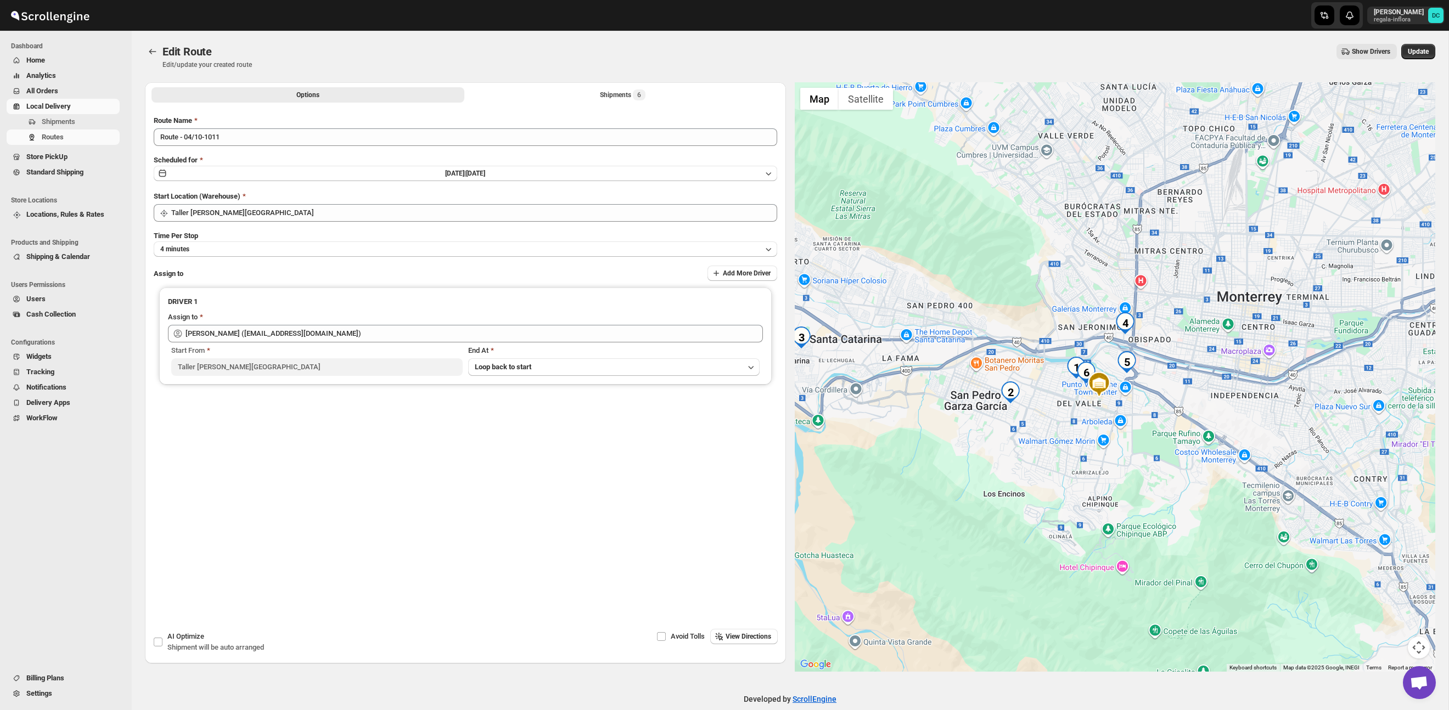
drag, startPoint x: 1138, startPoint y: 405, endPoint x: 1166, endPoint y: 395, distance: 30.4
click at [1167, 395] on div at bounding box center [1115, 377] width 641 height 590
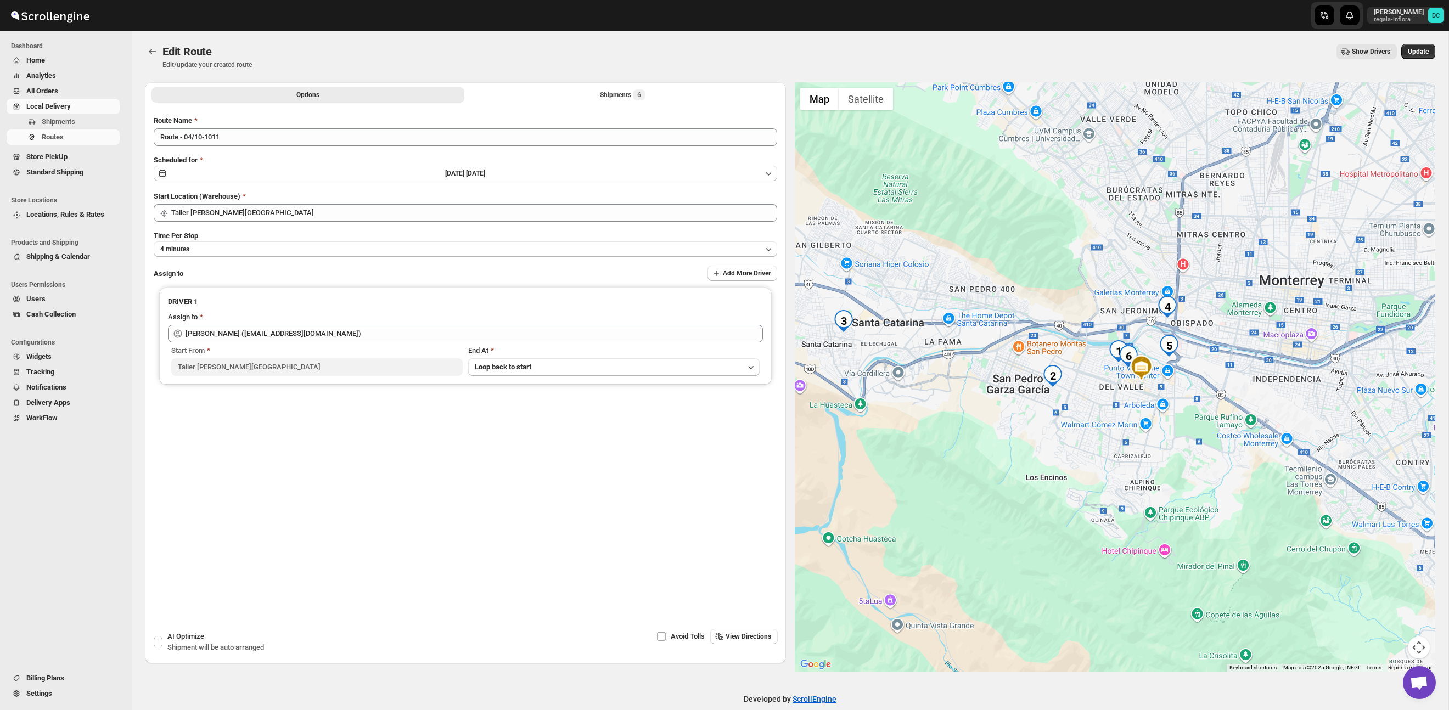
drag, startPoint x: 1063, startPoint y: 401, endPoint x: 1104, endPoint y: 384, distance: 44.4
click at [1104, 384] on div at bounding box center [1115, 377] width 641 height 590
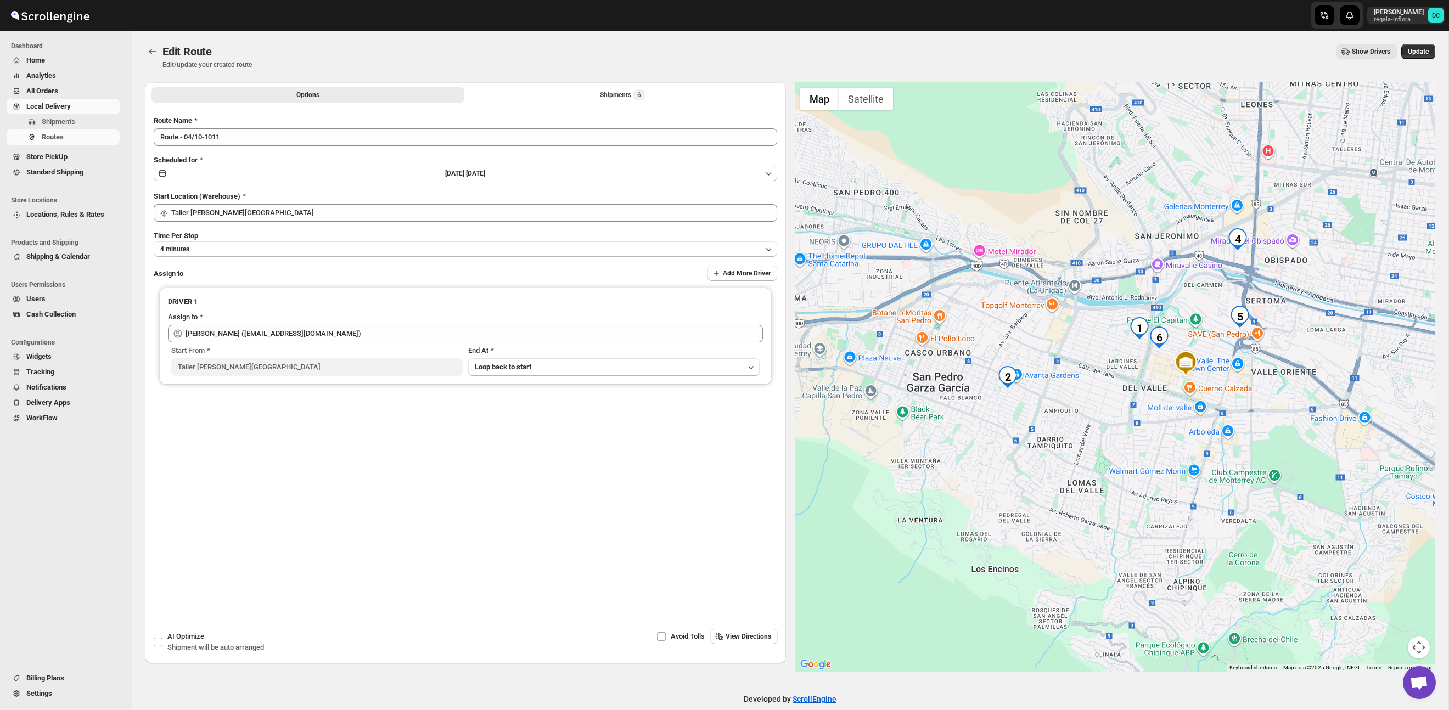
drag, startPoint x: 1094, startPoint y: 371, endPoint x: 1144, endPoint y: 368, distance: 50.0
click at [1144, 368] on div at bounding box center [1115, 377] width 641 height 590
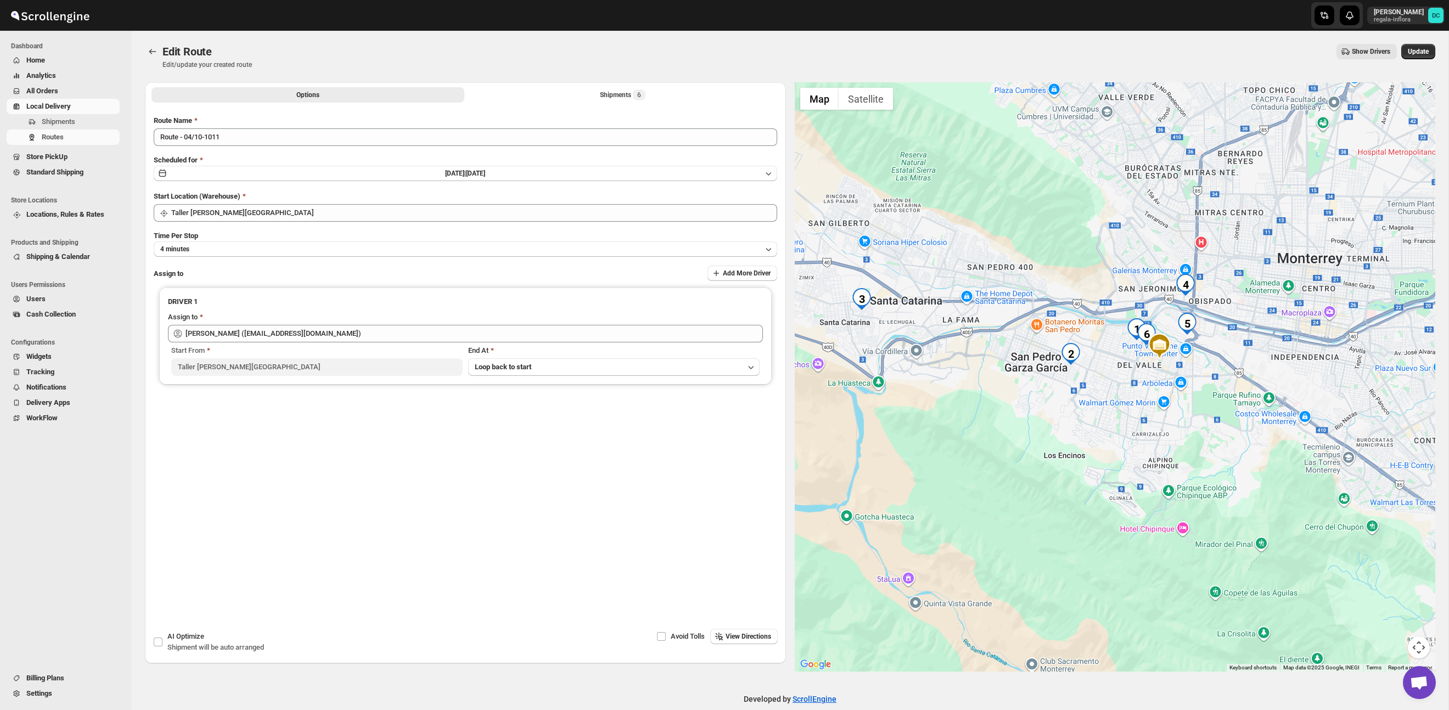
drag, startPoint x: 1137, startPoint y: 385, endPoint x: 1130, endPoint y: 371, distance: 15.7
click at [1130, 371] on div at bounding box center [1115, 377] width 641 height 590
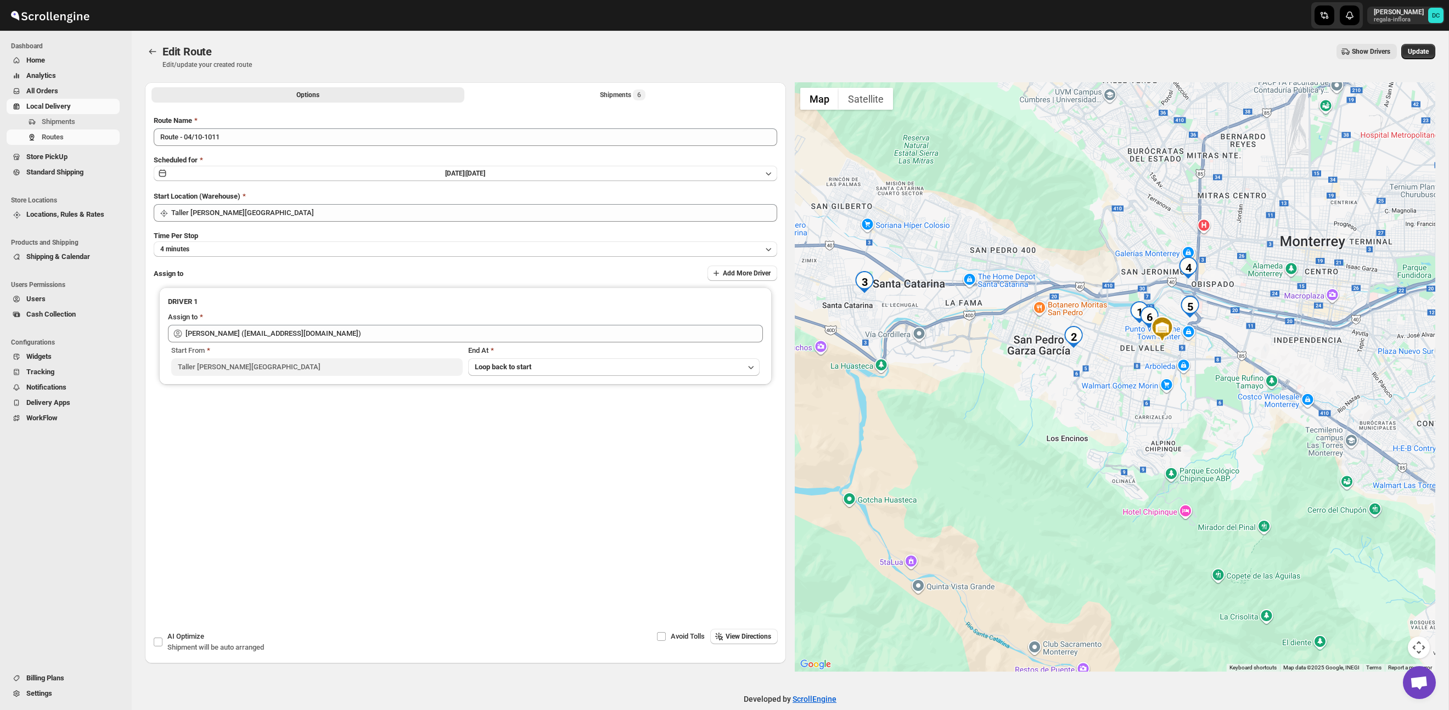
drag, startPoint x: 1135, startPoint y: 370, endPoint x: 1138, endPoint y: 354, distance: 16.7
click at [1137, 354] on div at bounding box center [1115, 377] width 641 height 590
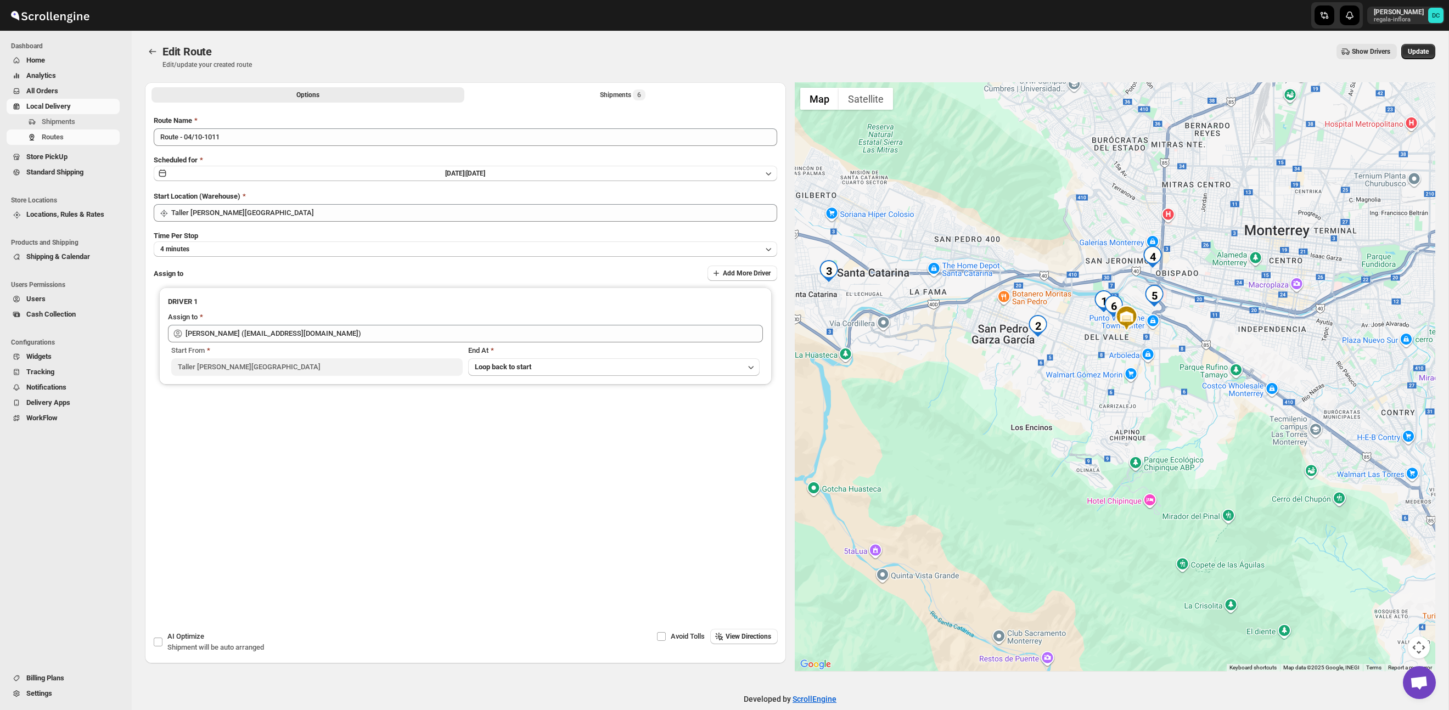
drag, startPoint x: 1171, startPoint y: 348, endPoint x: 1112, endPoint y: 332, distance: 60.3
click at [1105, 332] on div at bounding box center [1115, 377] width 641 height 590
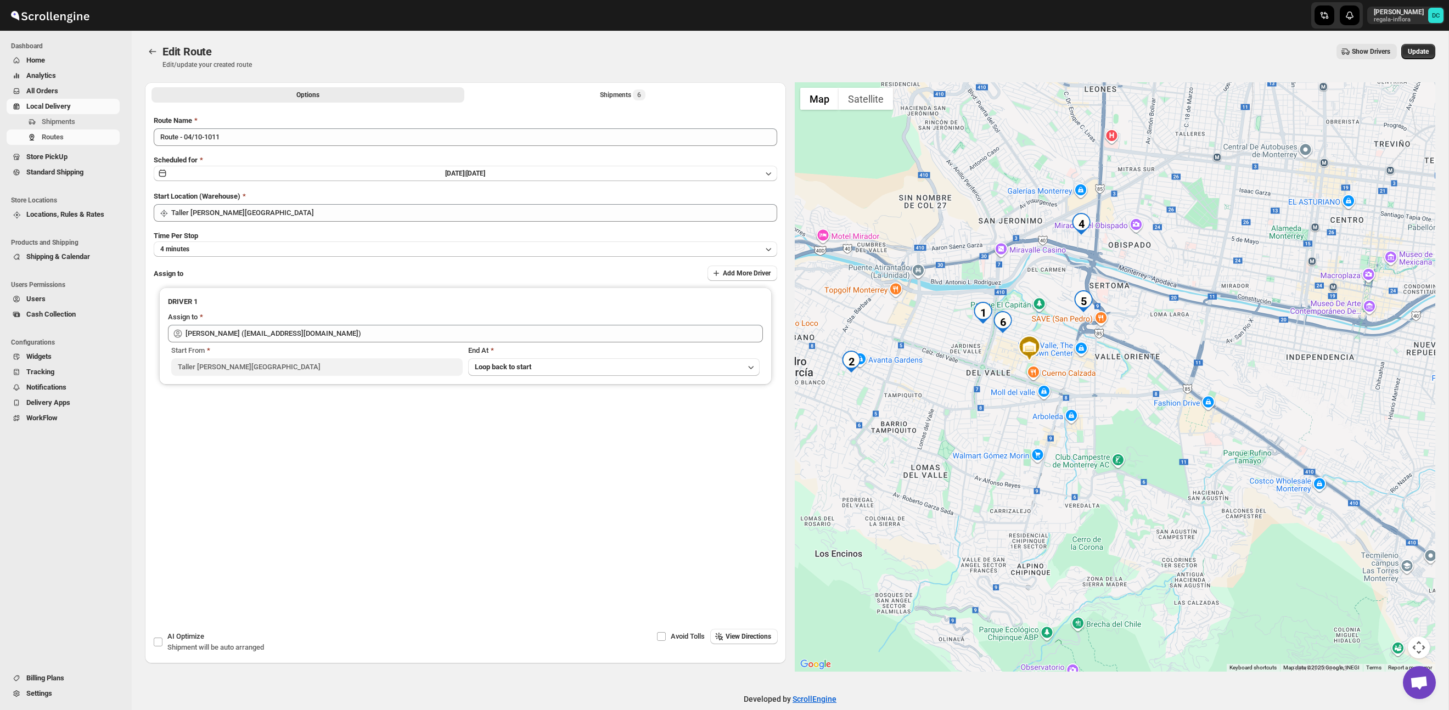
drag, startPoint x: 1156, startPoint y: 279, endPoint x: 1223, endPoint y: 332, distance: 84.8
click at [1223, 332] on div at bounding box center [1115, 377] width 641 height 590
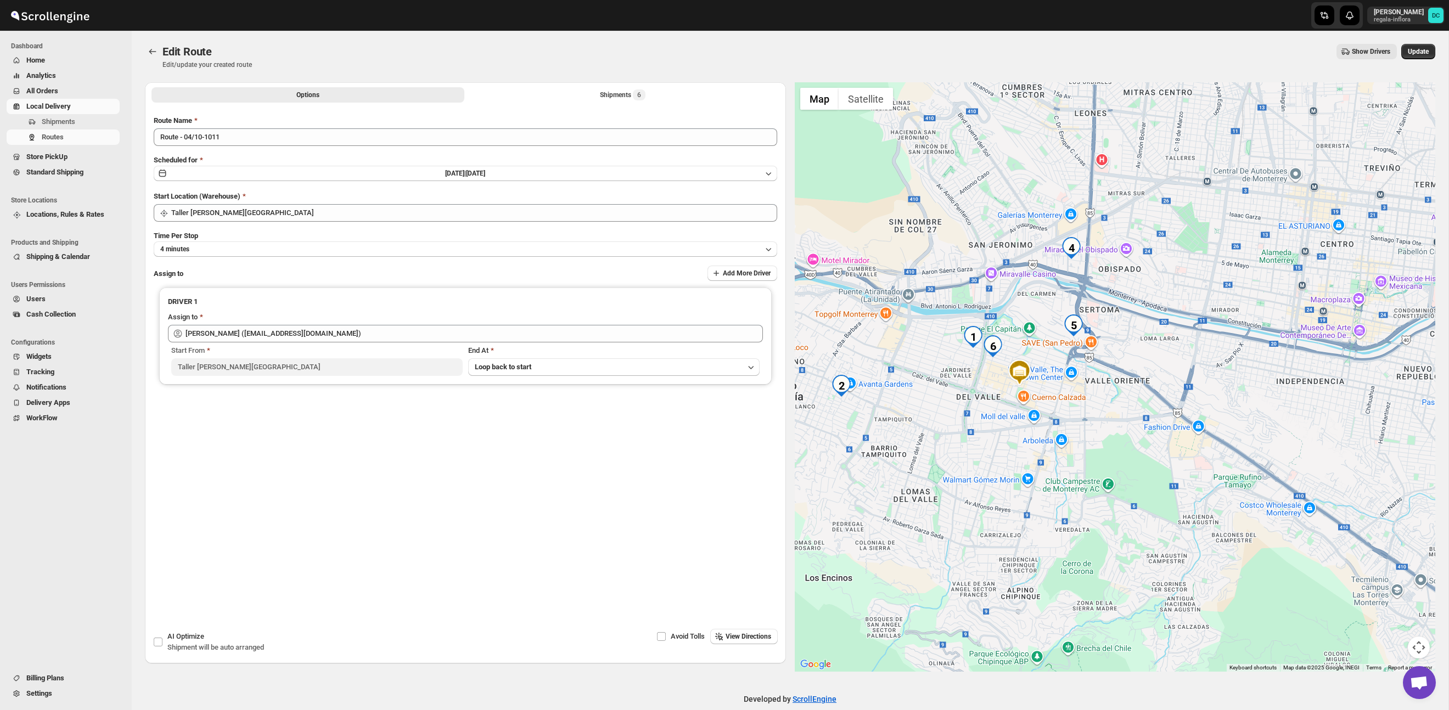
drag, startPoint x: 1222, startPoint y: 323, endPoint x: 1212, endPoint y: 349, distance: 27.3
click at [1212, 349] on div at bounding box center [1115, 377] width 641 height 590
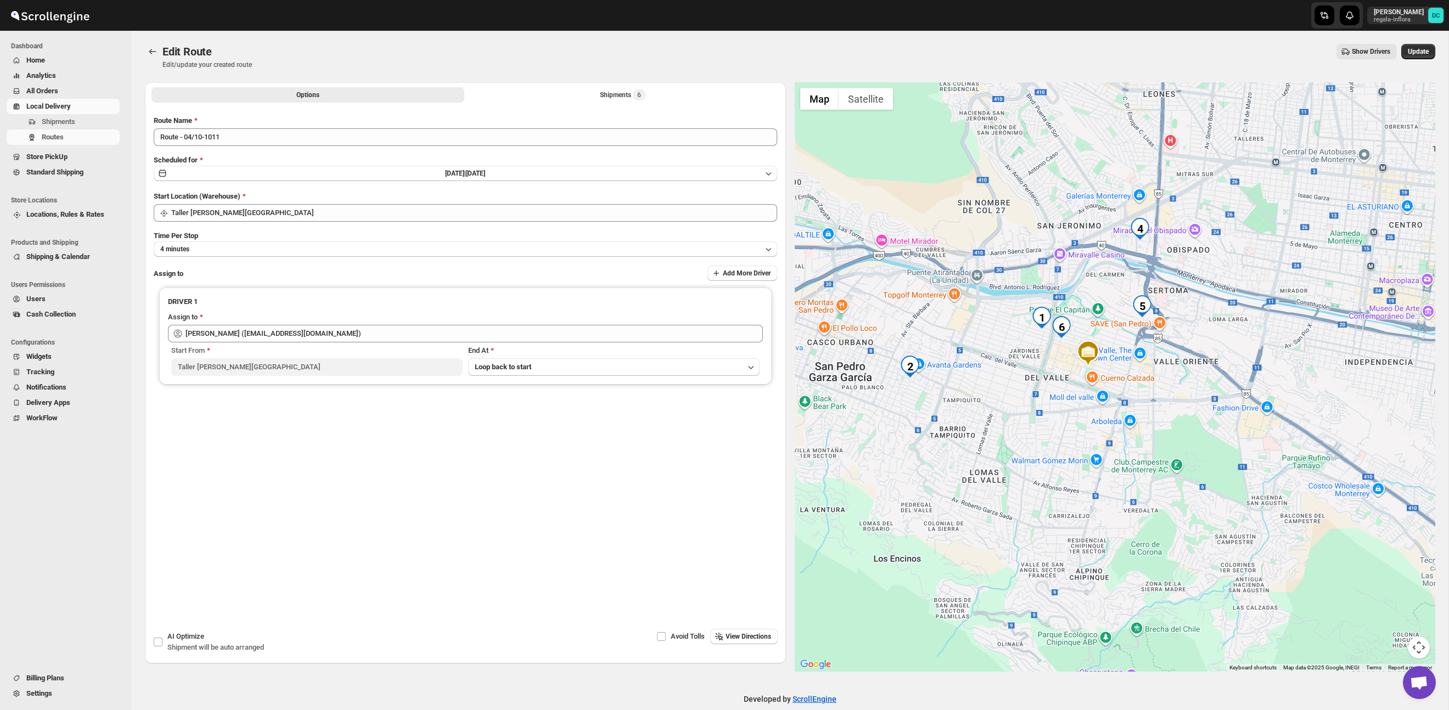
drag, startPoint x: 1062, startPoint y: 379, endPoint x: 1126, endPoint y: 361, distance: 66.7
click at [1126, 361] on div at bounding box center [1115, 377] width 641 height 590
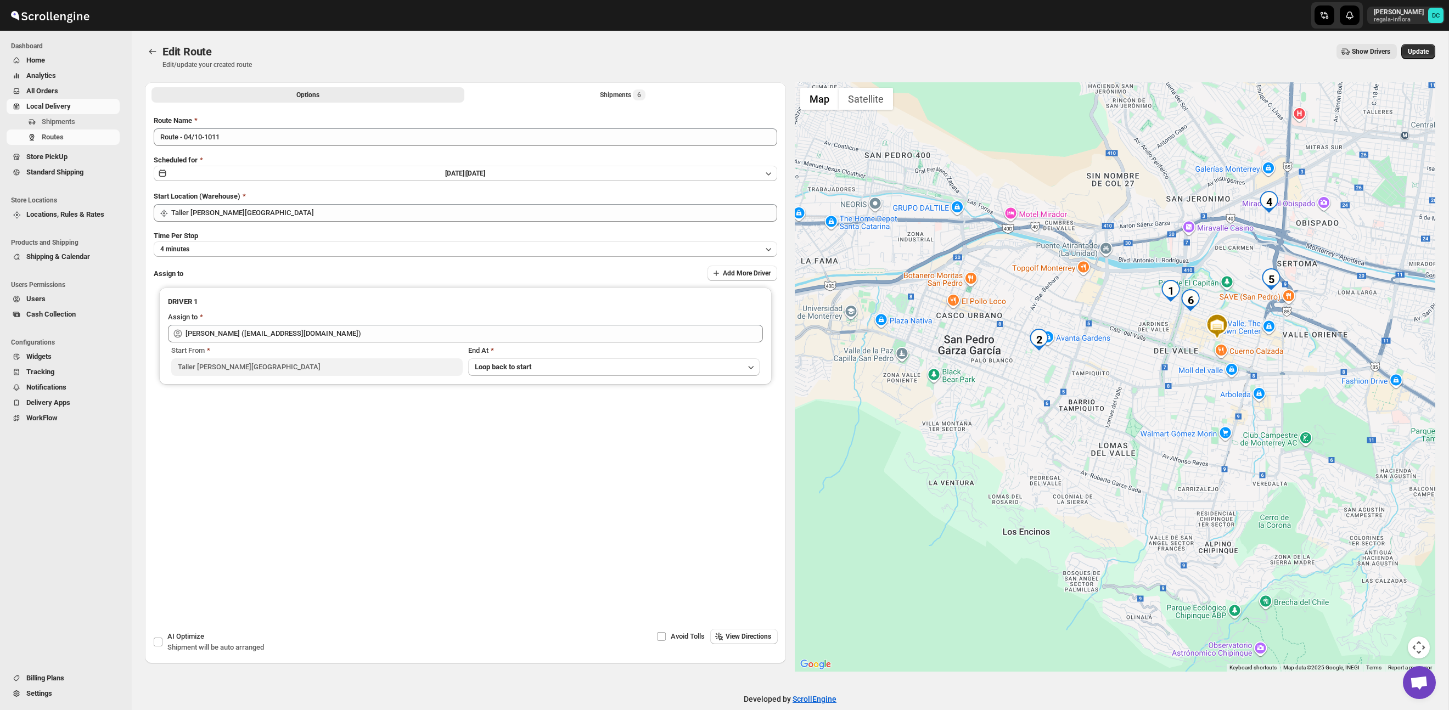
drag, startPoint x: 1088, startPoint y: 413, endPoint x: 1217, endPoint y: 386, distance: 131.8
click at [1217, 386] on div at bounding box center [1115, 377] width 641 height 590
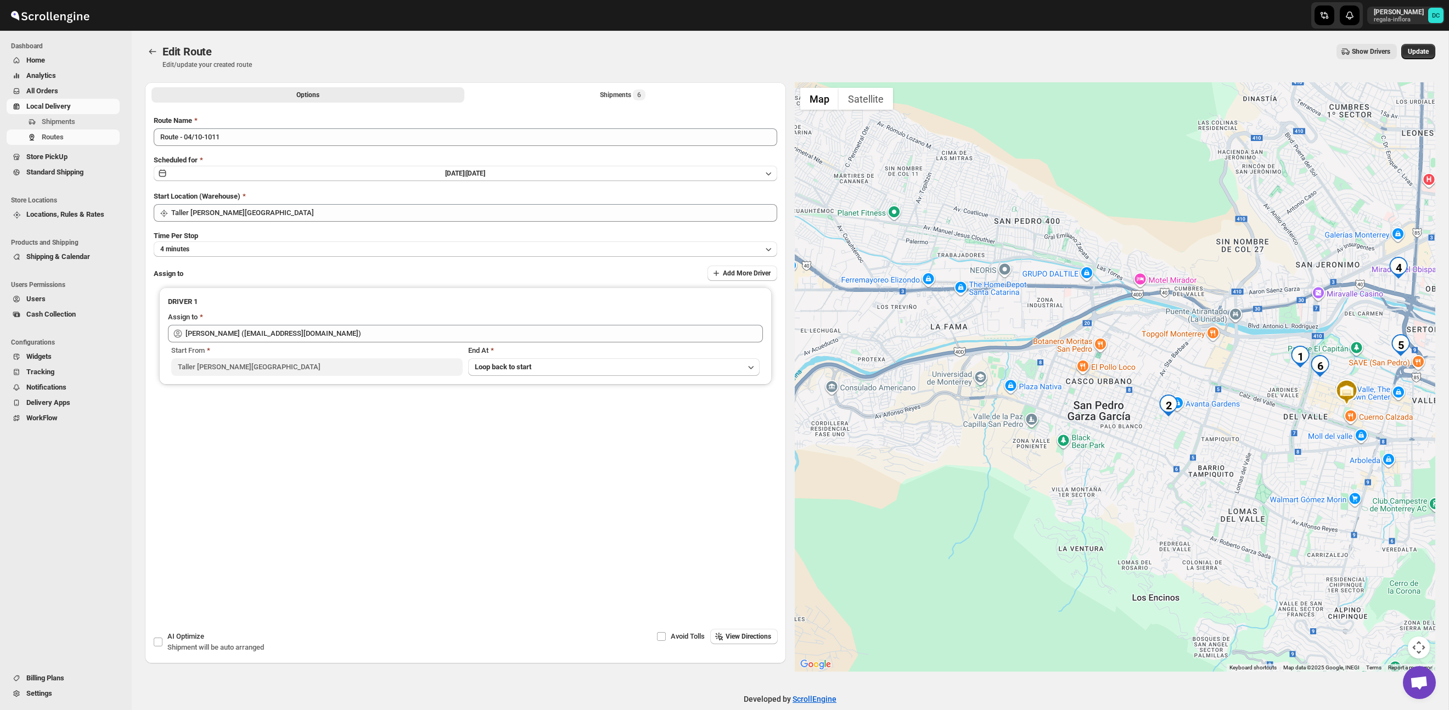
drag, startPoint x: 1003, startPoint y: 270, endPoint x: 1140, endPoint y: 342, distance: 155.0
click at [1140, 342] on div at bounding box center [1115, 377] width 641 height 590
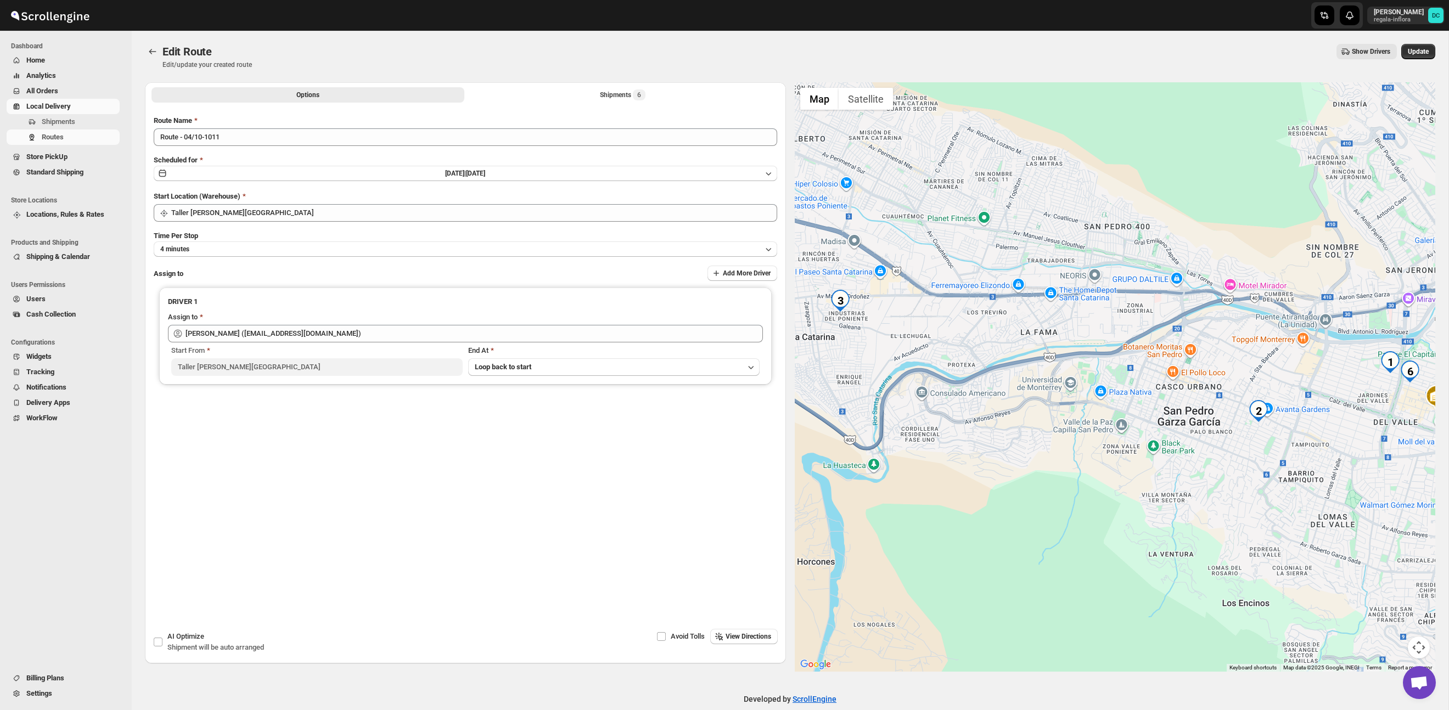
drag, startPoint x: 1061, startPoint y: 333, endPoint x: 1140, endPoint y: 333, distance: 78.5
click at [1140, 333] on div at bounding box center [1115, 377] width 641 height 590
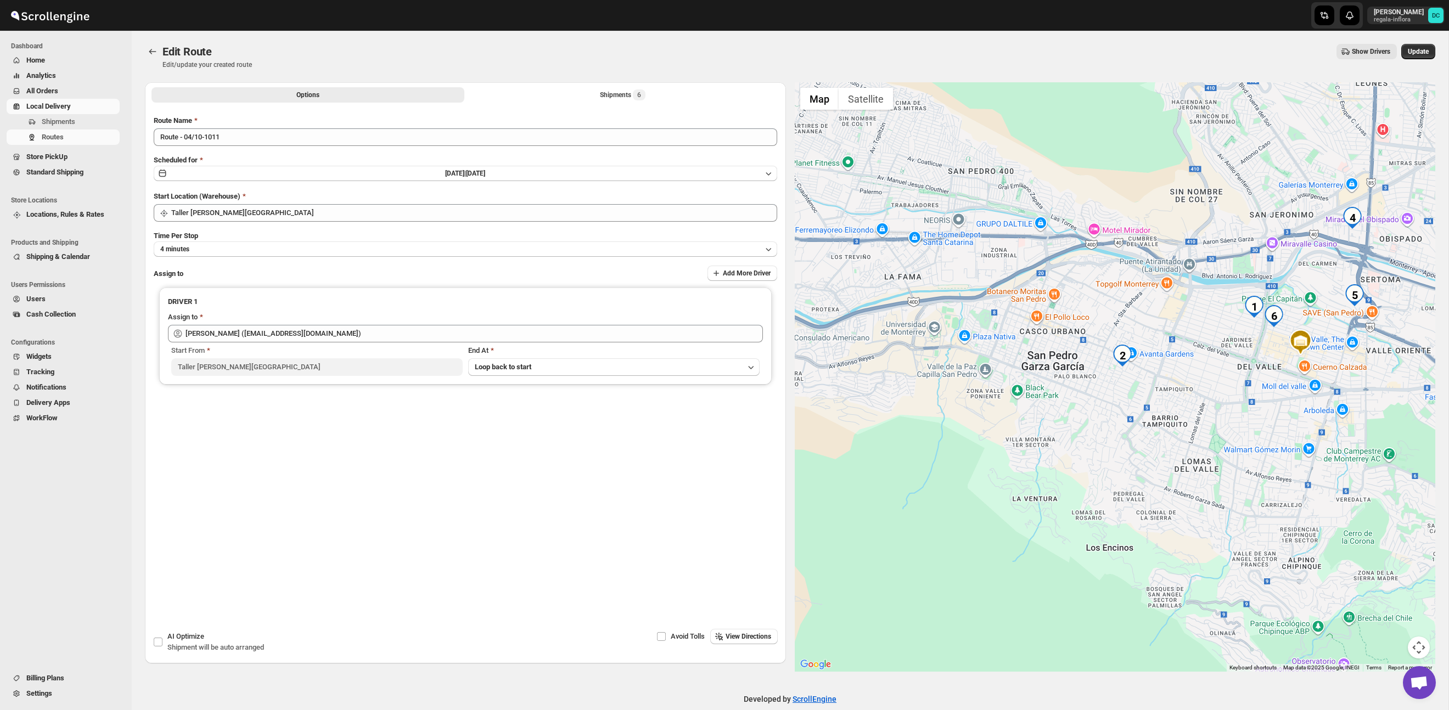
drag, startPoint x: 1263, startPoint y: 449, endPoint x: 1287, endPoint y: 376, distance: 76.9
click at [1120, 392] on div at bounding box center [1115, 377] width 641 height 590
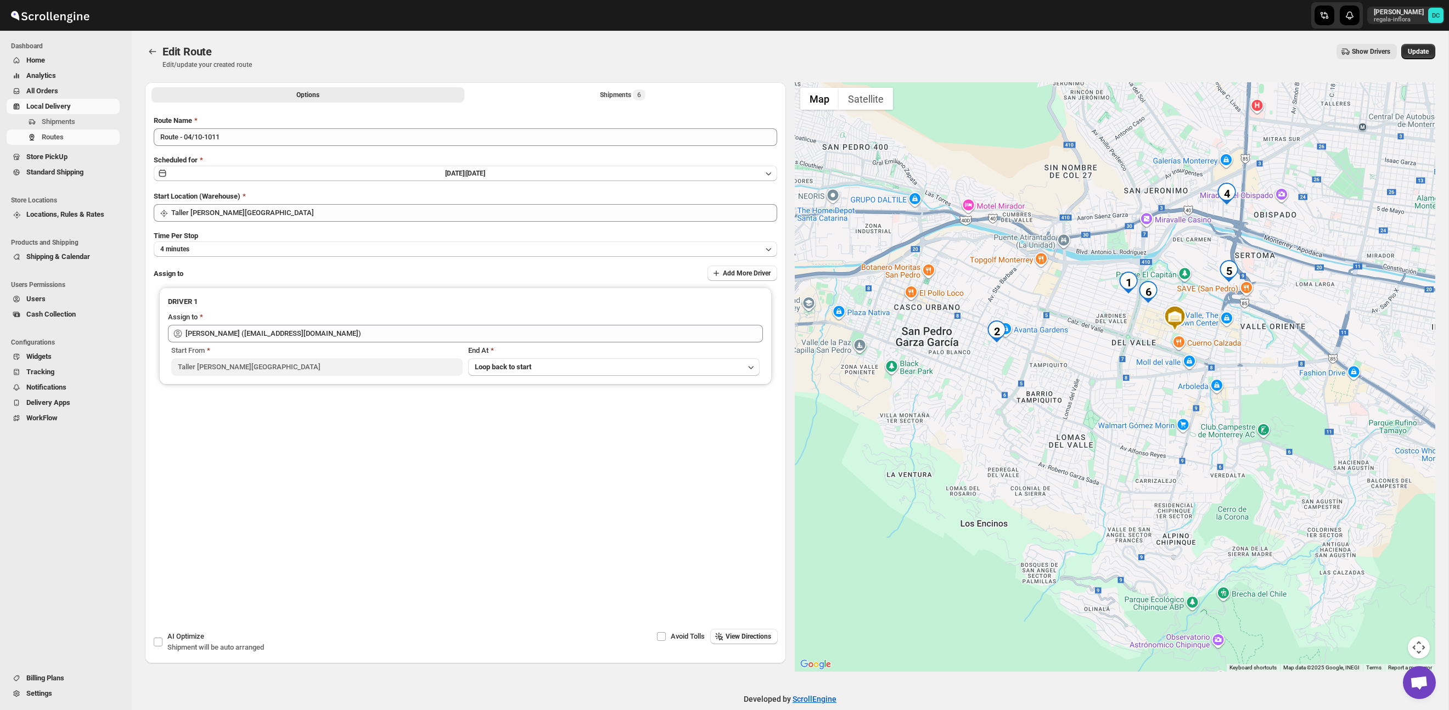
drag, startPoint x: 1273, startPoint y: 372, endPoint x: 1160, endPoint y: 326, distance: 122.1
click at [1177, 354] on div at bounding box center [1115, 377] width 641 height 590
drag, startPoint x: 1446, startPoint y: 512, endPoint x: 1234, endPoint y: 413, distance: 233.8
click at [1222, 408] on div "Edit Route. This page is ready Edit Route Edit/update your created route Show D…" at bounding box center [790, 351] width 1317 height 641
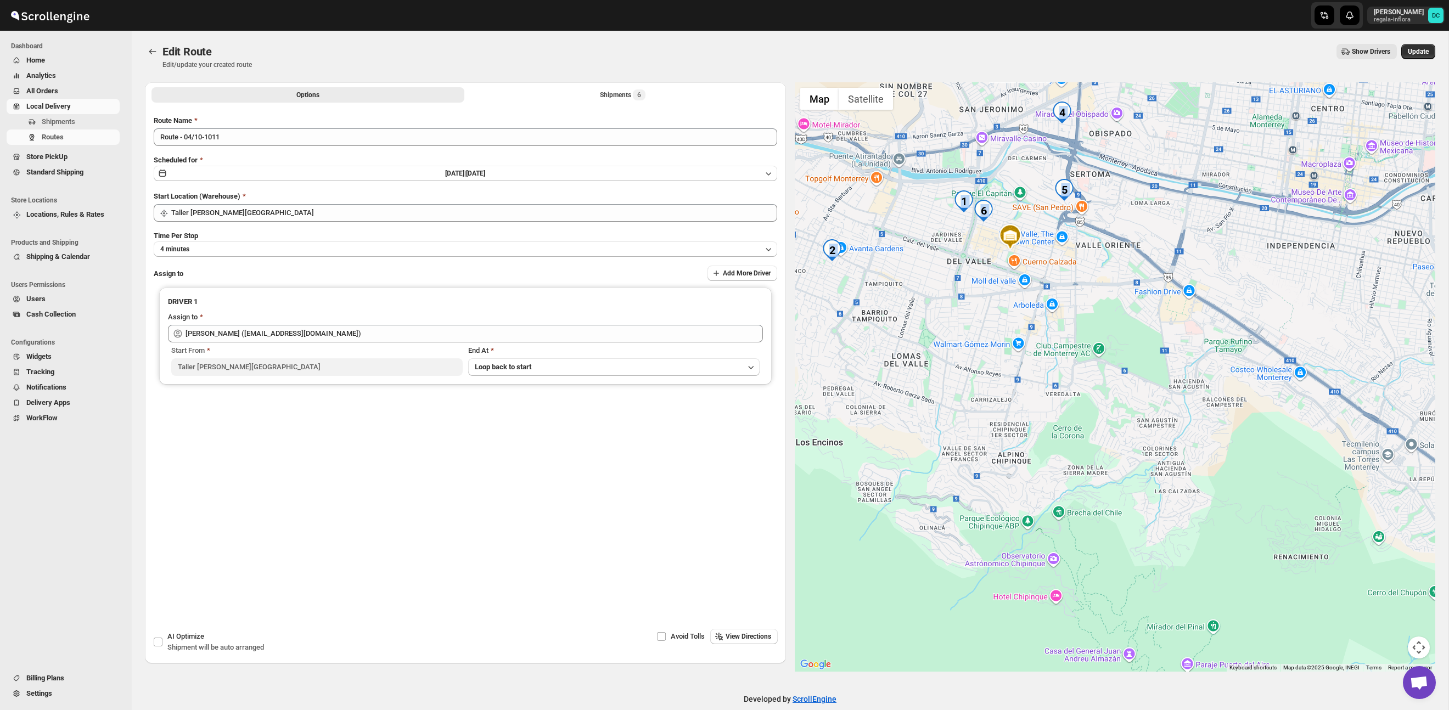
drag, startPoint x: 1229, startPoint y: 399, endPoint x: 1144, endPoint y: 364, distance: 92.1
click at [1144, 364] on div at bounding box center [1115, 377] width 641 height 590
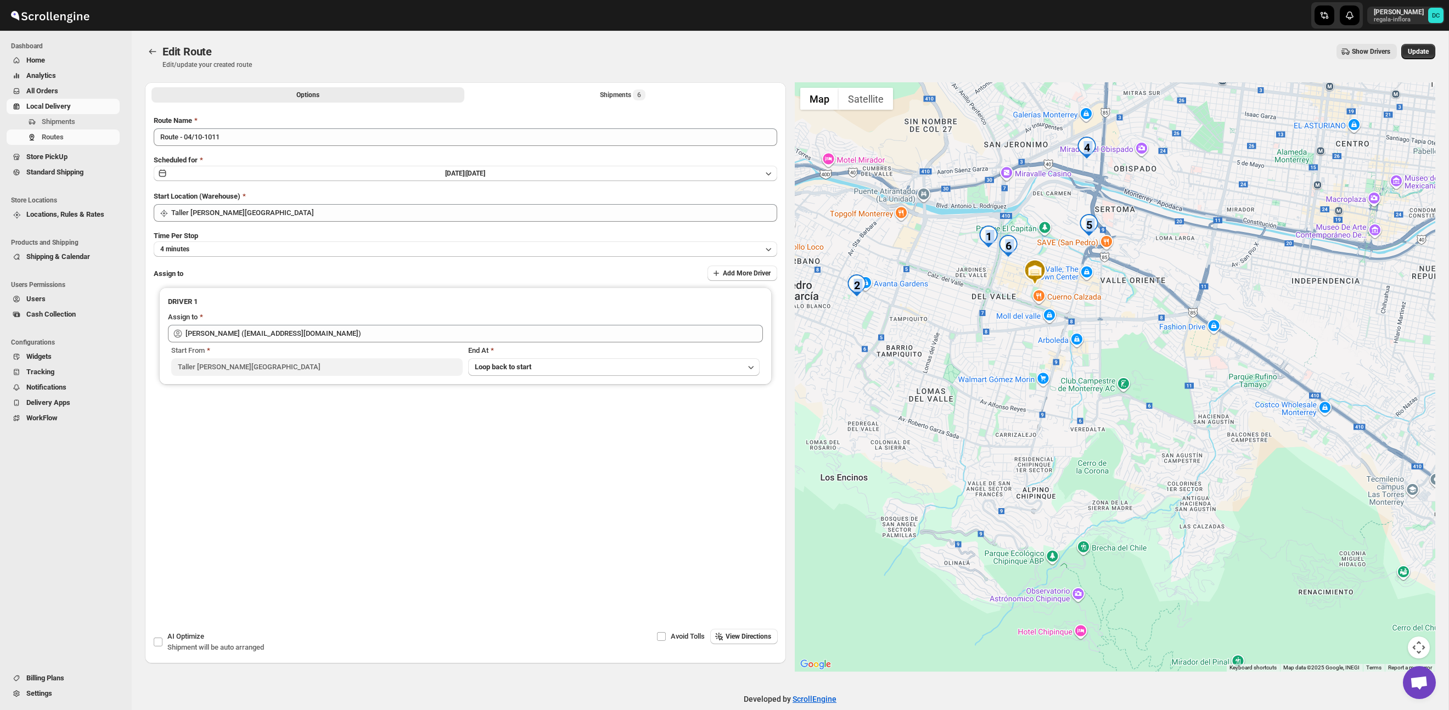
drag, startPoint x: 959, startPoint y: 281, endPoint x: 990, endPoint y: 327, distance: 55.7
click at [990, 327] on div at bounding box center [1115, 377] width 641 height 590
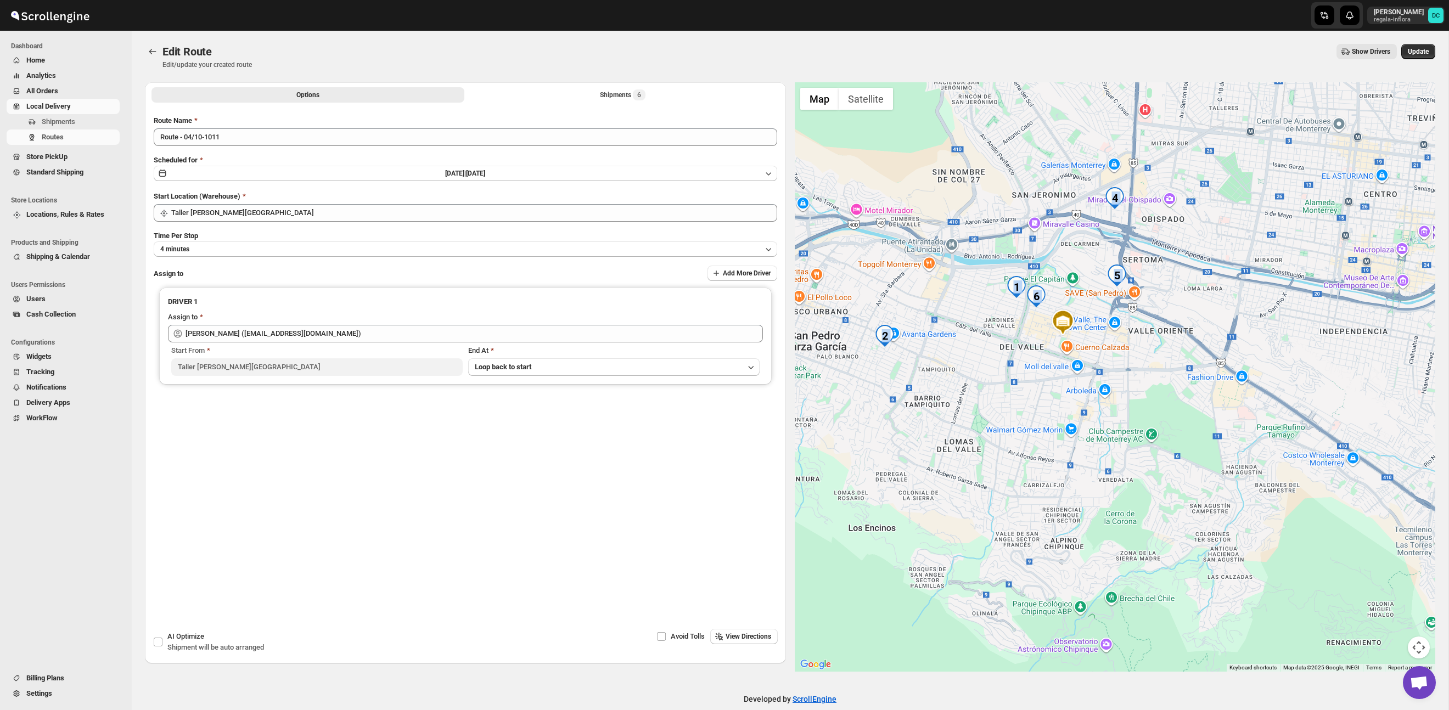
drag, startPoint x: 980, startPoint y: 316, endPoint x: 1010, endPoint y: 369, distance: 60.7
click at [1010, 369] on div at bounding box center [1115, 377] width 641 height 590
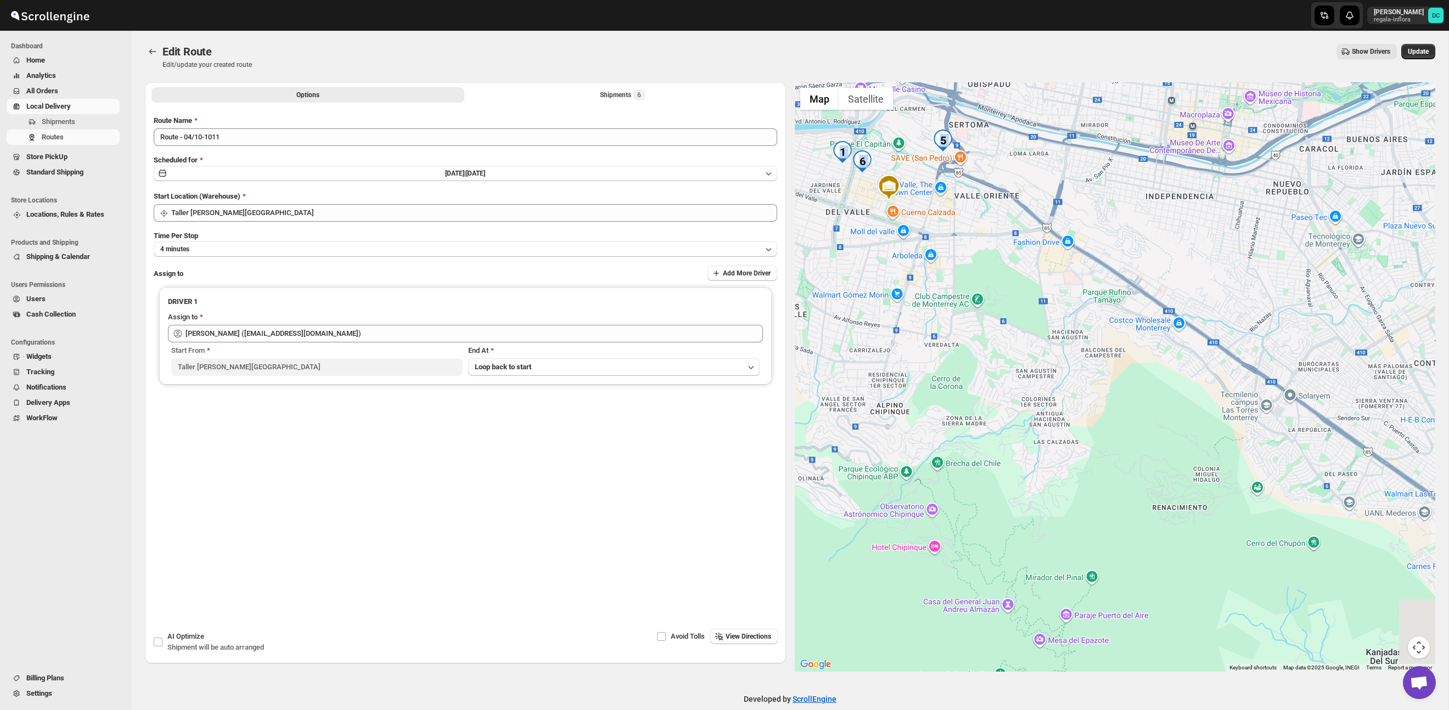
drag, startPoint x: 1196, startPoint y: 461, endPoint x: 1086, endPoint y: 348, distance: 157.6
click at [1025, 326] on div at bounding box center [1115, 377] width 641 height 590
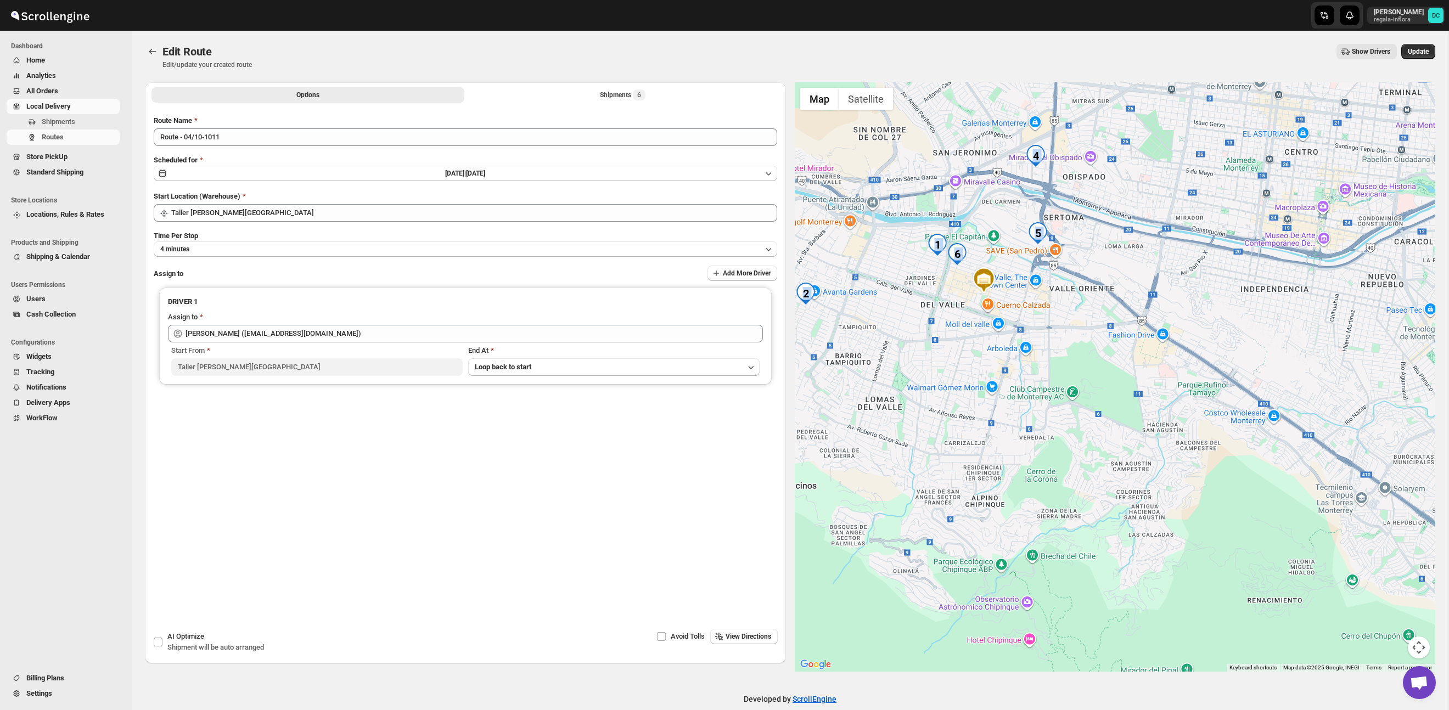
drag, startPoint x: 1005, startPoint y: 284, endPoint x: 1101, endPoint y: 378, distance: 134.0
click at [1101, 377] on div at bounding box center [1115, 377] width 641 height 590
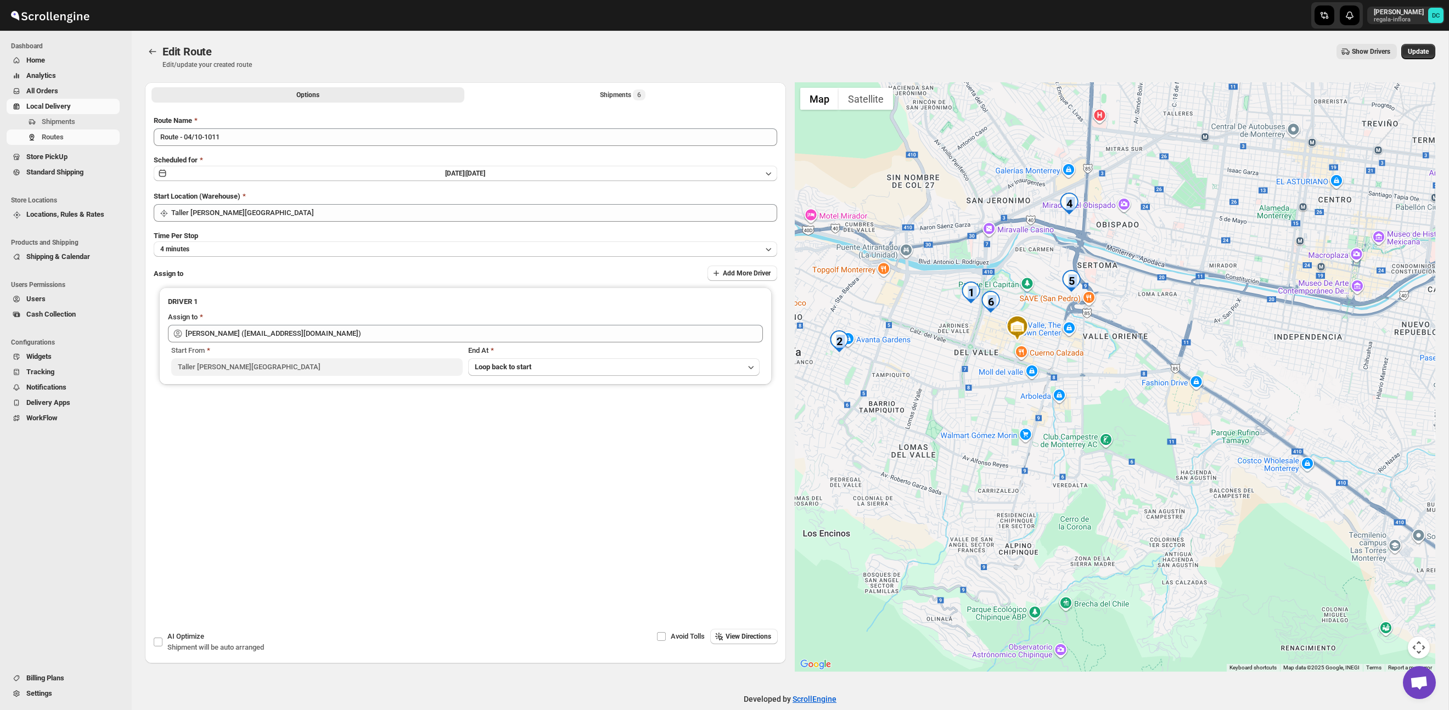
drag, startPoint x: 1057, startPoint y: 295, endPoint x: 1098, endPoint y: 359, distance: 75.1
click at [1098, 359] on div at bounding box center [1115, 377] width 641 height 590
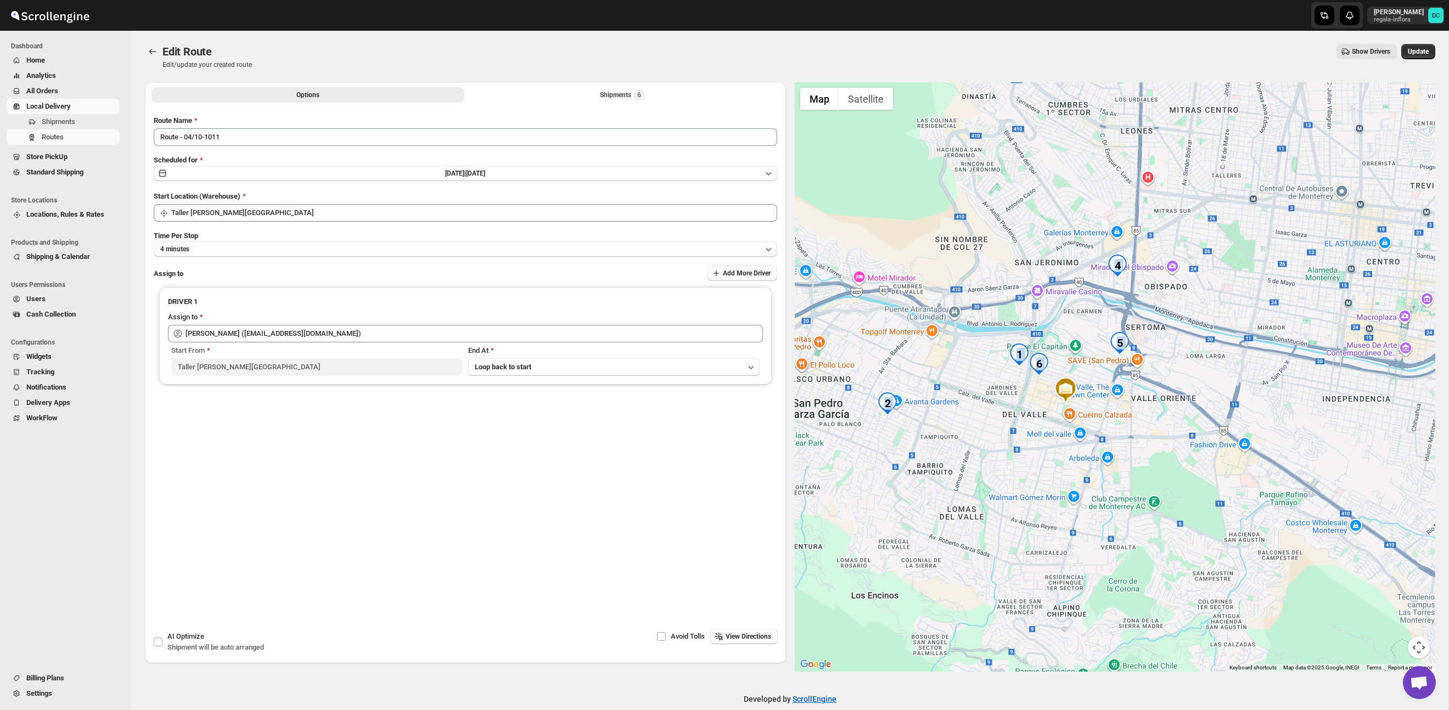
drag, startPoint x: 1015, startPoint y: 284, endPoint x: 1057, endPoint y: 332, distance: 63.4
click at [1057, 332] on div at bounding box center [1115, 377] width 641 height 590
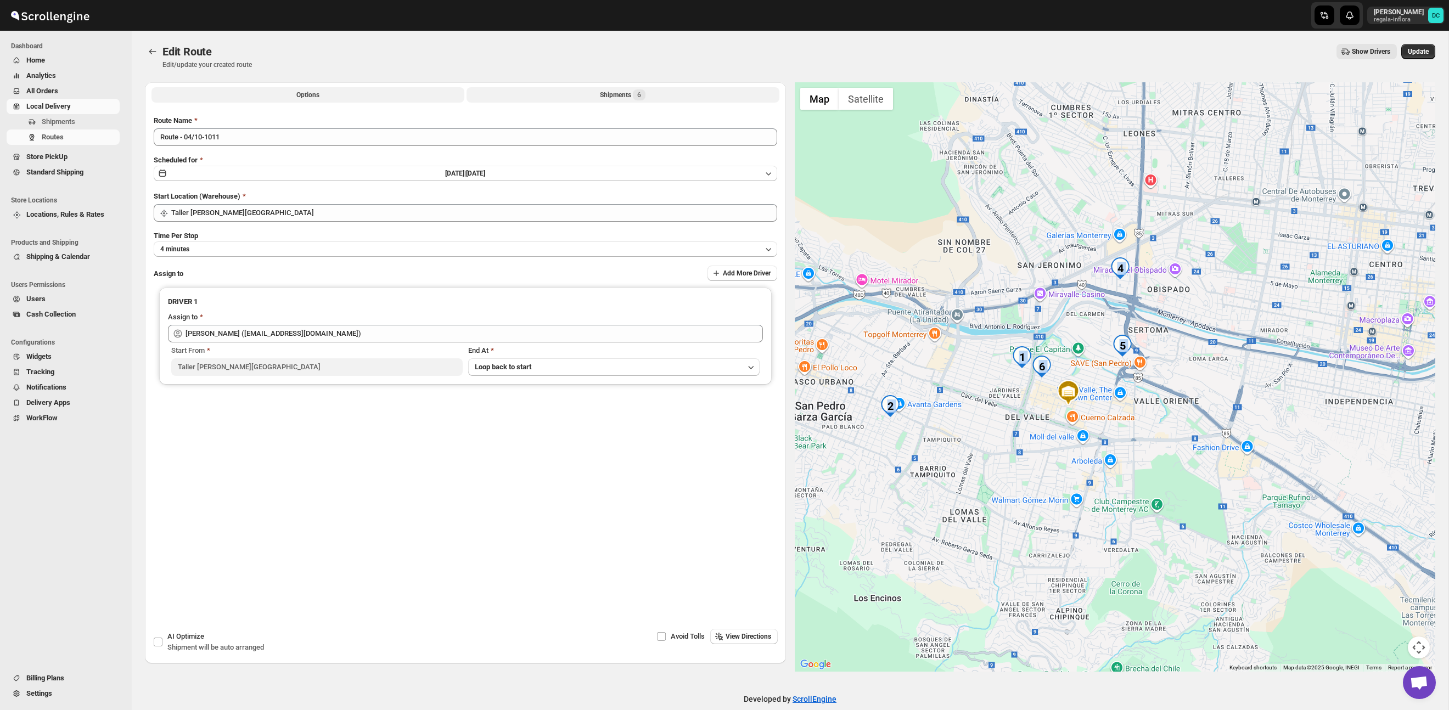
click at [576, 93] on button "Shipments 6" at bounding box center [623, 94] width 313 height 15
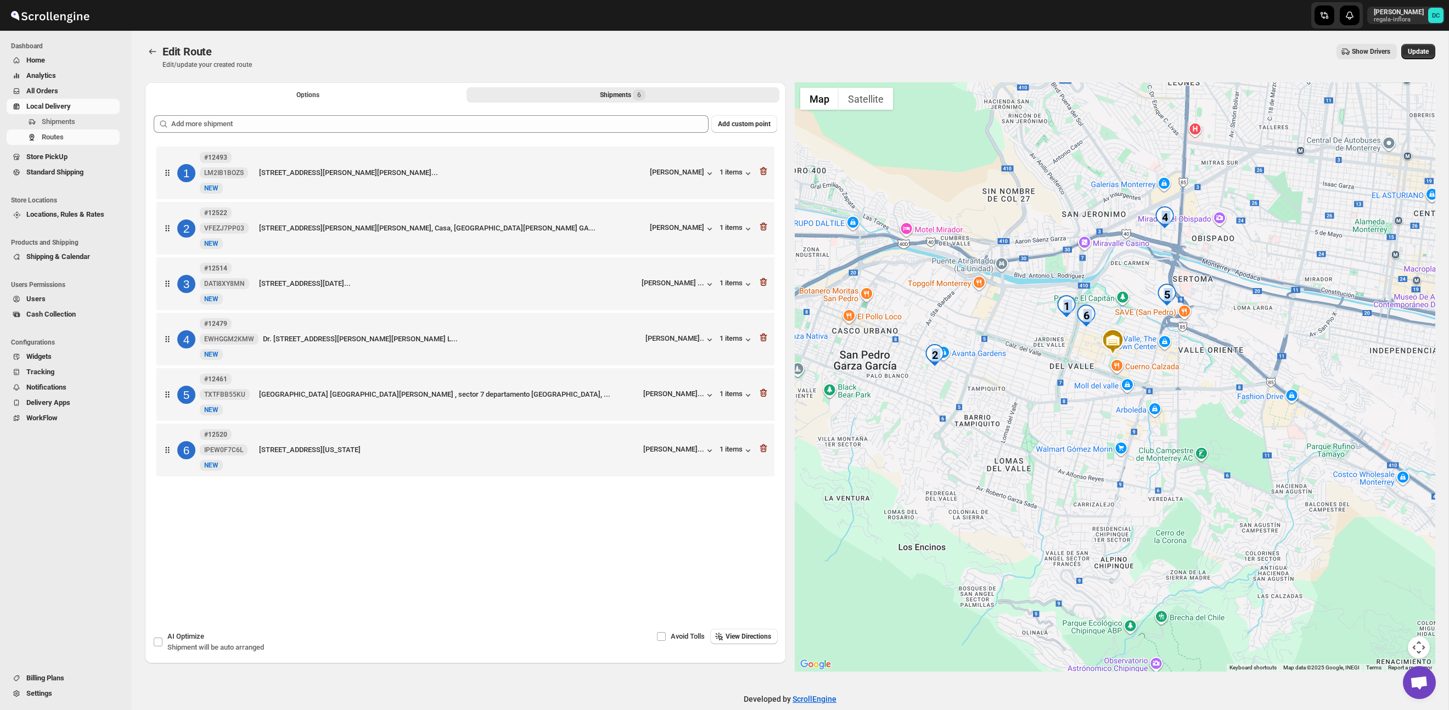
drag, startPoint x: 1218, startPoint y: 387, endPoint x: 1216, endPoint y: 362, distance: 24.2
click at [1216, 362] on div at bounding box center [1115, 377] width 641 height 590
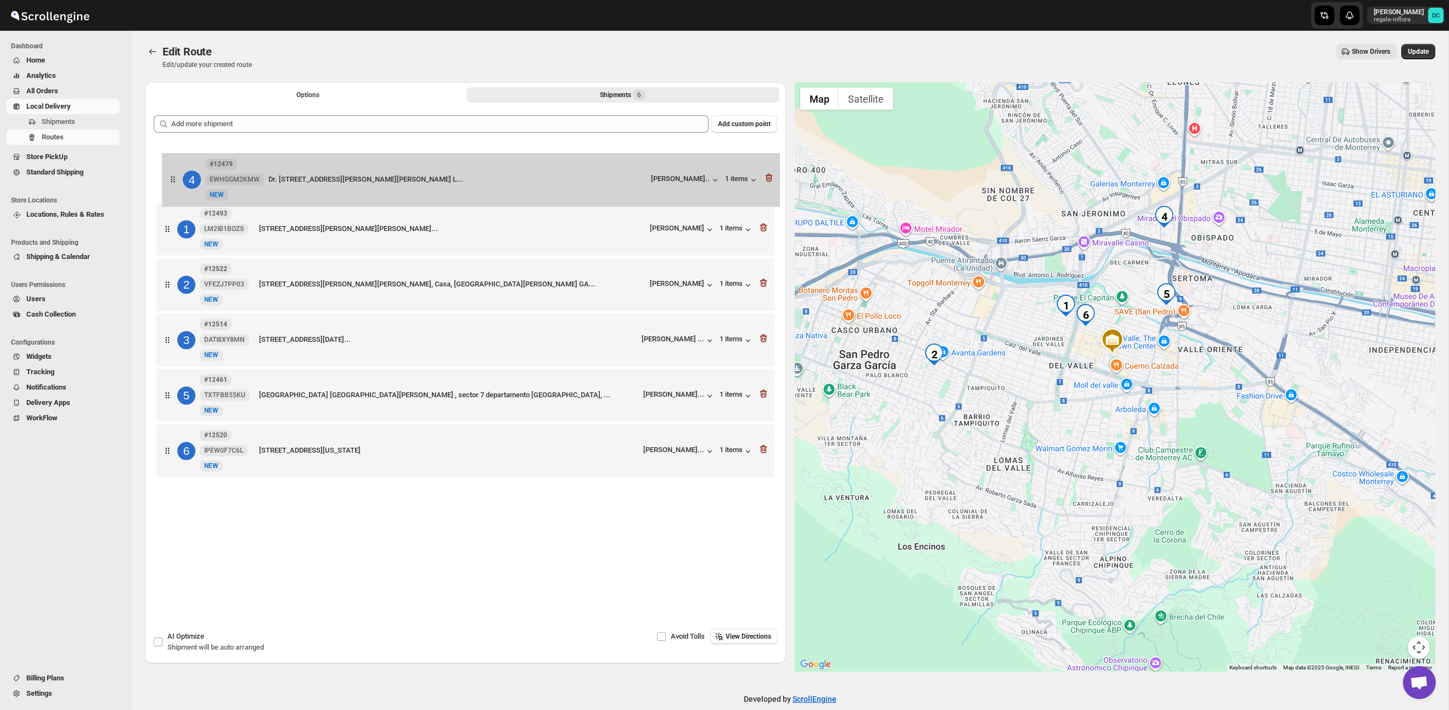
drag, startPoint x: 171, startPoint y: 334, endPoint x: 176, endPoint y: 184, distance: 149.4
click at [176, 184] on div "1 #12493 LM2IB1BOZS New NEW VÍA SACRA 114, Fuentes del Valle, SAN PEDRO GARZA G…" at bounding box center [466, 313] width 624 height 339
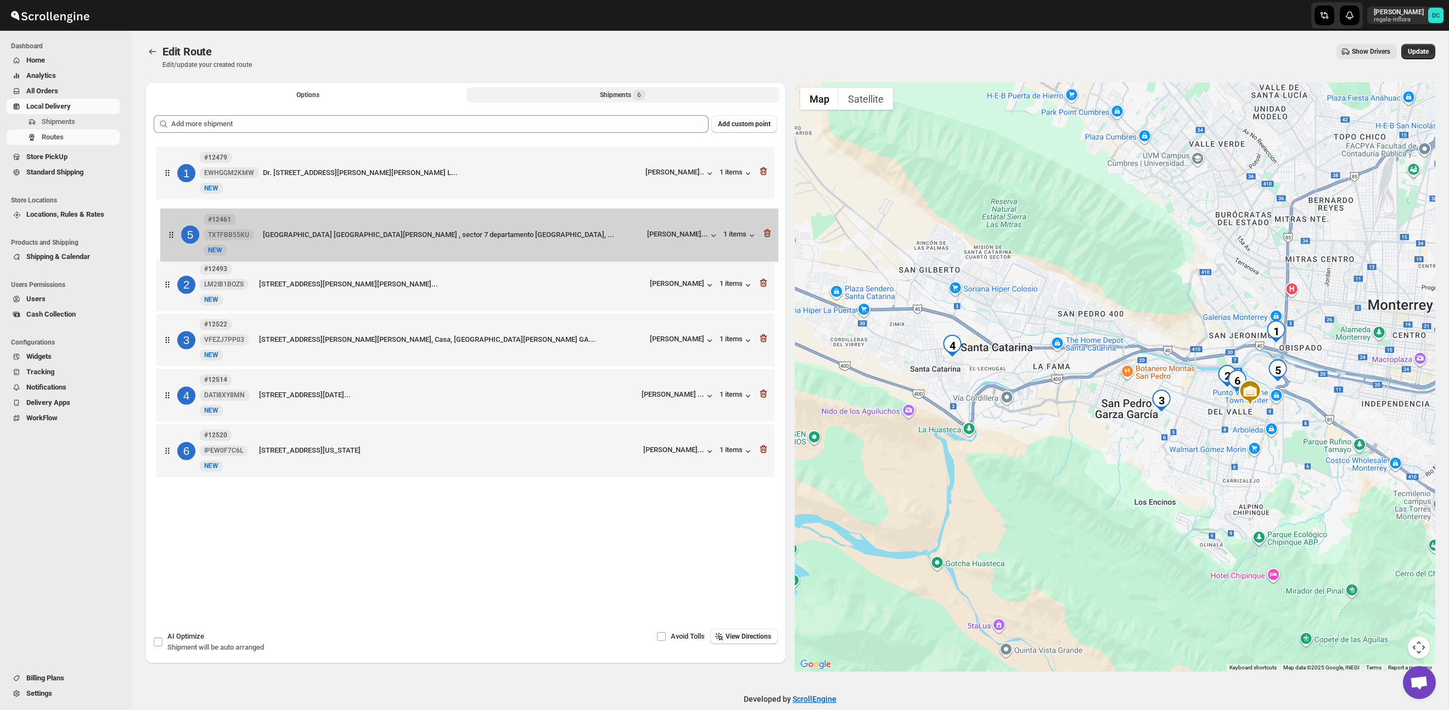
drag, startPoint x: 170, startPoint y: 396, endPoint x: 174, endPoint y: 225, distance: 170.8
click at [175, 225] on div "1 #12479 EWHGGM2KMW New NEW Dr. Juan de dios treviño 131, san Jerónimo, Departa…" at bounding box center [466, 313] width 624 height 339
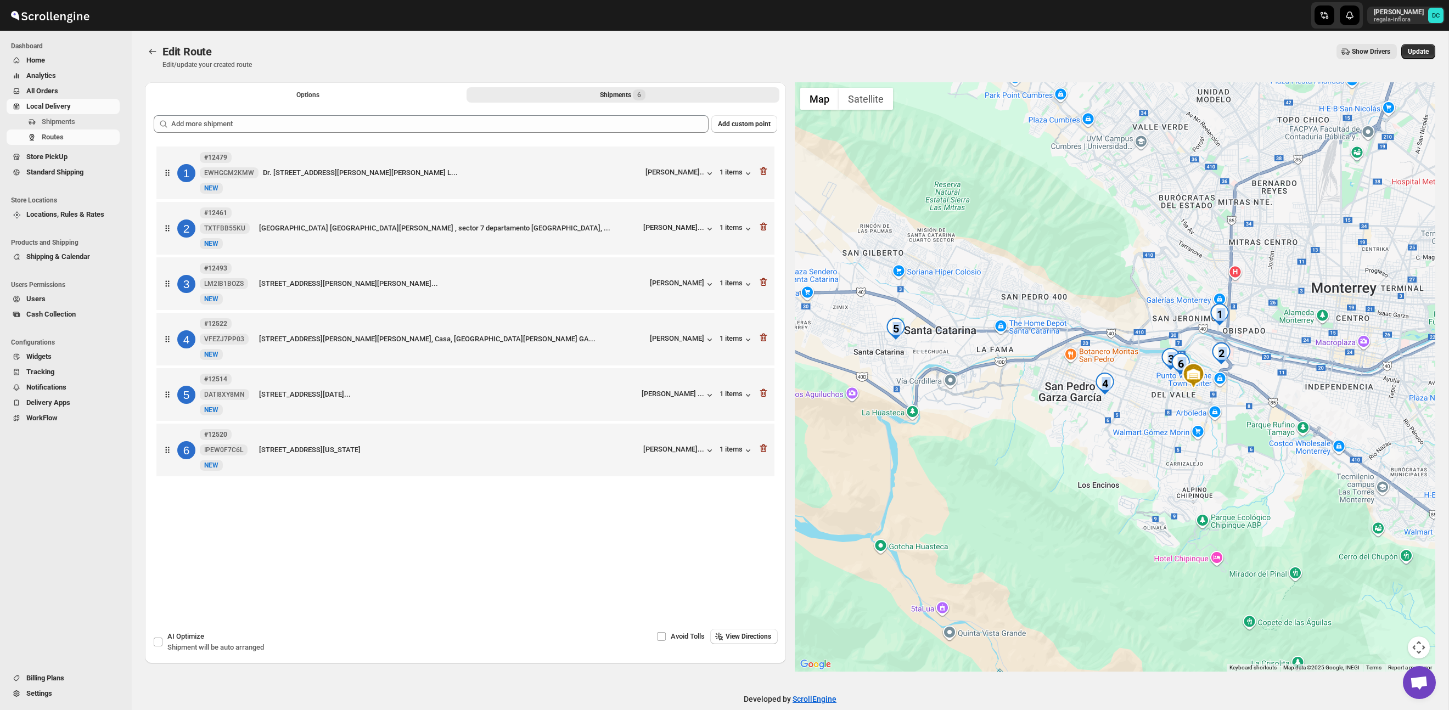
drag, startPoint x: 1312, startPoint y: 428, endPoint x: 1246, endPoint y: 406, distance: 69.4
click at [1252, 409] on div at bounding box center [1115, 377] width 641 height 590
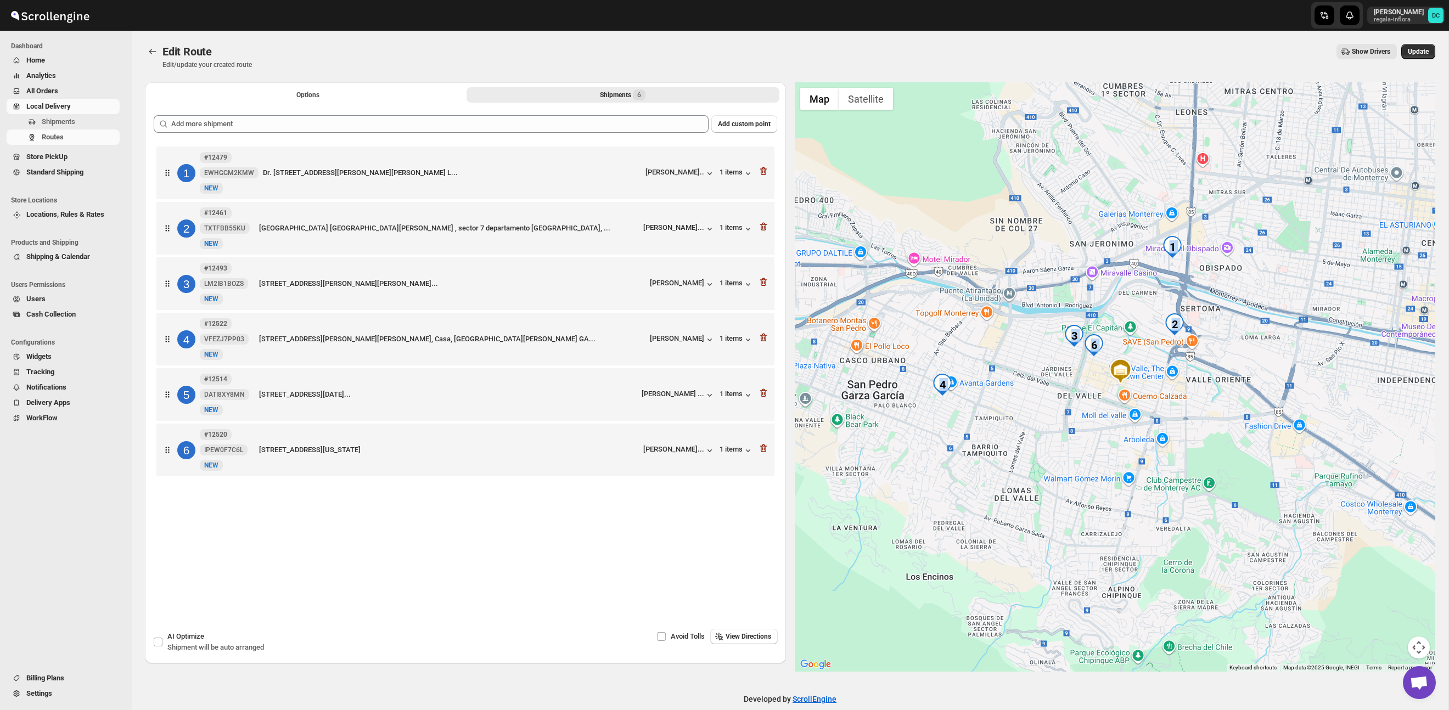
drag, startPoint x: 1260, startPoint y: 348, endPoint x: 1250, endPoint y: 349, distance: 10.4
click at [1250, 349] on div at bounding box center [1115, 377] width 641 height 590
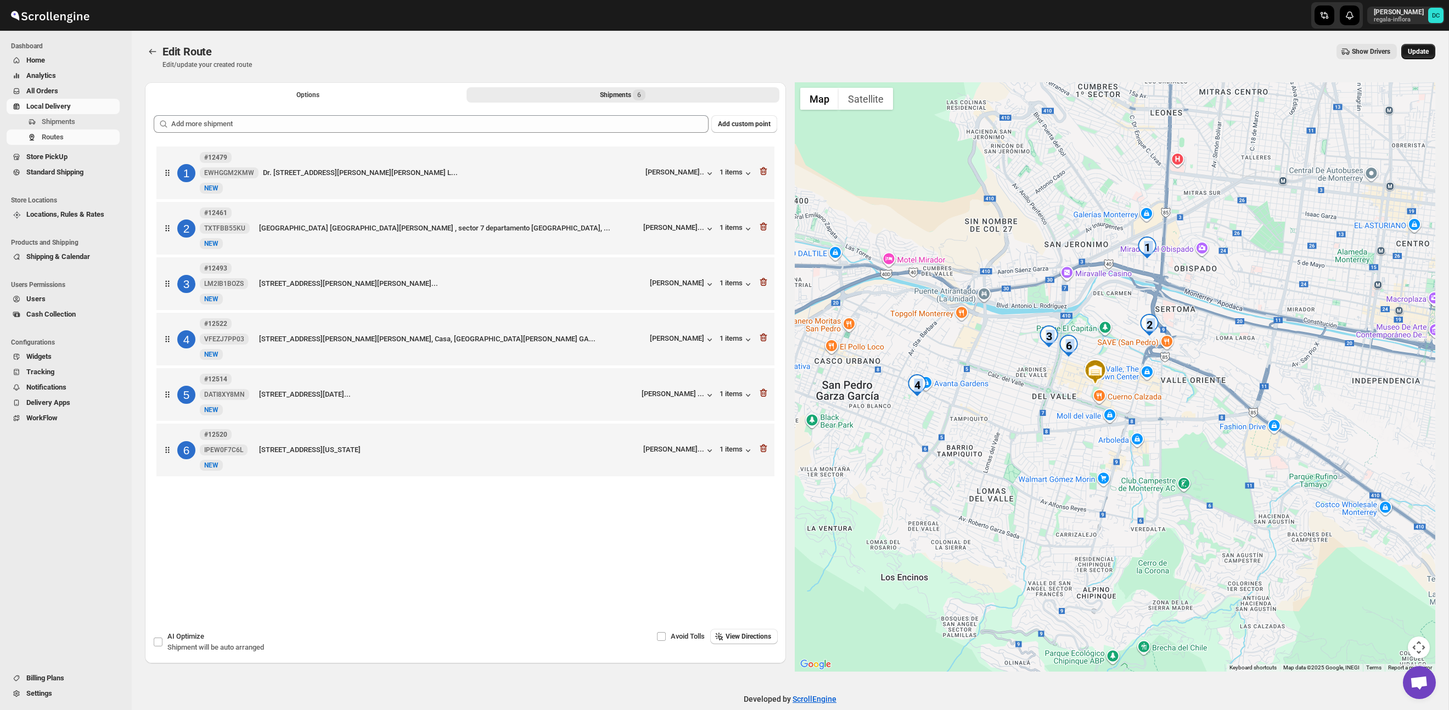
click at [1408, 48] on span "Update" at bounding box center [1418, 51] width 21 height 9
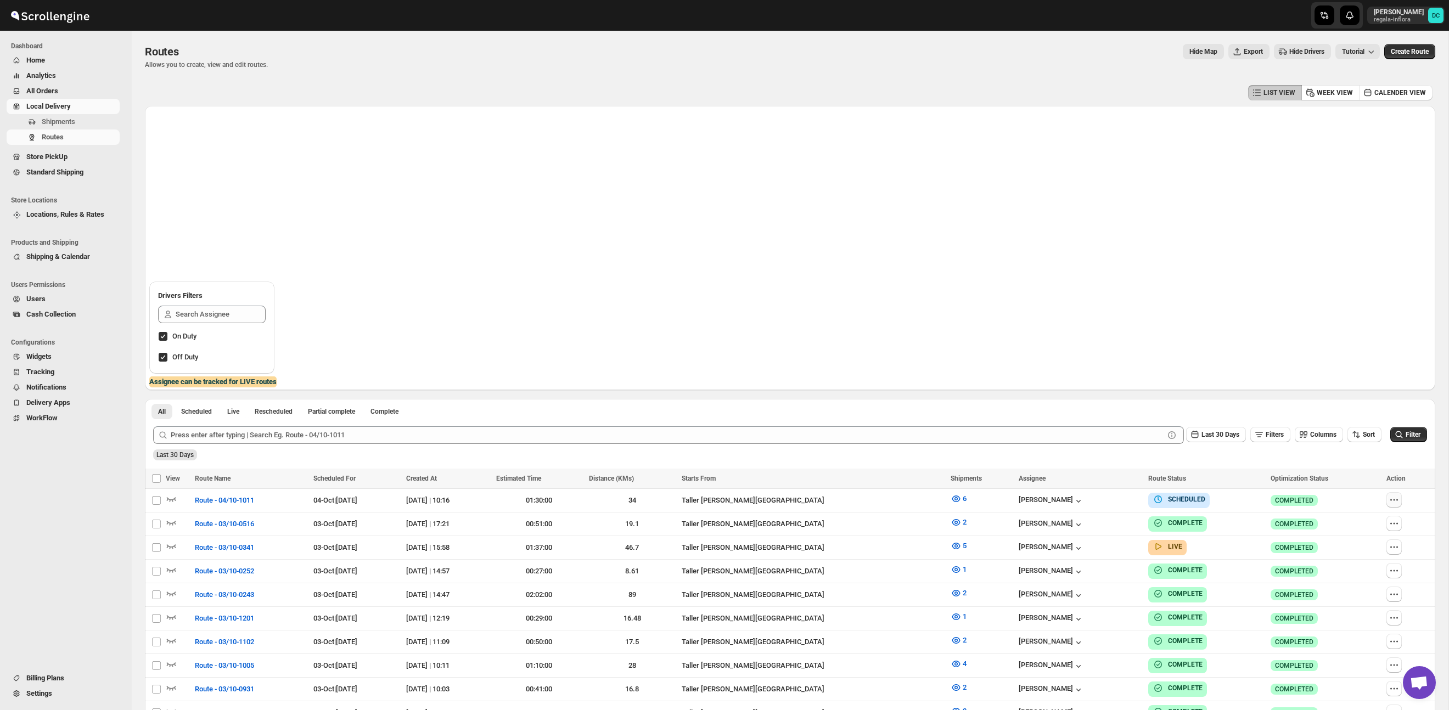
click at [1399, 501] on icon "button" at bounding box center [1394, 500] width 11 height 11
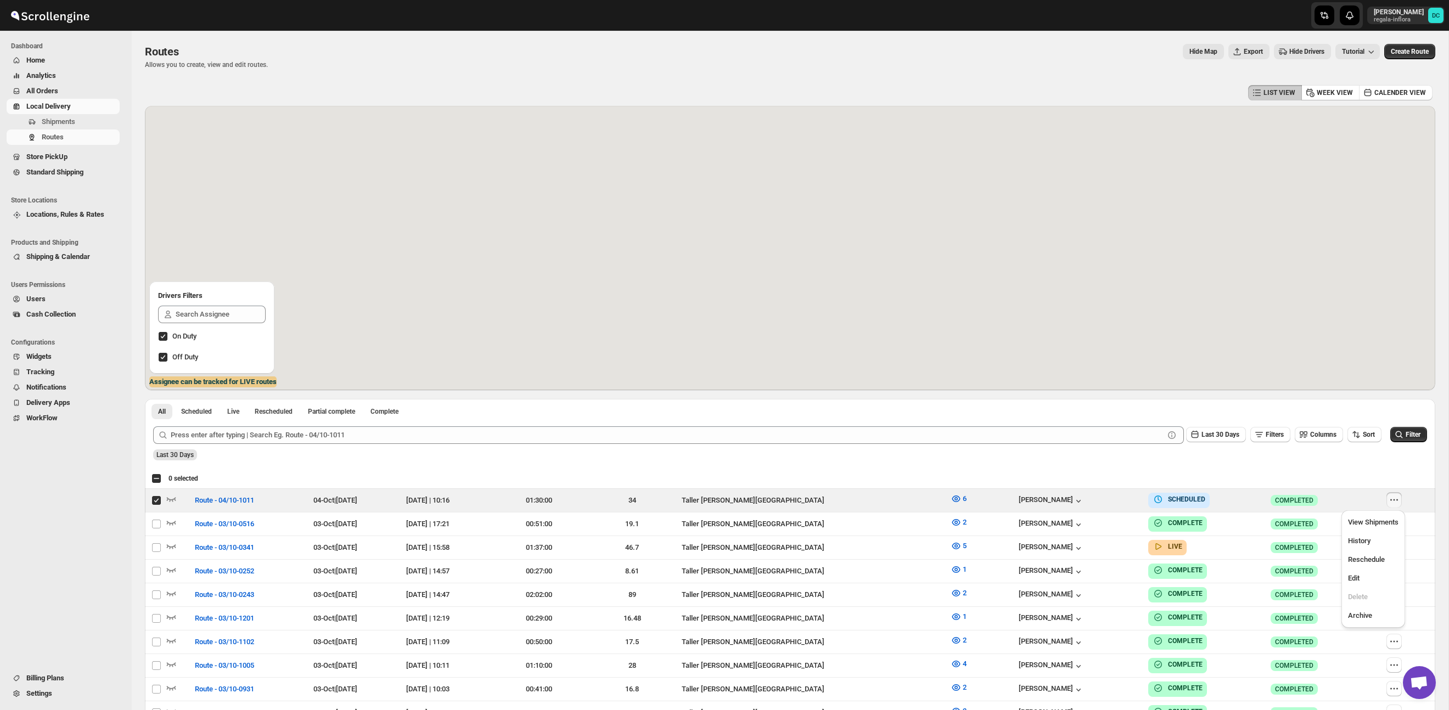
click at [1400, 497] on icon "button" at bounding box center [1394, 500] width 11 height 11
click at [1369, 579] on td "Success COMPLETED" at bounding box center [1326, 571] width 116 height 24
checkbox input "false"
click at [1382, 577] on td "Success COMPLETED" at bounding box center [1326, 571] width 116 height 24
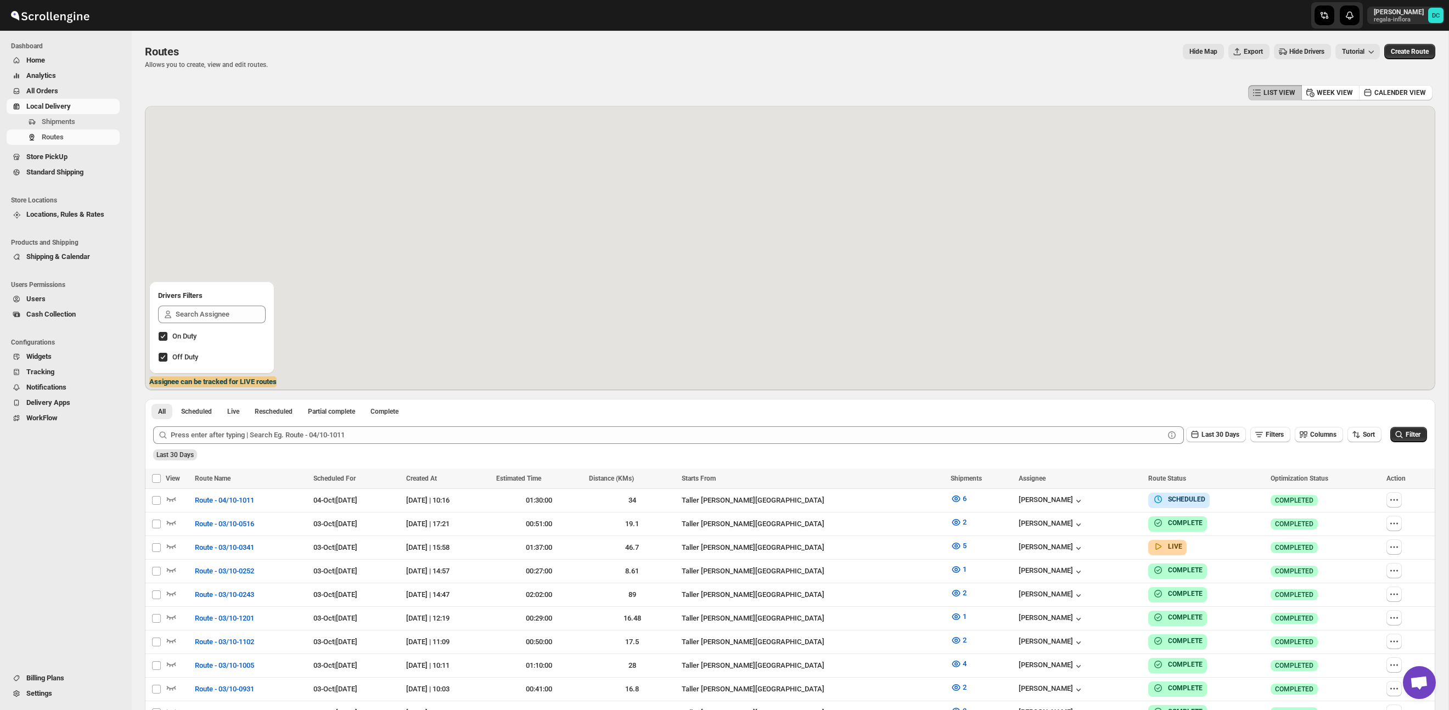
checkbox input "false"
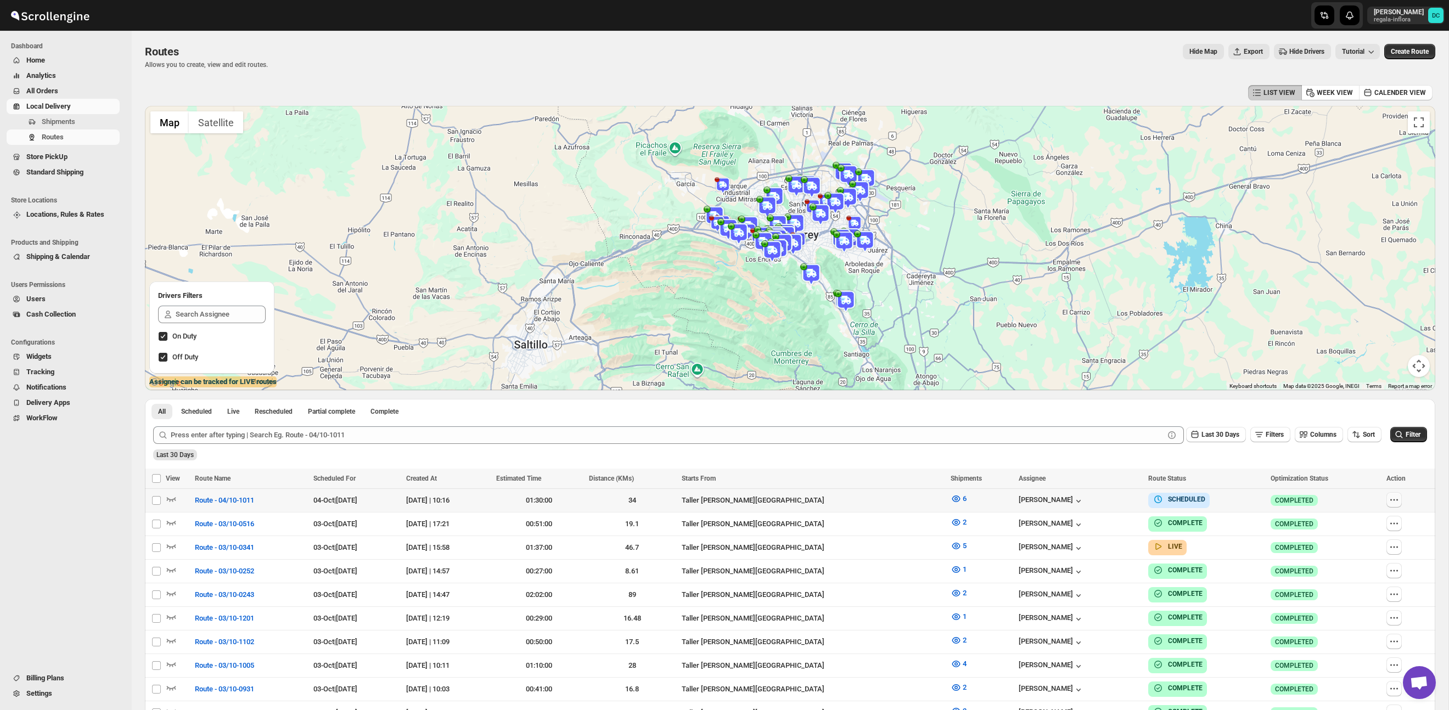
click at [1400, 497] on icon "button" at bounding box center [1394, 500] width 11 height 11
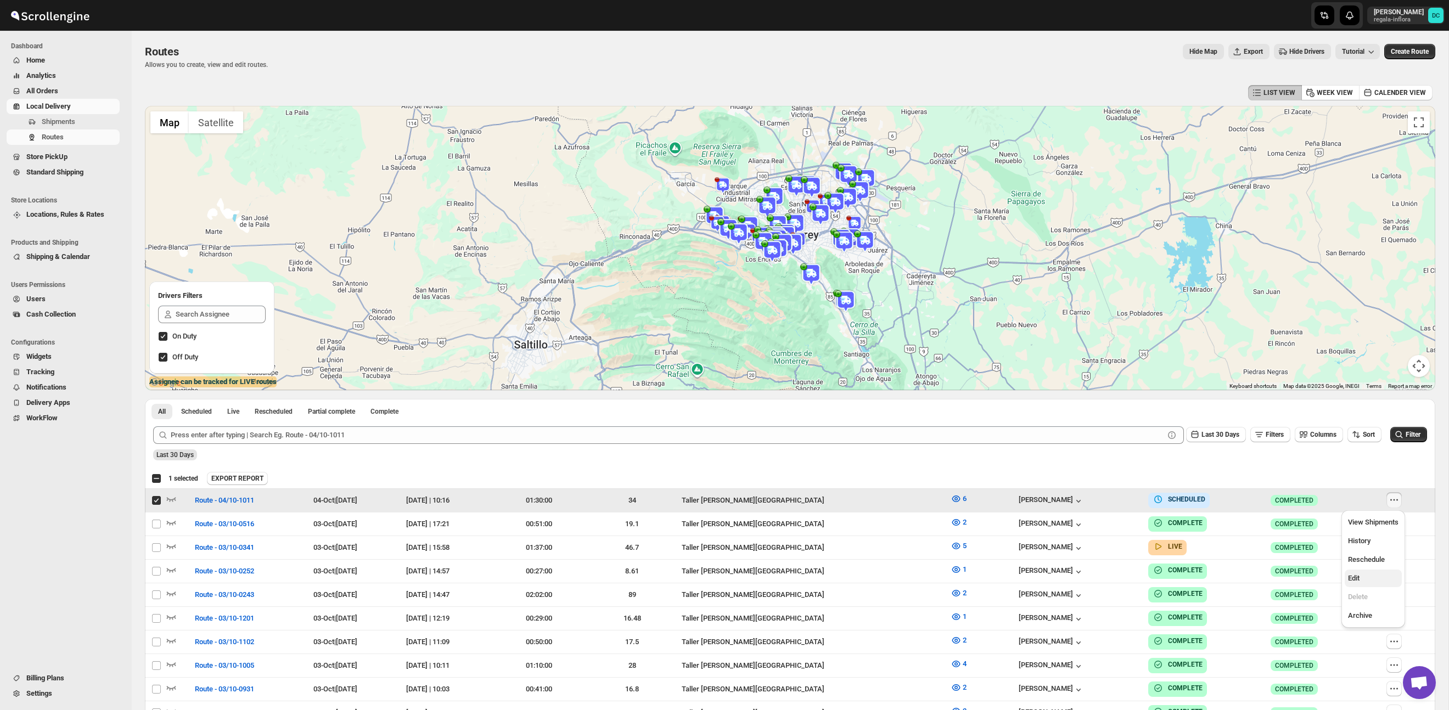
click at [1360, 579] on span "Edit" at bounding box center [1354, 578] width 12 height 8
checkbox input "false"
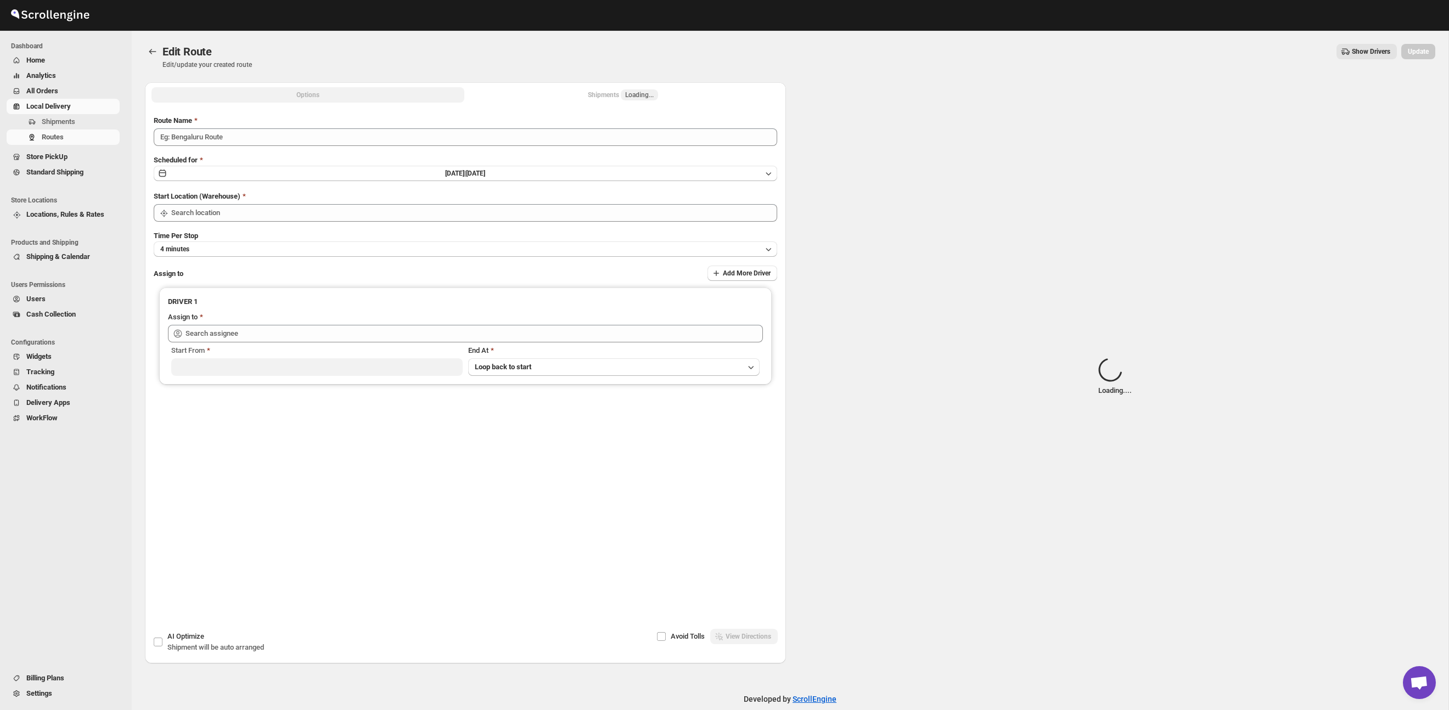
click at [588, 98] on div "Shipments Loading..." at bounding box center [623, 94] width 70 height 11
type input "Route - 04/10-1011"
type input "Taller [PERSON_NAME] del [PERSON_NAME][GEOGRAPHIC_DATA]"
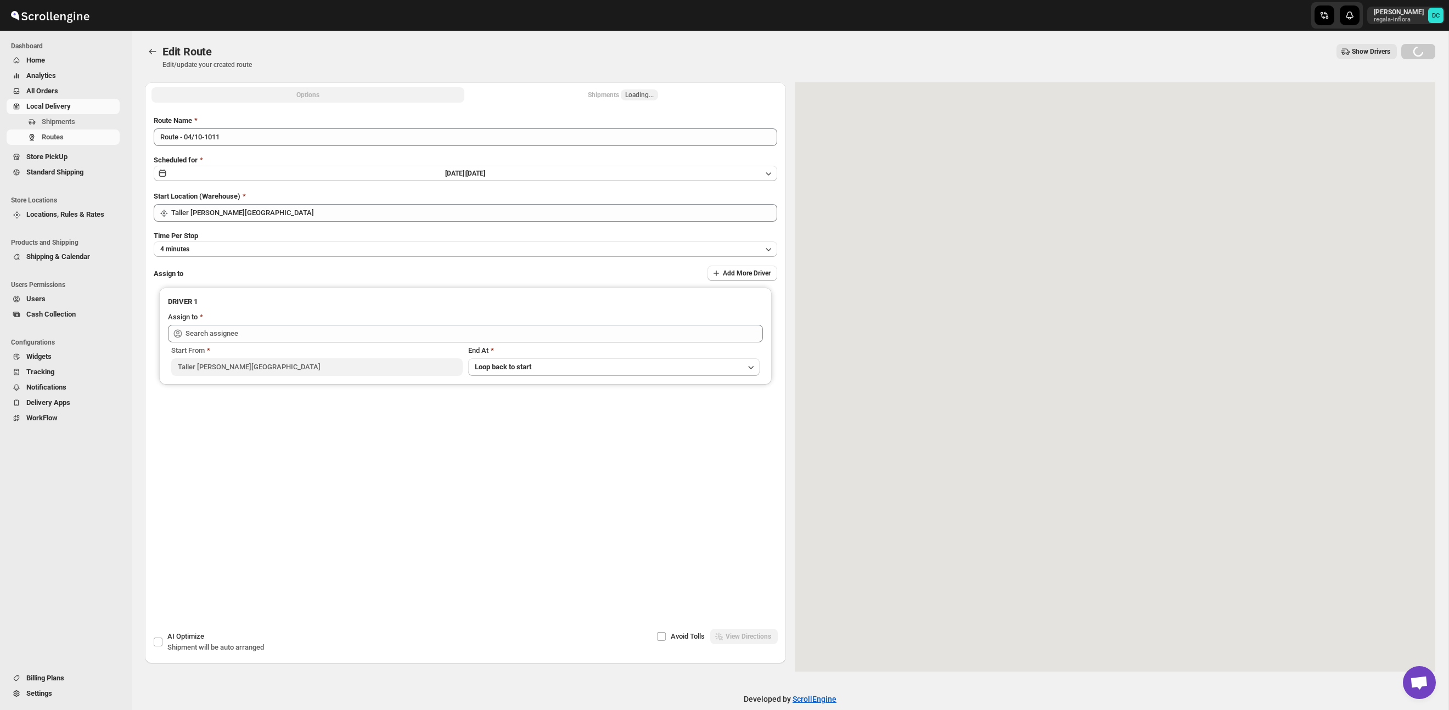
type input "[PERSON_NAME] ([EMAIL_ADDRESS][DOMAIN_NAME])"
click at [555, 96] on button "Shipments 6" at bounding box center [623, 94] width 313 height 15
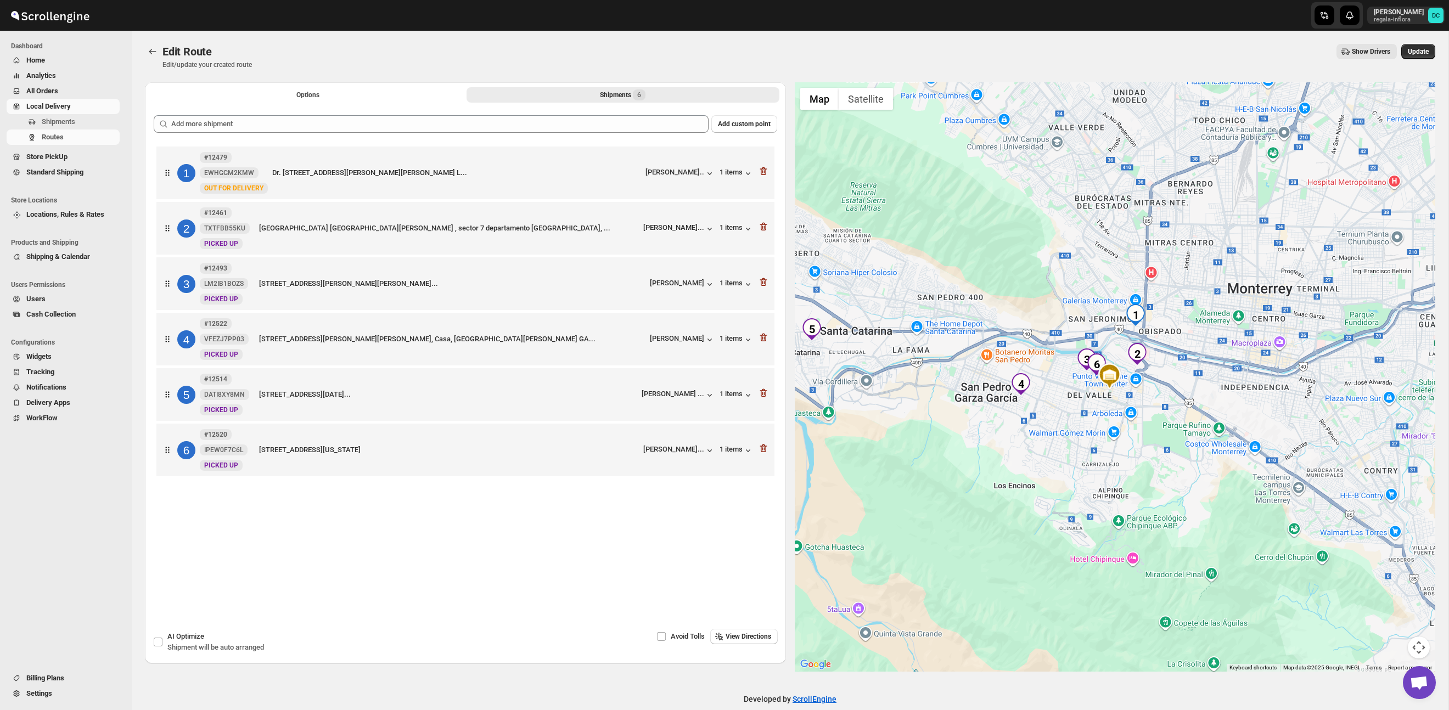
drag, startPoint x: 1223, startPoint y: 350, endPoint x: 1214, endPoint y: 371, distance: 22.4
click at [1214, 371] on div at bounding box center [1115, 377] width 641 height 590
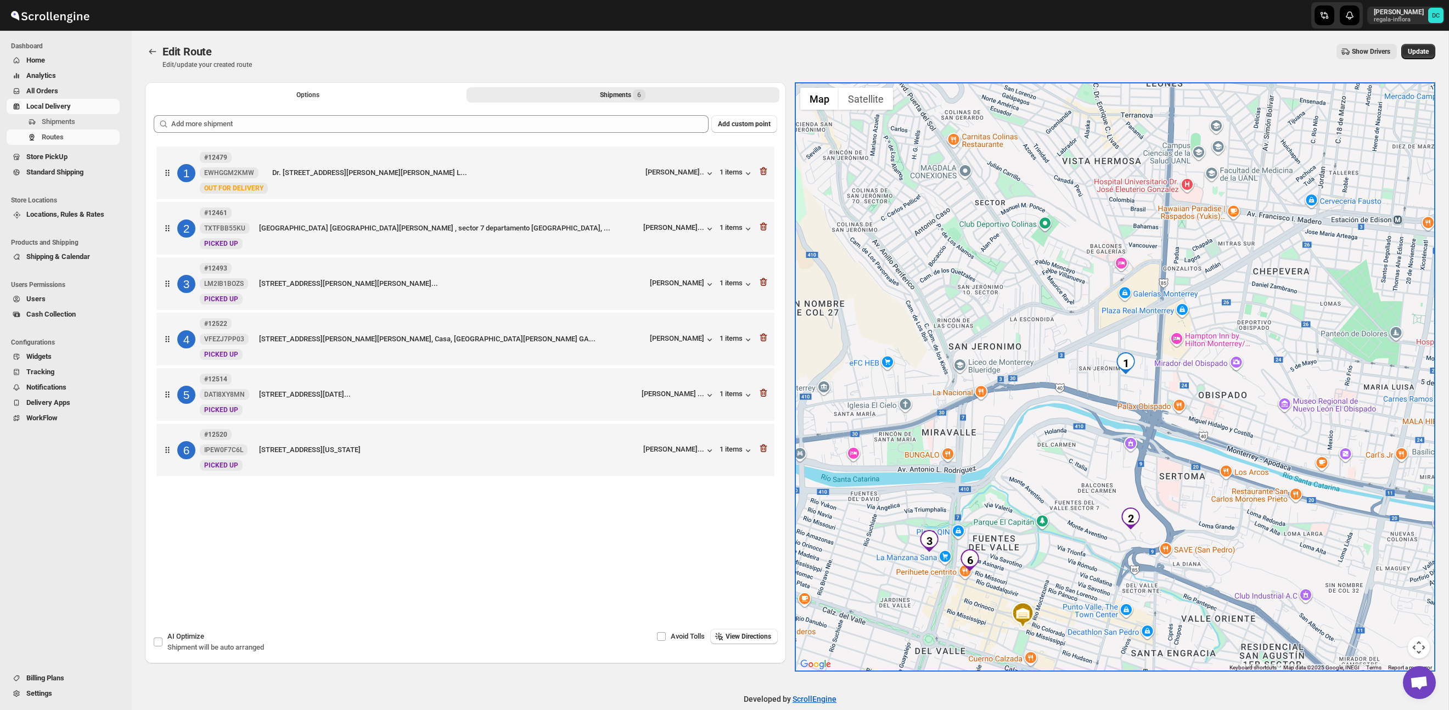
drag, startPoint x: 1163, startPoint y: 533, endPoint x: 1042, endPoint y: 510, distance: 123.5
click at [1151, 484] on div at bounding box center [1115, 377] width 641 height 590
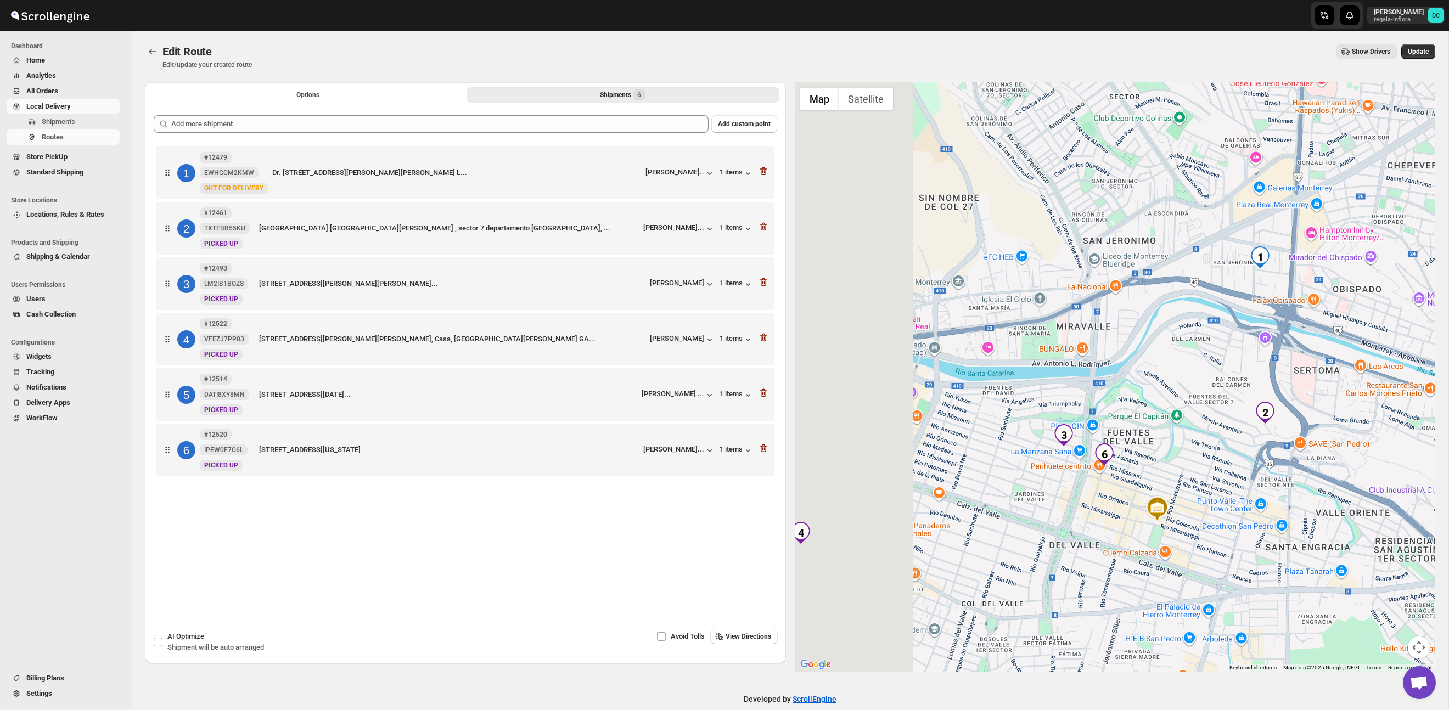
drag, startPoint x: 978, startPoint y: 451, endPoint x: 1101, endPoint y: 413, distance: 128.7
click at [1101, 411] on div at bounding box center [1115, 377] width 641 height 590
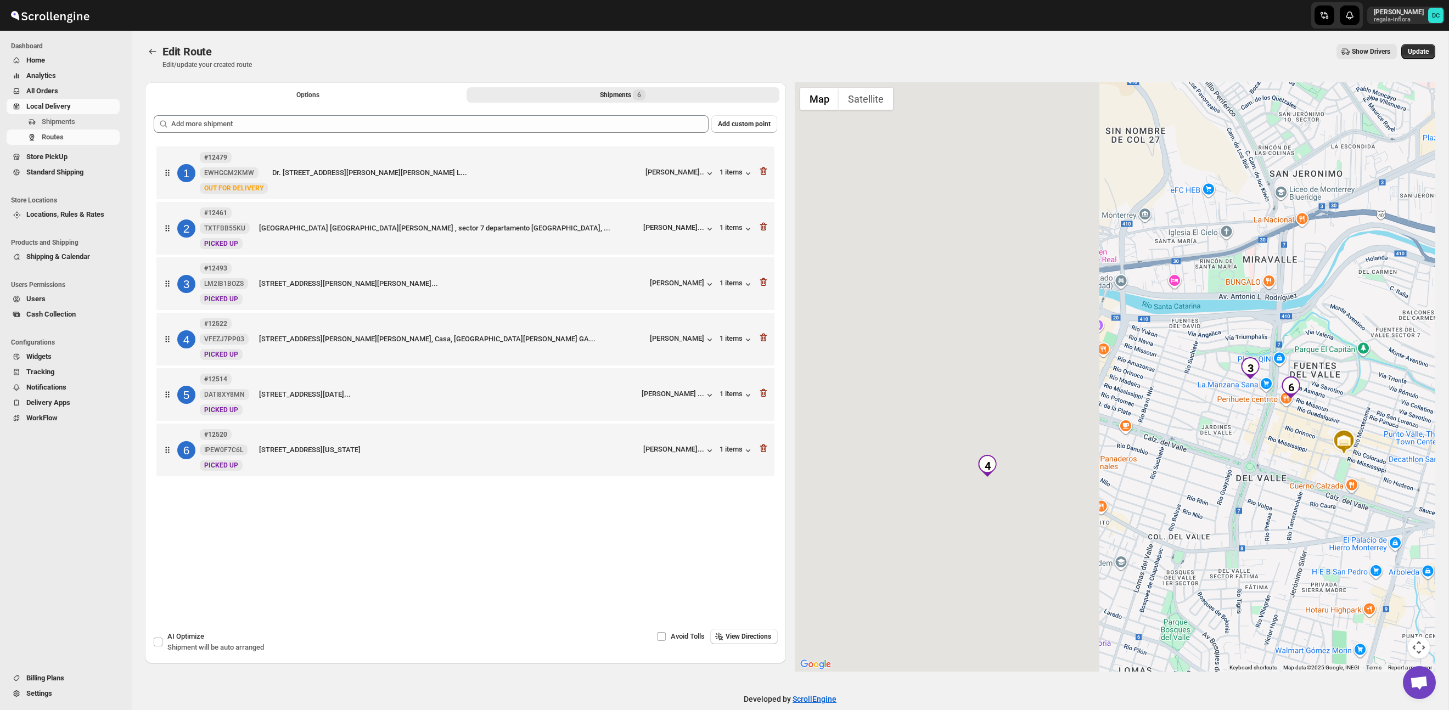
drag, startPoint x: 979, startPoint y: 544, endPoint x: 1159, endPoint y: 483, distance: 190.3
click at [1159, 483] on div at bounding box center [1115, 377] width 641 height 590
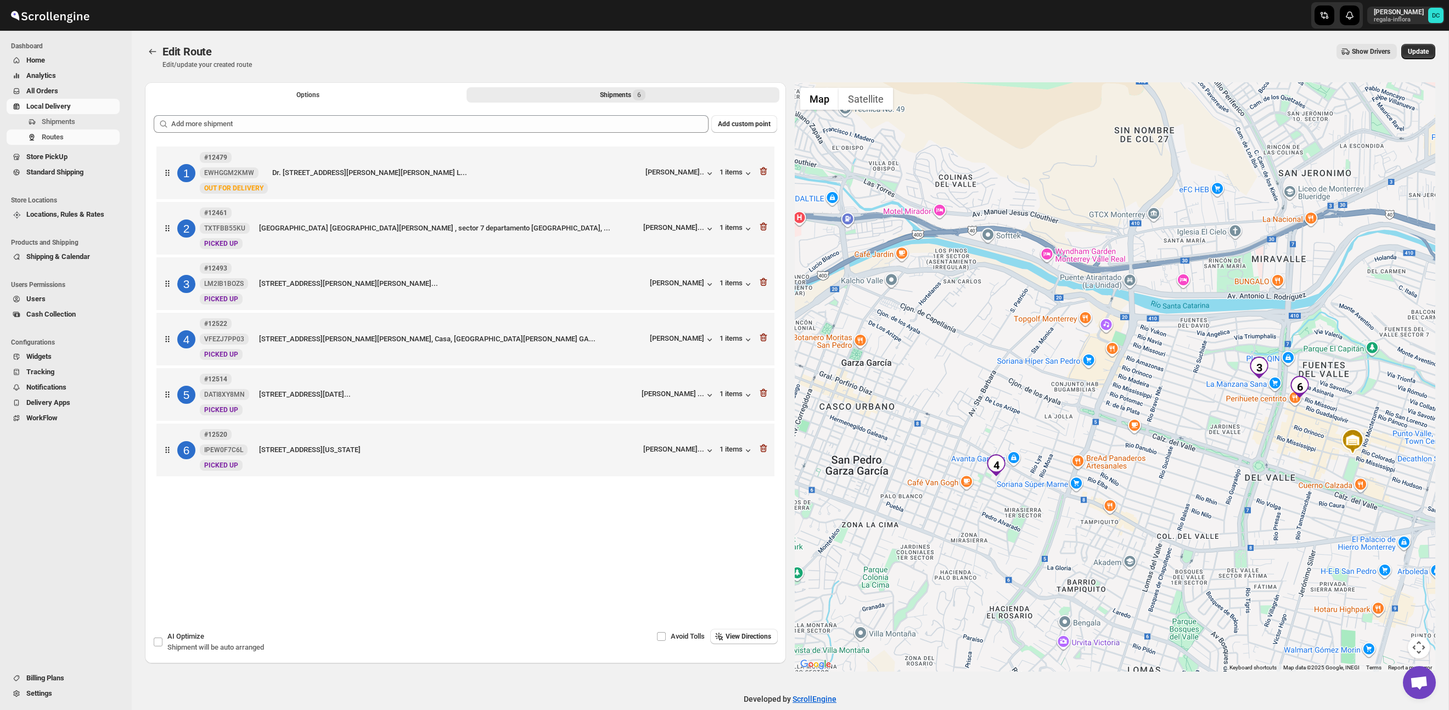
click at [1034, 522] on div at bounding box center [1115, 377] width 641 height 590
drag, startPoint x: 1035, startPoint y: 462, endPoint x: 1193, endPoint y: 405, distance: 167.6
click at [1193, 405] on div at bounding box center [1115, 377] width 641 height 590
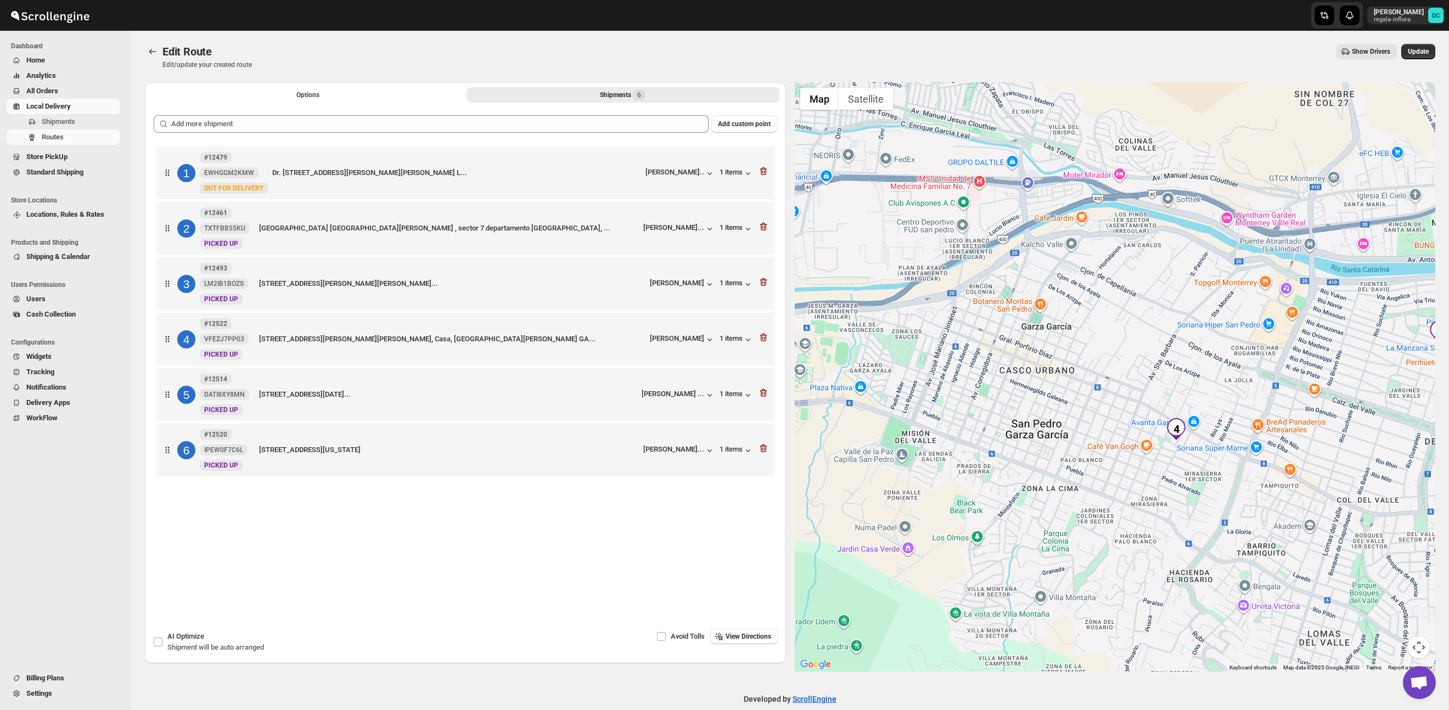
drag, startPoint x: 971, startPoint y: 408, endPoint x: 1101, endPoint y: 393, distance: 131.0
click at [1227, 369] on div at bounding box center [1115, 377] width 641 height 590
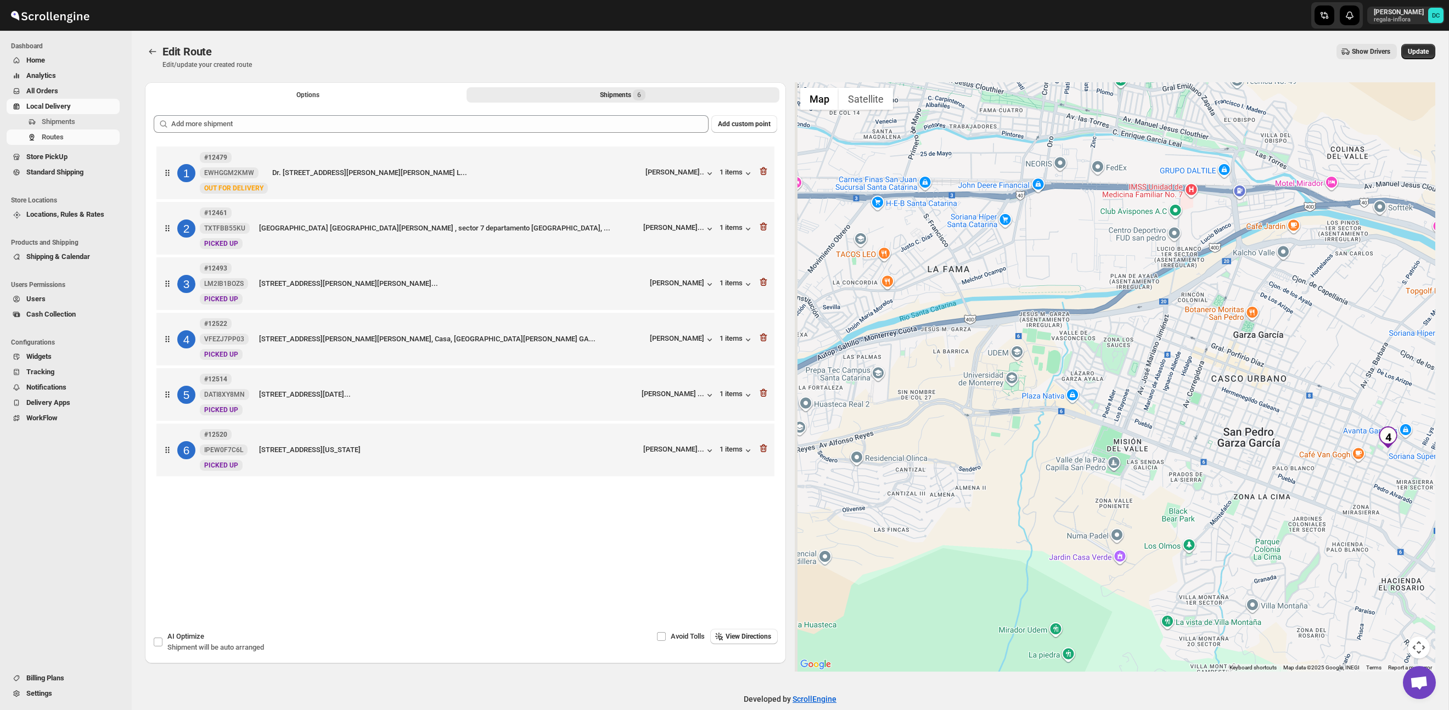
drag, startPoint x: 1018, startPoint y: 397, endPoint x: 1106, endPoint y: 429, distance: 94.1
click at [1114, 430] on div at bounding box center [1115, 377] width 641 height 590
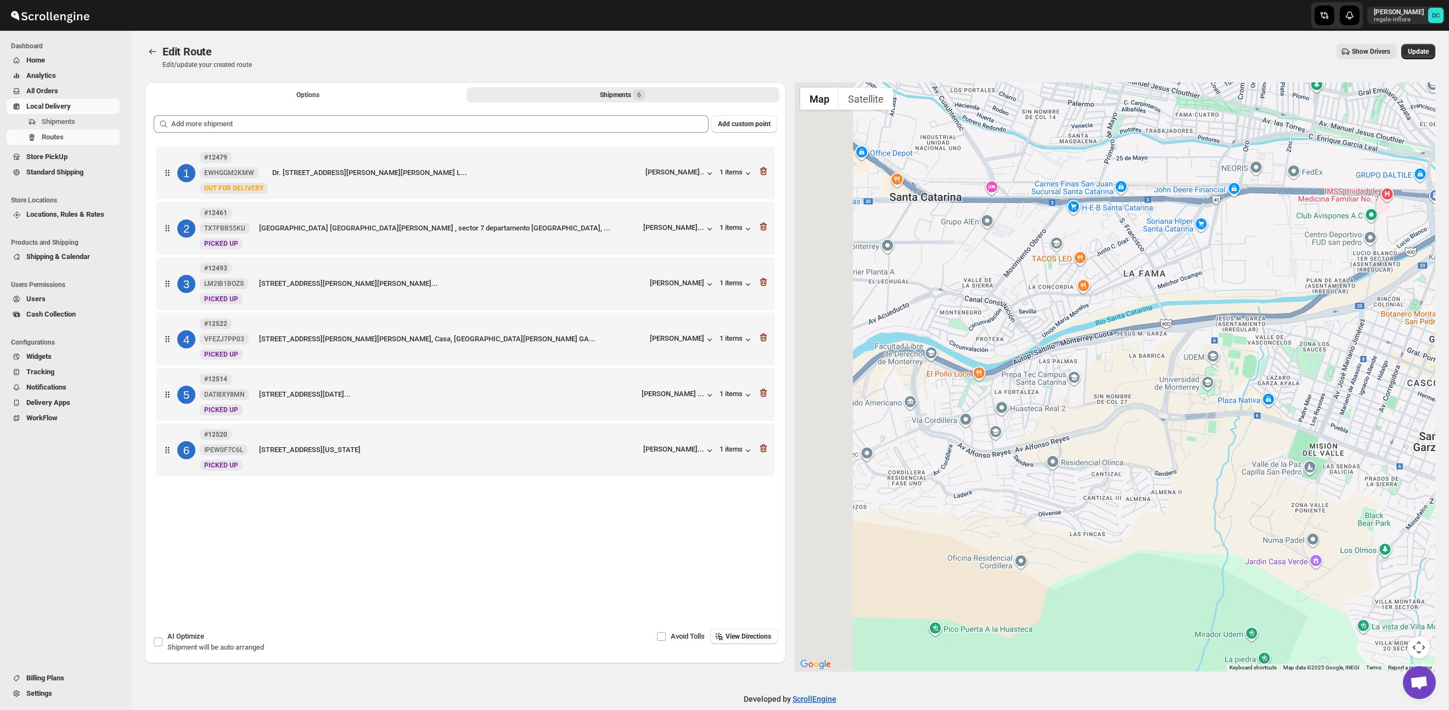
drag, startPoint x: 959, startPoint y: 401, endPoint x: 1124, endPoint y: 391, distance: 166.1
click at [1124, 391] on div at bounding box center [1115, 377] width 641 height 590
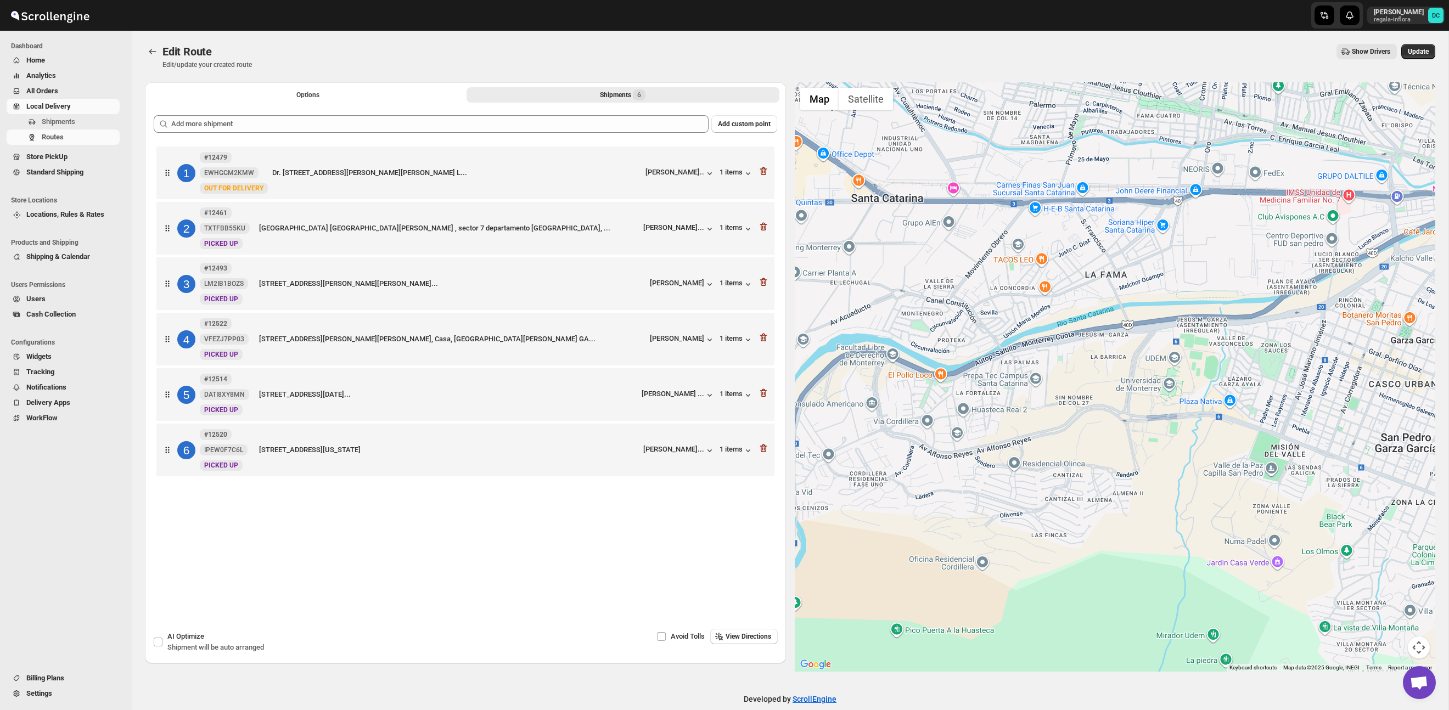
click at [1138, 415] on div at bounding box center [1115, 377] width 641 height 590
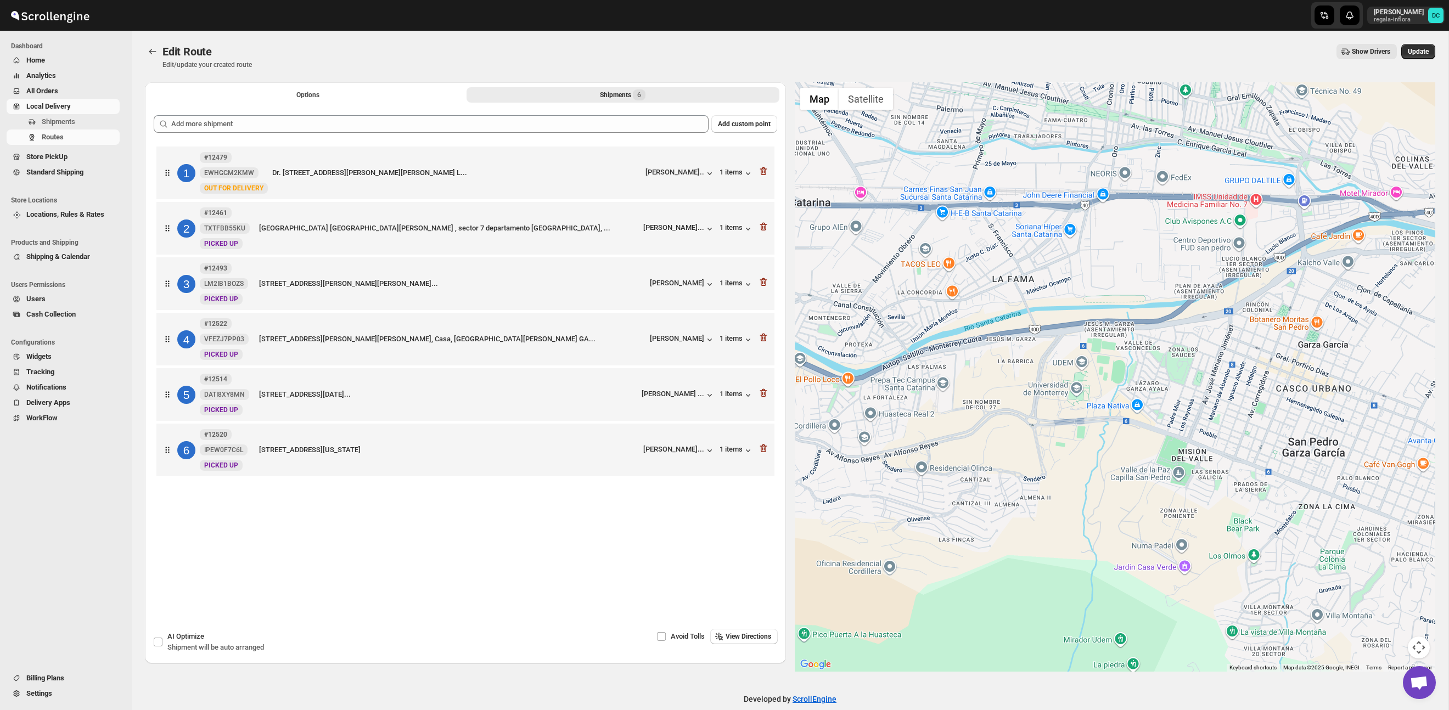
drag, startPoint x: 1200, startPoint y: 407, endPoint x: 1083, endPoint y: 412, distance: 117.6
click at [1083, 412] on div at bounding box center [1115, 377] width 641 height 590
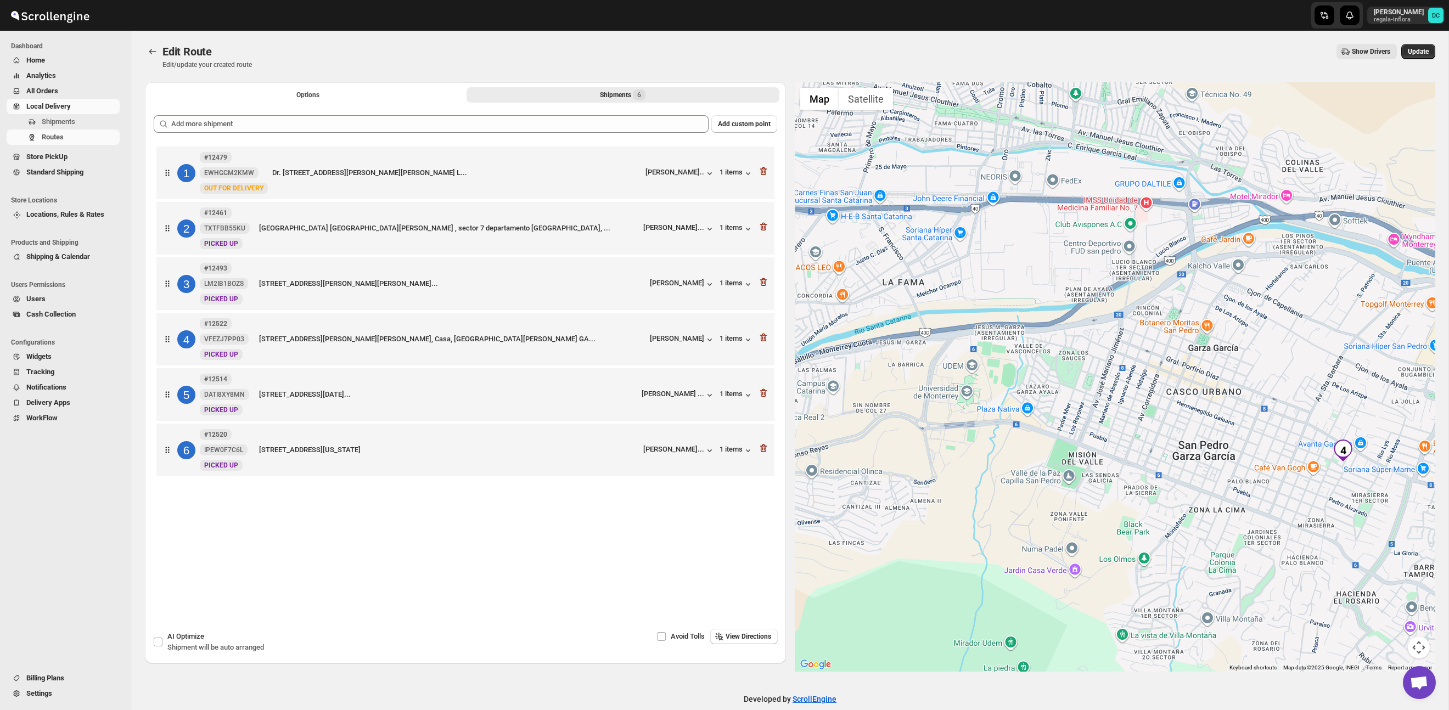
drag, startPoint x: 1198, startPoint y: 423, endPoint x: 1186, endPoint y: 403, distance: 23.2
click at [1095, 427] on div at bounding box center [1115, 377] width 641 height 590
click at [1106, 396] on div at bounding box center [1115, 377] width 641 height 590
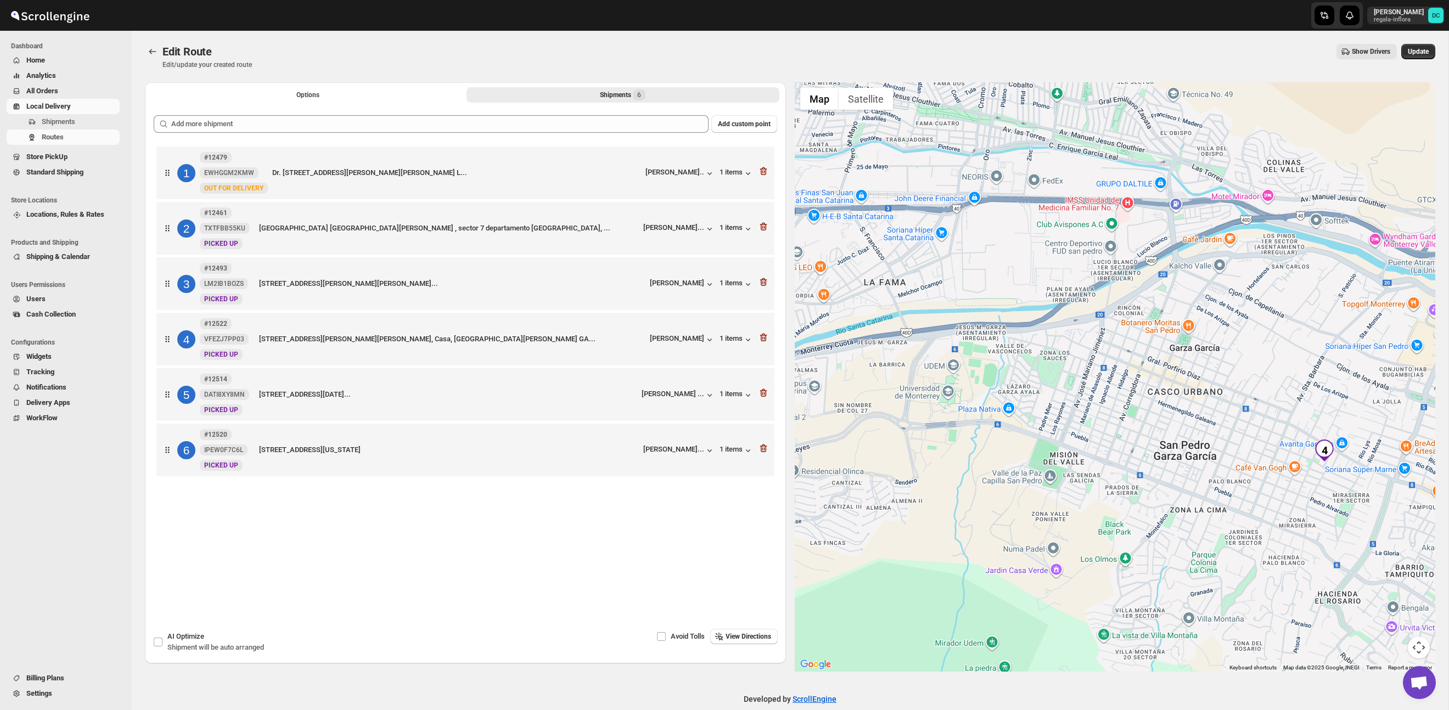
drag, startPoint x: 1315, startPoint y: 483, endPoint x: 1191, endPoint y: 403, distance: 147.4
click at [1186, 384] on div at bounding box center [1115, 377] width 641 height 590
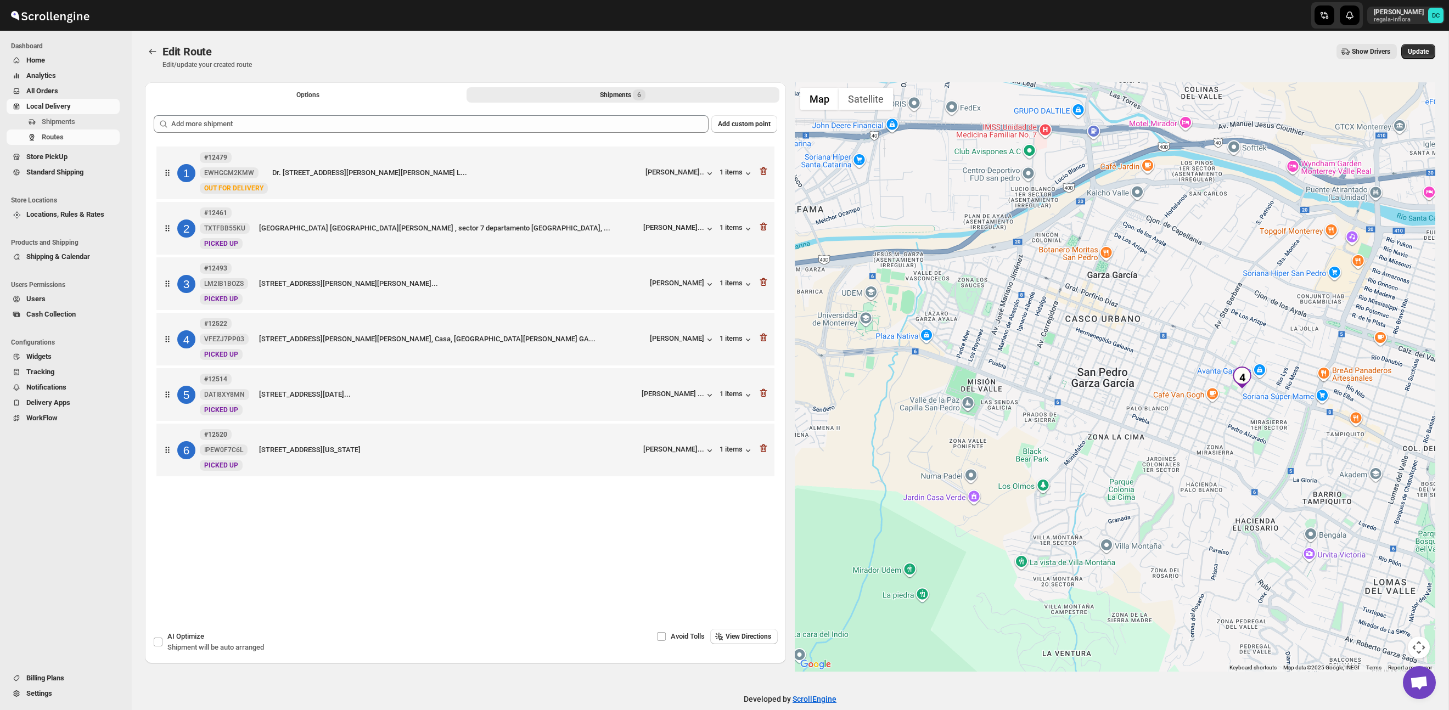
drag, startPoint x: 1130, startPoint y: 412, endPoint x: 1071, endPoint y: 362, distance: 78.0
click at [1076, 362] on div at bounding box center [1115, 377] width 641 height 590
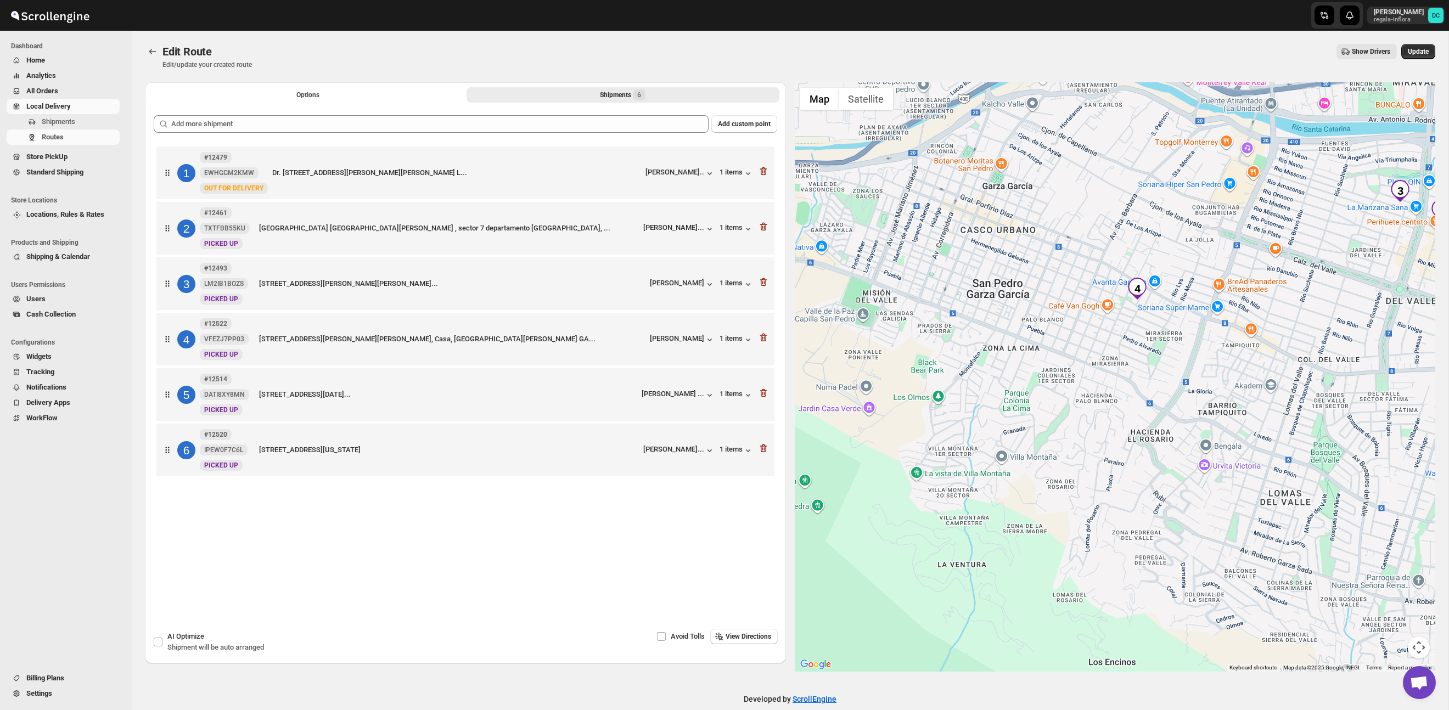
drag, startPoint x: 1163, startPoint y: 430, endPoint x: 960, endPoint y: 335, distance: 224.0
click at [951, 324] on div at bounding box center [1115, 377] width 641 height 590
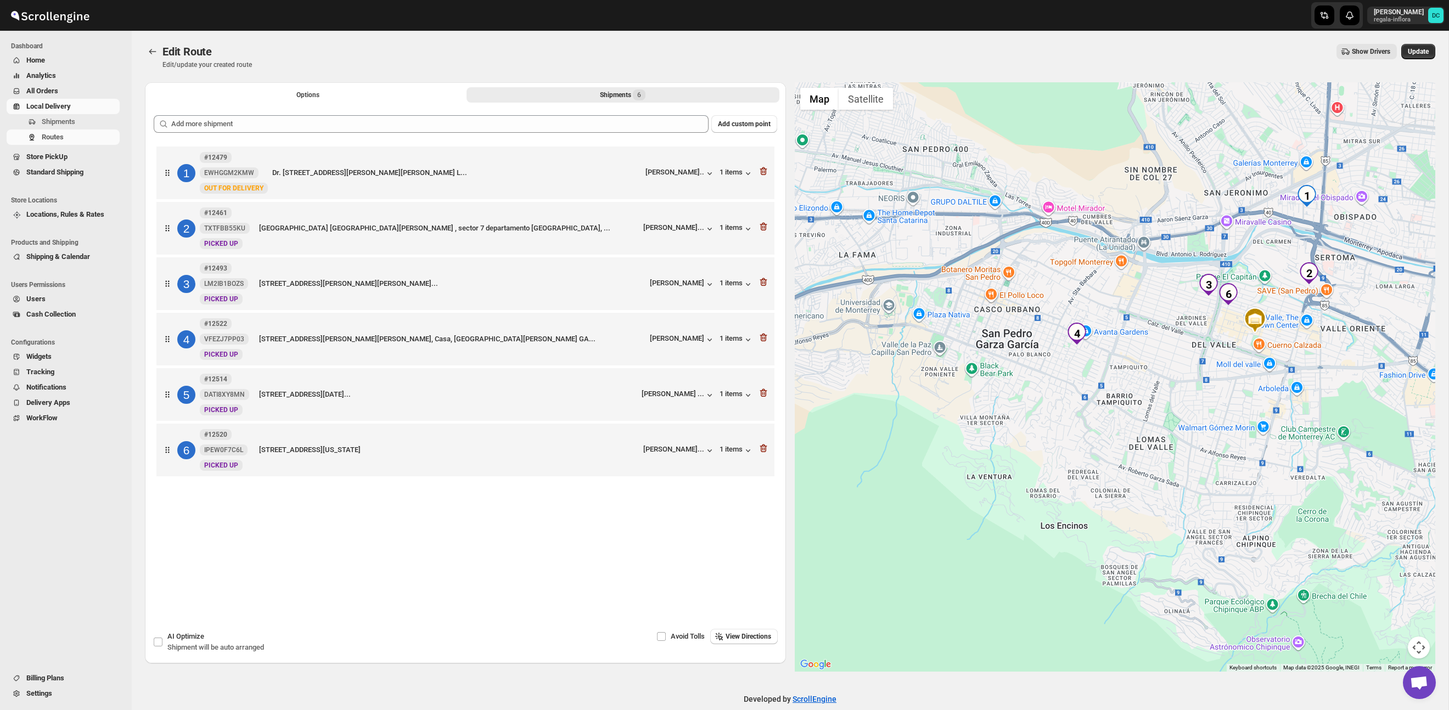
drag, startPoint x: 1339, startPoint y: 443, endPoint x: 1216, endPoint y: 409, distance: 127.6
click at [1215, 410] on div at bounding box center [1115, 377] width 641 height 590
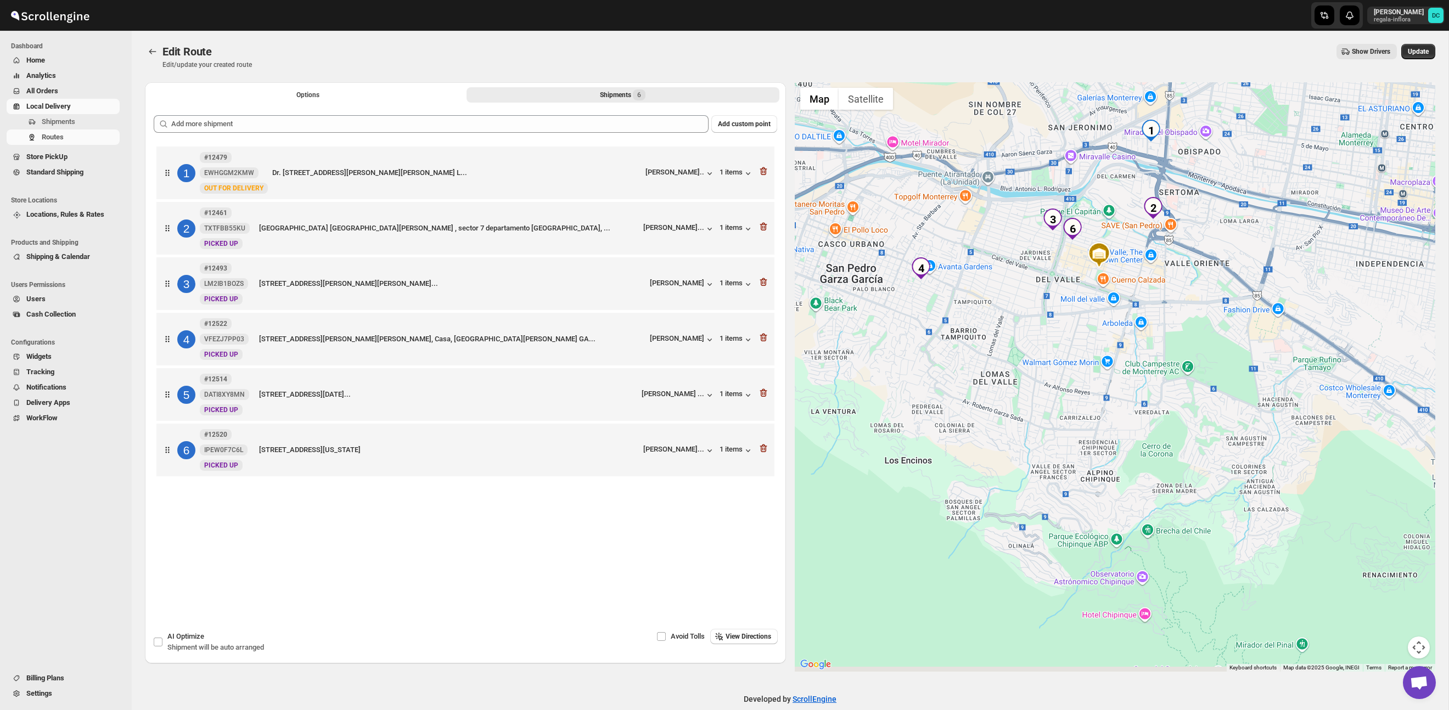
drag, startPoint x: 1362, startPoint y: 383, endPoint x: 1177, endPoint y: 319, distance: 195.3
click at [1178, 319] on div at bounding box center [1115, 377] width 641 height 590
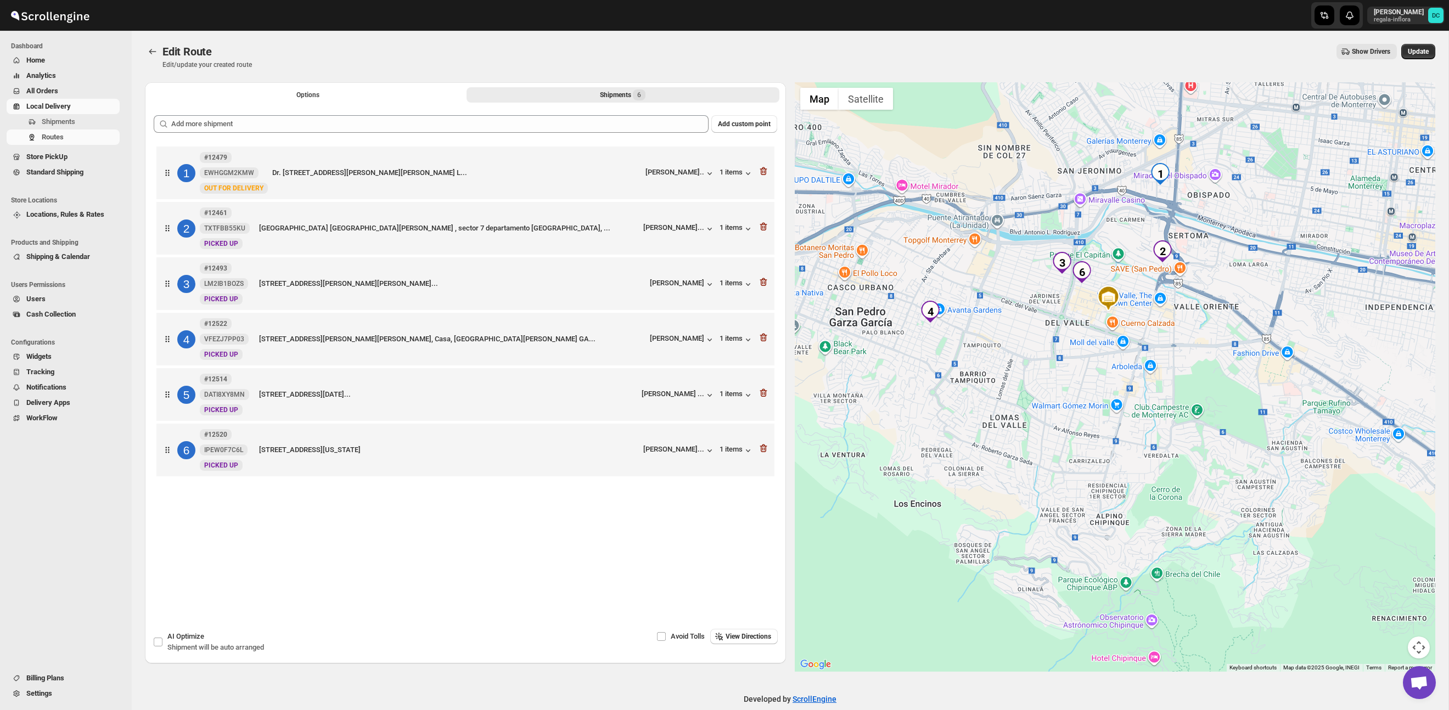
drag, startPoint x: 1070, startPoint y: 367, endPoint x: 1122, endPoint y: 412, distance: 69.7
click at [1122, 412] on div at bounding box center [1115, 377] width 641 height 590
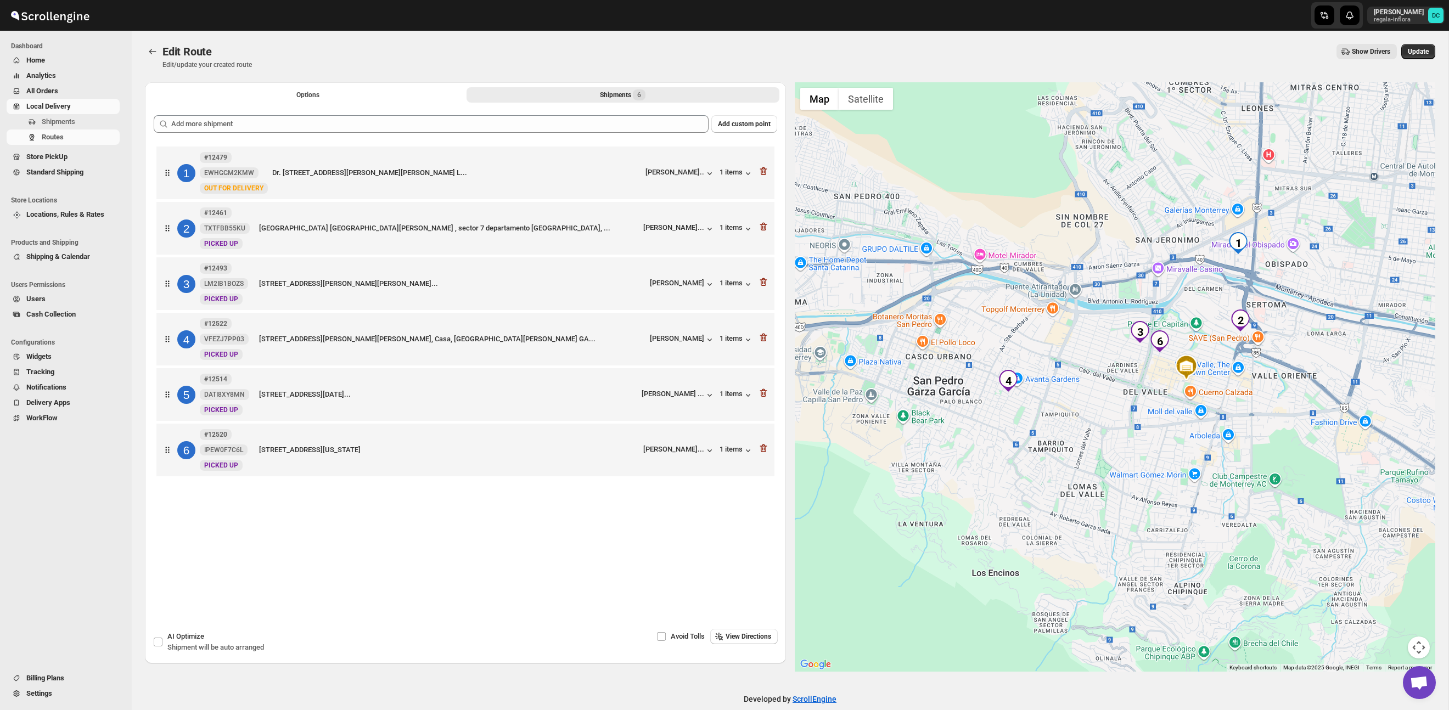
drag, startPoint x: 1035, startPoint y: 290, endPoint x: 1121, endPoint y: 363, distance: 112.9
click at [1121, 363] on div at bounding box center [1115, 377] width 641 height 590
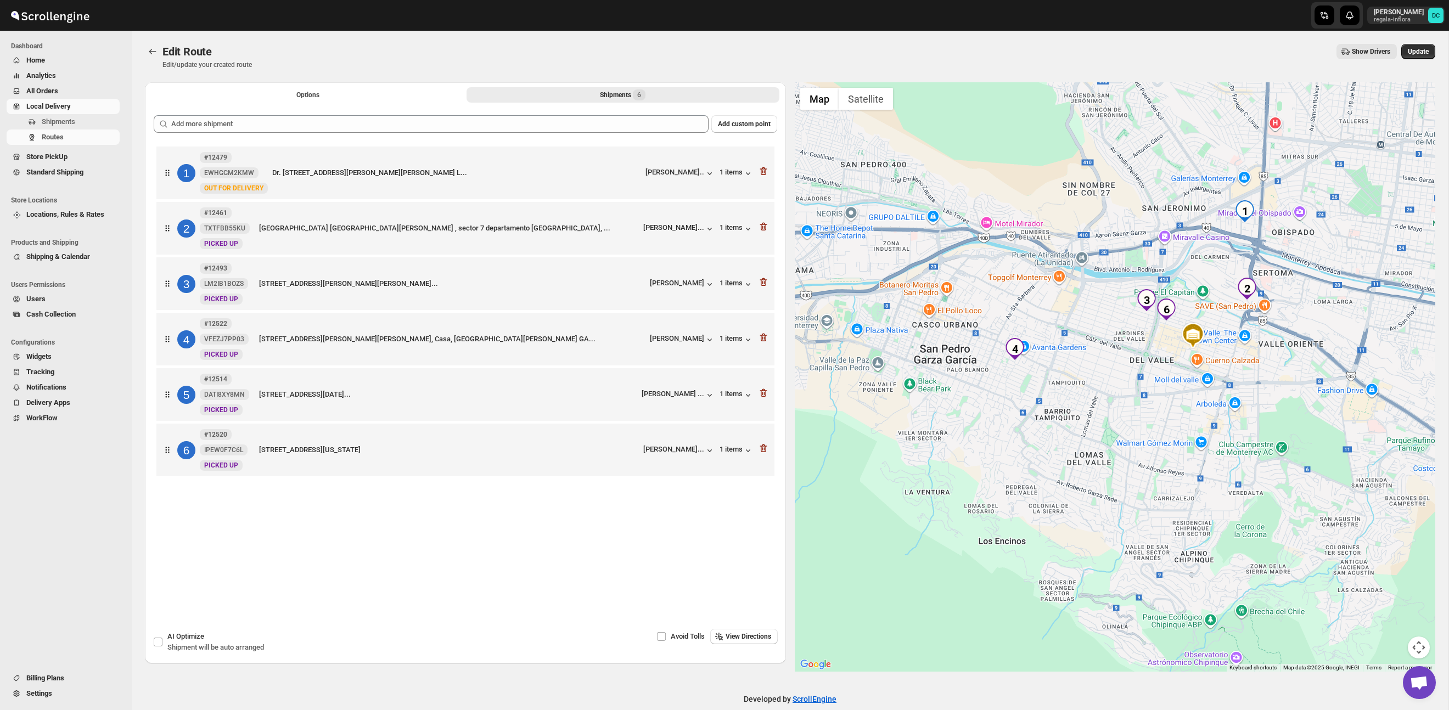
drag, startPoint x: 1137, startPoint y: 419, endPoint x: 1137, endPoint y: 383, distance: 35.7
click at [1137, 383] on div at bounding box center [1115, 377] width 641 height 590
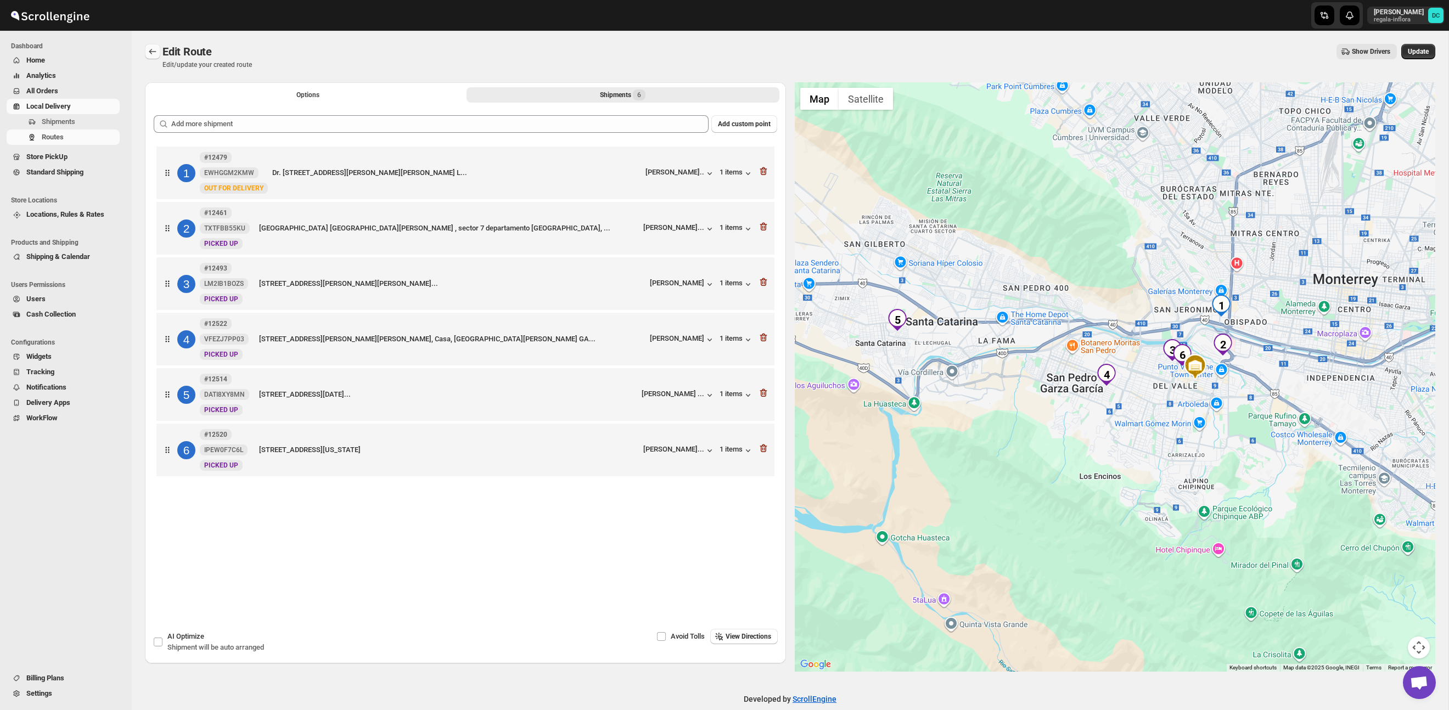
click at [154, 49] on icon "Routes" at bounding box center [152, 51] width 11 height 11
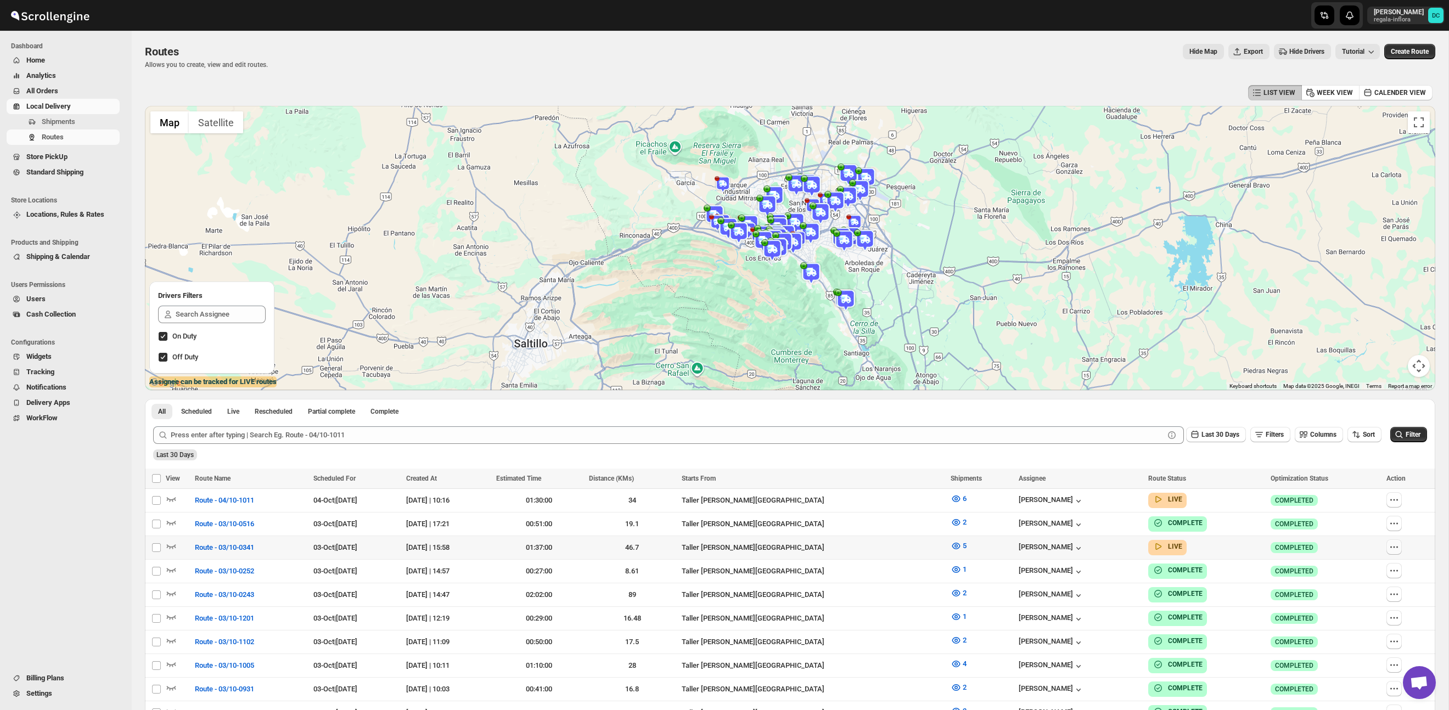
click at [1400, 550] on icon "button" at bounding box center [1394, 547] width 11 height 11
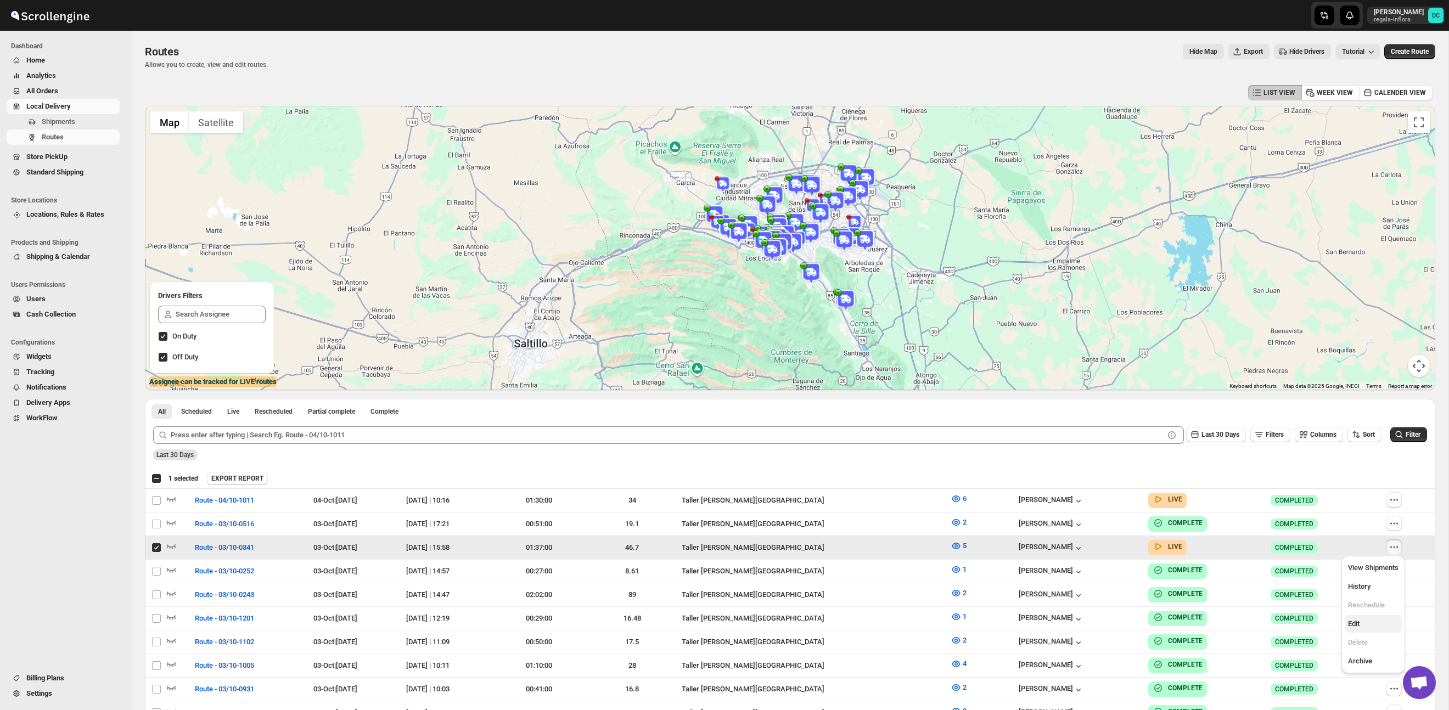
click at [1363, 626] on span "Edit" at bounding box center [1373, 624] width 51 height 11
checkbox input "false"
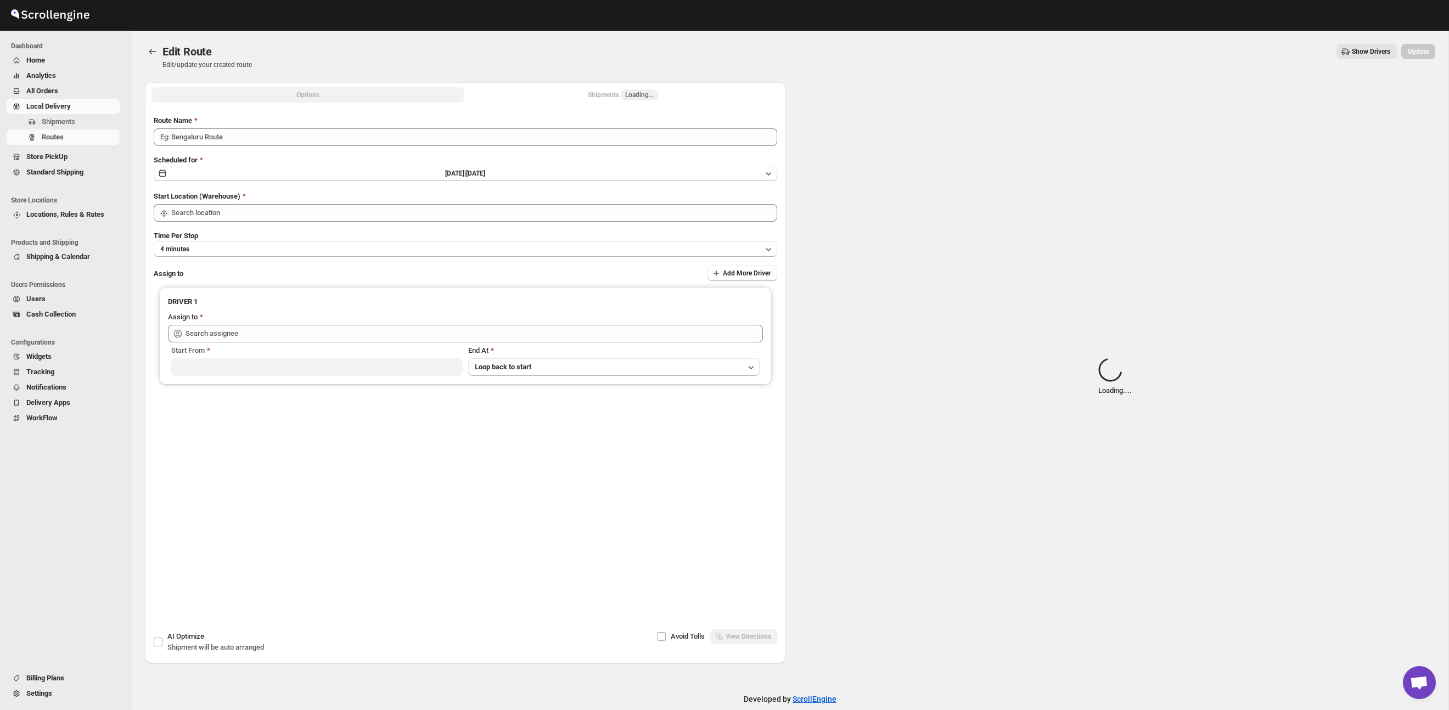
type input "Route - 03/10-0341"
type input "Taller [PERSON_NAME] del [PERSON_NAME][GEOGRAPHIC_DATA]"
type input "[PERSON_NAME] [PERSON_NAME] ([EMAIL_ADDRESS][DOMAIN_NAME])"
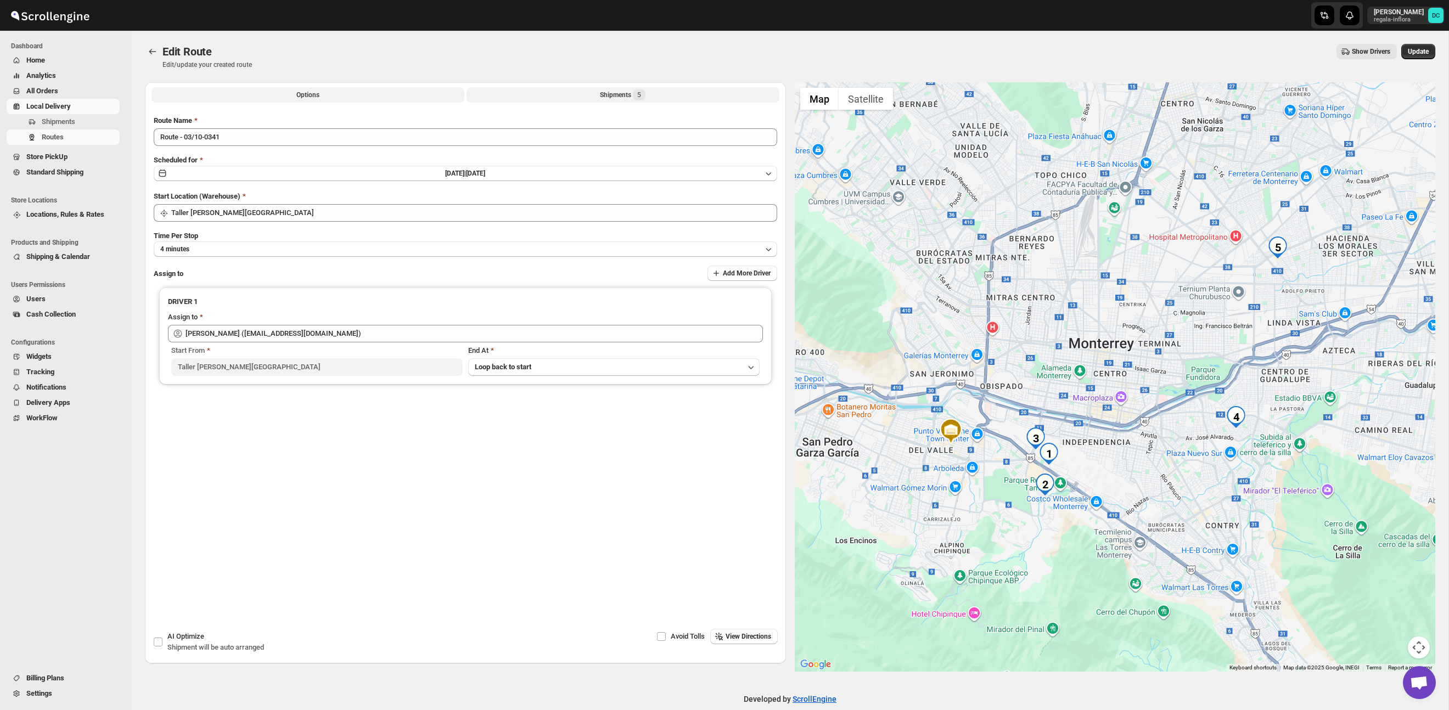
click at [607, 88] on button "Shipments 5" at bounding box center [623, 94] width 313 height 15
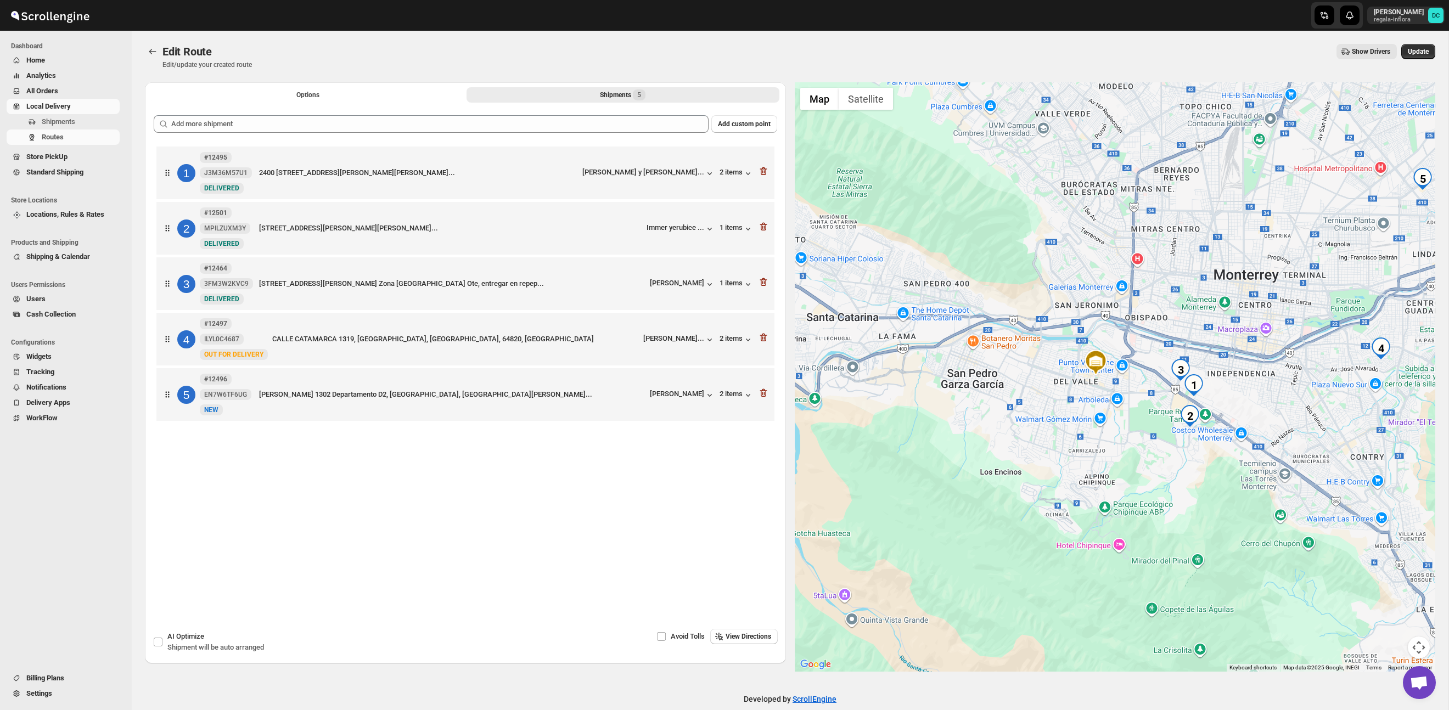
drag, startPoint x: 1175, startPoint y: 243, endPoint x: 1155, endPoint y: 242, distance: 20.3
click at [1155, 242] on div at bounding box center [1115, 377] width 641 height 590
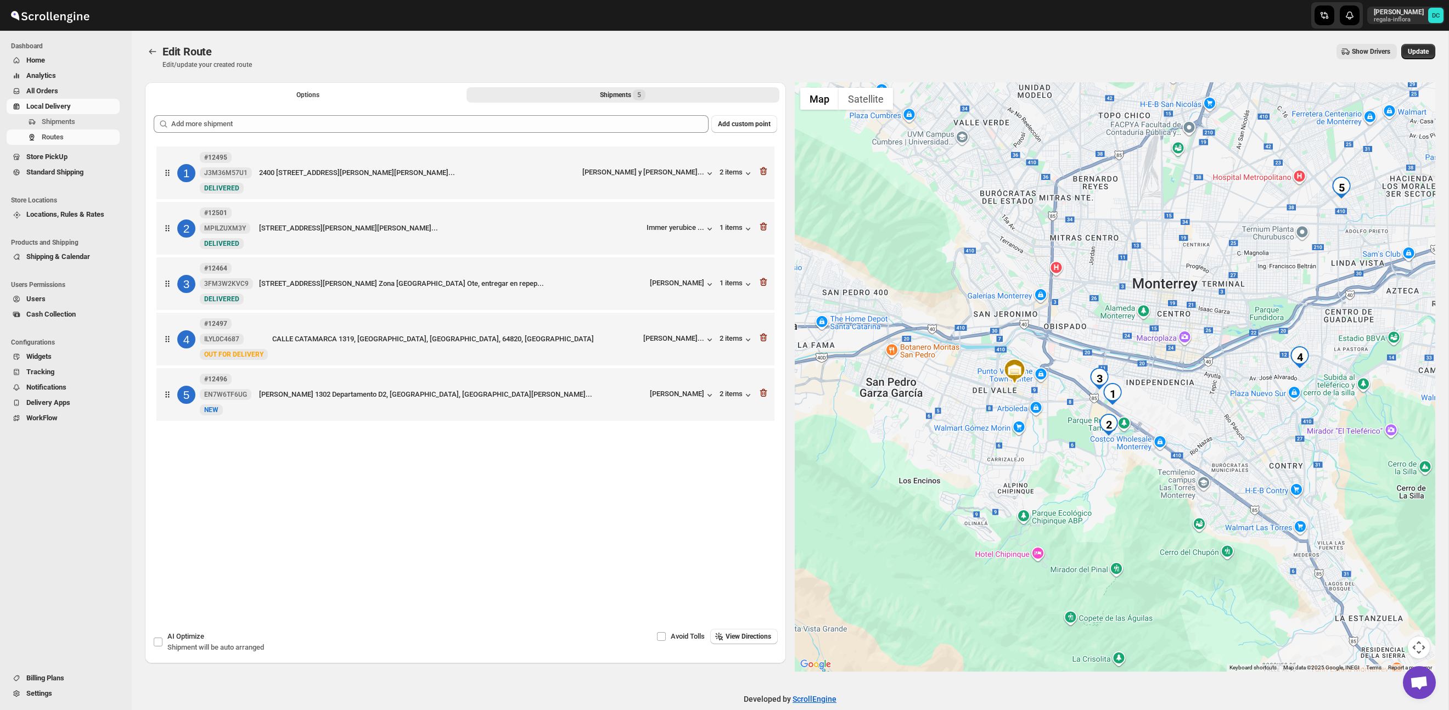
drag, startPoint x: 1269, startPoint y: 373, endPoint x: 1167, endPoint y: 382, distance: 102.0
click at [1167, 382] on div at bounding box center [1115, 377] width 641 height 590
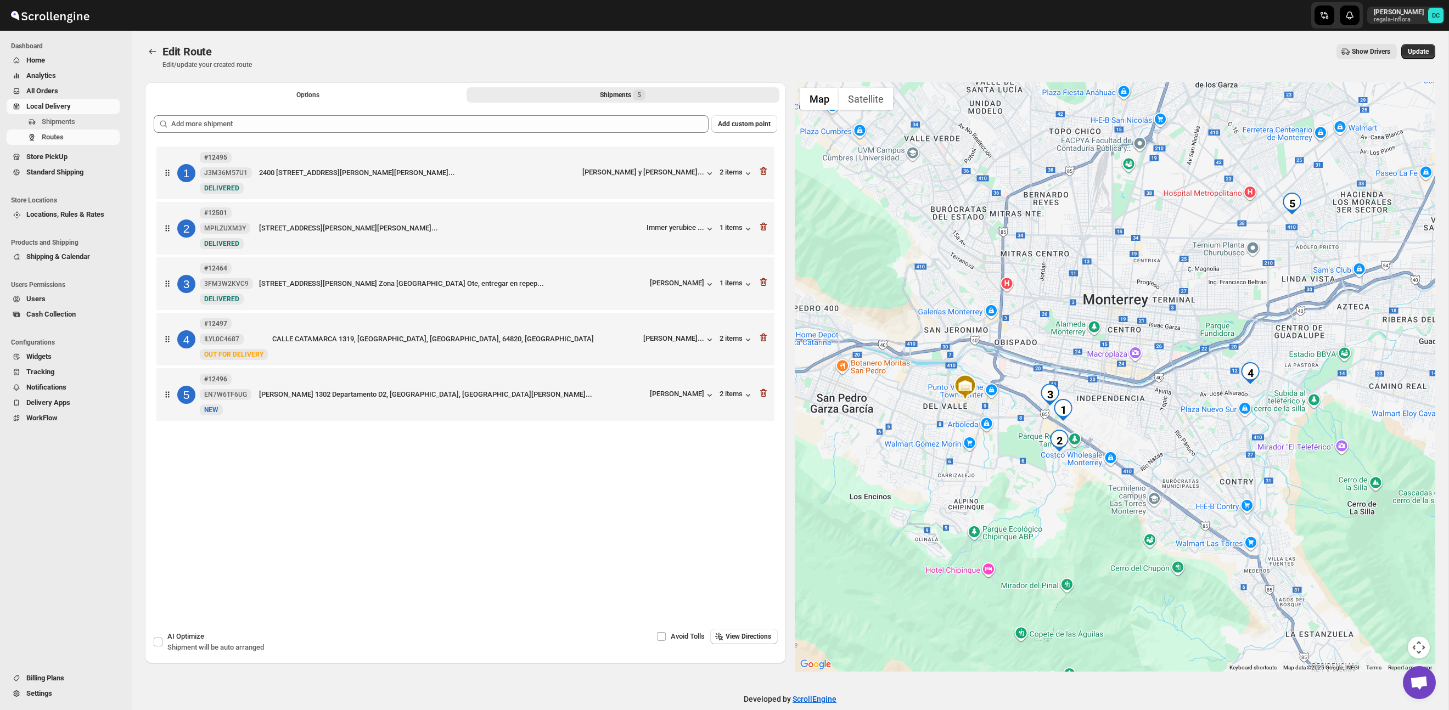
drag, startPoint x: 1217, startPoint y: 289, endPoint x: 1175, endPoint y: 312, distance: 47.9
click at [1175, 312] on div at bounding box center [1115, 377] width 641 height 590
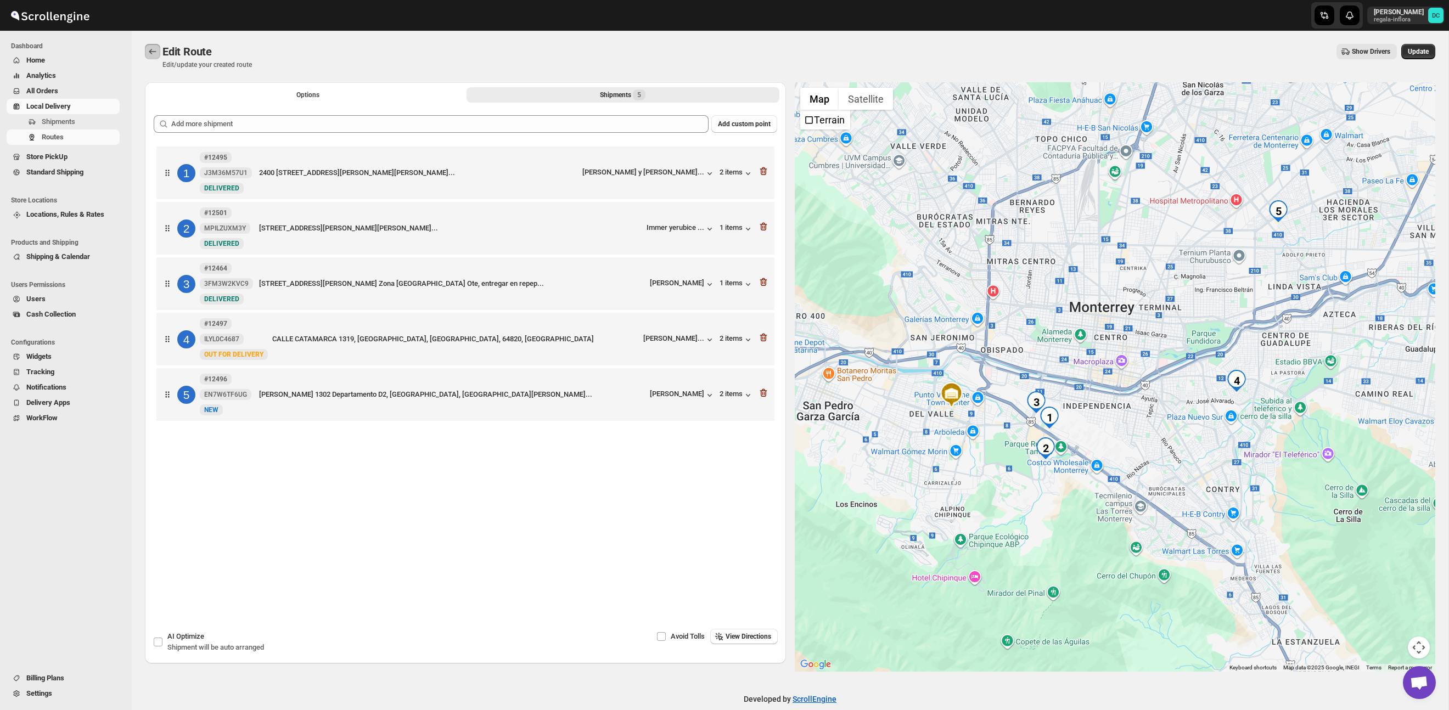
click at [156, 53] on icon "Routes" at bounding box center [152, 51] width 11 height 11
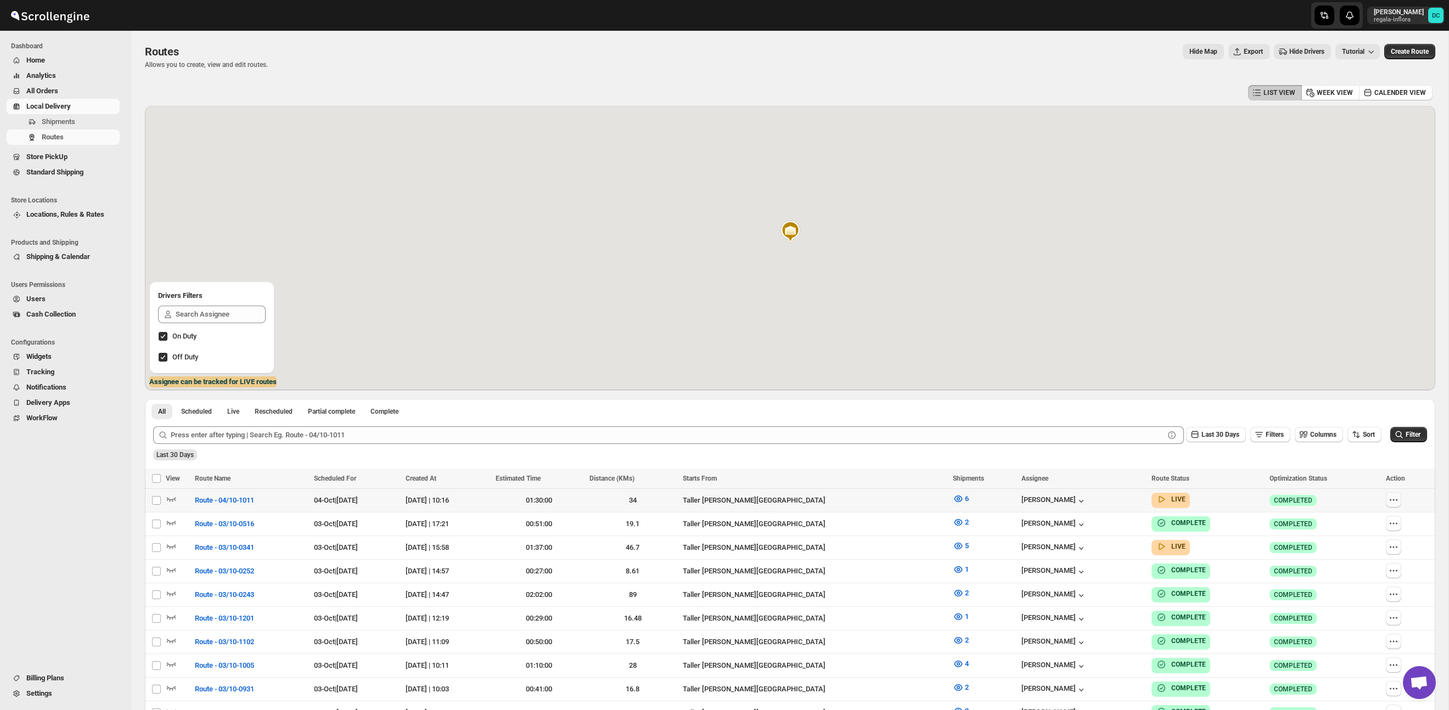
click at [1400, 501] on icon "button" at bounding box center [1394, 500] width 11 height 11
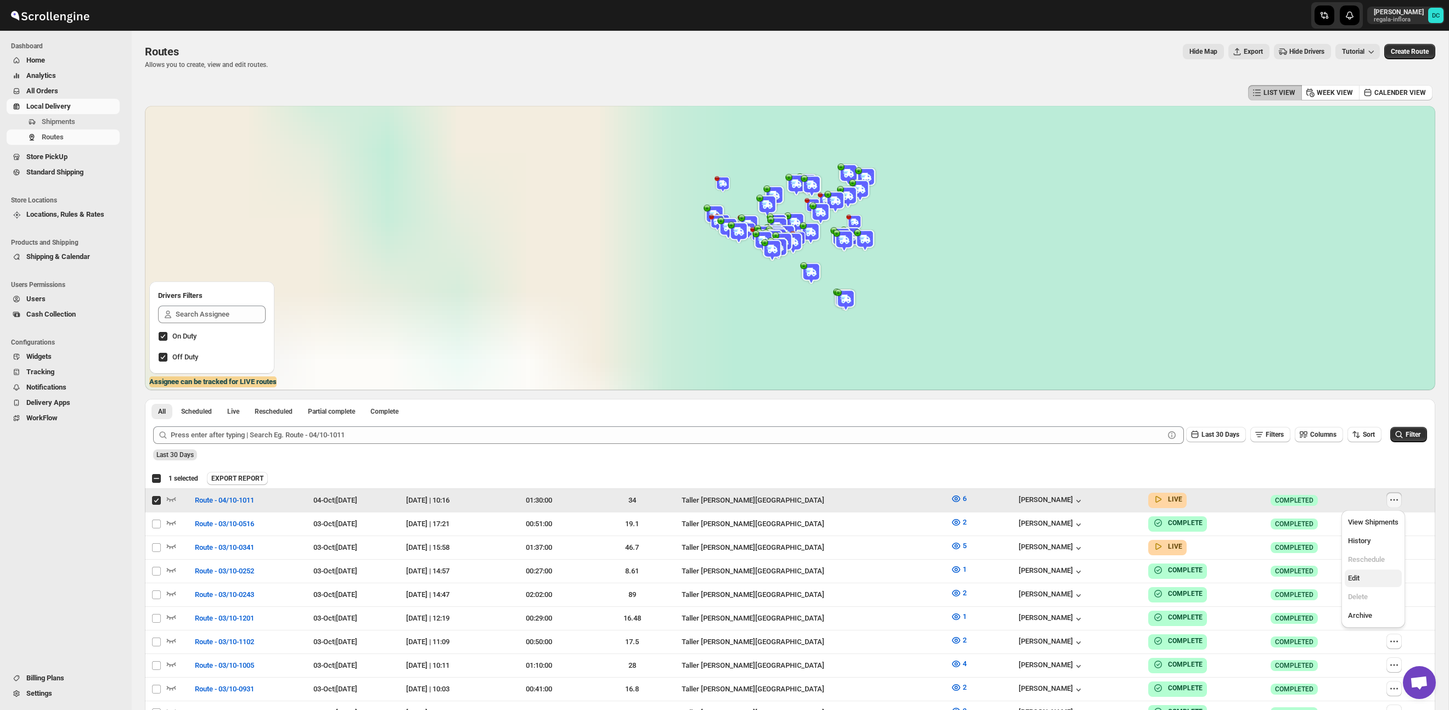
click at [1365, 577] on span "Edit" at bounding box center [1373, 578] width 51 height 11
checkbox input "false"
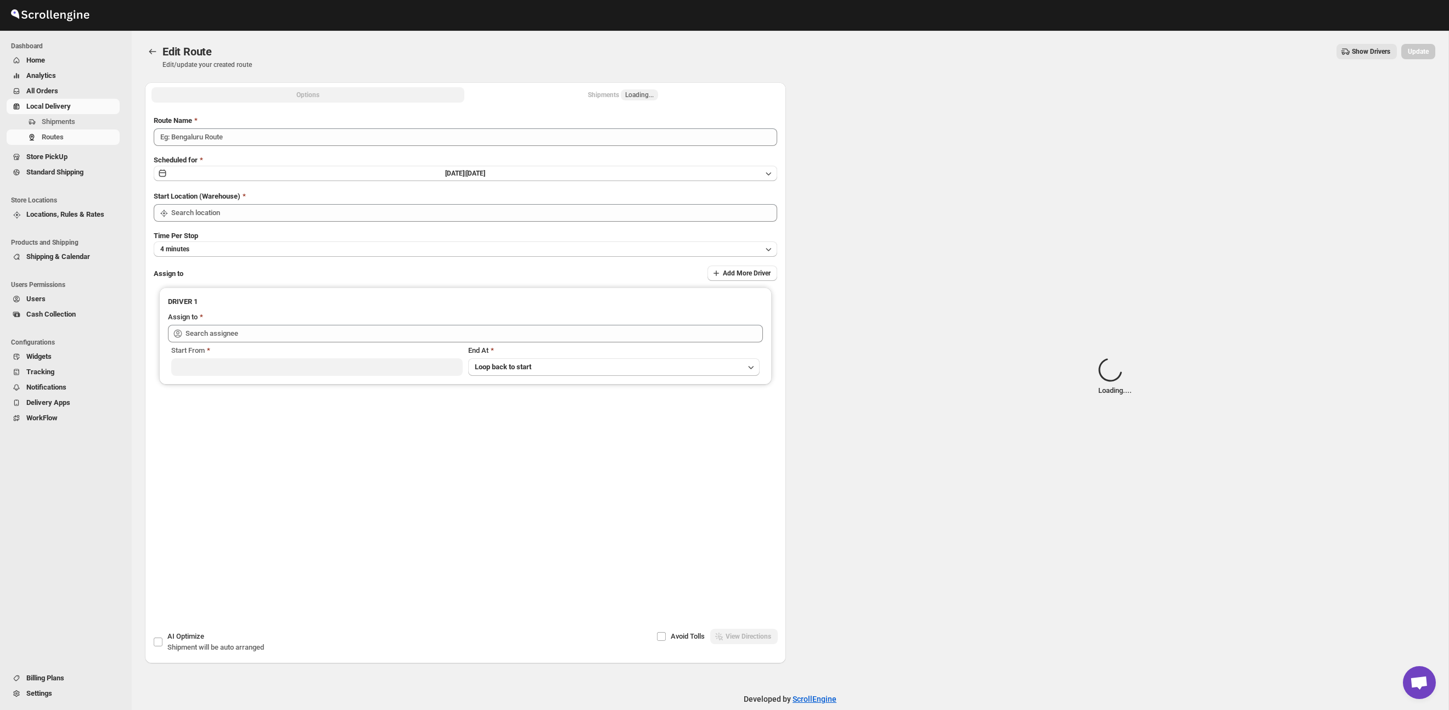
type input "Route - 04/10-1011"
type input "Taller [PERSON_NAME] del [PERSON_NAME][GEOGRAPHIC_DATA]"
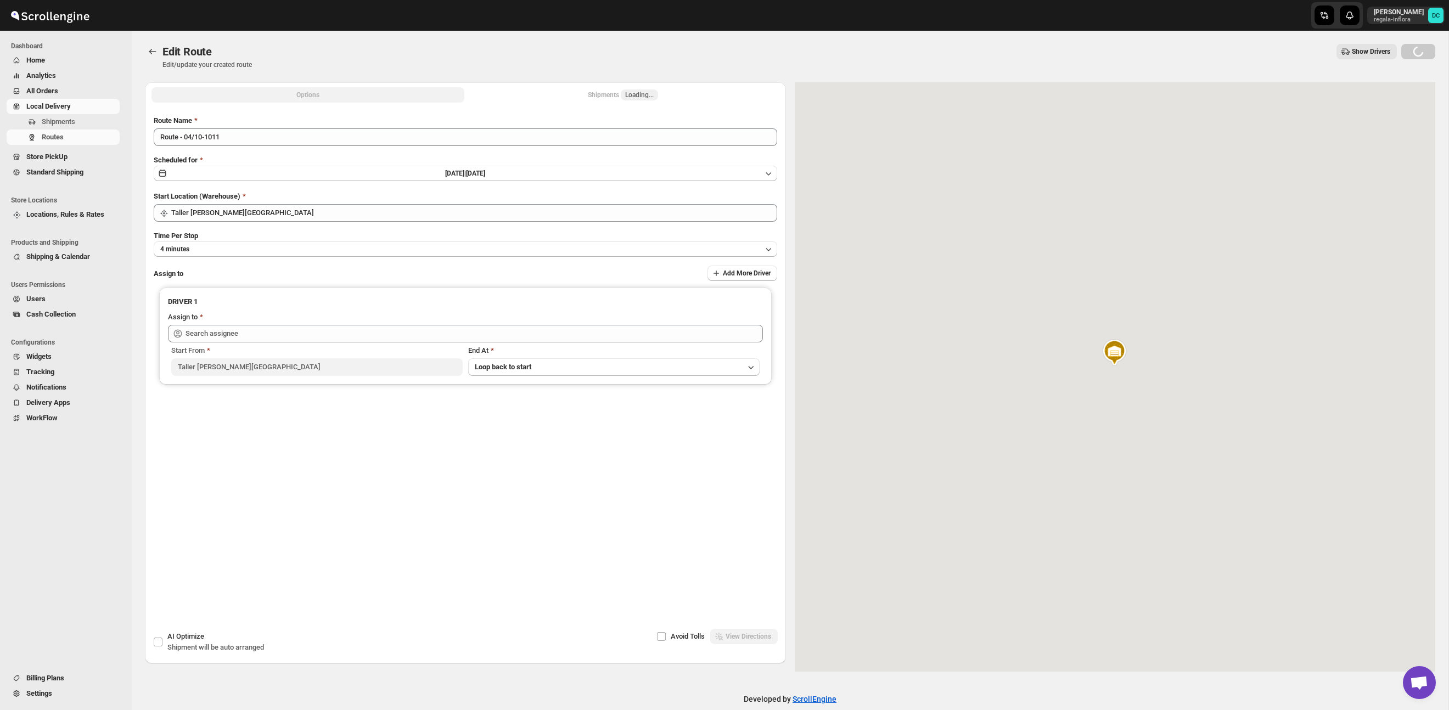
type input "[PERSON_NAME] ([EMAIL_ADDRESS][DOMAIN_NAME])"
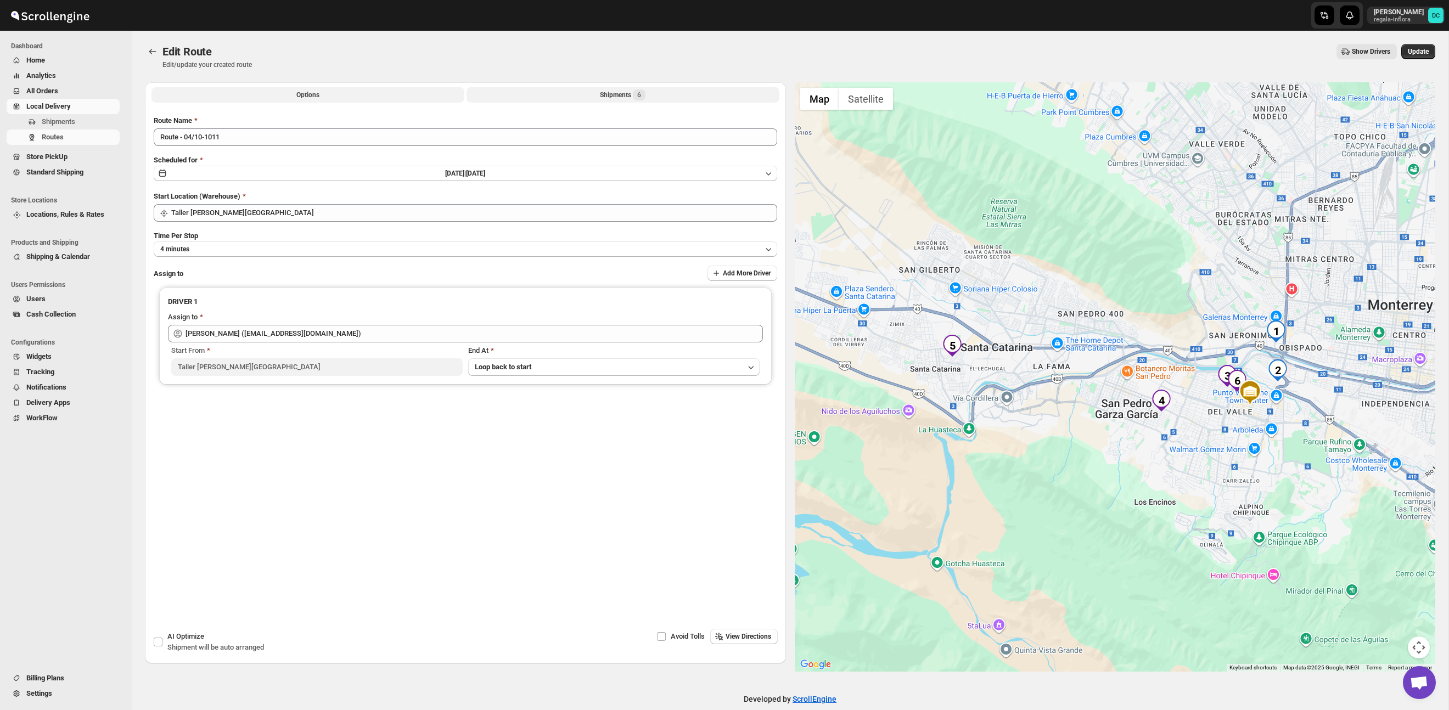
click at [631, 89] on div "Shipments 6" at bounding box center [623, 94] width 46 height 11
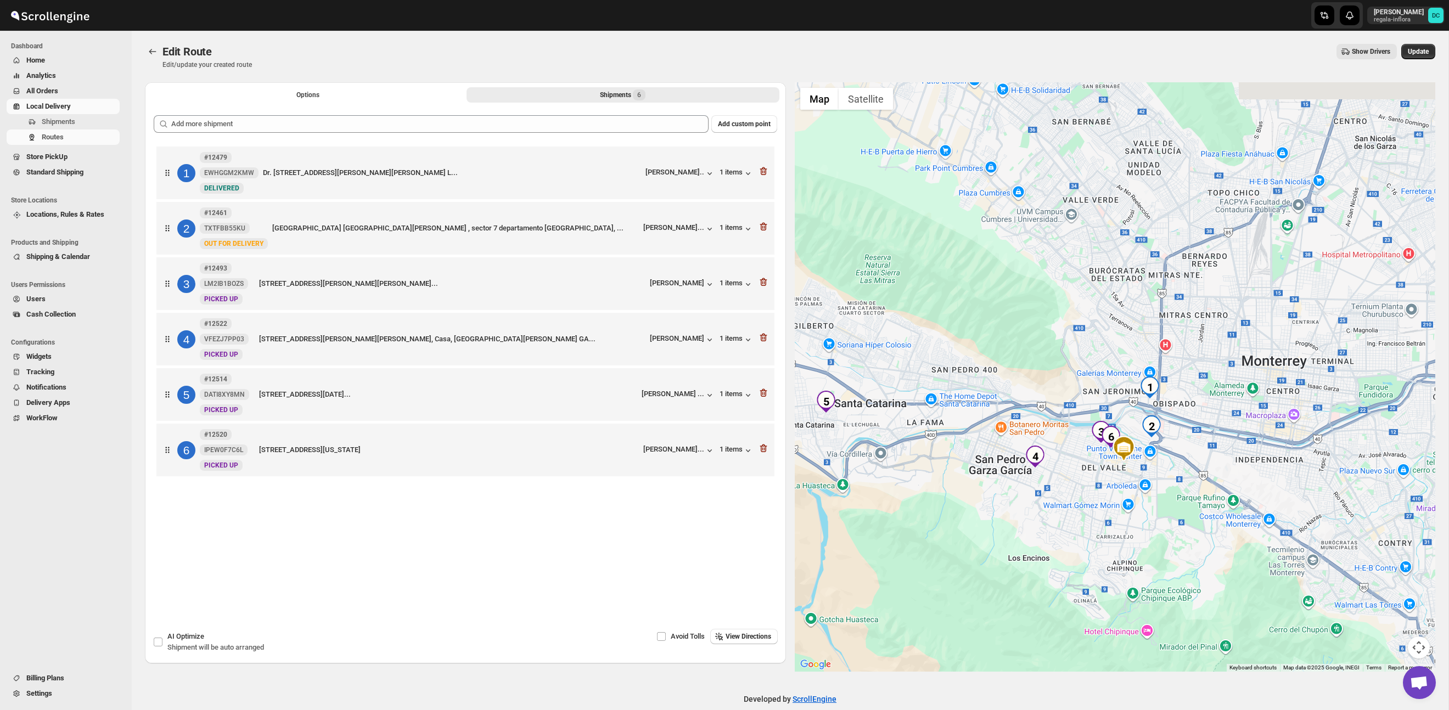
drag, startPoint x: 1204, startPoint y: 396, endPoint x: 1214, endPoint y: 484, distance: 87.9
click at [1214, 484] on div at bounding box center [1115, 377] width 641 height 590
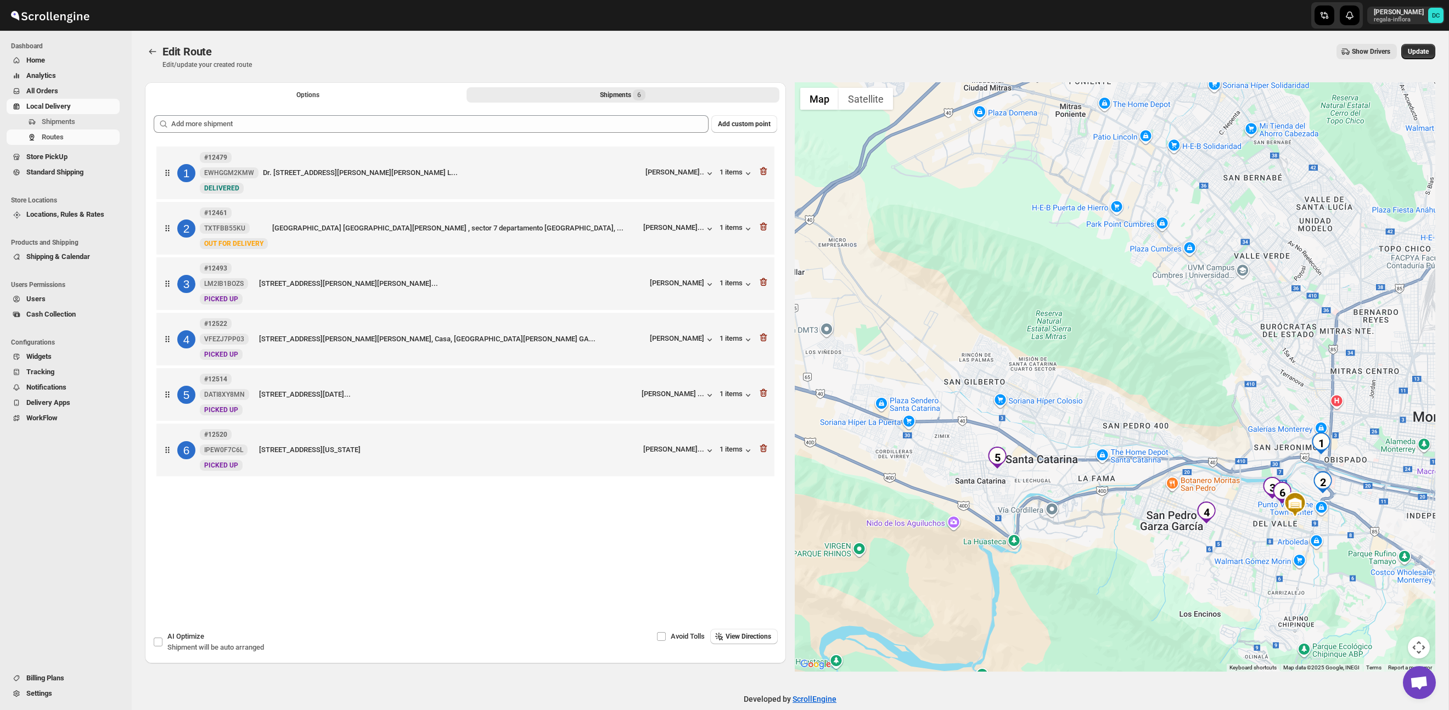
drag, startPoint x: 1065, startPoint y: 316, endPoint x: 1238, endPoint y: 373, distance: 182.0
click at [1238, 373] on div at bounding box center [1115, 377] width 641 height 590
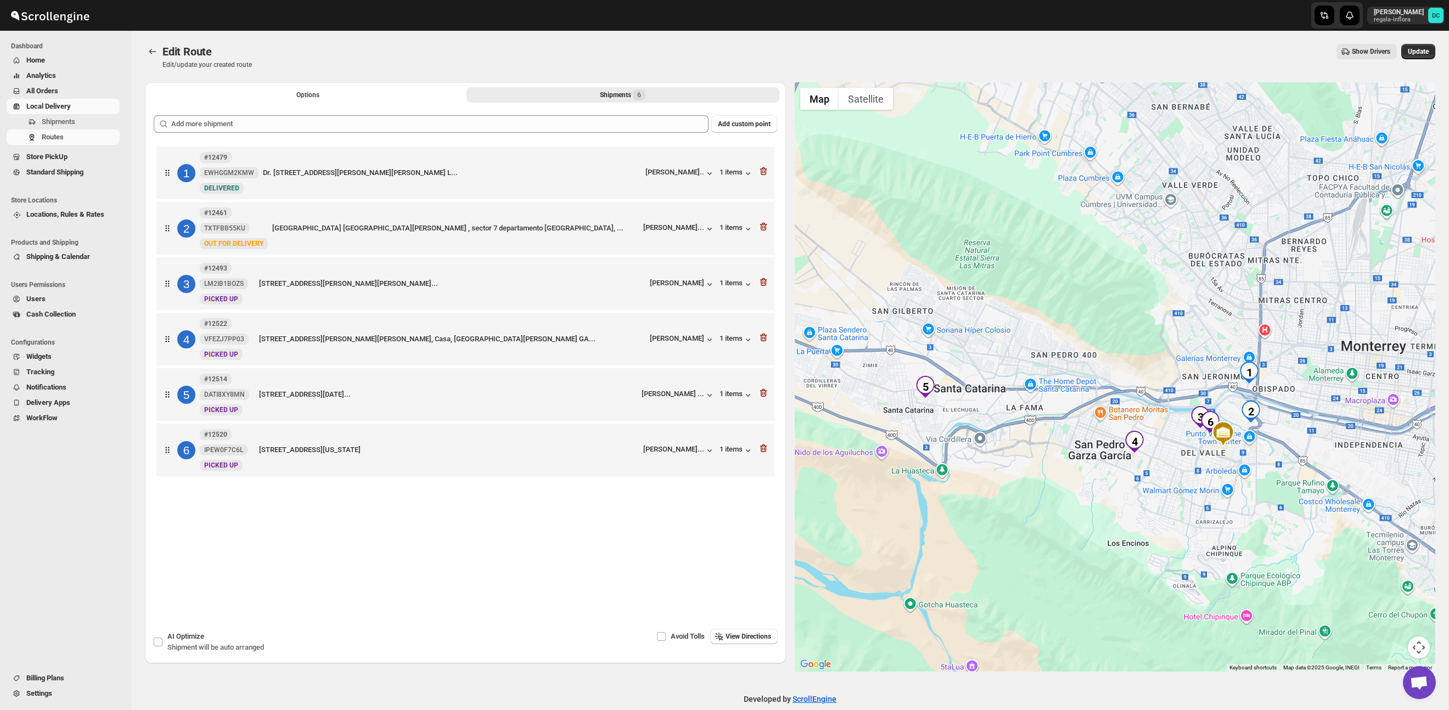
drag, startPoint x: 1205, startPoint y: 368, endPoint x: 872, endPoint y: 237, distance: 357.1
click at [1118, 284] on div at bounding box center [1115, 377] width 641 height 590
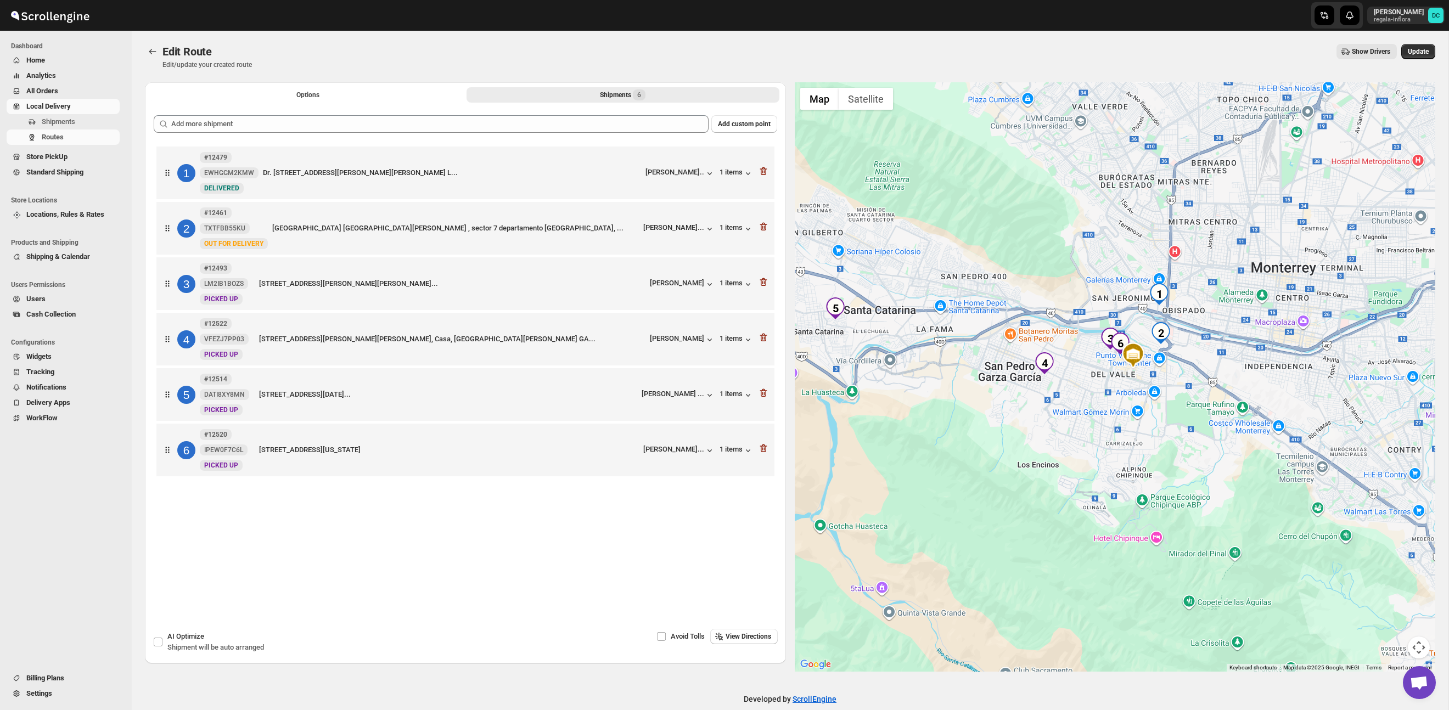
drag, startPoint x: 1196, startPoint y: 467, endPoint x: 1187, endPoint y: 456, distance: 14.8
click at [1187, 456] on div at bounding box center [1115, 377] width 641 height 590
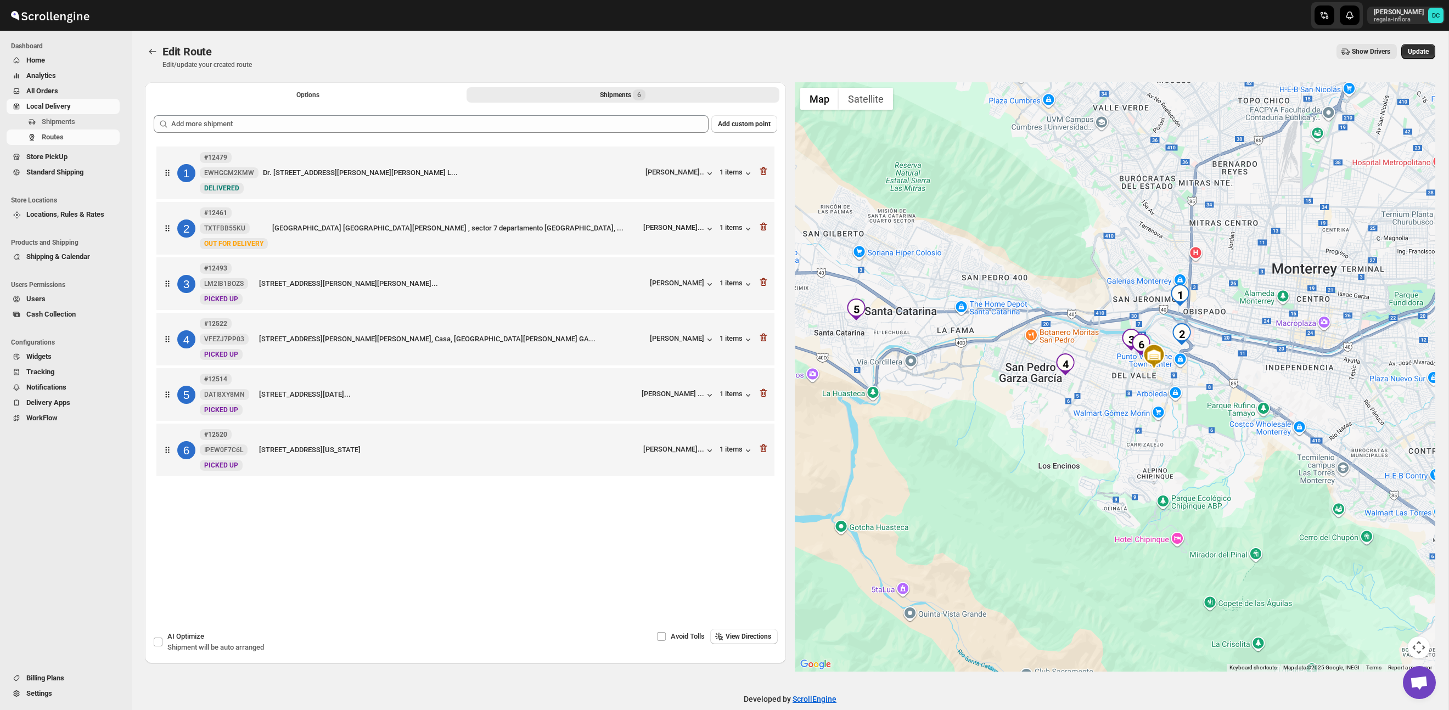
drag, startPoint x: 1164, startPoint y: 397, endPoint x: 1188, endPoint y: 404, distance: 25.2
click at [1188, 404] on div at bounding box center [1115, 377] width 641 height 590
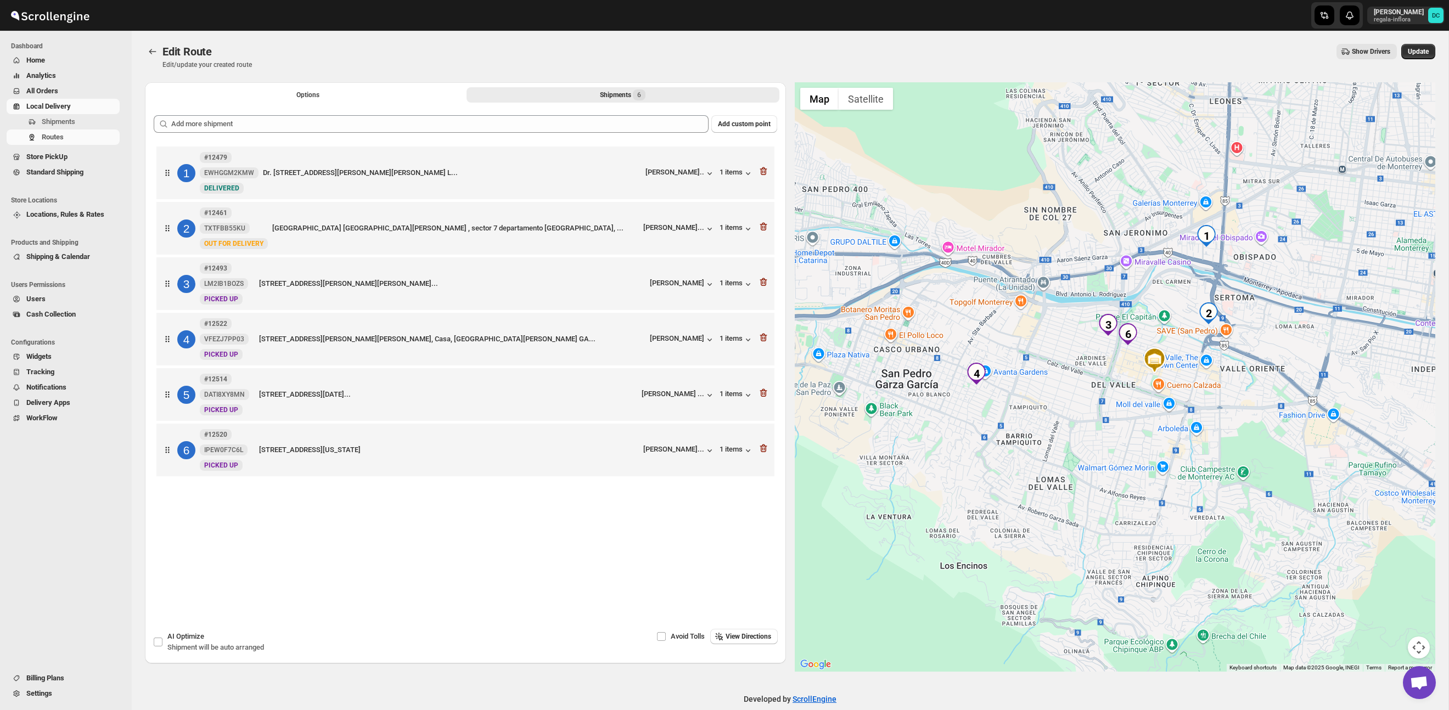
drag, startPoint x: 1124, startPoint y: 358, endPoint x: 1129, endPoint y: 383, distance: 25.6
click at [1129, 383] on div at bounding box center [1115, 377] width 641 height 590
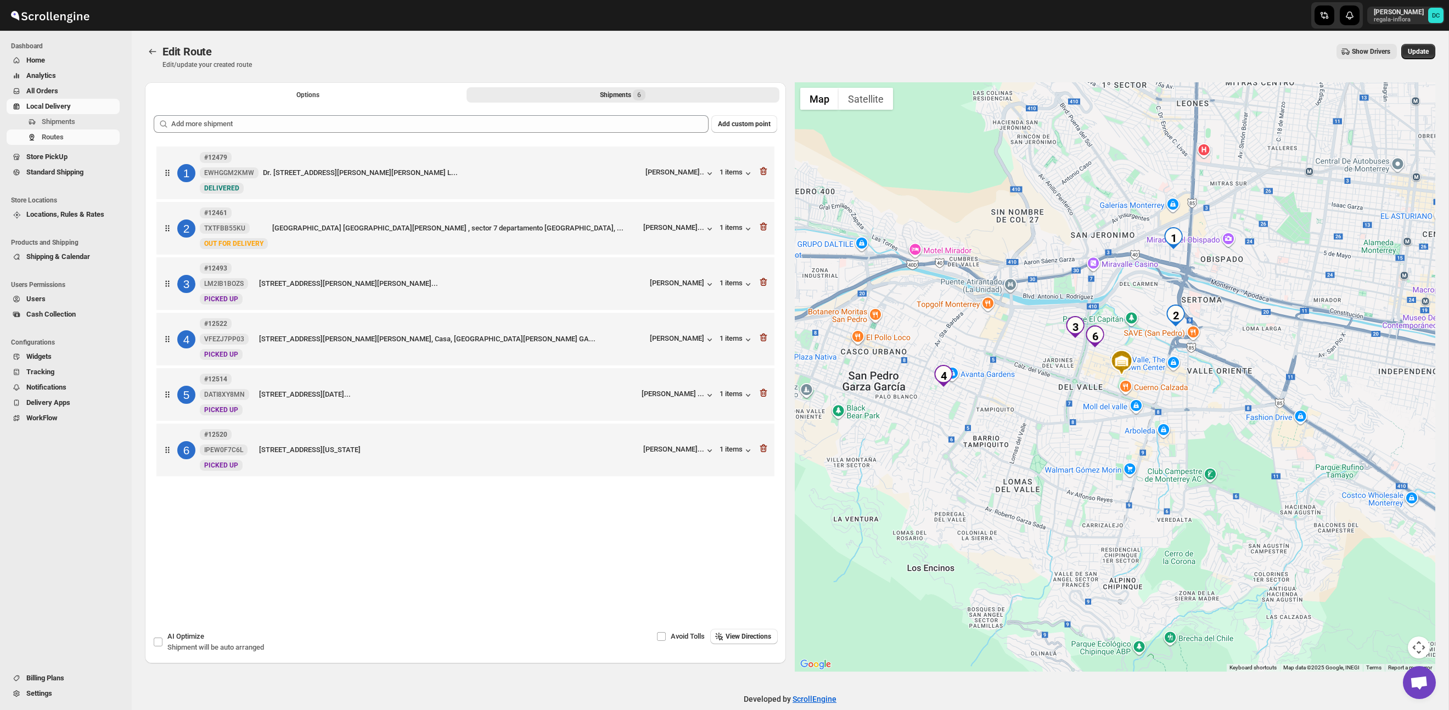
drag, startPoint x: 1105, startPoint y: 385, endPoint x: 1091, endPoint y: 386, distance: 13.2
click at [1091, 386] on div at bounding box center [1115, 377] width 641 height 590
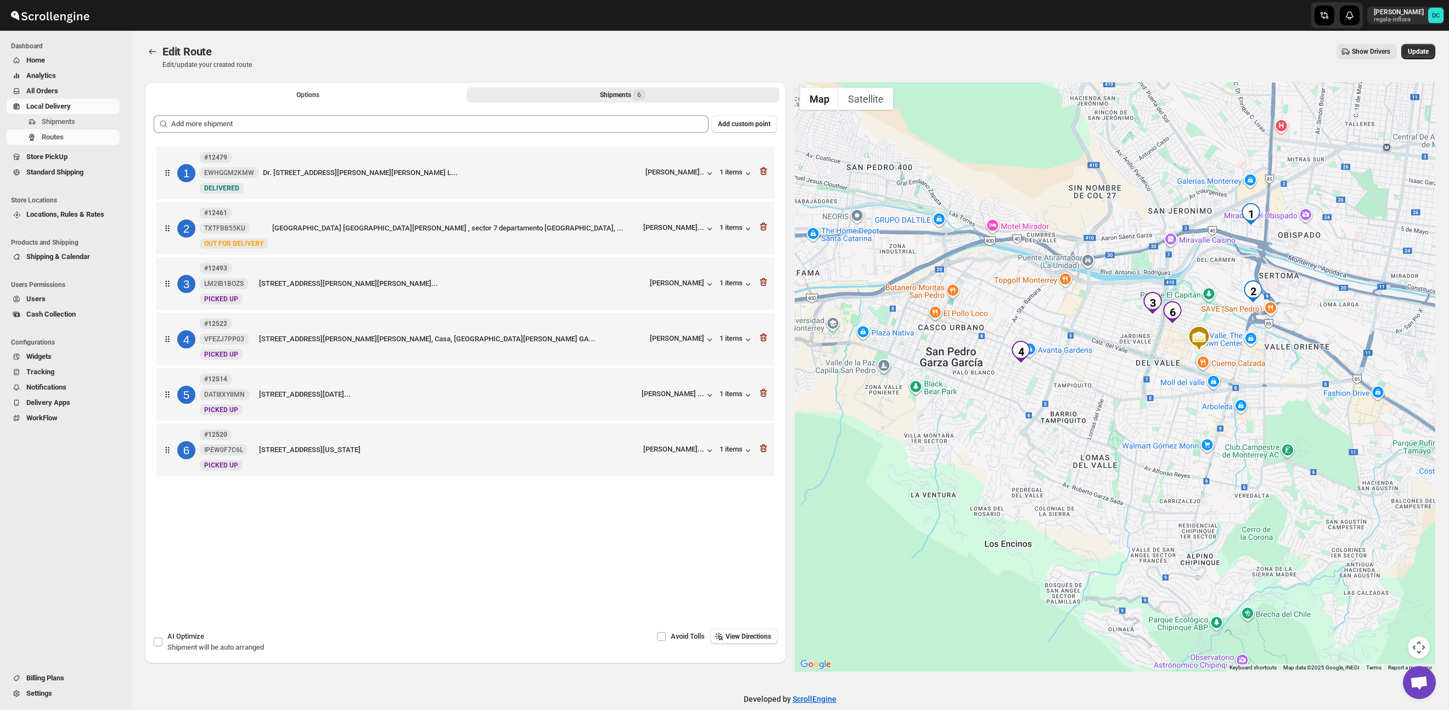
drag, startPoint x: 989, startPoint y: 406, endPoint x: 1033, endPoint y: 387, distance: 47.9
click at [1071, 380] on div at bounding box center [1115, 377] width 641 height 590
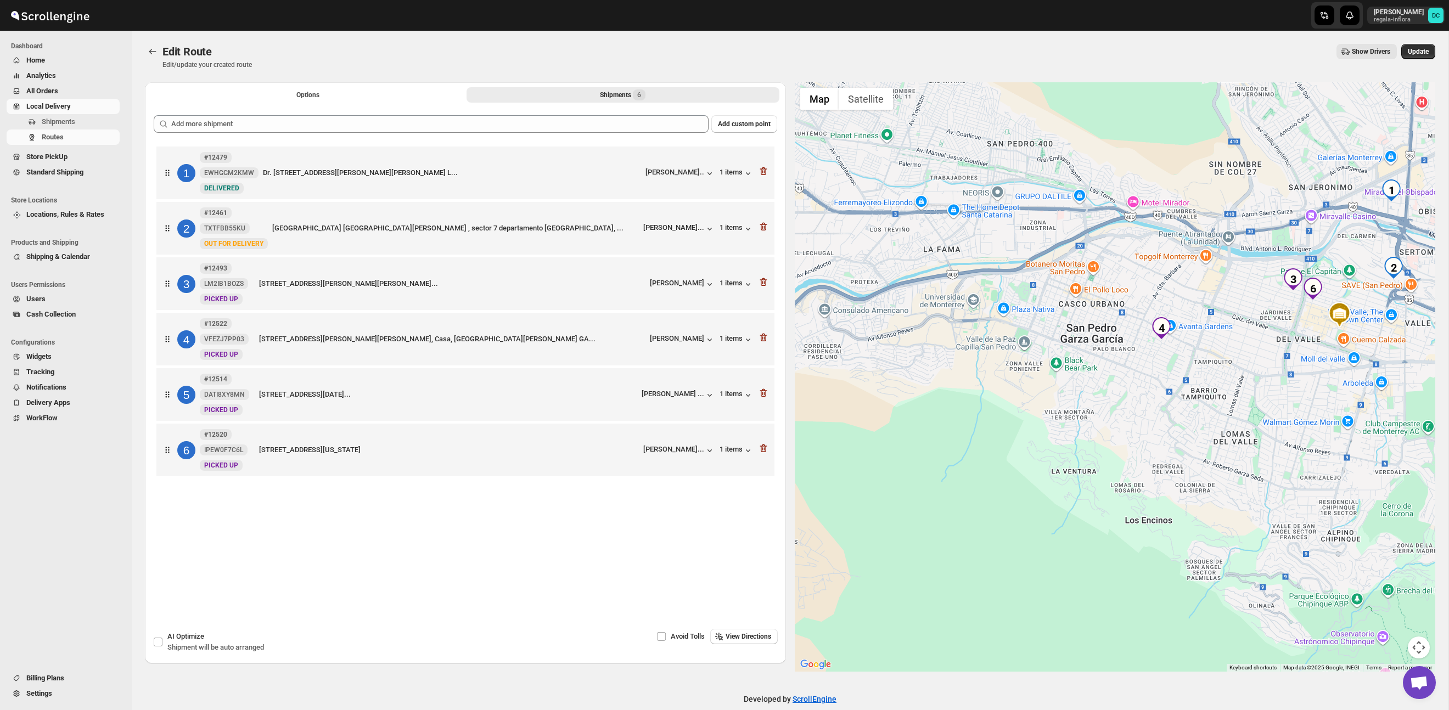
drag, startPoint x: 920, startPoint y: 411, endPoint x: 1063, endPoint y: 387, distance: 145.2
click at [1063, 387] on div at bounding box center [1115, 377] width 641 height 590
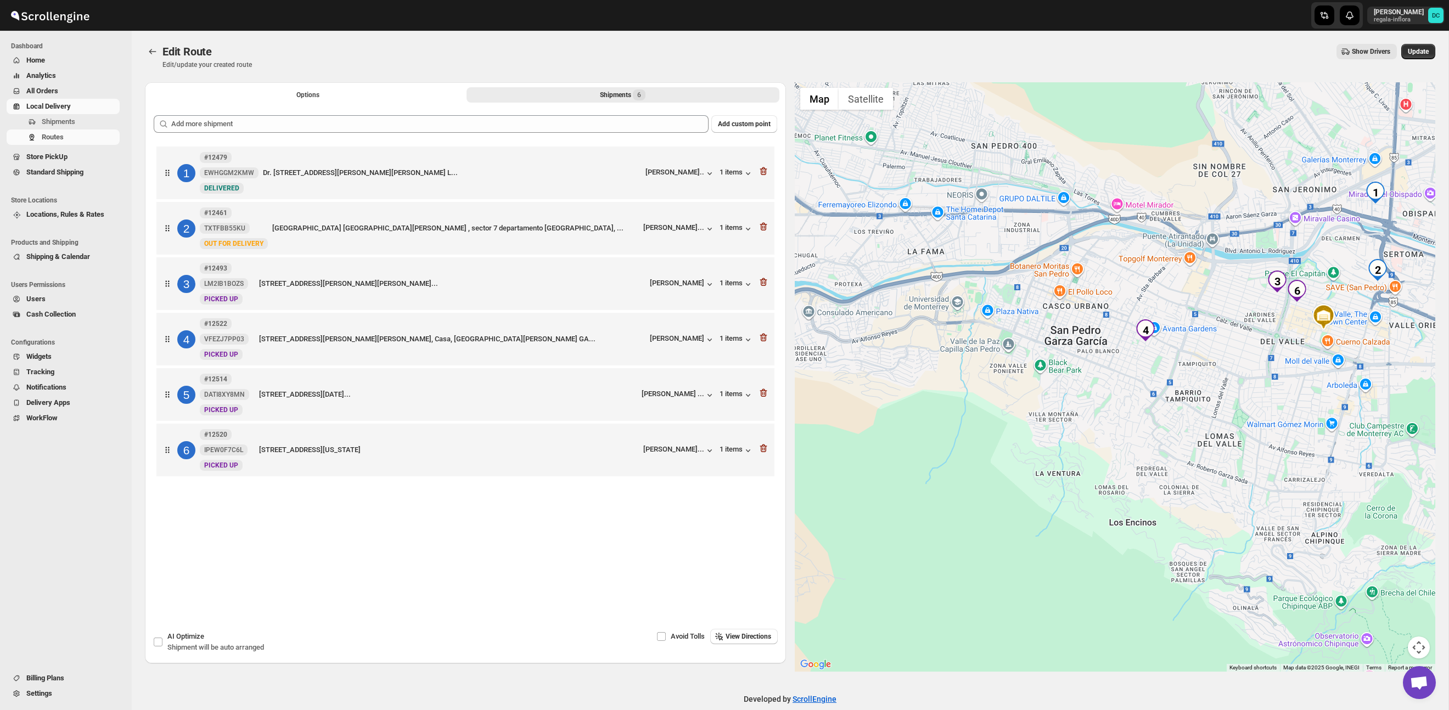
drag, startPoint x: 1176, startPoint y: 407, endPoint x: 1129, endPoint y: 410, distance: 47.3
click at [1144, 412] on div at bounding box center [1115, 377] width 641 height 590
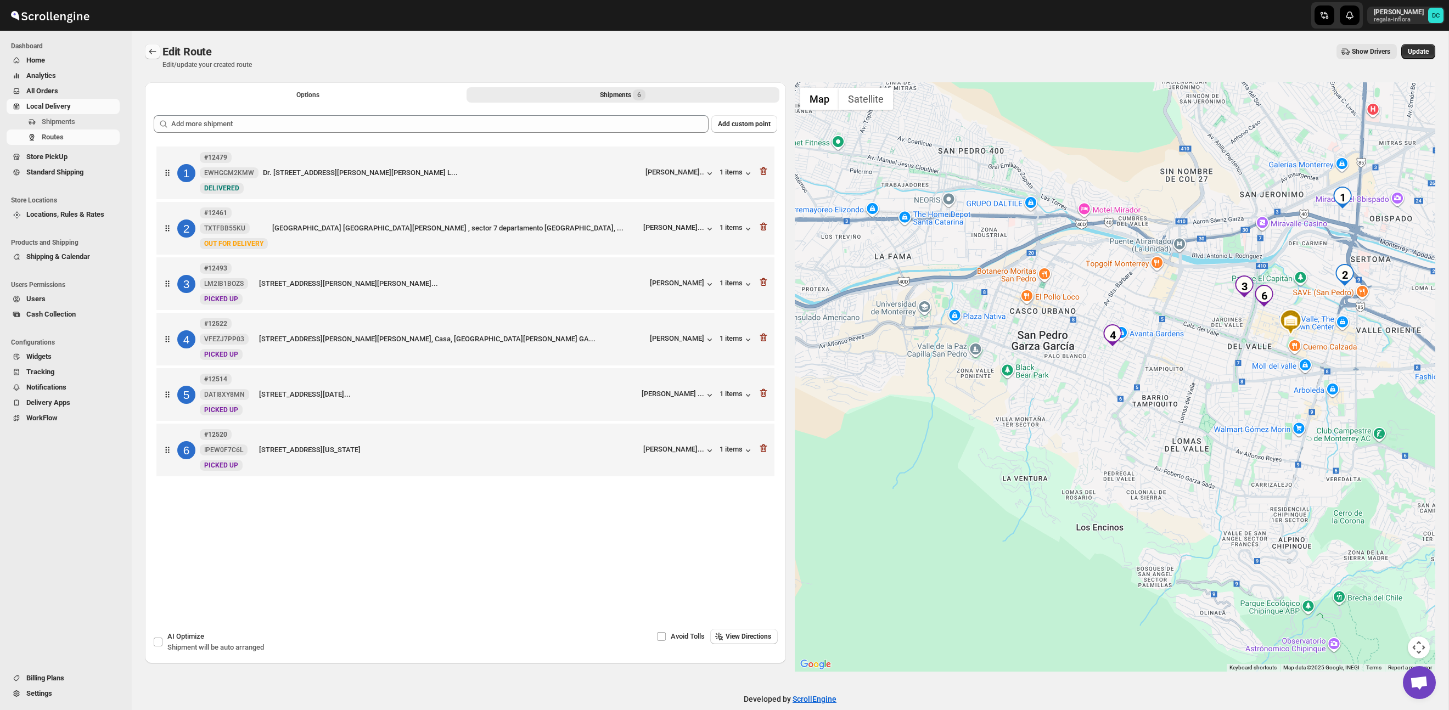
click at [150, 50] on icon "Routes" at bounding box center [152, 51] width 11 height 11
